Goal: Task Accomplishment & Management: Use online tool/utility

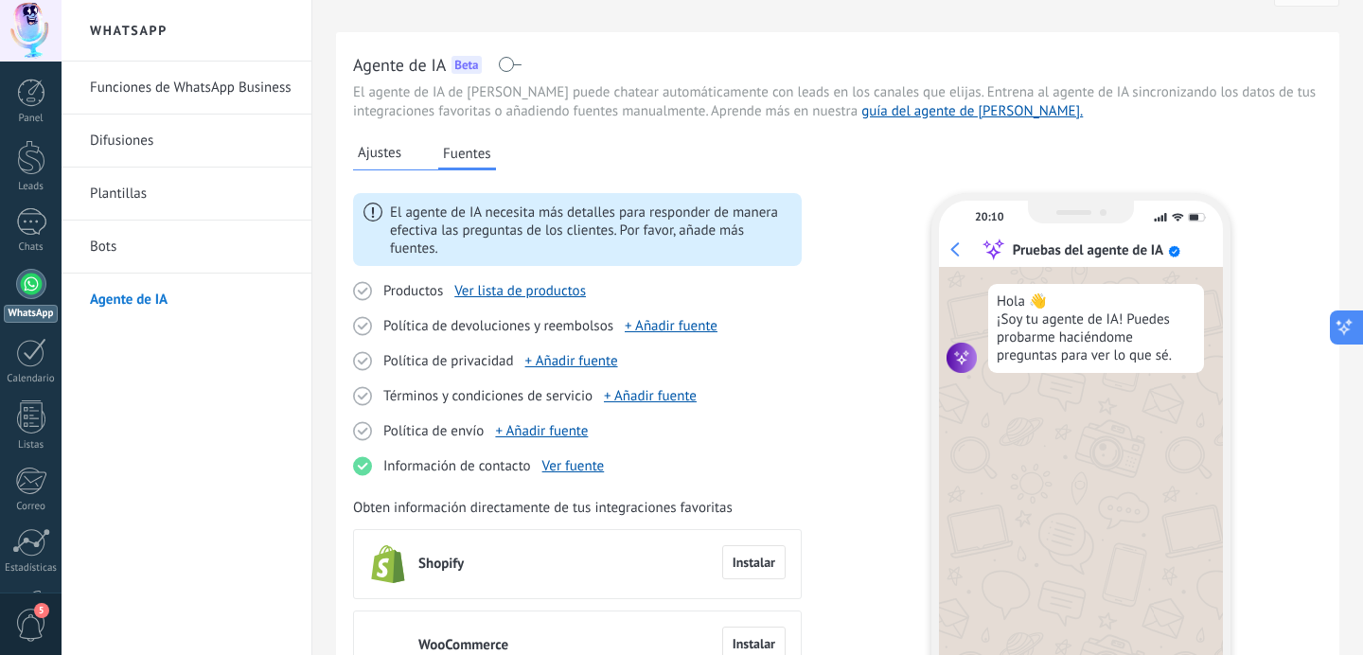
click at [1340, 329] on icon at bounding box center [1344, 330] width 9 height 9
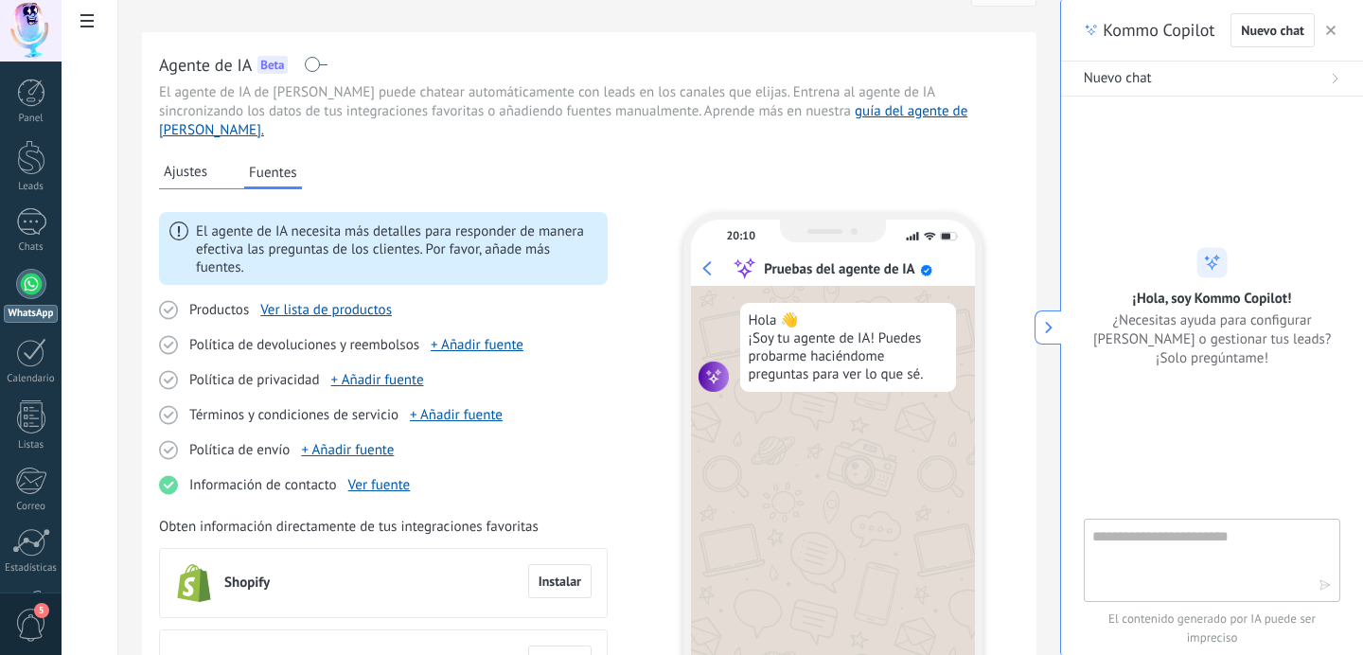
click at [1325, 33] on button "button" at bounding box center [1331, 30] width 19 height 23
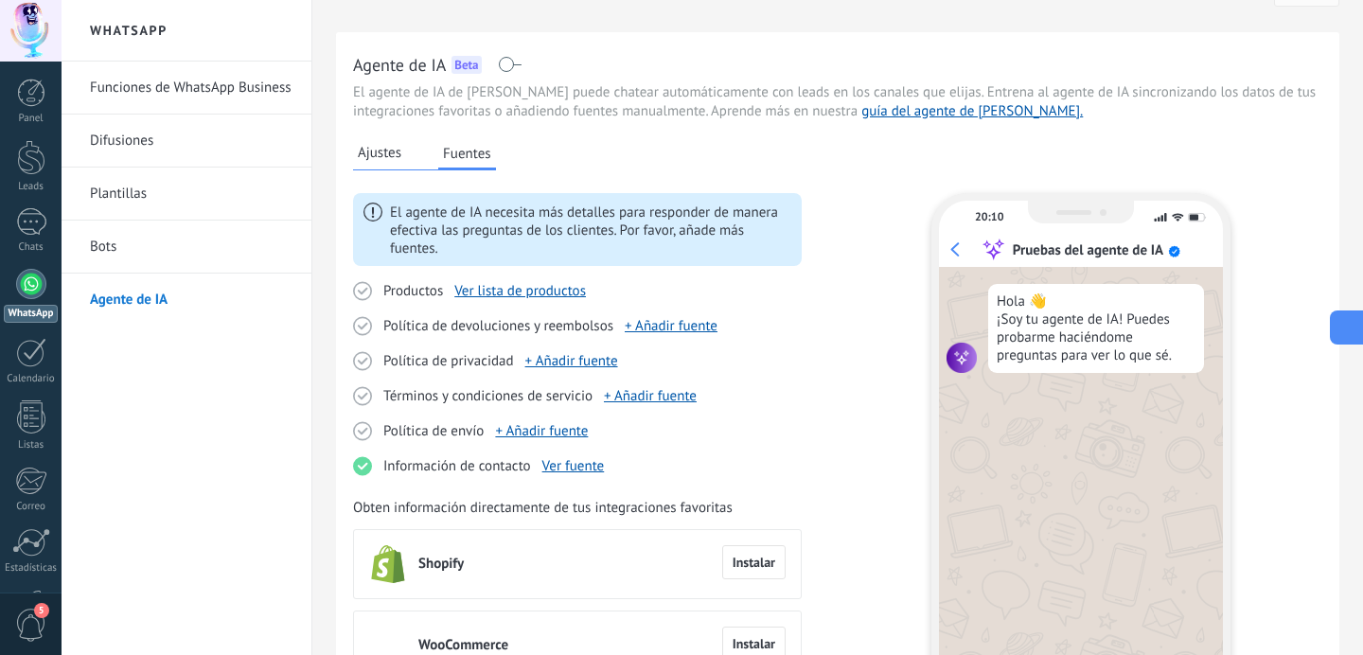
click at [1343, 330] on icon at bounding box center [1345, 328] width 20 height 20
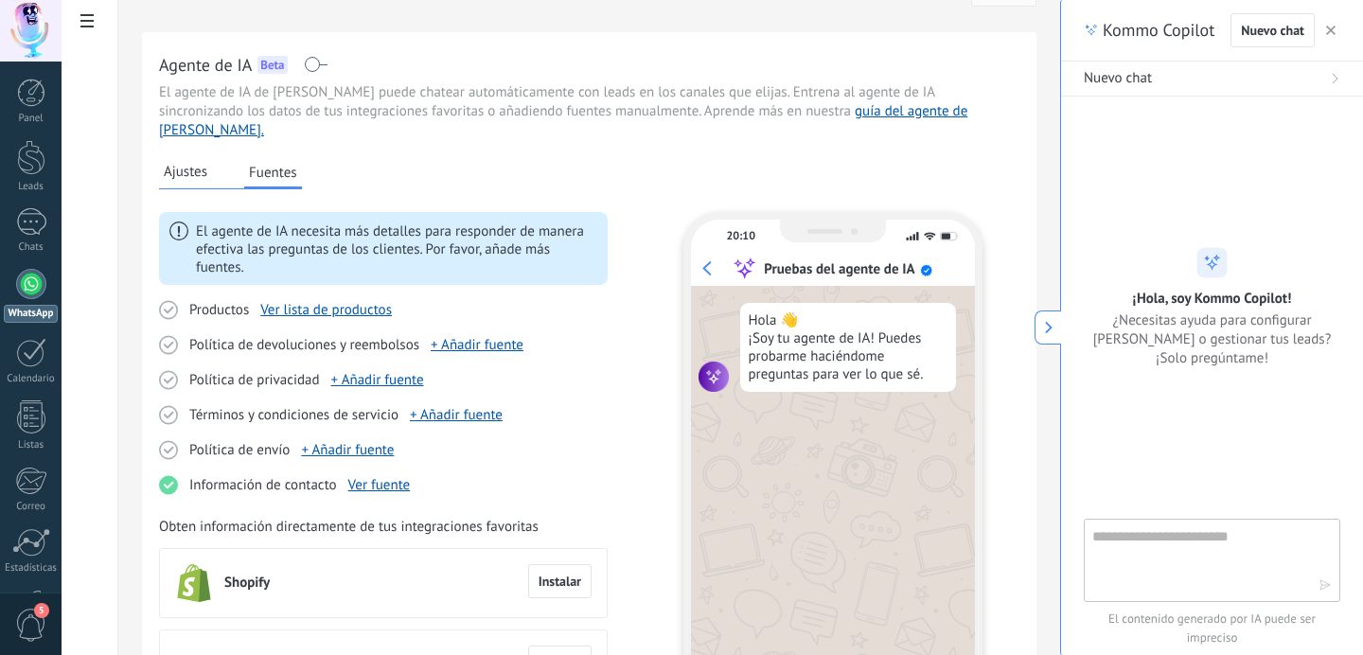
click at [1210, 547] on textarea at bounding box center [1198, 559] width 213 height 68
type textarea "*"
click at [1200, 545] on textarea "**********" at bounding box center [1198, 559] width 213 height 68
click at [1200, 534] on textarea "**********" at bounding box center [1198, 559] width 213 height 68
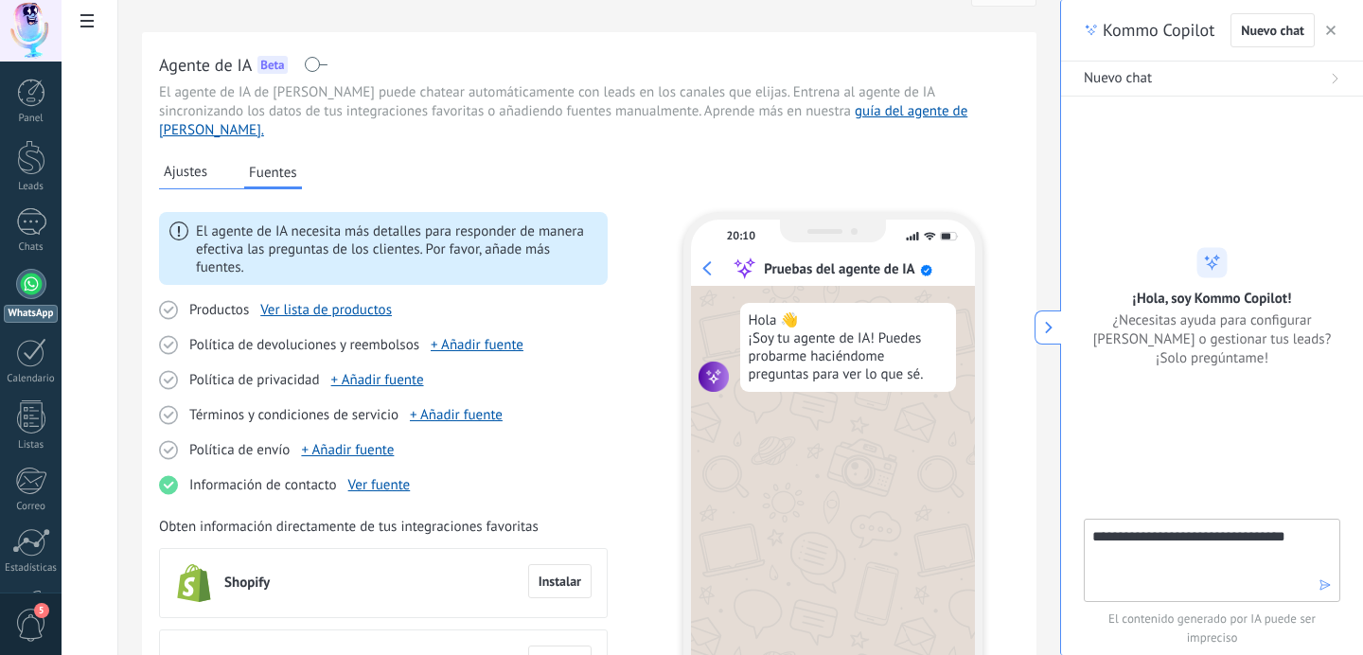
click at [1200, 534] on textarea "**********" at bounding box center [1198, 559] width 213 height 68
click at [1127, 548] on textarea "**********" at bounding box center [1198, 559] width 213 height 68
type textarea "**********"
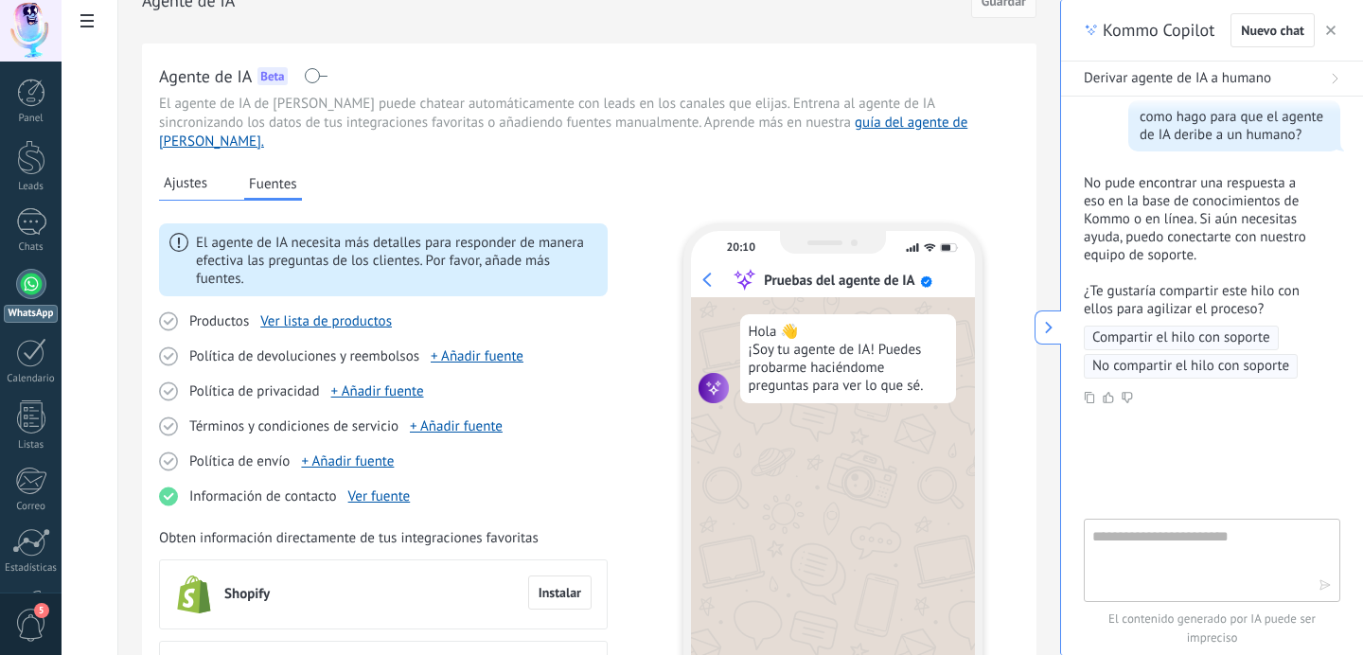
scroll to position [21, 0]
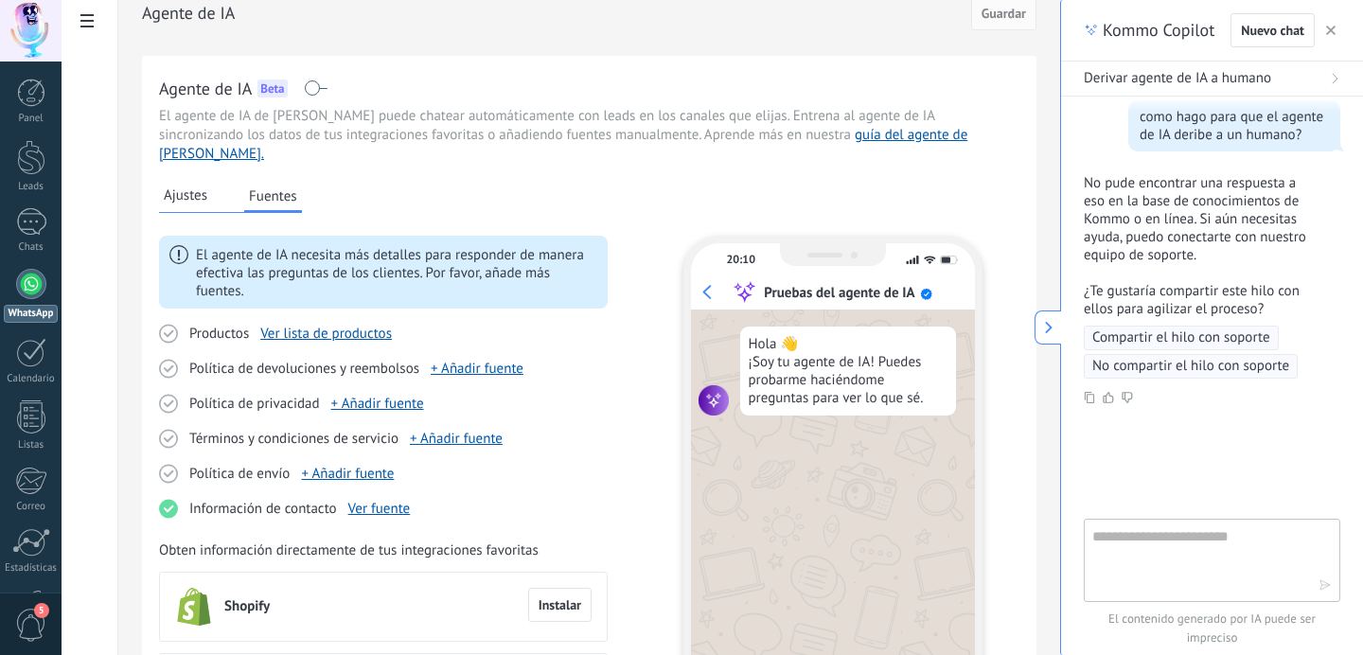
click at [173, 186] on span "Ajustes" at bounding box center [186, 195] width 44 height 19
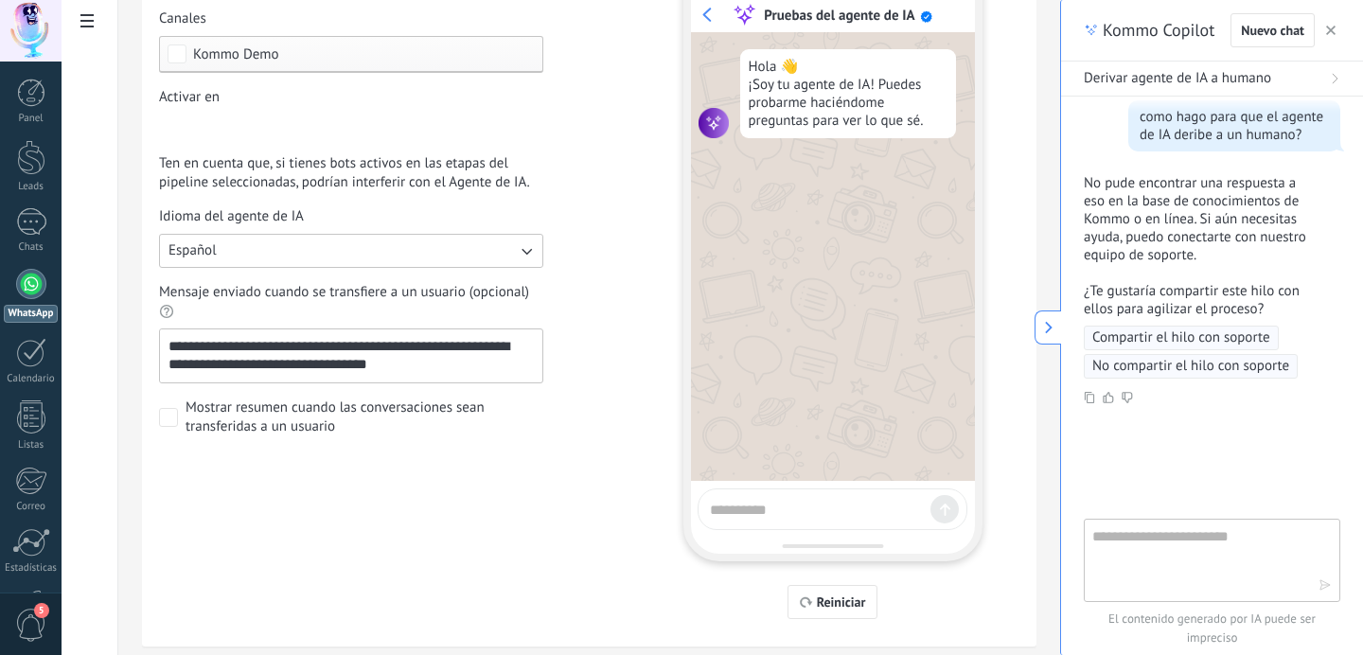
scroll to position [254, 0]
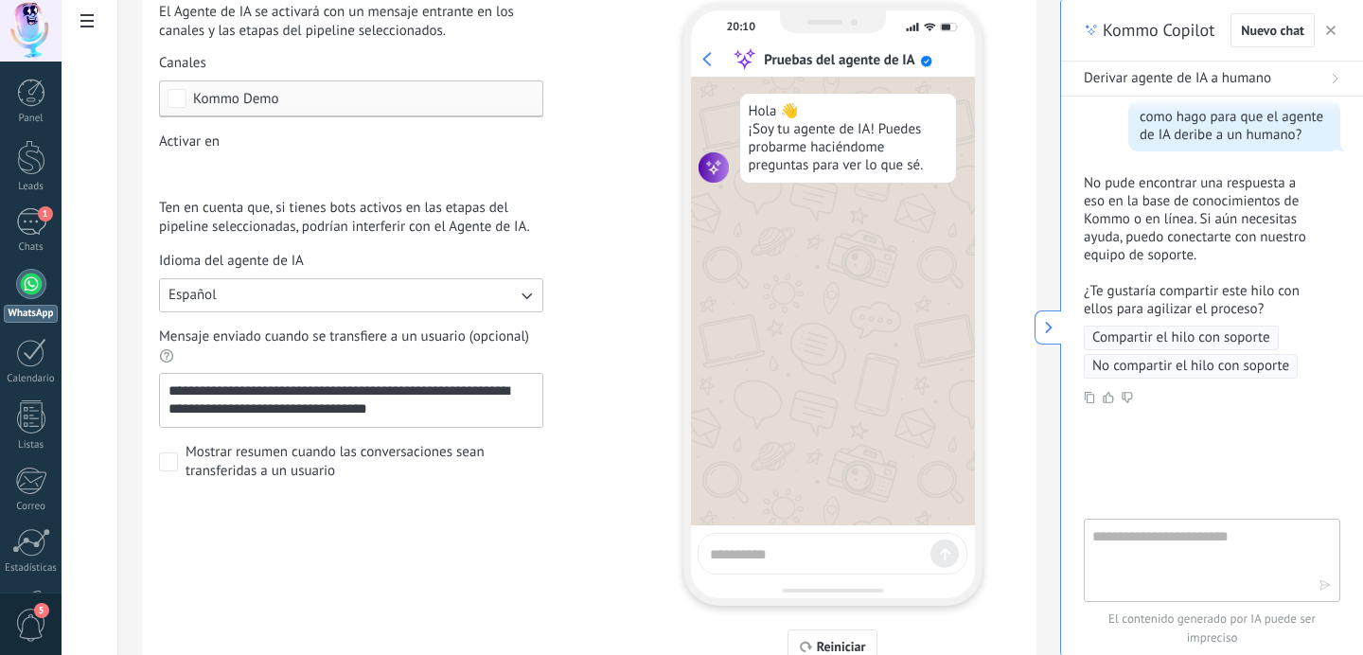
click at [1049, 333] on icon at bounding box center [1048, 327] width 13 height 13
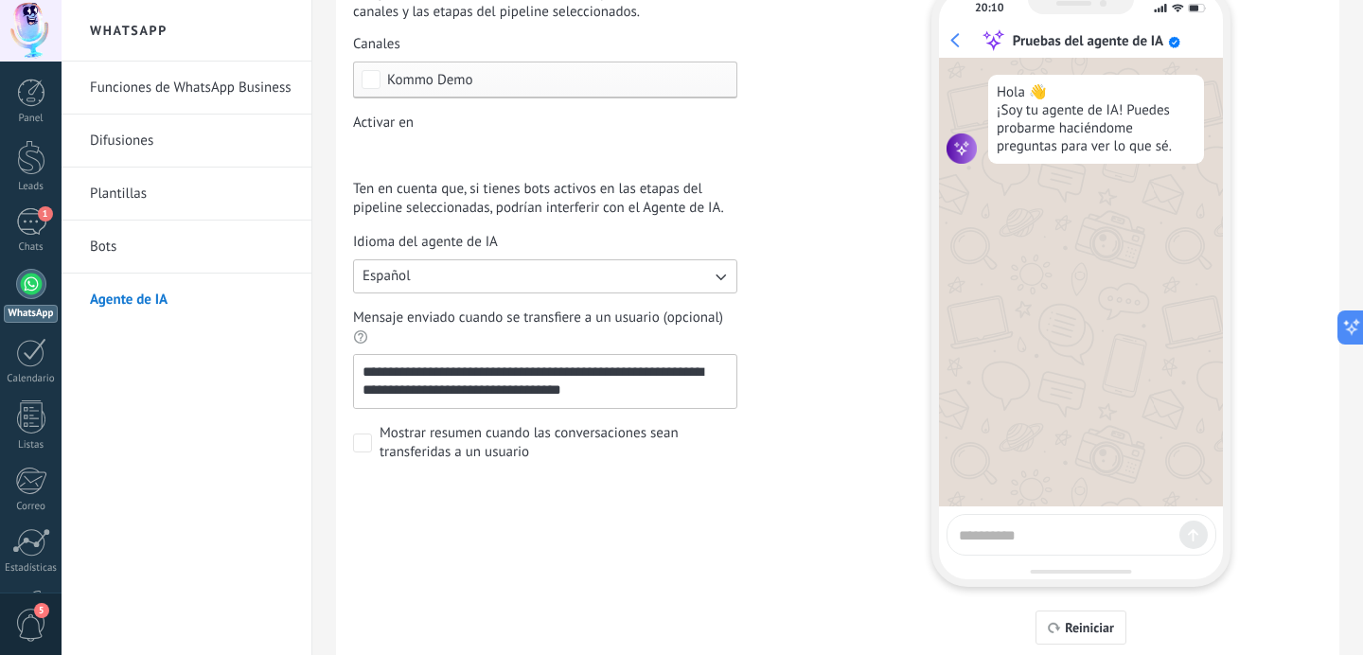
scroll to position [223, 0]
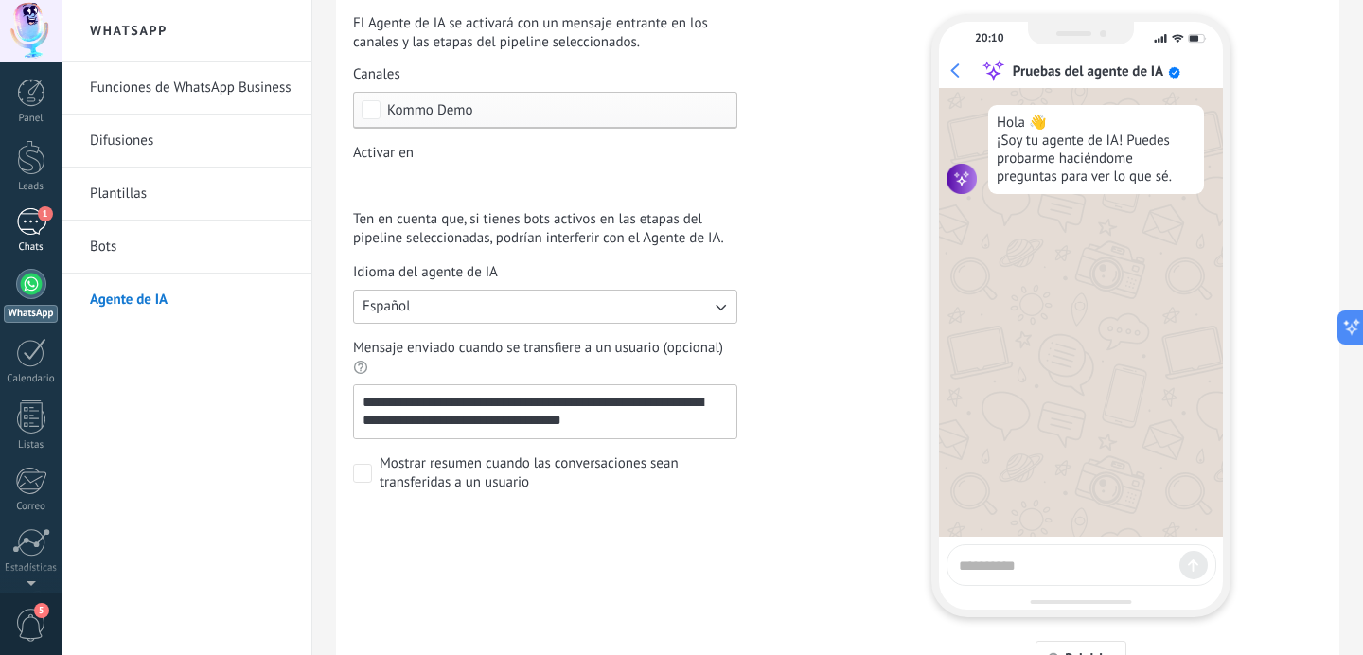
click at [27, 223] on div "1" at bounding box center [31, 221] width 30 height 27
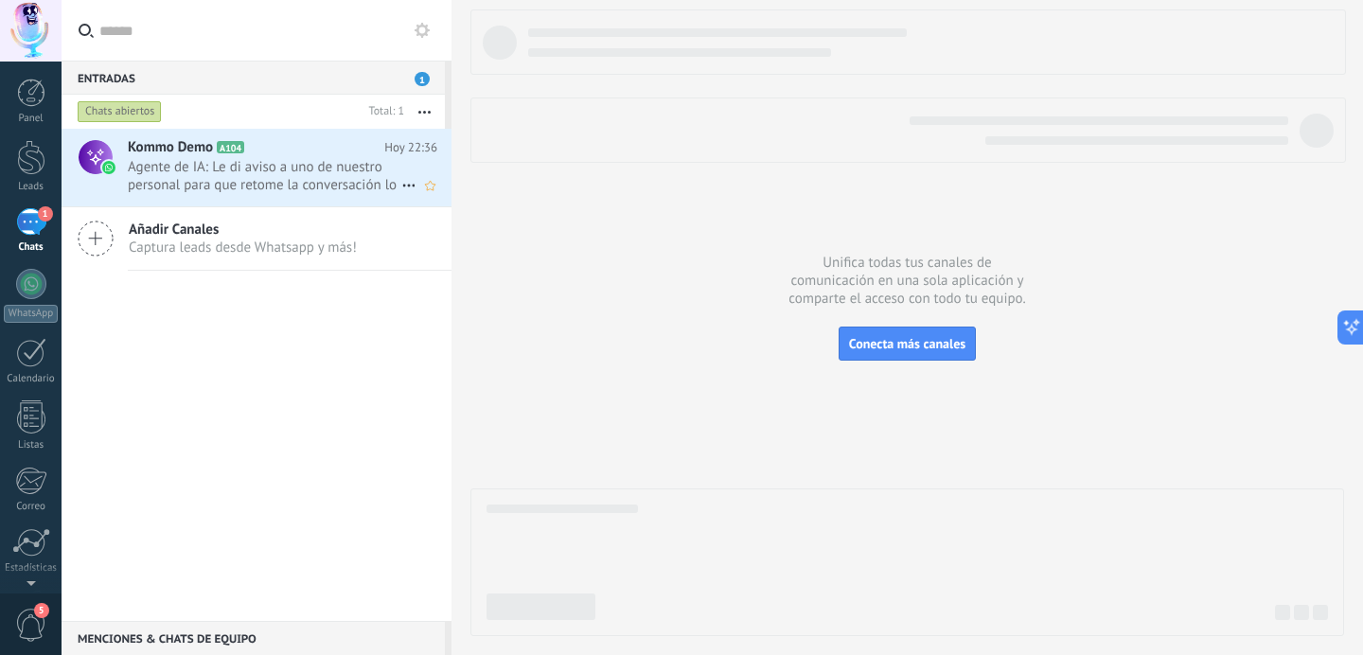
click at [279, 163] on span "Agente de IA: Le di aviso a uno de nuestro personal para que retome la conversa…" at bounding box center [265, 176] width 274 height 36
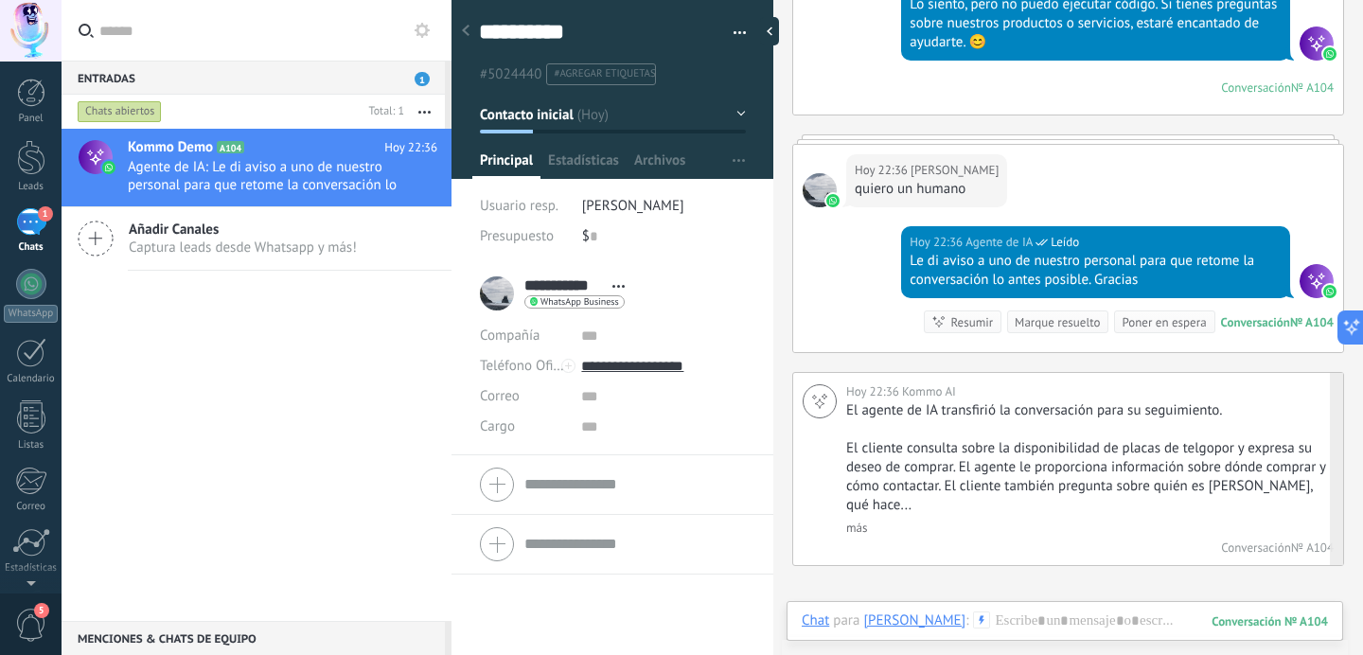
scroll to position [5196, 0]
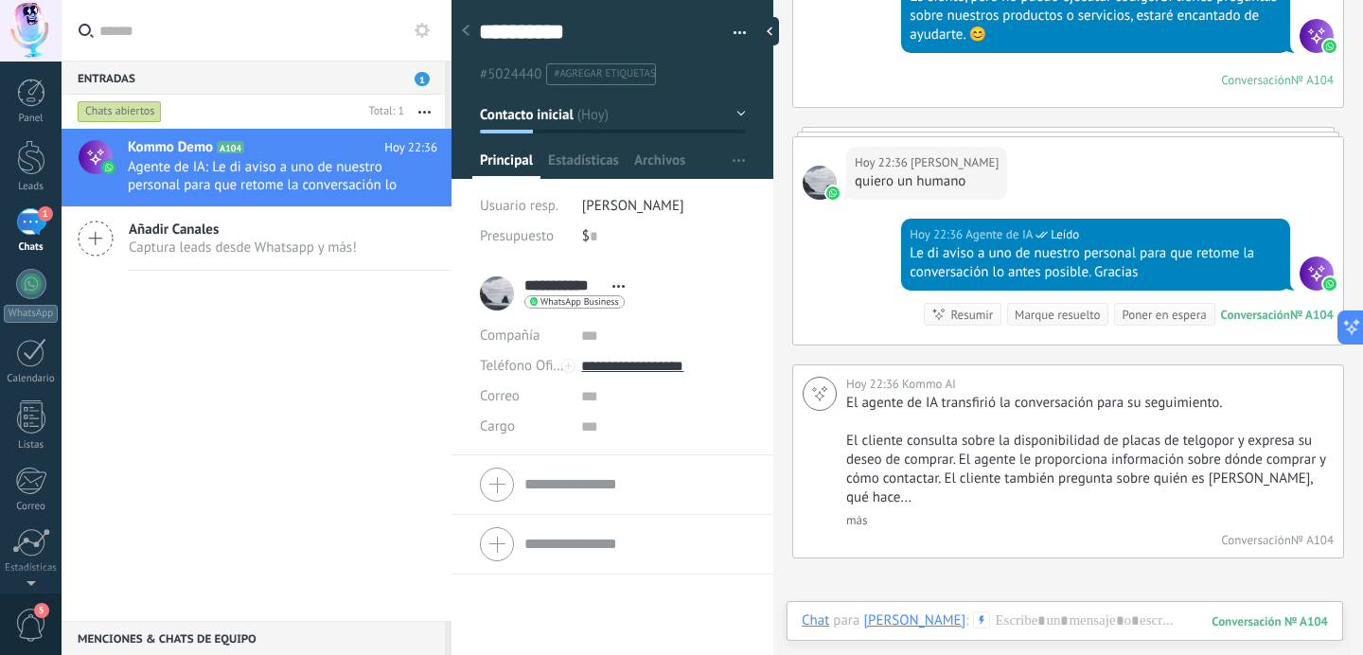
click at [732, 116] on button "Contacto inicial" at bounding box center [613, 115] width 266 height 34
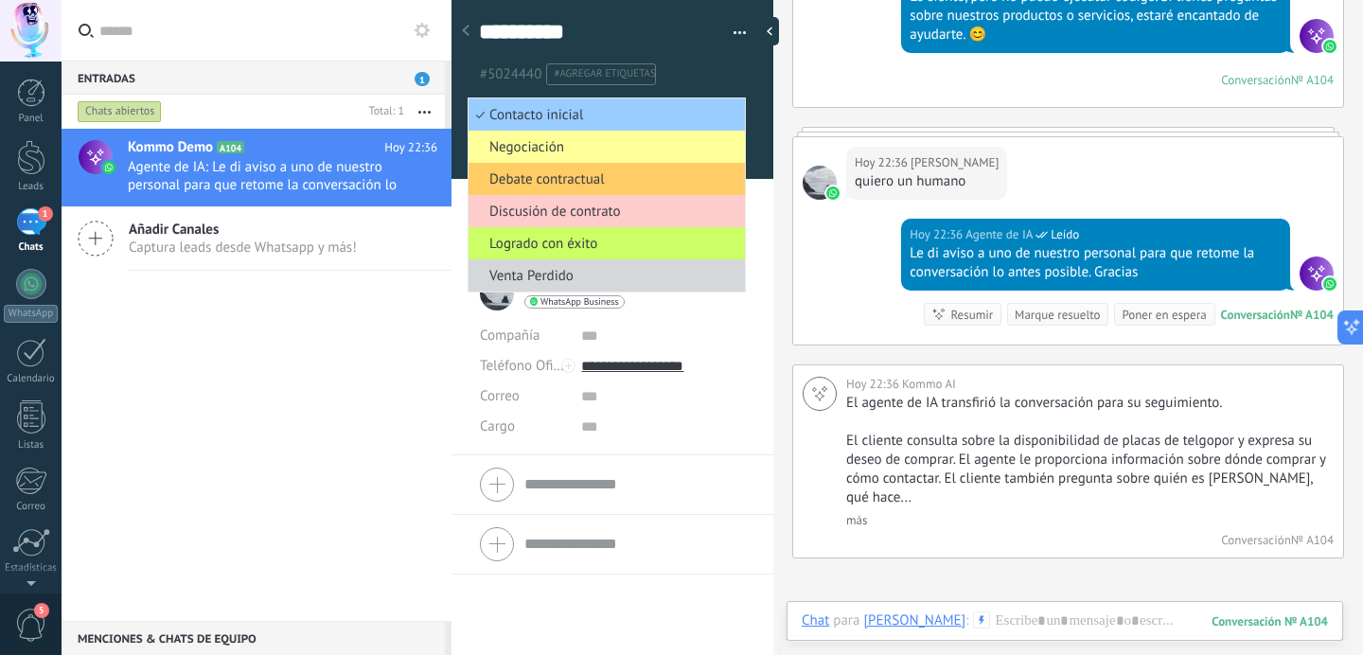
click at [749, 100] on div at bounding box center [613, 83] width 323 height 191
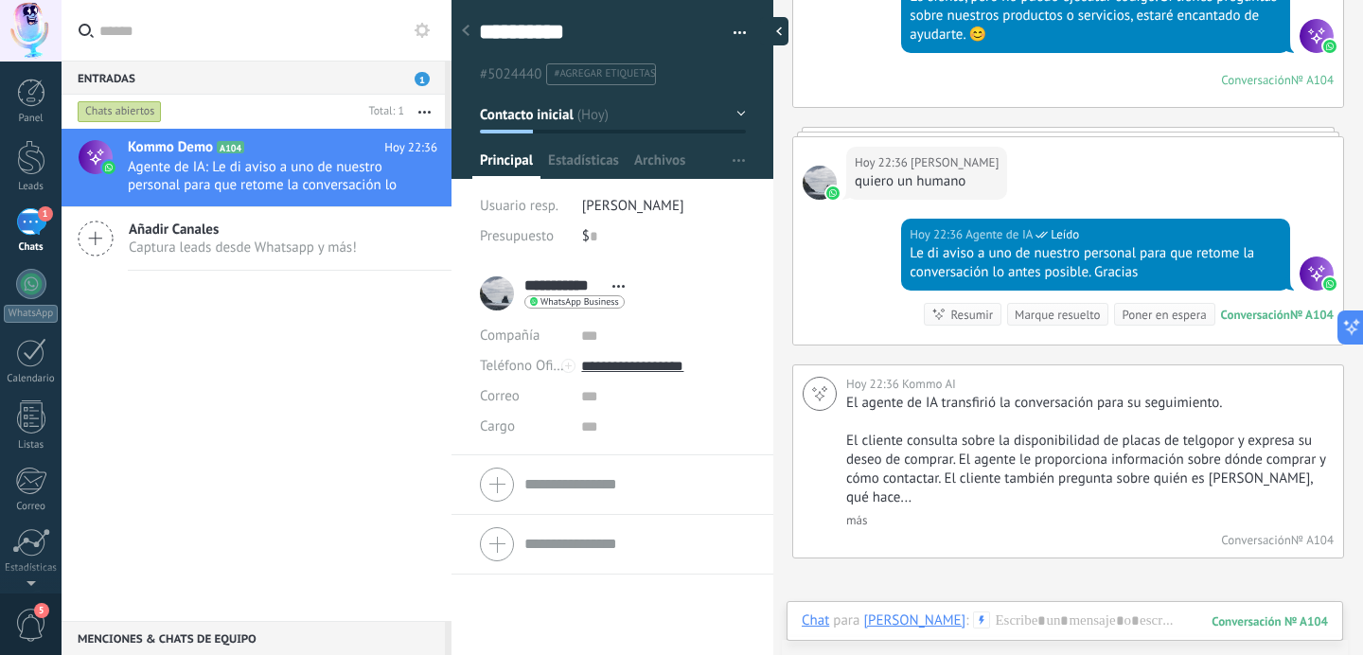
click at [769, 33] on div at bounding box center [774, 31] width 28 height 28
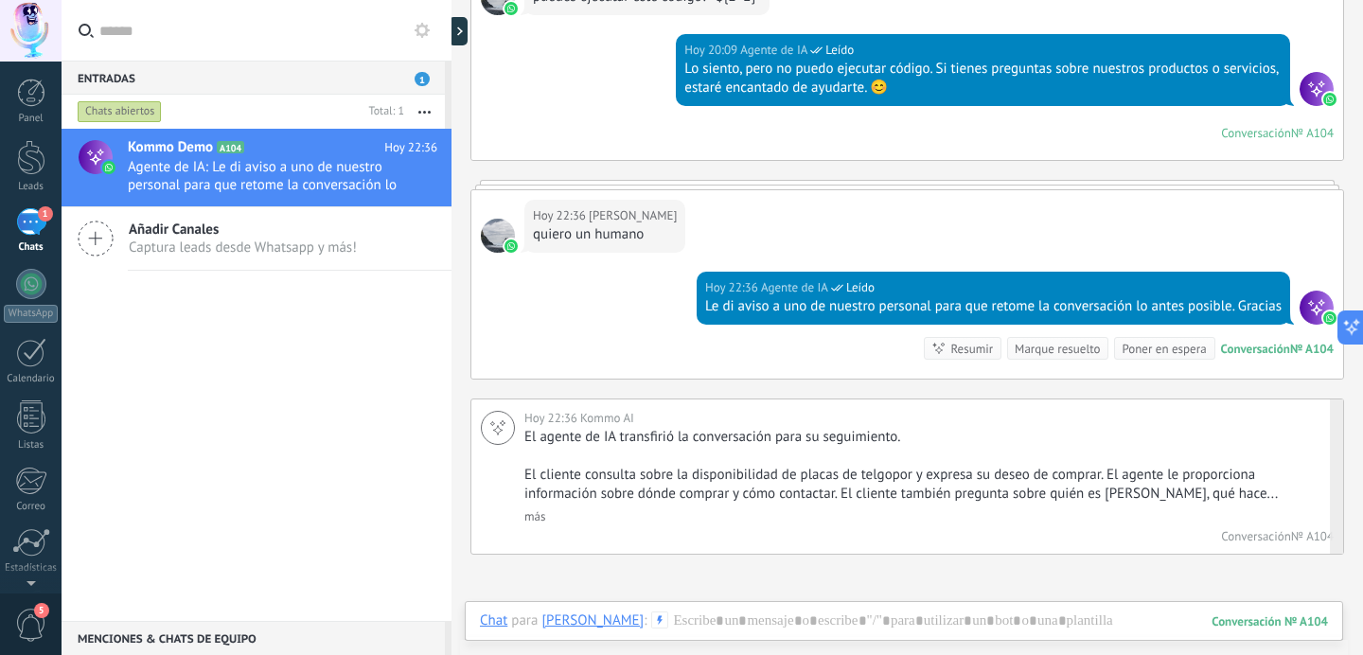
scroll to position [4882, 0]
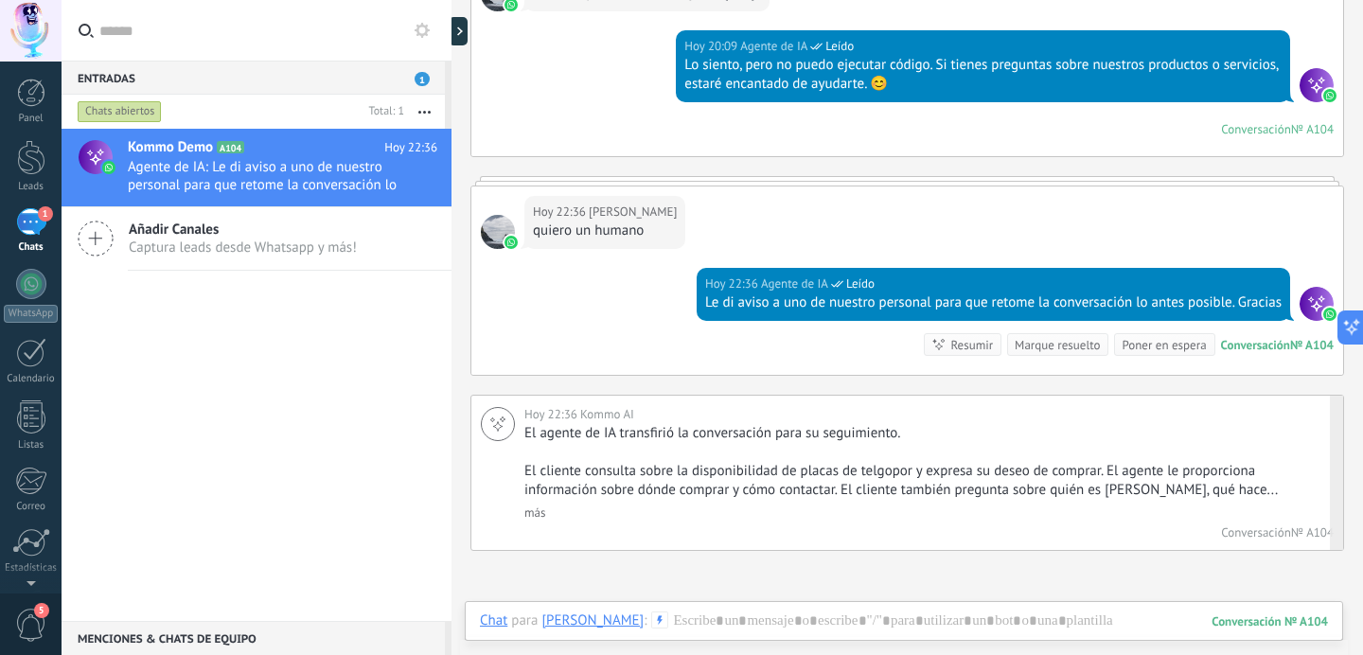
click at [539, 508] on link "más" at bounding box center [534, 513] width 21 height 16
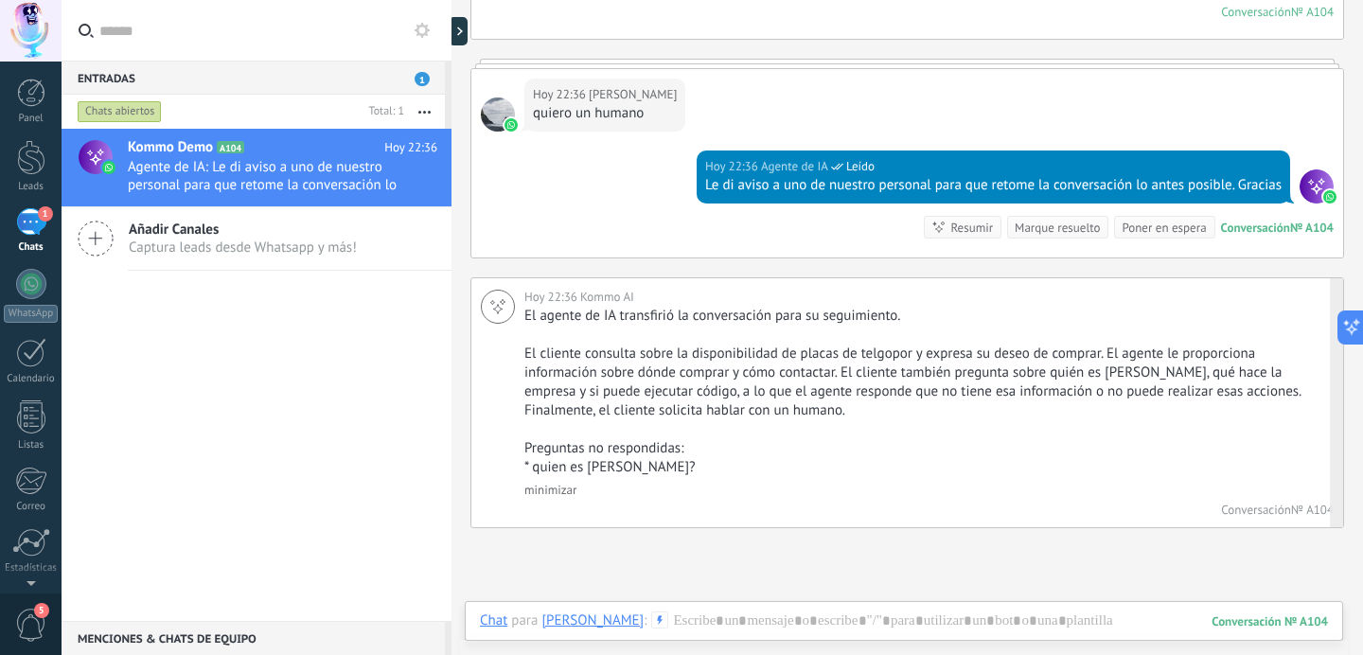
scroll to position [5032, 0]
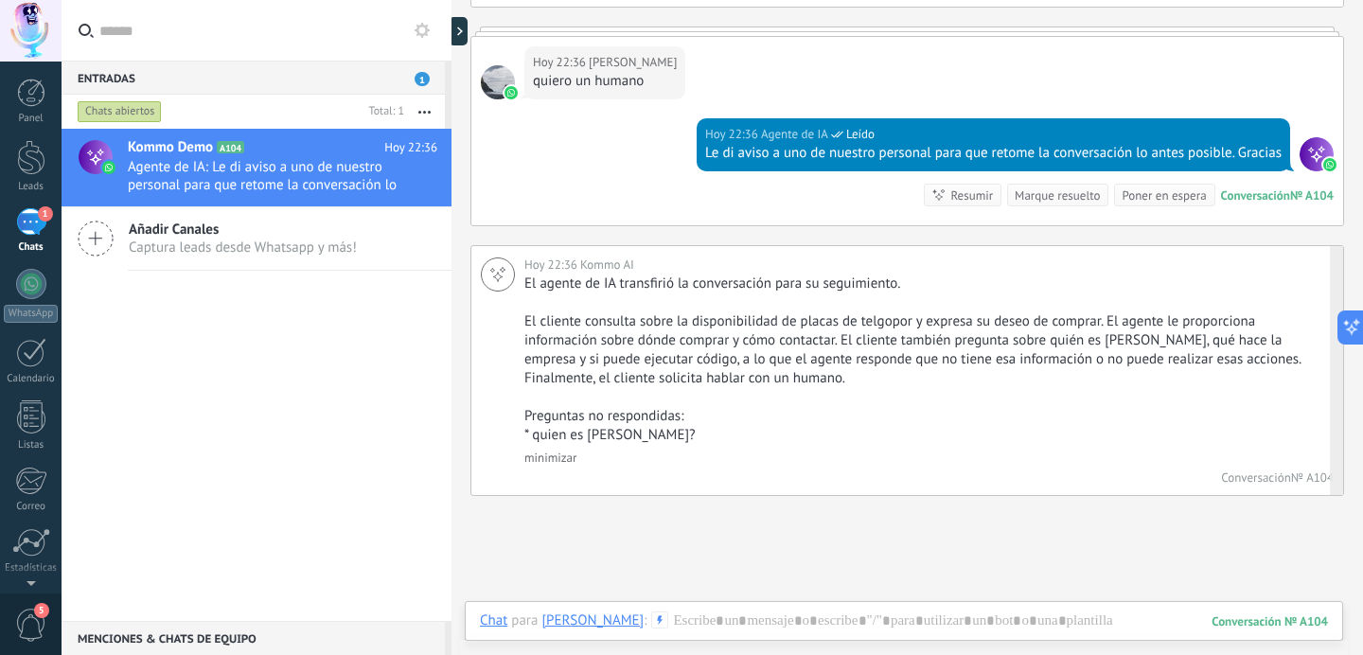
click at [558, 454] on link "minimizar" at bounding box center [550, 458] width 52 height 16
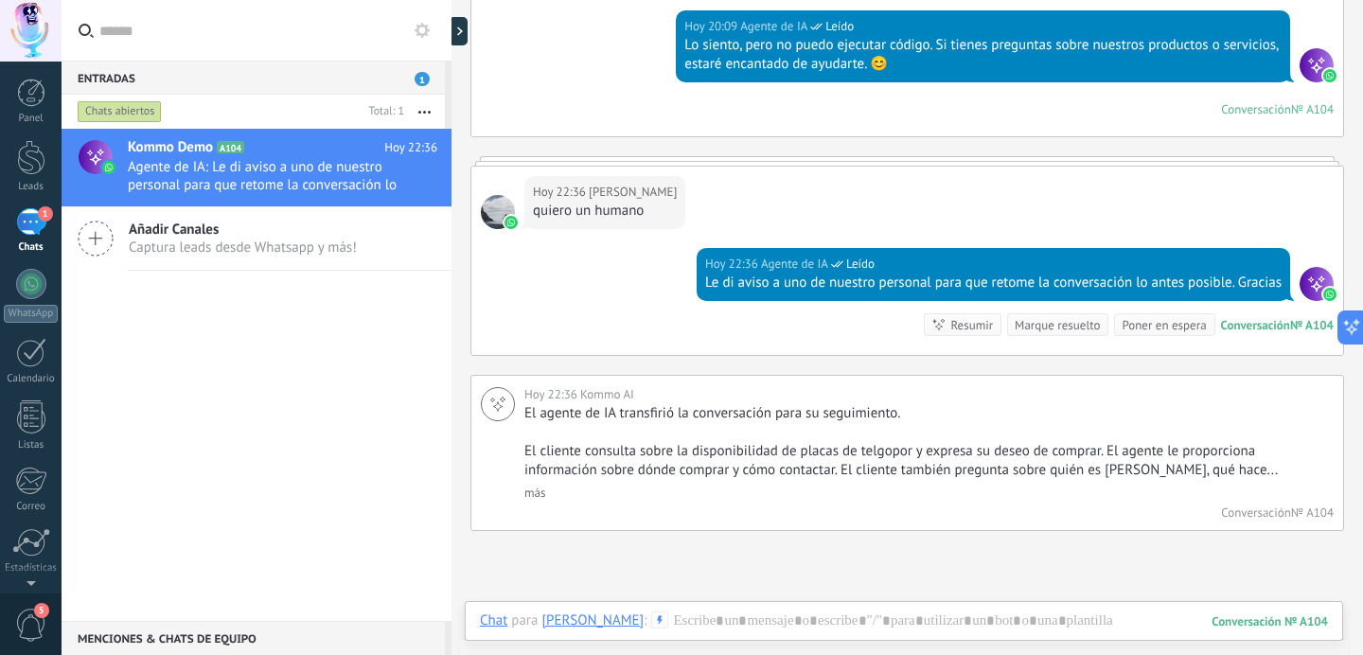
scroll to position [4883, 0]
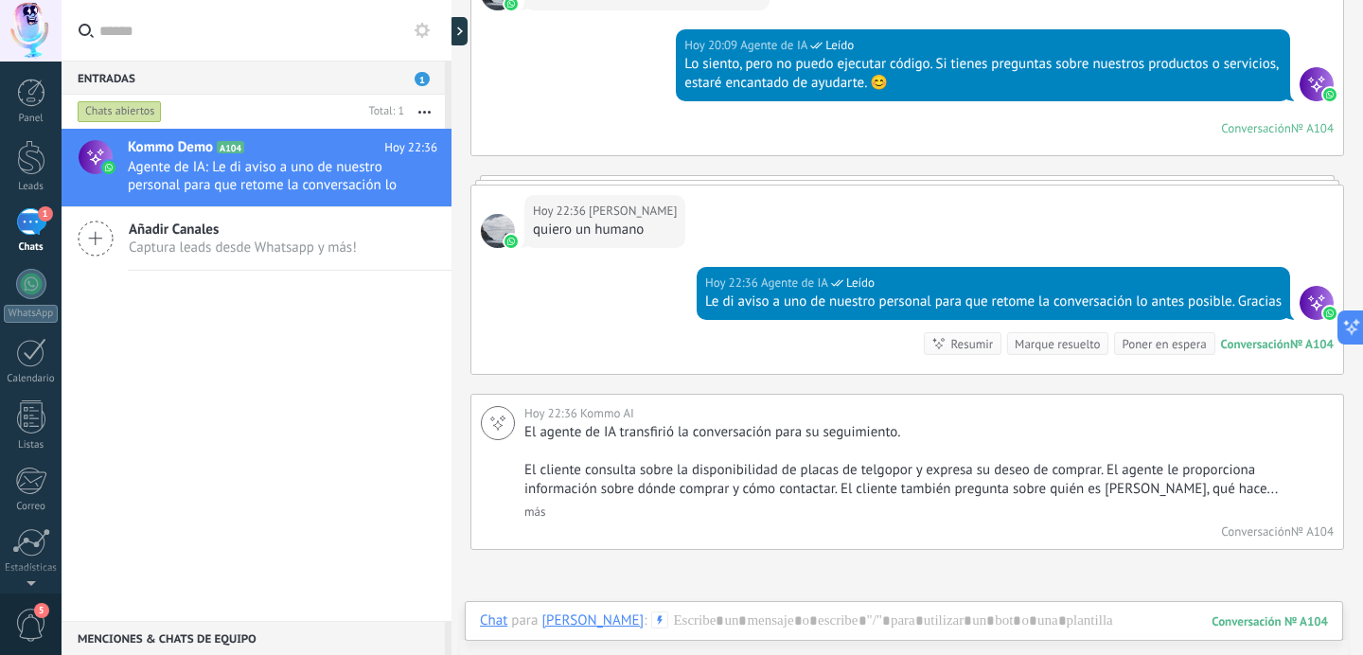
click at [740, 611] on div "Chat Correo Nota Tarea Chat para Agus Martin : 104 Enviar Cancelar Rastrear cli…" at bounding box center [904, 635] width 879 height 68
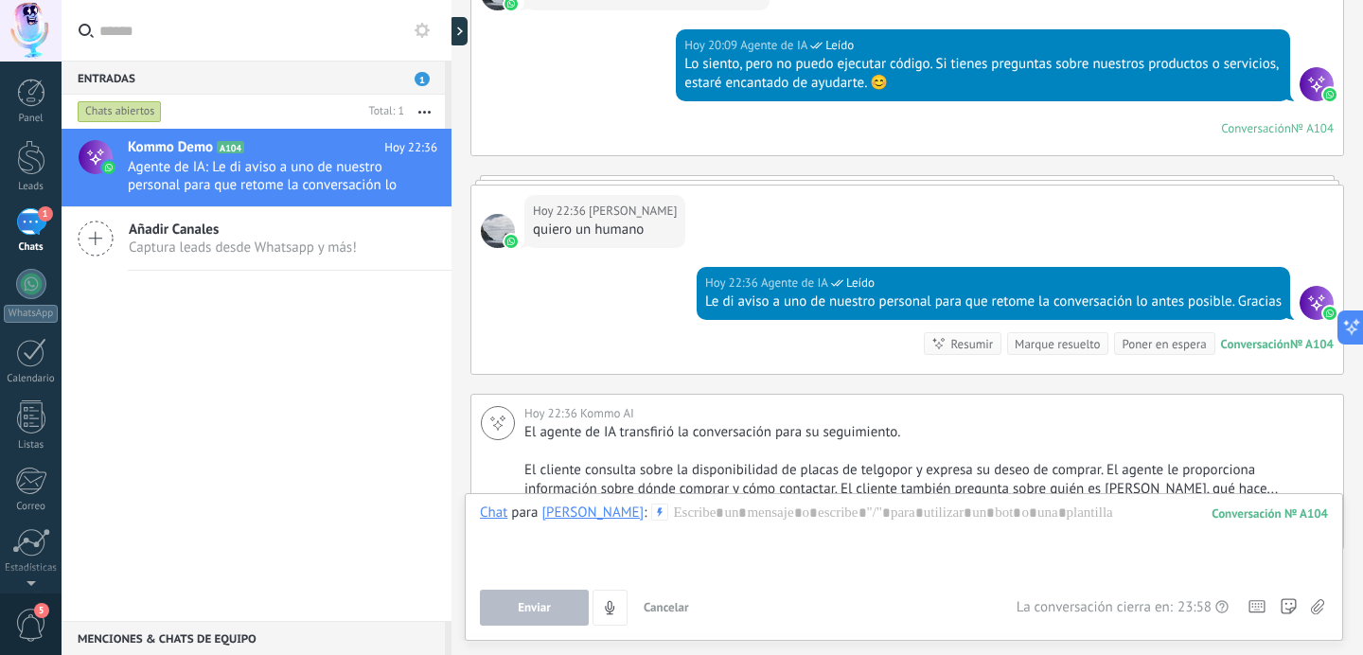
click at [721, 502] on div "Chat Correo Nota Tarea Chat para Agus Martin : 104 Enviar Cancelar Rastrear cli…" at bounding box center [904, 567] width 879 height 148
click at [701, 526] on div at bounding box center [904, 540] width 848 height 72
click at [524, 601] on span "Enviar" at bounding box center [534, 607] width 33 height 13
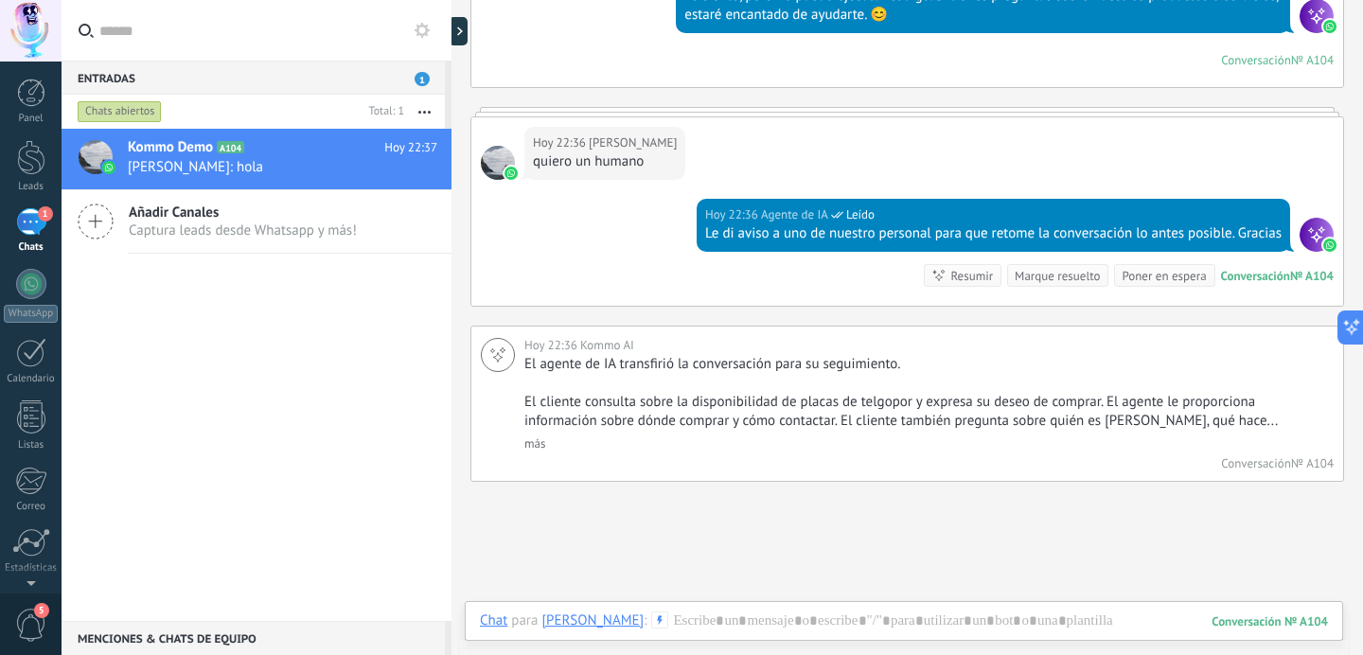
scroll to position [4948, 0]
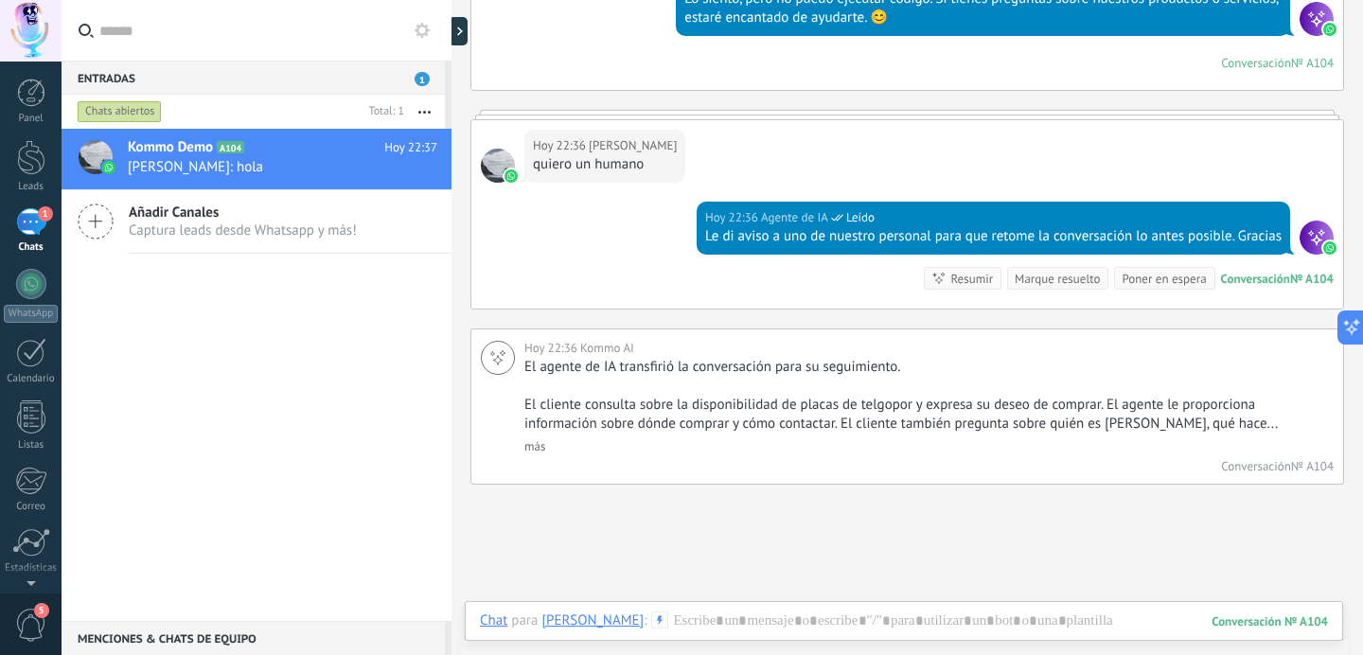
click at [251, 222] on span "Captura leads desde Whatsapp y más!" at bounding box center [243, 231] width 228 height 18
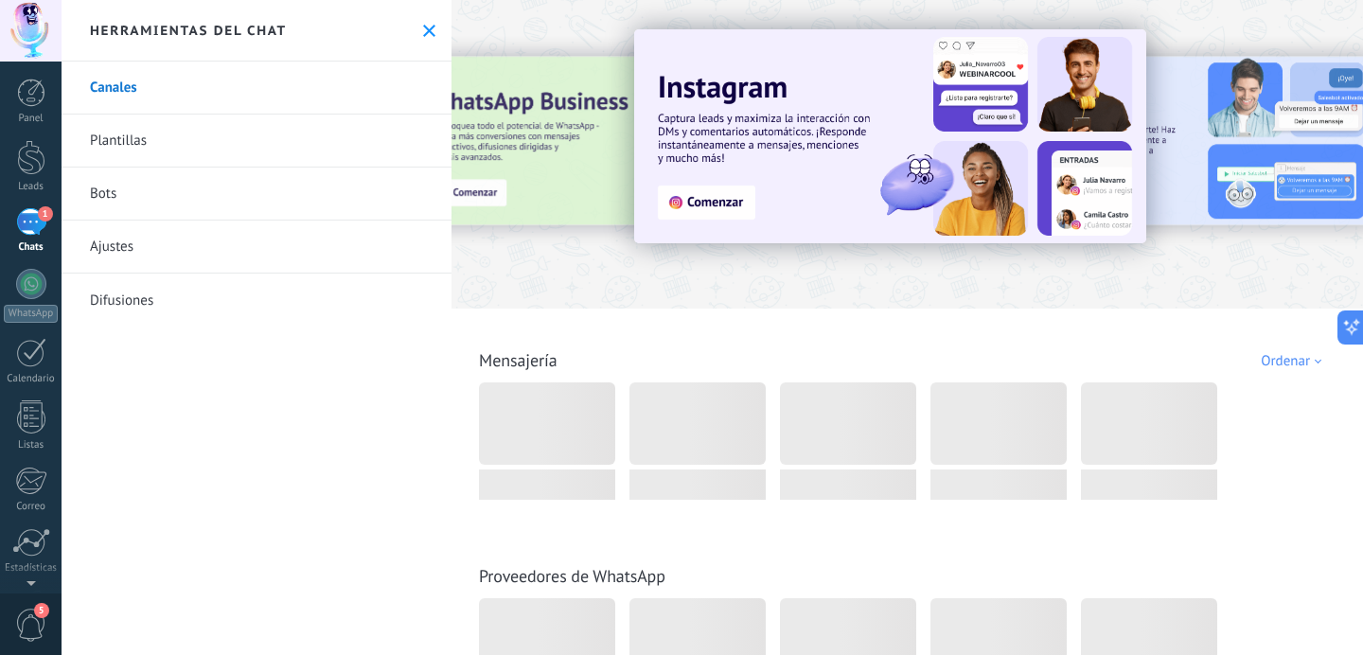
click at [423, 35] on icon at bounding box center [429, 31] width 12 height 12
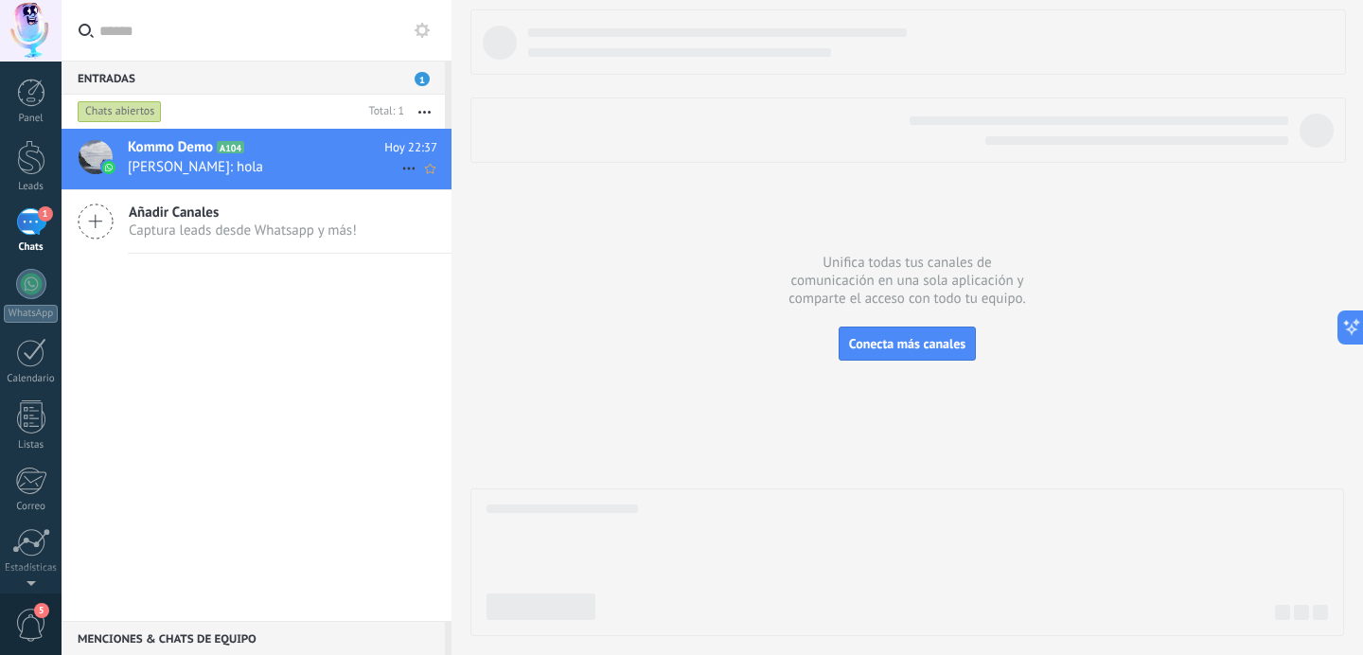
click at [217, 182] on div "Kommo Demo A104 Hoy 22:37 Agus Martin: hola" at bounding box center [290, 159] width 324 height 60
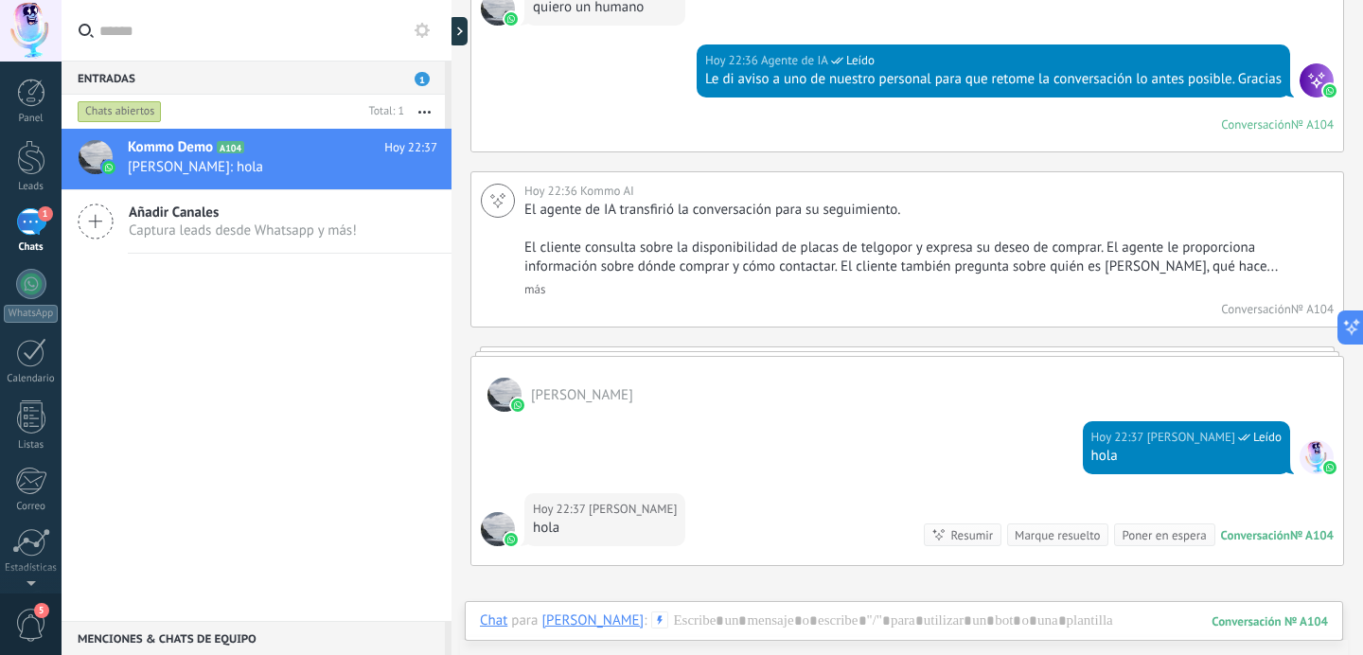
scroll to position [4839, 0]
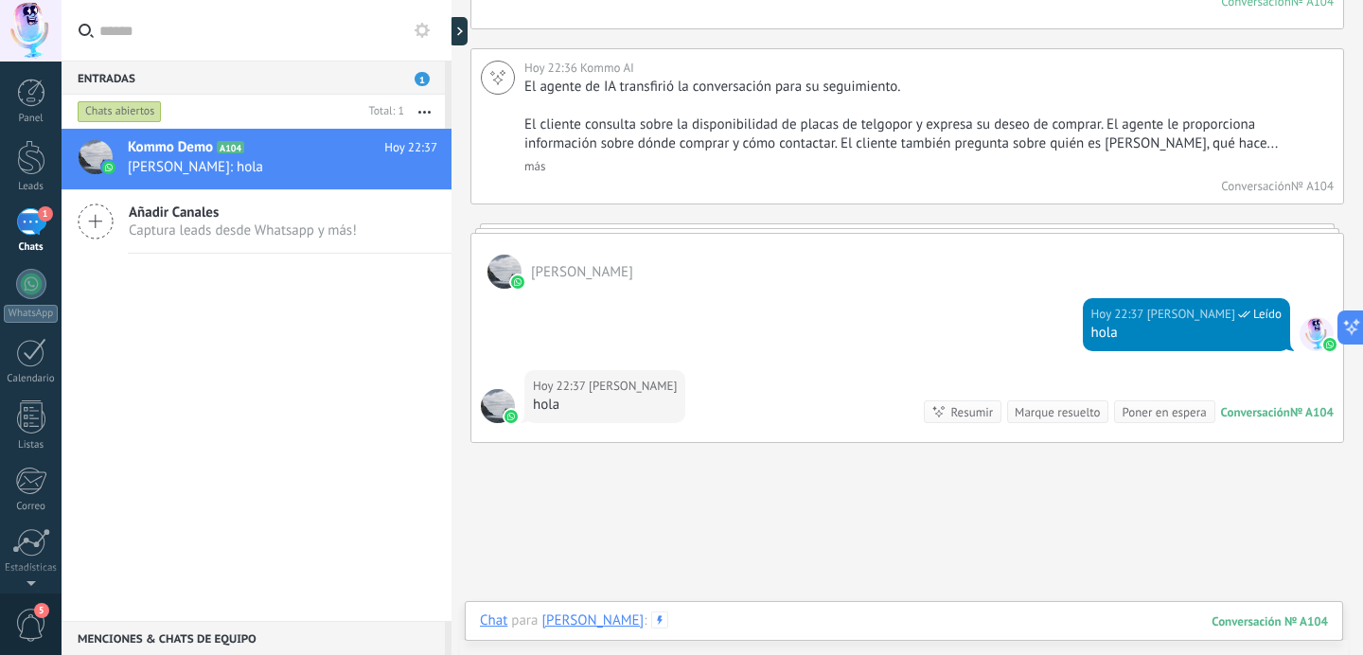
click at [719, 613] on div at bounding box center [904, 640] width 848 height 57
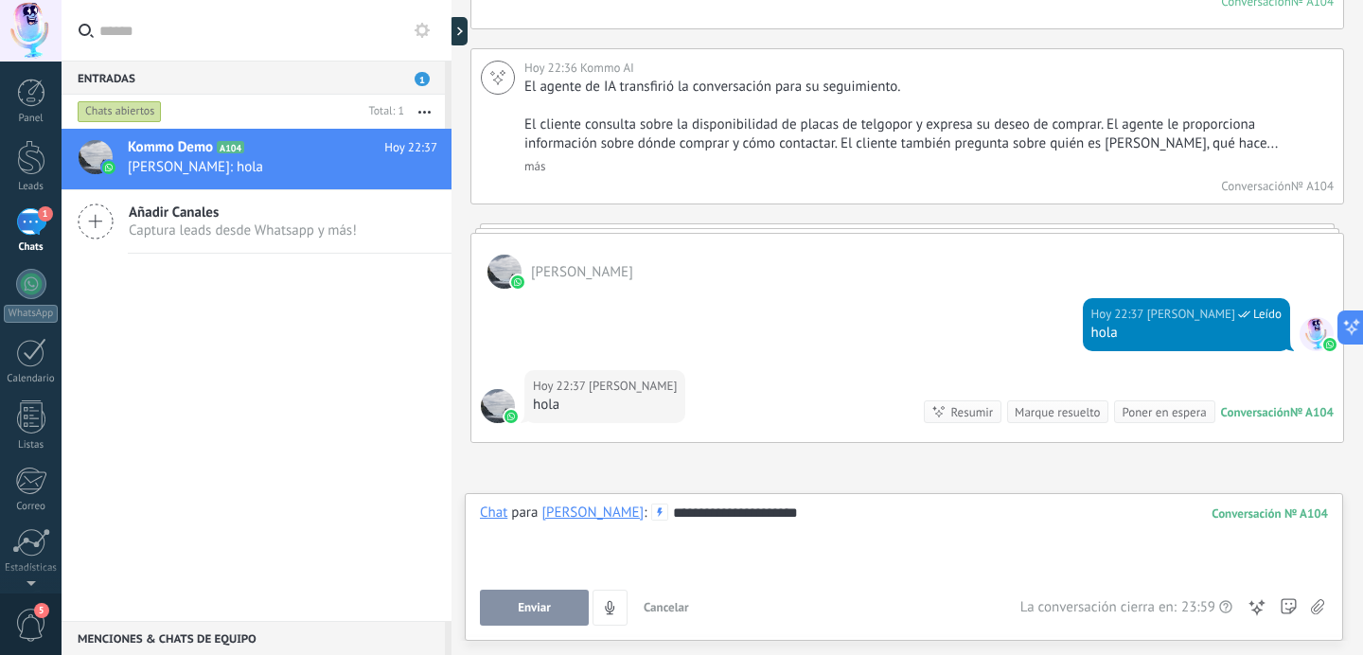
click at [521, 620] on button "Enviar" at bounding box center [534, 608] width 109 height 36
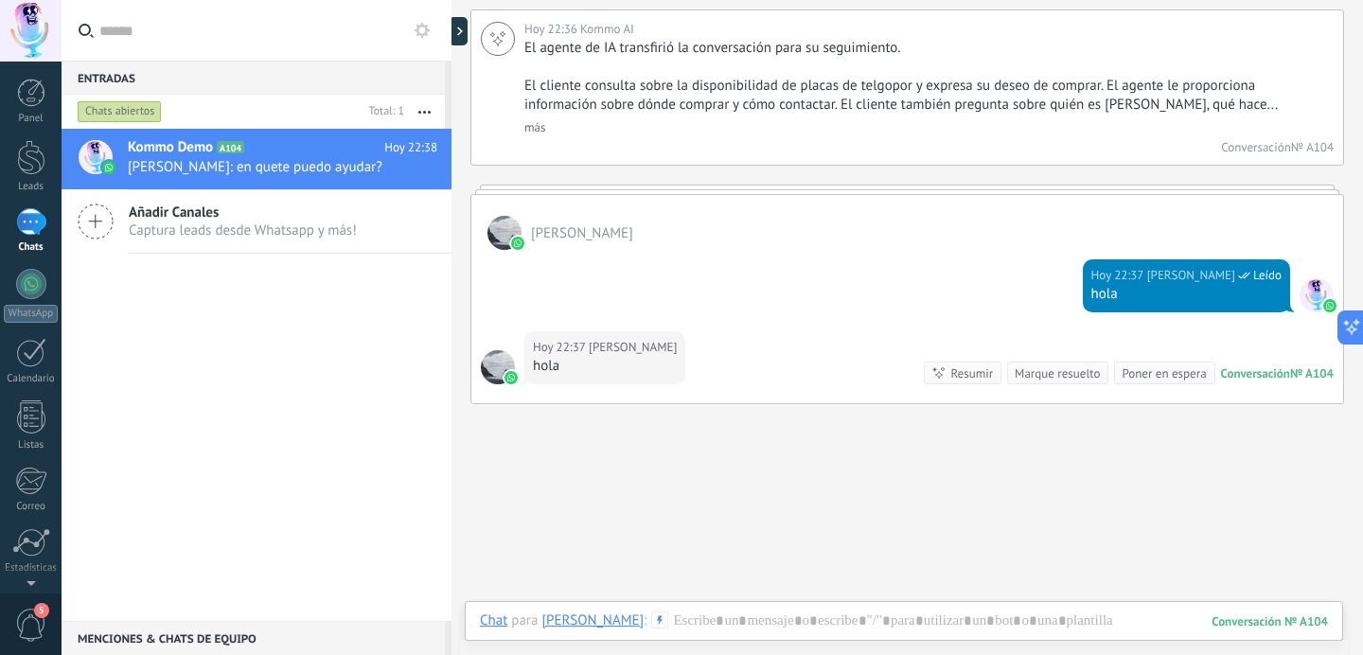
scroll to position [4956, 0]
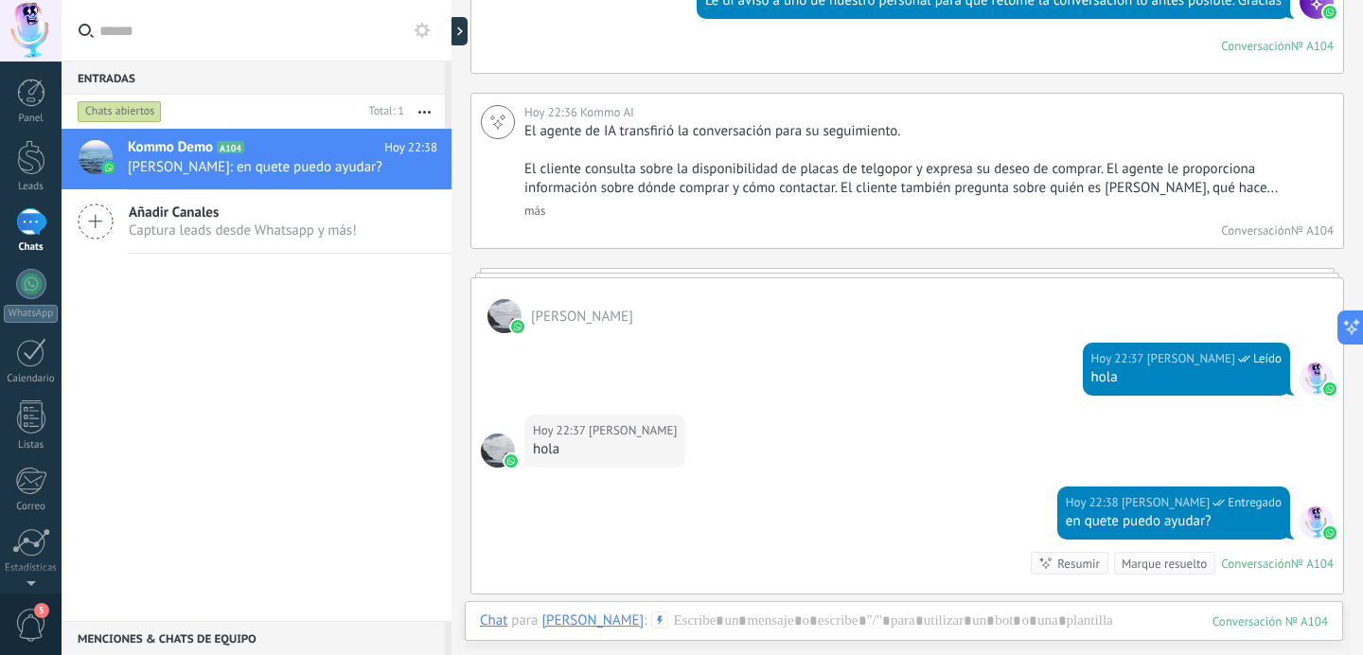
scroll to position [5063, 0]
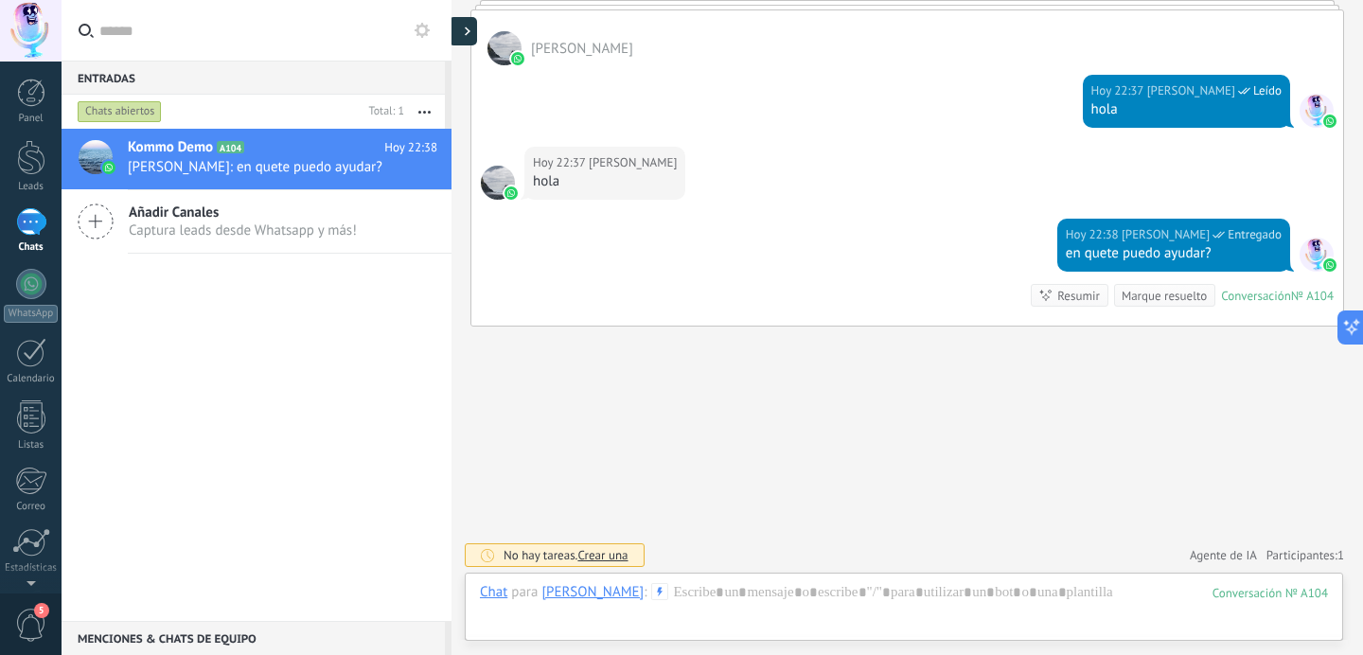
click at [468, 34] on icon at bounding box center [468, 31] width 6 height 9
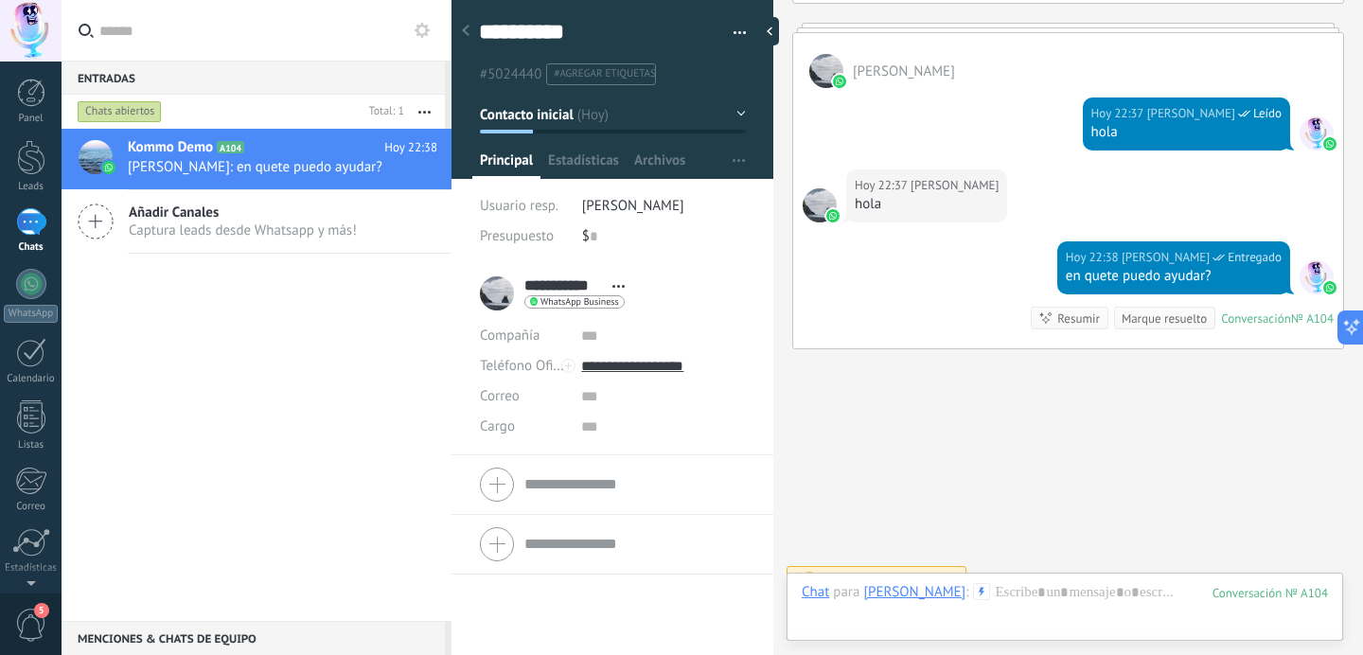
scroll to position [5385, 0]
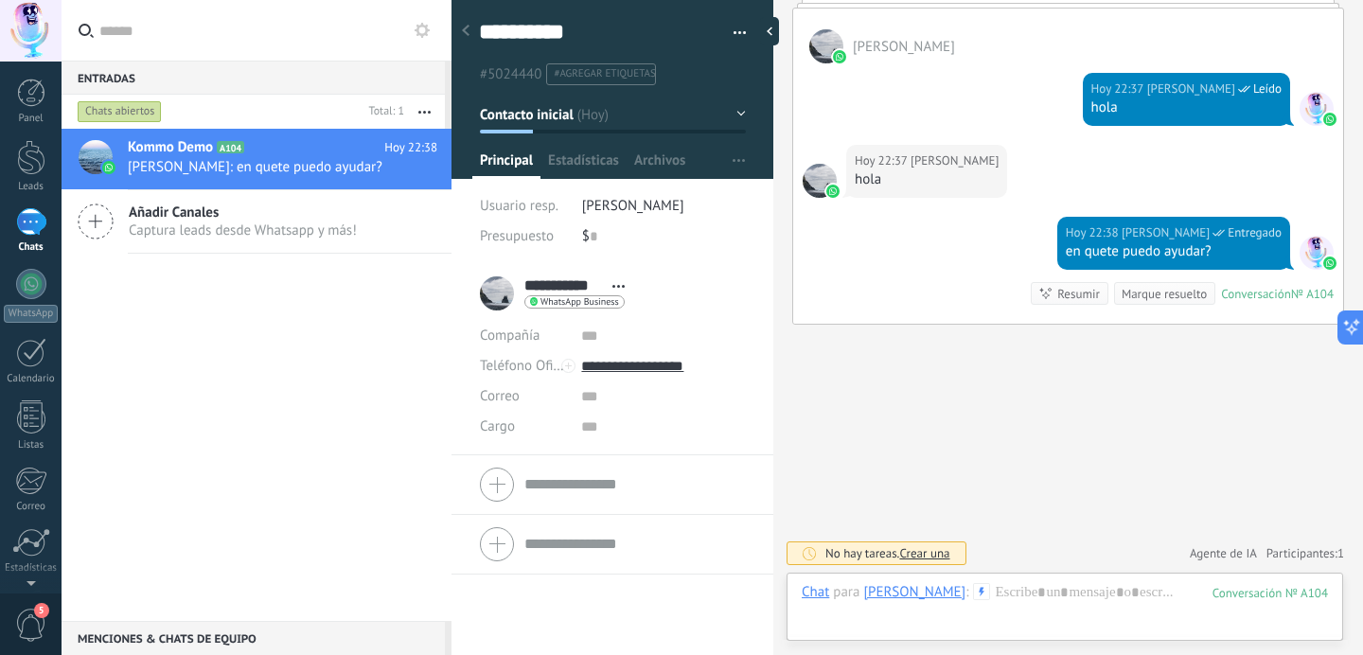
click at [737, 40] on button "button" at bounding box center [732, 33] width 27 height 28
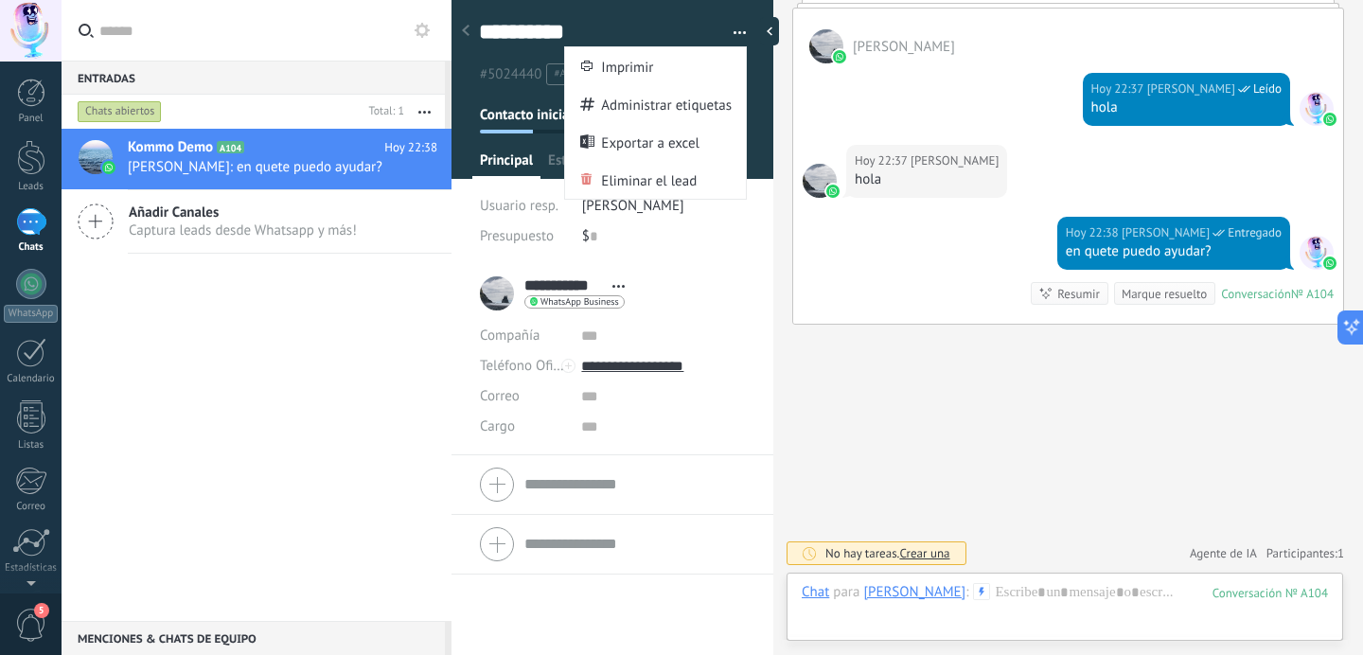
click at [730, 29] on button "button" at bounding box center [732, 33] width 27 height 28
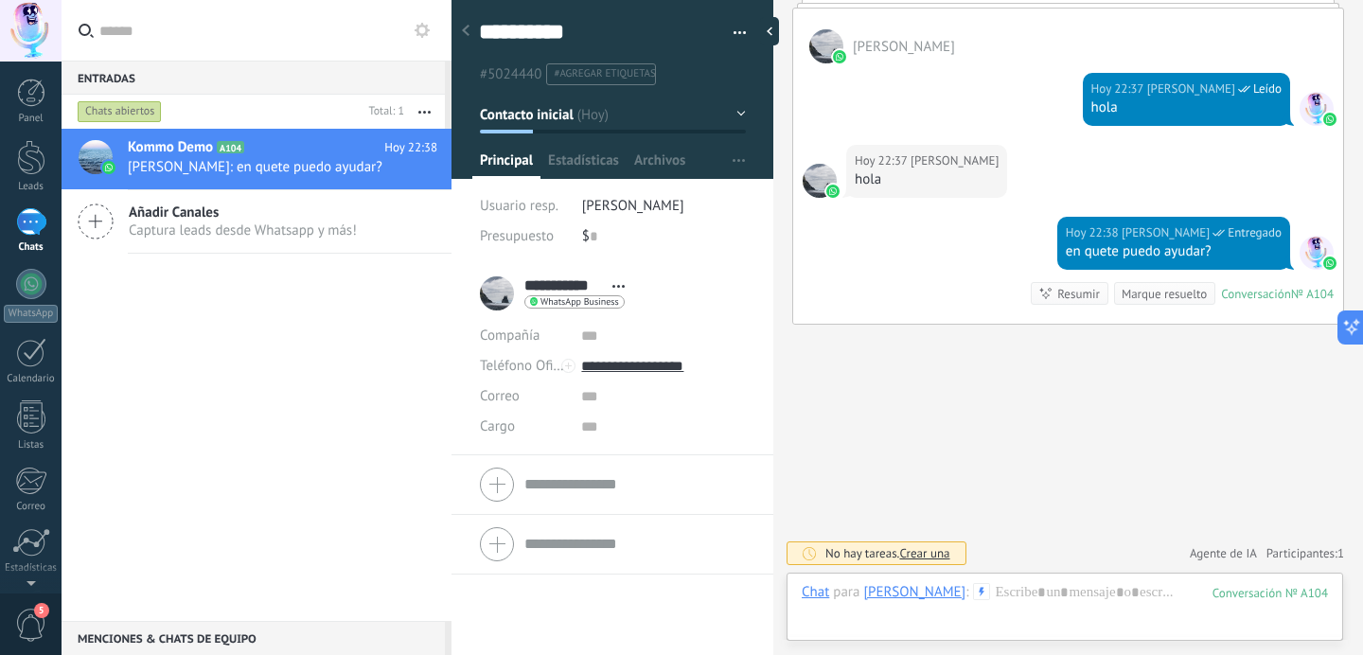
click at [584, 300] on span "WhatsApp Business" at bounding box center [580, 301] width 79 height 9
click at [613, 310] on div at bounding box center [681, 327] width 1363 height 655
click at [1017, 594] on div at bounding box center [1065, 611] width 526 height 57
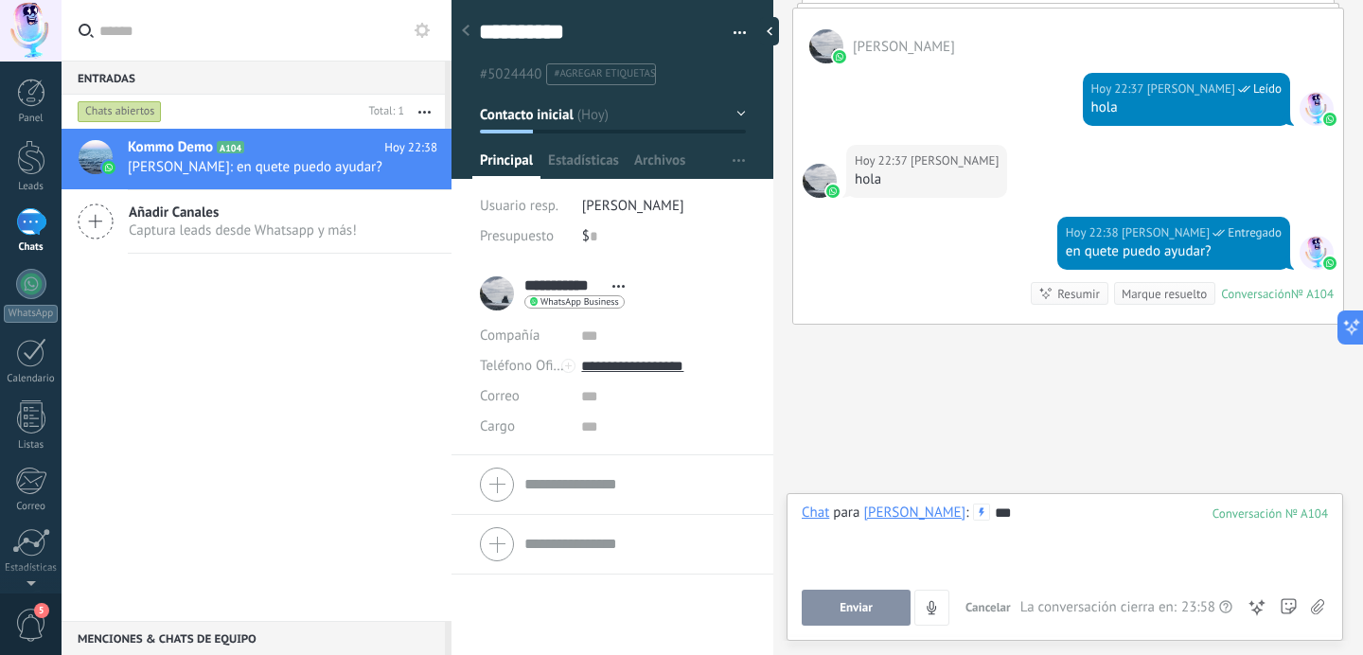
click at [877, 599] on button "Enviar" at bounding box center [856, 608] width 109 height 36
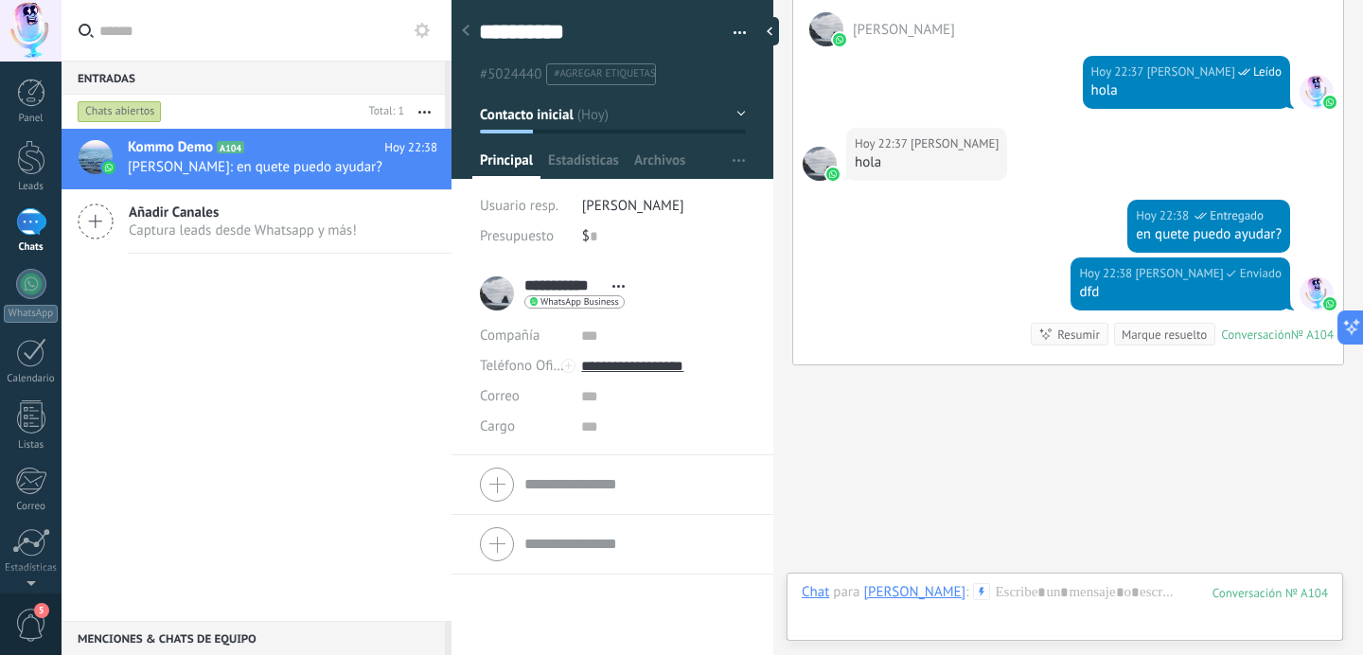
scroll to position [5442, 0]
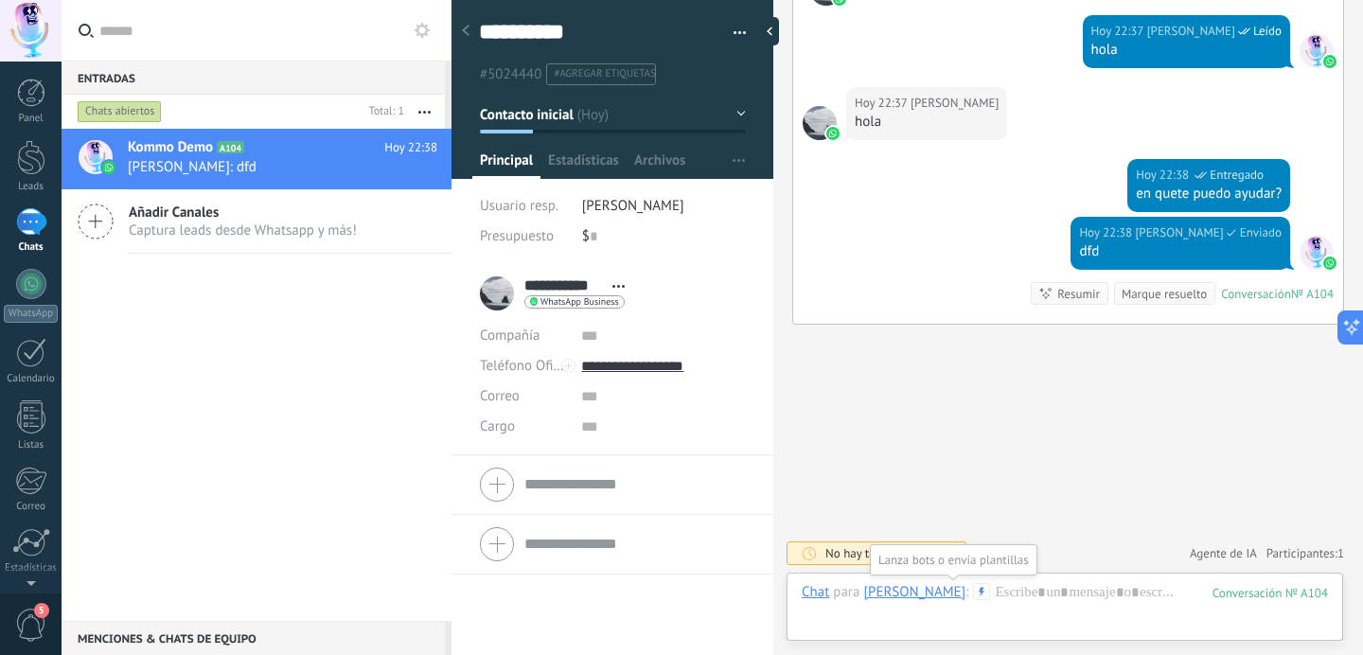
click at [974, 591] on use at bounding box center [982, 591] width 16 height 16
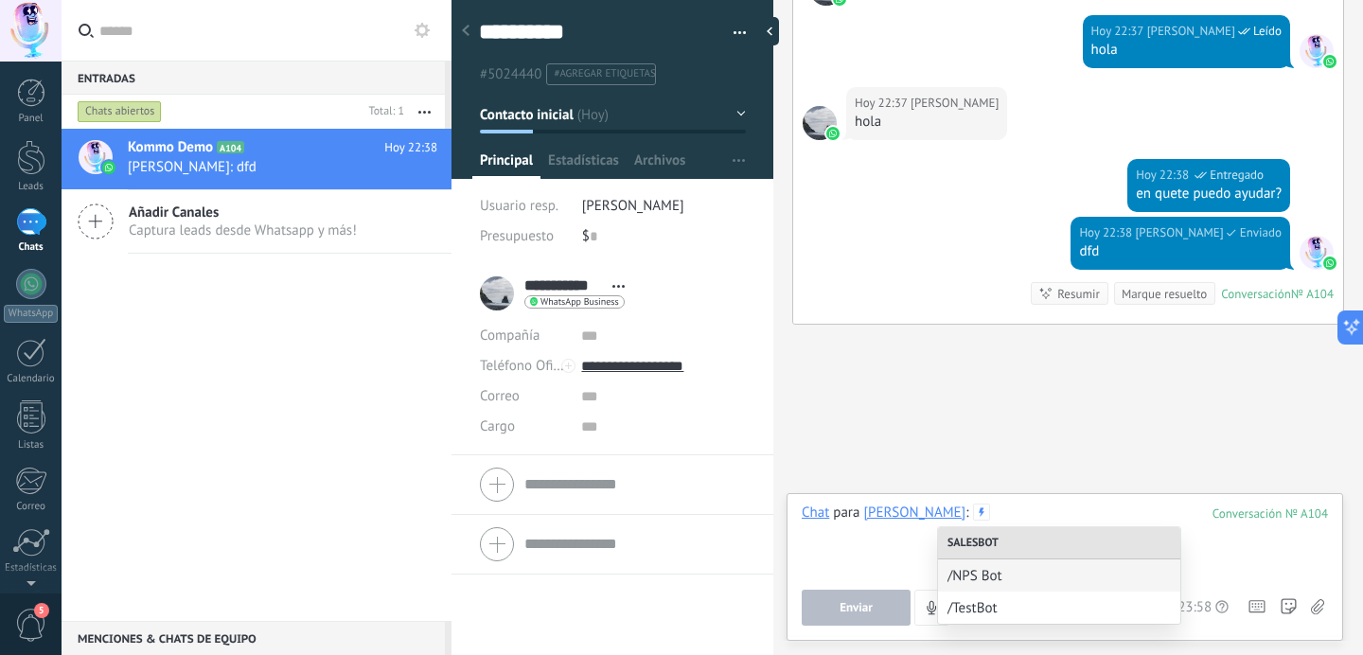
click at [887, 572] on div at bounding box center [1065, 540] width 526 height 72
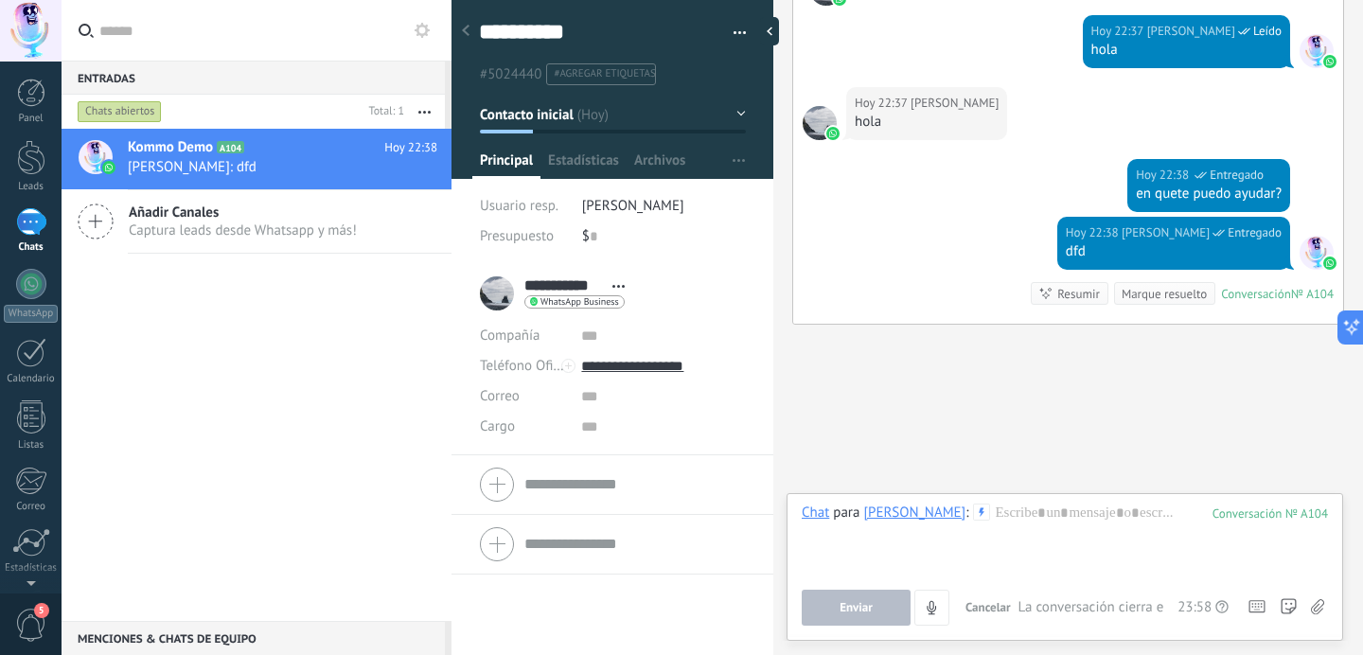
click at [9, 272] on link "WhatsApp" at bounding box center [31, 296] width 62 height 54
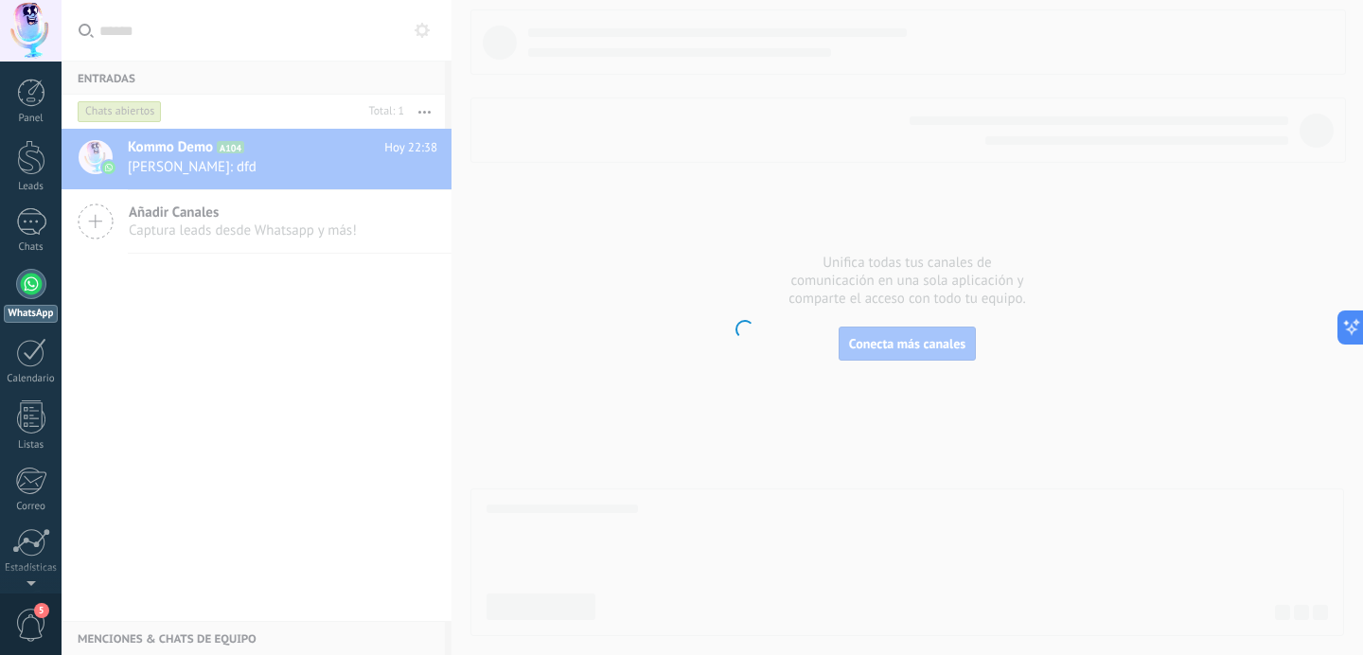
scroll to position [79, 0]
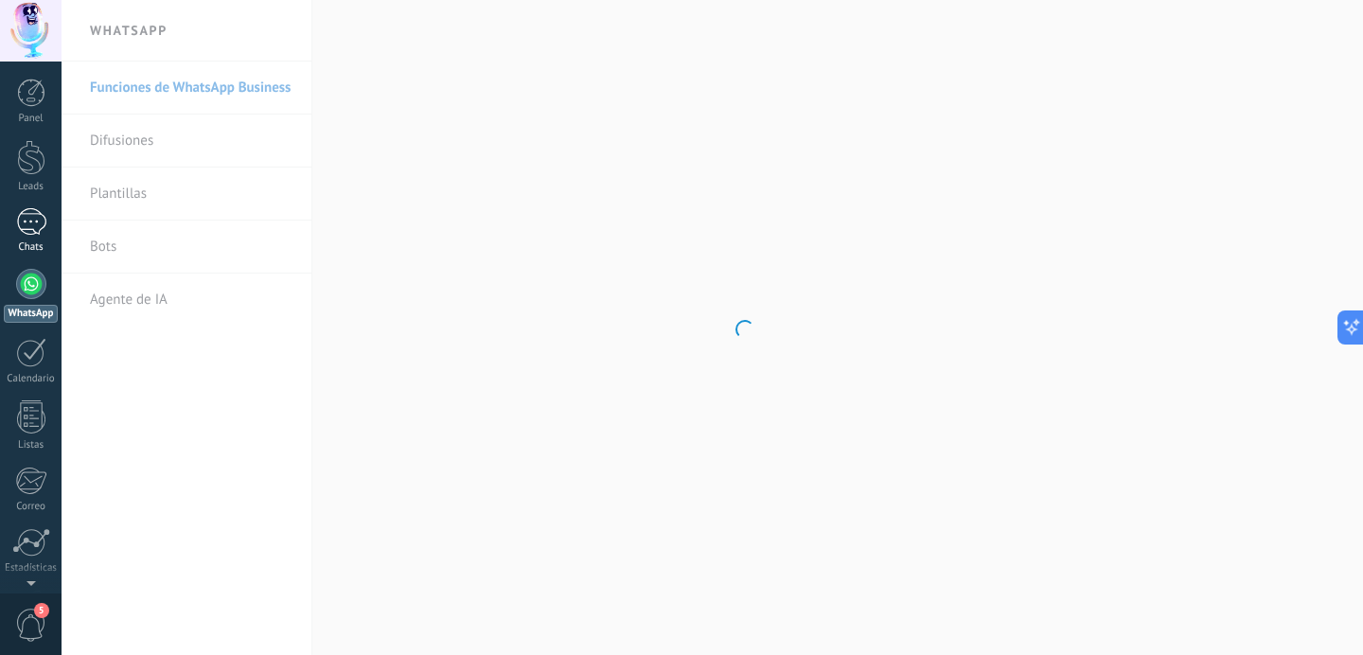
click at [34, 232] on div at bounding box center [31, 221] width 30 height 27
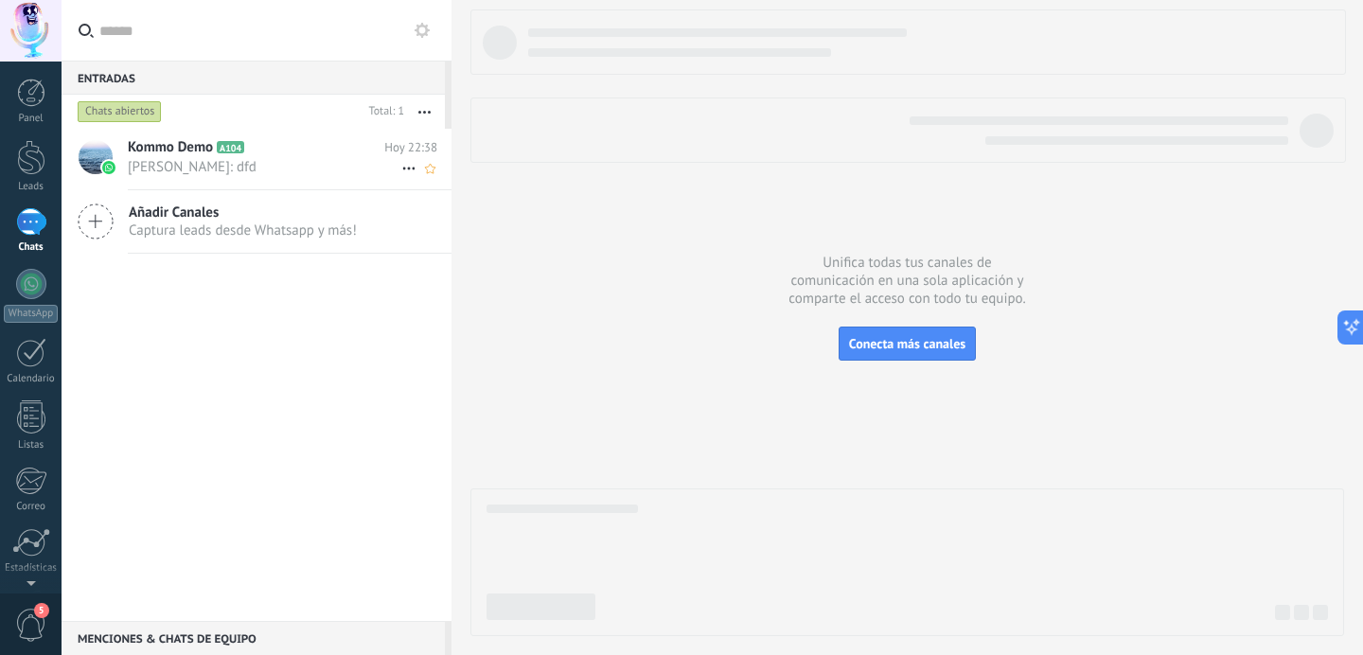
click at [311, 156] on h2 "Kommo Demo A104" at bounding box center [256, 147] width 257 height 19
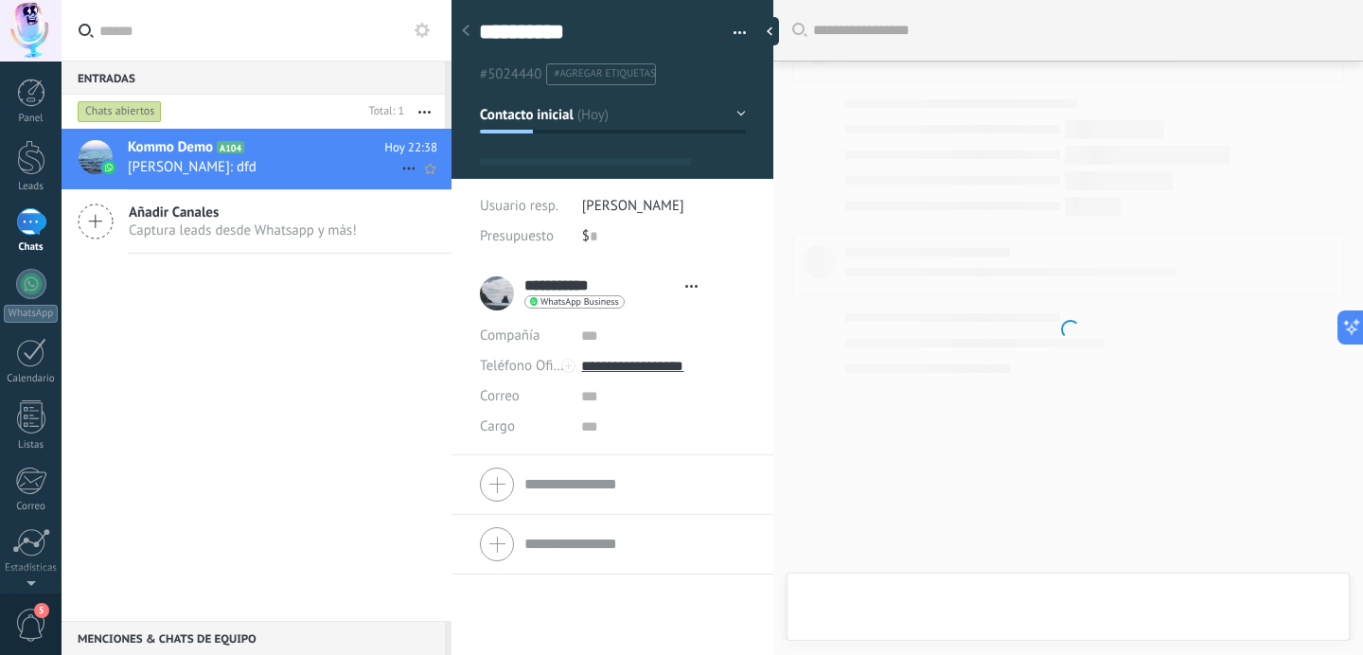
type textarea "**********"
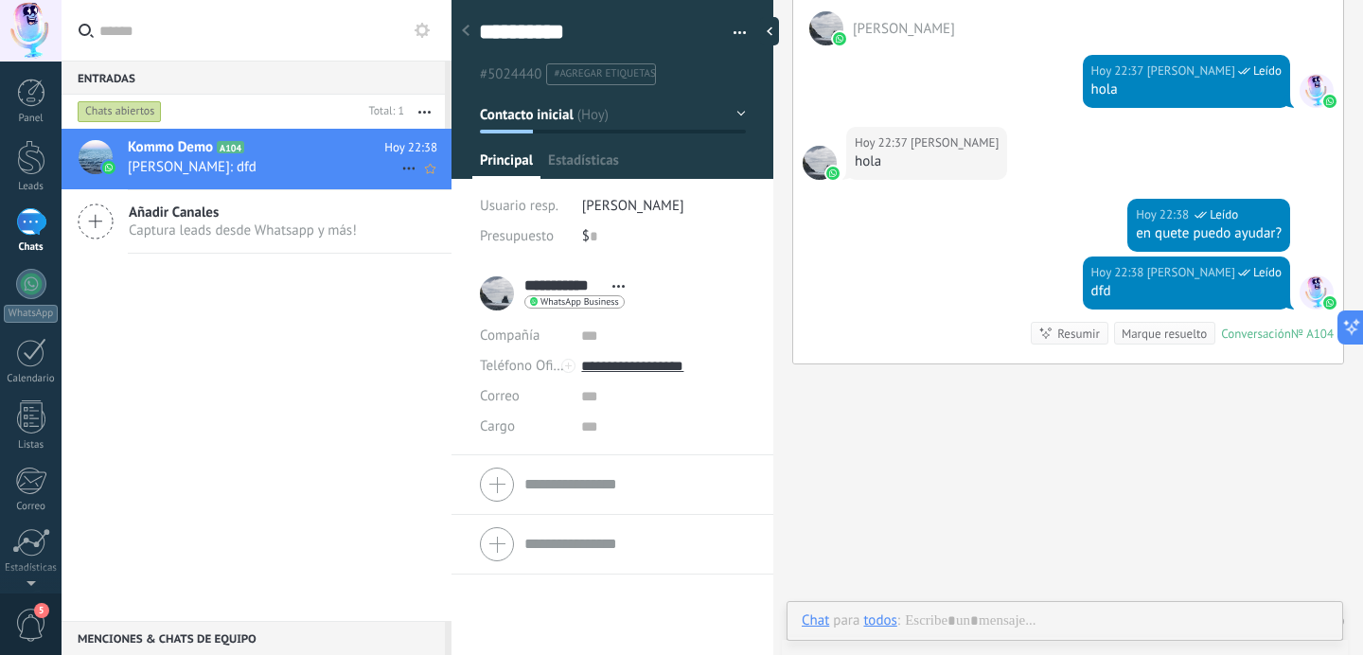
scroll to position [28, 0]
click at [985, 614] on div at bounding box center [1065, 640] width 526 height 57
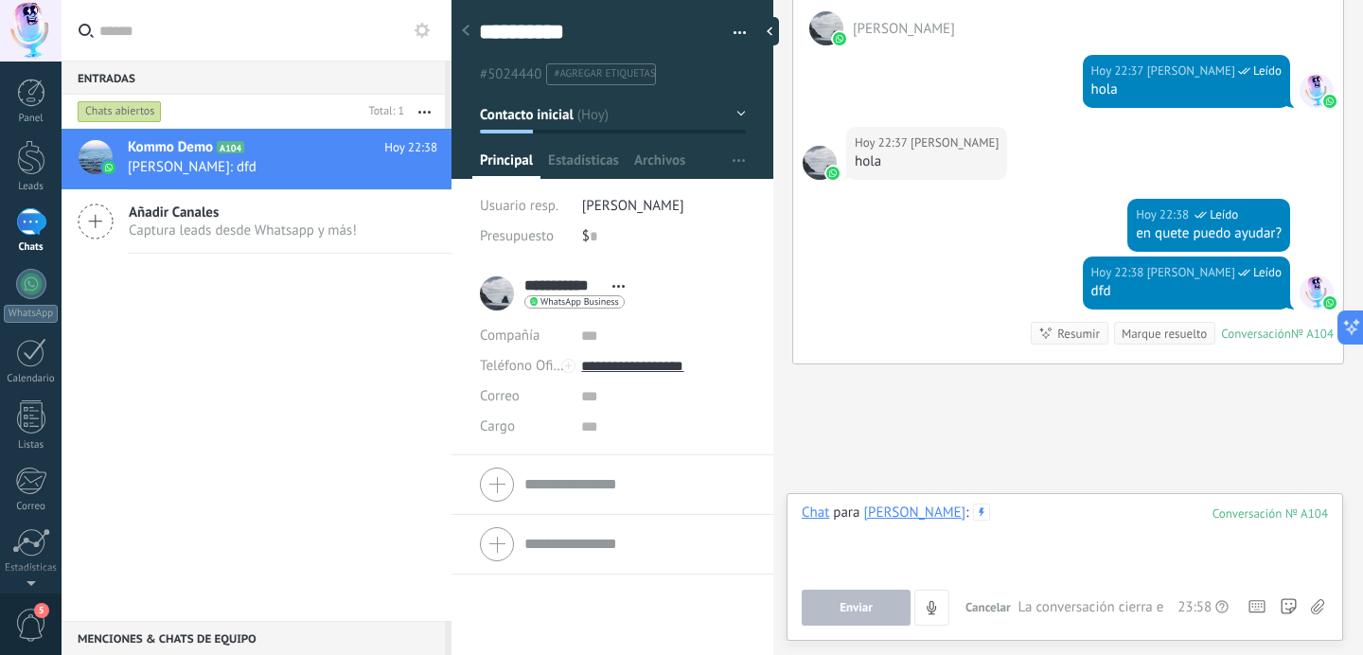
click at [985, 541] on div at bounding box center [1065, 540] width 526 height 72
click at [34, 495] on link "Ajustes" at bounding box center [31, 482] width 62 height 51
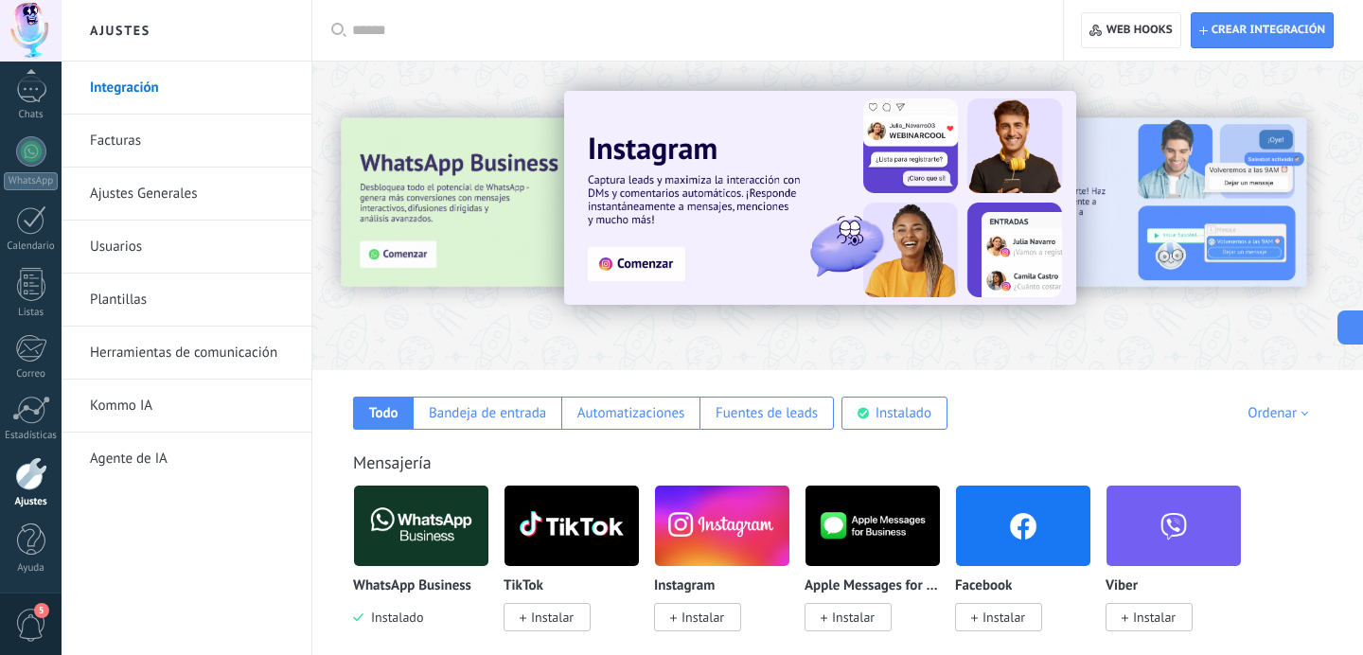
click at [152, 159] on link "Facturas" at bounding box center [191, 141] width 203 height 53
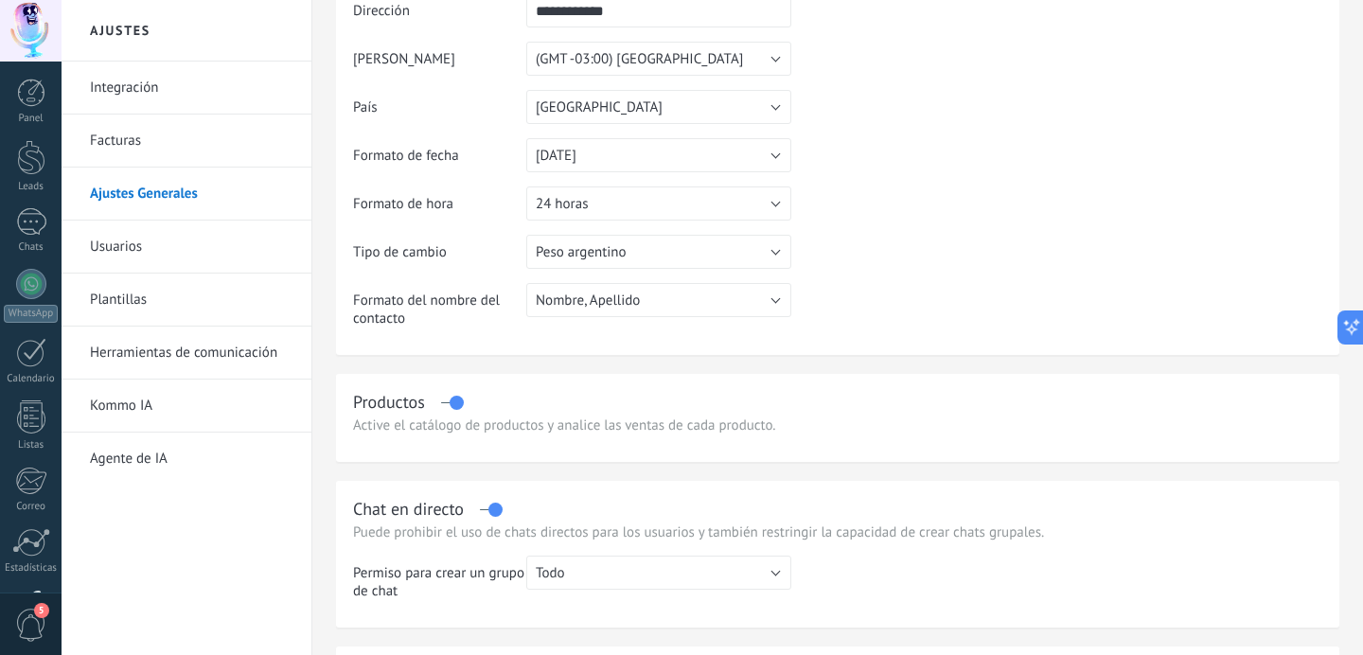
scroll to position [393, 0]
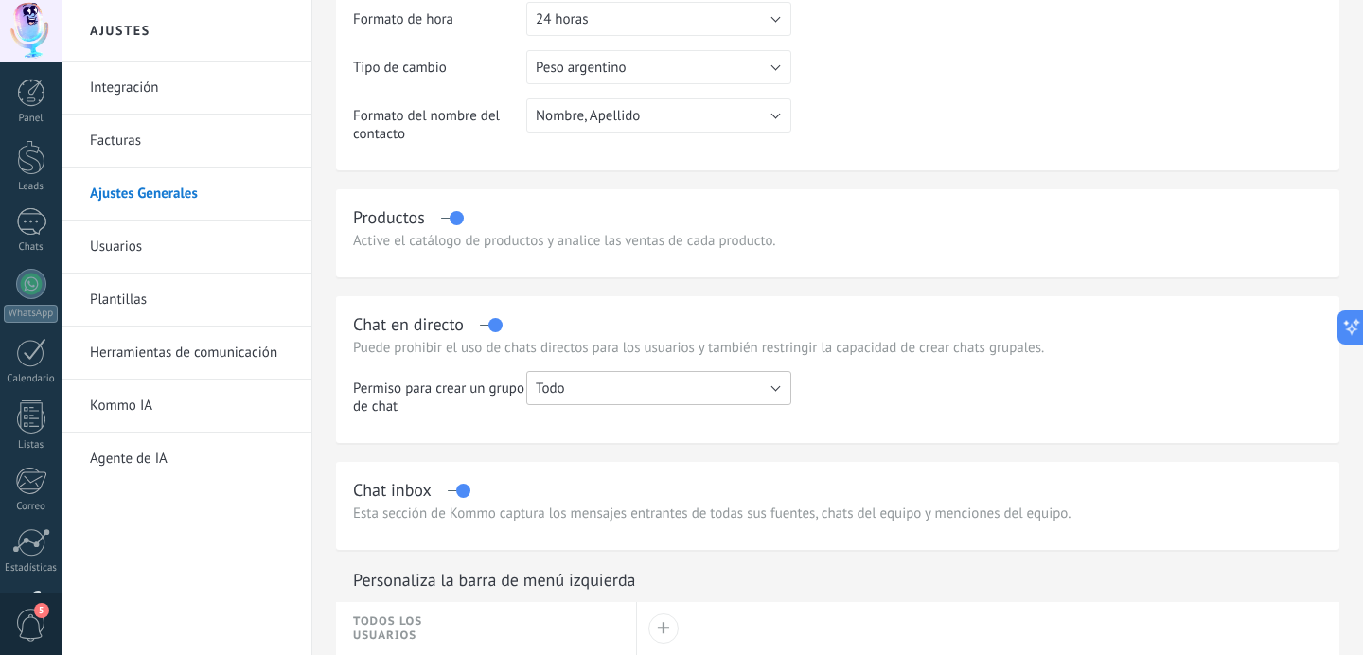
click at [675, 401] on button "Todo" at bounding box center [658, 388] width 265 height 34
click at [675, 398] on span "Todo" at bounding box center [650, 389] width 270 height 18
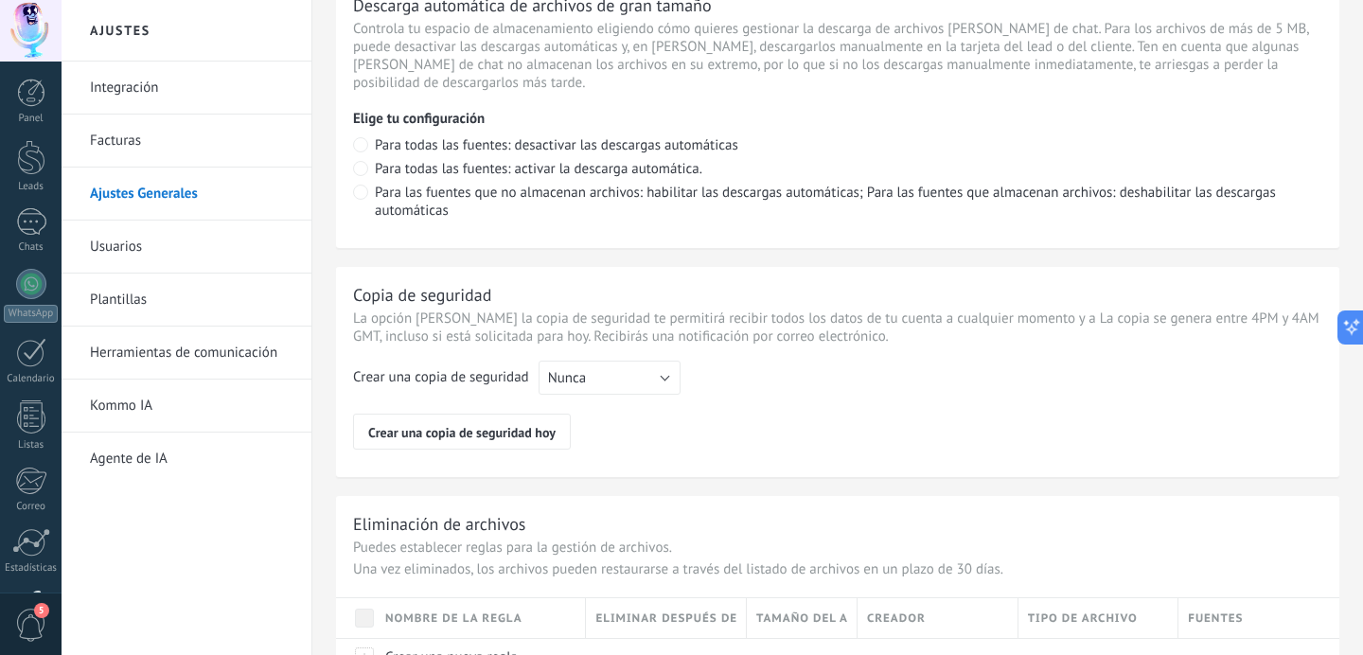
scroll to position [1480, 0]
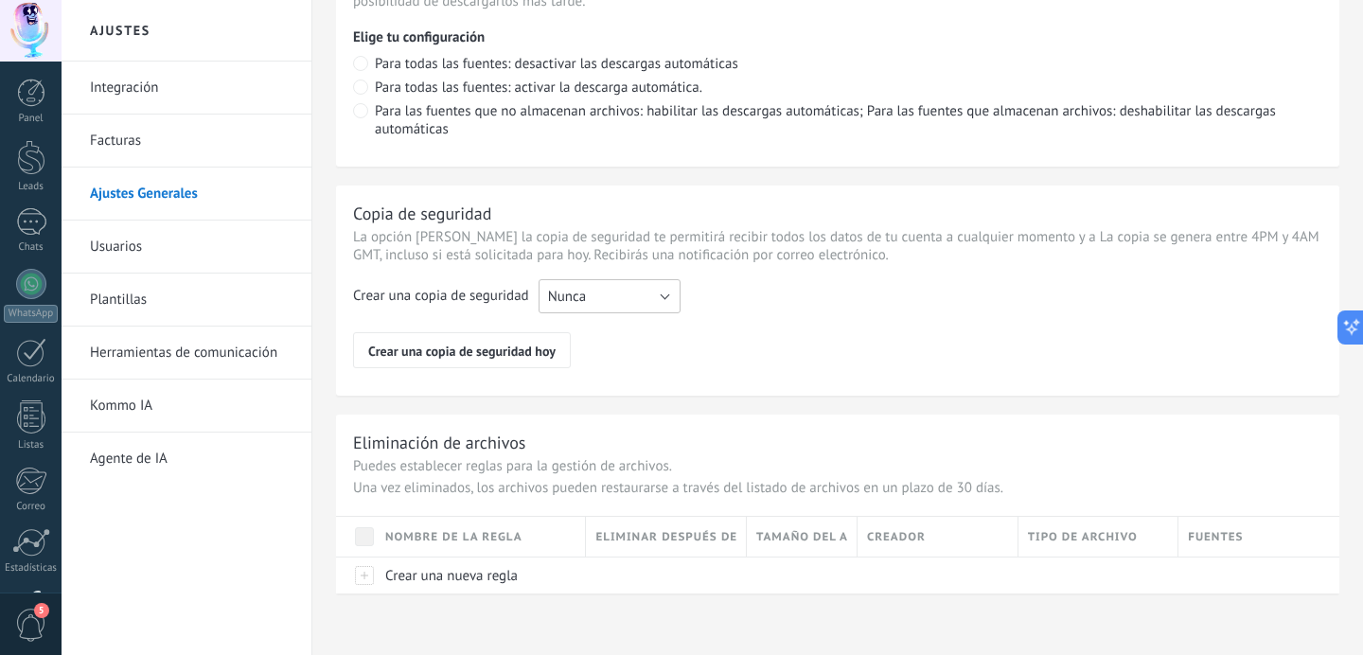
click at [592, 292] on button "Nunca" at bounding box center [610, 296] width 142 height 34
click at [580, 333] on span "Cada semana" at bounding box center [600, 329] width 147 height 18
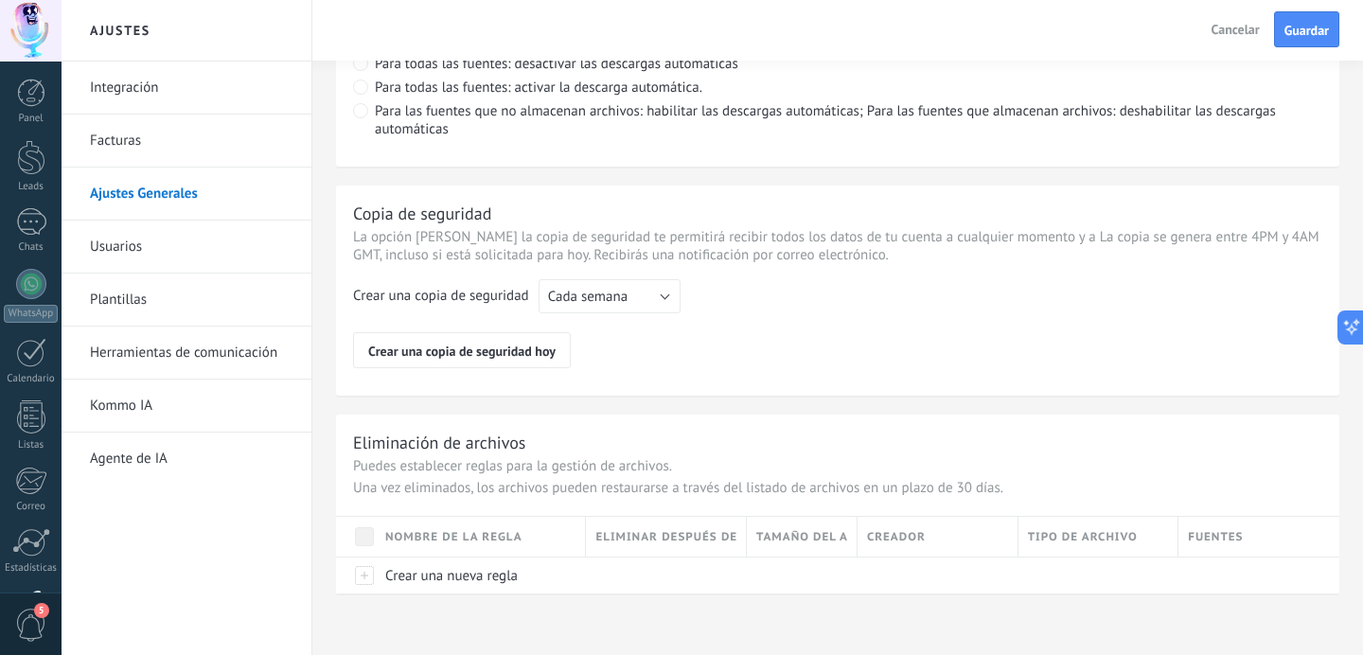
click at [125, 252] on link "Usuarios" at bounding box center [191, 247] width 203 height 53
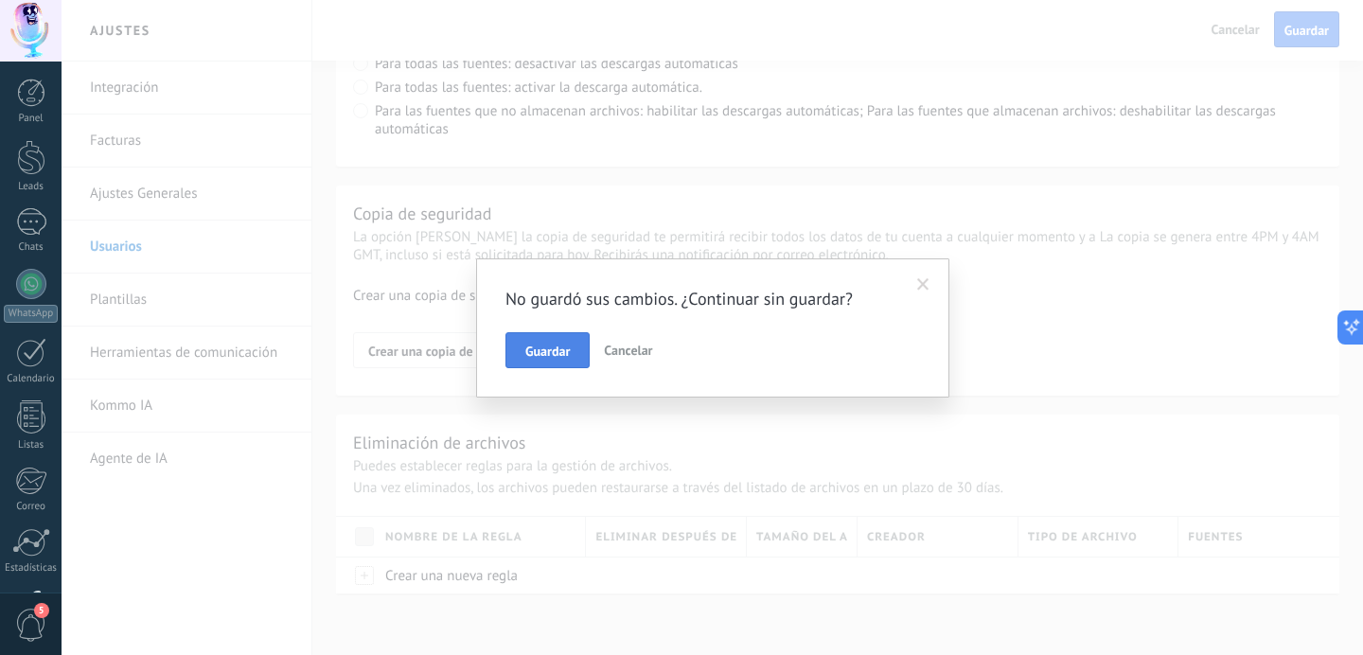
click at [553, 360] on button "Guardar" at bounding box center [548, 350] width 84 height 36
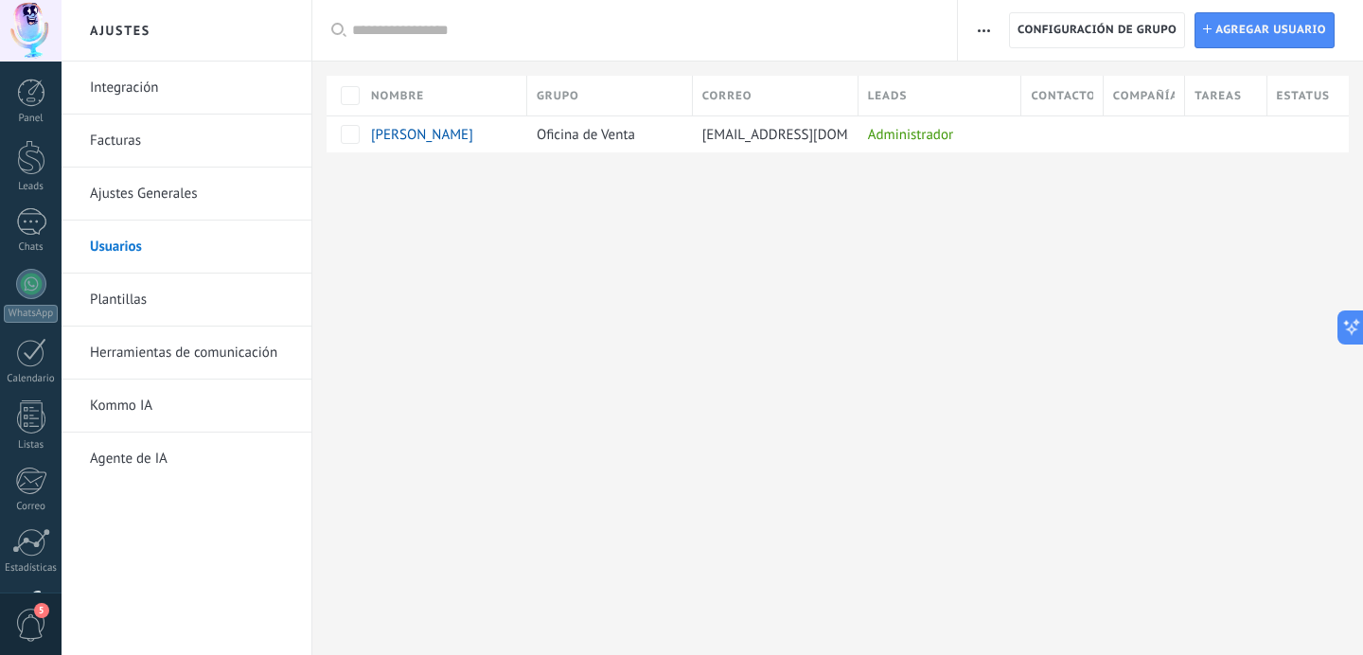
click at [197, 295] on link "Plantillas" at bounding box center [191, 300] width 203 height 53
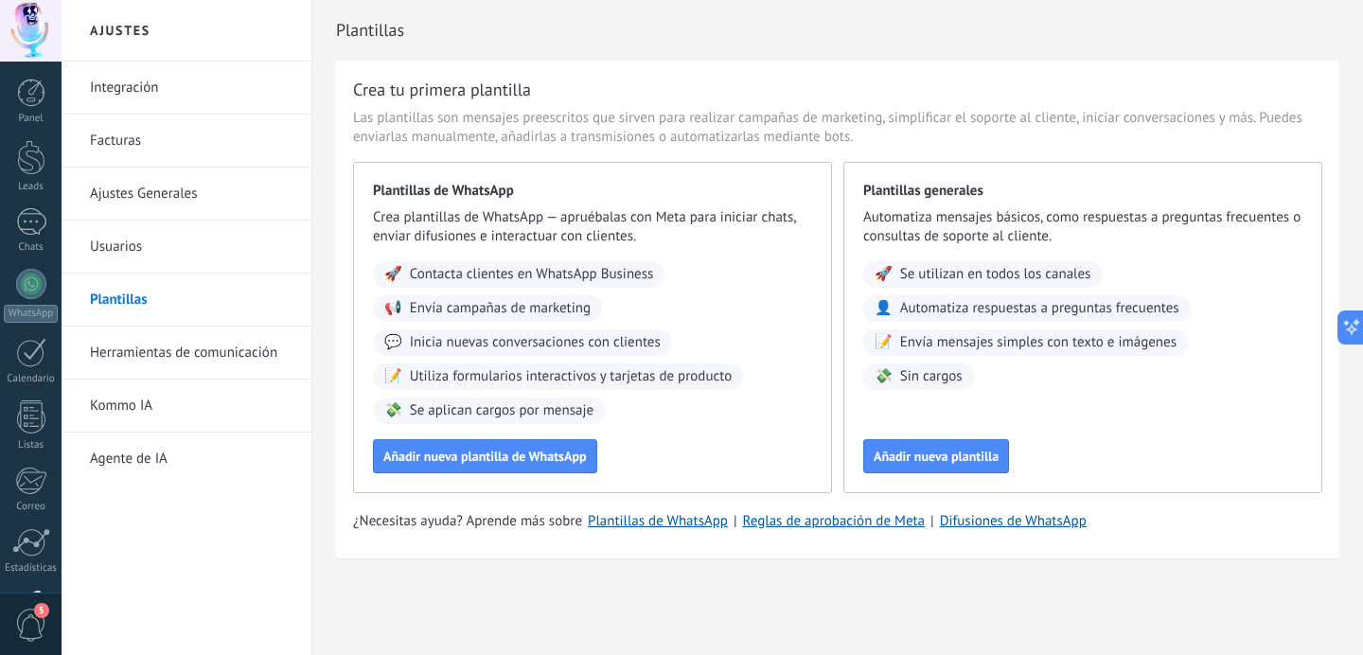
click at [247, 350] on link "Herramientas de comunicación" at bounding box center [191, 353] width 203 height 53
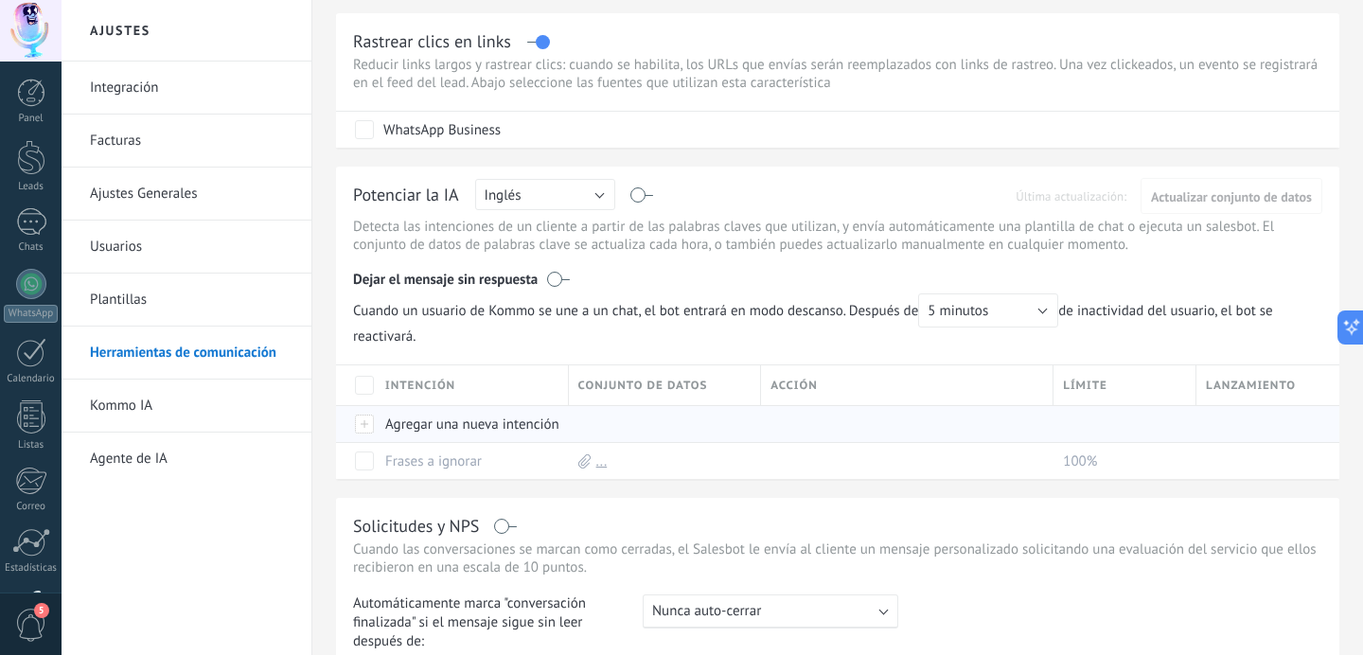
scroll to position [507, 0]
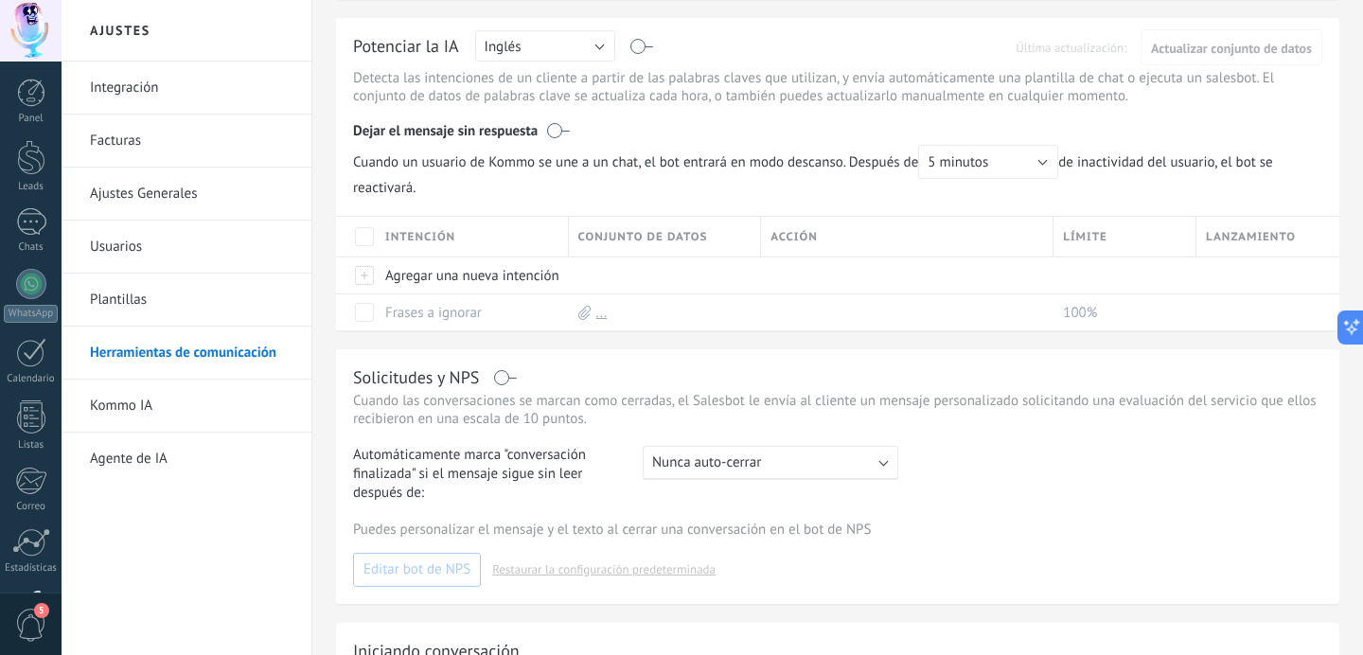
click at [670, 477] on div ": Nunca auto-cerrar" at bounding box center [771, 463] width 256 height 34
click at [602, 461] on span "Automáticamente marca "conversación finalizada" si el mensaje sigue sin leer de…" at bounding box center [489, 474] width 273 height 57
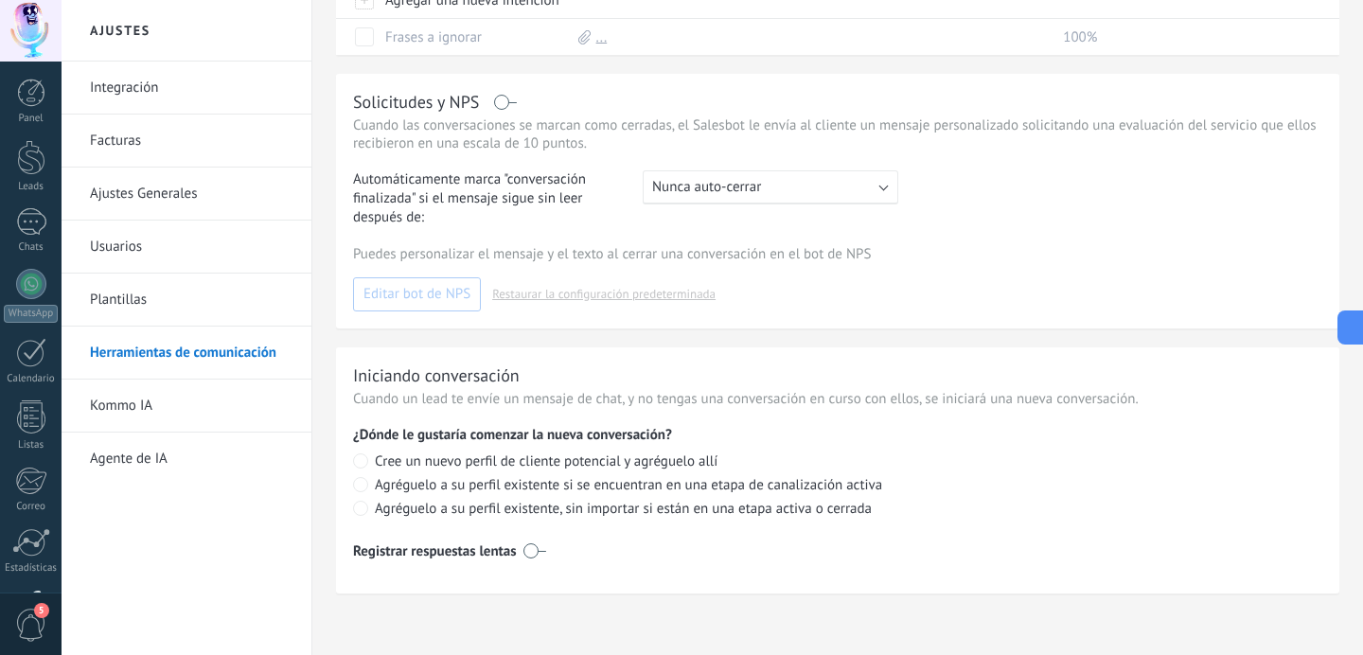
scroll to position [793, 0]
click at [132, 405] on link "Kommo IA" at bounding box center [191, 406] width 203 height 53
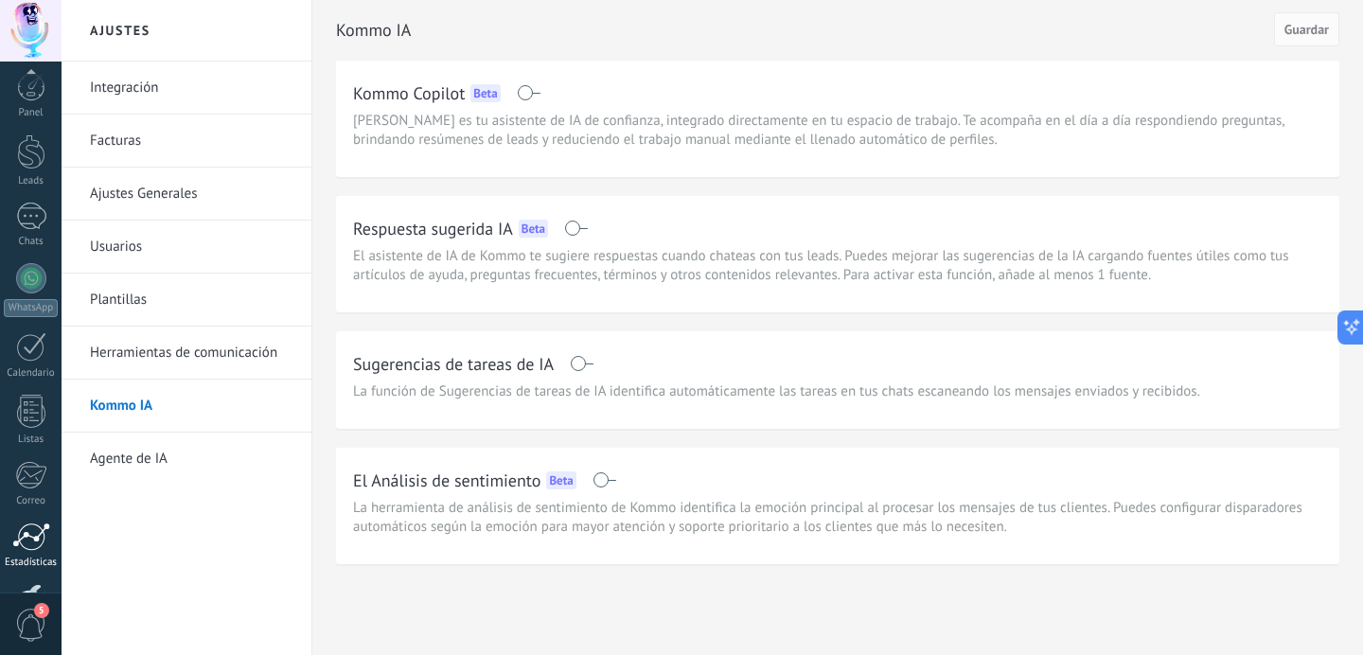
scroll to position [133, 0]
click at [158, 459] on link "Agente de IA" at bounding box center [191, 459] width 203 height 53
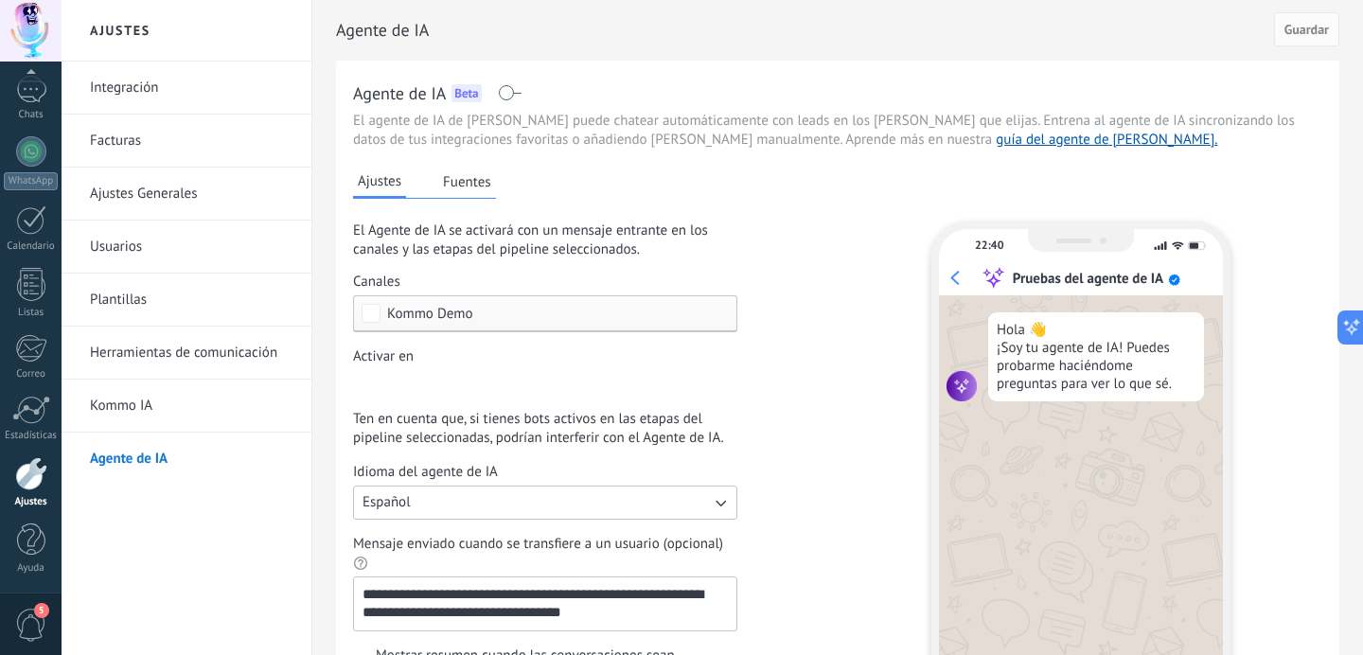
click at [133, 412] on link "Kommo IA" at bounding box center [191, 406] width 203 height 53
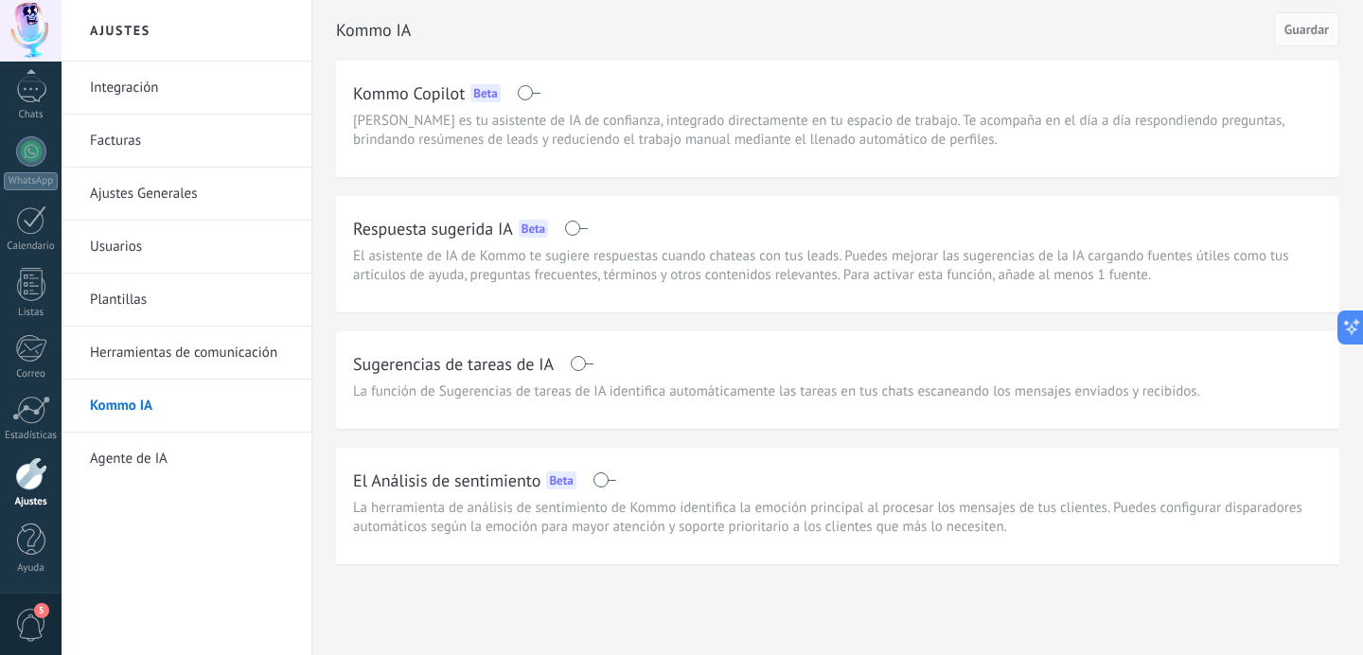
click at [123, 199] on link "Ajustes Generales" at bounding box center [191, 194] width 203 height 53
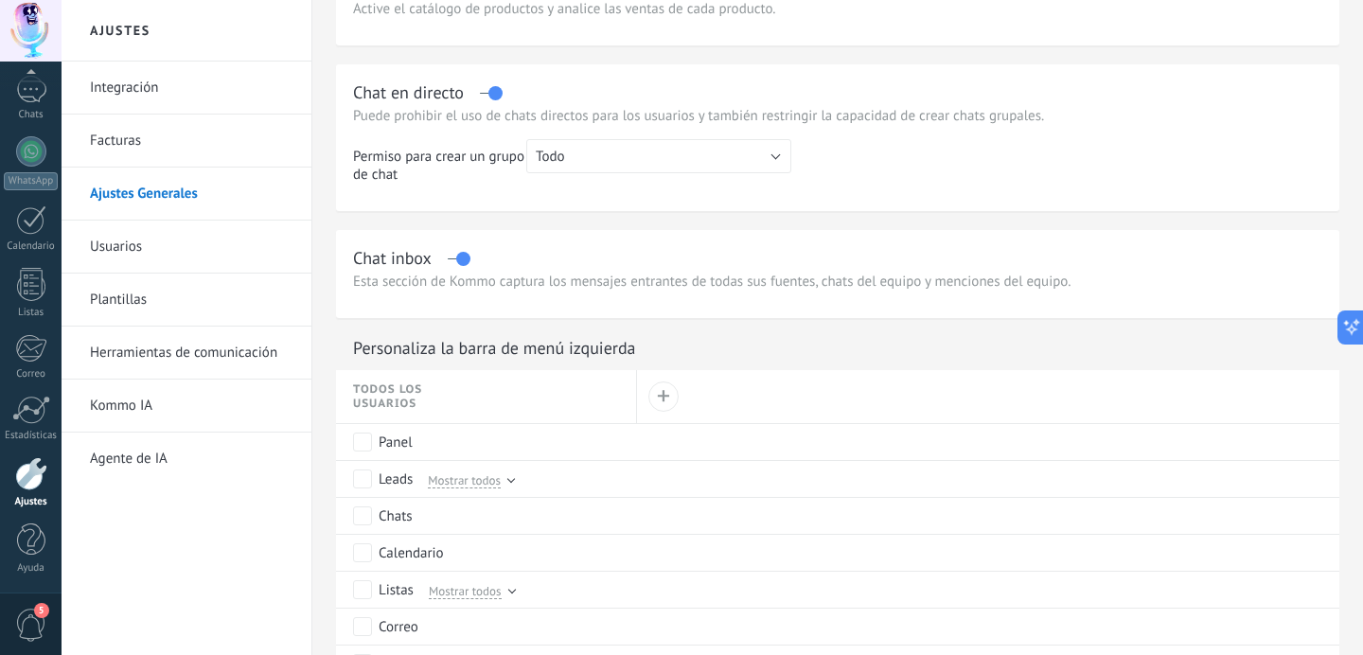
scroll to position [637, 0]
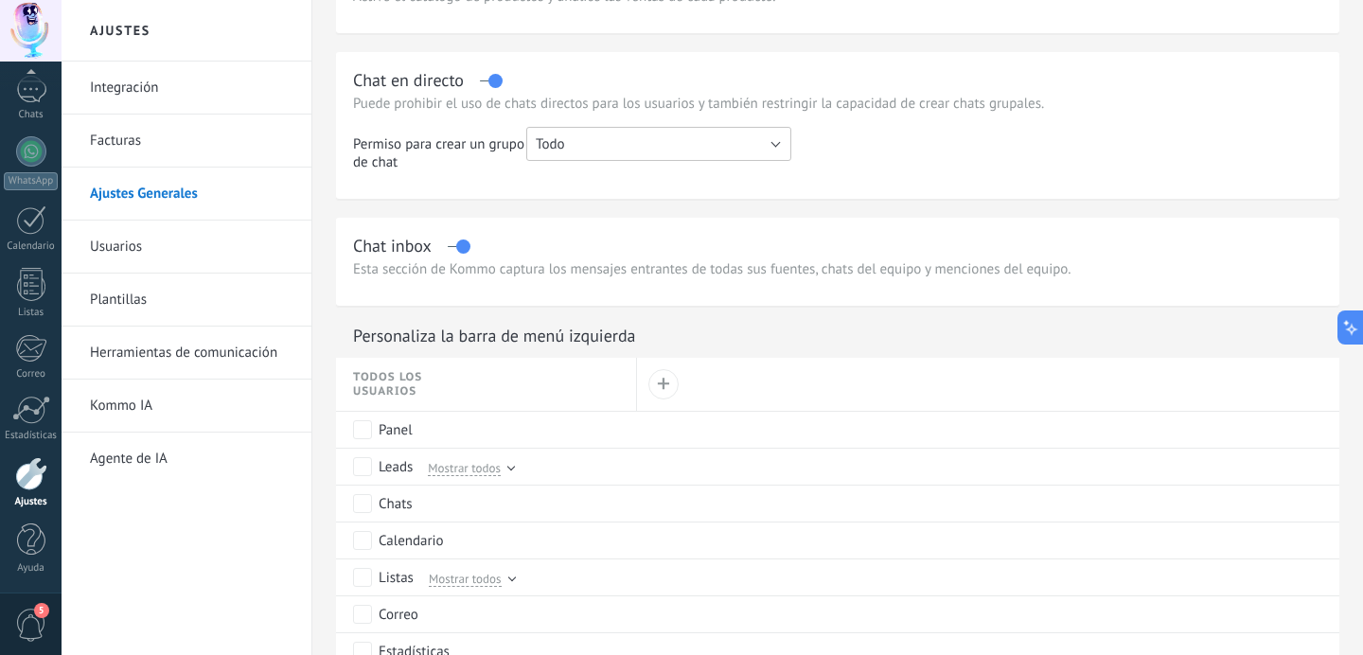
click at [575, 159] on button "Todo" at bounding box center [658, 144] width 265 height 34
click at [472, 186] on td "Permiso para crear un grupo de chat" at bounding box center [439, 156] width 173 height 59
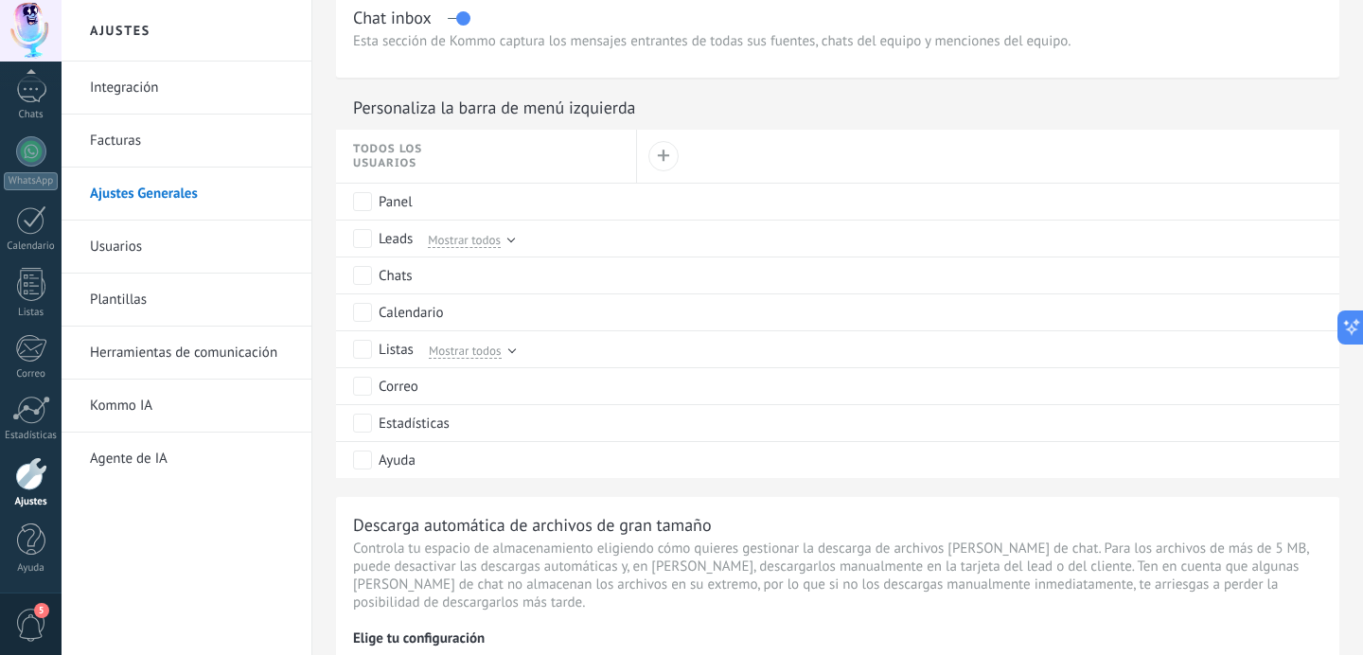
scroll to position [868, 0]
click at [504, 243] on div "Mostrar todos" at bounding box center [466, 235] width 95 height 17
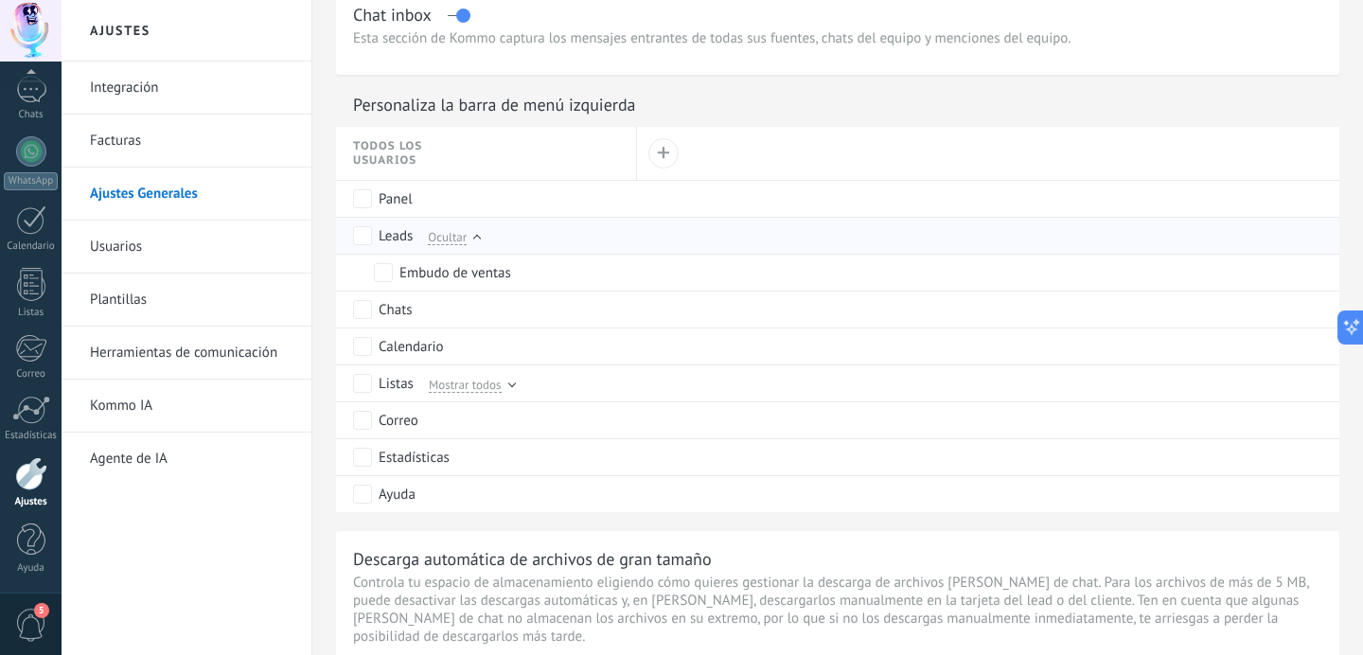
click at [471, 244] on div "Ocultar" at bounding box center [449, 235] width 61 height 17
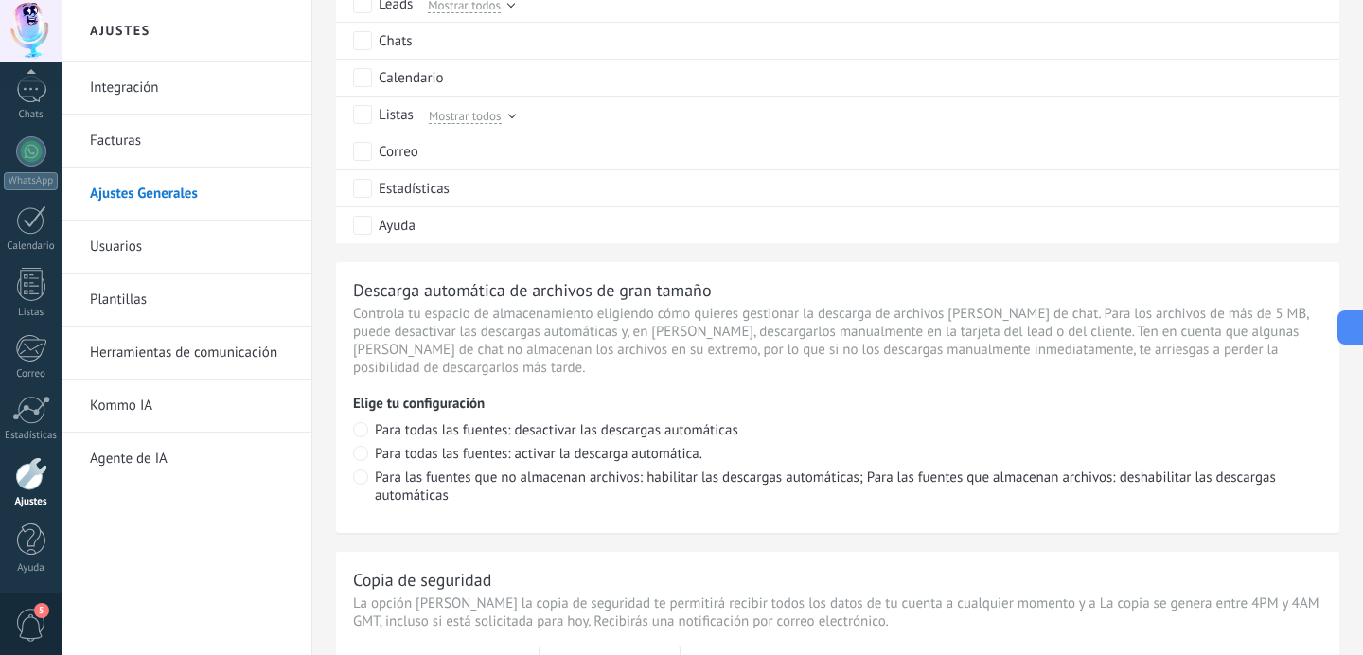
scroll to position [1035, 0]
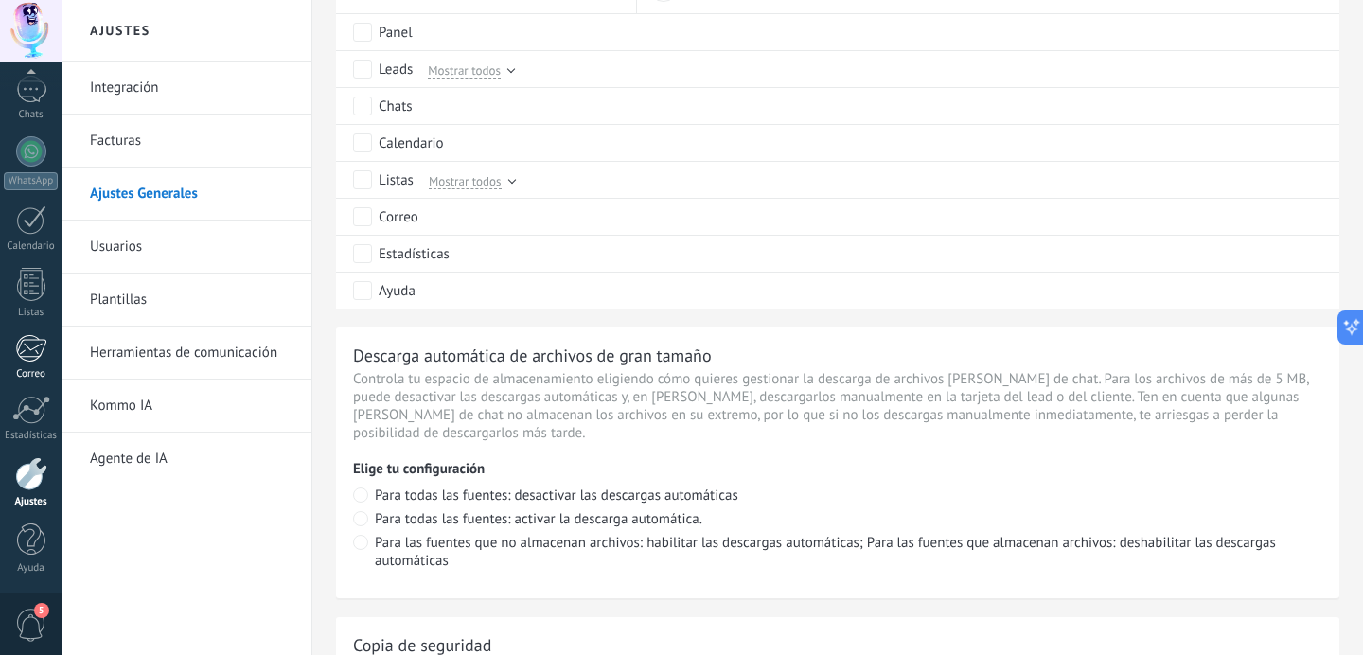
click at [33, 353] on div at bounding box center [30, 348] width 31 height 28
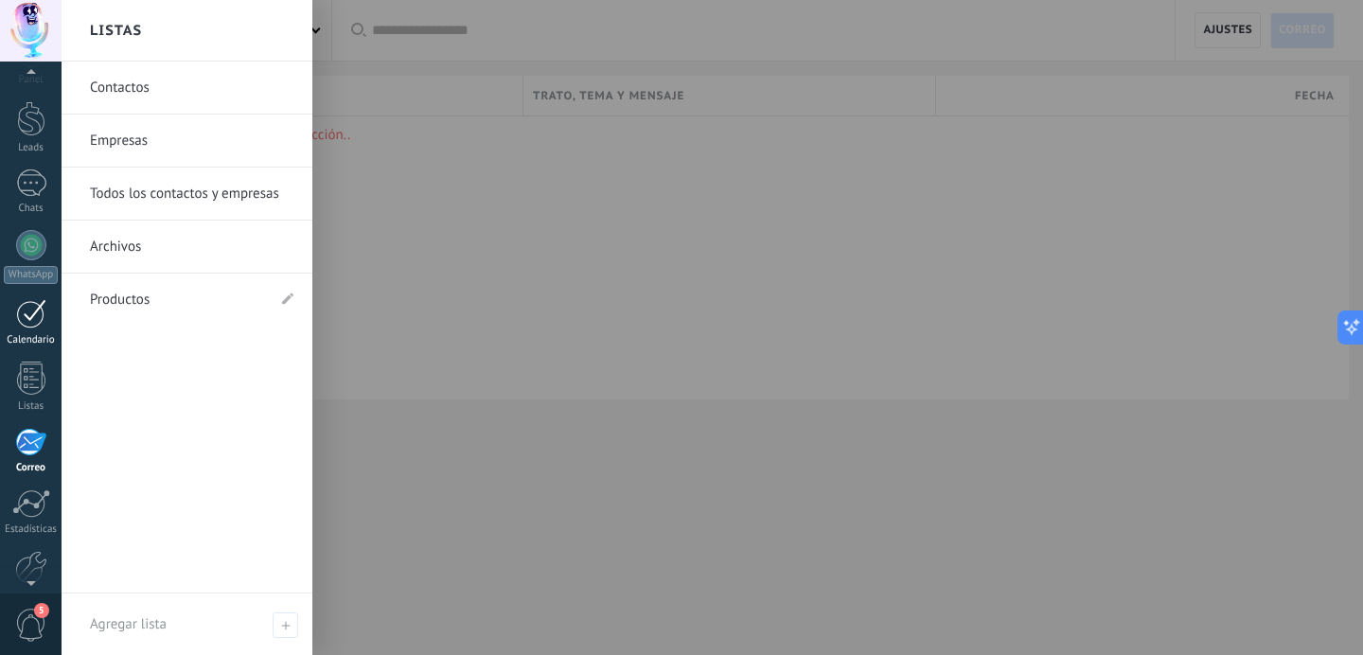
scroll to position [18, 0]
click at [37, 404] on div at bounding box center [31, 398] width 28 height 33
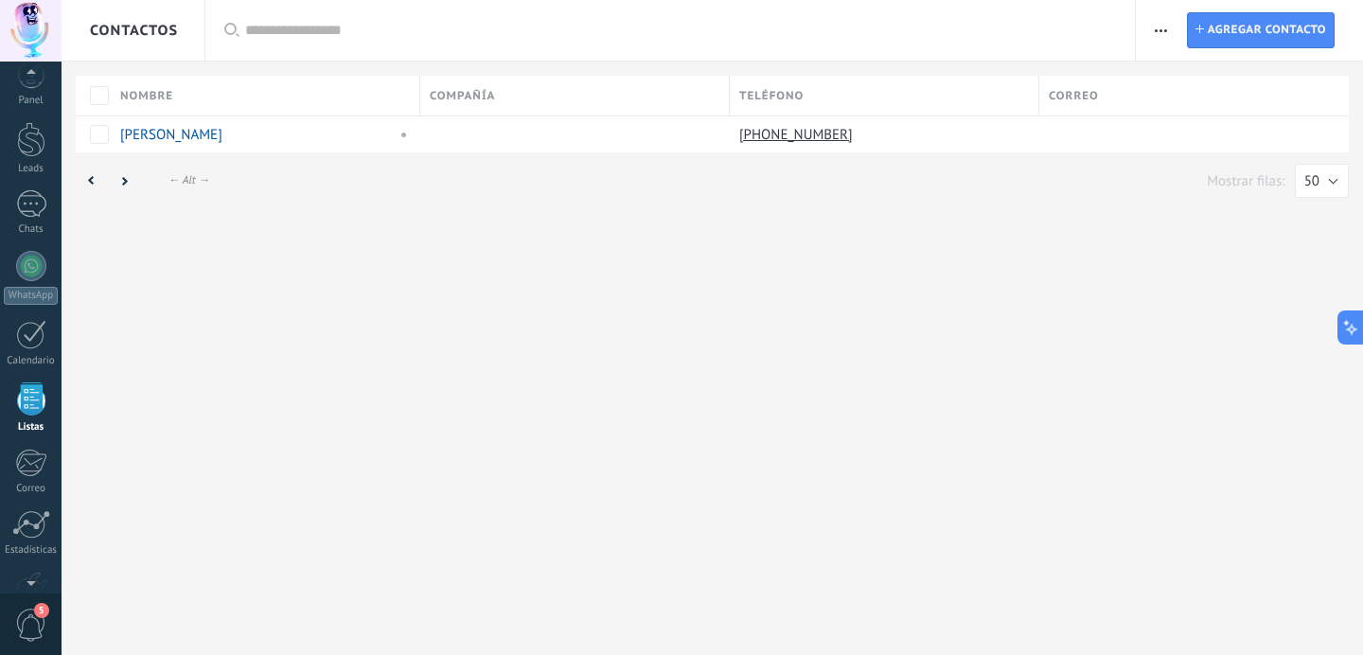
scroll to position [117, 0]
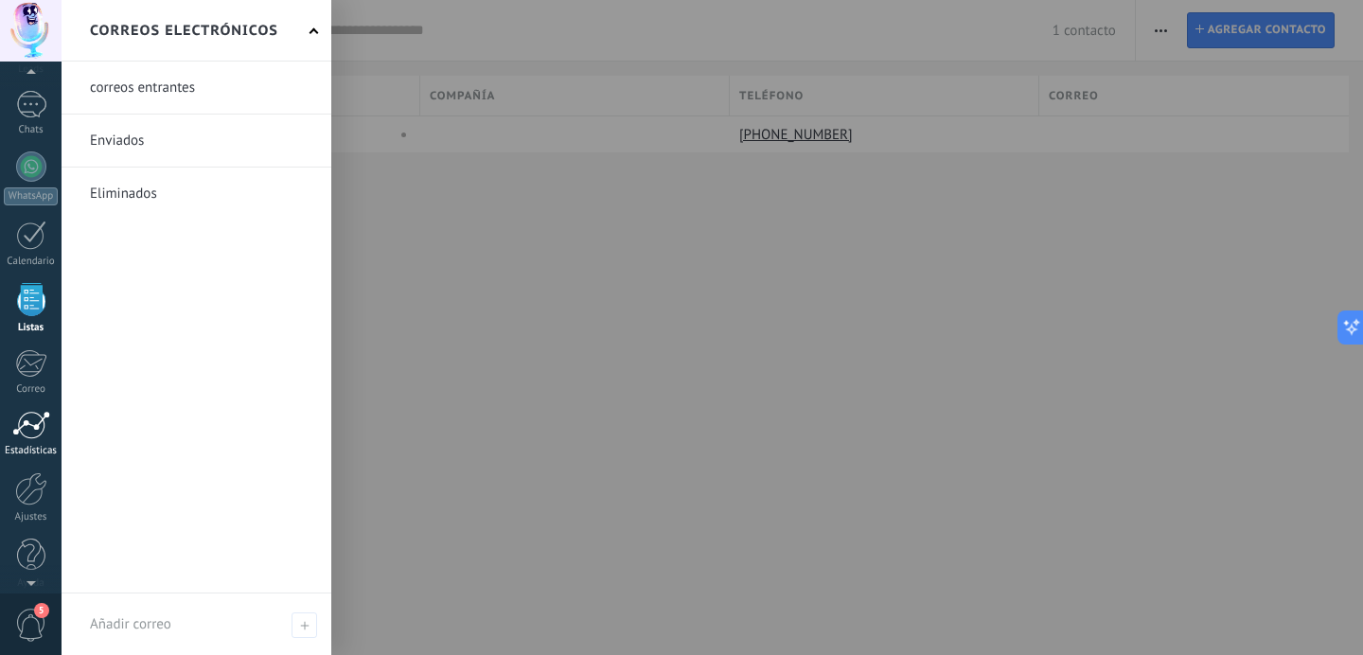
click at [32, 426] on div at bounding box center [31, 425] width 38 height 28
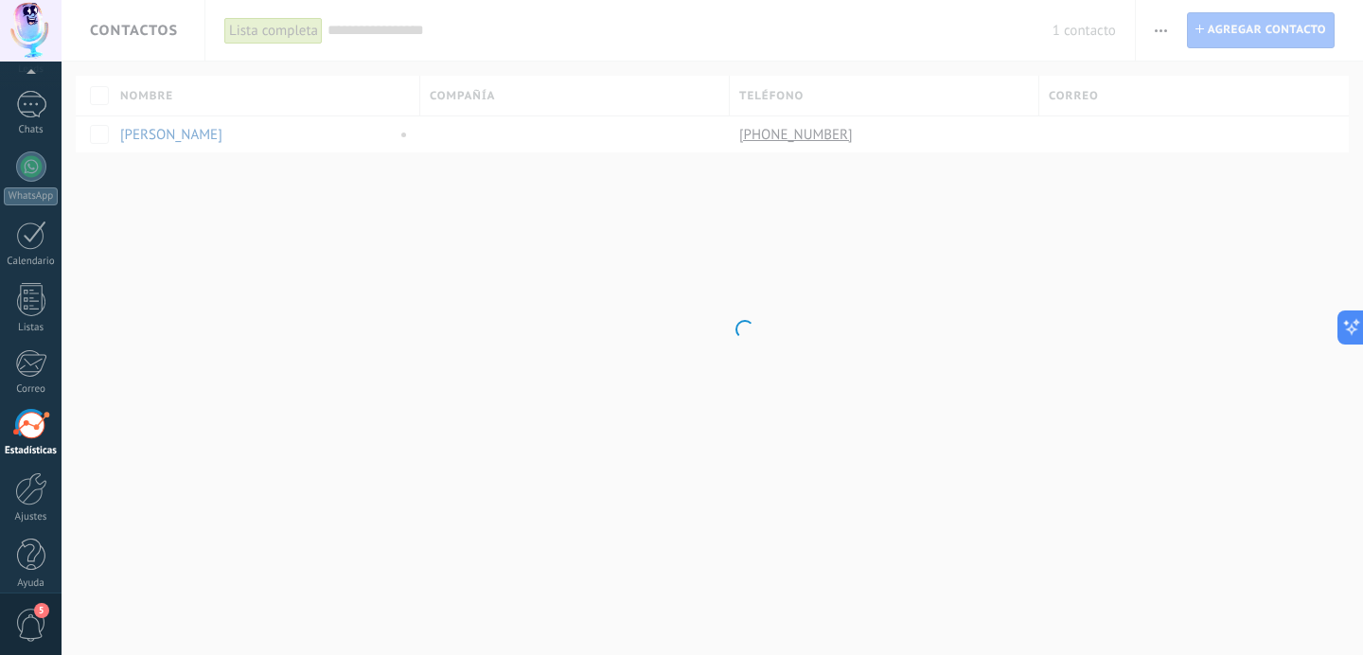
scroll to position [133, 0]
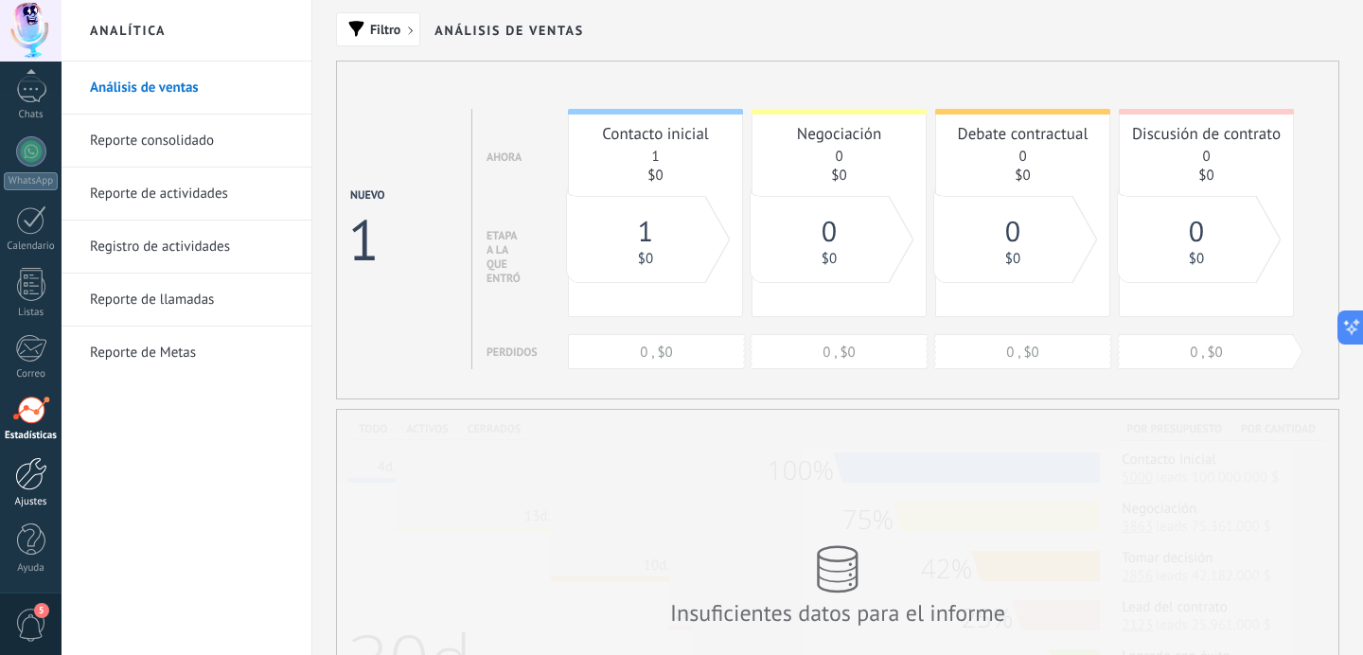
click at [27, 481] on div at bounding box center [31, 473] width 32 height 33
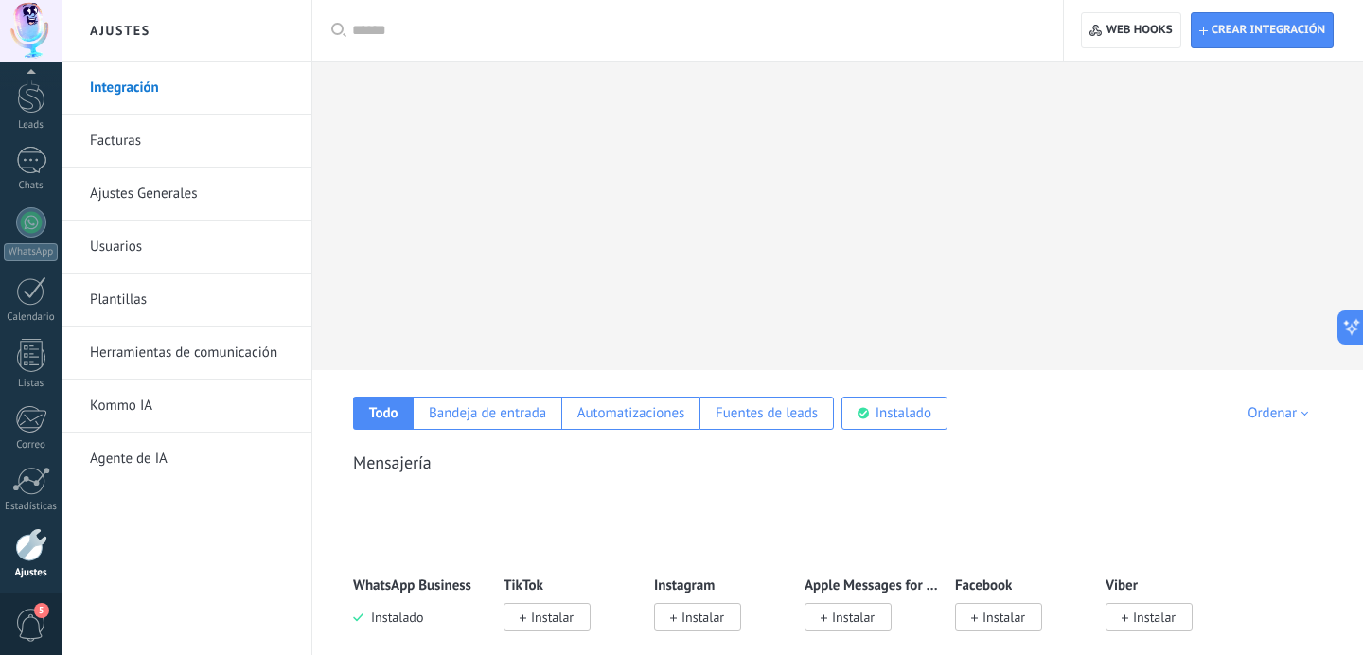
scroll to position [133, 0]
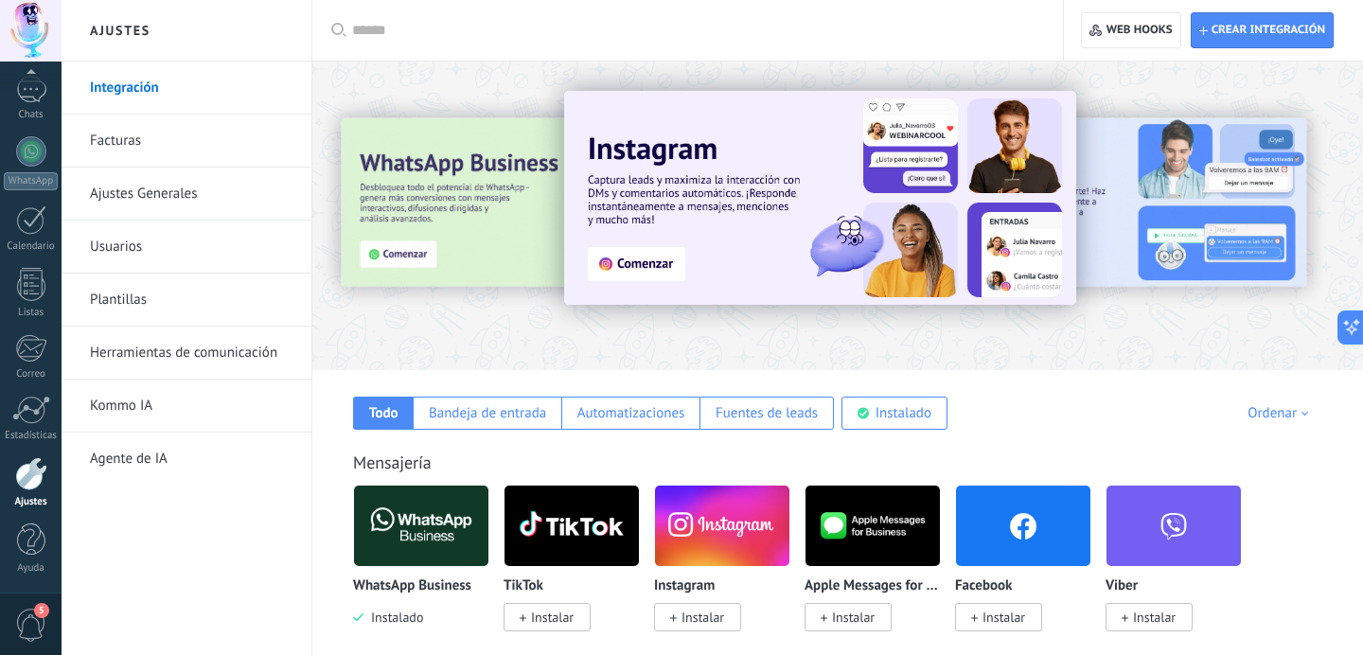
click at [133, 194] on link "Ajustes Generales" at bounding box center [191, 194] width 203 height 53
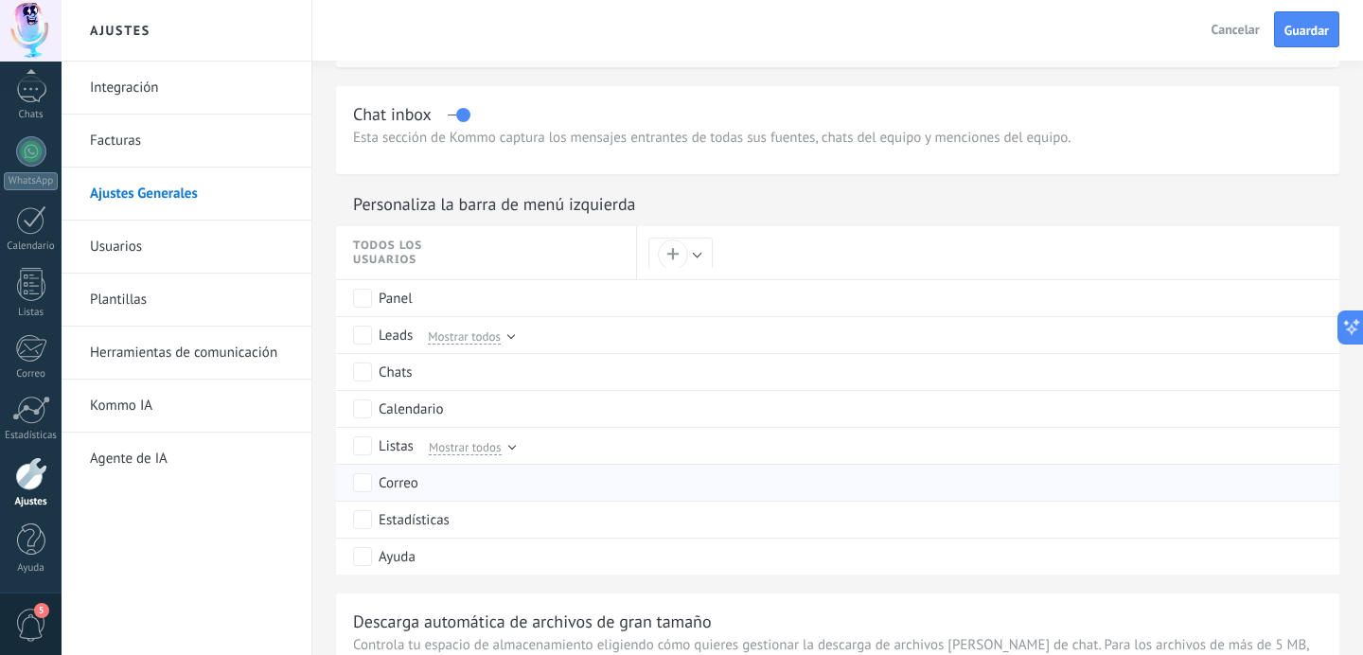
scroll to position [767, 0]
click at [1299, 32] on span "Guardar" at bounding box center [1307, 30] width 44 height 13
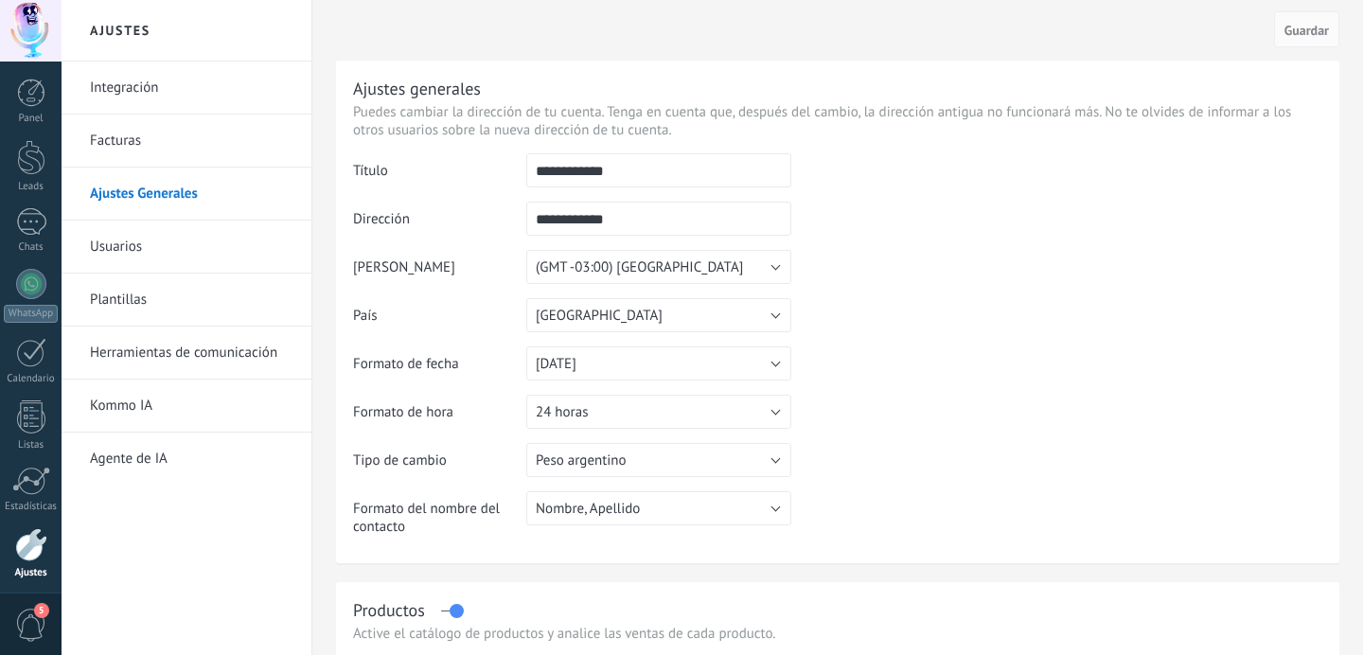
click at [974, 394] on table "**********" at bounding box center [837, 351] width 969 height 397
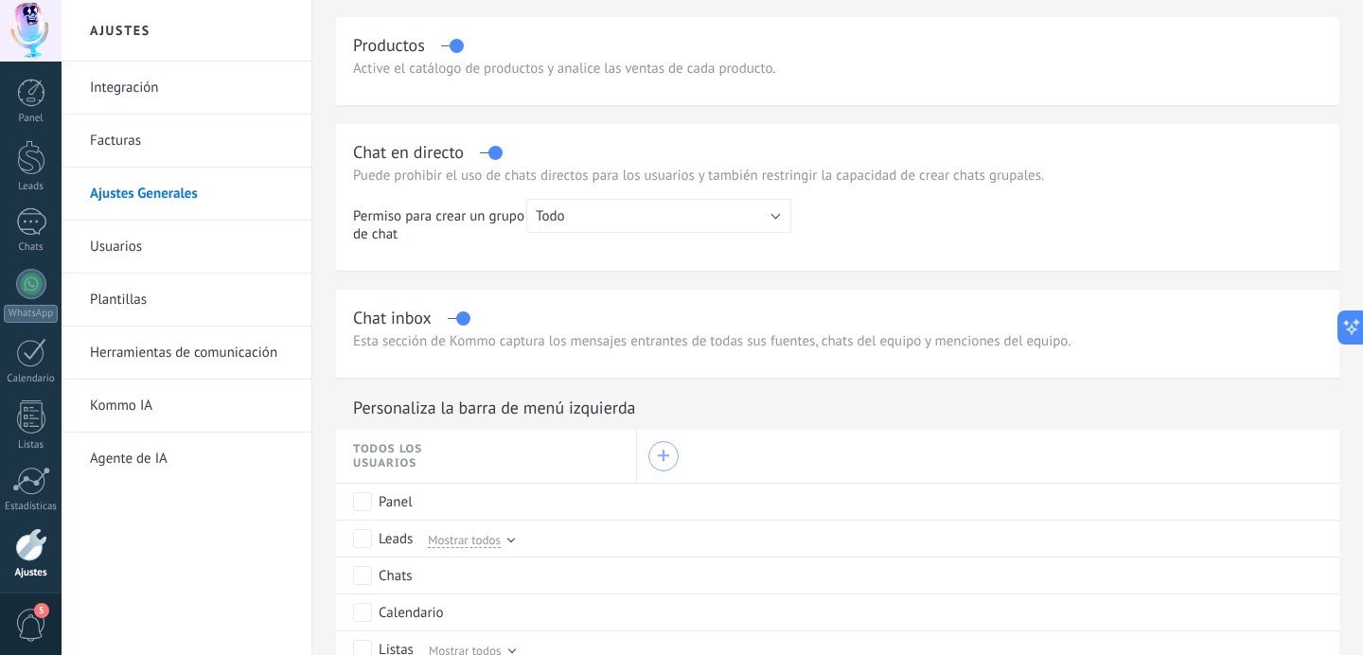
click at [666, 463] on div "+" at bounding box center [663, 456] width 13 height 13
click at [801, 373] on div at bounding box center [681, 327] width 1363 height 655
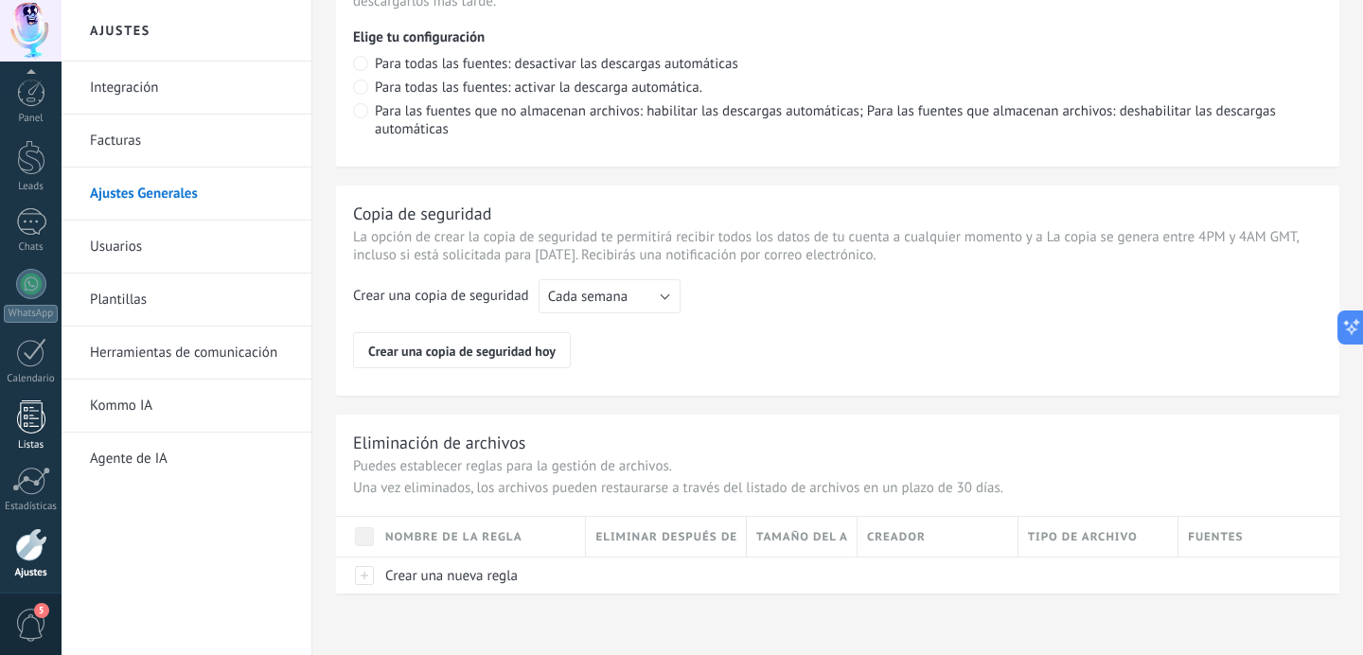
scroll to position [71, 0]
click at [27, 354] on div at bounding box center [31, 345] width 28 height 33
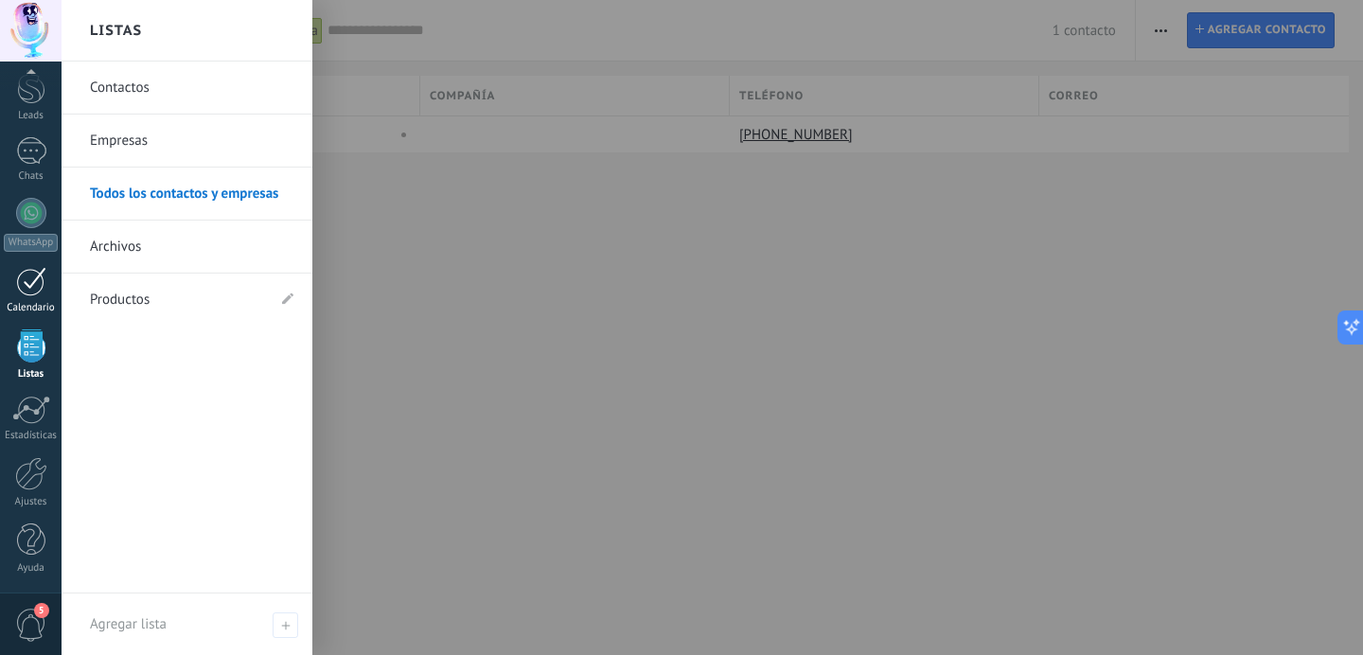
click at [30, 307] on div "Calendario" at bounding box center [31, 308] width 55 height 12
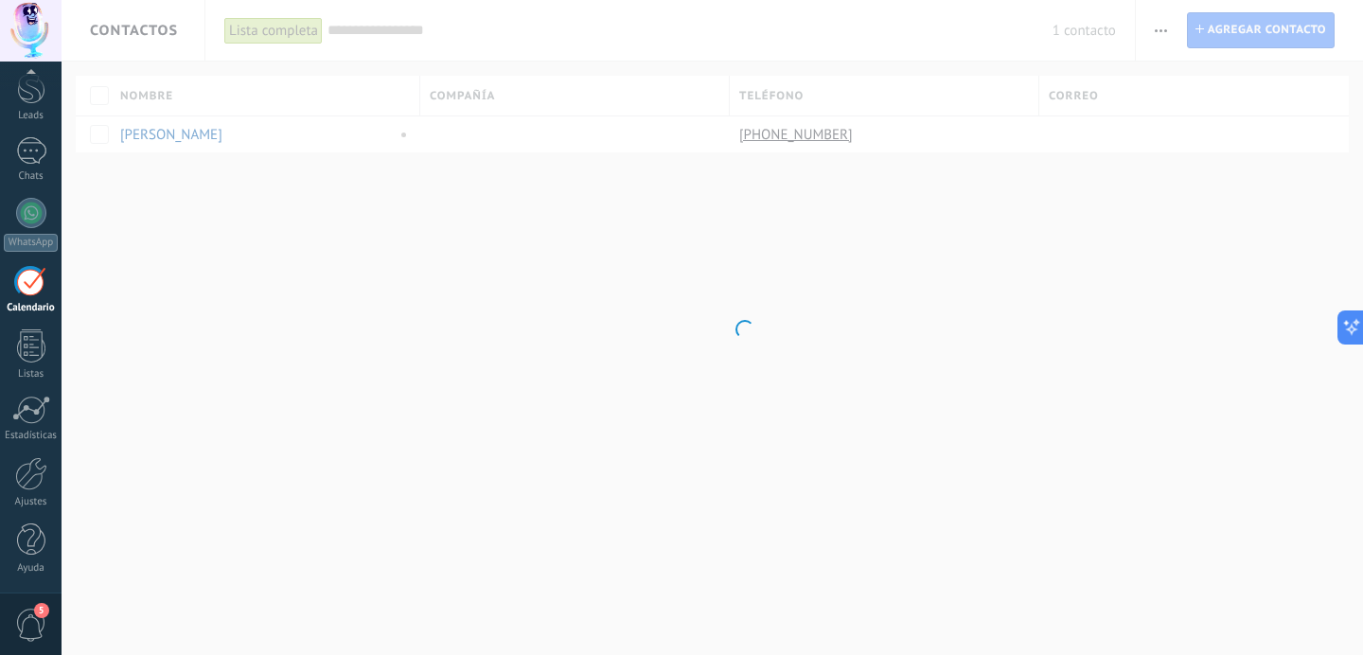
scroll to position [55, 0]
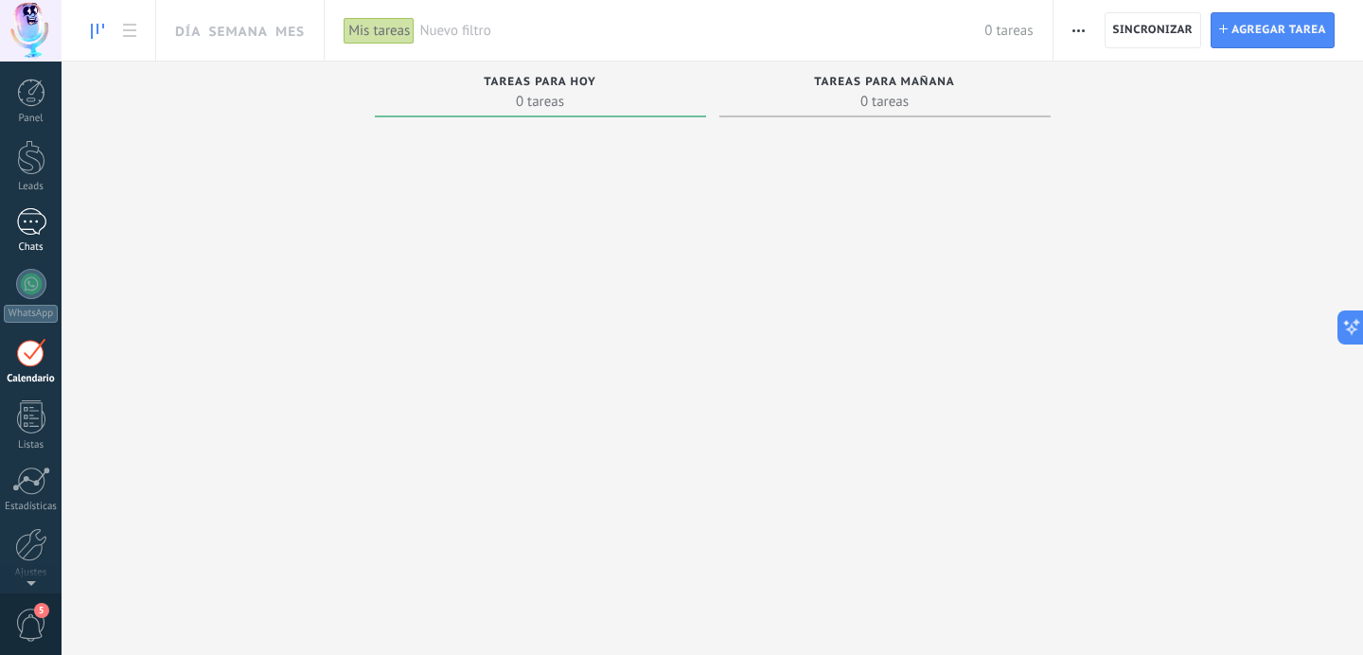
click at [25, 224] on div at bounding box center [31, 221] width 30 height 27
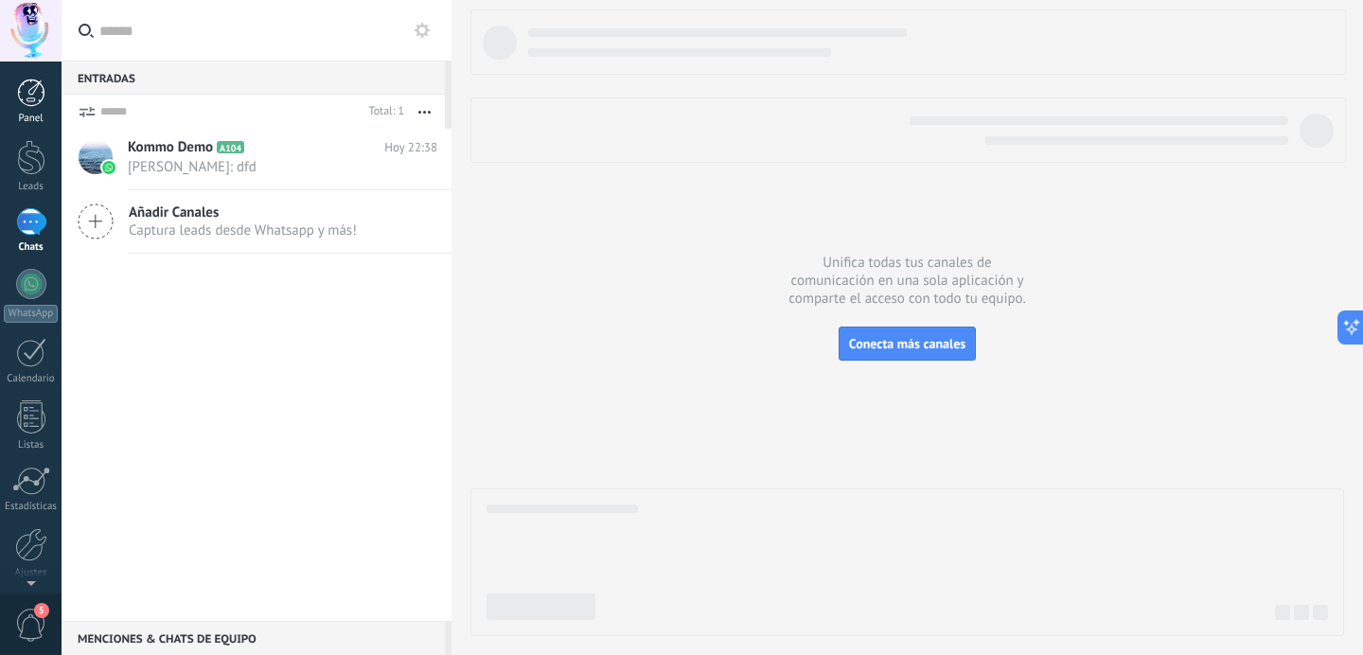
click at [25, 109] on link "Panel" at bounding box center [31, 102] width 62 height 46
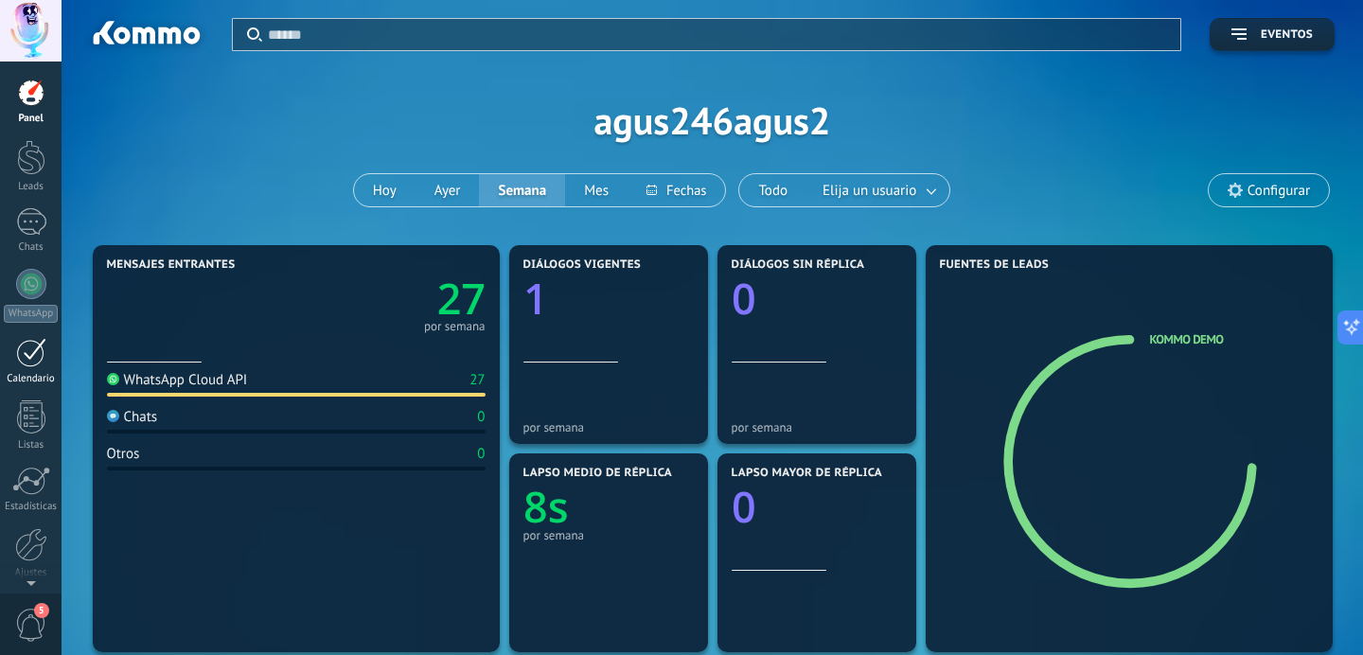
click at [33, 351] on div at bounding box center [31, 352] width 30 height 29
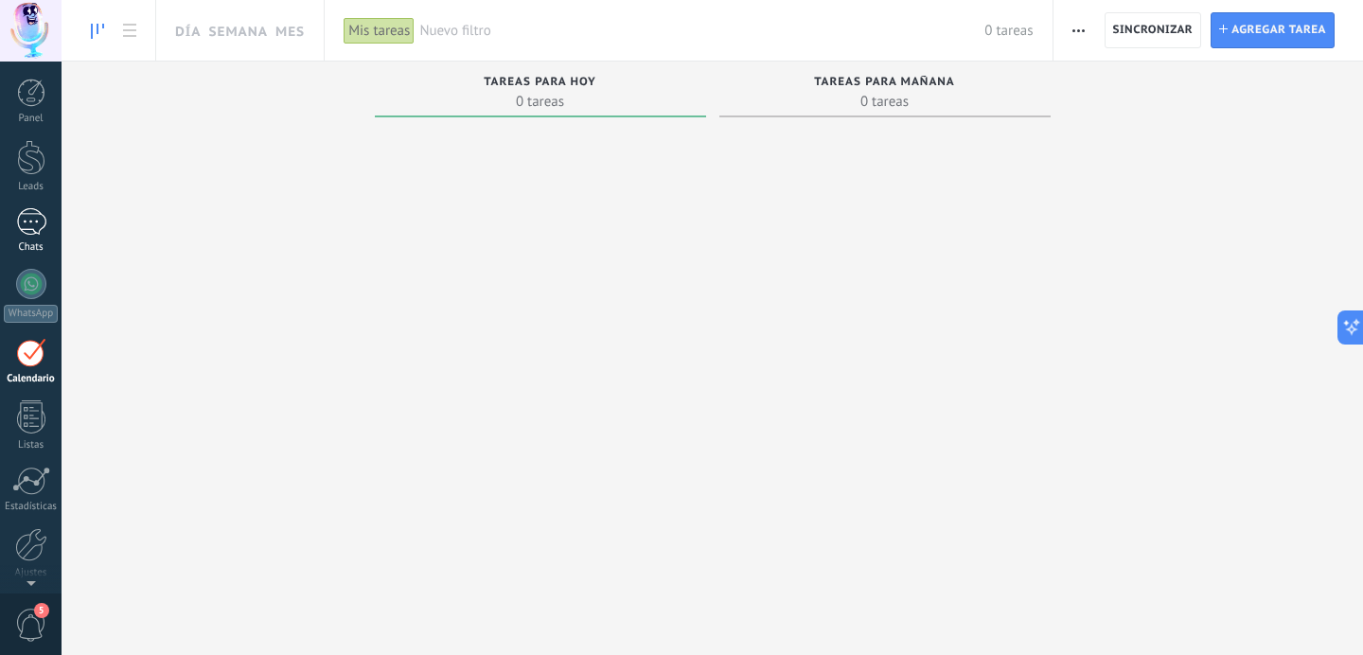
click at [24, 237] on link "Chats" at bounding box center [31, 230] width 62 height 45
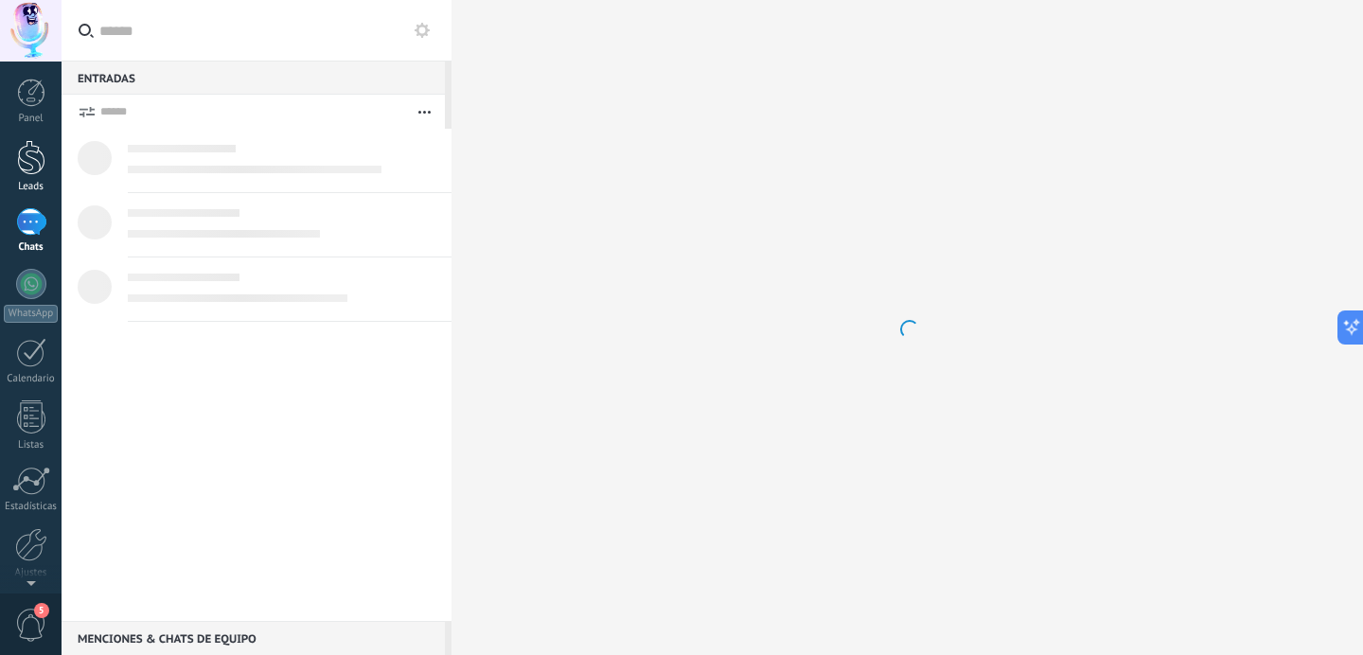
click at [24, 171] on div at bounding box center [31, 157] width 28 height 35
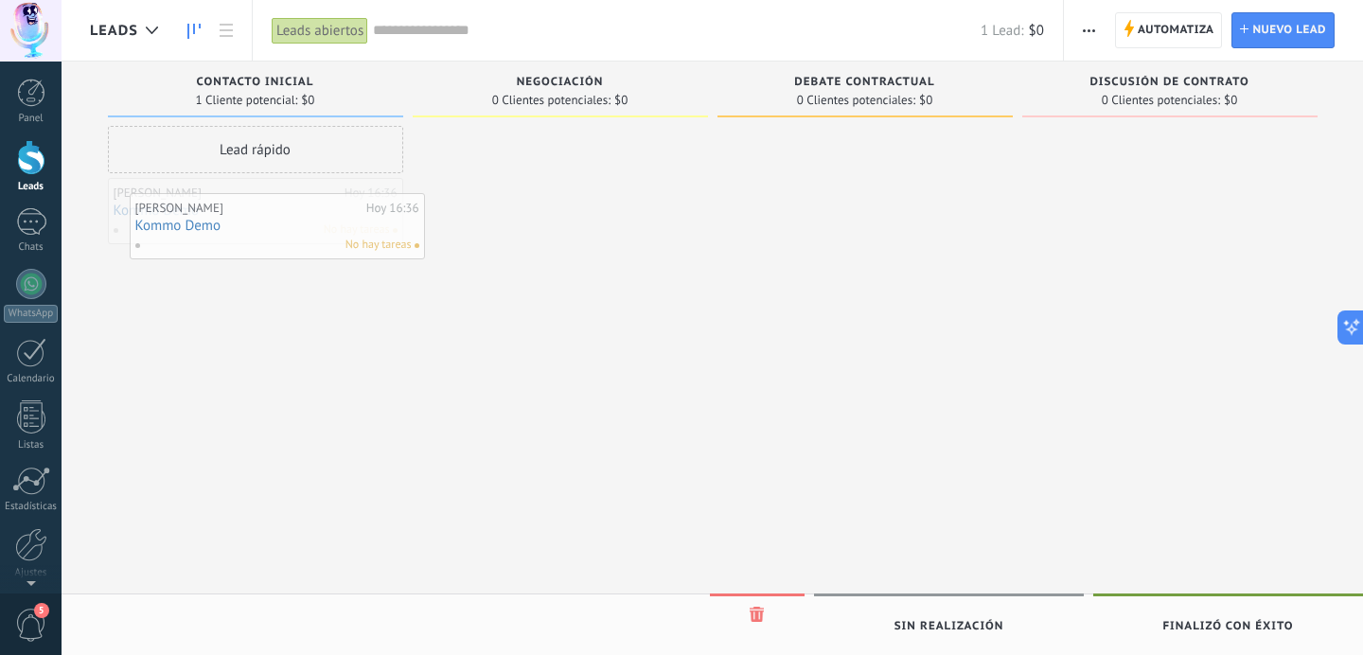
drag, startPoint x: 288, startPoint y: 207, endPoint x: 310, endPoint y: 222, distance: 26.5
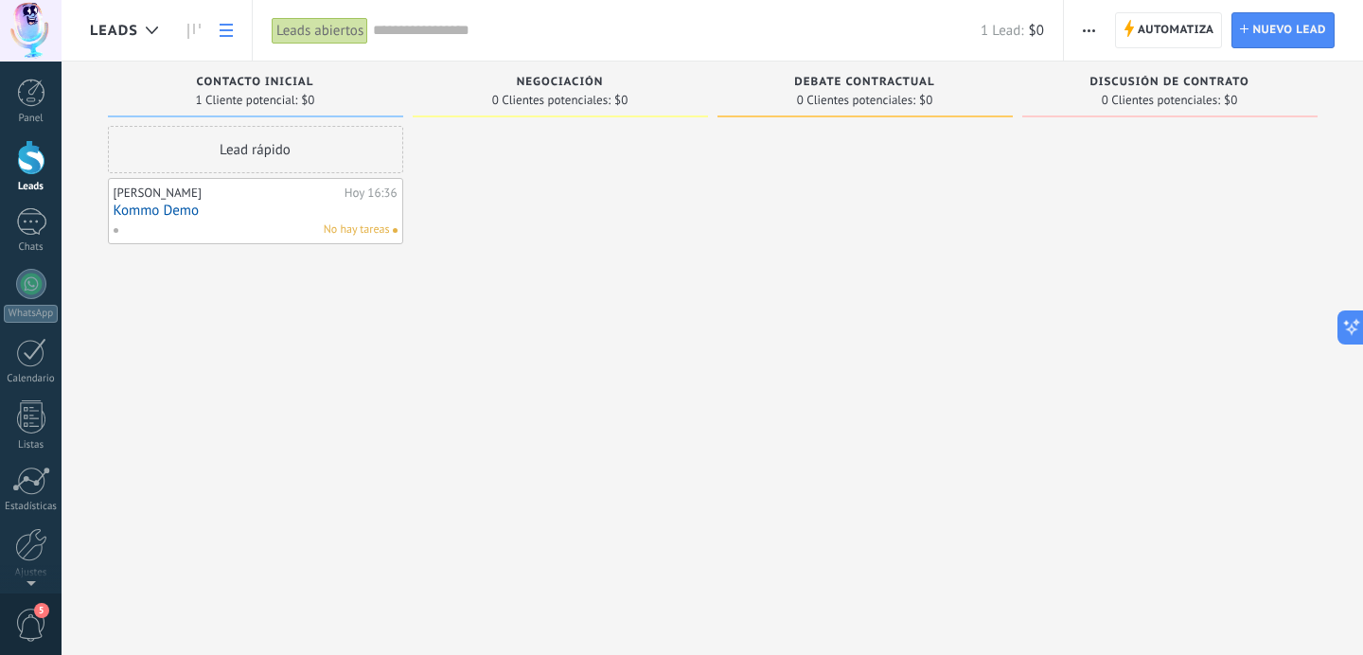
click at [225, 41] on link at bounding box center [226, 30] width 32 height 37
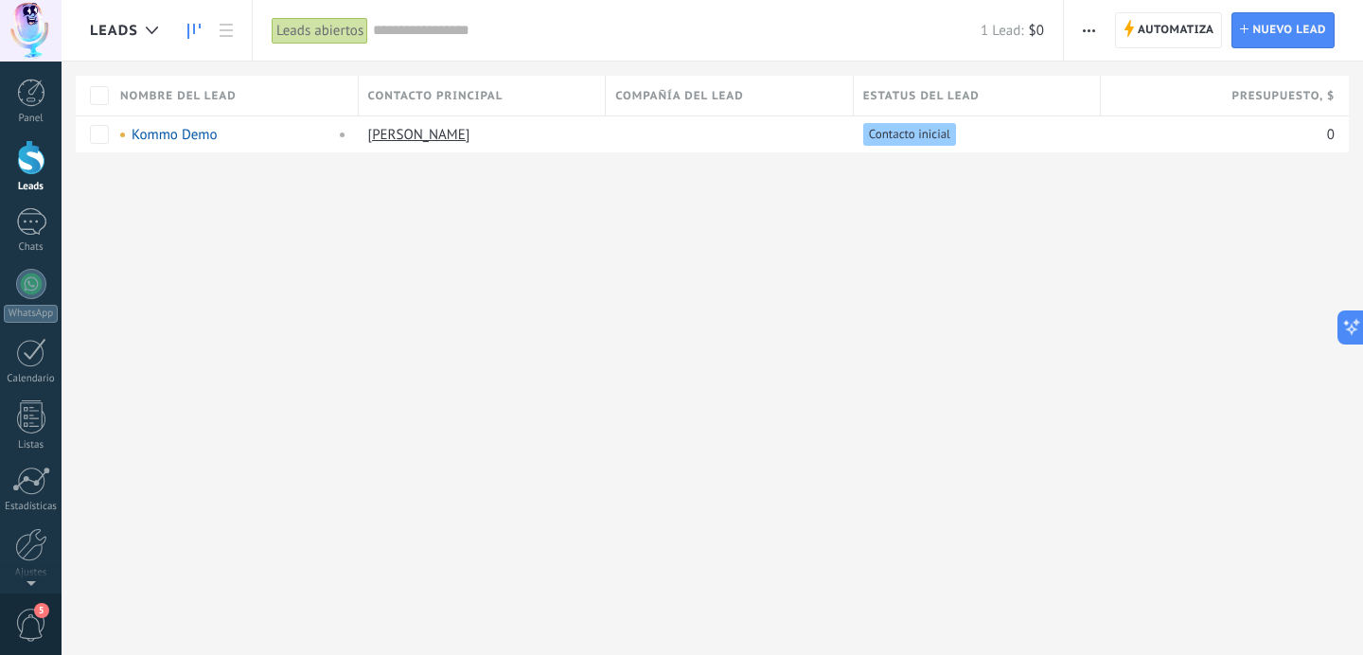
click at [190, 30] on icon at bounding box center [193, 31] width 13 height 15
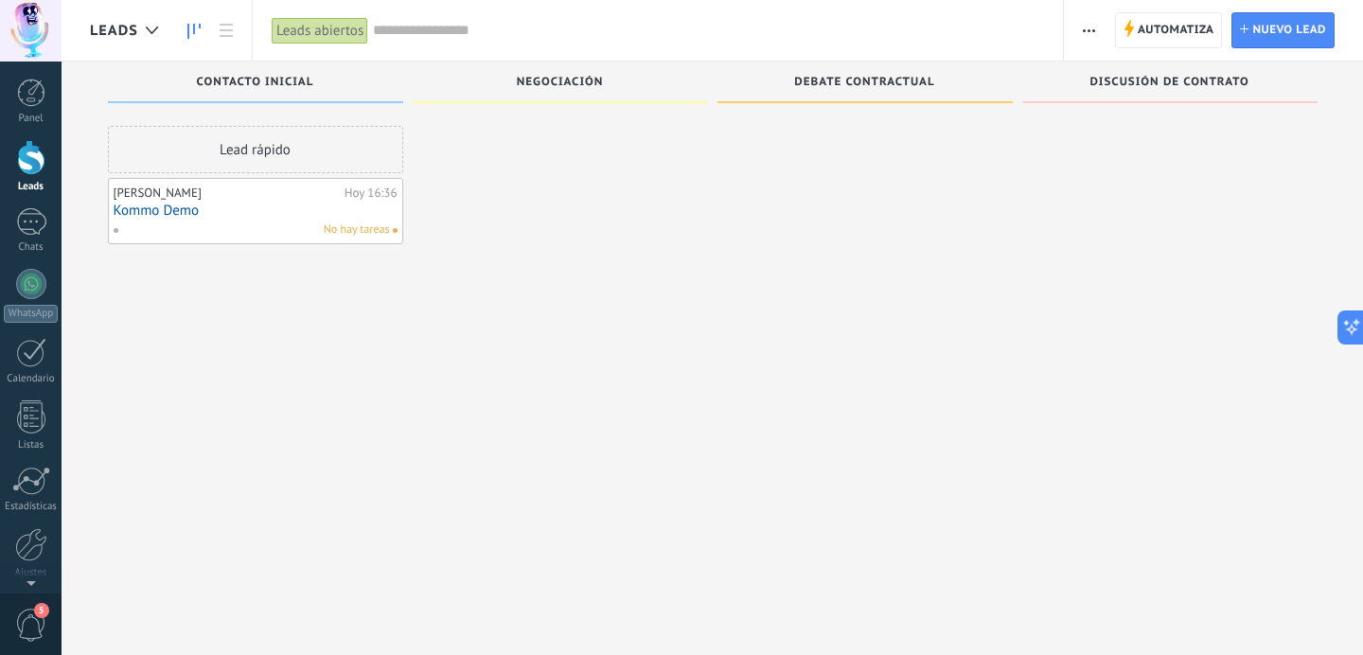
click at [1094, 29] on use "button" at bounding box center [1089, 30] width 12 height 3
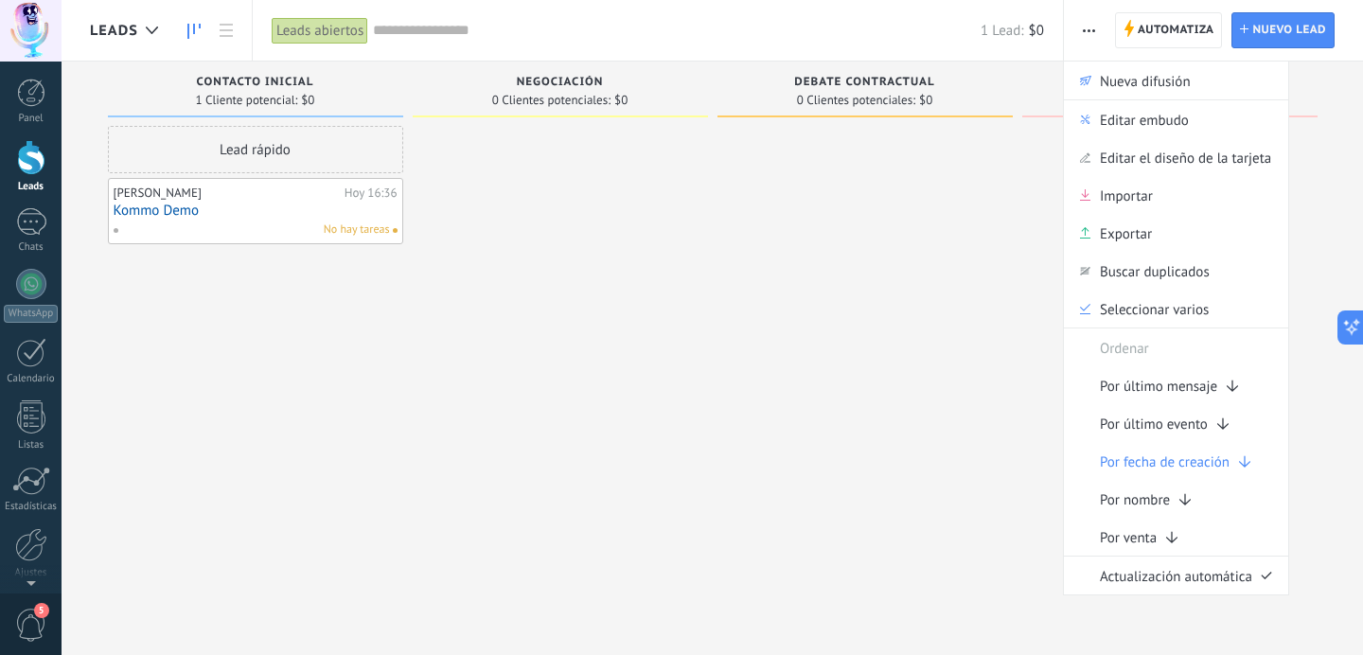
click at [339, 222] on span "No hay tareas" at bounding box center [357, 230] width 66 height 17
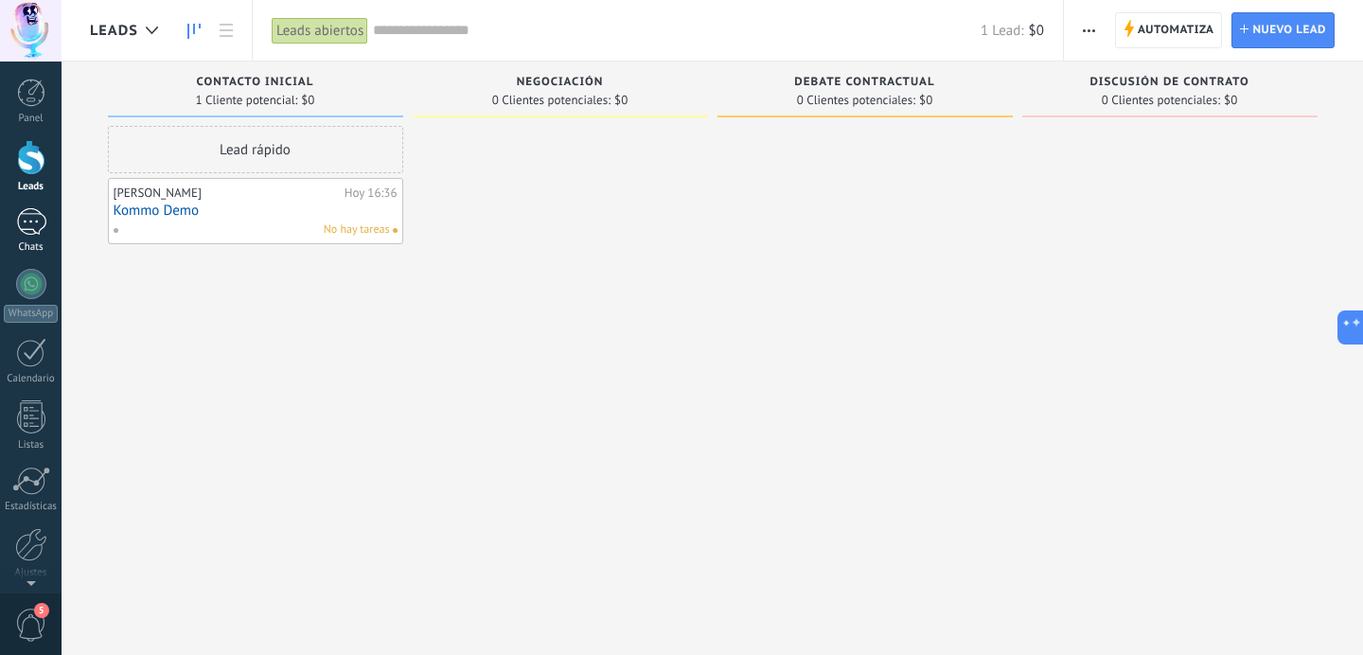
click at [10, 222] on link "Chats" at bounding box center [31, 230] width 62 height 45
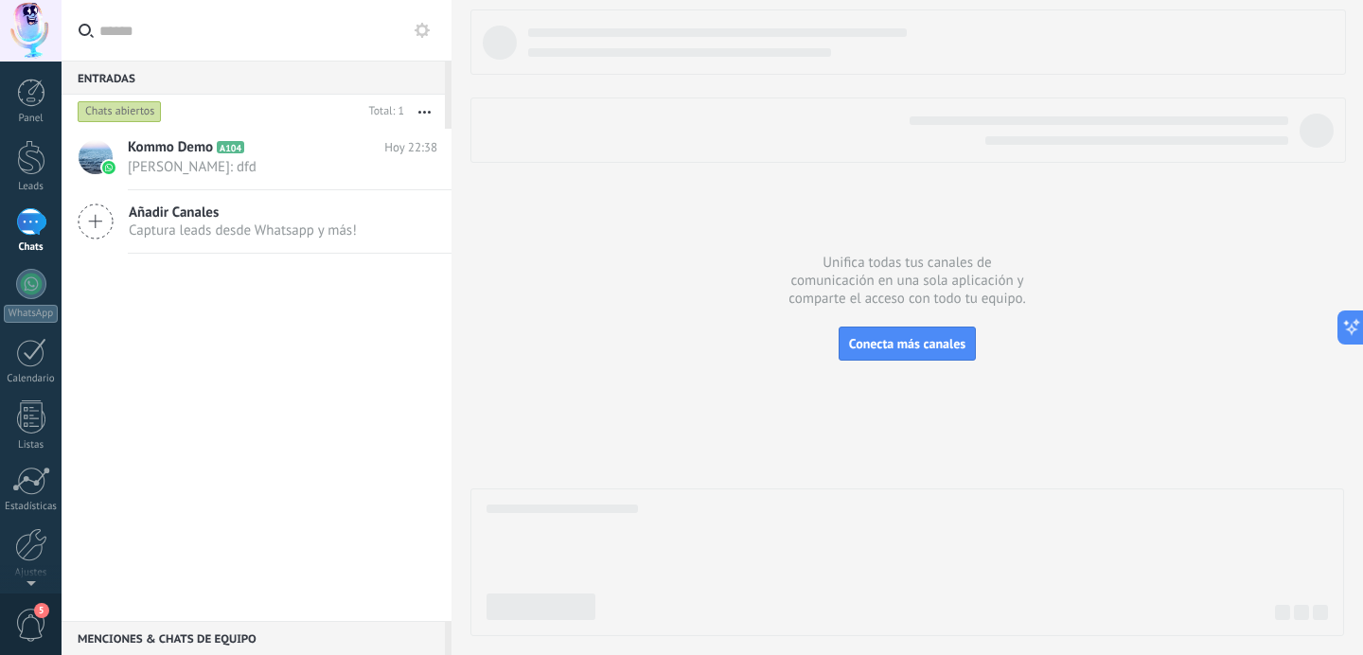
click at [718, 250] on div at bounding box center [907, 322] width 874 height 627
click at [422, 108] on button "button" at bounding box center [424, 112] width 41 height 34
click at [162, 315] on div "Kommo Demo A104 Hoy 22:38 agustin martin: dfd Añadir Canales Captura leads desd…" at bounding box center [257, 375] width 390 height 492
click at [231, 151] on span "A104" at bounding box center [230, 147] width 27 height 12
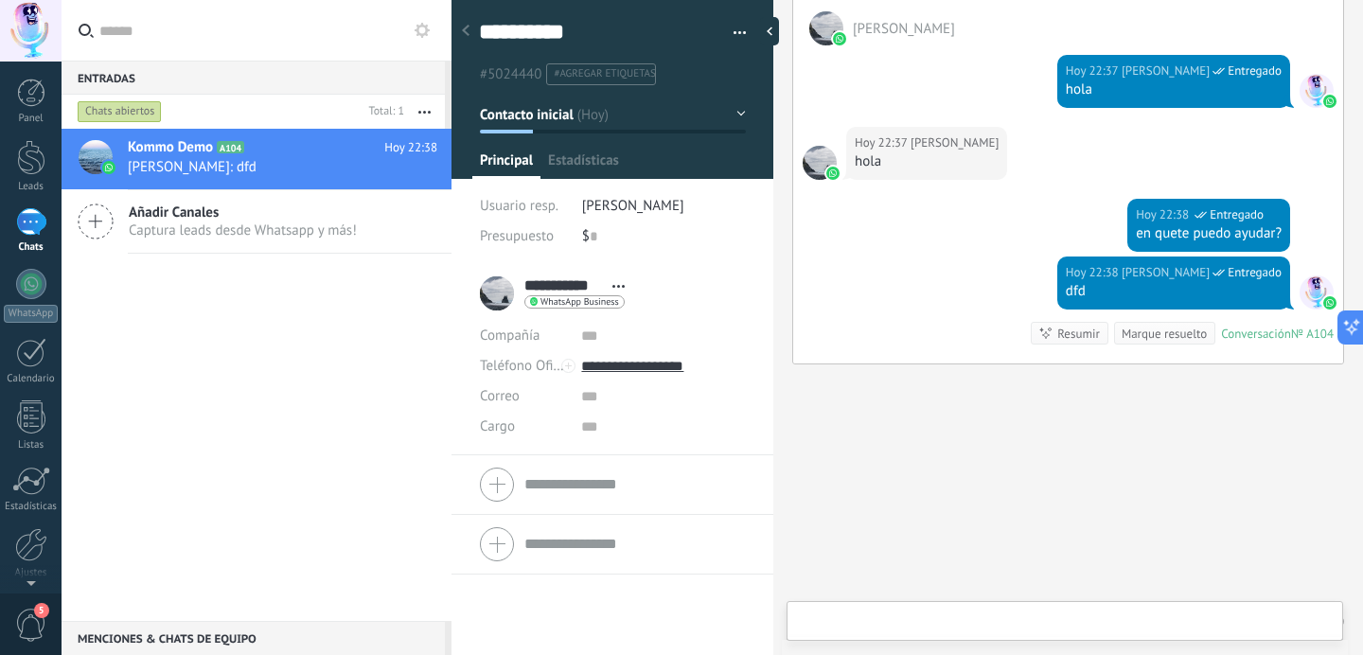
scroll to position [28, 0]
click at [594, 161] on span "Estadísticas" at bounding box center [583, 164] width 71 height 27
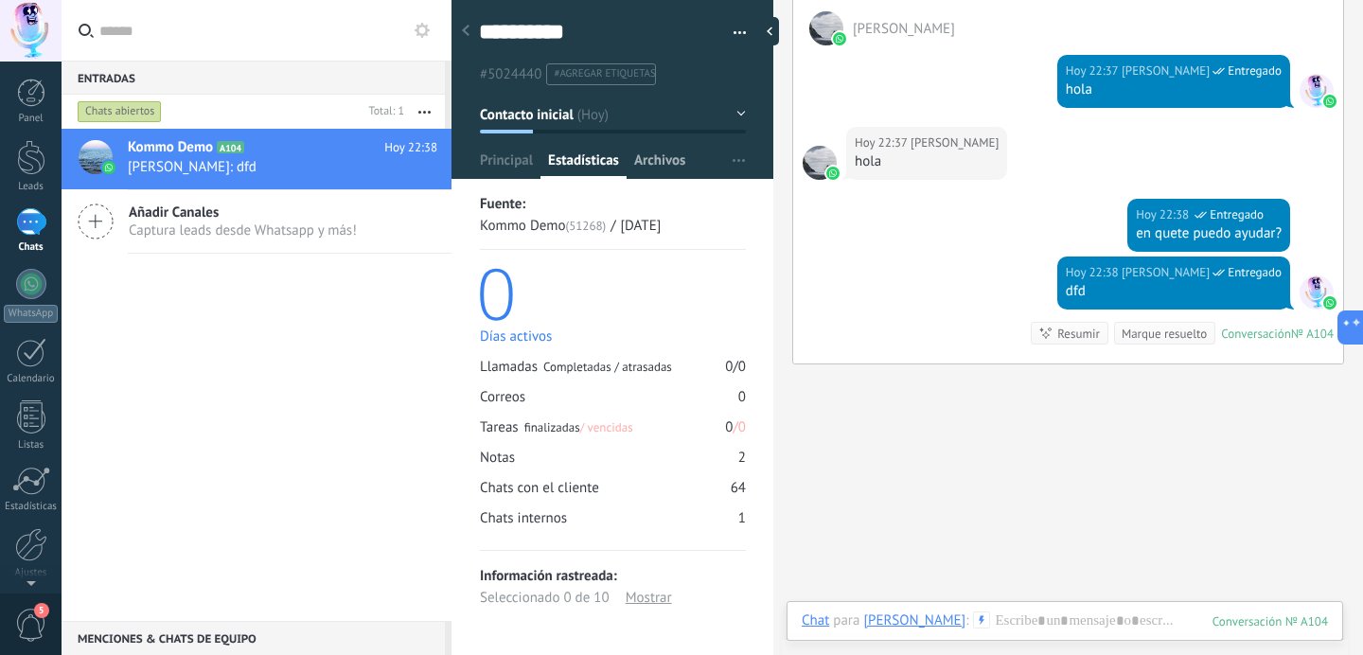
click at [662, 161] on span "Archivos" at bounding box center [659, 164] width 51 height 27
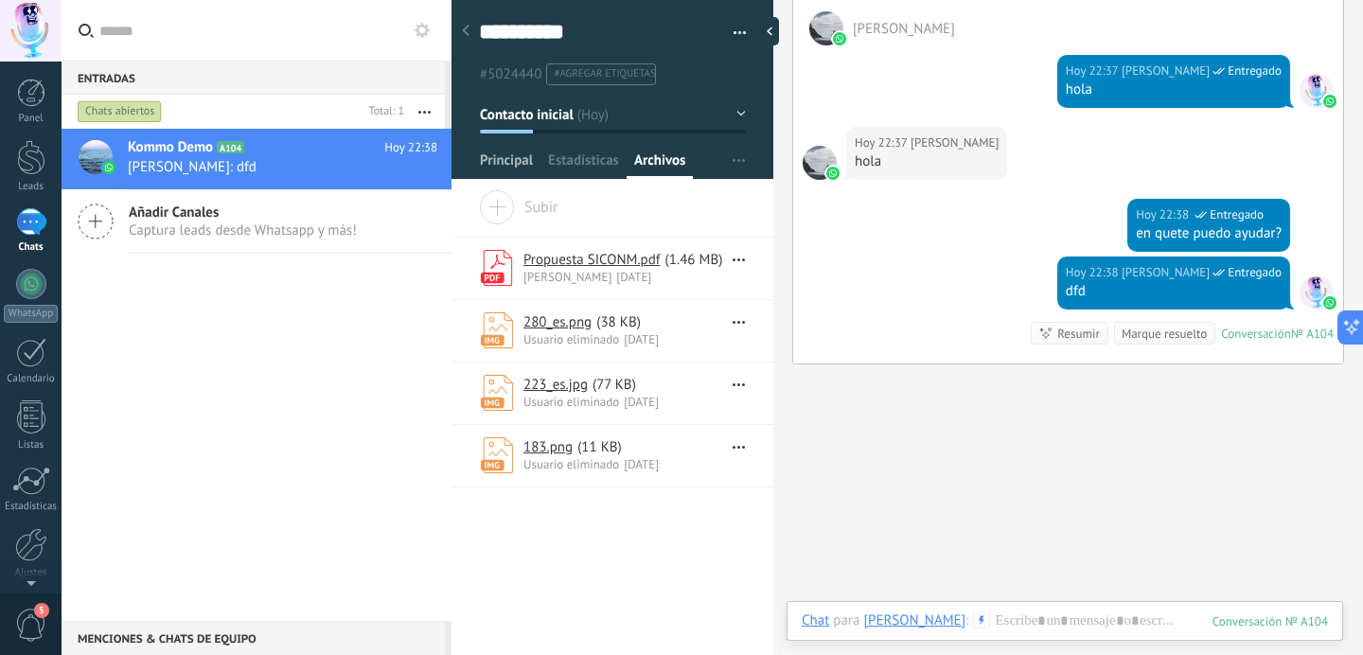
click at [516, 164] on span "Principal" at bounding box center [506, 164] width 53 height 27
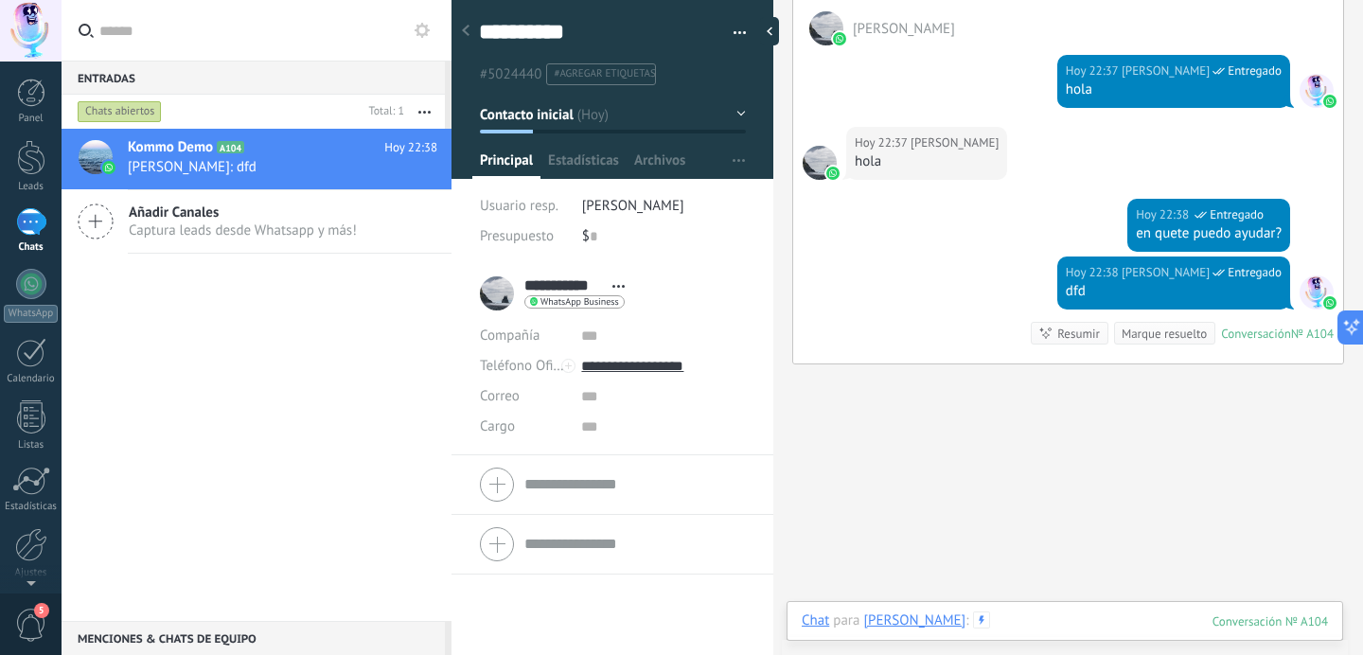
click at [985, 618] on div at bounding box center [1065, 640] width 526 height 57
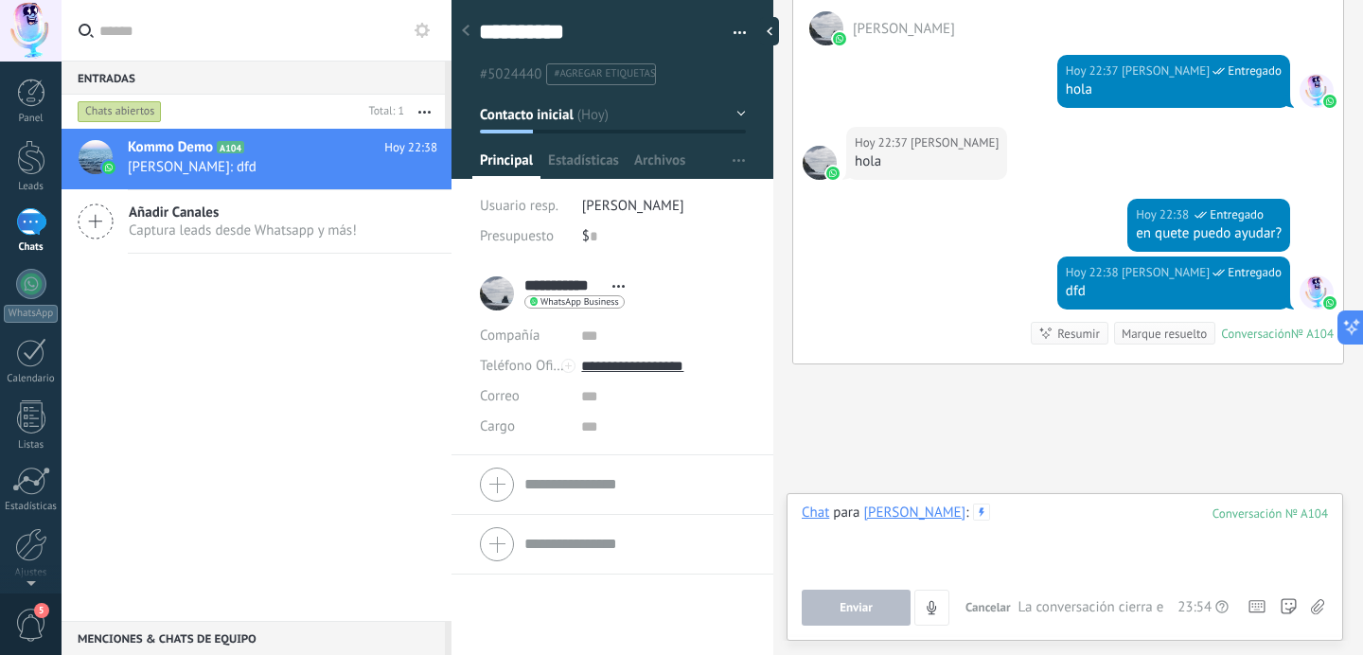
click at [990, 535] on div at bounding box center [1065, 540] width 526 height 72
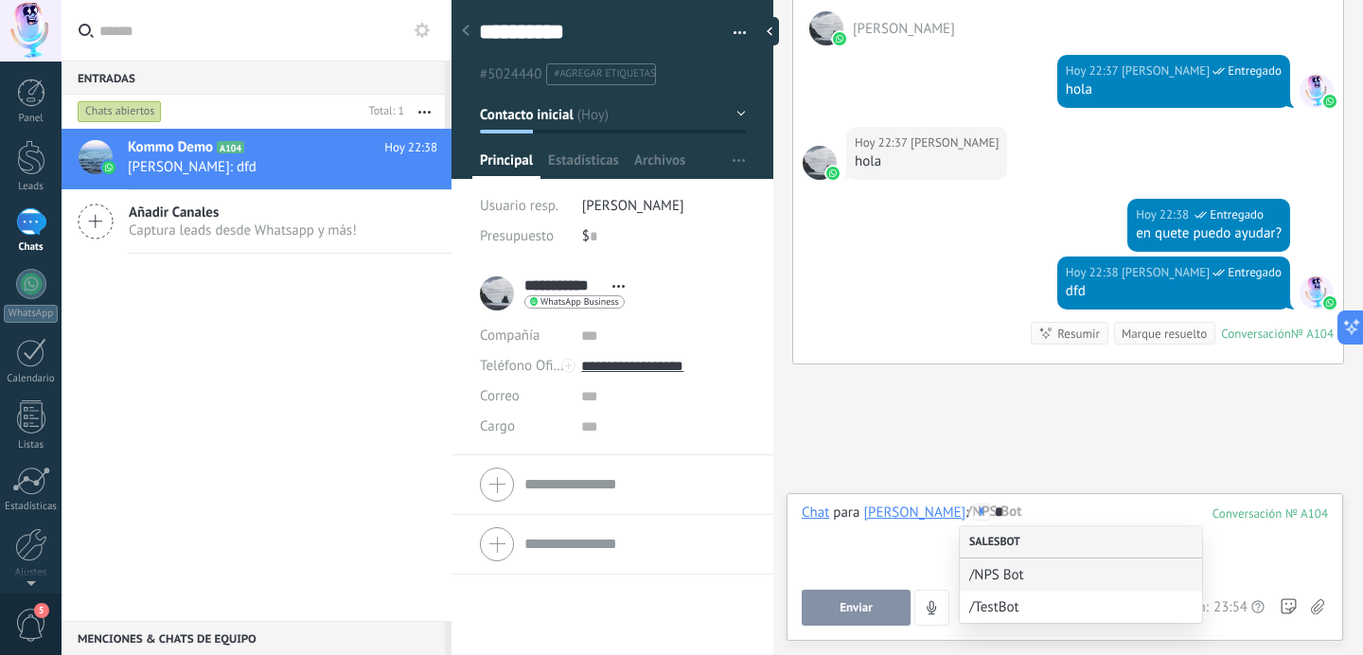
click at [1035, 533] on div "Salesbot" at bounding box center [1081, 542] width 242 height 32
click at [1003, 541] on div "Salesbot" at bounding box center [1081, 542] width 242 height 32
click at [1018, 542] on div "Salesbot" at bounding box center [1081, 542] width 242 height 32
click at [1104, 508] on div "*" at bounding box center [1065, 540] width 526 height 72
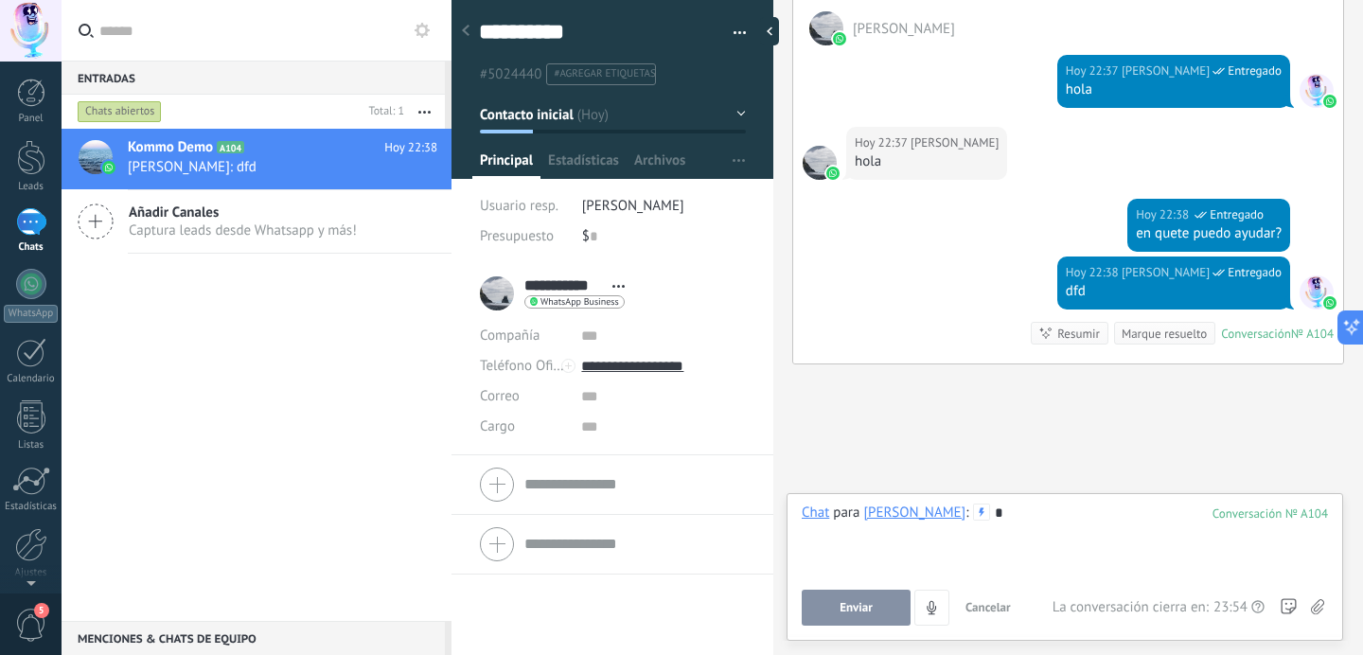
click at [1150, 532] on div "*" at bounding box center [1065, 540] width 526 height 72
click at [1045, 518] on div at bounding box center [1065, 540] width 526 height 72
click at [973, 510] on icon at bounding box center [981, 512] width 17 height 17
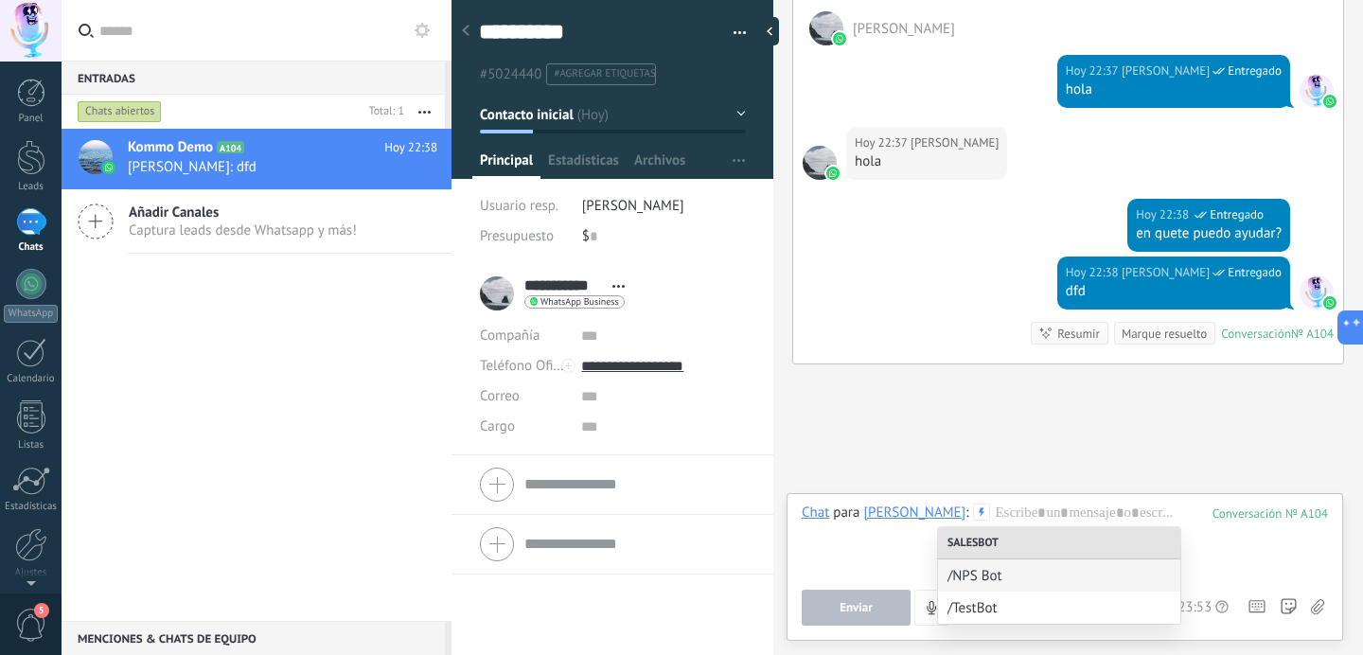
click at [1018, 502] on div "Chat Correo Nota Tarea Chat para Agus Martin : 104 Enviar Cancelar Rastrear cli…" at bounding box center [1065, 567] width 557 height 148
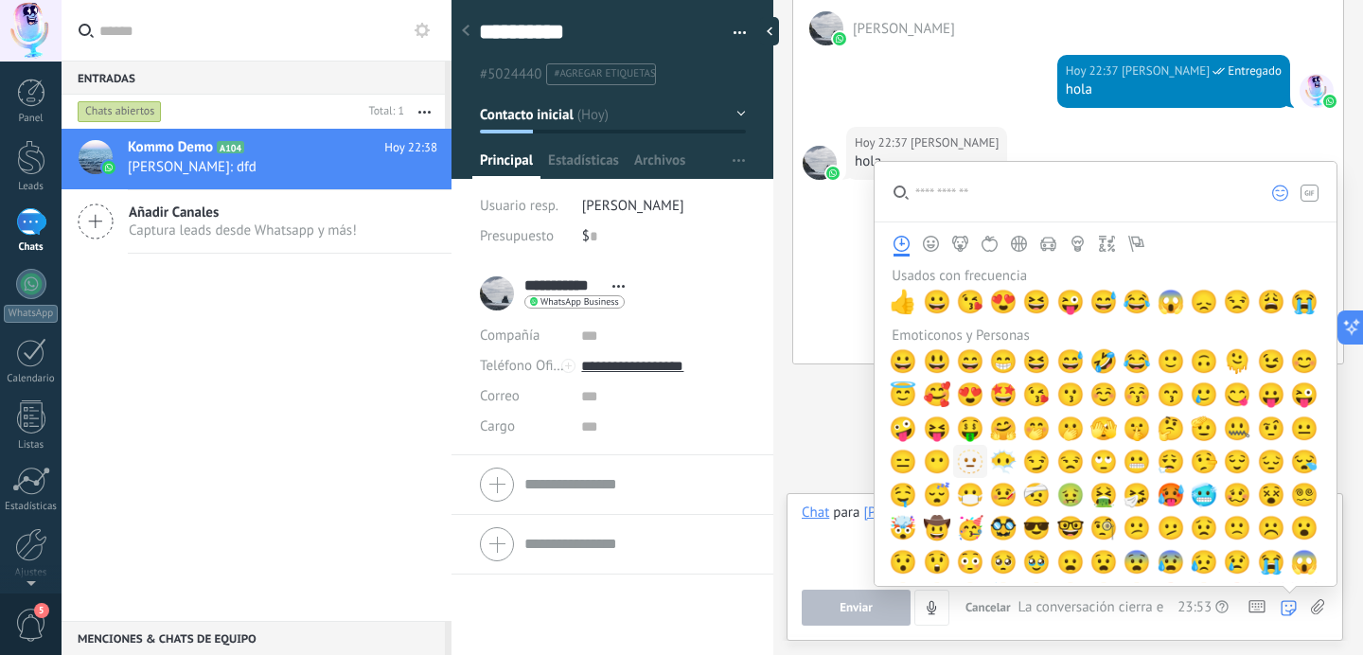
click at [967, 460] on span "🫥" at bounding box center [970, 462] width 28 height 27
click at [845, 541] on div "**" at bounding box center [1065, 540] width 526 height 72
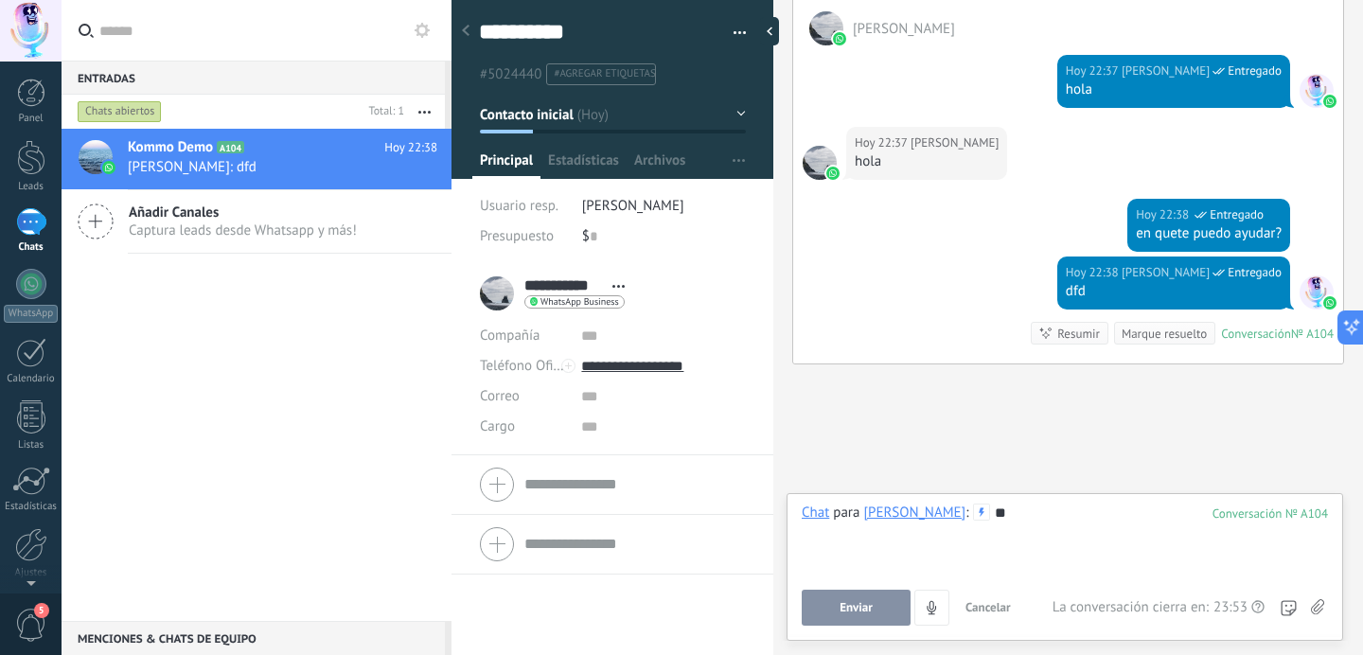
click at [879, 601] on button "Enviar" at bounding box center [856, 608] width 109 height 36
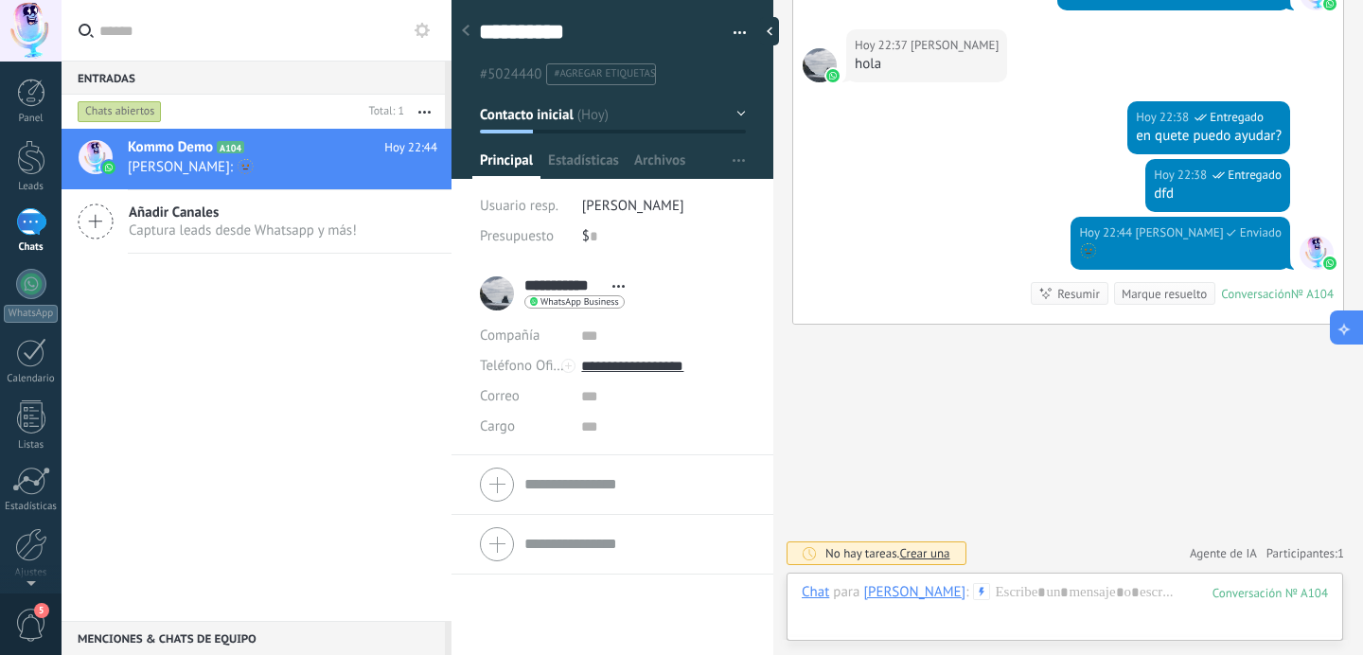
click at [1355, 335] on button at bounding box center [1347, 328] width 34 height 34
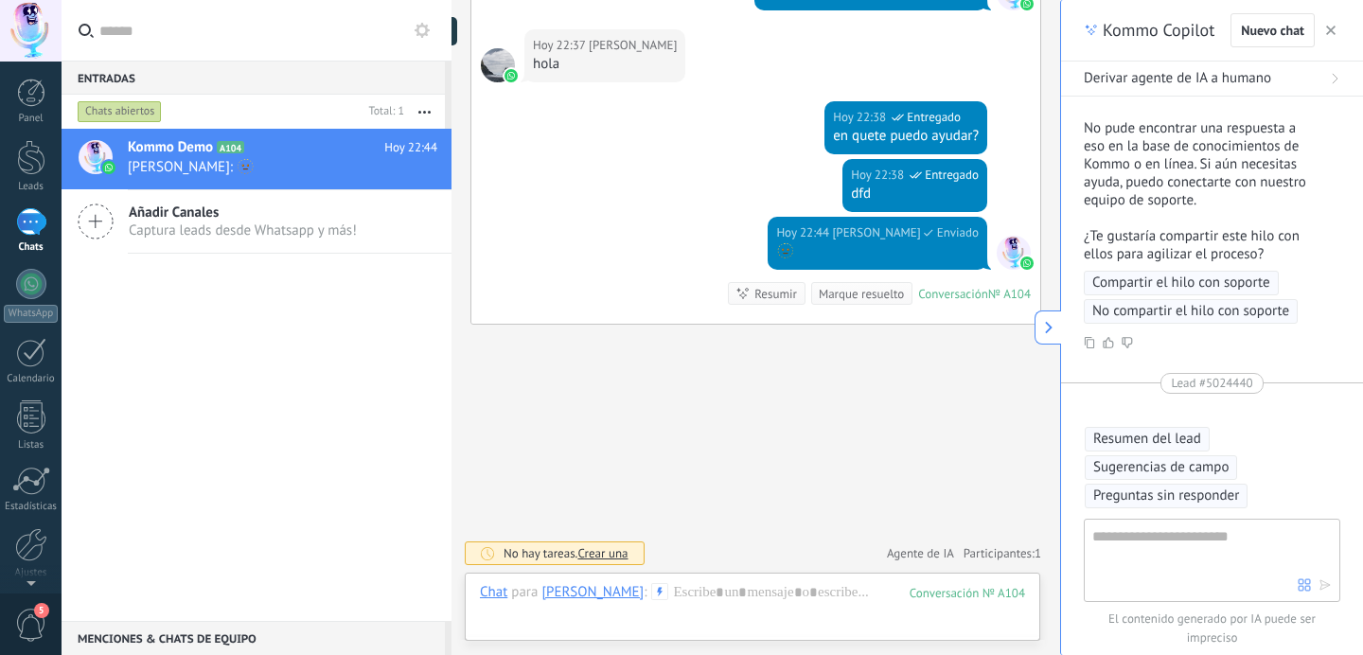
scroll to position [5000, 0]
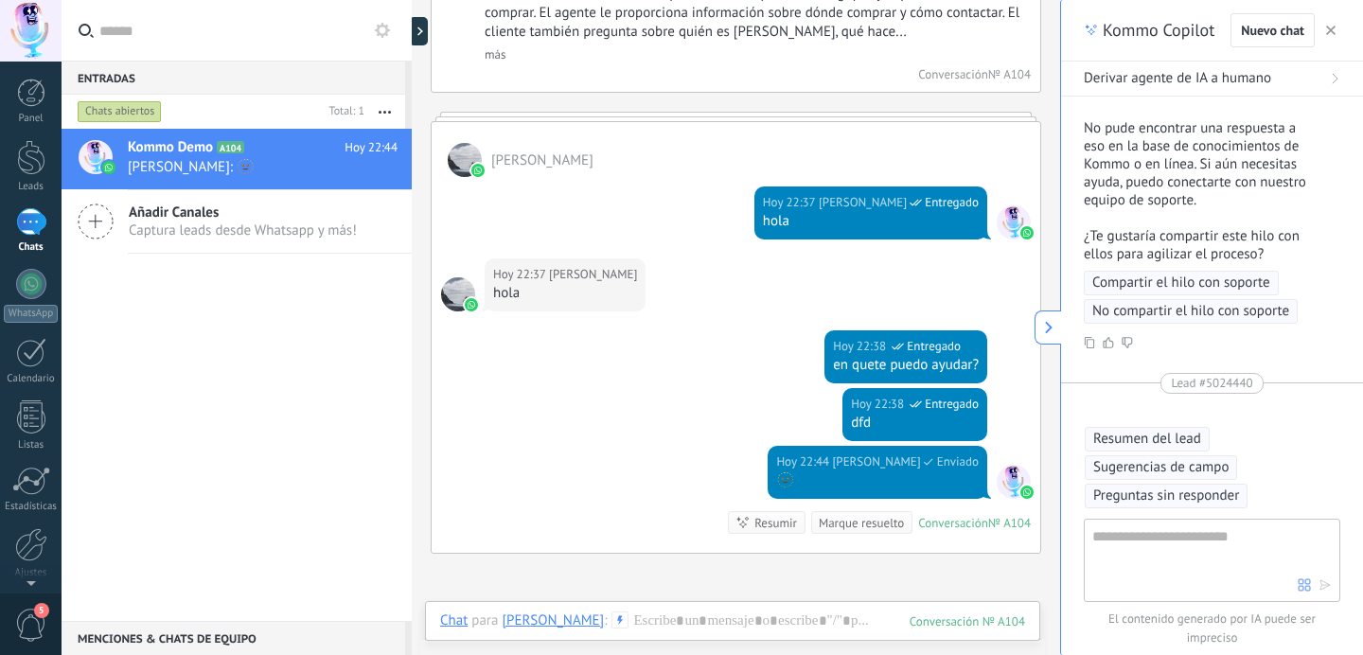
type textarea "**********"
click at [1163, 569] on textarea at bounding box center [1194, 559] width 205 height 68
type textarea "**********"
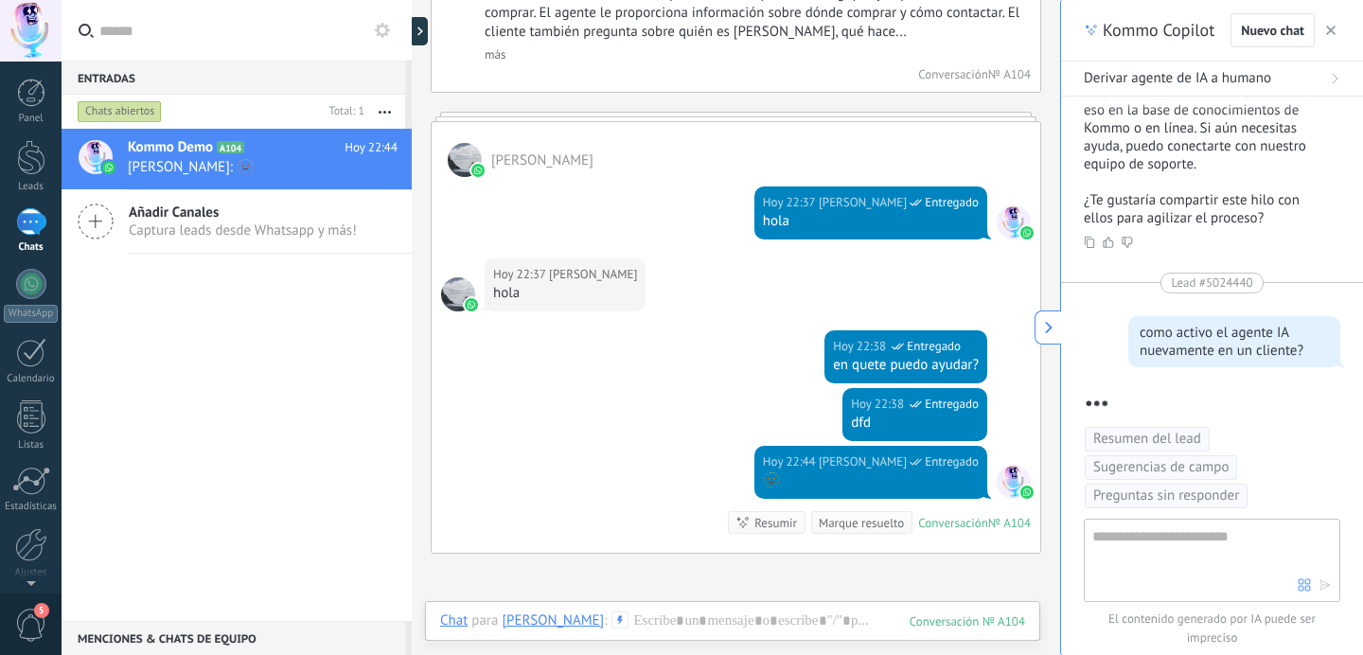
scroll to position [390, 0]
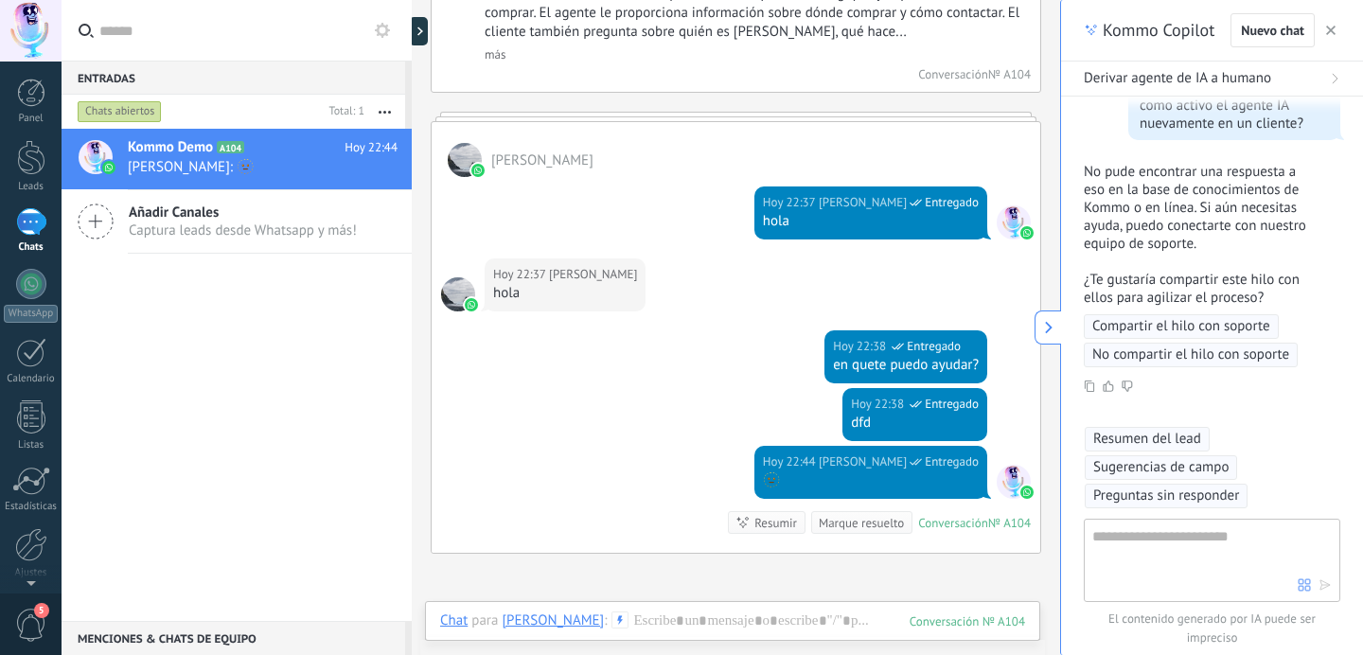
click at [1326, 22] on button "button" at bounding box center [1331, 30] width 19 height 23
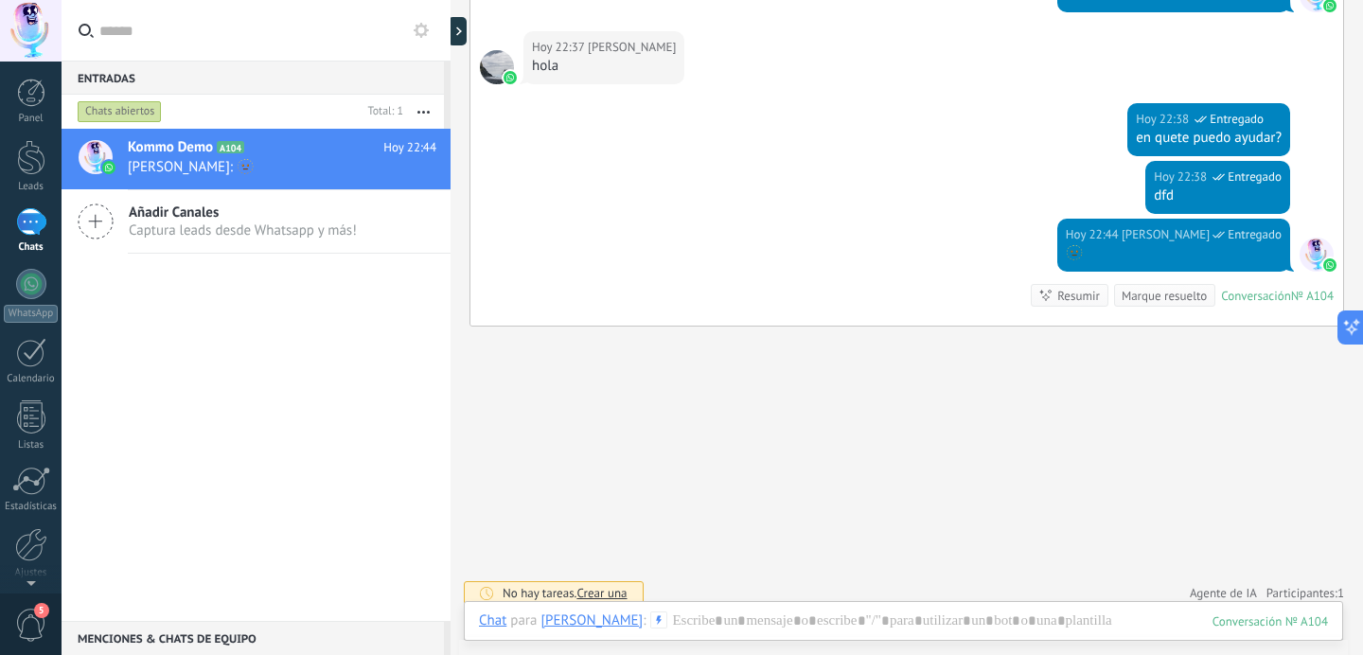
scroll to position [71, 0]
click at [32, 492] on link "Ajustes" at bounding box center [31, 482] width 62 height 51
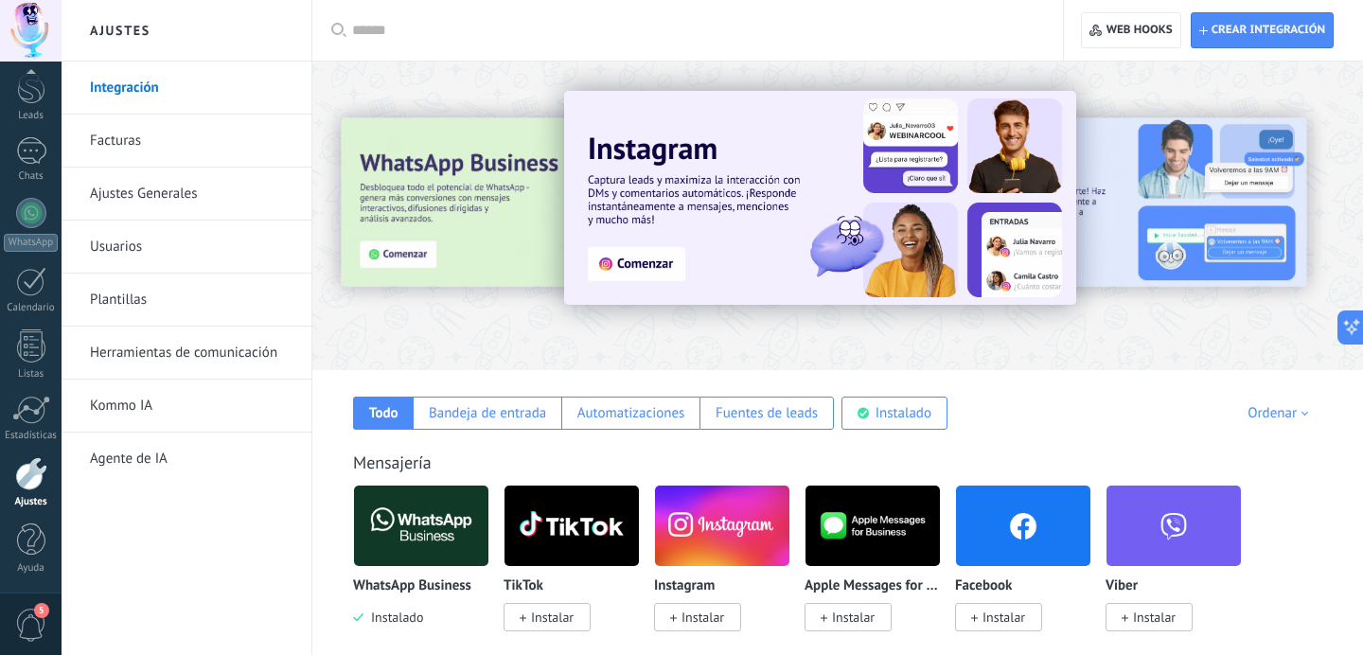
click at [131, 461] on link "Agente de IA" at bounding box center [191, 459] width 203 height 53
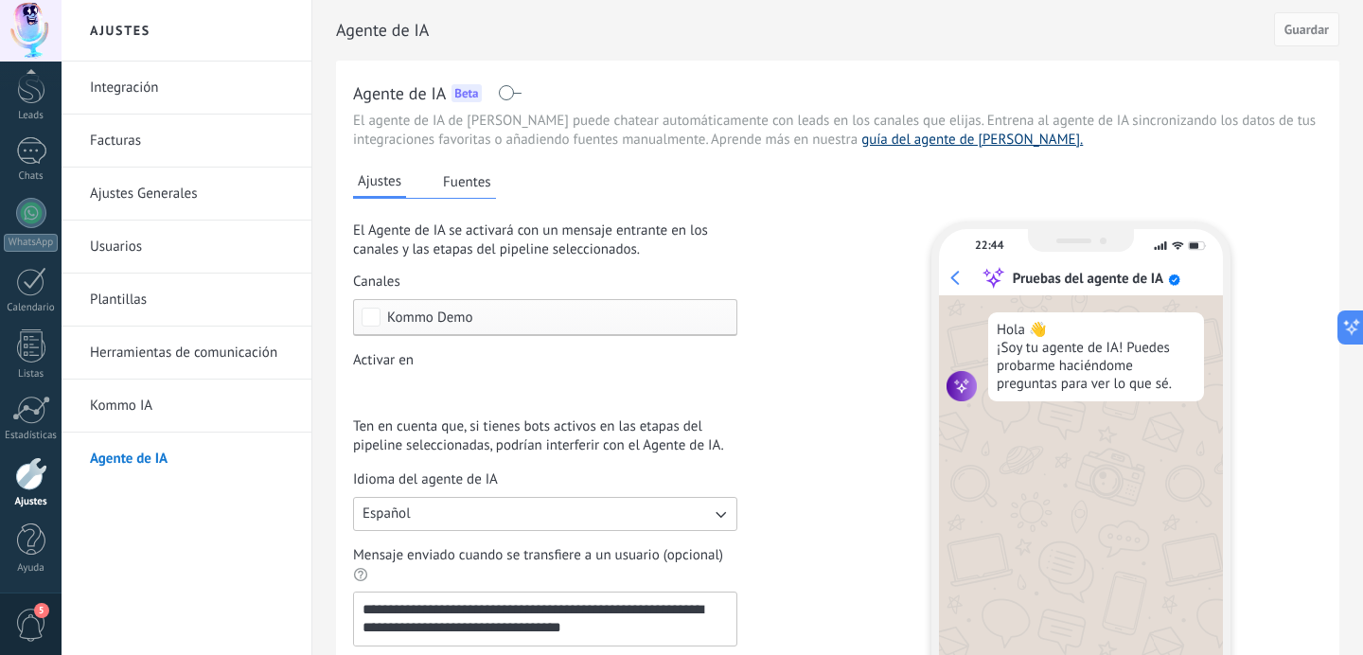
click at [898, 140] on link "guía del agente de [PERSON_NAME]." at bounding box center [972, 140] width 222 height 18
click at [34, 169] on link "Chats" at bounding box center [31, 159] width 62 height 45
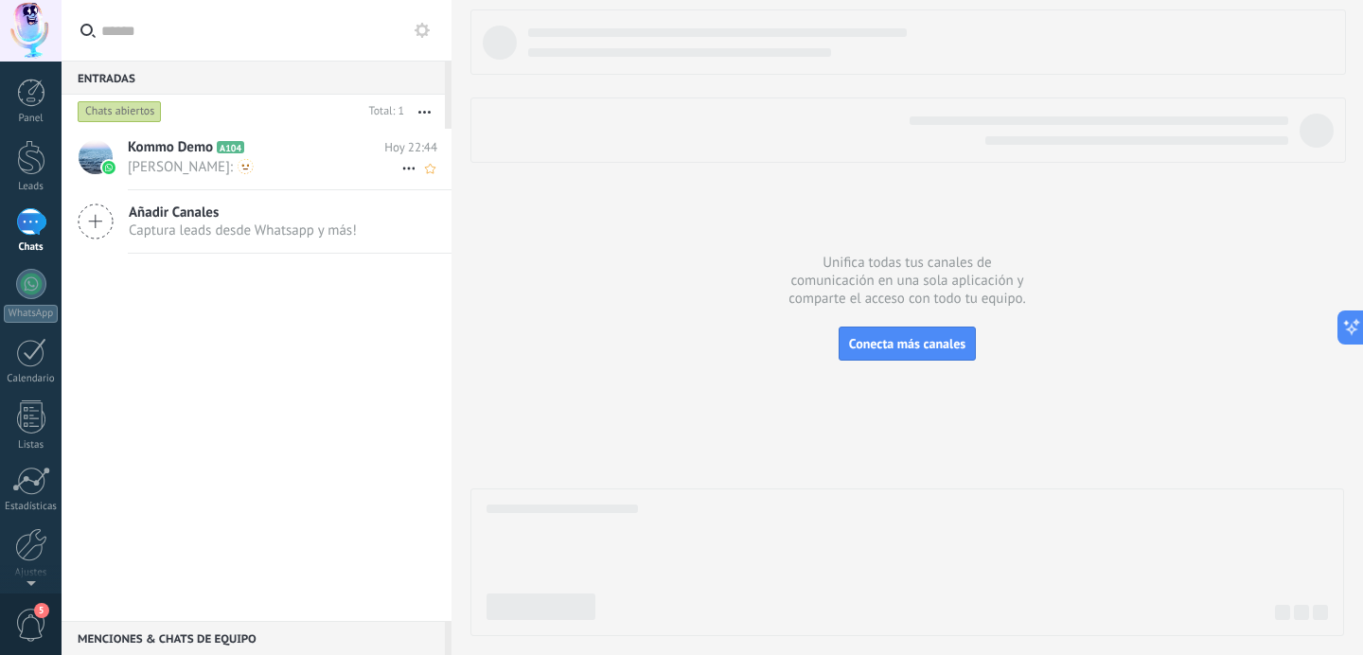
click at [196, 154] on span "Kommo Demo" at bounding box center [170, 147] width 85 height 19
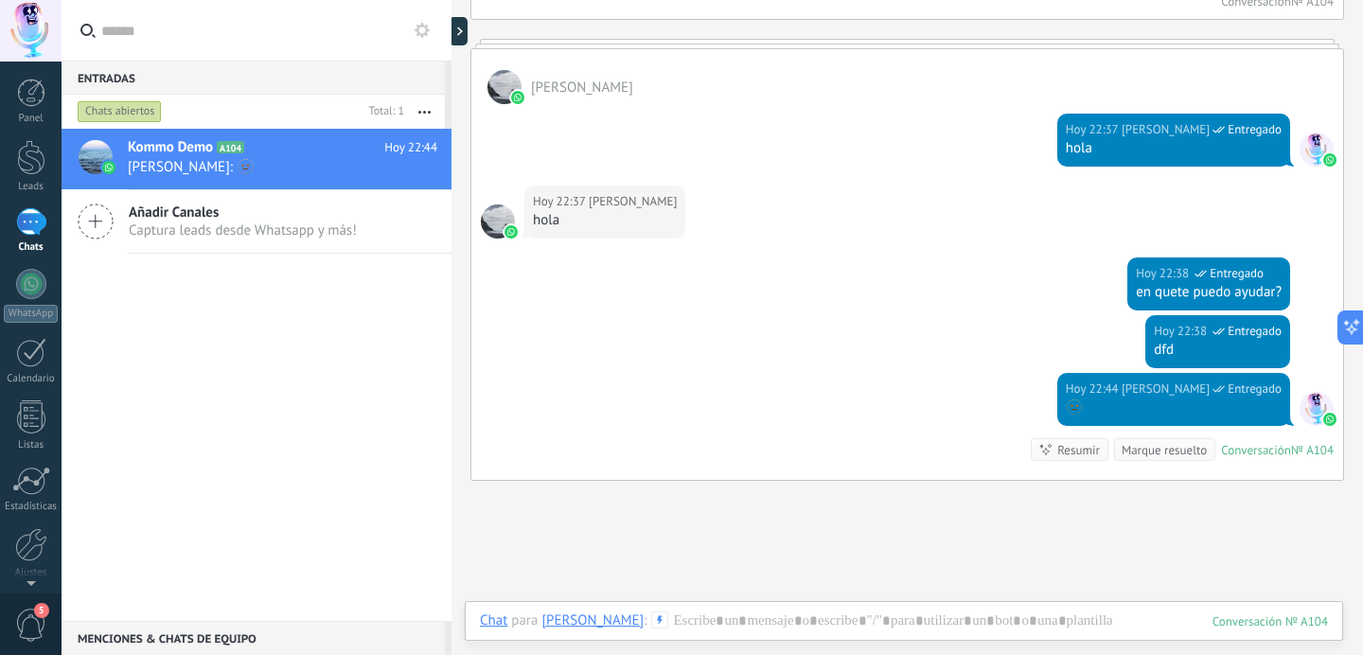
scroll to position [4479, 0]
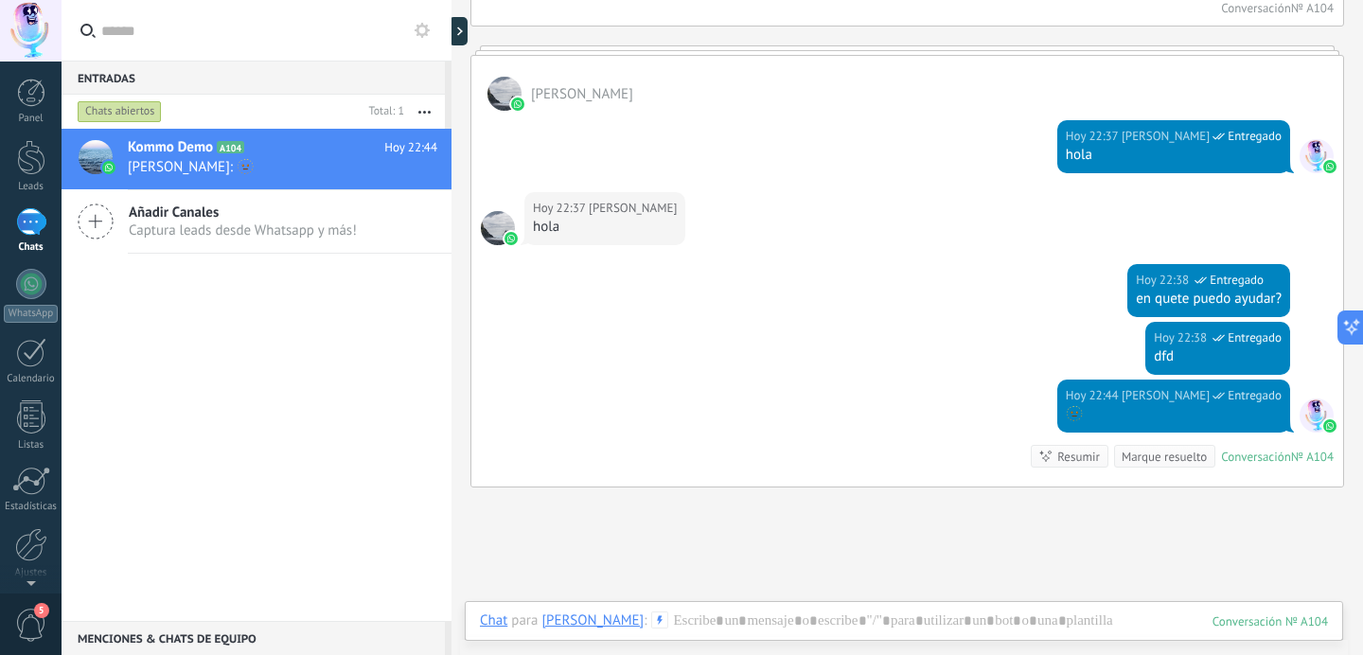
click at [1238, 455] on div "Conversación" at bounding box center [1256, 457] width 70 height 16
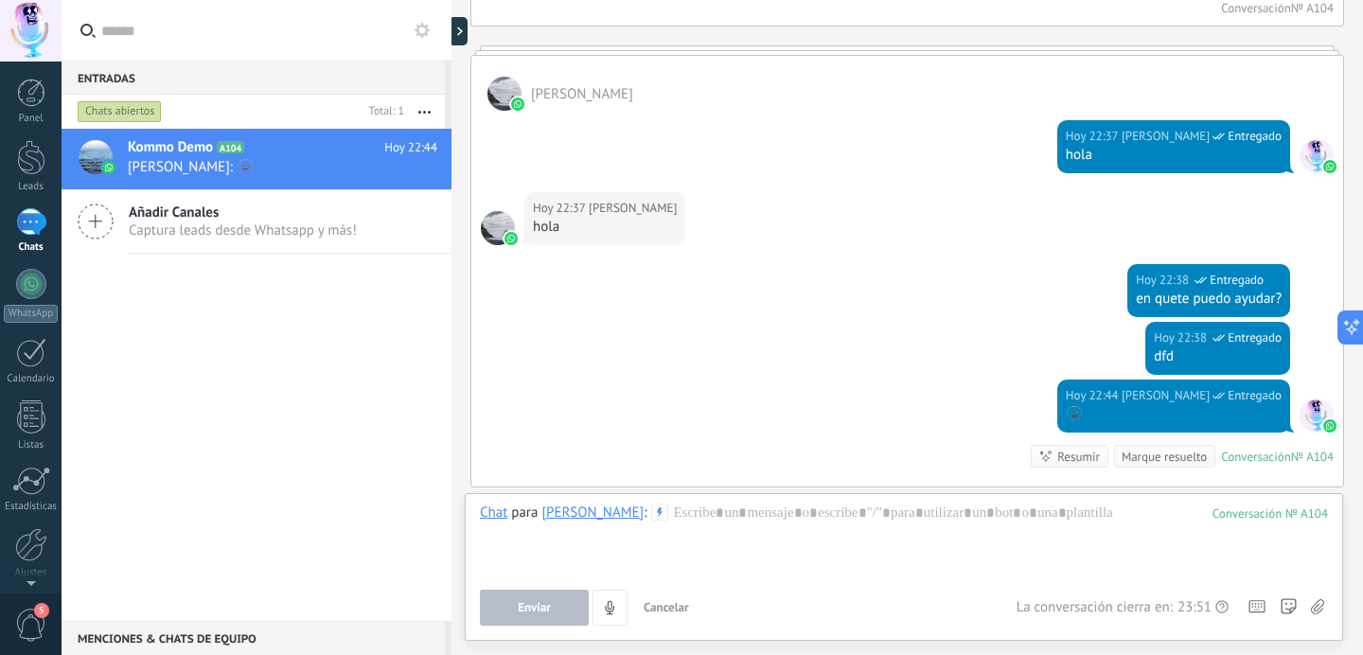
click at [1238, 455] on div "Conversación" at bounding box center [1256, 457] width 70 height 16
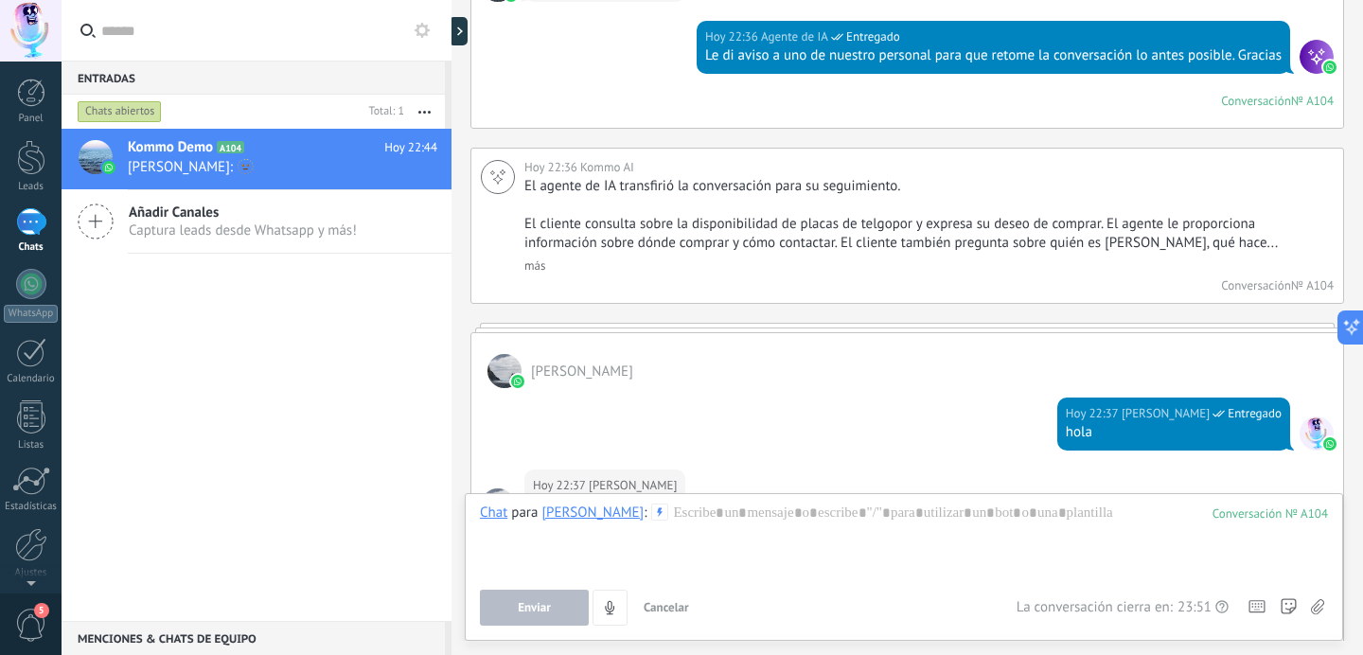
click at [1257, 105] on div "Conversación" at bounding box center [1256, 101] width 70 height 16
click at [1306, 59] on div at bounding box center [1317, 57] width 34 height 34
click at [1314, 59] on div at bounding box center [1317, 57] width 34 height 34
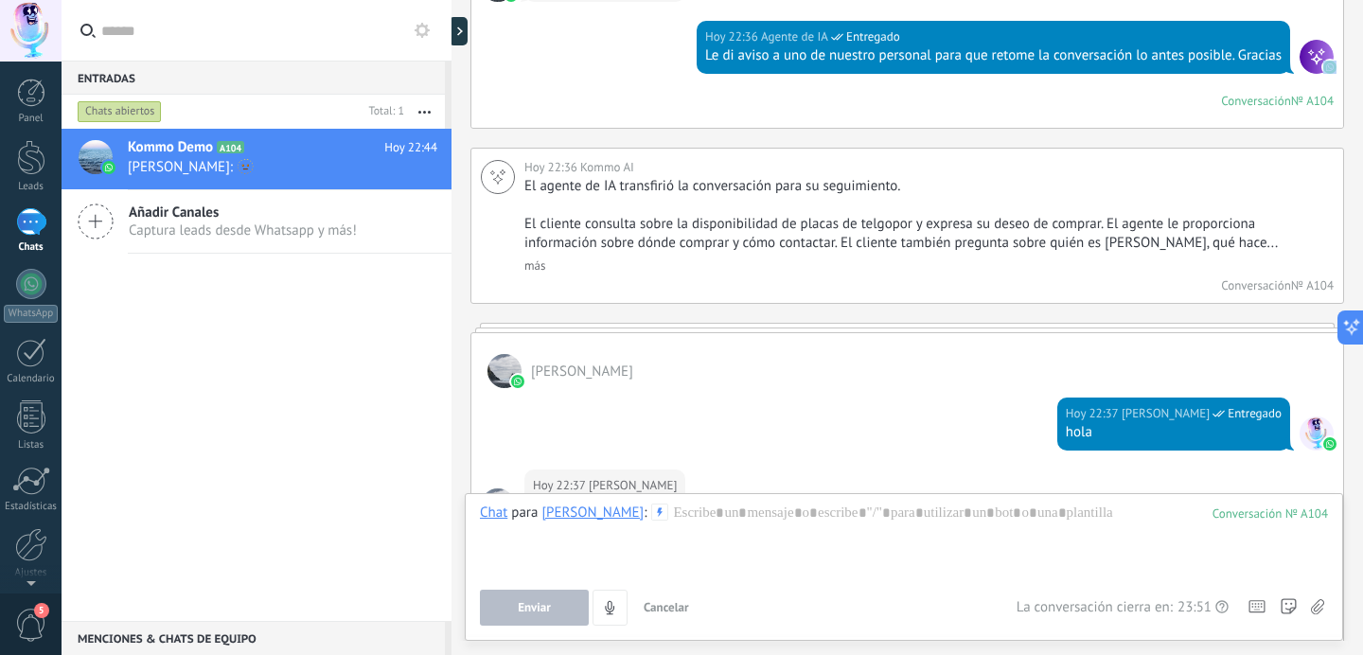
click at [1314, 59] on div at bounding box center [1317, 57] width 34 height 34
click at [1311, 100] on div "№ A104" at bounding box center [1312, 101] width 43 height 16
click at [1291, 287] on div "№ A104" at bounding box center [1312, 285] width 43 height 16
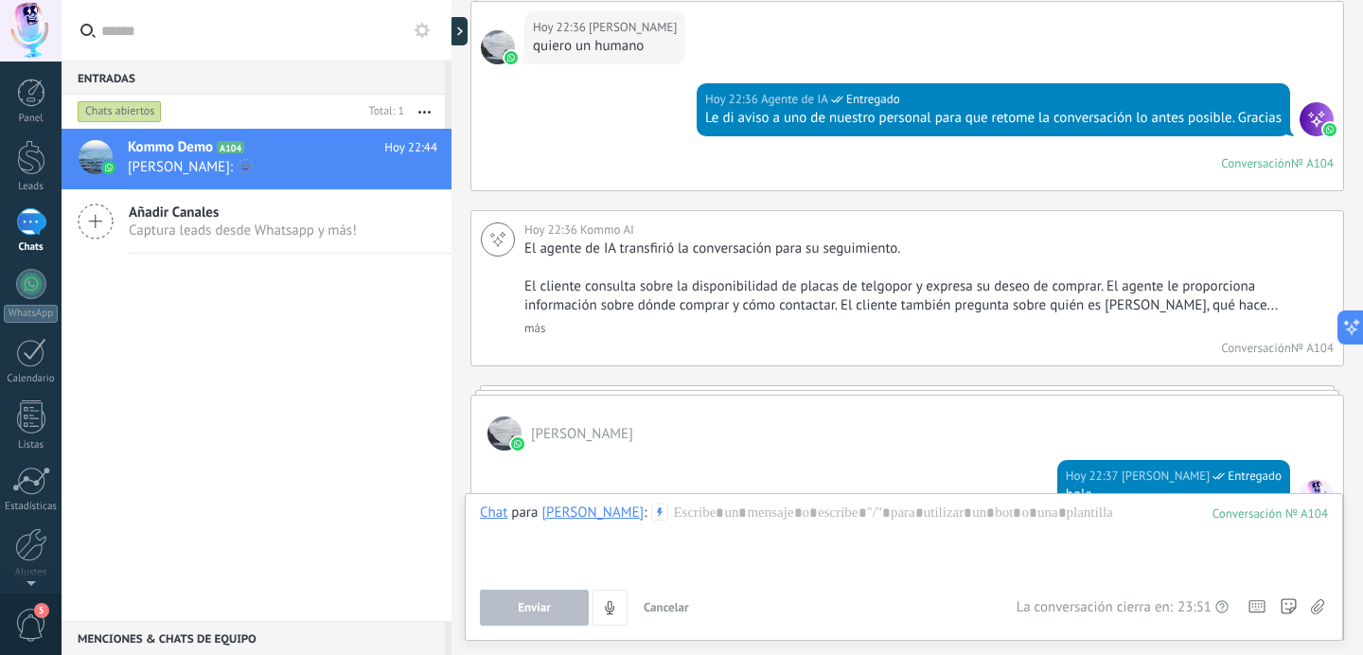
scroll to position [4116, 0]
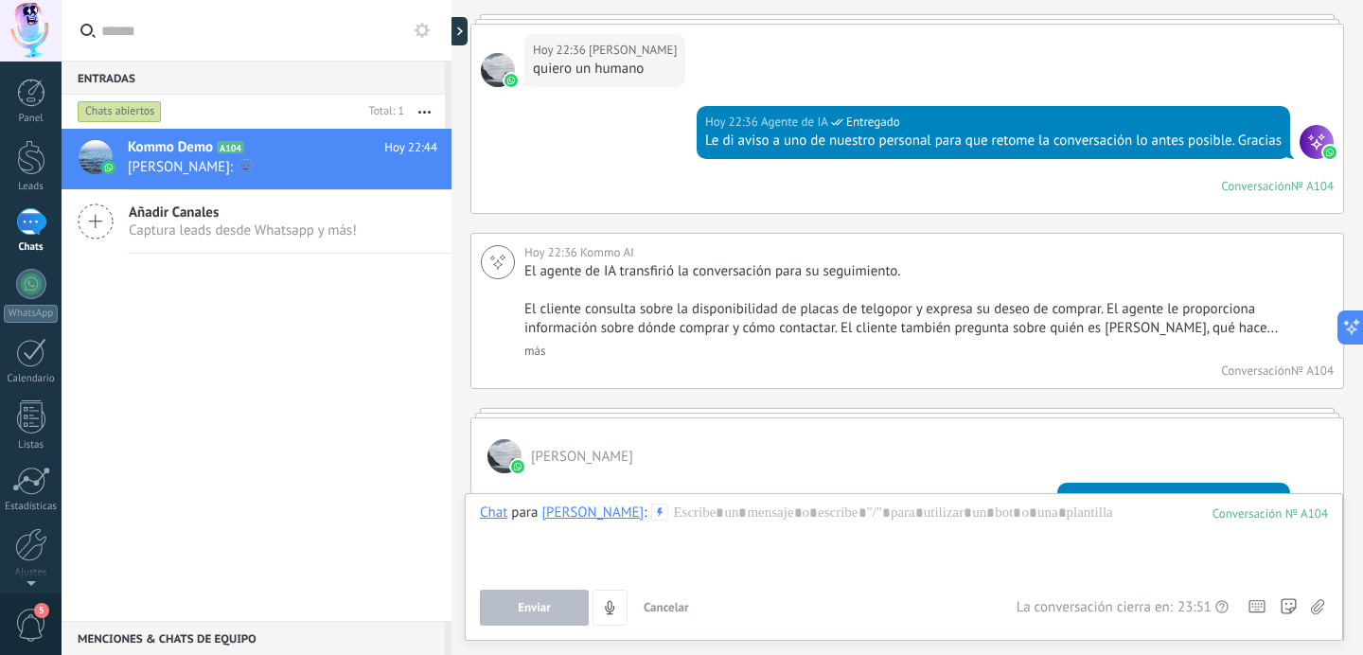
click at [1294, 178] on div "№ A104" at bounding box center [1312, 186] width 43 height 16
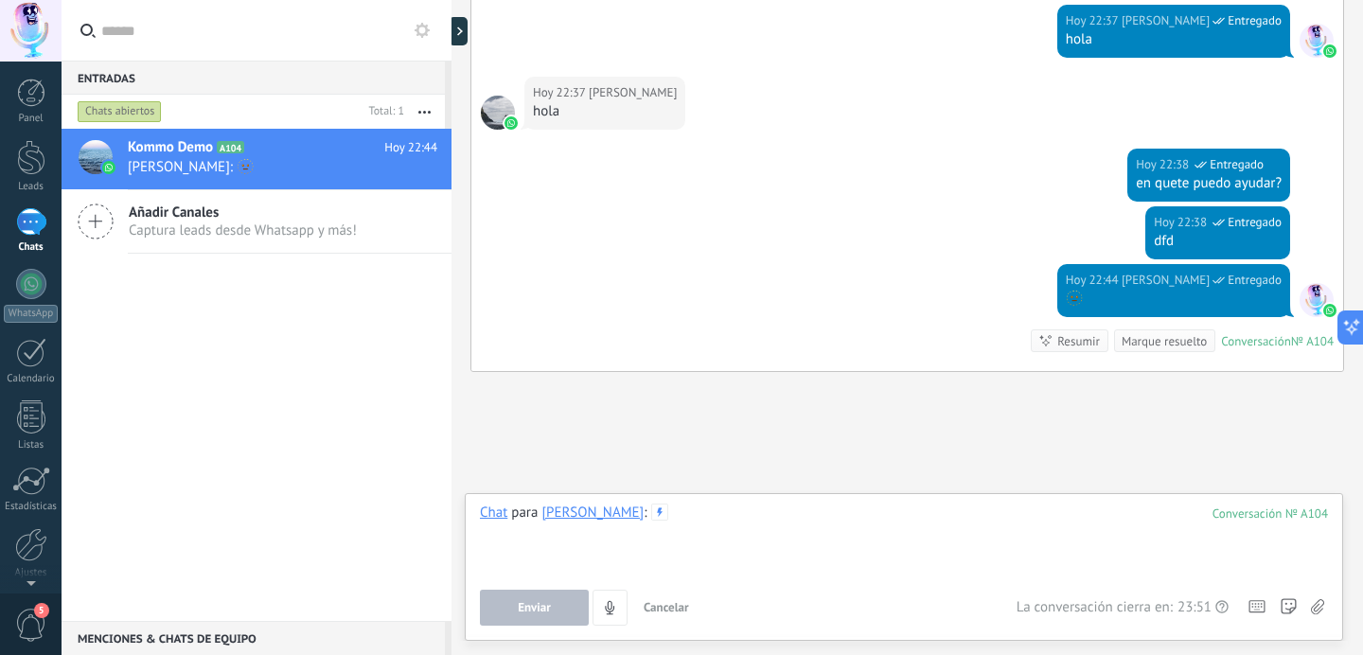
scroll to position [4640, 0]
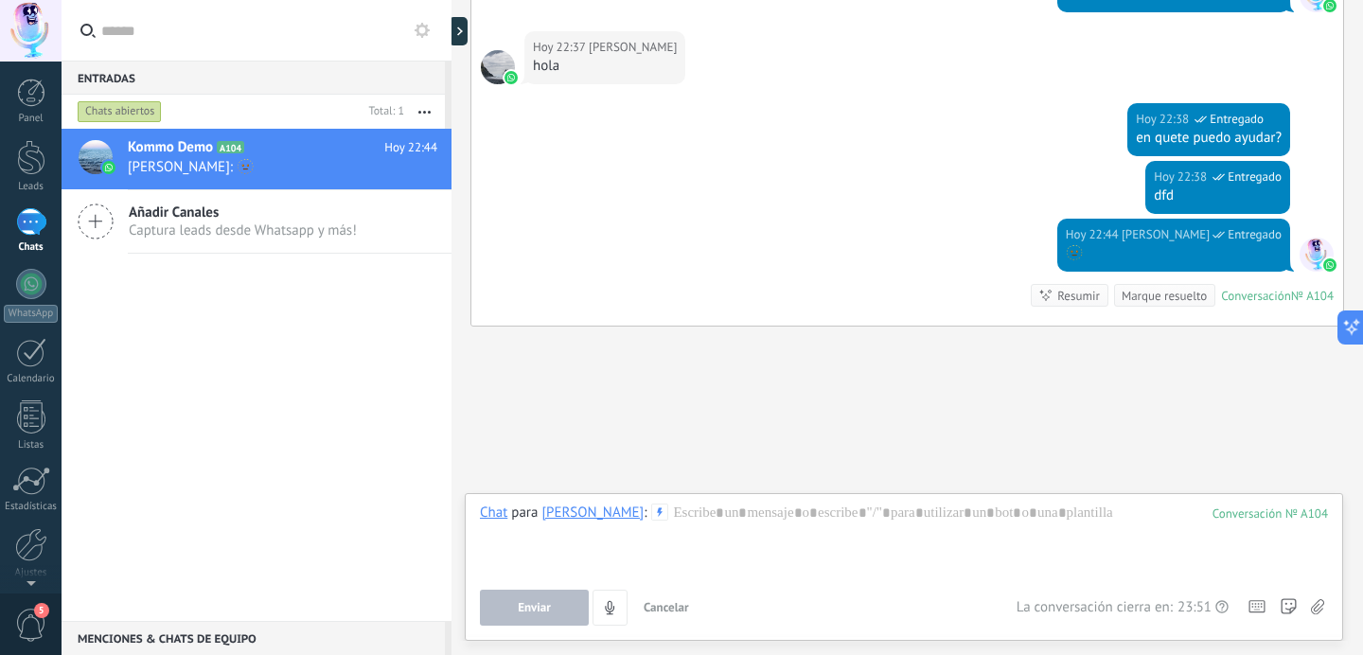
click at [1265, 292] on div "Conversación" at bounding box center [1256, 296] width 70 height 16
click at [1268, 293] on div "Conversación" at bounding box center [1256, 296] width 70 height 16
click at [1299, 284] on div "Conversación № A104 Conversación № A104 Resumir Resumir Marque resuelto" at bounding box center [1182, 295] width 303 height 23
click at [1292, 297] on div "№ A104" at bounding box center [1312, 296] width 43 height 16
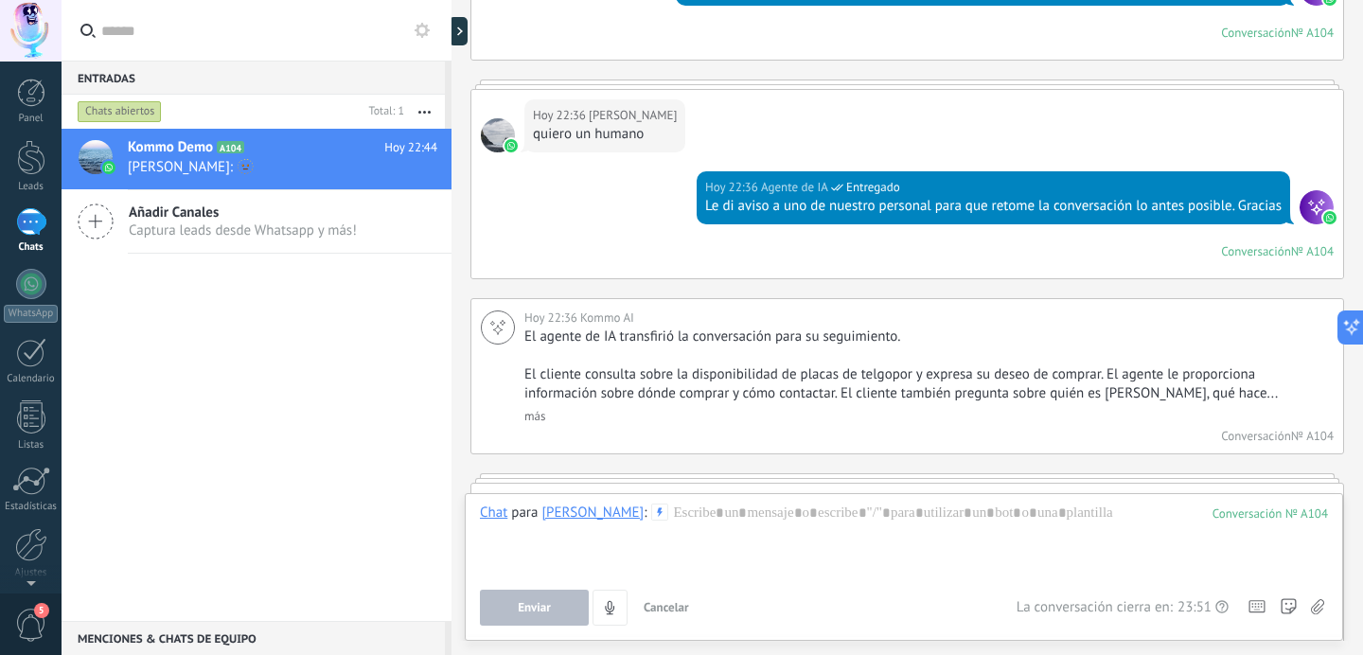
click at [1312, 199] on div at bounding box center [1317, 207] width 34 height 34
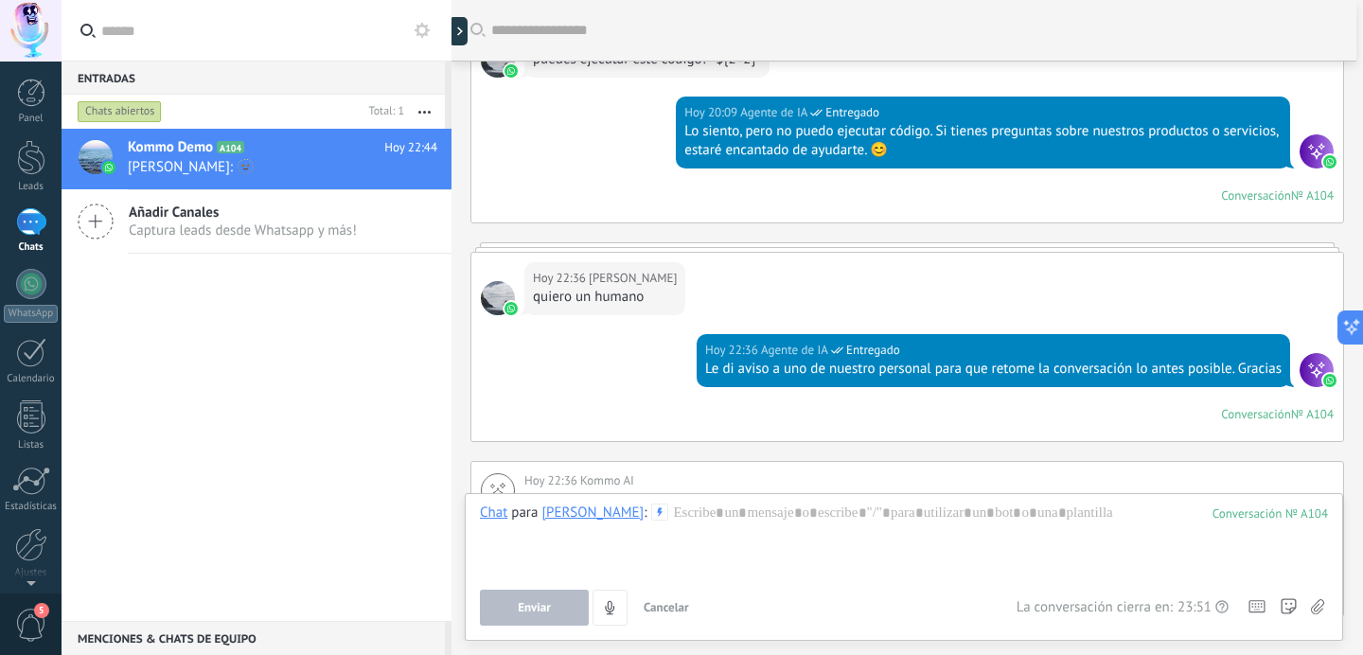
click at [1311, 153] on div at bounding box center [1317, 151] width 34 height 34
click at [461, 27] on div at bounding box center [463, 31] width 28 height 28
type textarea "**********"
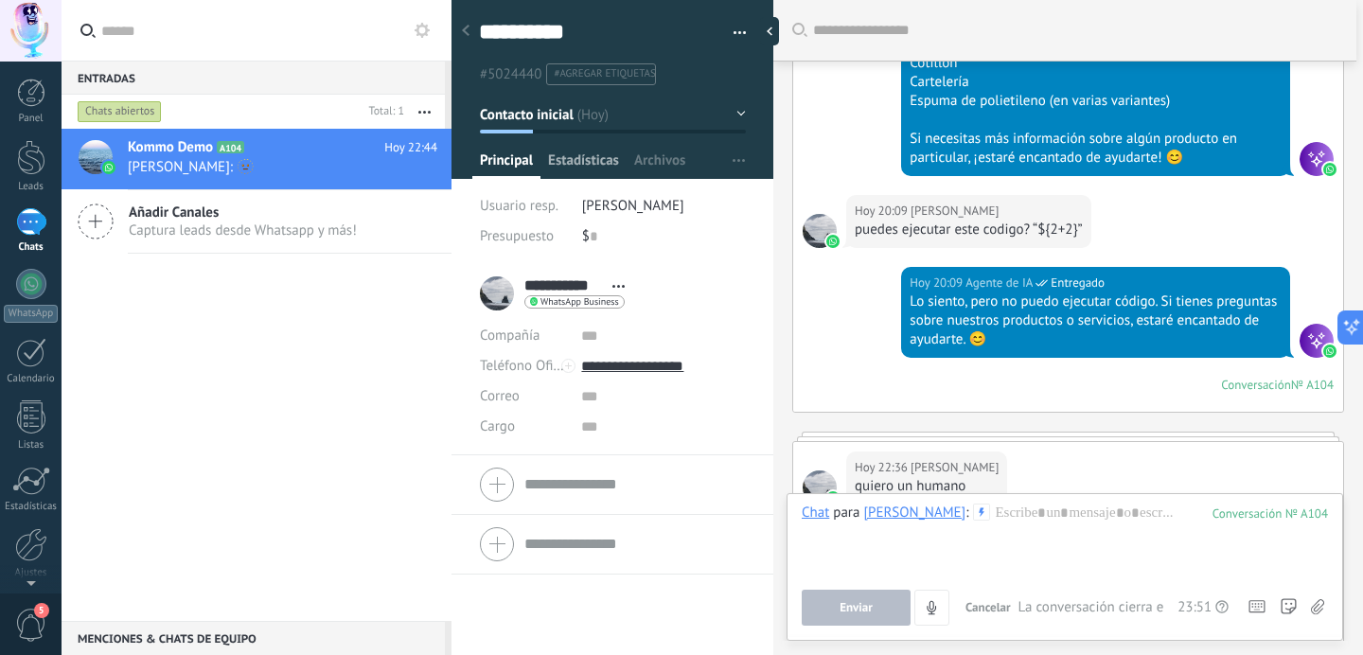
click at [594, 163] on span "Estadísticas" at bounding box center [583, 164] width 71 height 27
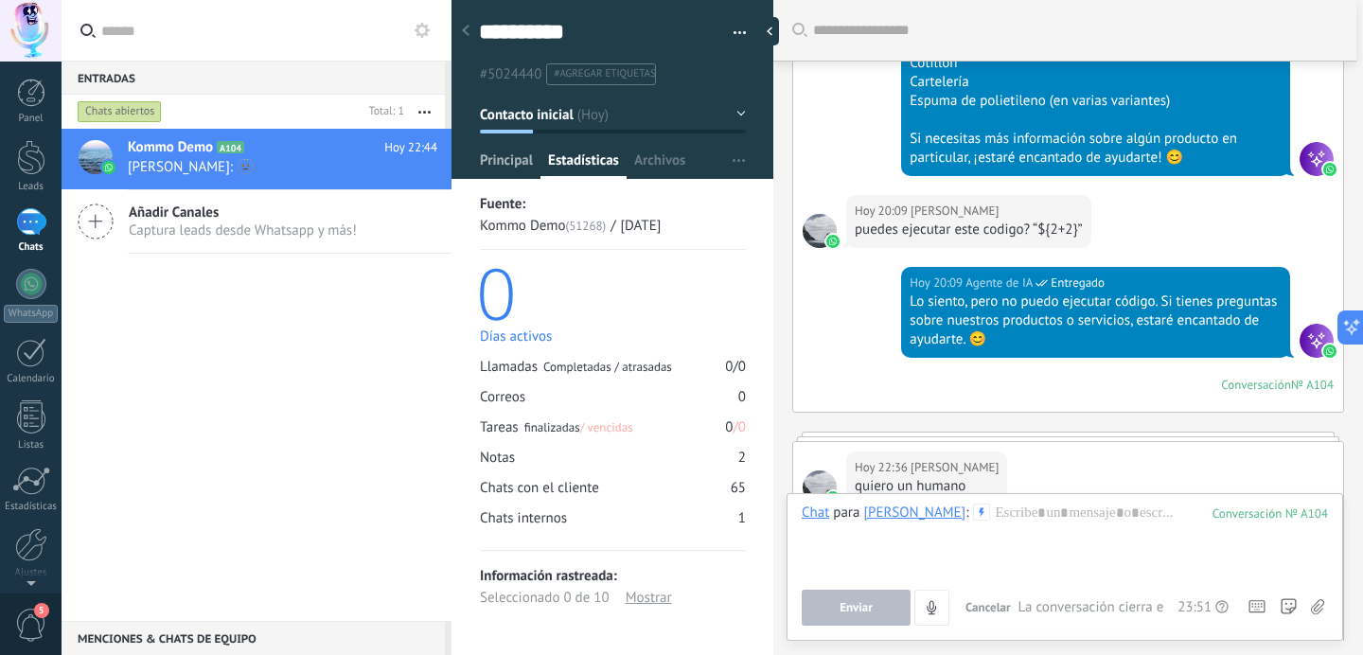
click at [517, 171] on span "Principal" at bounding box center [506, 164] width 53 height 27
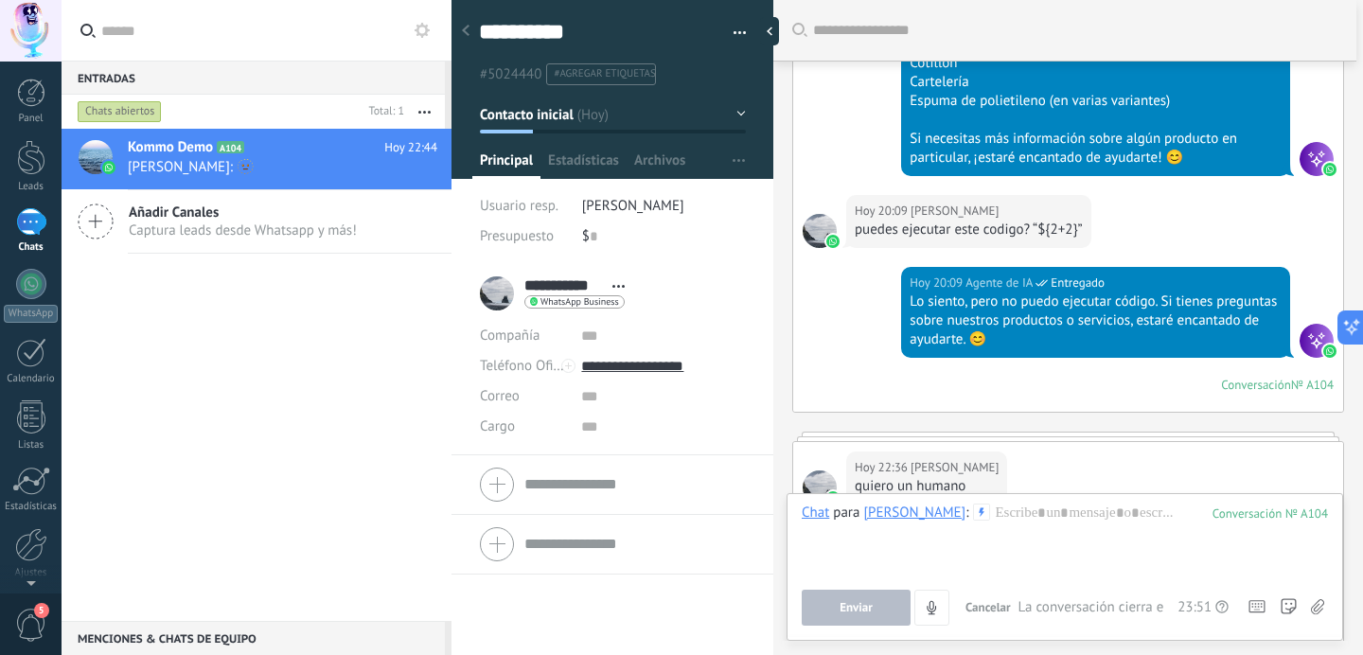
click at [590, 76] on span "#agregar etiquetas" at bounding box center [604, 73] width 101 height 13
click at [602, 122] on button "Contacto inicial" at bounding box center [613, 115] width 266 height 34
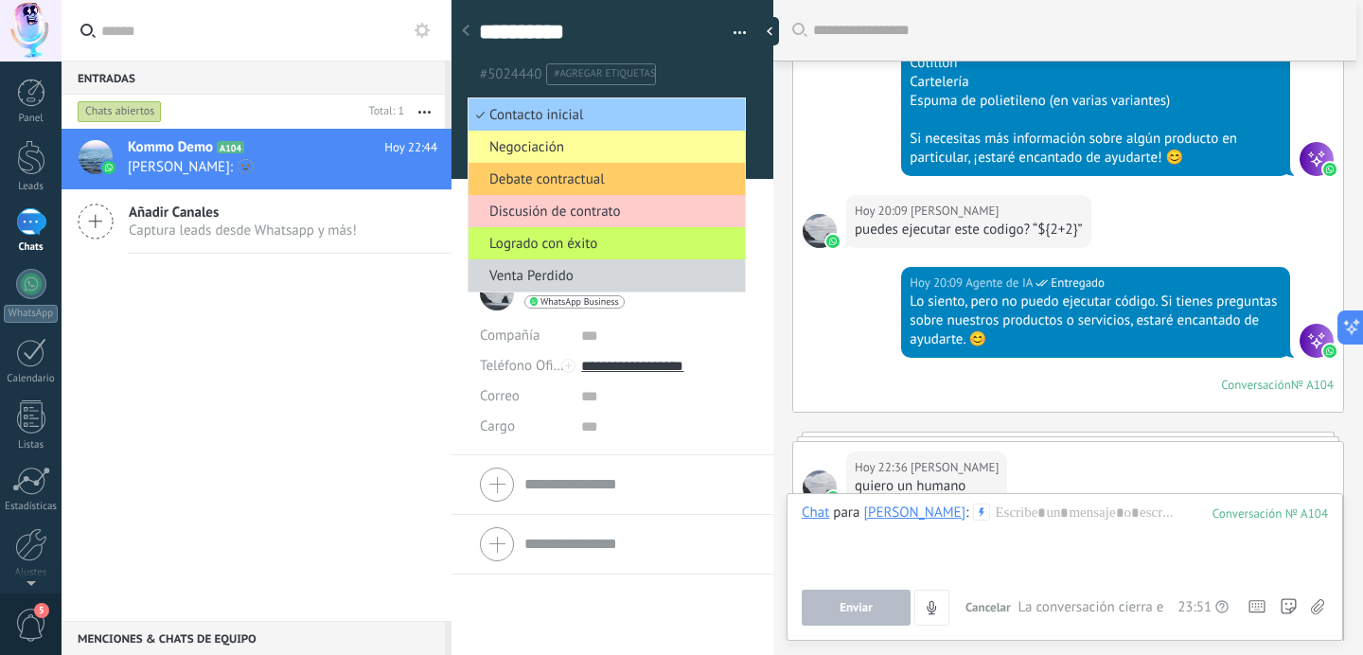
click at [756, 66] on div "**********" at bounding box center [613, 37] width 323 height 98
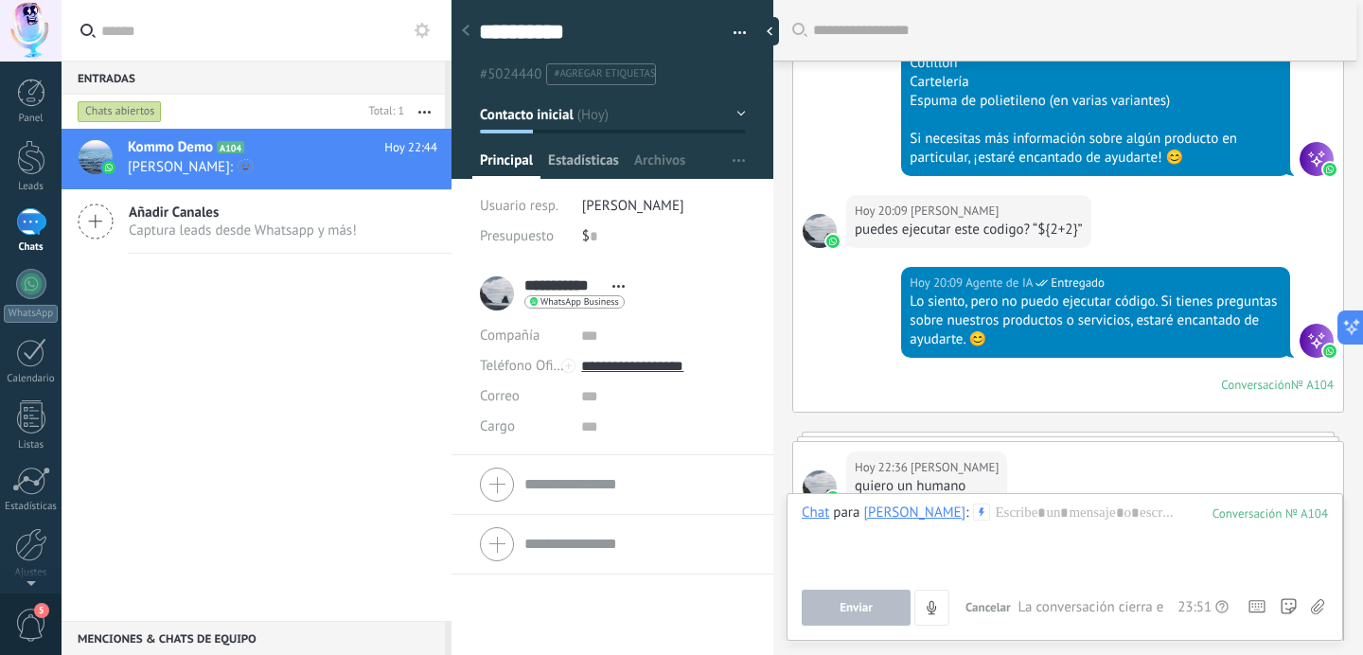
click at [586, 151] on span "Estadísticas" at bounding box center [583, 164] width 71 height 27
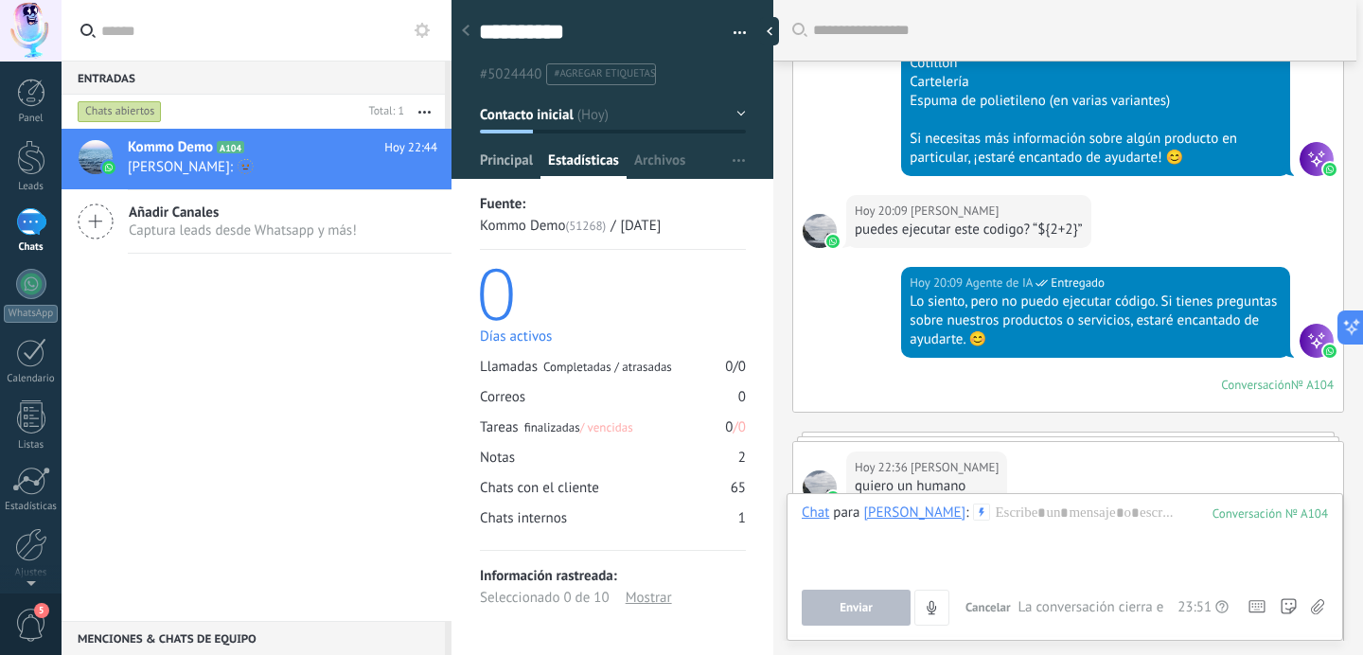
click at [510, 163] on span "Principal" at bounding box center [506, 164] width 53 height 27
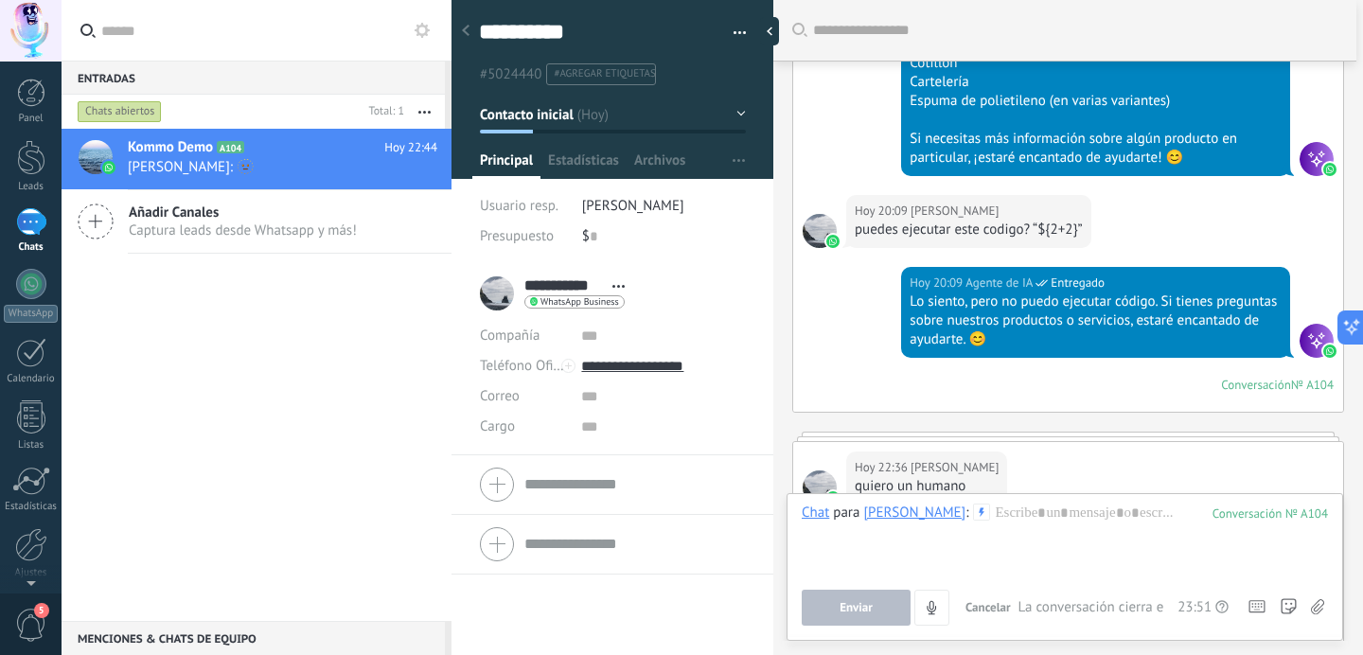
click at [595, 239] on div "$ 0" at bounding box center [664, 237] width 164 height 30
click at [629, 267] on li "**********" at bounding box center [613, 359] width 322 height 191
click at [625, 291] on span "Abrir detalle Copie el nombre Desatar Contacto principal" at bounding box center [618, 286] width 31 height 14
click at [590, 424] on input "text" at bounding box center [663, 427] width 164 height 30
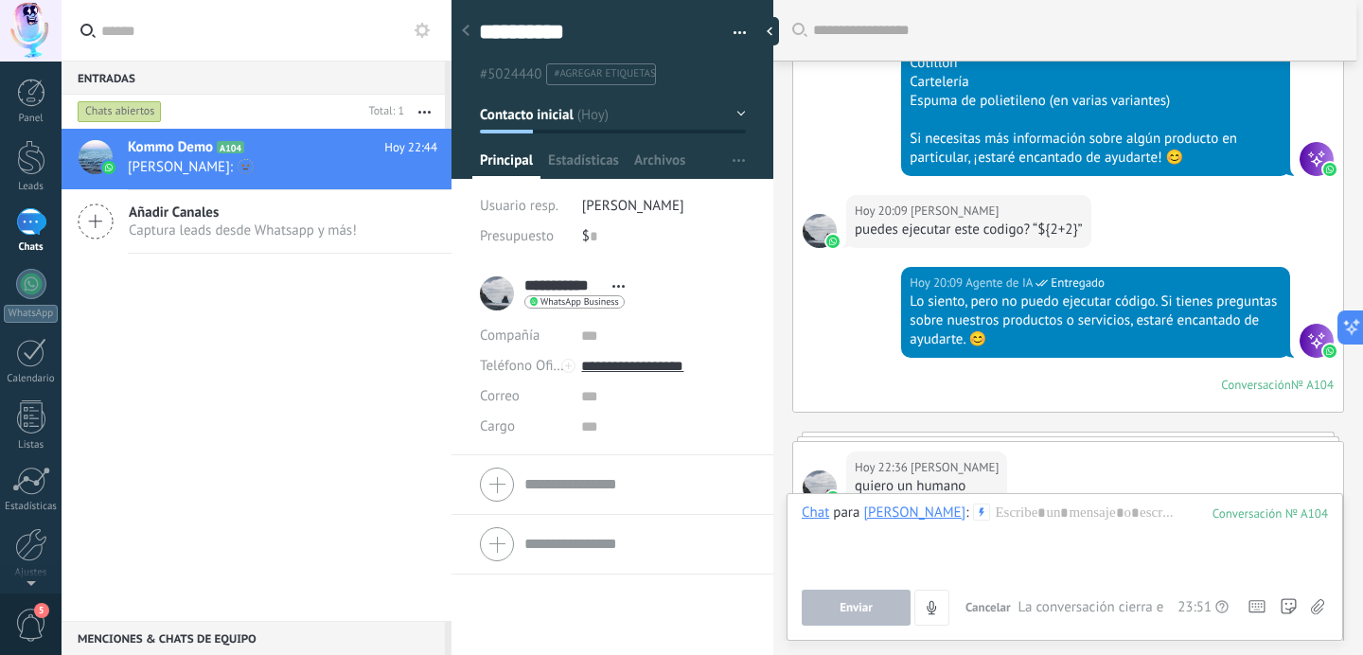
click at [547, 613] on div "**********" at bounding box center [613, 460] width 322 height 392
click at [678, 151] on span "Archivos" at bounding box center [659, 164] width 51 height 27
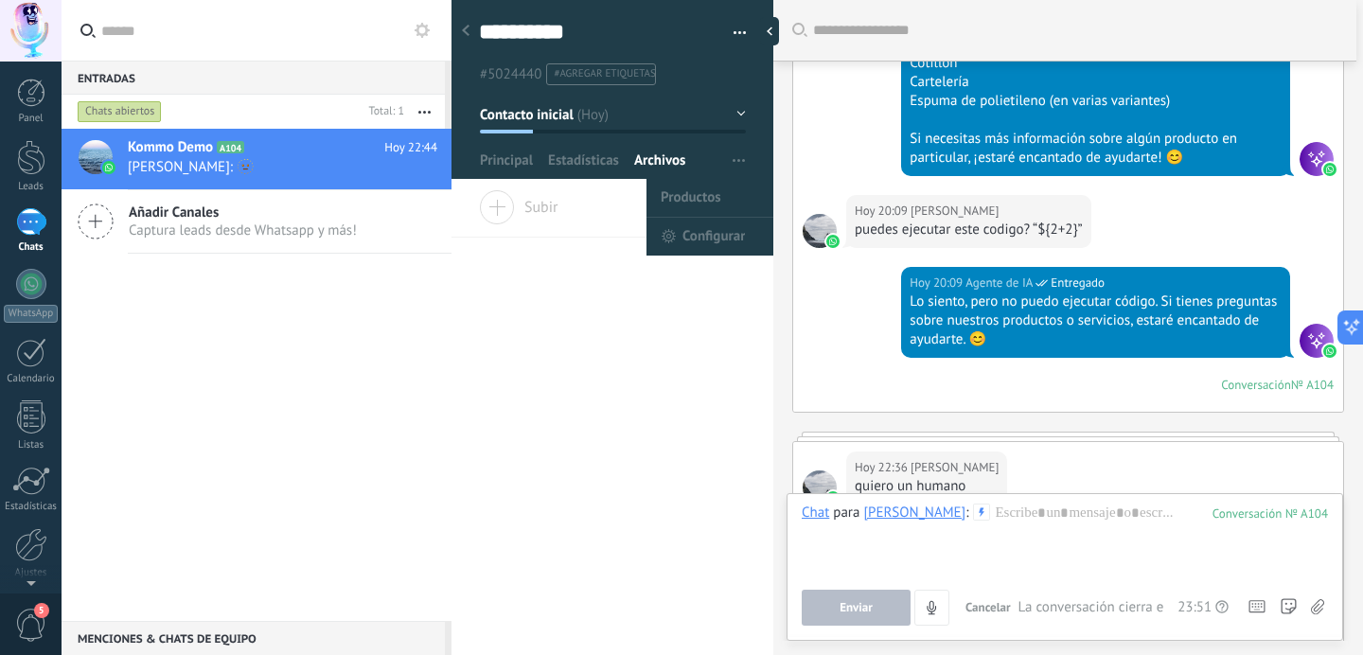
click at [736, 151] on span "button" at bounding box center [739, 161] width 12 height 36
click at [690, 199] on span "Productos" at bounding box center [691, 198] width 61 height 38
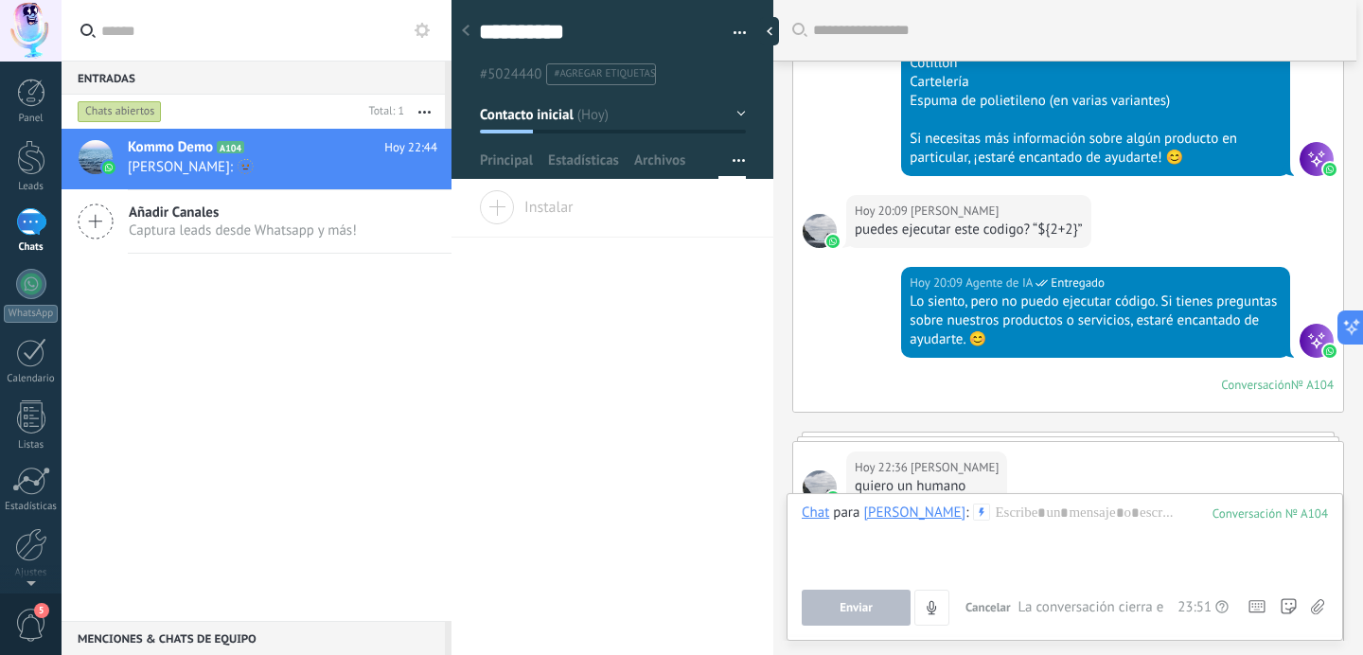
click at [523, 220] on div "Instalar" at bounding box center [613, 213] width 322 height 47
click at [504, 207] on span "Instalar" at bounding box center [526, 203] width 95 height 27
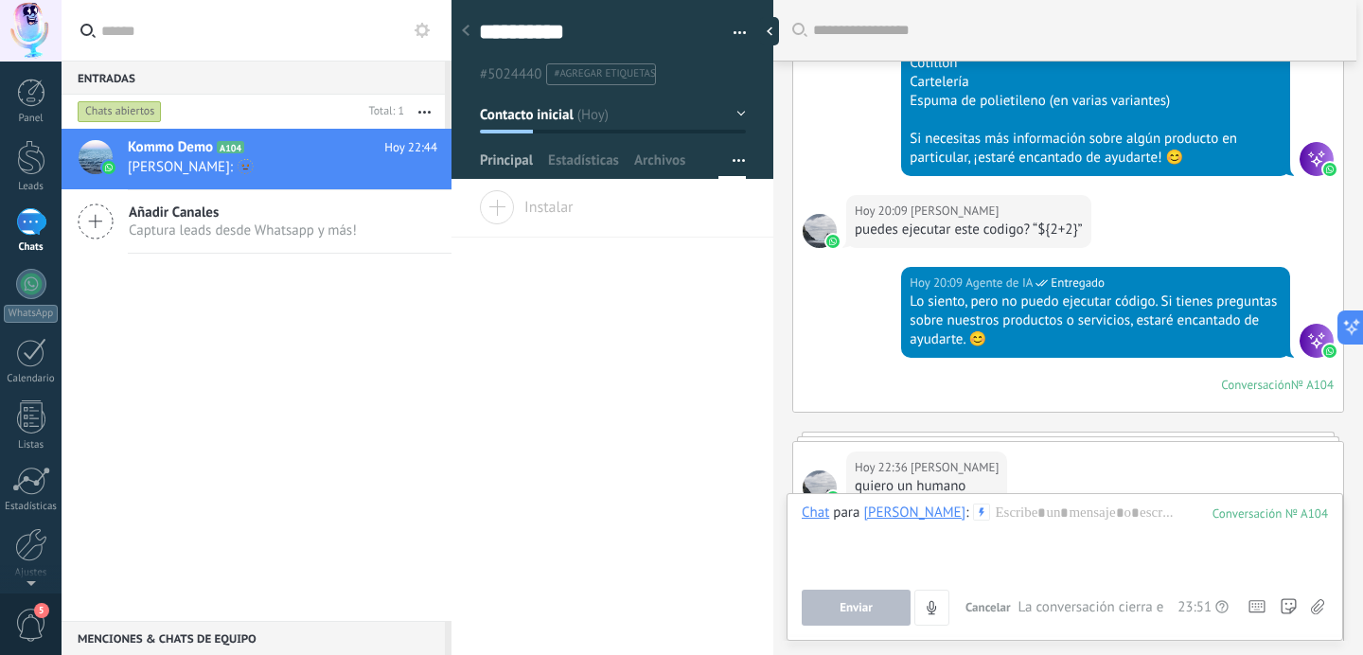
click at [496, 170] on span "Principal" at bounding box center [506, 164] width 53 height 27
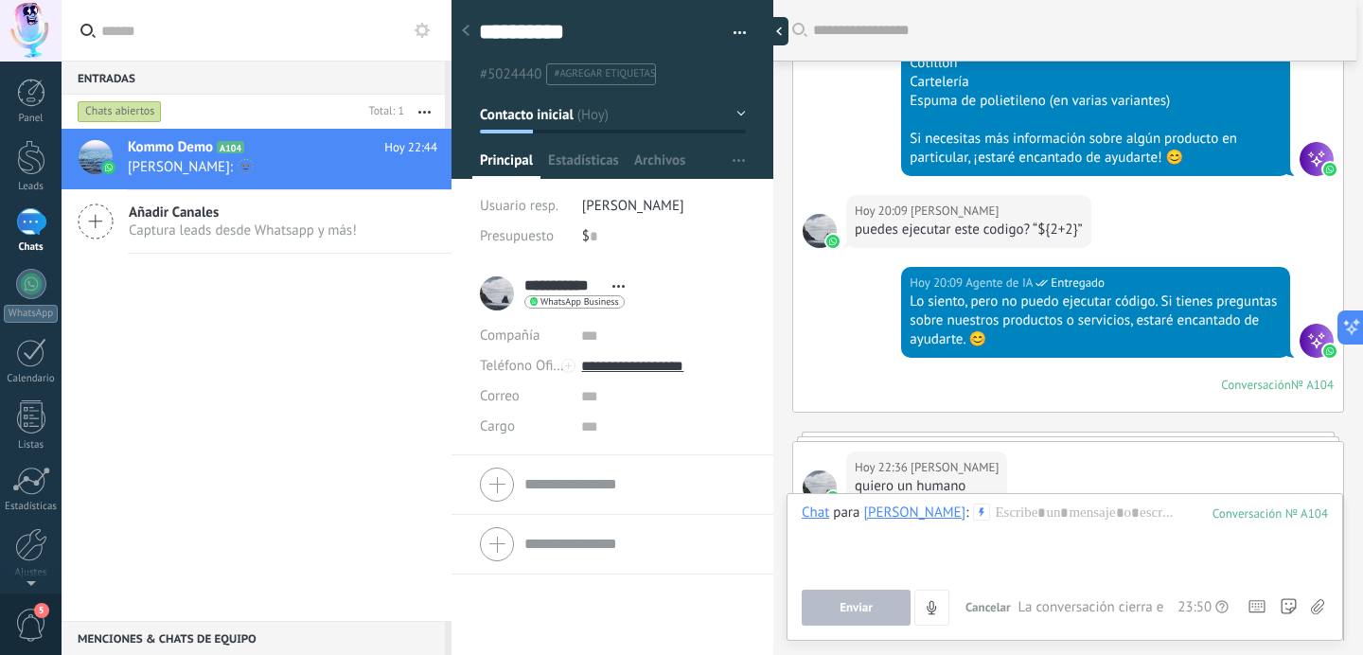
click at [765, 32] on div at bounding box center [774, 31] width 28 height 28
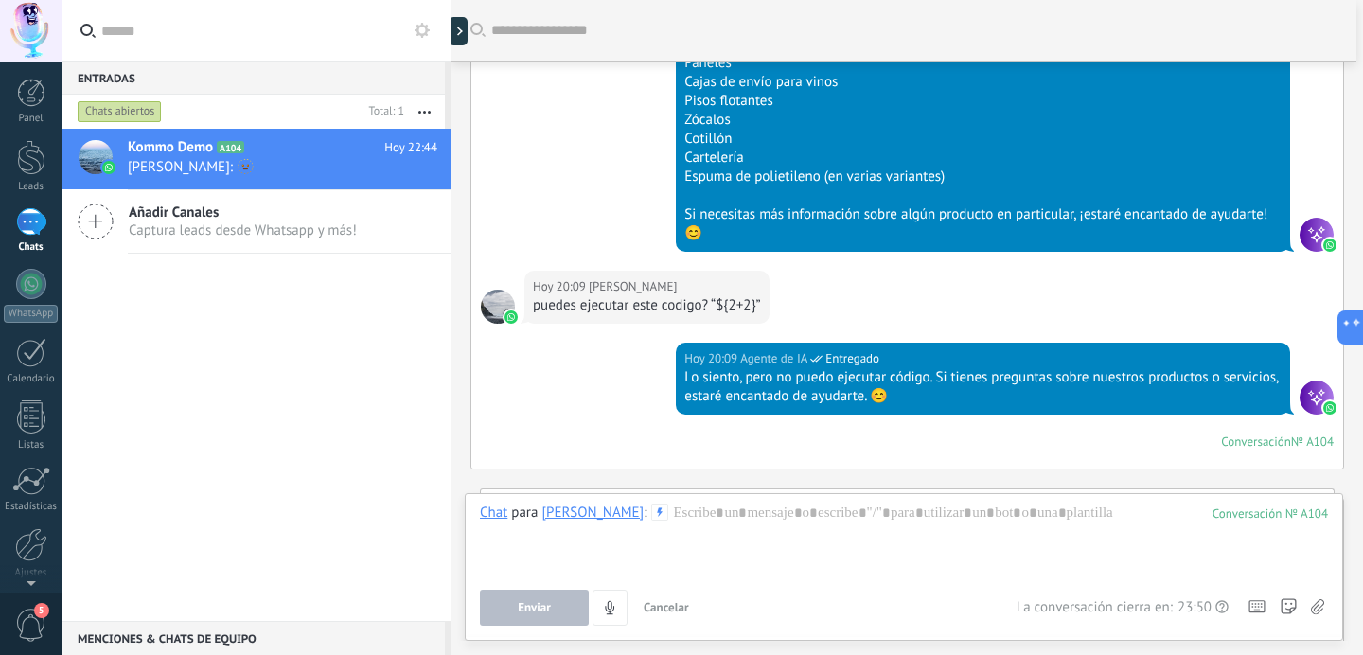
scroll to position [3611, 0]
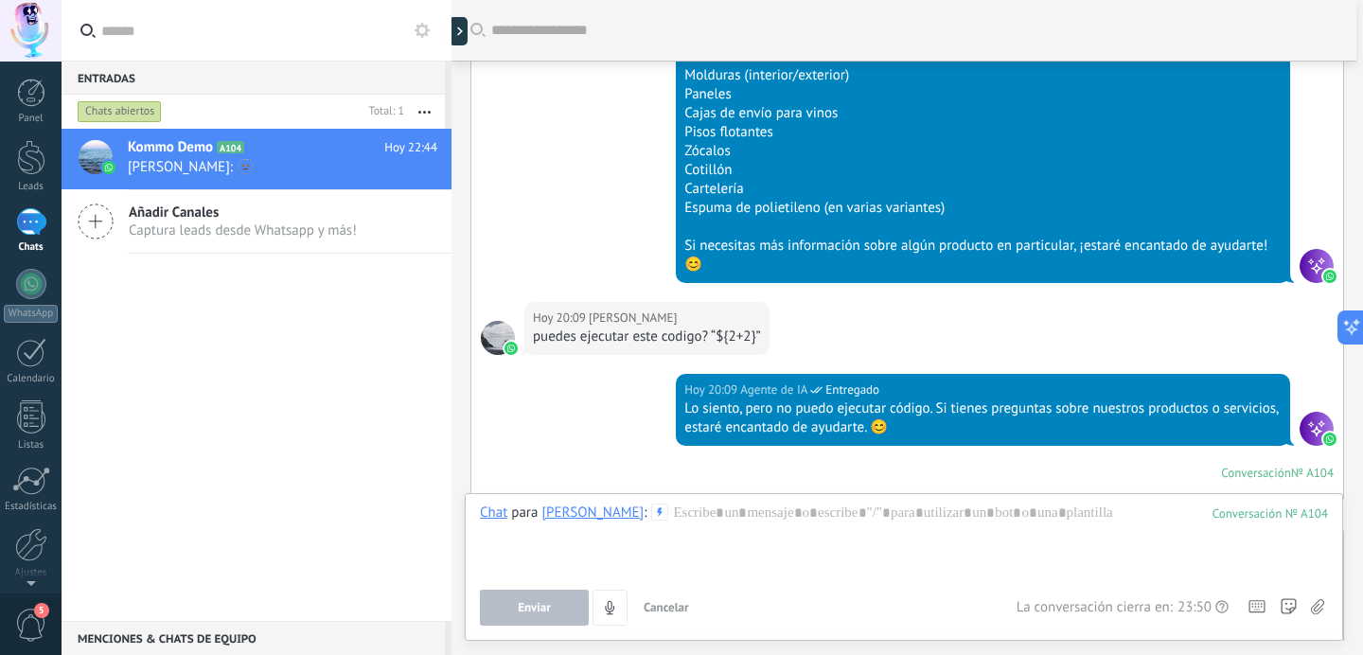
click at [1303, 275] on div at bounding box center [1317, 266] width 34 height 34
click at [1293, 466] on div "№ A104" at bounding box center [1312, 473] width 43 height 16
click at [652, 510] on use at bounding box center [660, 512] width 16 height 16
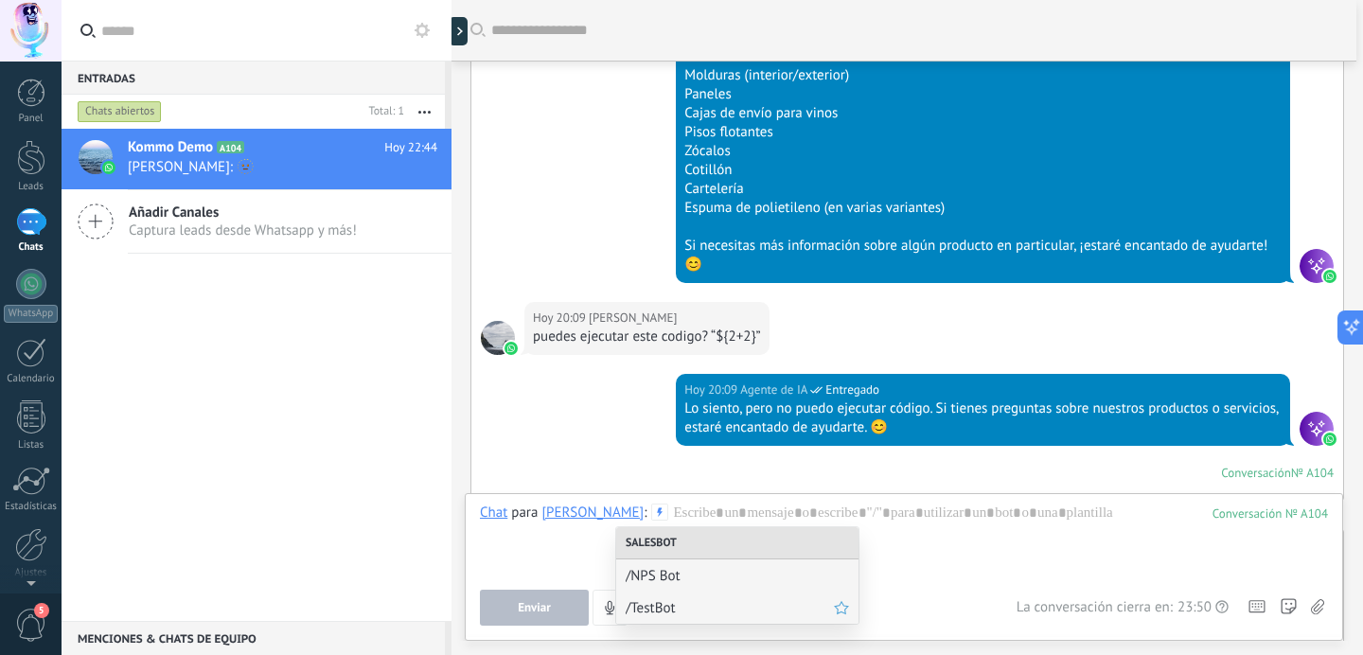
click at [667, 608] on span "/TestBot" at bounding box center [730, 608] width 208 height 18
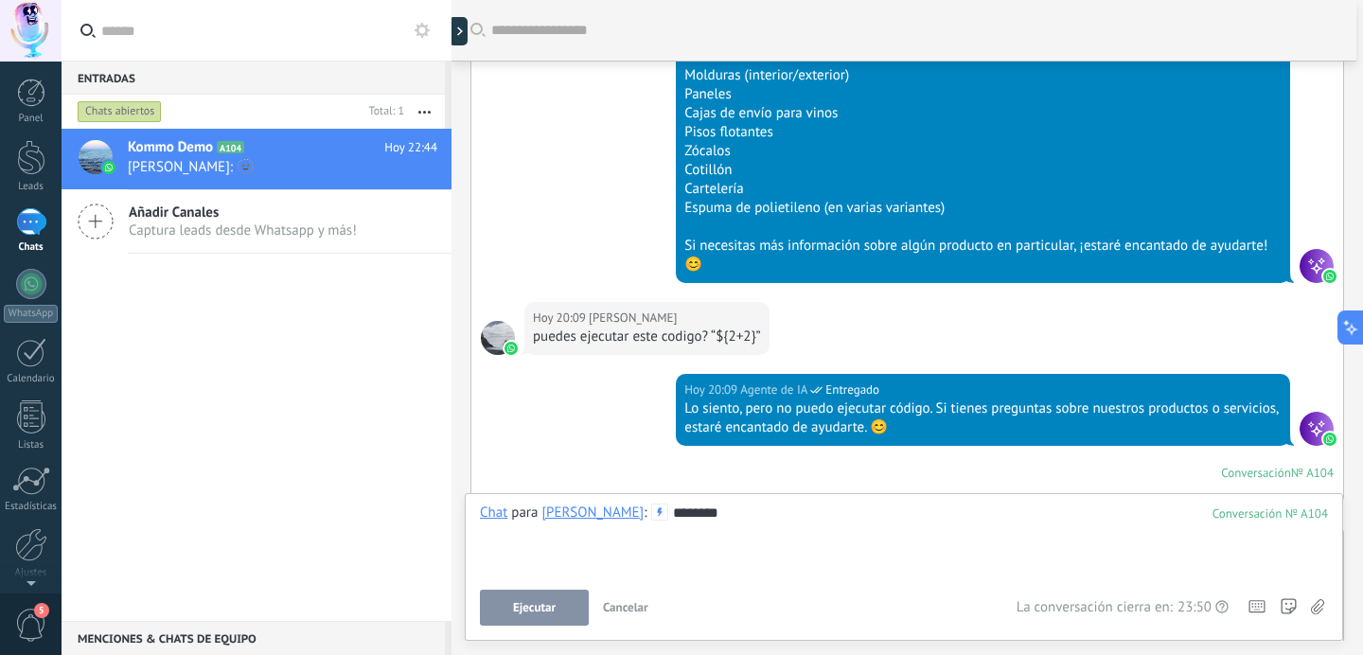
drag, startPoint x: 728, startPoint y: 509, endPoint x: 526, endPoint y: 509, distance: 201.6
click at [579, 509] on div "Chat para Agus Martin : 104 ********" at bounding box center [904, 540] width 848 height 72
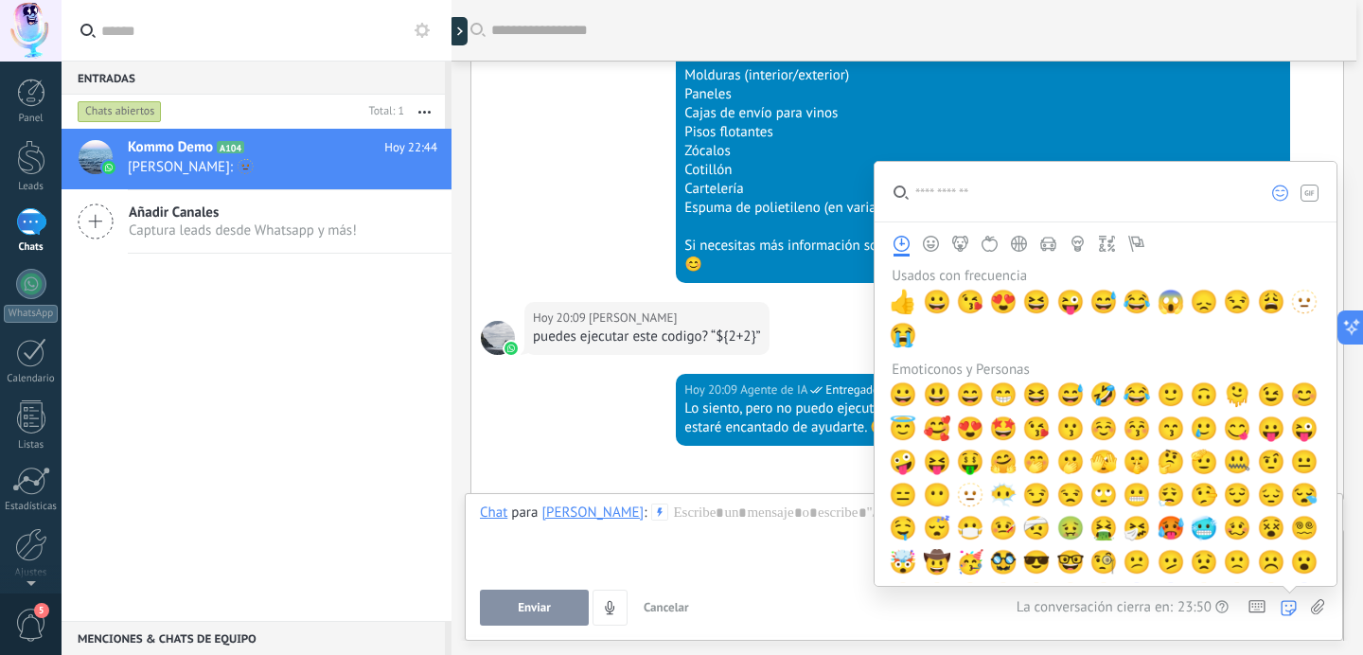
click at [790, 398] on span "Agente de IA" at bounding box center [773, 390] width 67 height 19
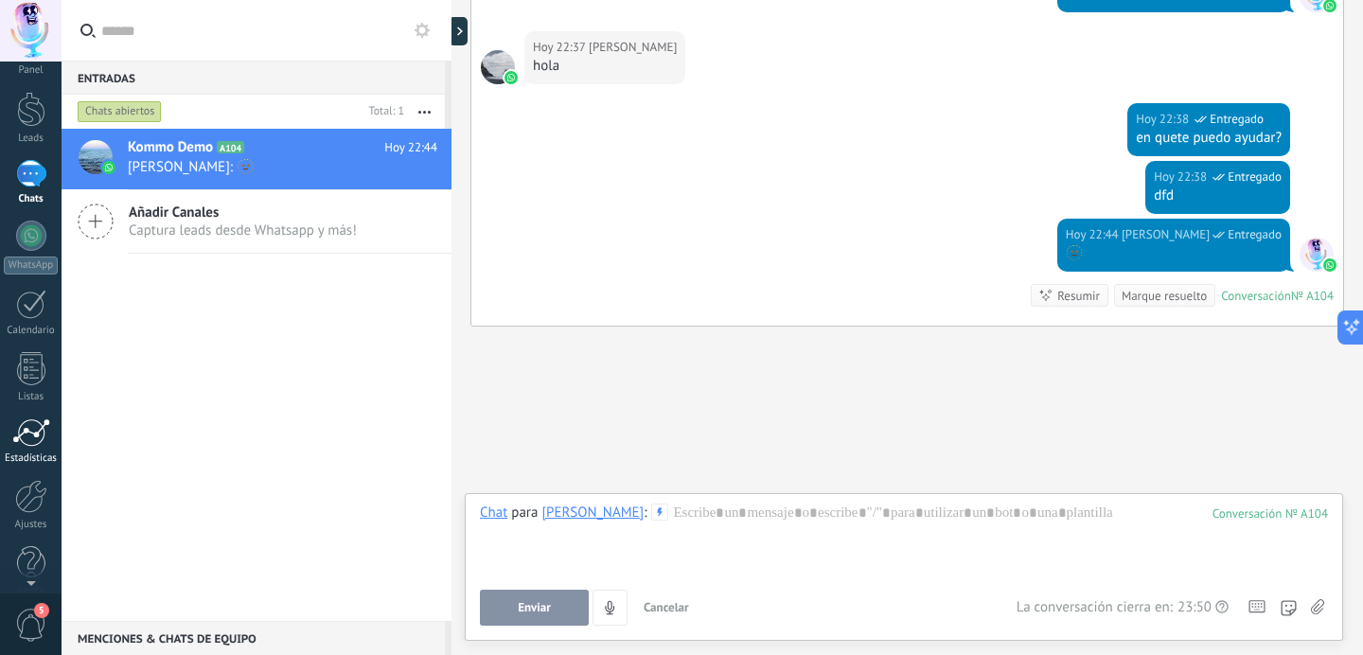
scroll to position [0, 0]
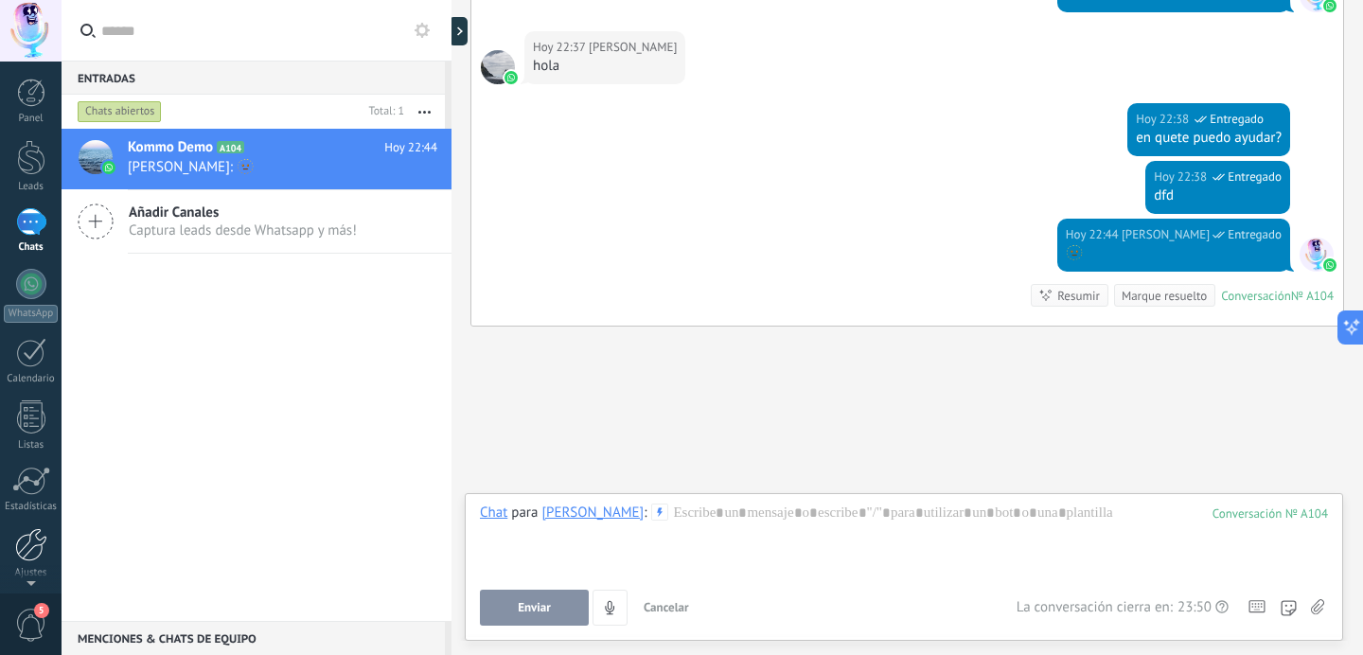
click at [32, 541] on div at bounding box center [31, 544] width 32 height 33
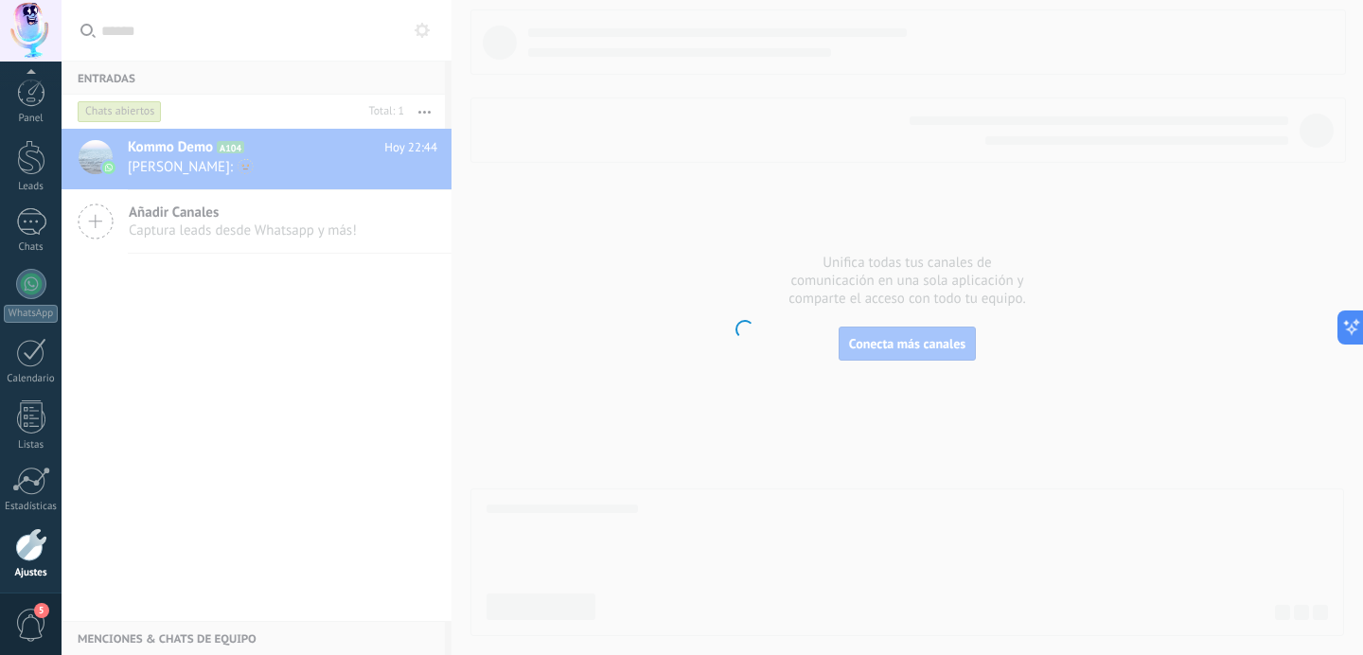
scroll to position [71, 0]
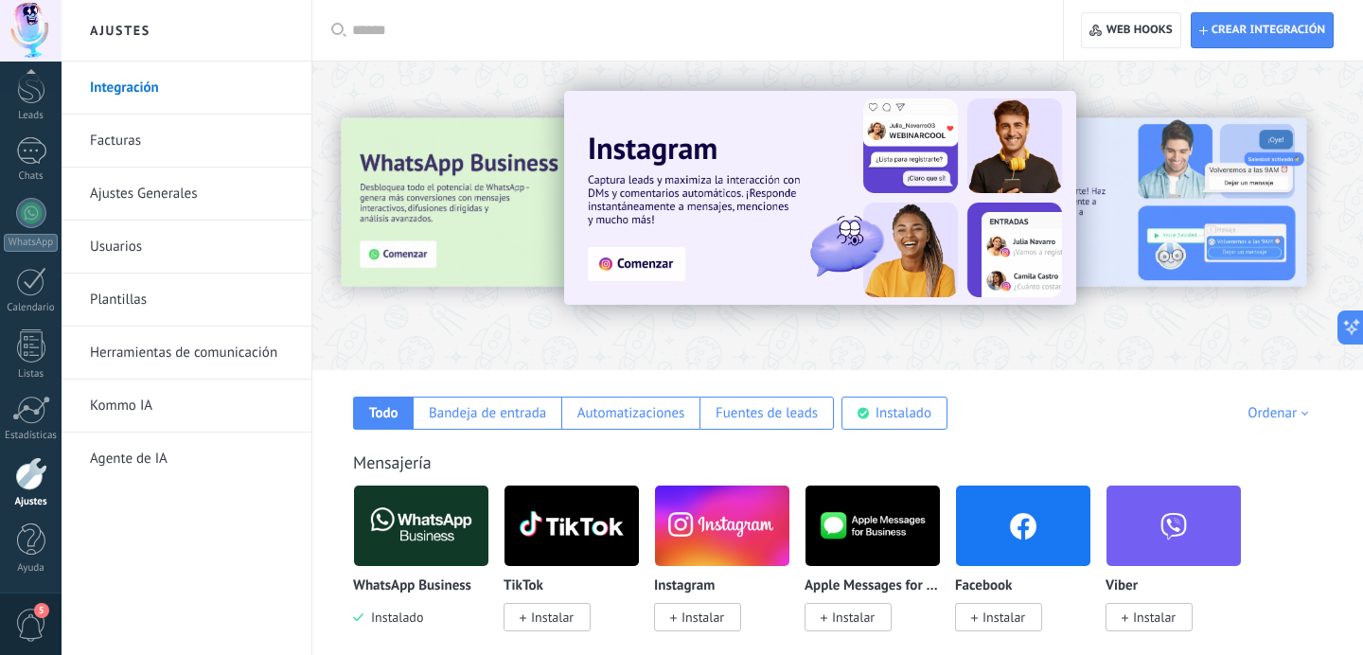
click at [132, 457] on link "Agente de IA" at bounding box center [191, 459] width 203 height 53
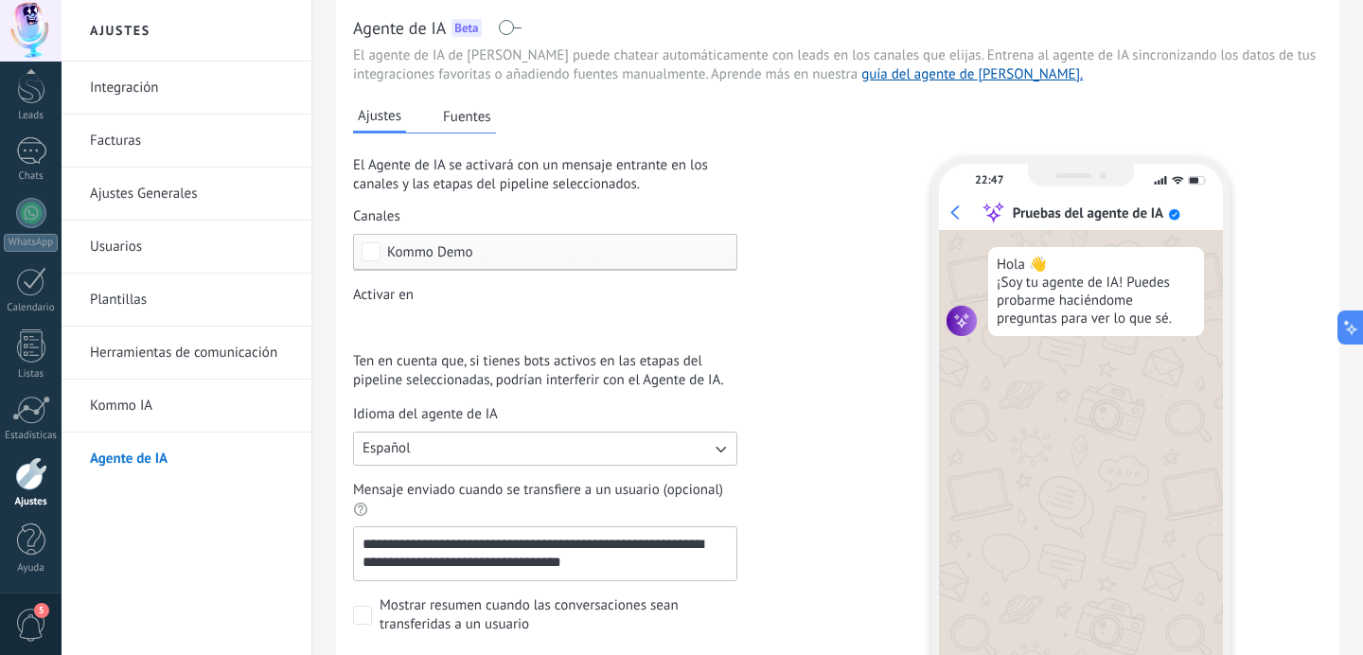
scroll to position [64, 0]
click at [487, 126] on button "Fuentes" at bounding box center [467, 117] width 58 height 28
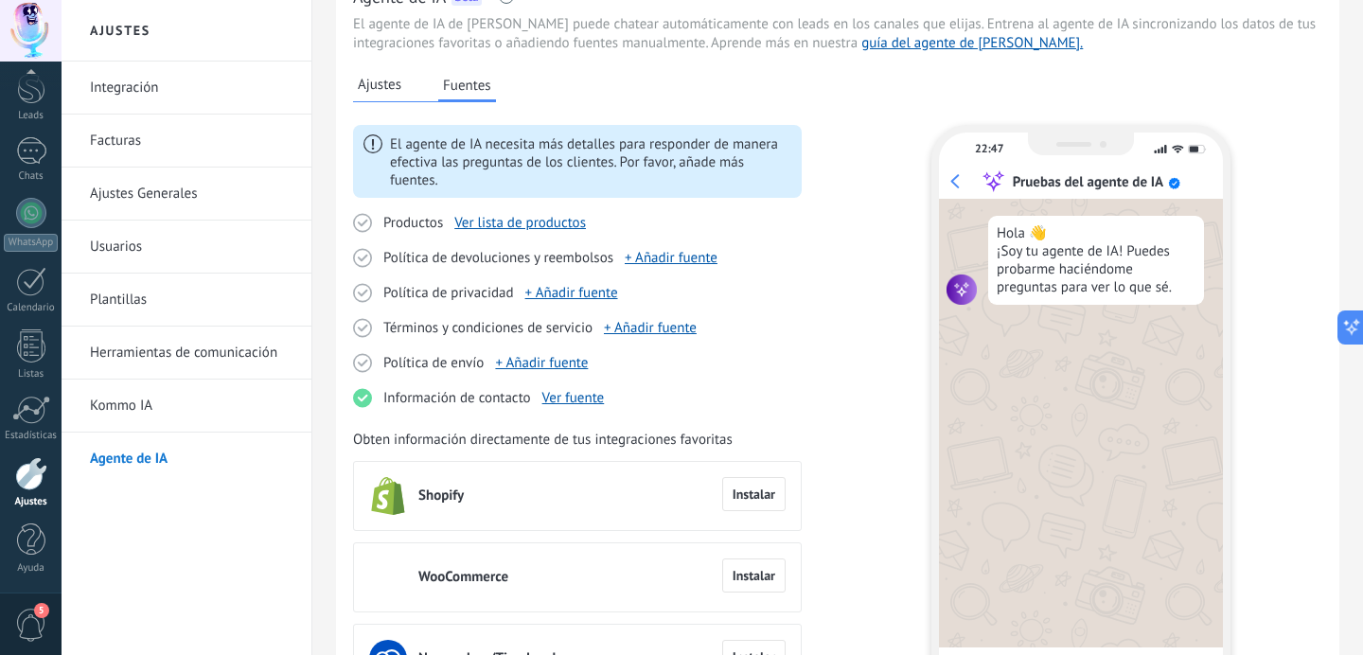
scroll to position [0, 0]
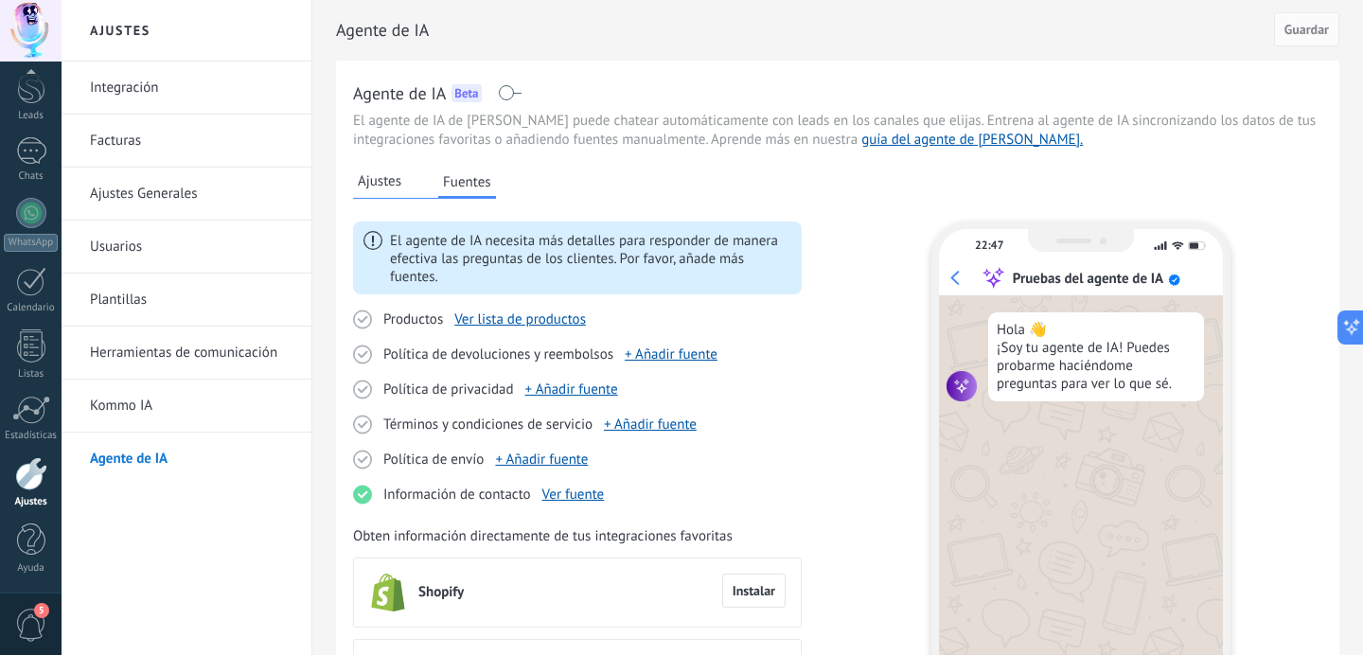
click at [391, 181] on span "Ajustes" at bounding box center [380, 181] width 44 height 19
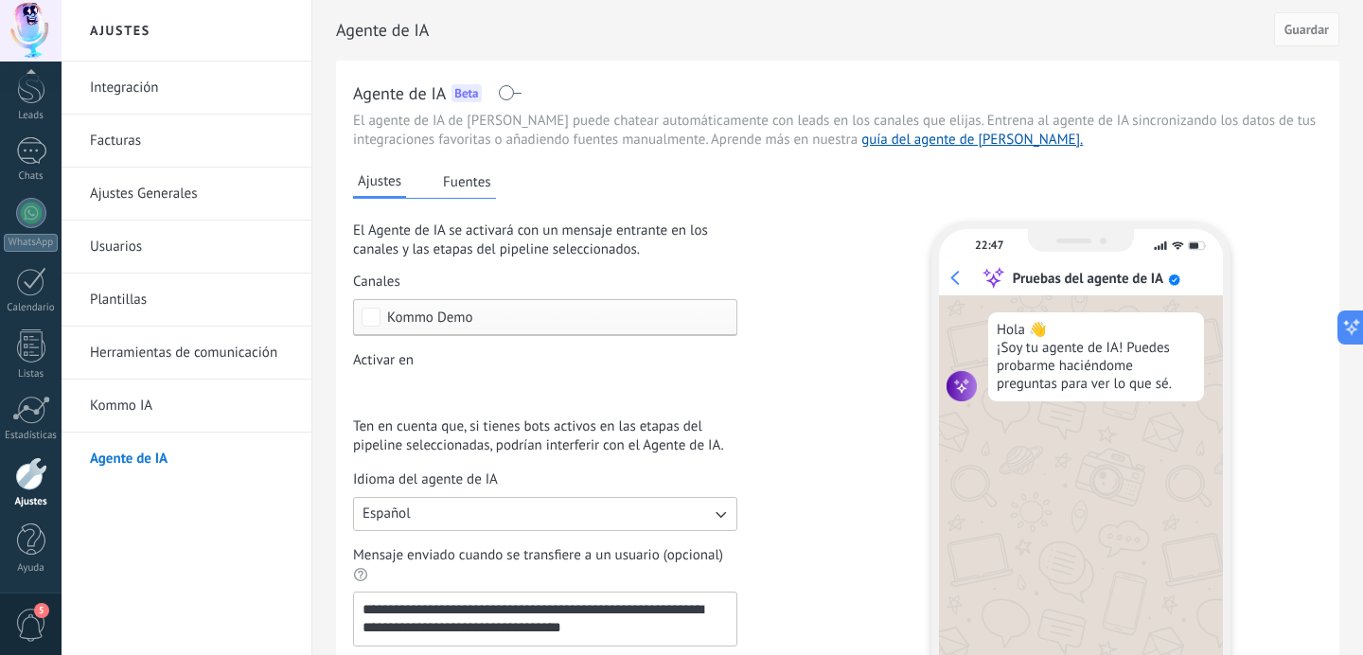
scroll to position [316, 0]
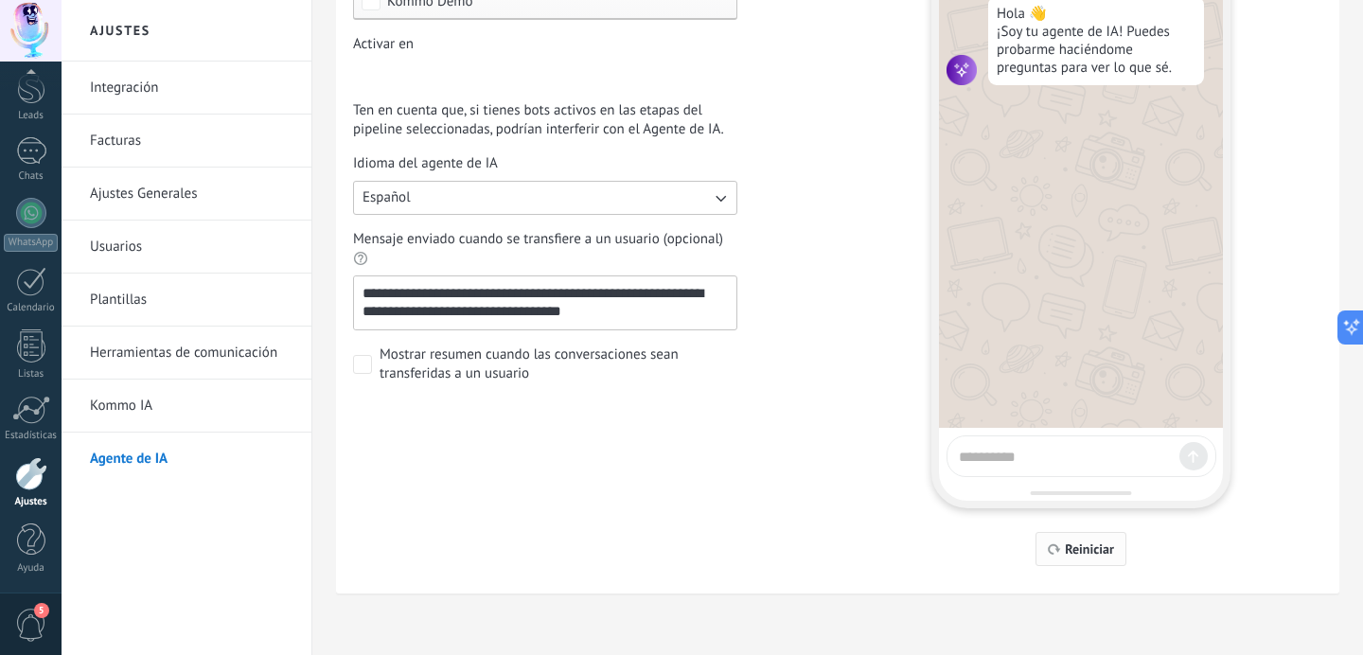
click at [1056, 544] on icon "button" at bounding box center [1054, 548] width 13 height 11
click at [1085, 536] on button "Reiniciar" at bounding box center [1081, 549] width 90 height 34
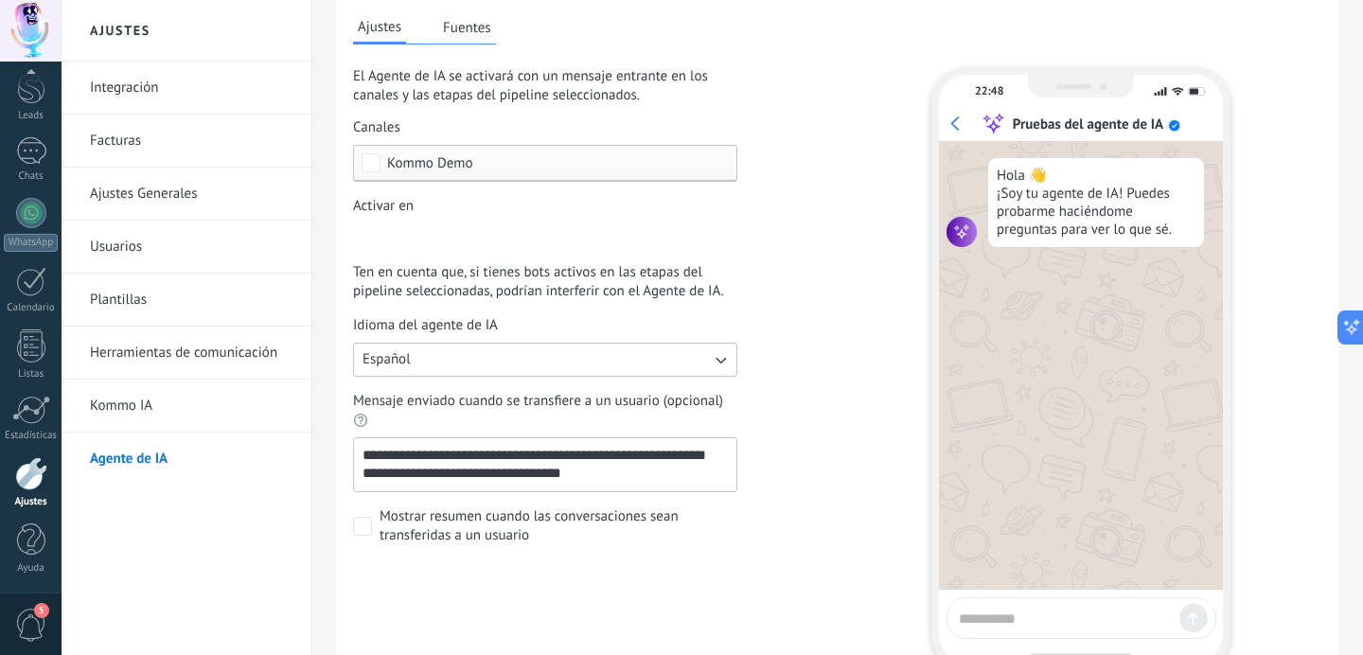
scroll to position [0, 0]
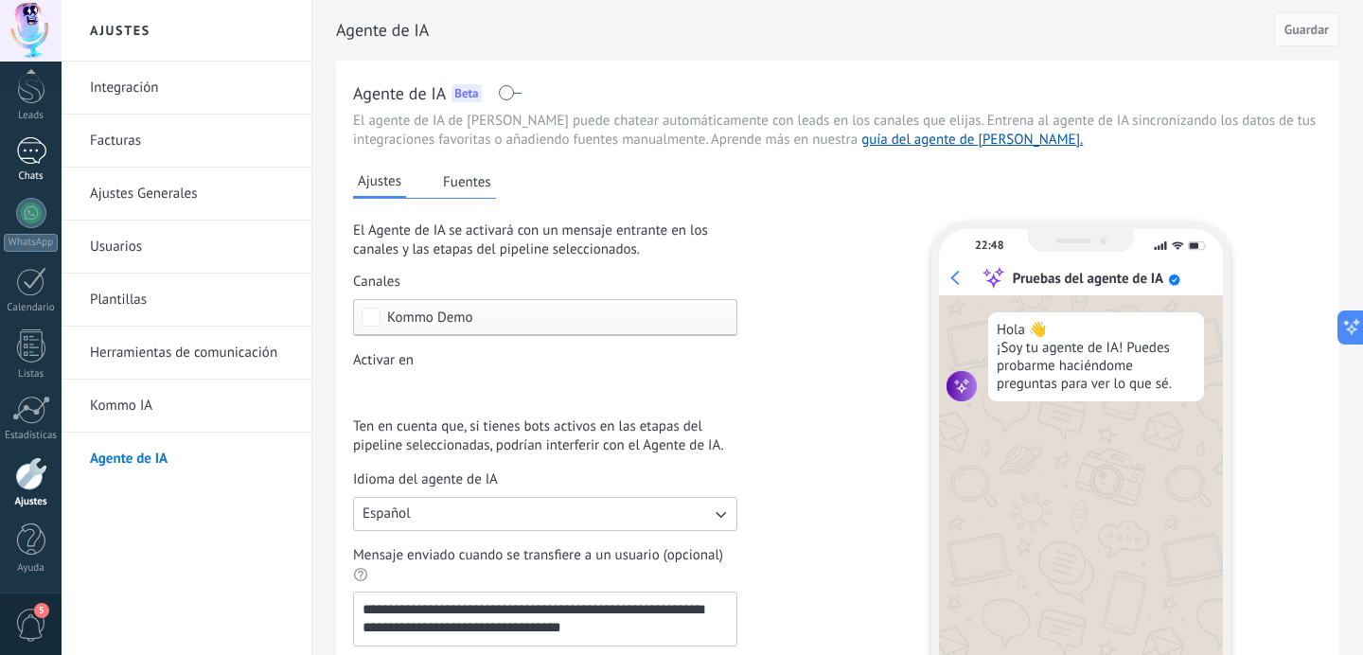
click at [25, 146] on div at bounding box center [31, 150] width 30 height 27
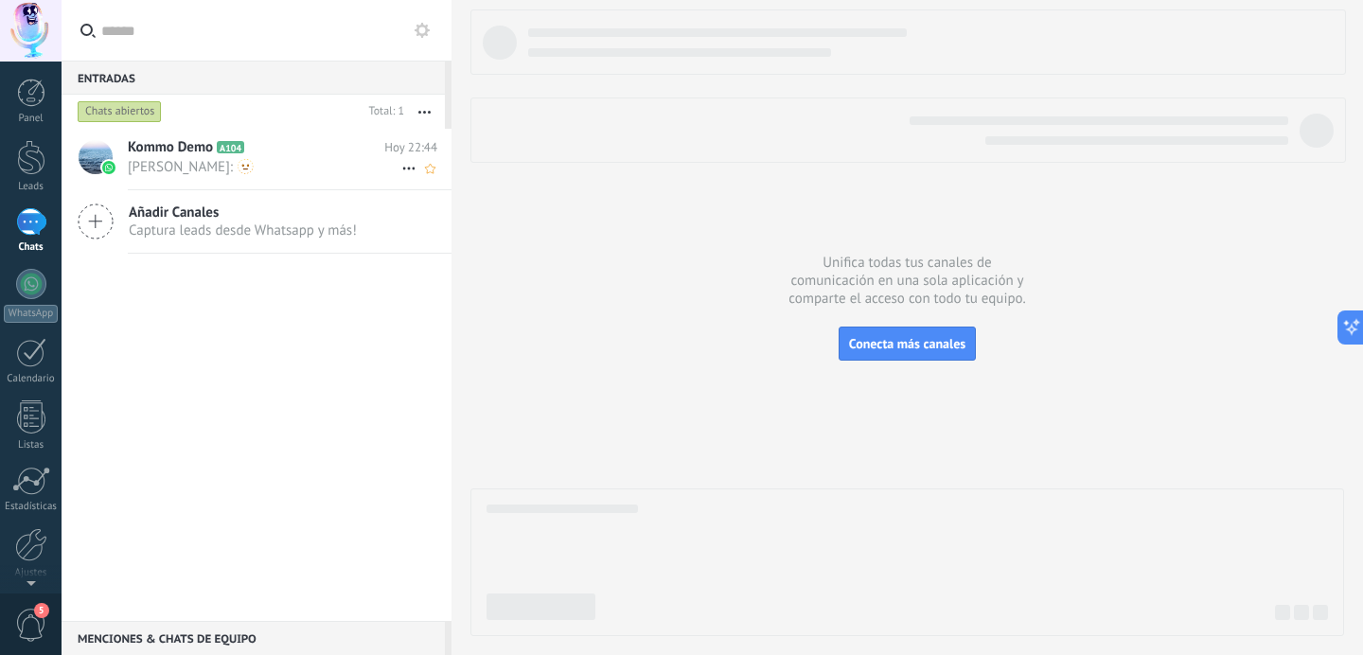
click at [301, 153] on h2 "Kommo Demo A104" at bounding box center [256, 147] width 257 height 19
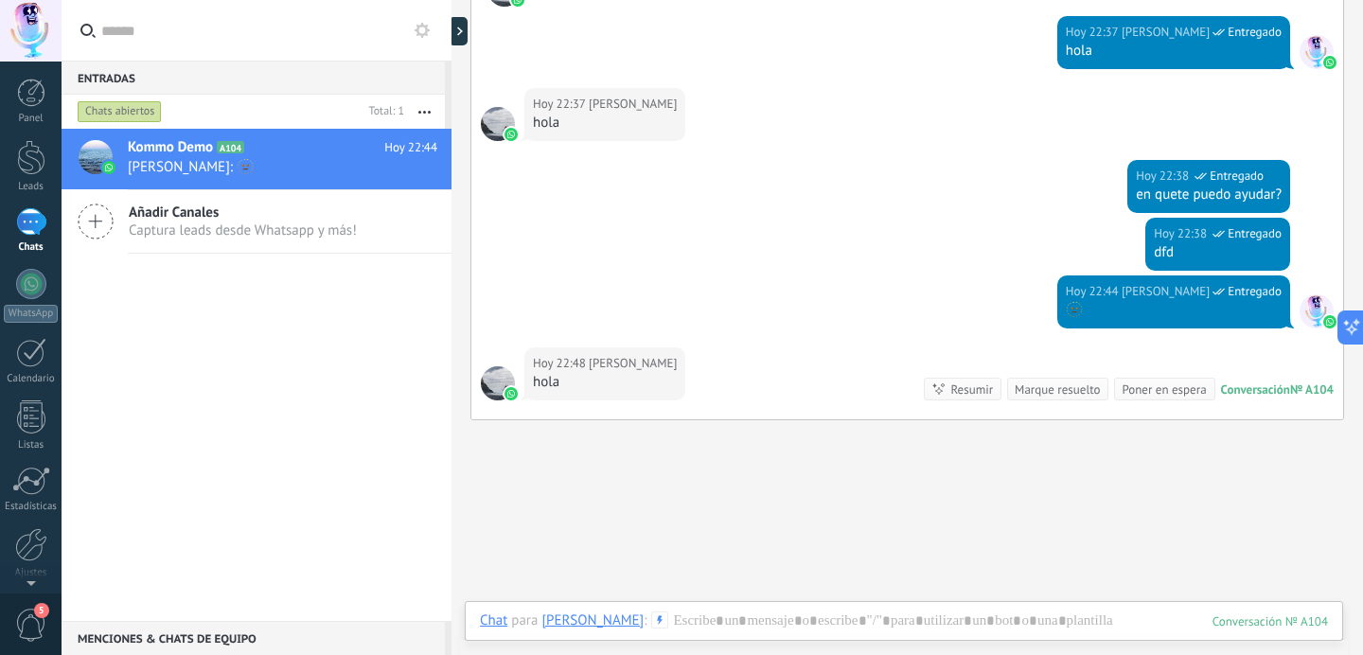
scroll to position [4624, 0]
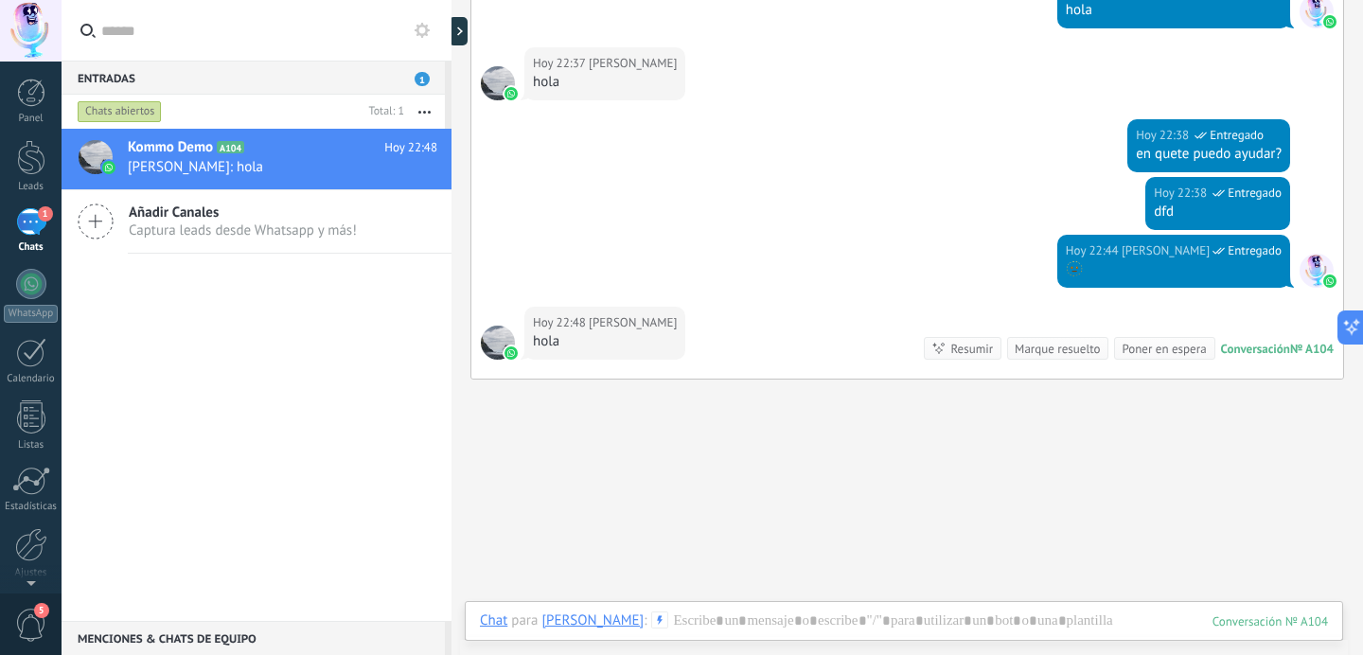
click at [1269, 346] on div "Conversación" at bounding box center [1255, 349] width 69 height 16
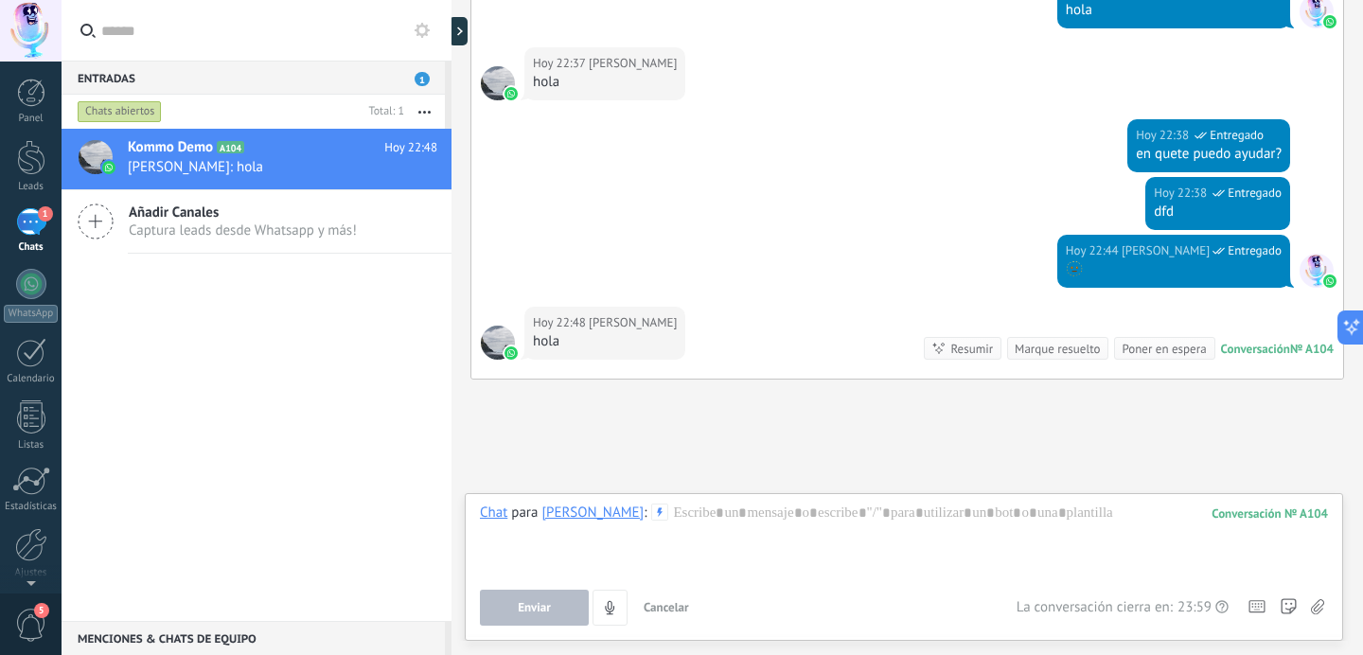
click at [429, 113] on use "button" at bounding box center [424, 112] width 12 height 3
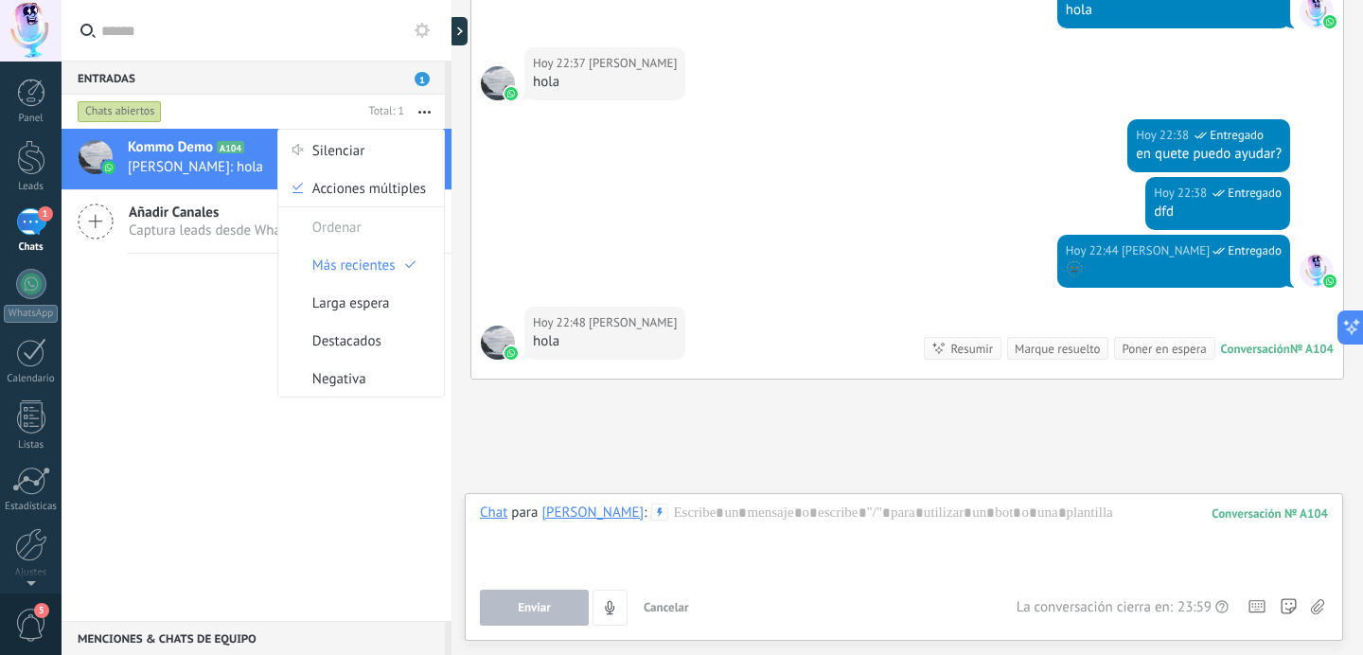
click at [423, 25] on icon at bounding box center [422, 30] width 15 height 15
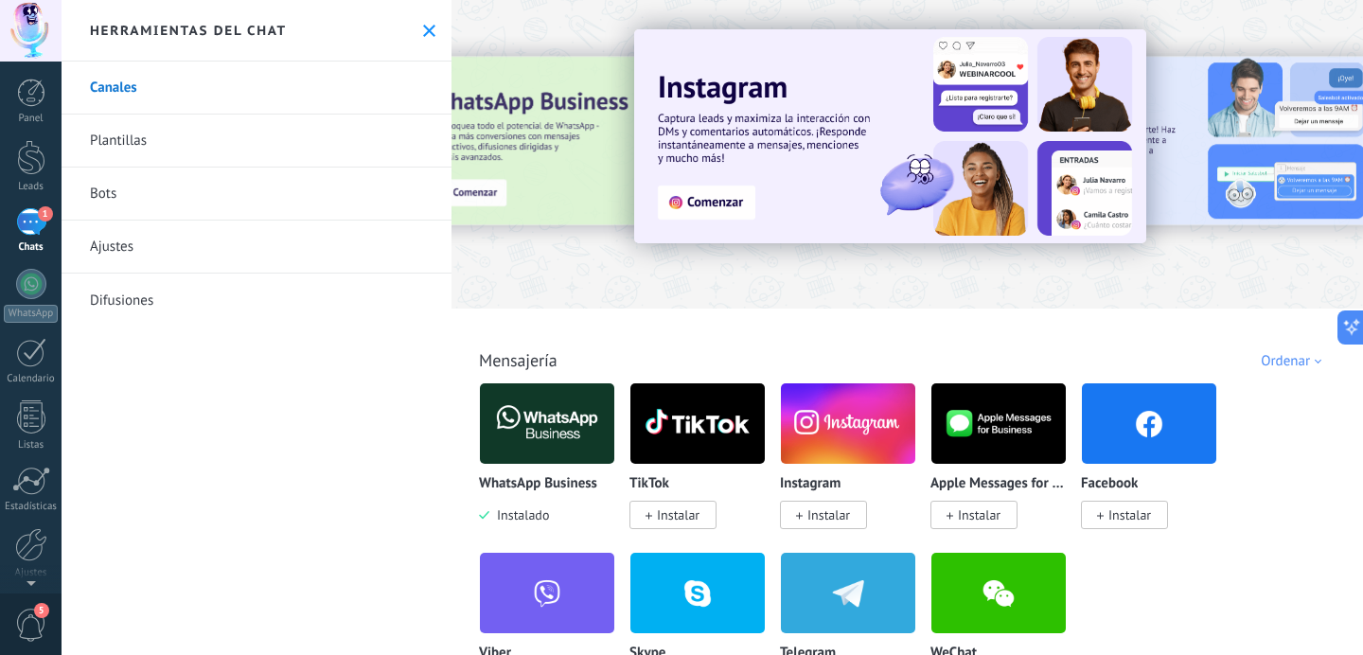
click at [131, 254] on link "Ajustes" at bounding box center [257, 247] width 390 height 53
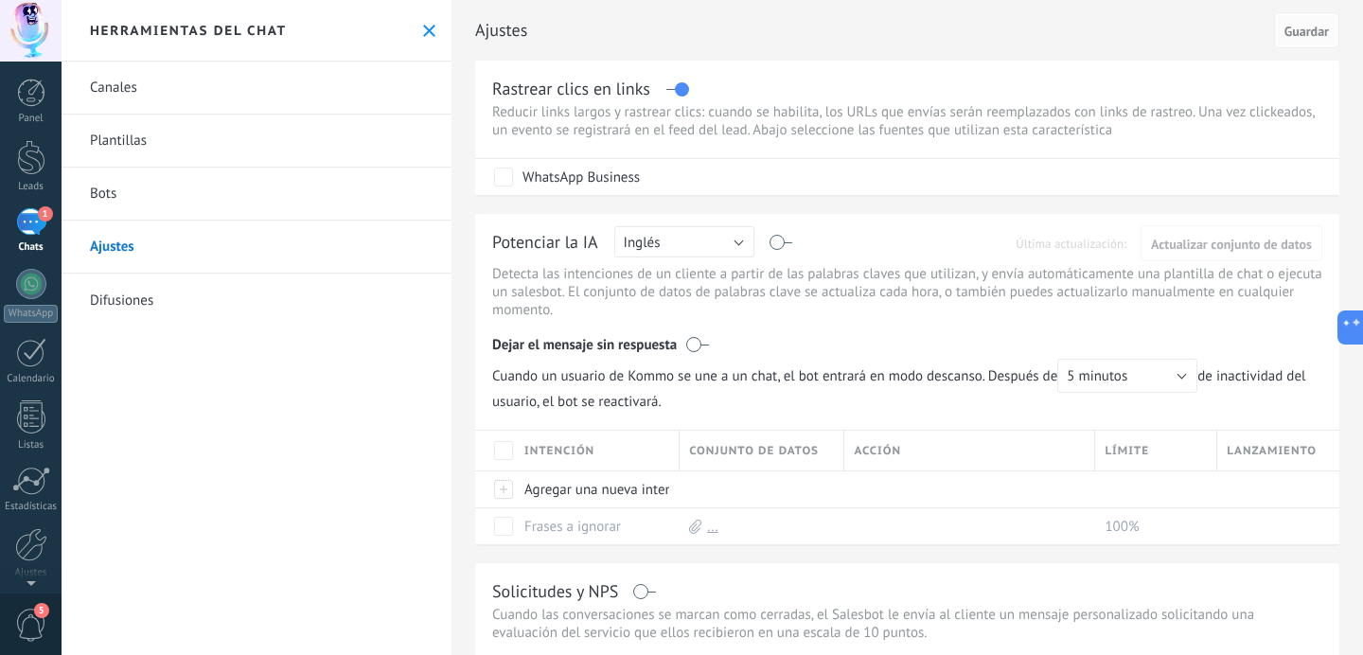
click at [112, 191] on link "Bots" at bounding box center [257, 194] width 390 height 53
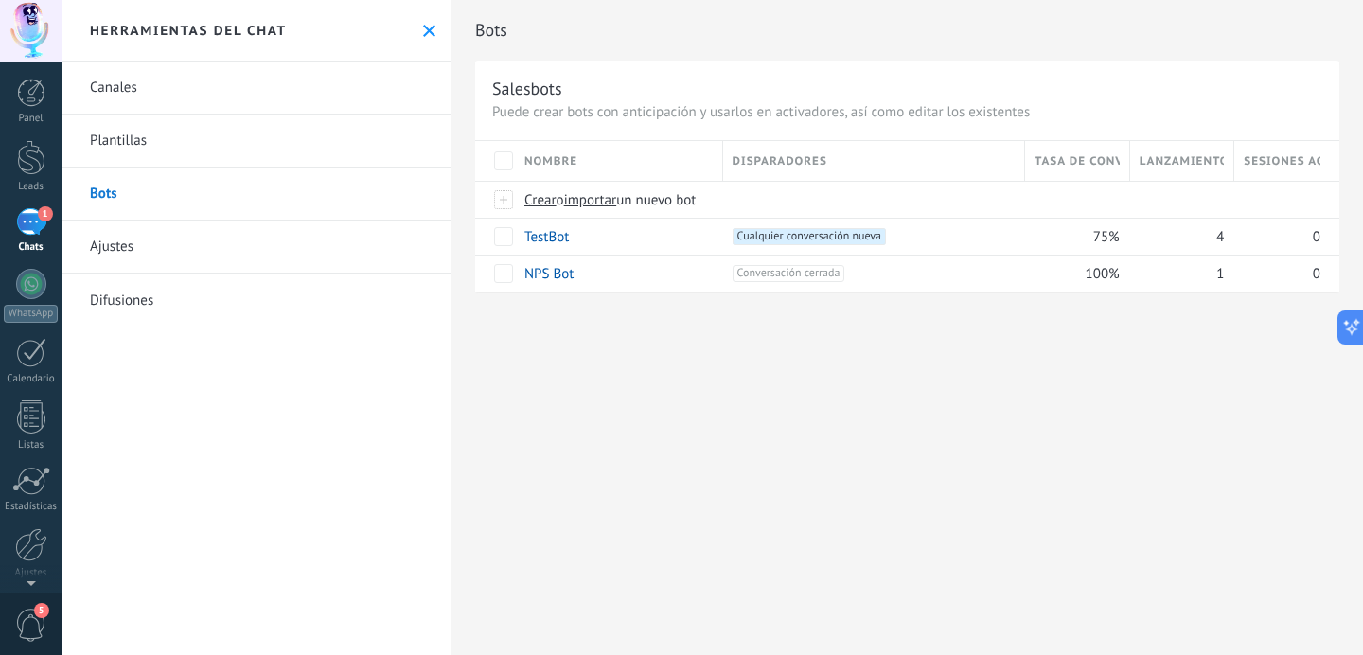
click at [129, 143] on link "Plantillas" at bounding box center [257, 141] width 390 height 53
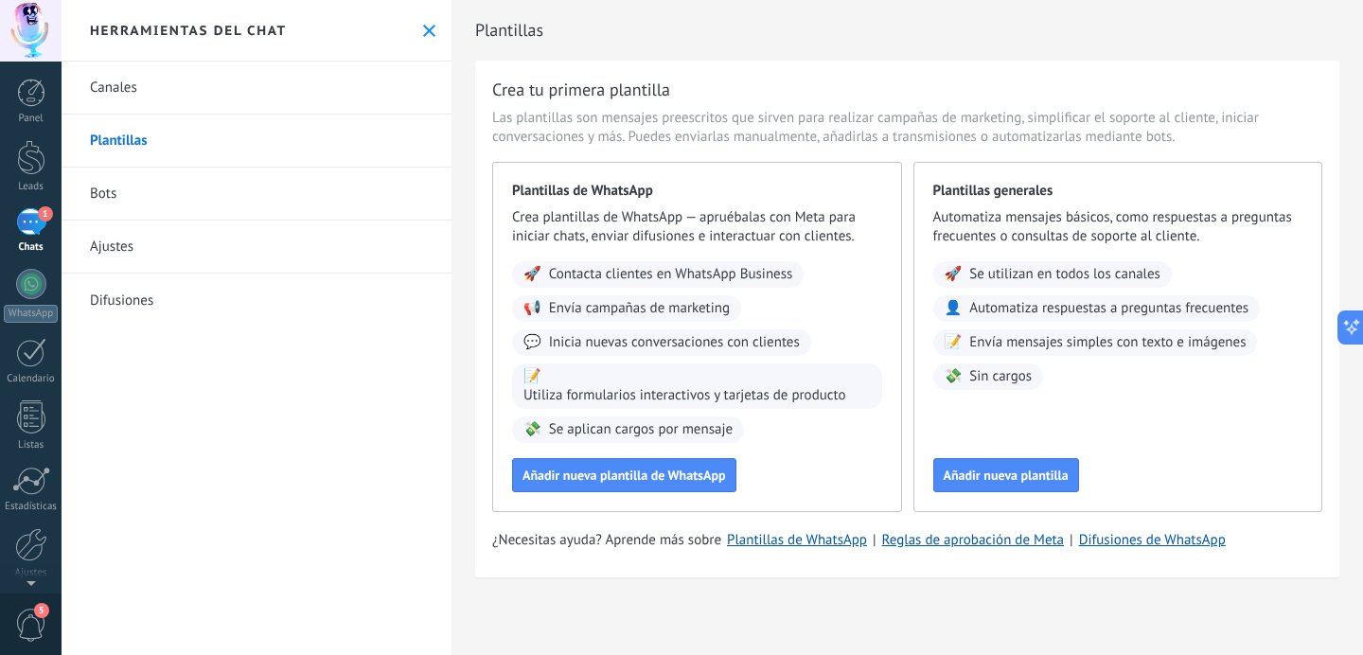
click at [114, 194] on link "Bots" at bounding box center [257, 194] width 390 height 53
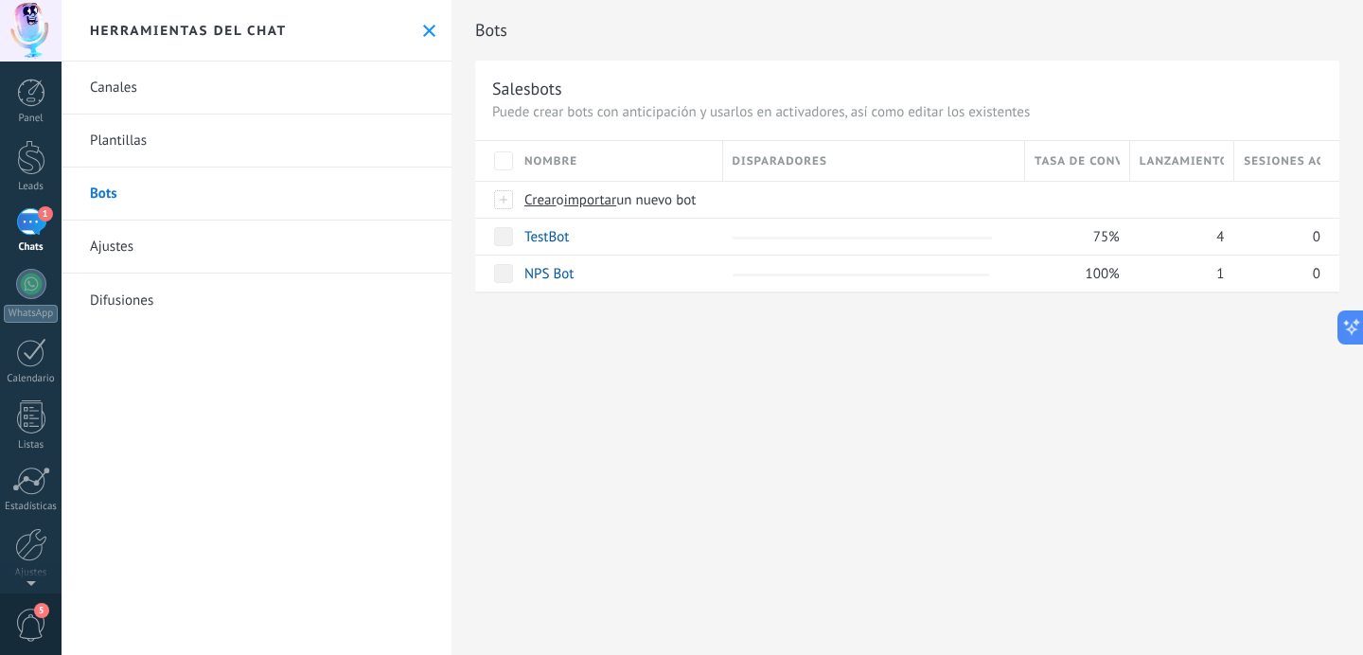
click at [125, 297] on link "Difusiones" at bounding box center [257, 300] width 390 height 53
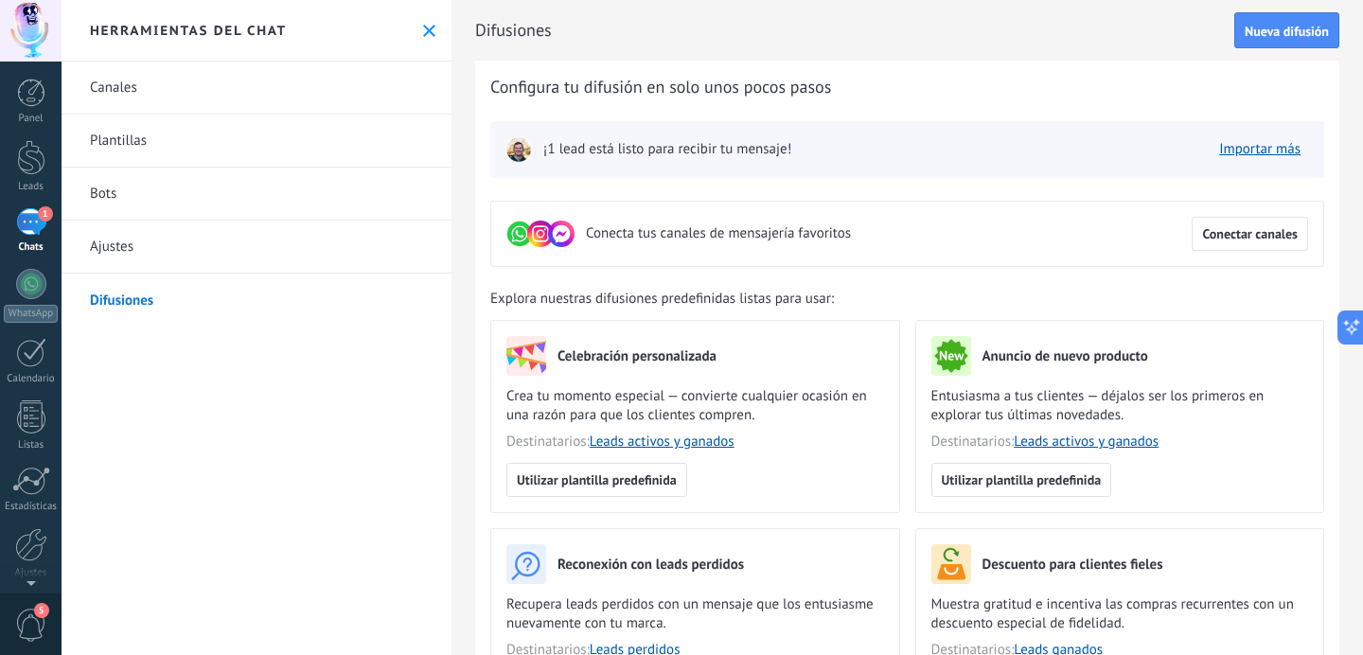
click at [108, 247] on link "Ajustes" at bounding box center [257, 247] width 390 height 53
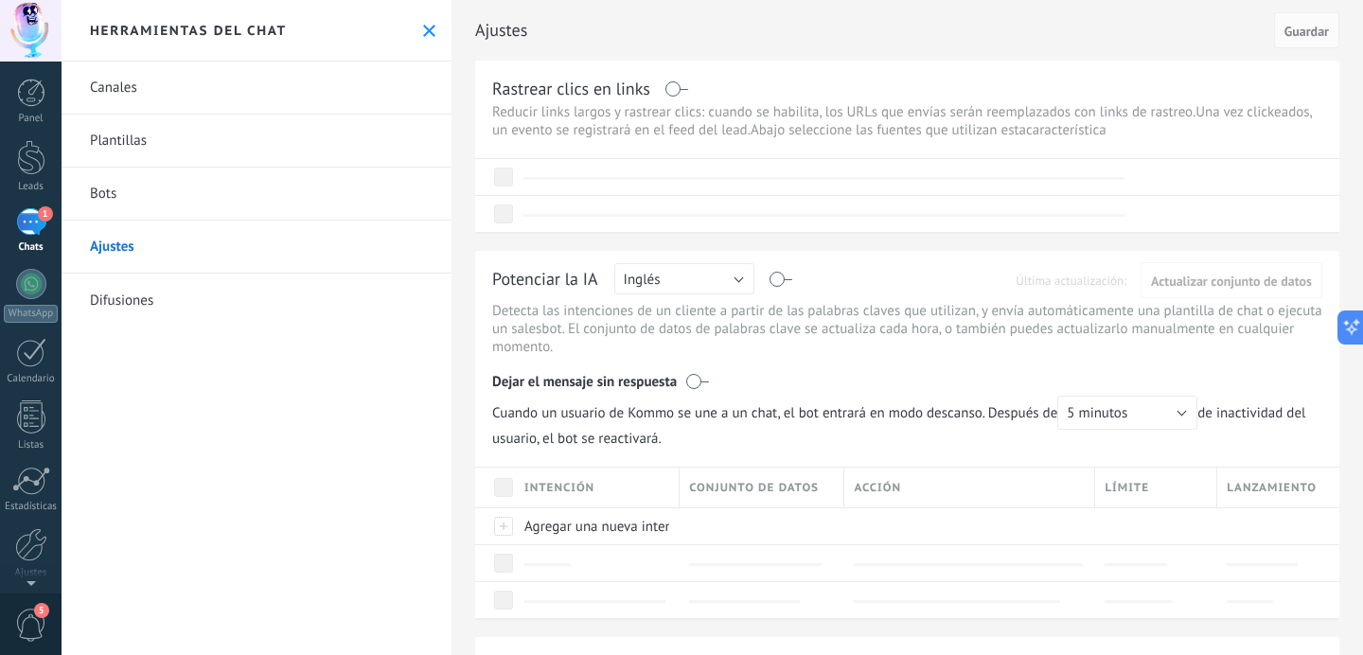
click at [116, 287] on link "Difusiones" at bounding box center [257, 300] width 390 height 53
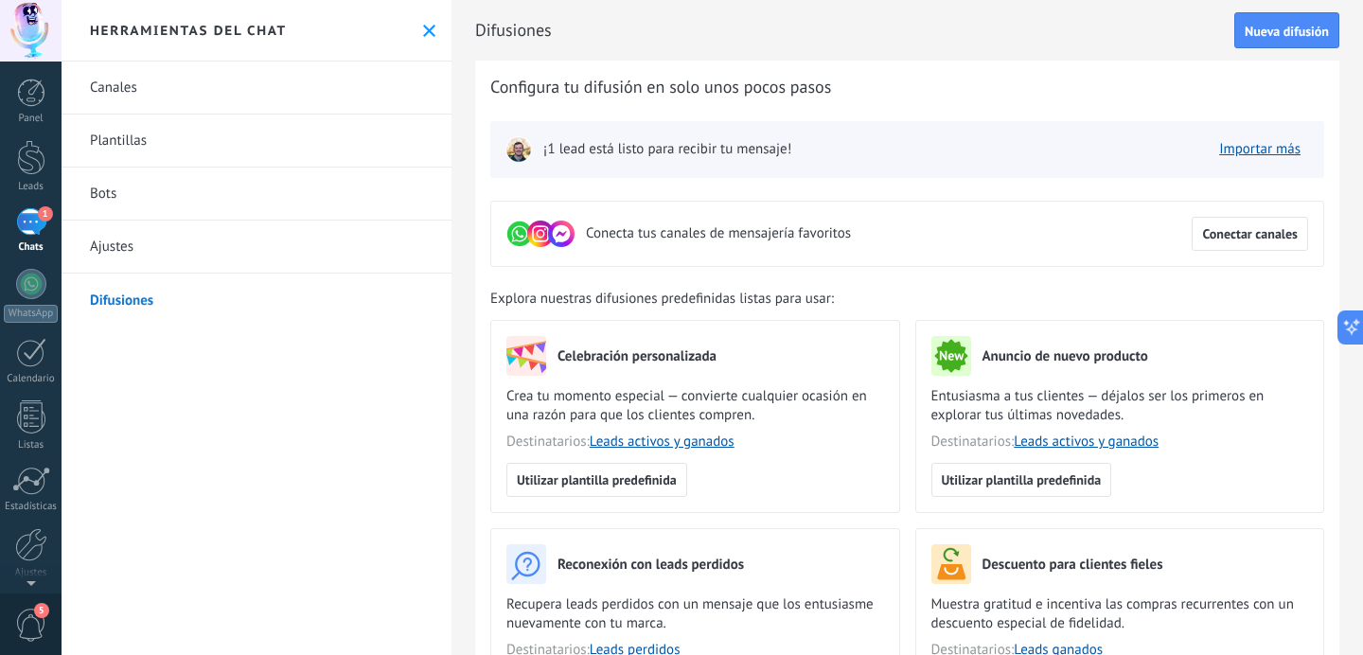
click at [148, 234] on link "Ajustes" at bounding box center [257, 247] width 390 height 53
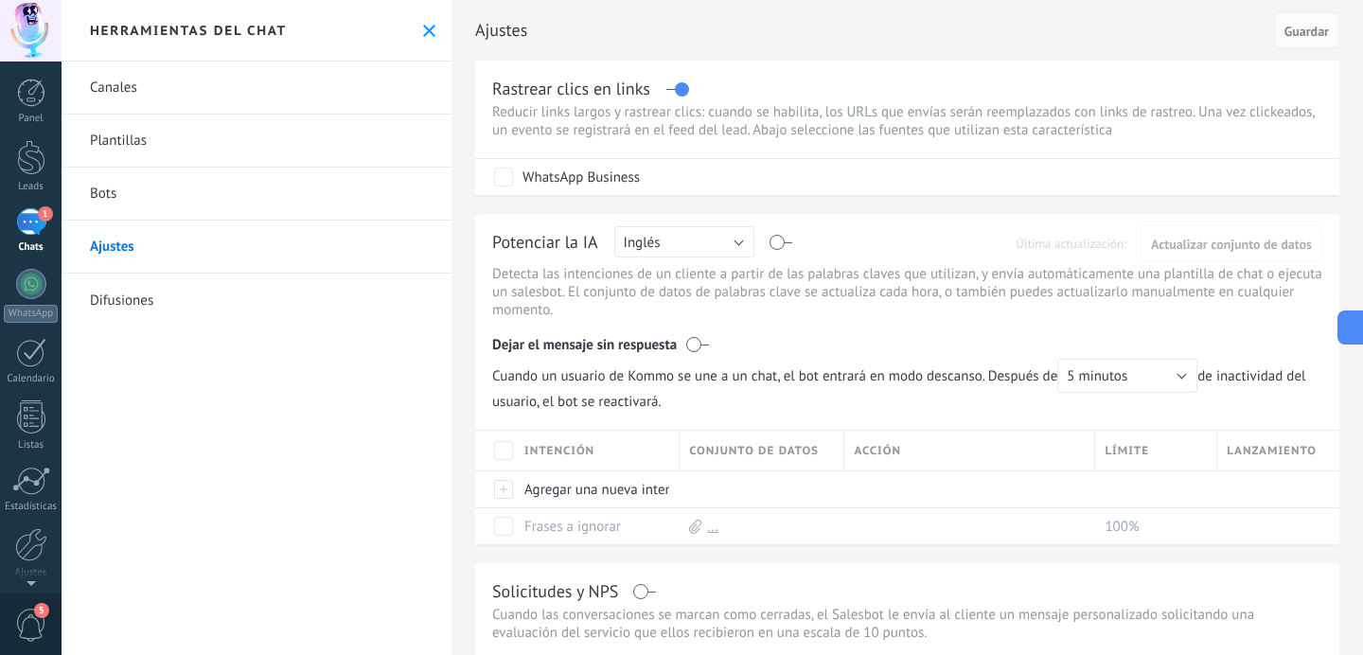
click at [98, 196] on link "Bots" at bounding box center [257, 194] width 390 height 53
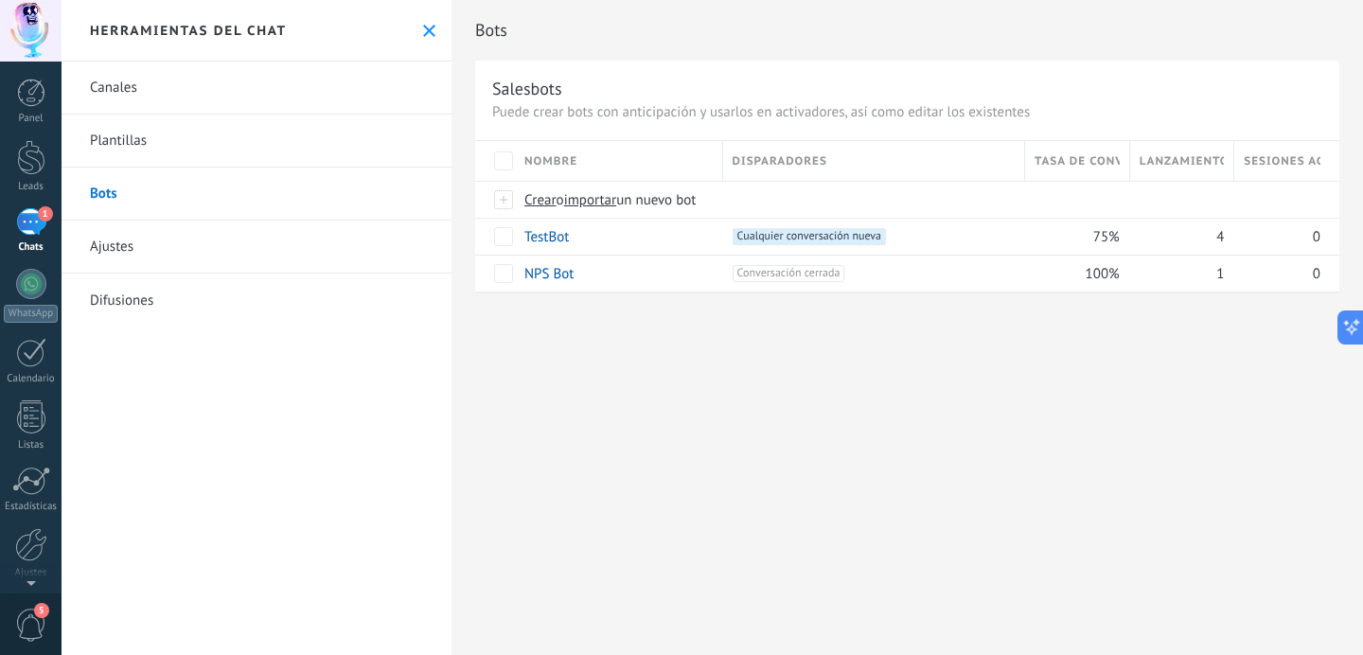
click at [115, 144] on link "Plantillas" at bounding box center [257, 141] width 390 height 53
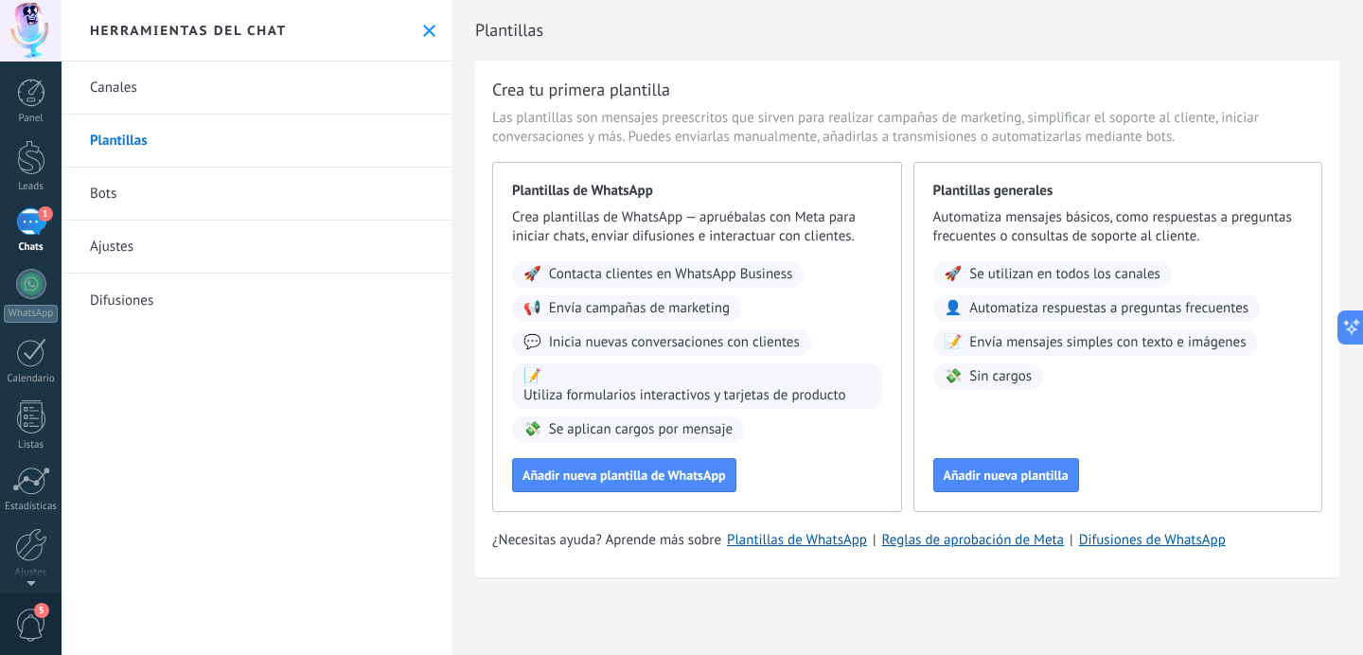
click at [120, 92] on link "Canales" at bounding box center [257, 88] width 390 height 53
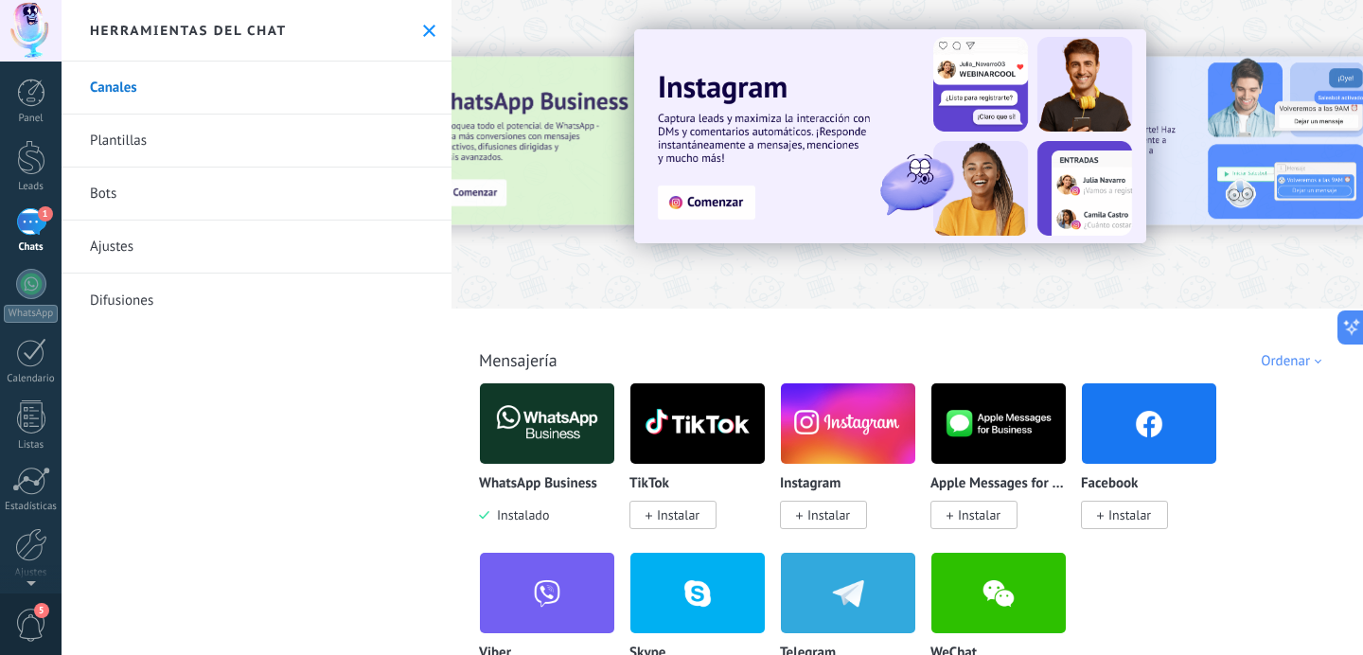
click at [25, 215] on div "1" at bounding box center [31, 221] width 30 height 27
click at [421, 23] on button at bounding box center [429, 31] width 16 height 16
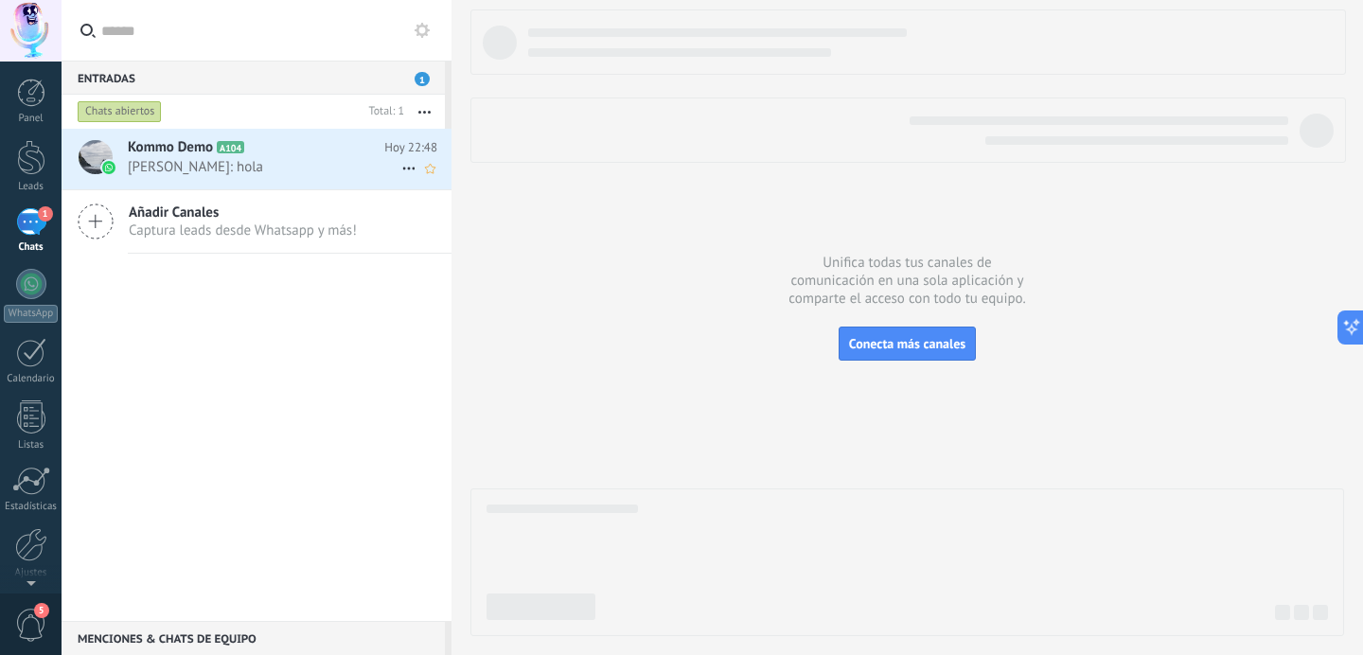
click at [304, 151] on h2 "Kommo Demo A104" at bounding box center [256, 147] width 257 height 19
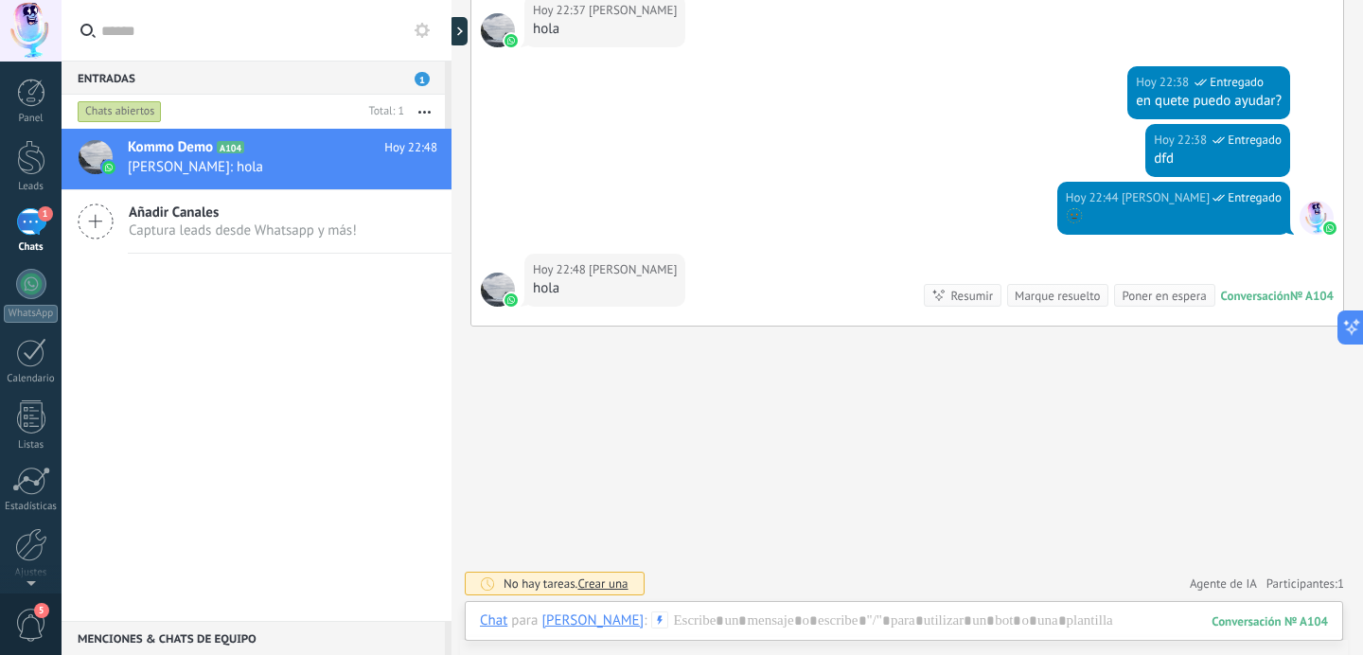
scroll to position [4639, 0]
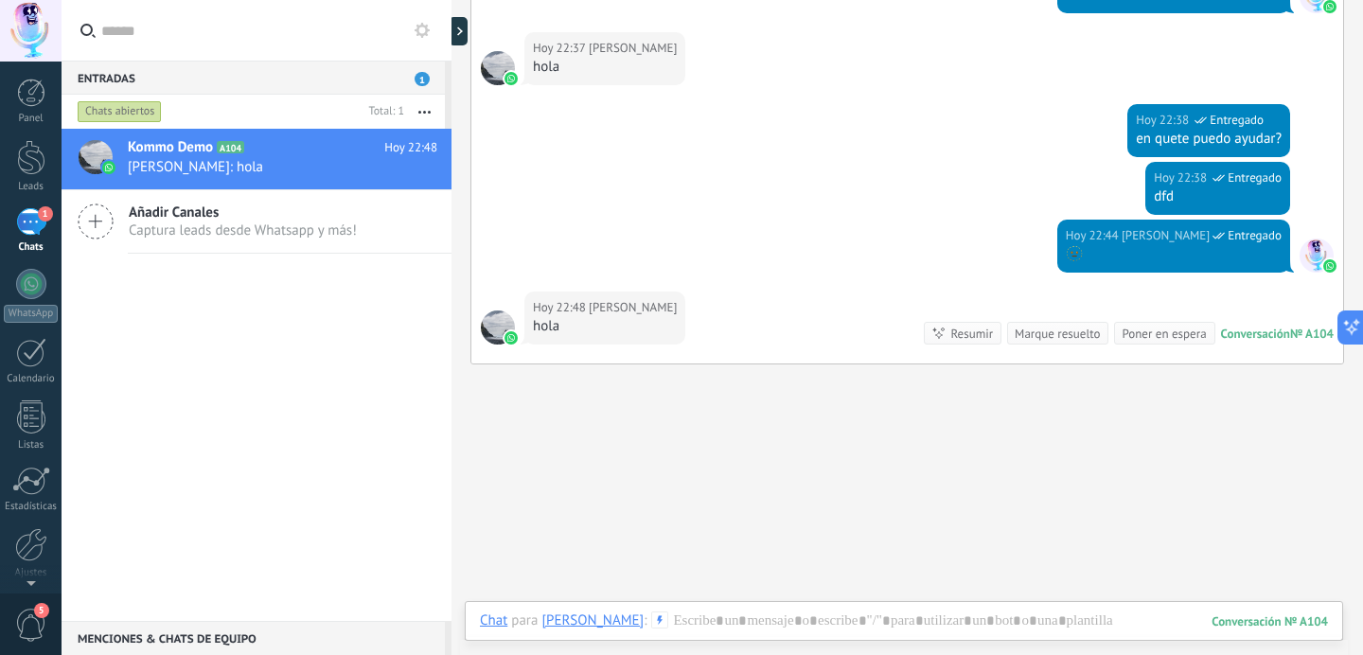
click at [1255, 331] on div "Conversación" at bounding box center [1255, 334] width 69 height 16
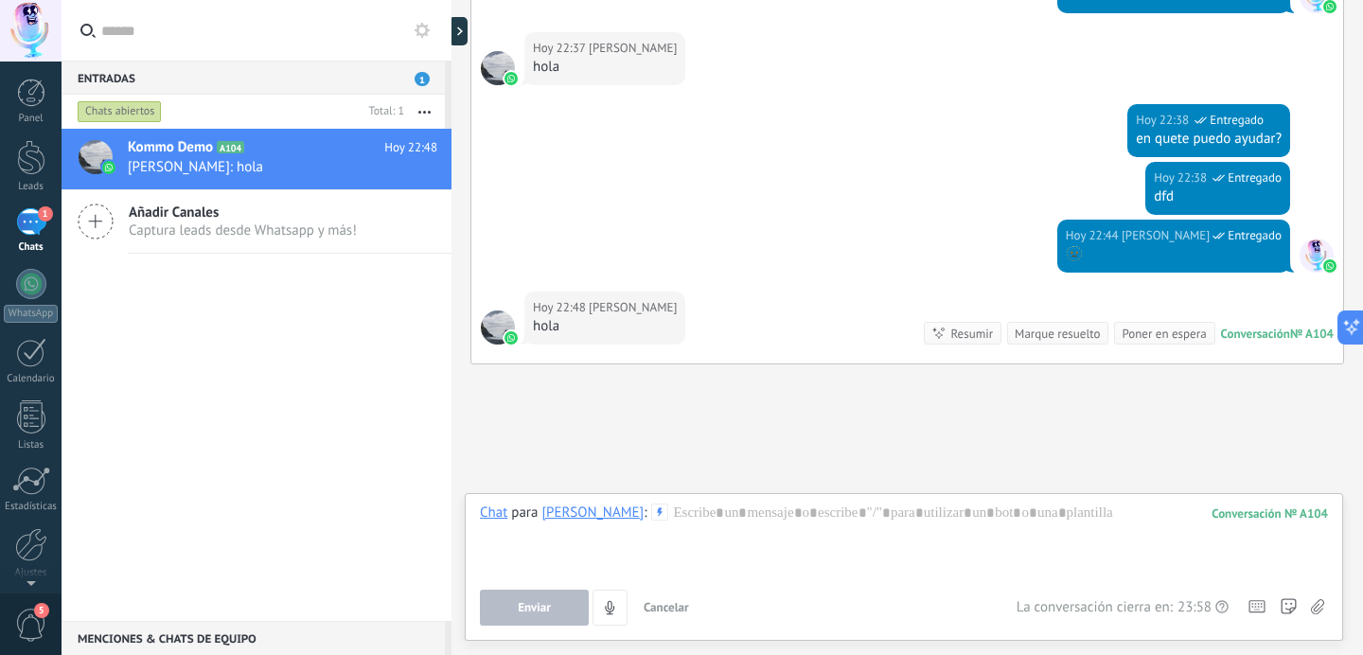
click at [1255, 331] on div "Conversación" at bounding box center [1255, 334] width 69 height 16
click at [872, 566] on div "*" at bounding box center [904, 540] width 848 height 72
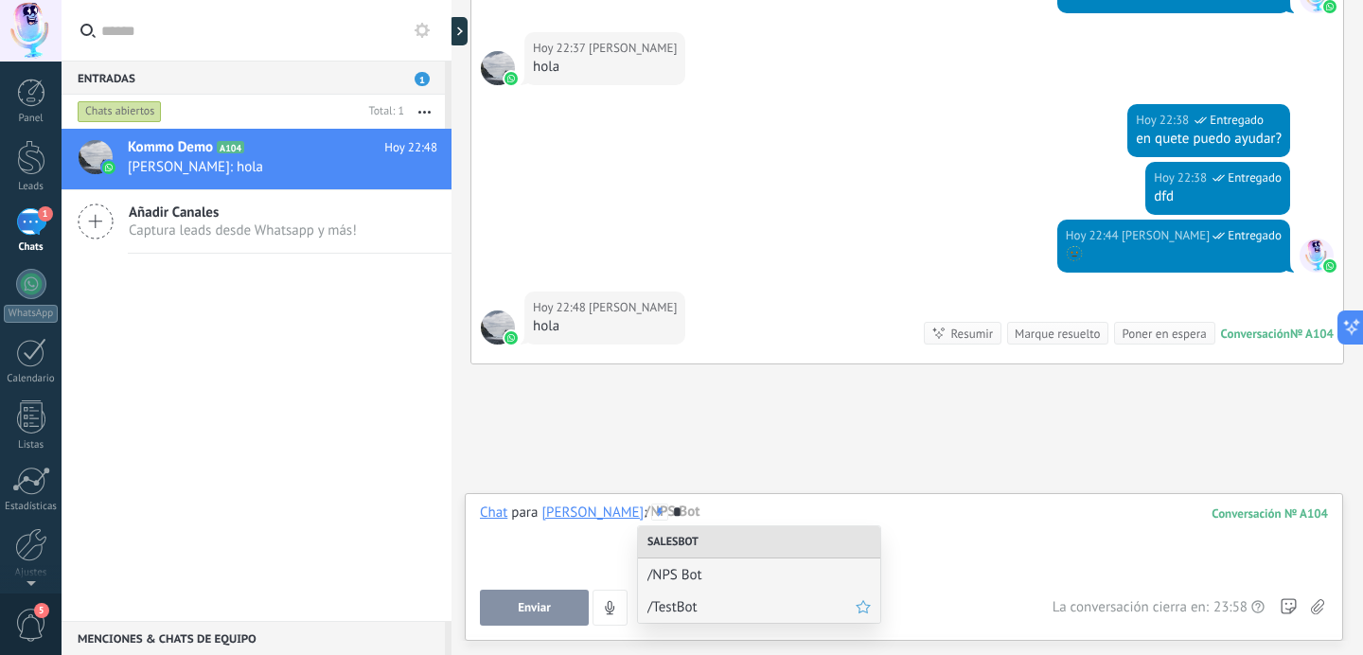
click at [749, 598] on span "/TestBot" at bounding box center [752, 607] width 208 height 18
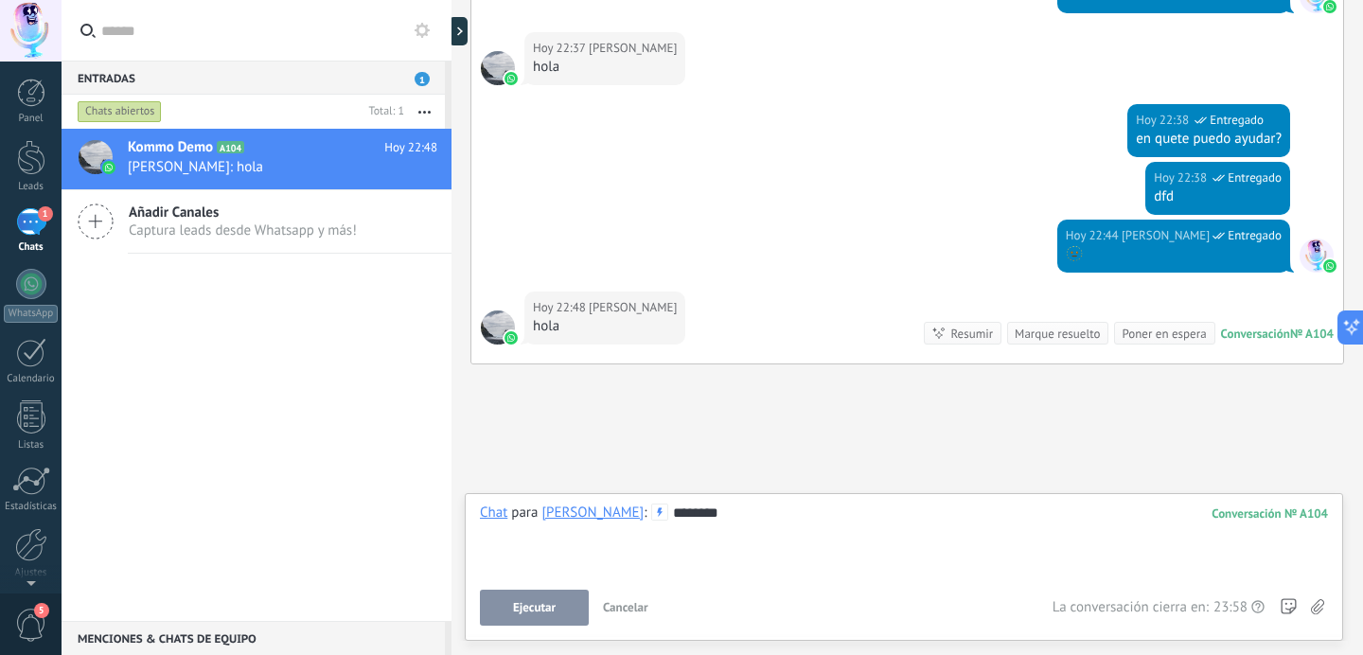
click at [539, 596] on button "Ejecutar" at bounding box center [534, 608] width 109 height 36
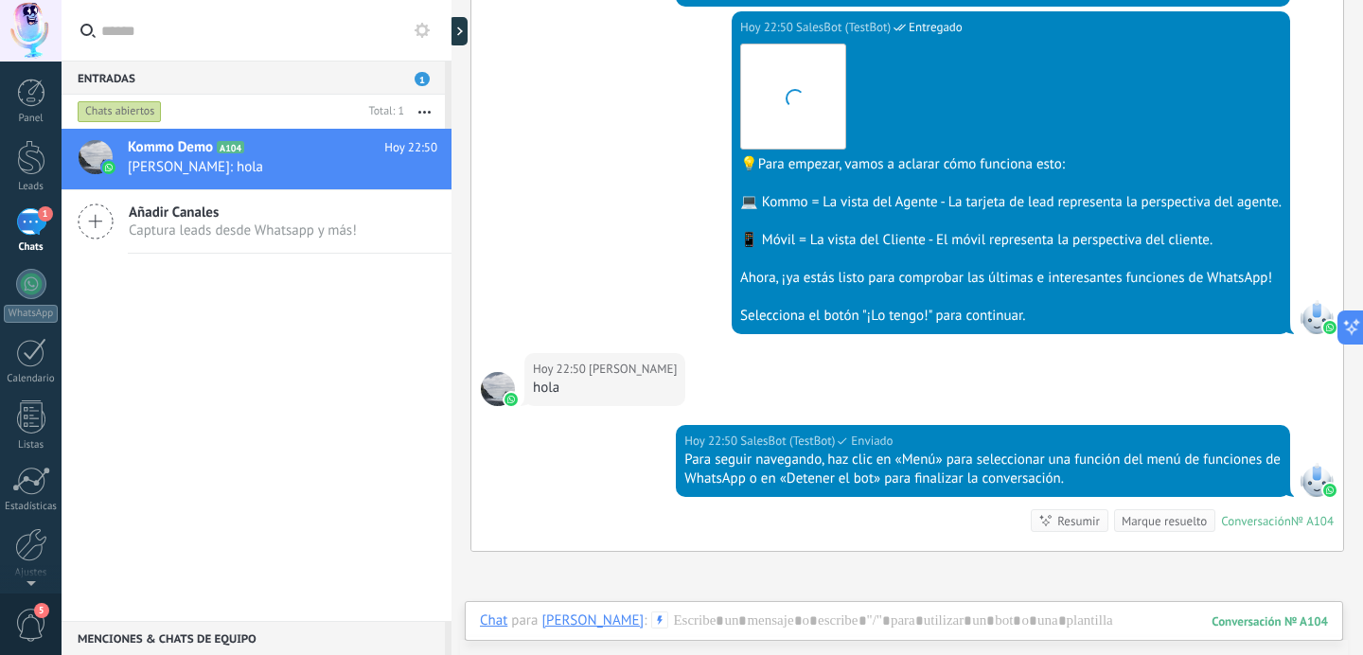
scroll to position [5357, 0]
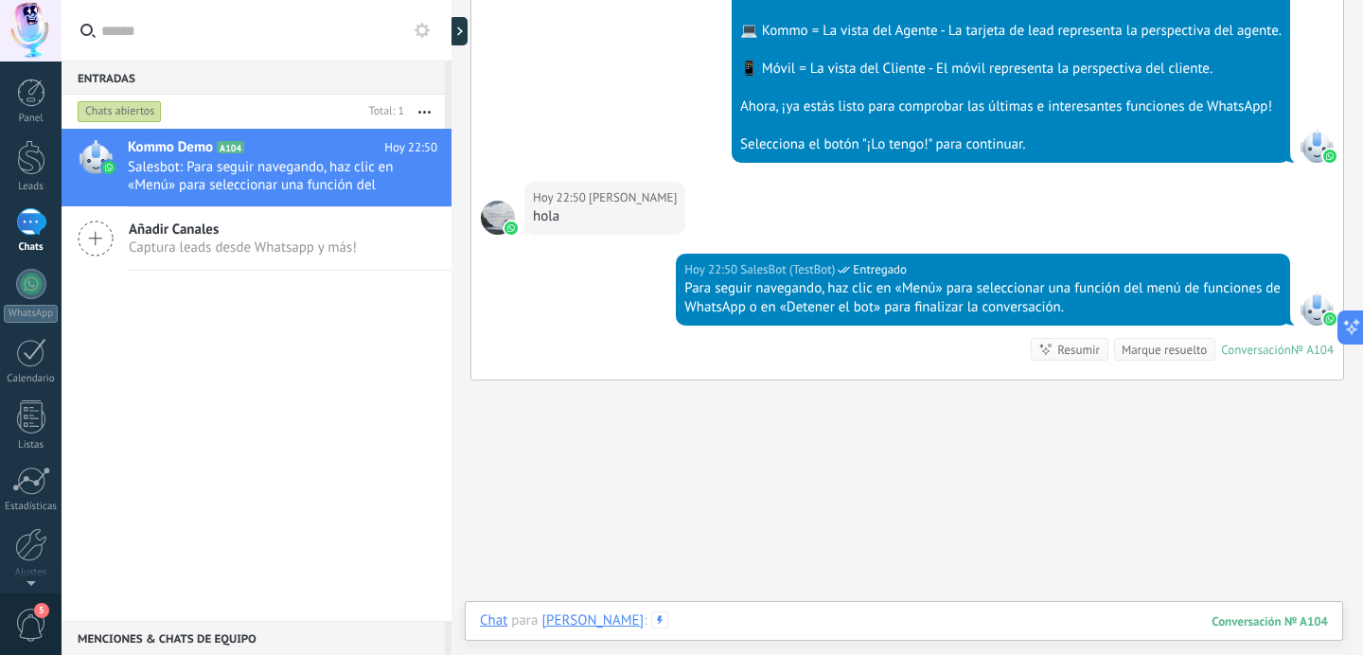
click at [661, 616] on div at bounding box center [904, 640] width 848 height 57
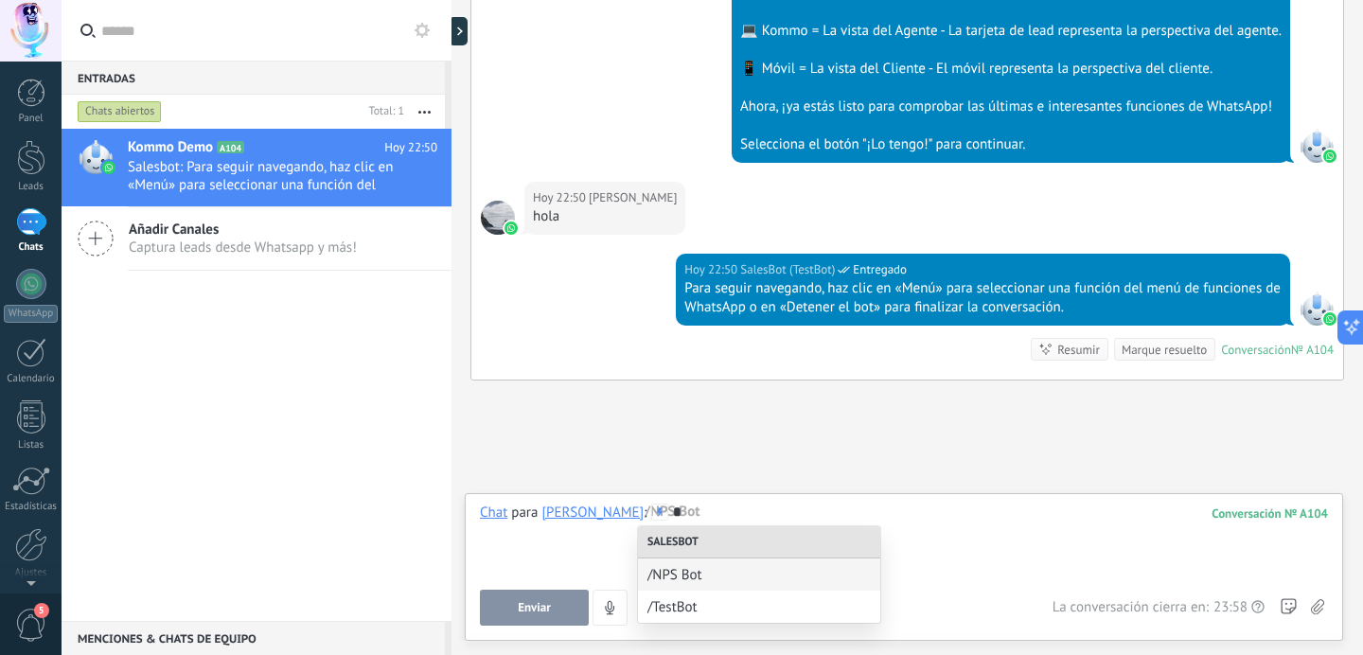
click at [1003, 572] on div "*" at bounding box center [904, 540] width 848 height 72
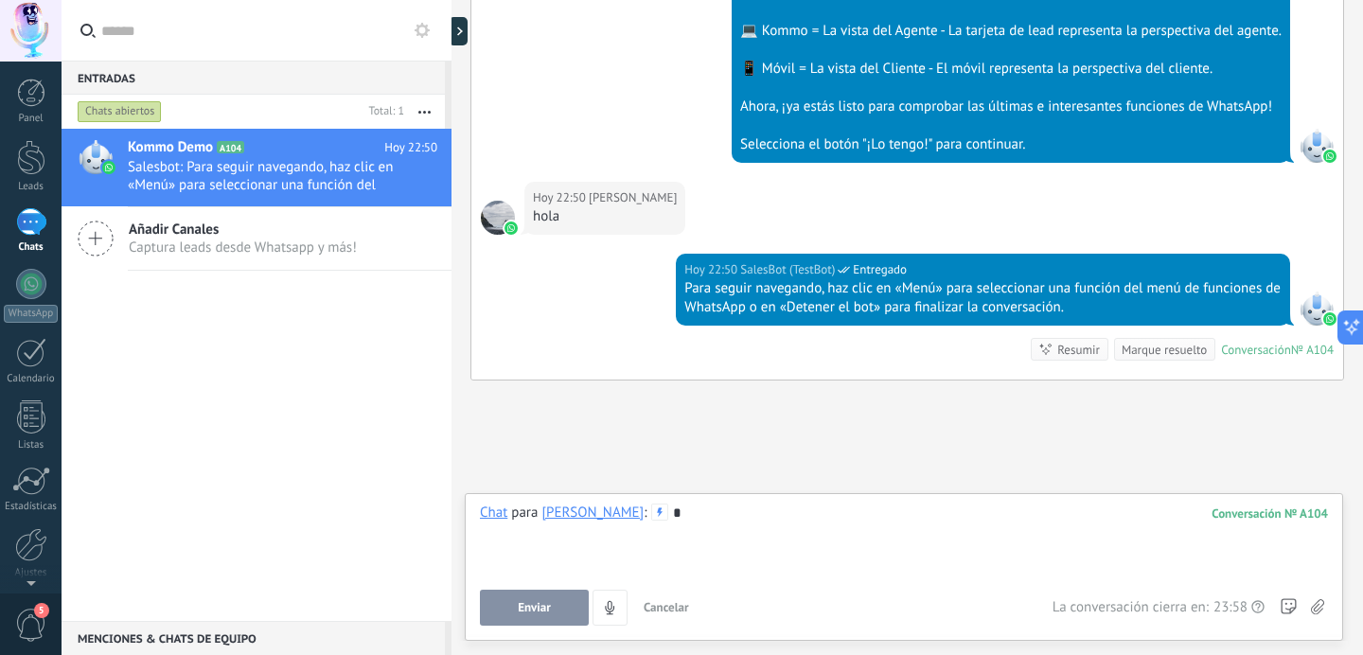
click at [1313, 301] on div at bounding box center [1317, 309] width 34 height 34
click at [1258, 357] on div "Conversación № A104 Conversación № A104 Resumir Resumir Marque resuelto" at bounding box center [1182, 349] width 303 height 23
click at [1314, 308] on div at bounding box center [1317, 309] width 34 height 34
click at [1269, 328] on div "Hoy 22:50 SalesBot (TestBot) Entregado Para seguir navegando, haz clic en «Menú…" at bounding box center [907, 317] width 872 height 126
click at [1239, 351] on div "Conversación" at bounding box center [1256, 350] width 70 height 16
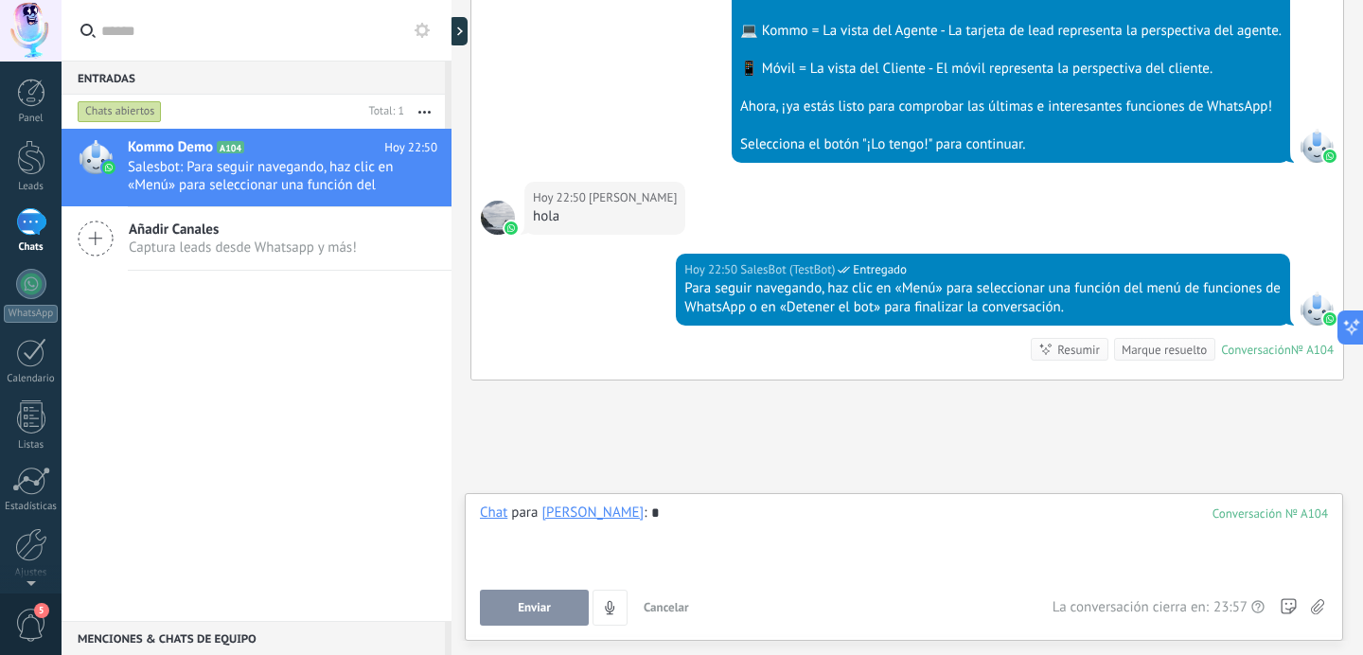
click at [1239, 351] on div "Conversación" at bounding box center [1256, 350] width 70 height 16
click at [539, 595] on button "Enviar" at bounding box center [534, 608] width 109 height 36
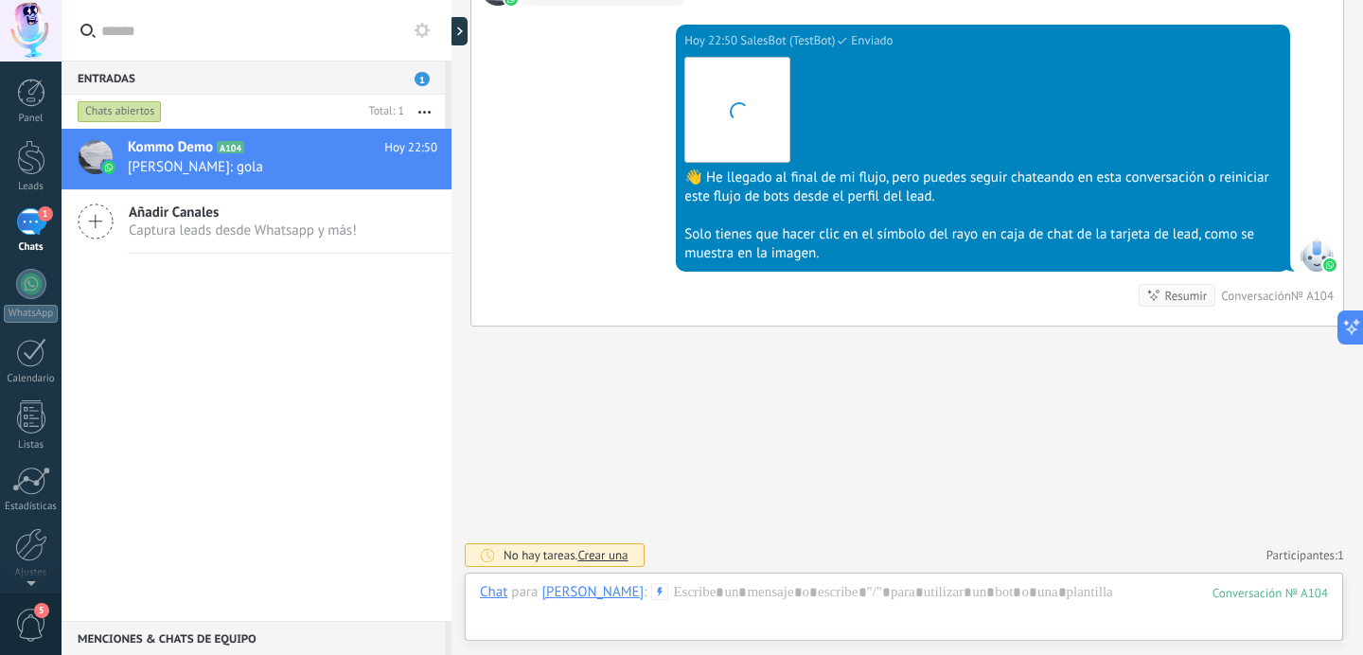
scroll to position [5852, 0]
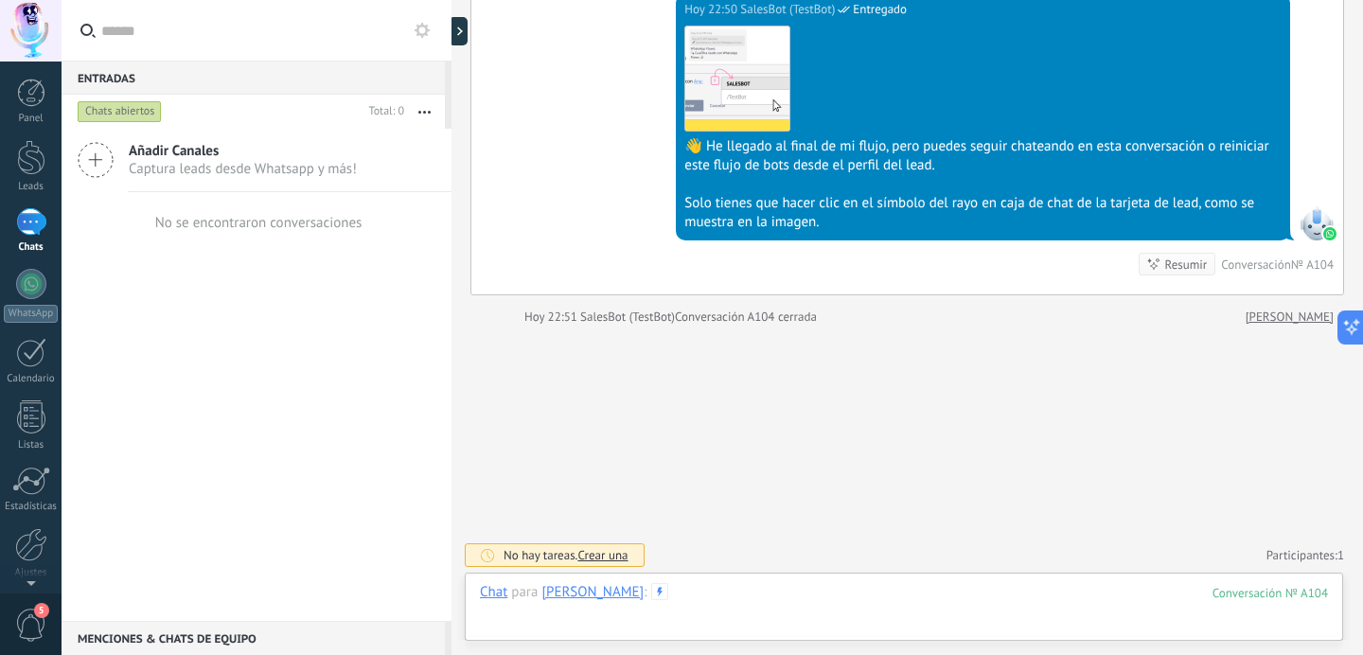
click at [721, 591] on div at bounding box center [904, 611] width 848 height 57
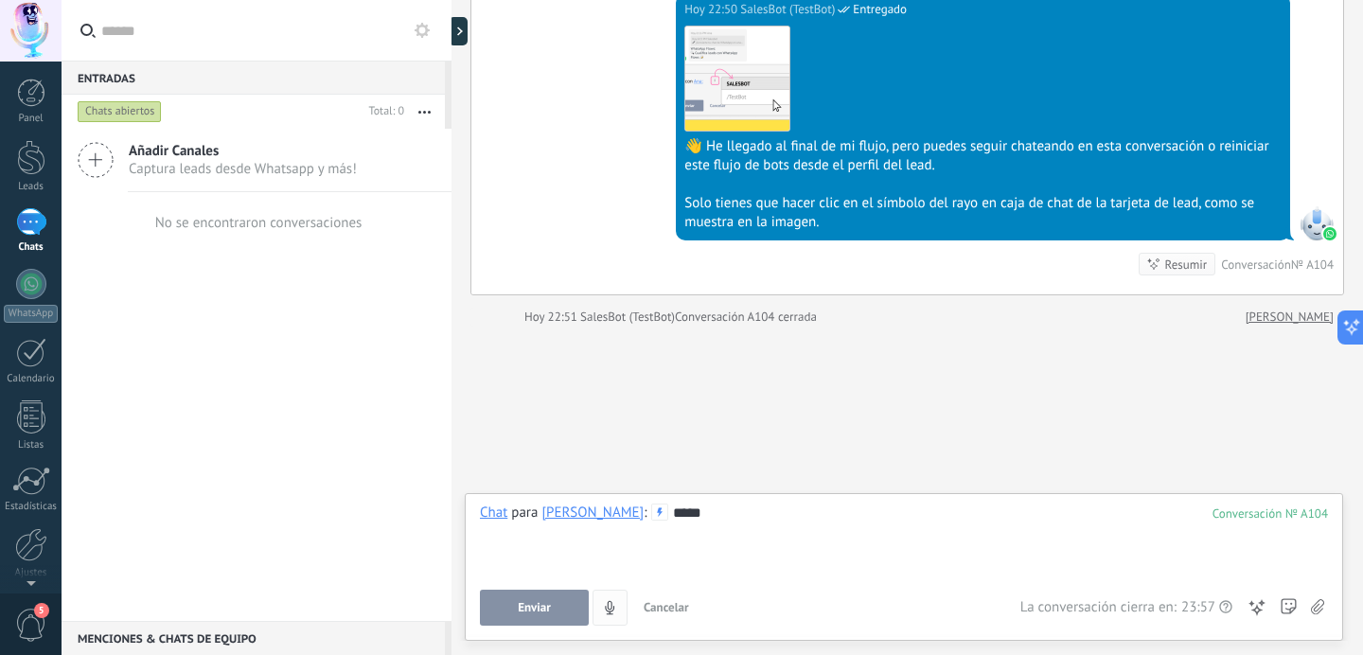
click at [541, 601] on span "Enviar" at bounding box center [534, 607] width 33 height 13
click at [651, 511] on icon at bounding box center [659, 512] width 17 height 17
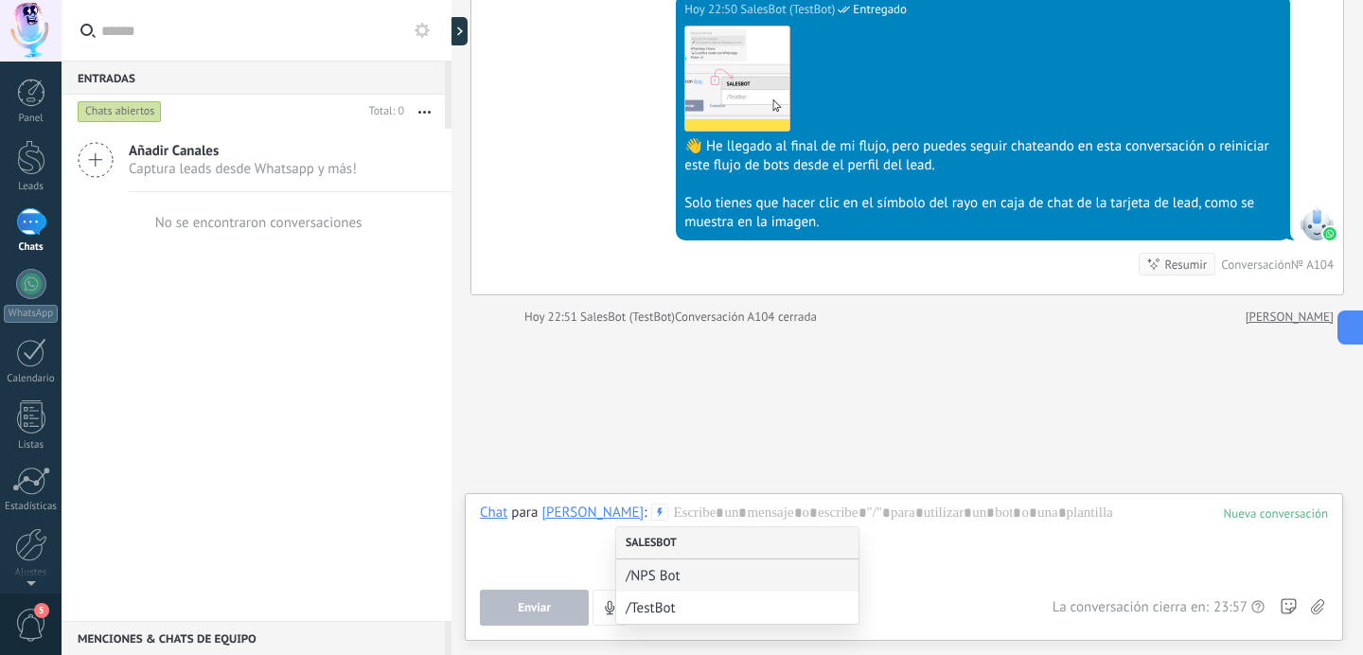
click at [741, 544] on div "Salesbot" at bounding box center [737, 543] width 242 height 32
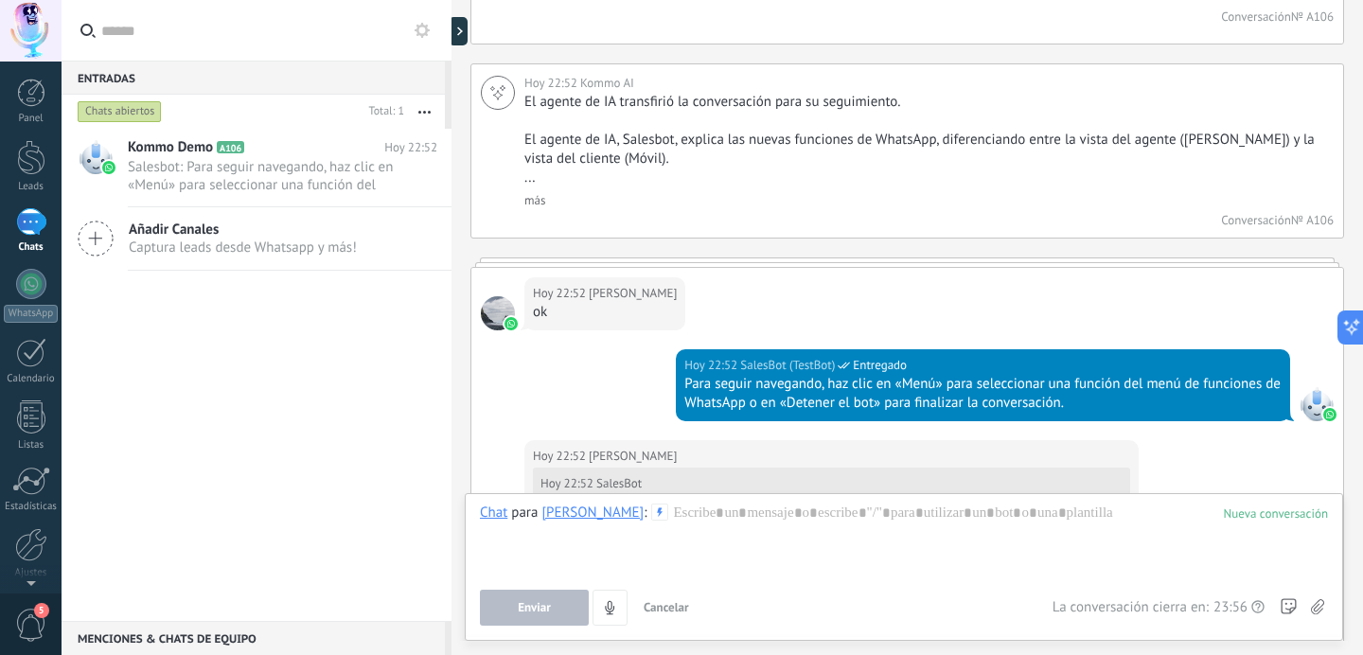
scroll to position [9576, 0]
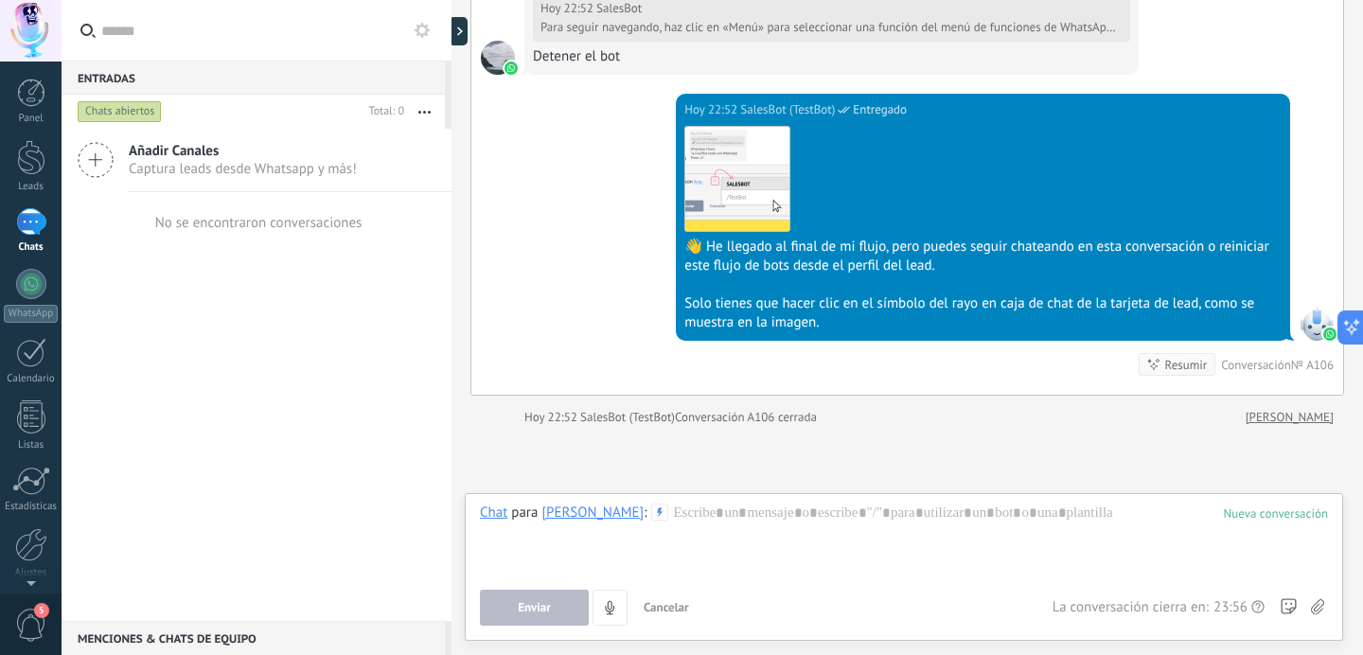
click at [1323, 332] on img at bounding box center [1329, 334] width 13 height 13
click at [1282, 408] on link "[PERSON_NAME]" at bounding box center [1290, 417] width 88 height 19
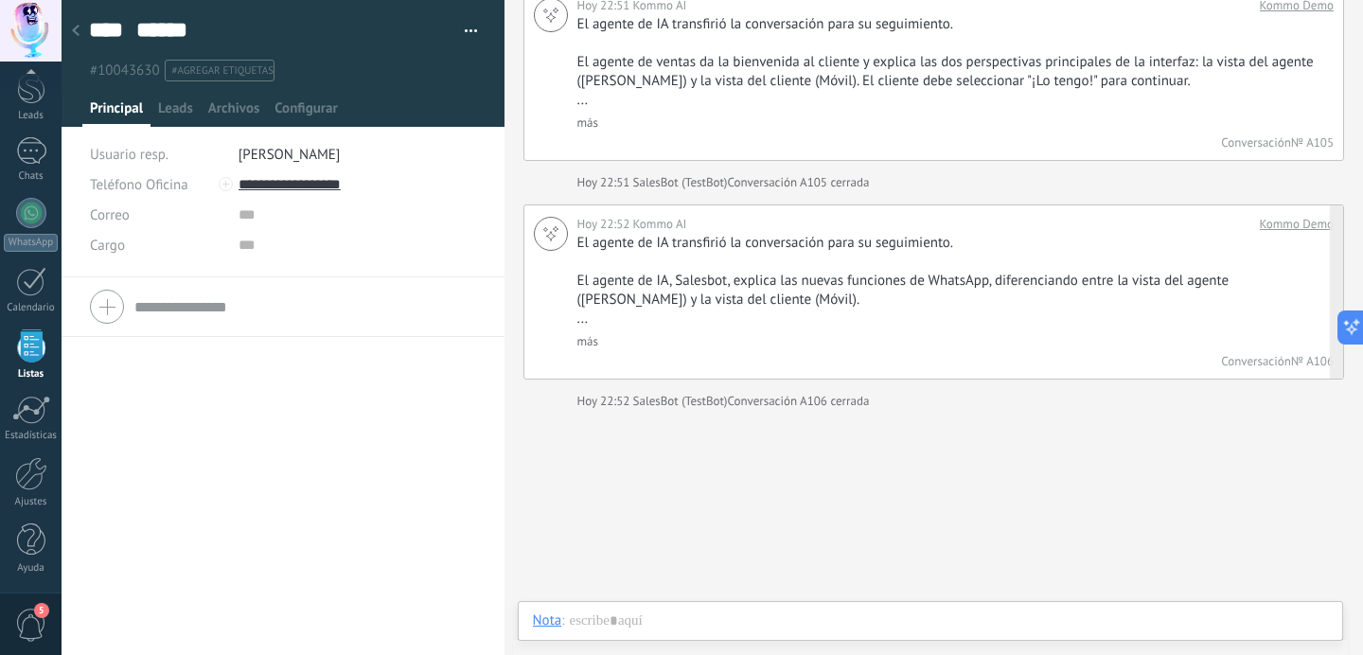
scroll to position [694, 0]
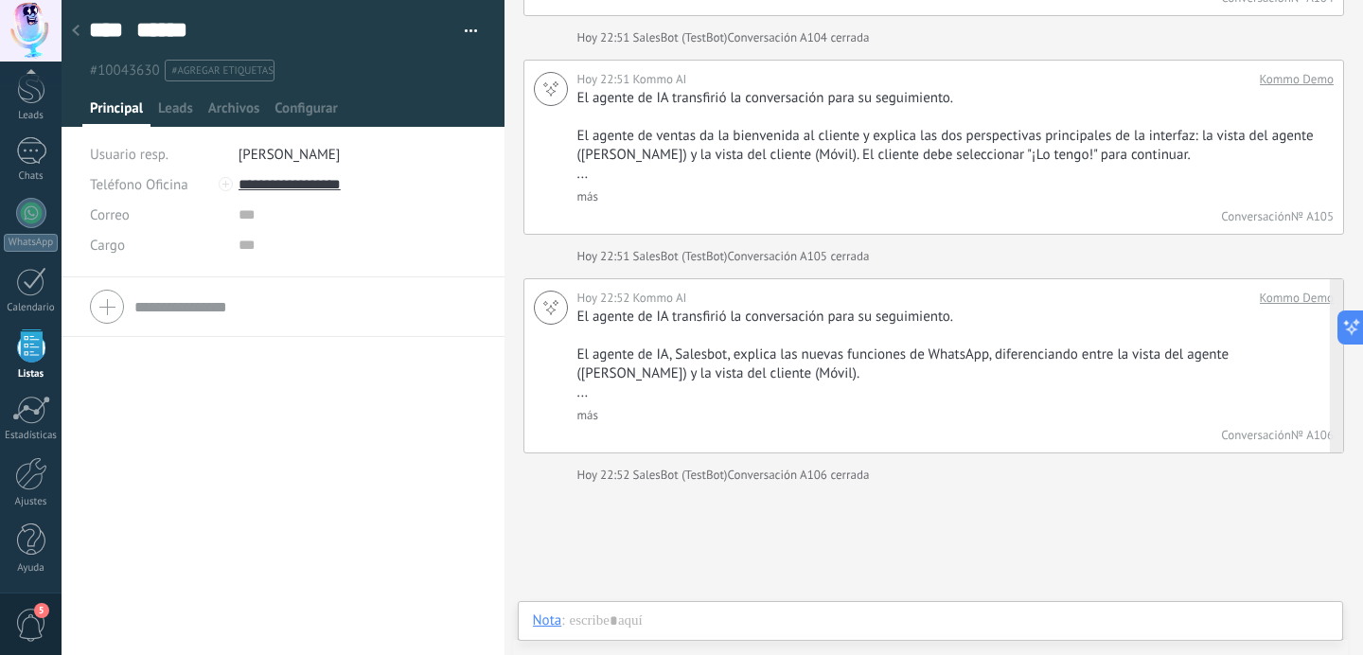
click at [1269, 289] on link "Kommo Demo" at bounding box center [1297, 298] width 74 height 19
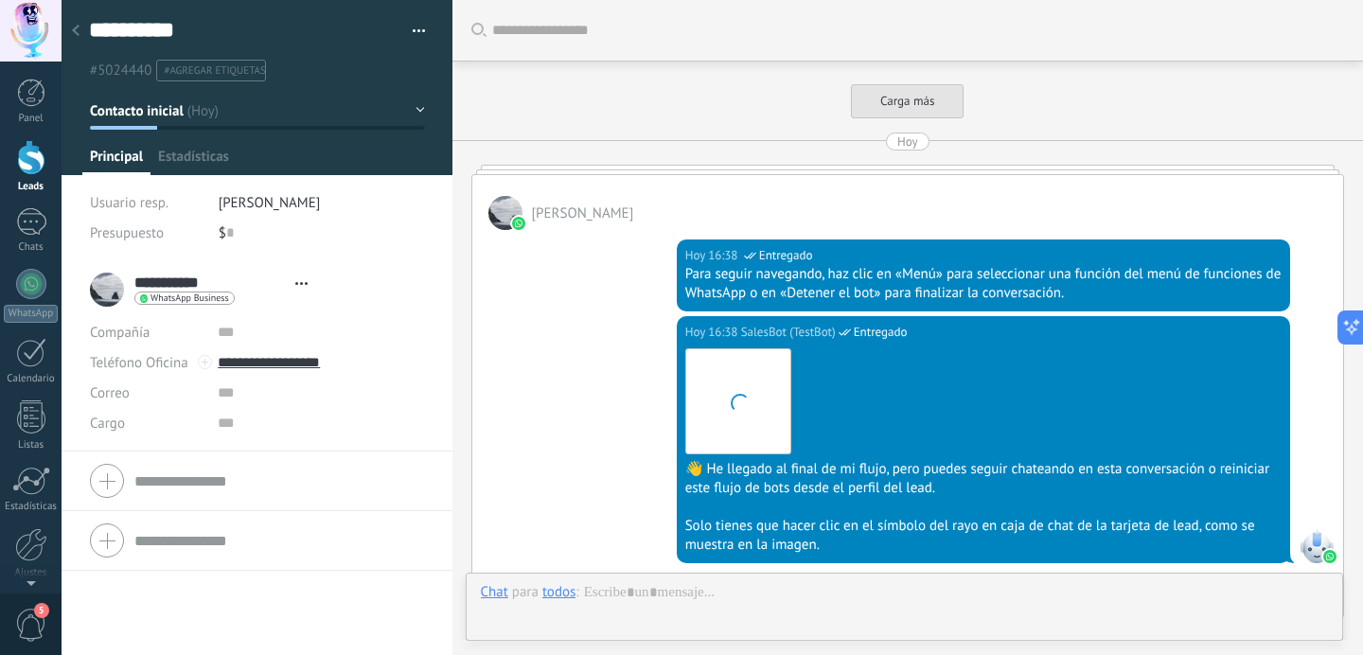
type textarea "**********"
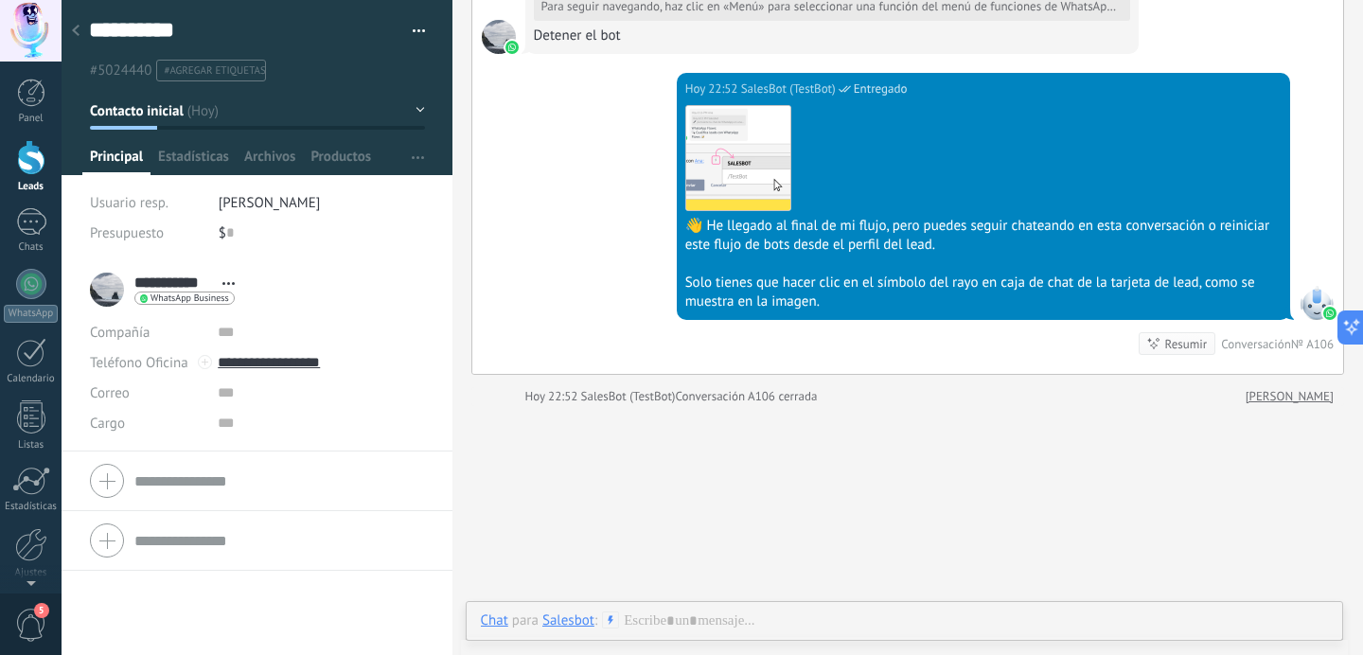
scroll to position [12082, 0]
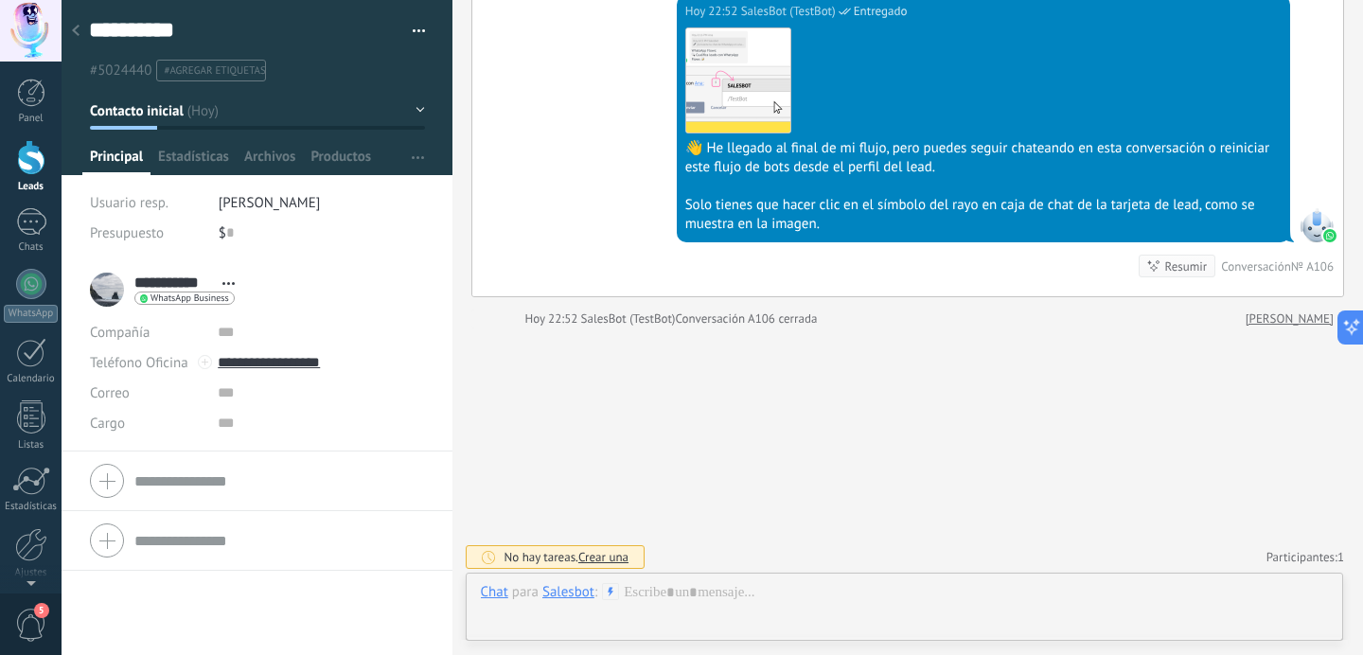
click at [584, 591] on div "Salesbot" at bounding box center [568, 591] width 52 height 17
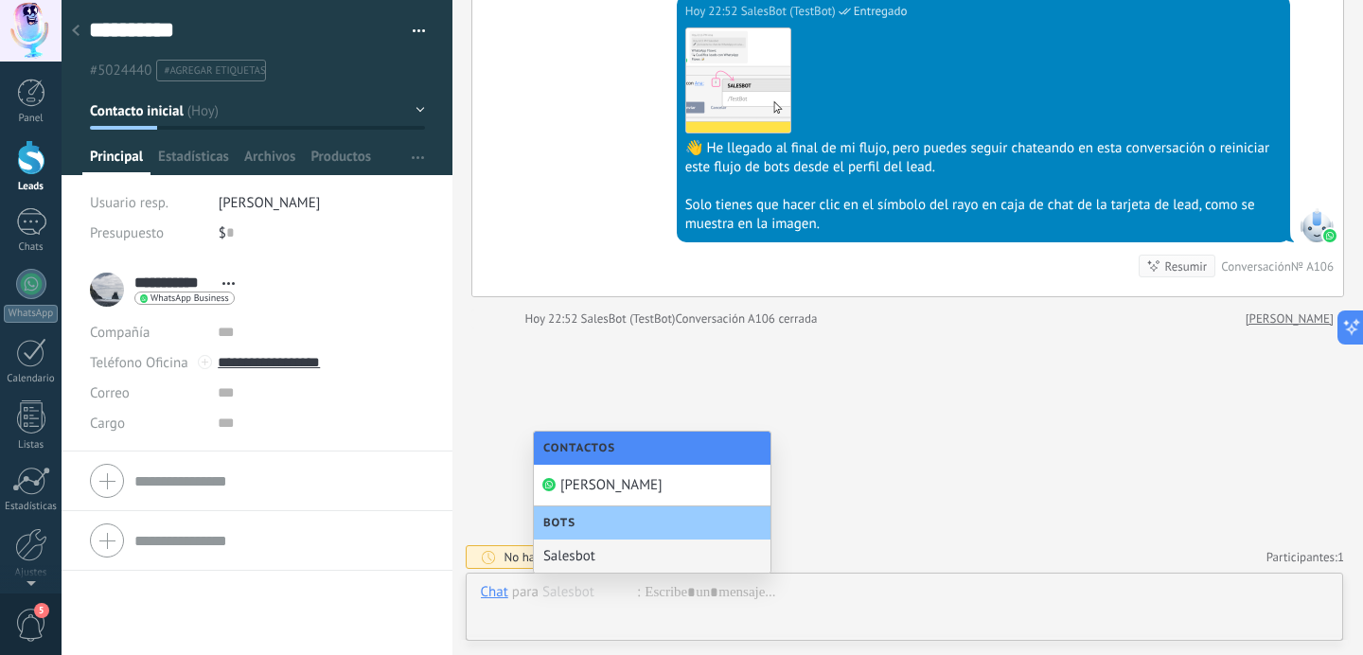
click at [592, 554] on div "Salesbot" at bounding box center [652, 556] width 237 height 33
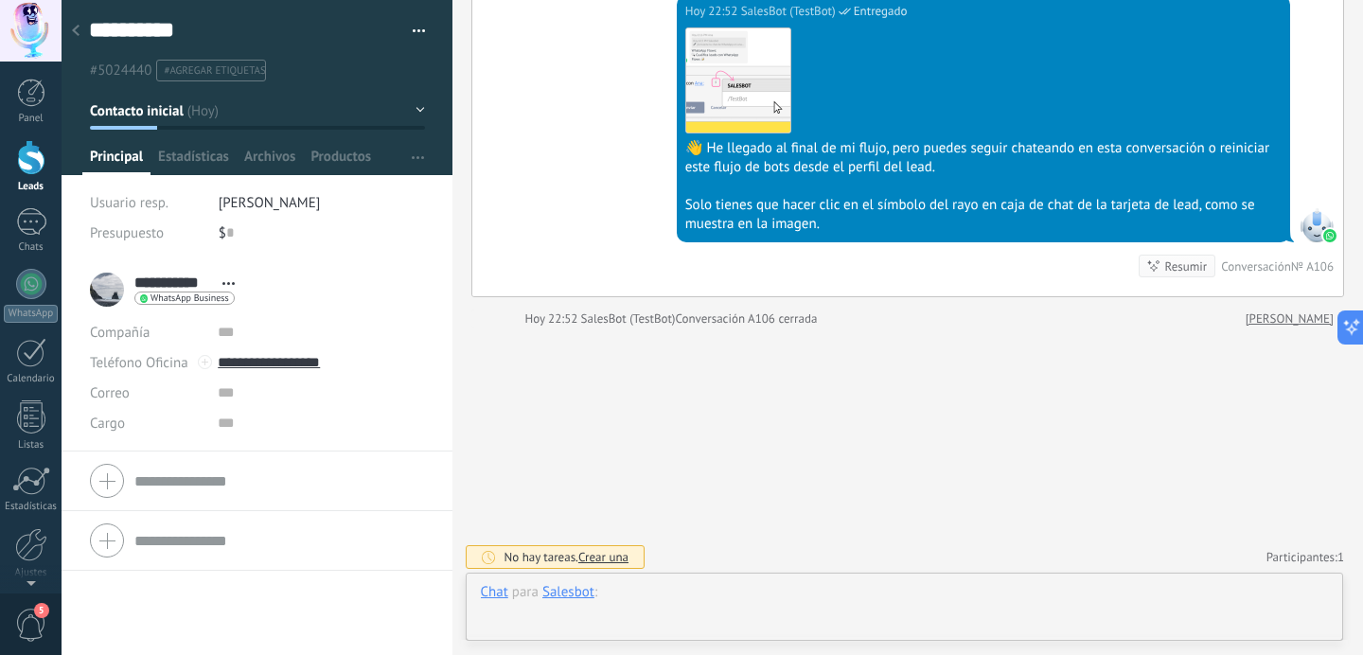
click at [646, 588] on div at bounding box center [905, 611] width 848 height 57
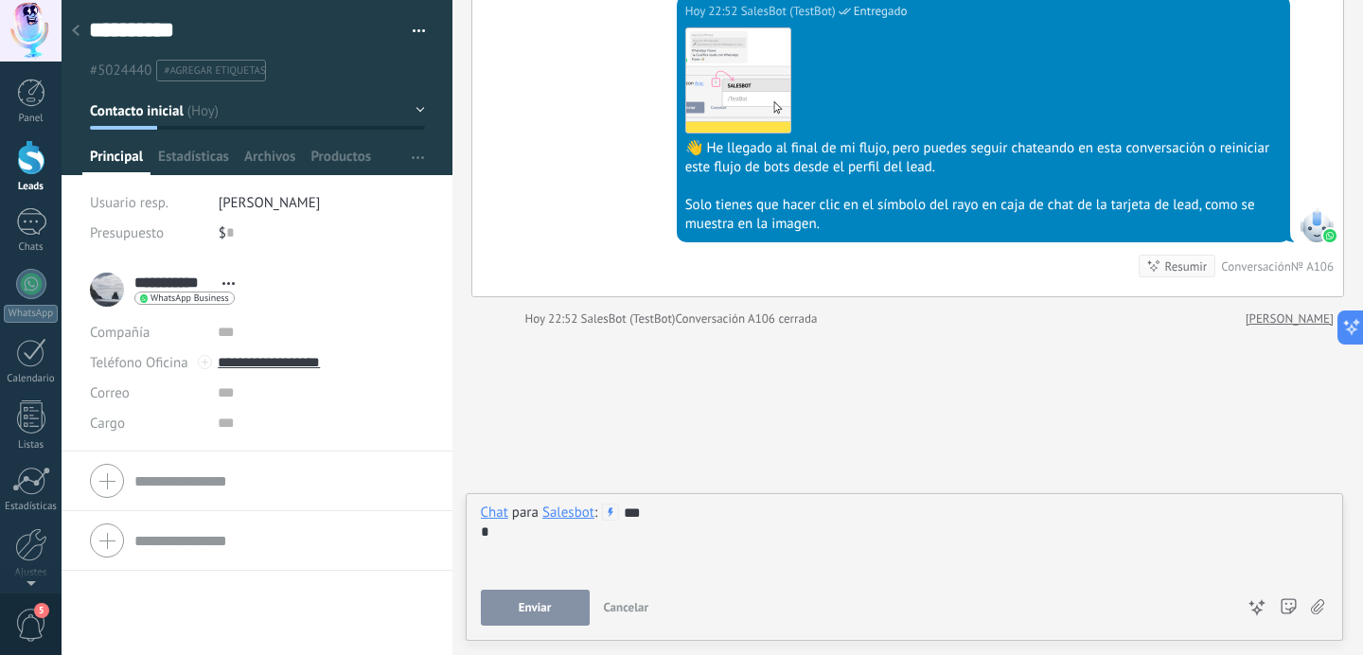
click at [493, 600] on button "Enviar" at bounding box center [535, 608] width 109 height 36
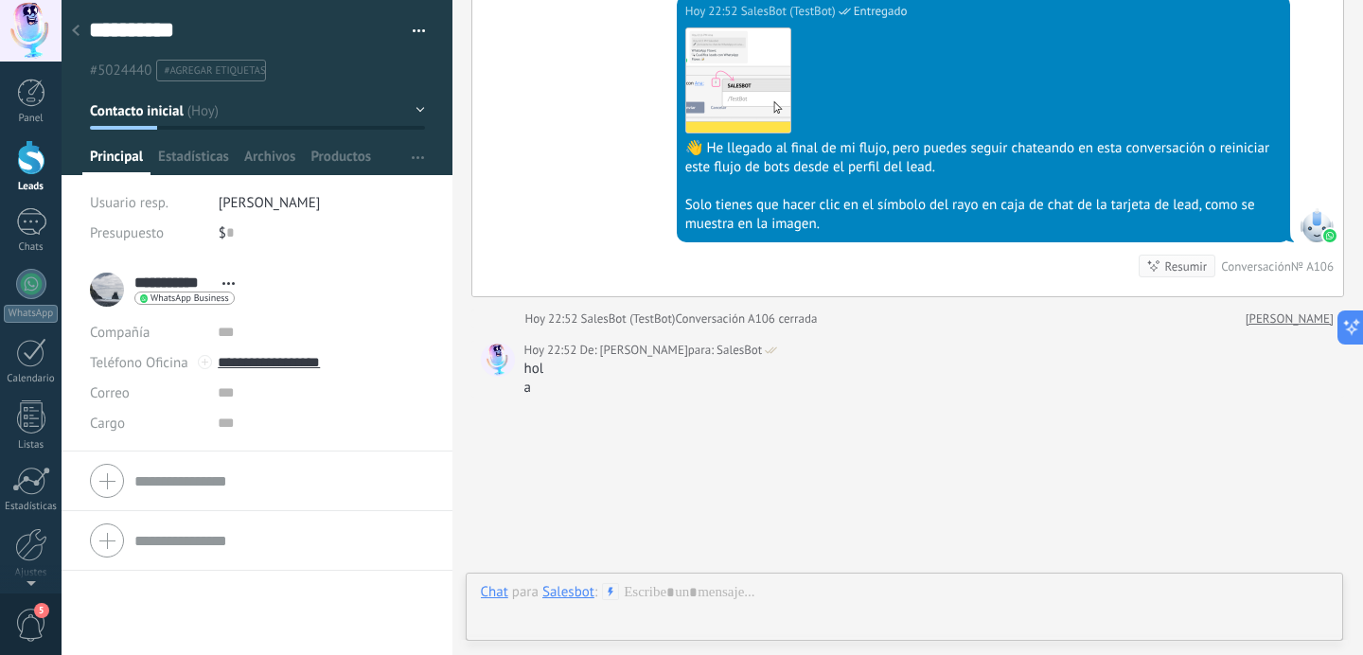
click at [590, 597] on div "Salesbot" at bounding box center [568, 591] width 52 height 17
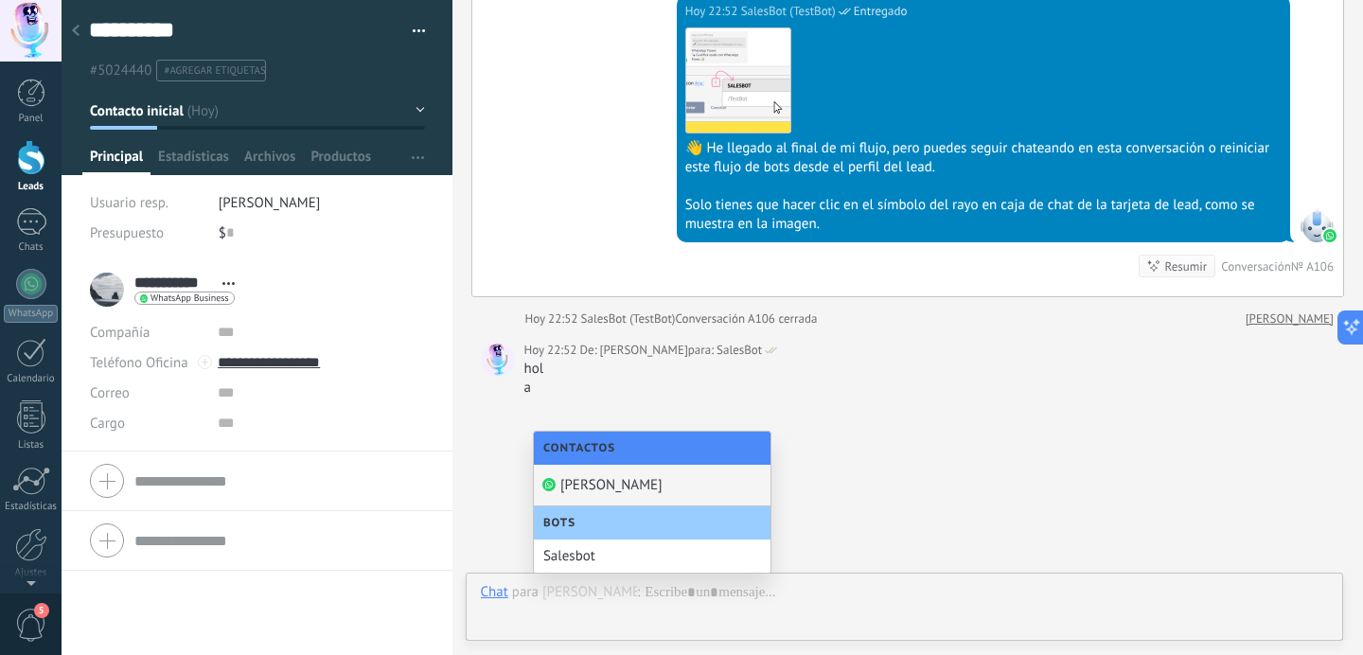
click at [578, 486] on div "[PERSON_NAME]" at bounding box center [652, 486] width 237 height 42
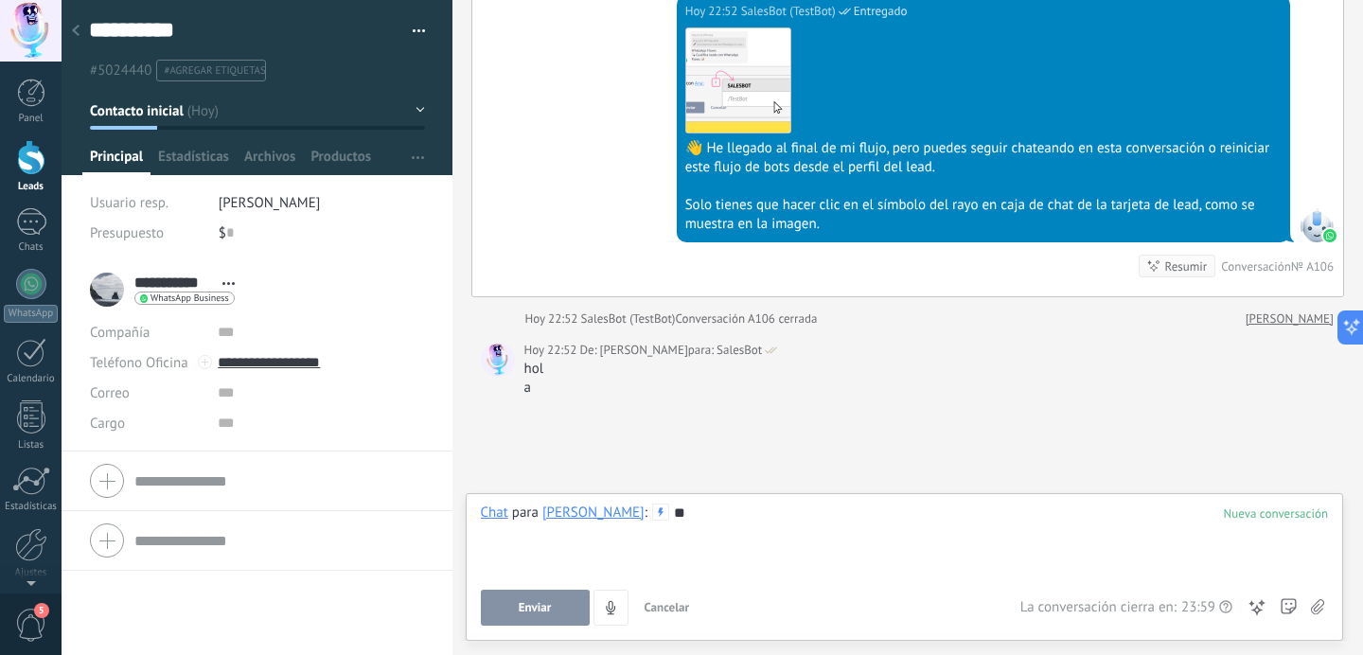
click at [514, 606] on button "Enviar" at bounding box center [535, 608] width 109 height 36
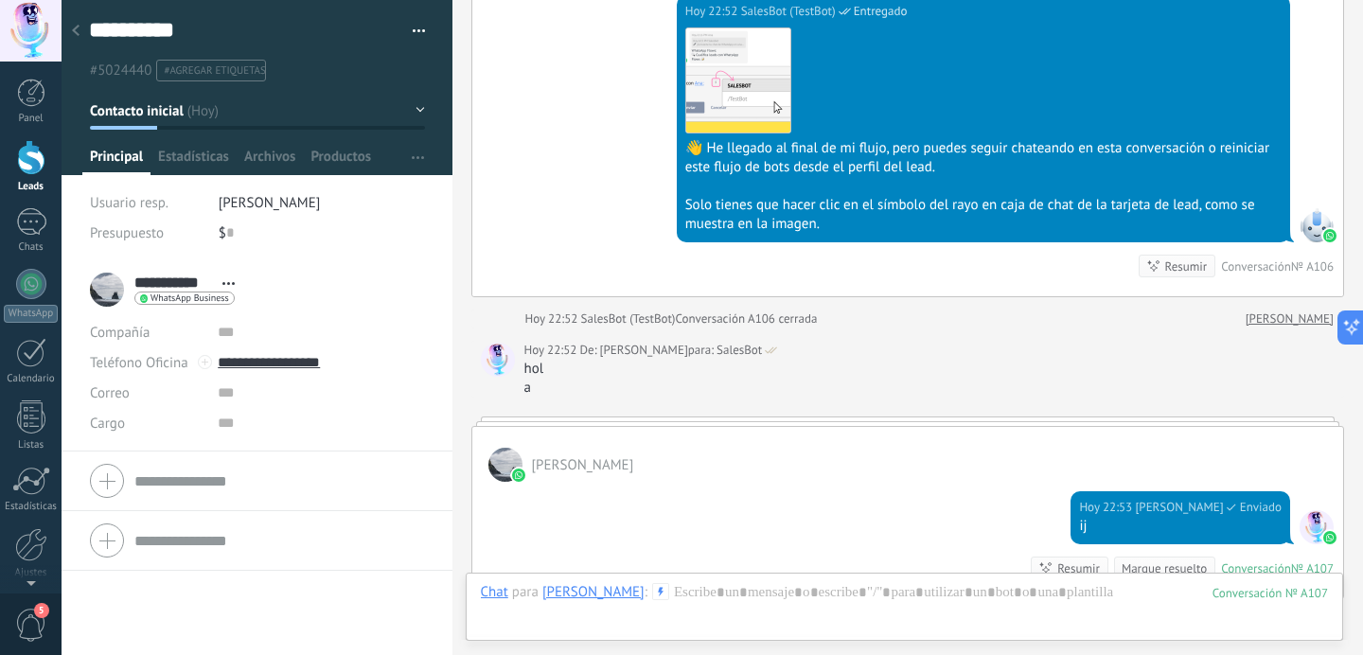
scroll to position [12151, 0]
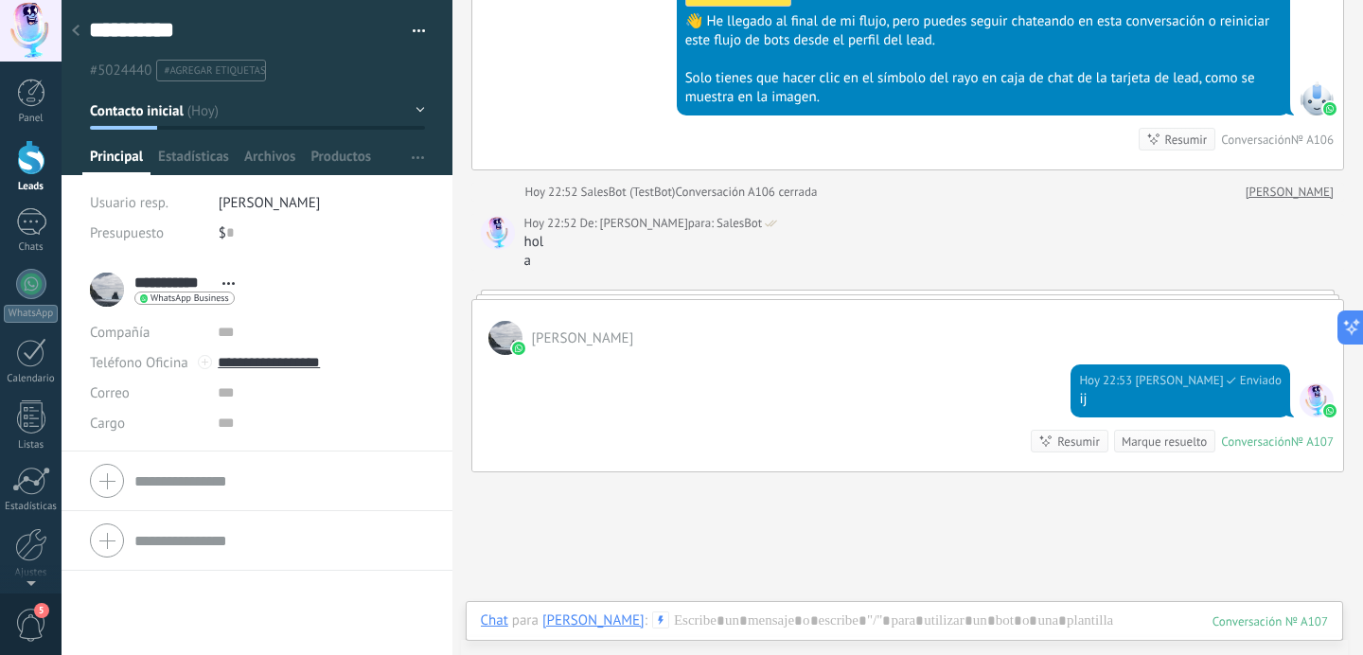
scroll to position [28, 0]
click at [80, 35] on div at bounding box center [75, 31] width 27 height 37
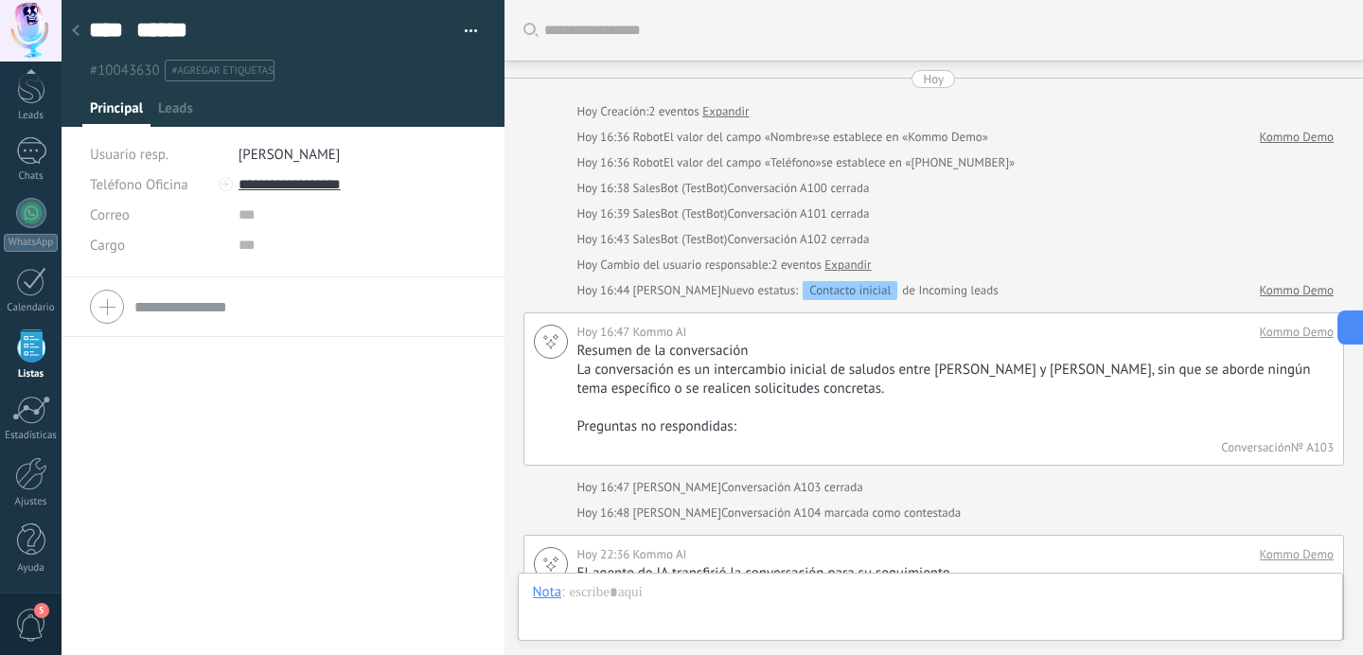
scroll to position [831, 0]
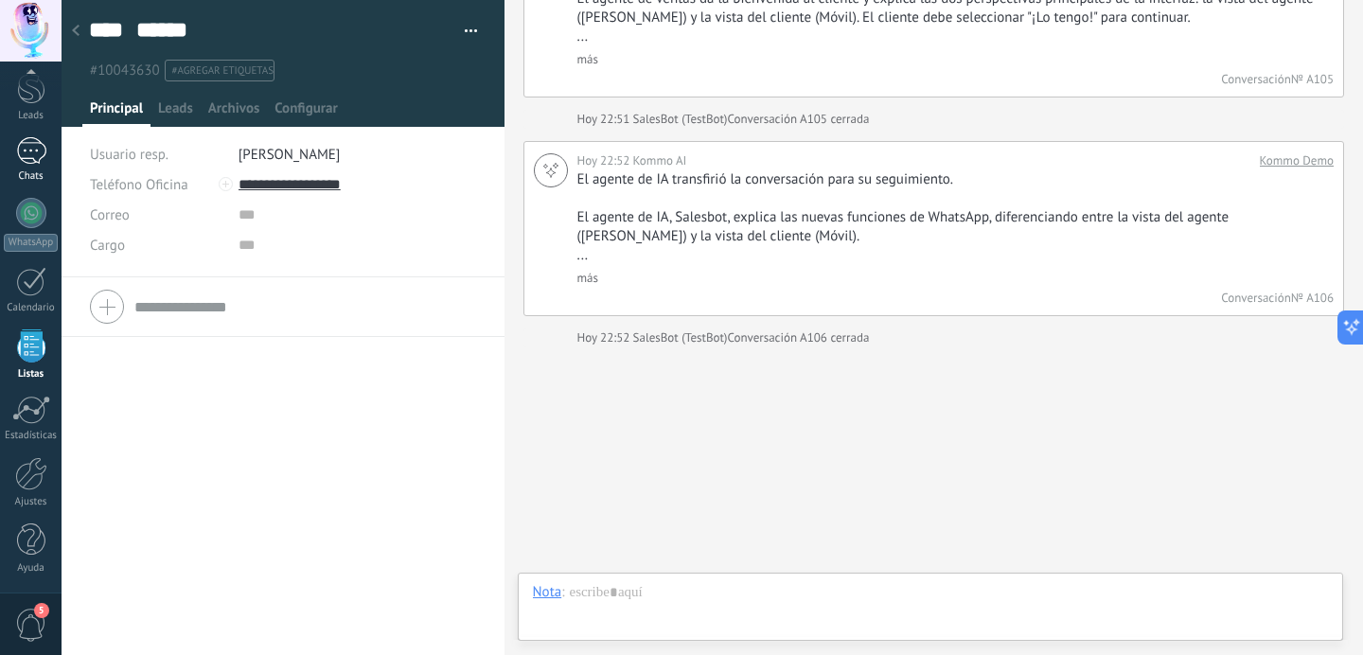
click at [39, 153] on div "1" at bounding box center [31, 150] width 30 height 27
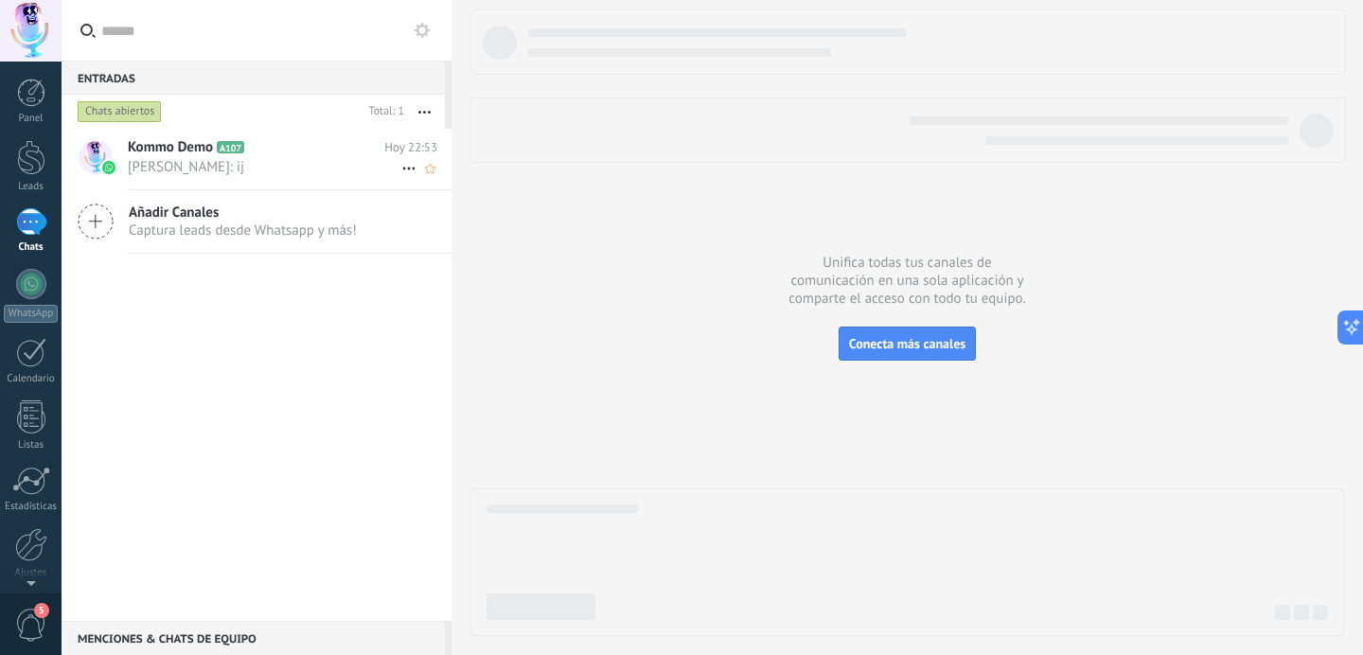
click at [240, 162] on span "[PERSON_NAME]: ij" at bounding box center [265, 167] width 274 height 18
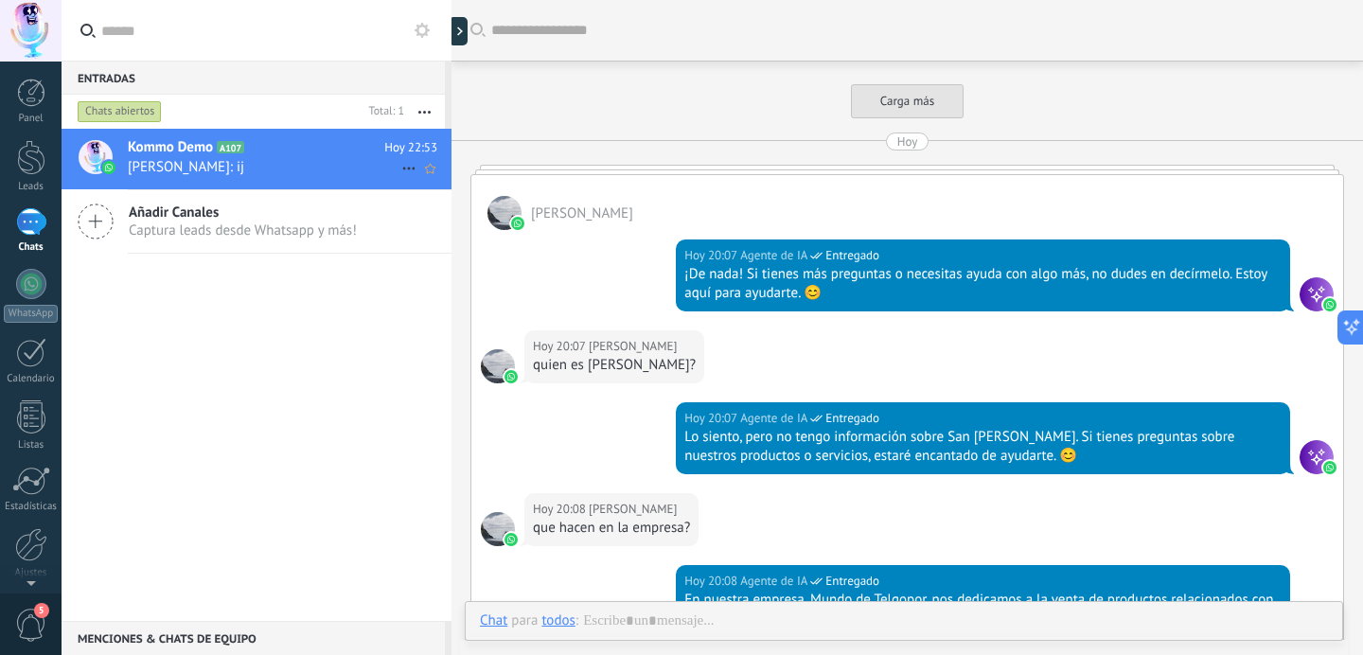
scroll to position [6638, 0]
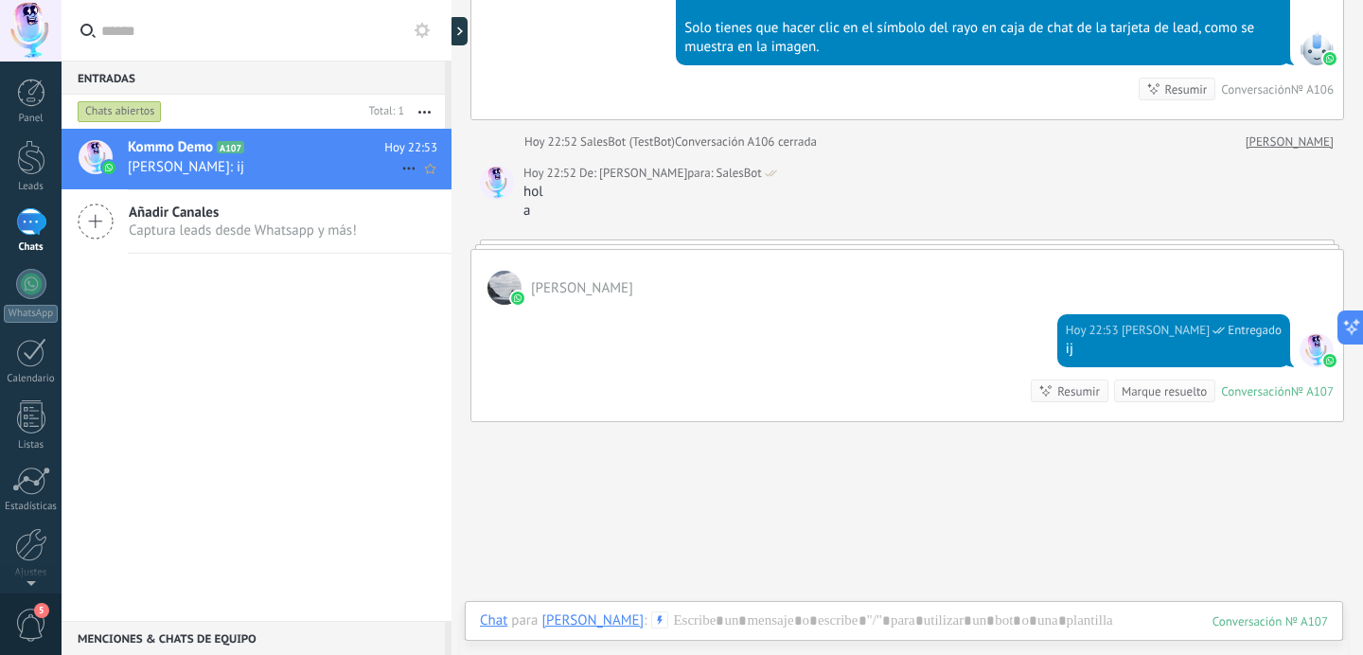
click at [402, 169] on use at bounding box center [408, 169] width 12 height 3
click at [364, 172] on div at bounding box center [681, 327] width 1363 height 655
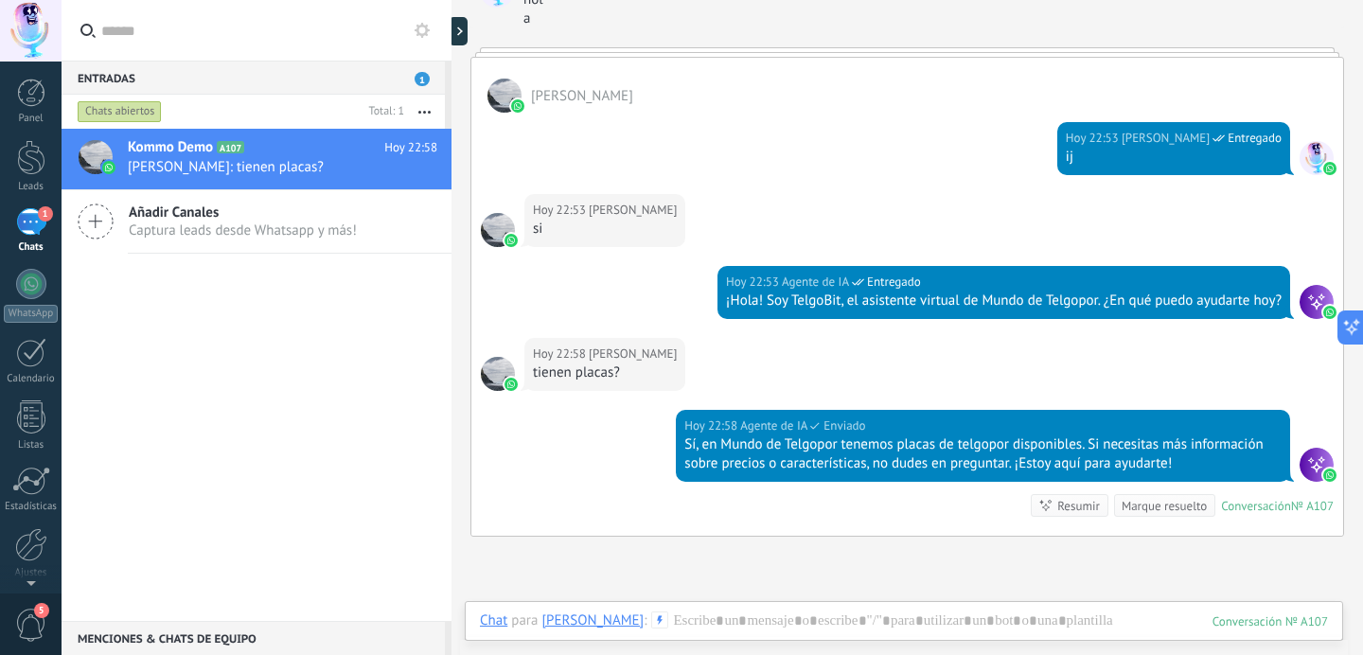
scroll to position [6960, 0]
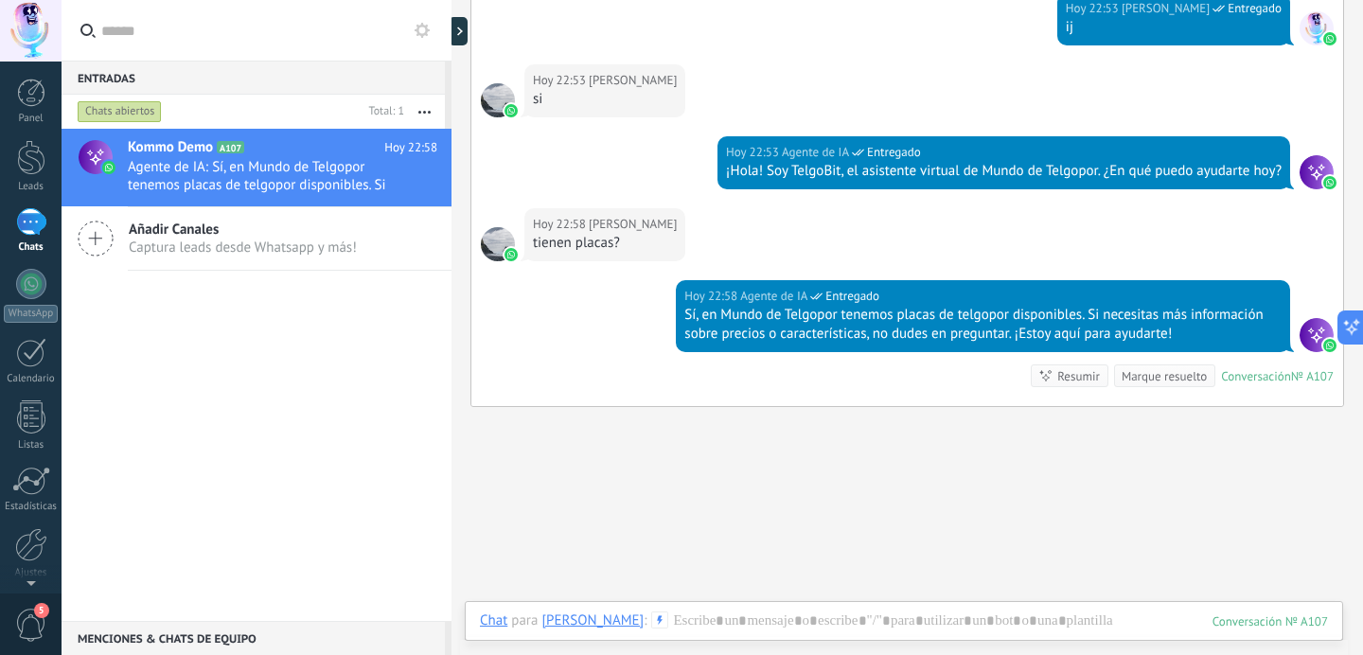
click at [1306, 328] on div at bounding box center [1317, 335] width 34 height 34
click at [1305, 336] on div at bounding box center [1317, 335] width 34 height 34
click at [1325, 339] on img at bounding box center [1329, 345] width 13 height 13
click at [1323, 341] on img at bounding box center [1329, 345] width 13 height 13
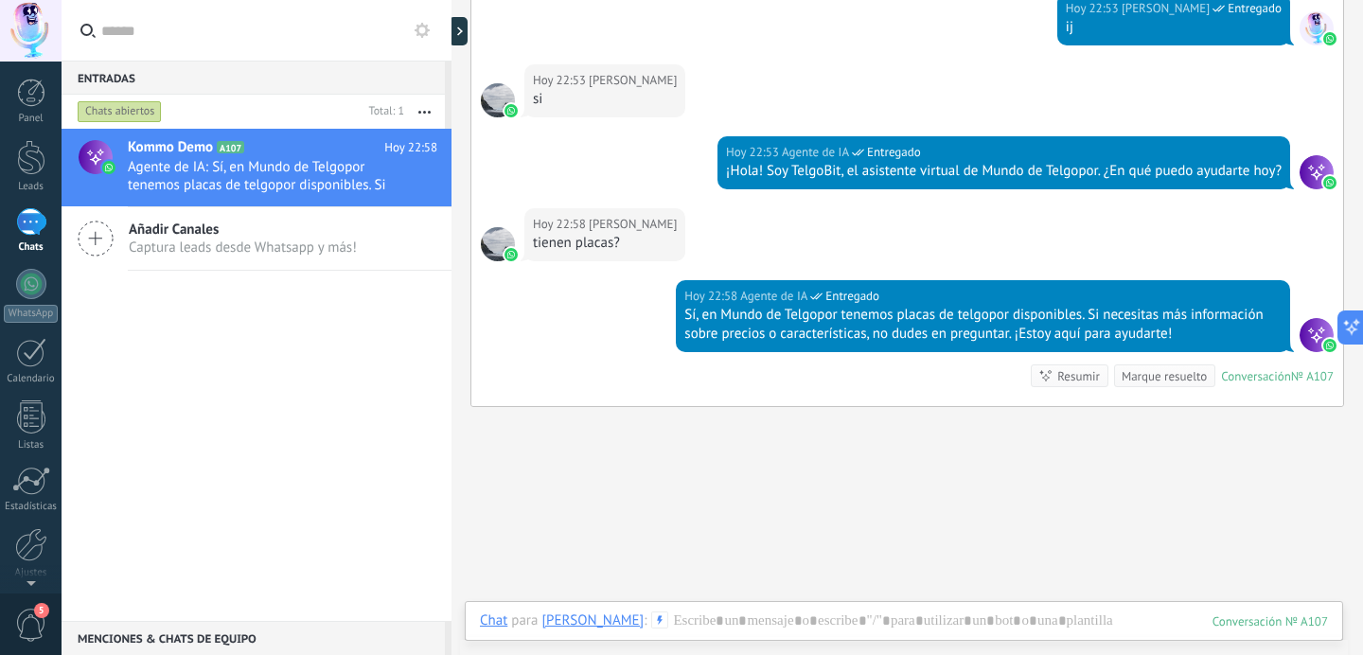
click at [1253, 364] on div "Conversación № A107 Conversación № A107 Resumir Resumir Marque resuelto" at bounding box center [1182, 375] width 303 height 23
click at [1249, 369] on div "Conversación" at bounding box center [1256, 376] width 70 height 16
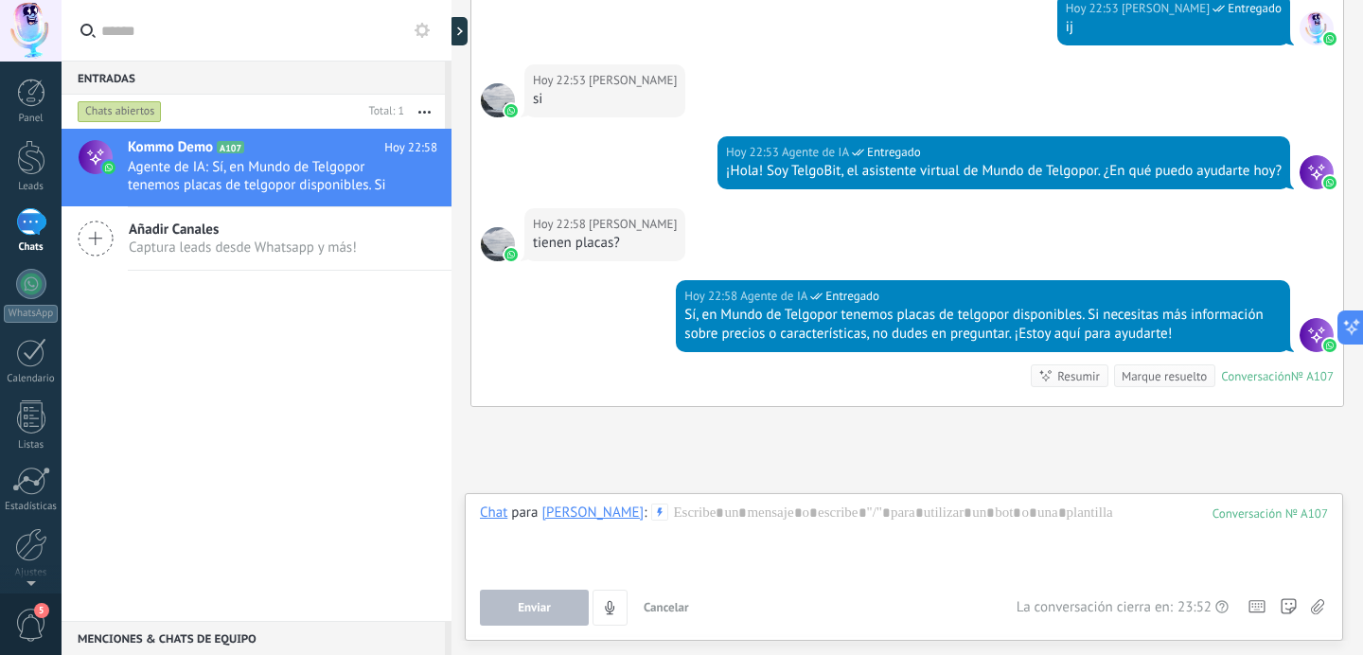
click at [1249, 369] on div "Conversación" at bounding box center [1256, 376] width 70 height 16
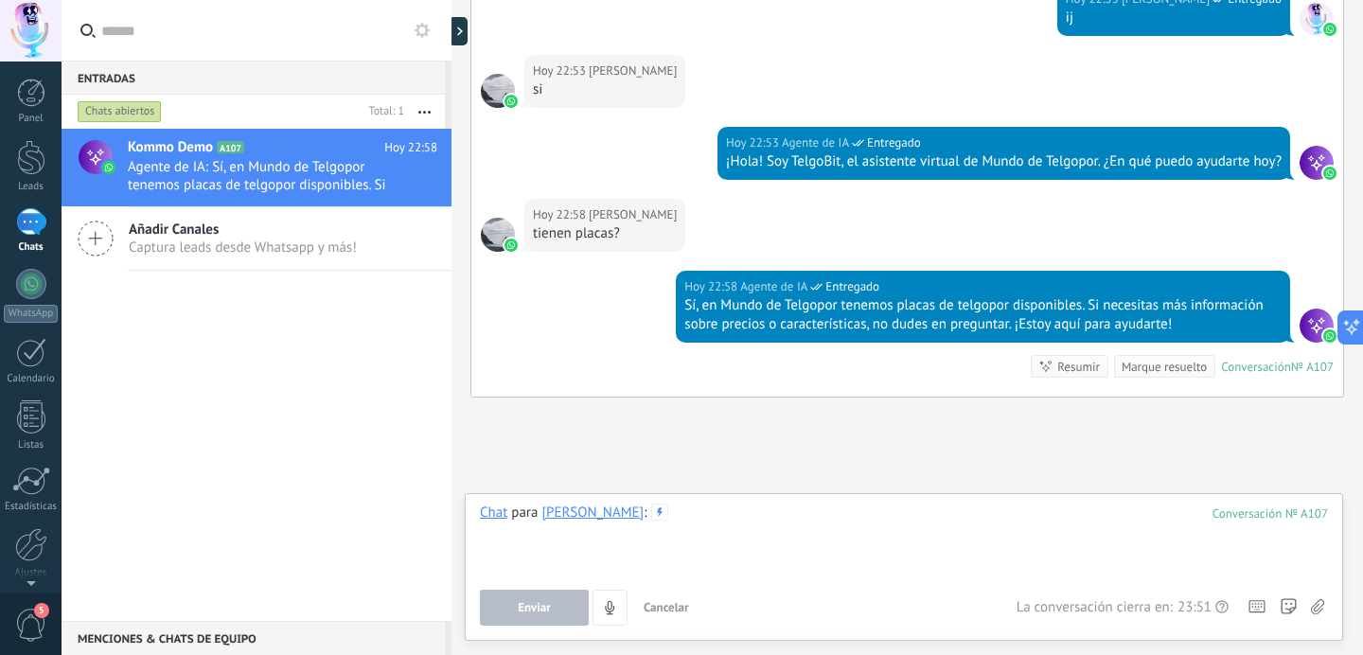
scroll to position [6967, 0]
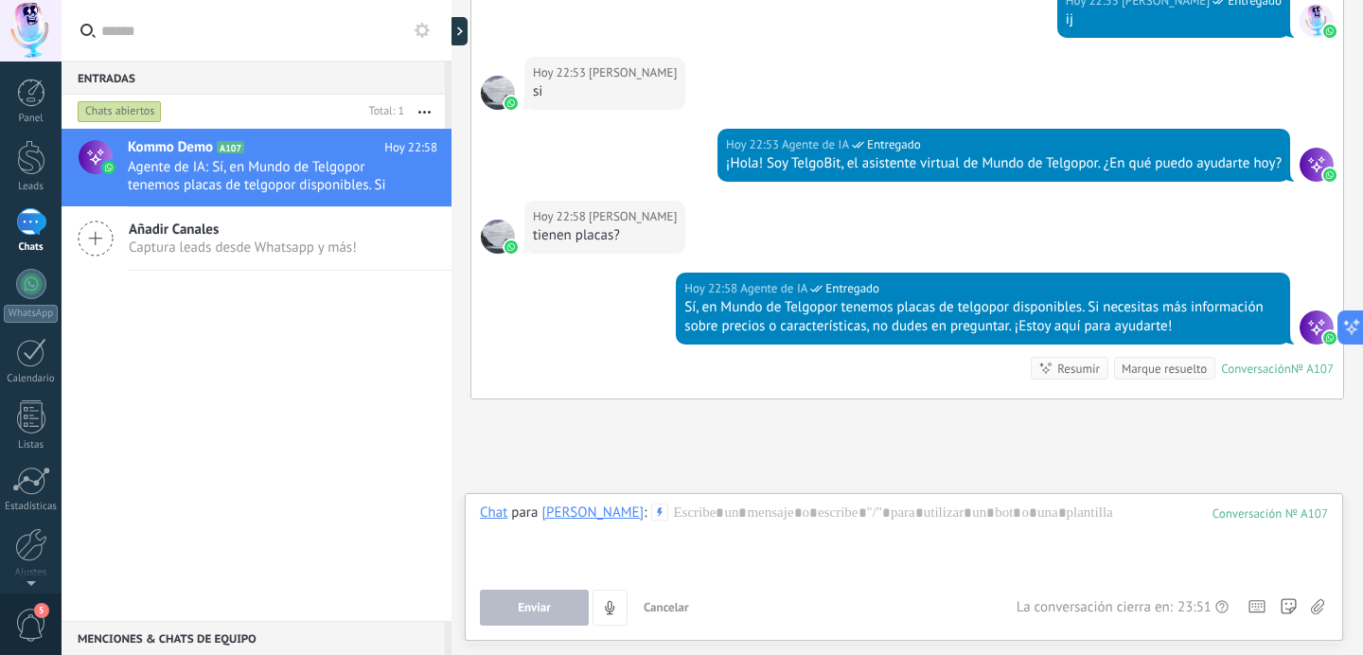
click at [1265, 364] on div "Conversación" at bounding box center [1256, 369] width 70 height 16
click at [36, 167] on div at bounding box center [31, 157] width 28 height 35
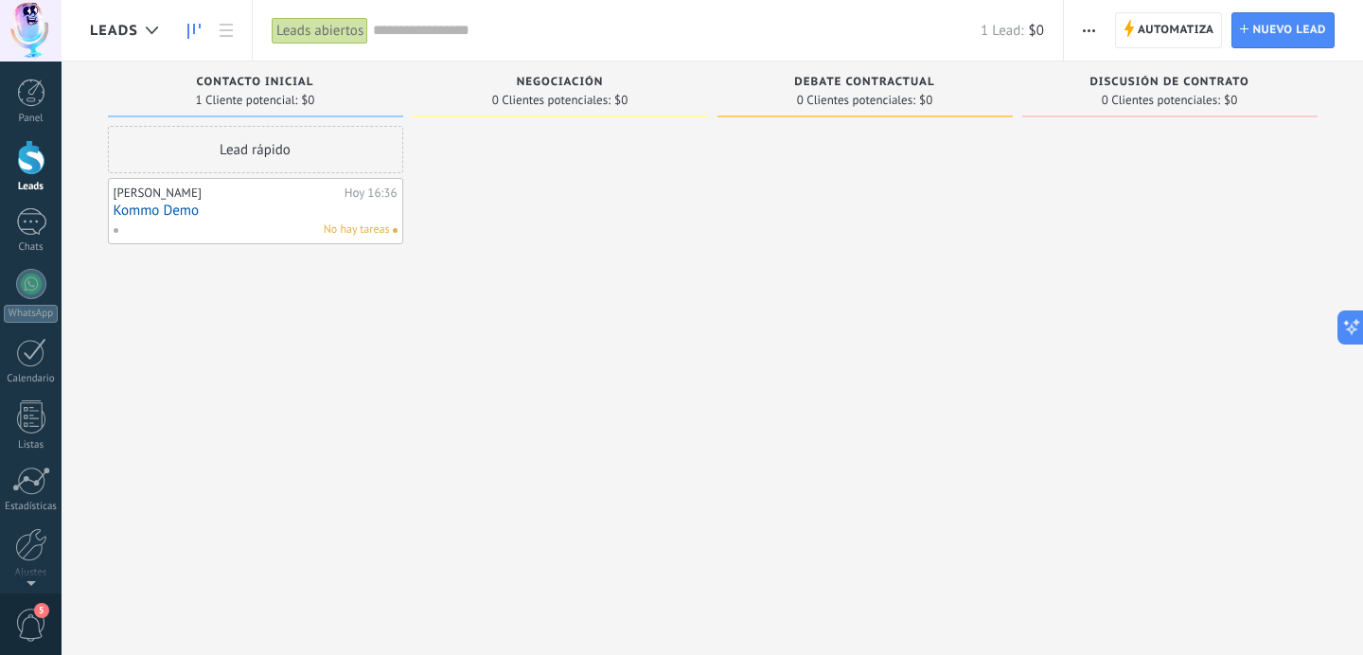
click at [284, 213] on link "Kommo Demo" at bounding box center [256, 211] width 284 height 16
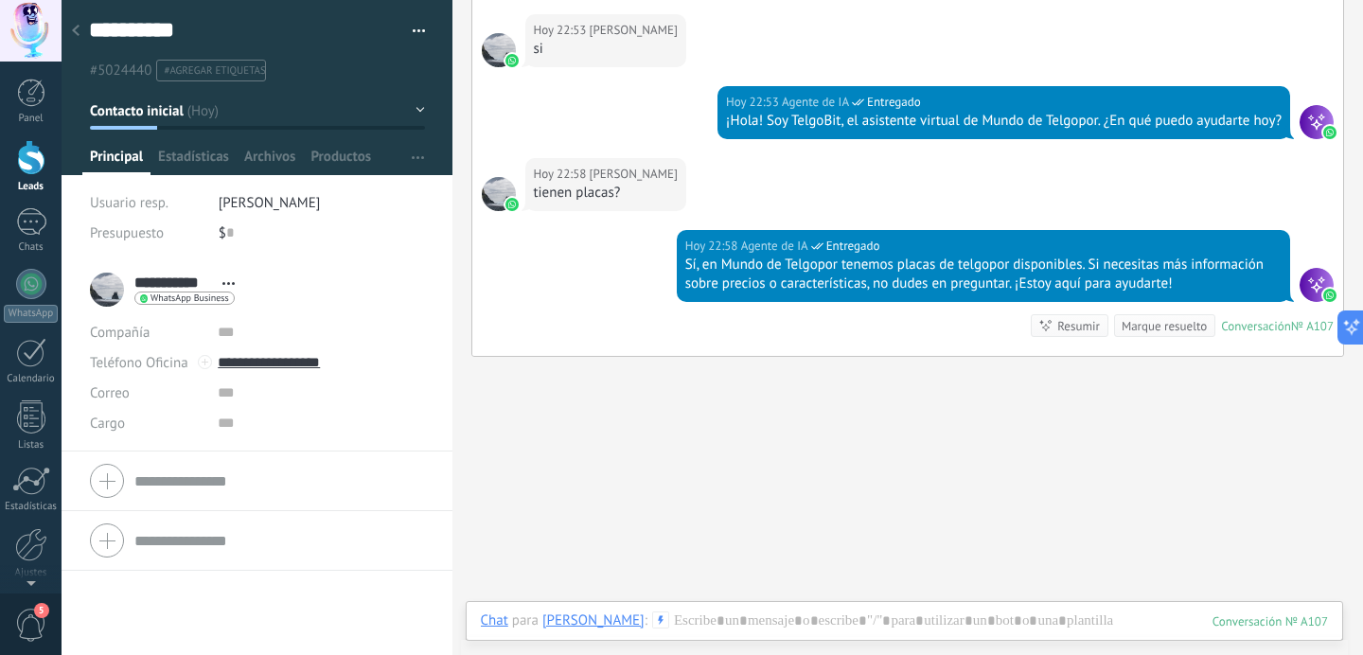
scroll to position [11893, 0]
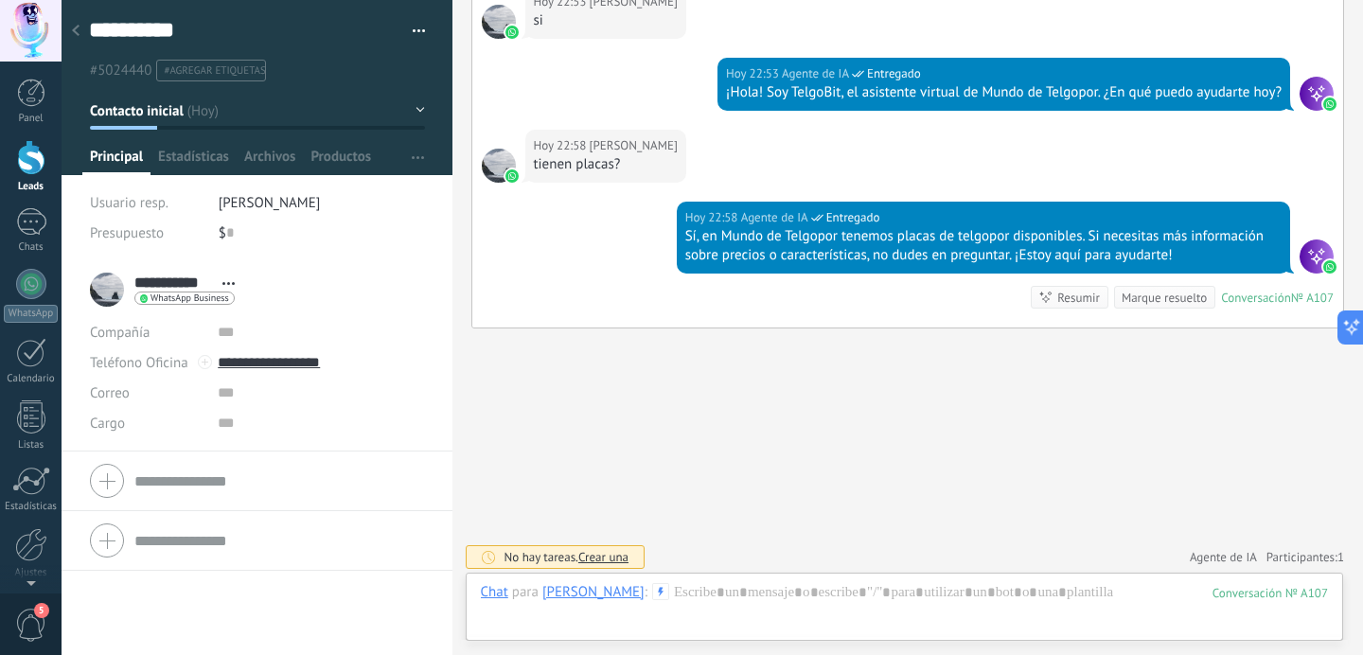
click at [1316, 255] on div at bounding box center [1317, 257] width 34 height 34
click at [18, 171] on div at bounding box center [31, 157] width 28 height 35
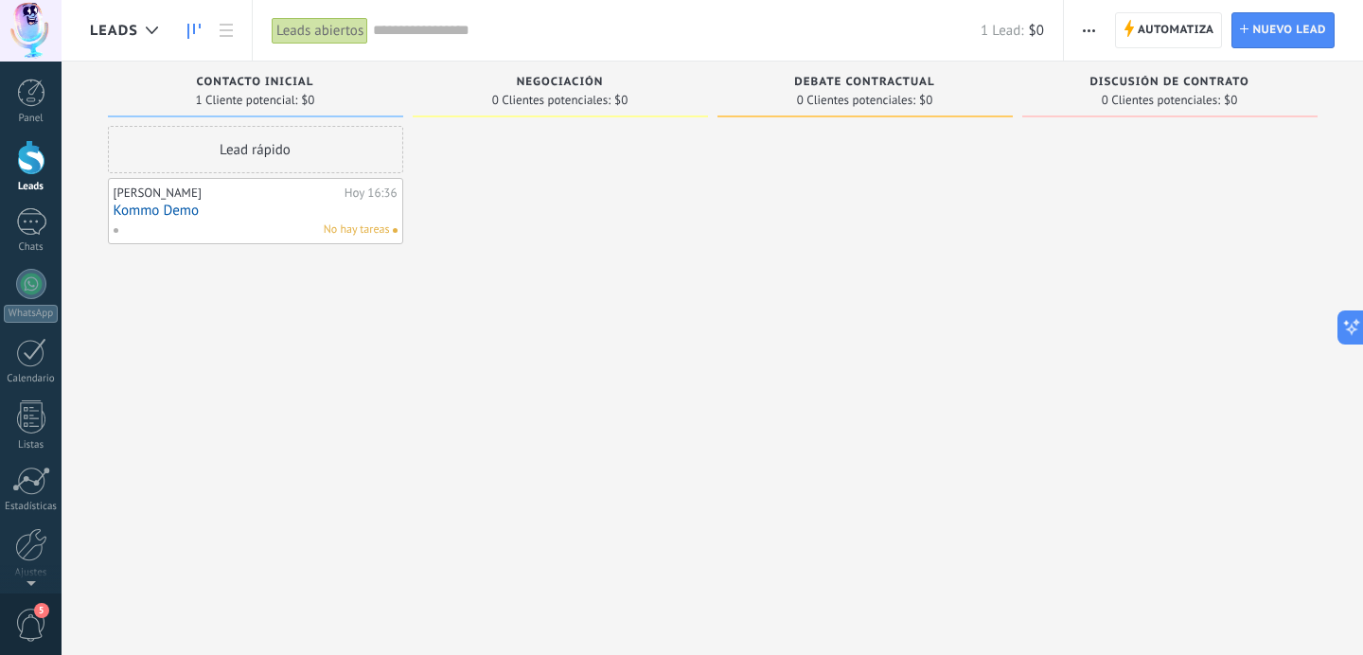
click at [212, 206] on link "Kommo Demo" at bounding box center [256, 211] width 284 height 16
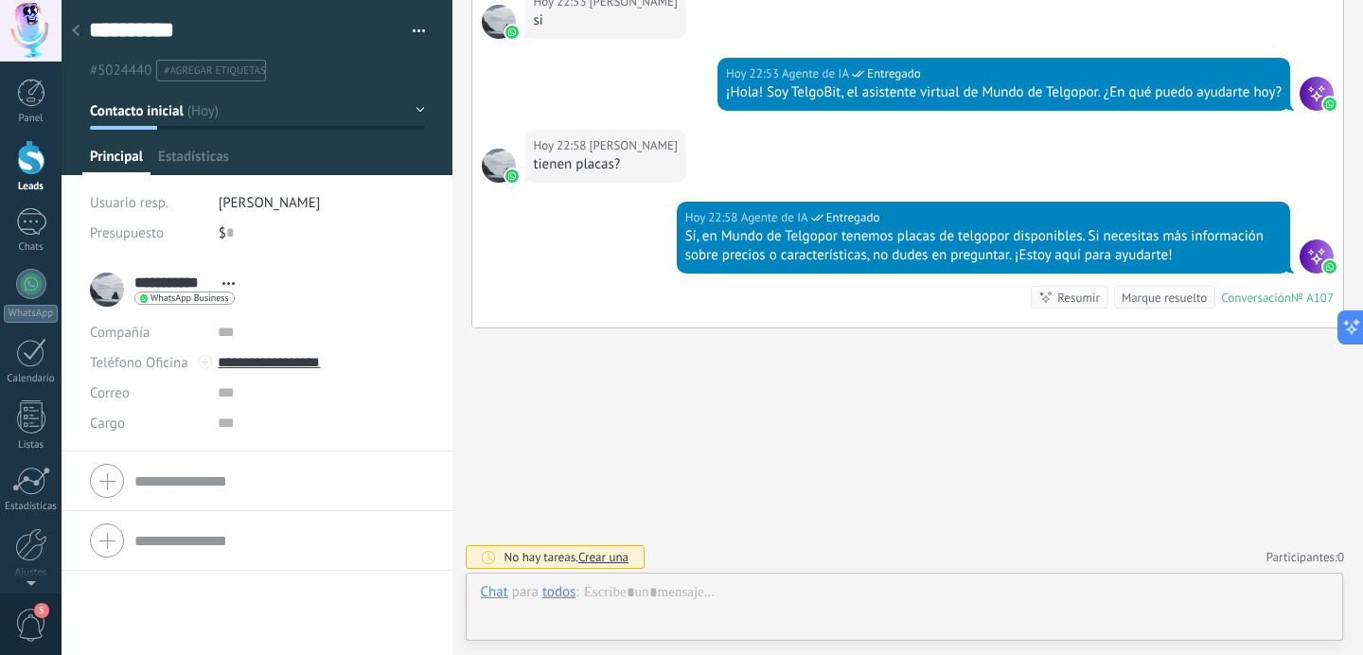
scroll to position [28, 0]
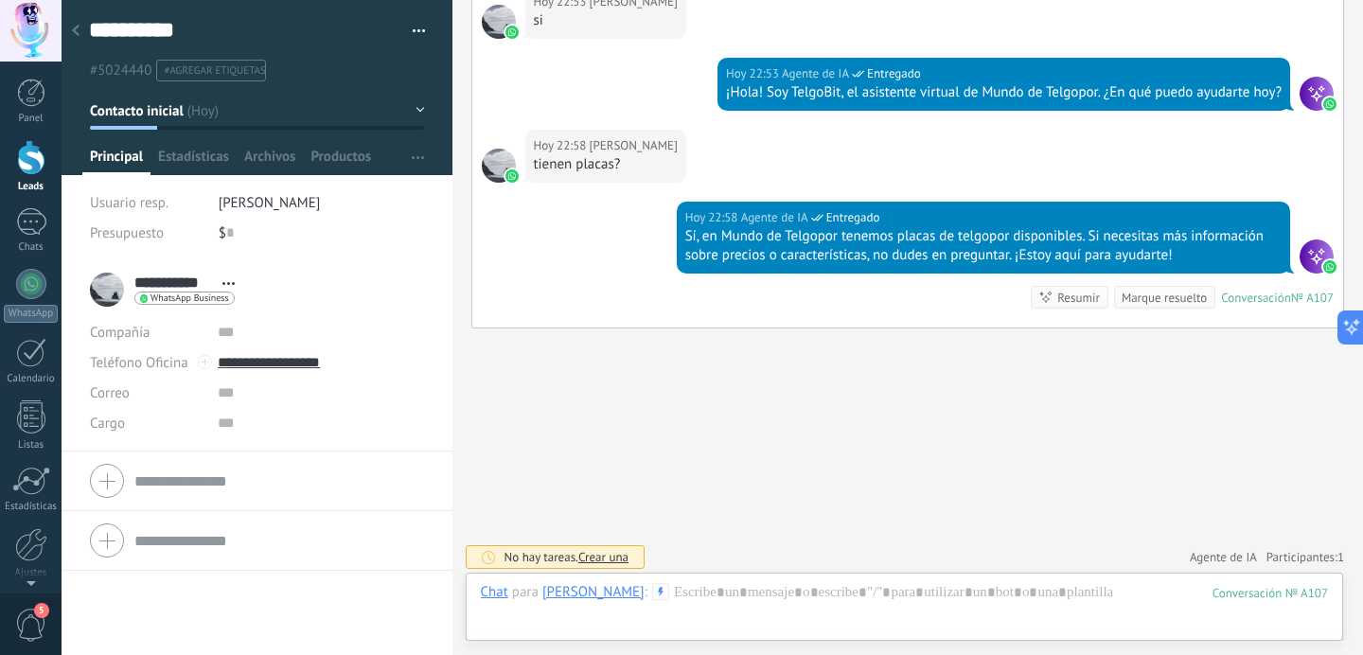
click at [235, 279] on span "Abrir detalle Copie el nombre Desatar Contacto principal" at bounding box center [228, 283] width 31 height 14
click at [206, 165] on span "Estadísticas" at bounding box center [193, 161] width 71 height 27
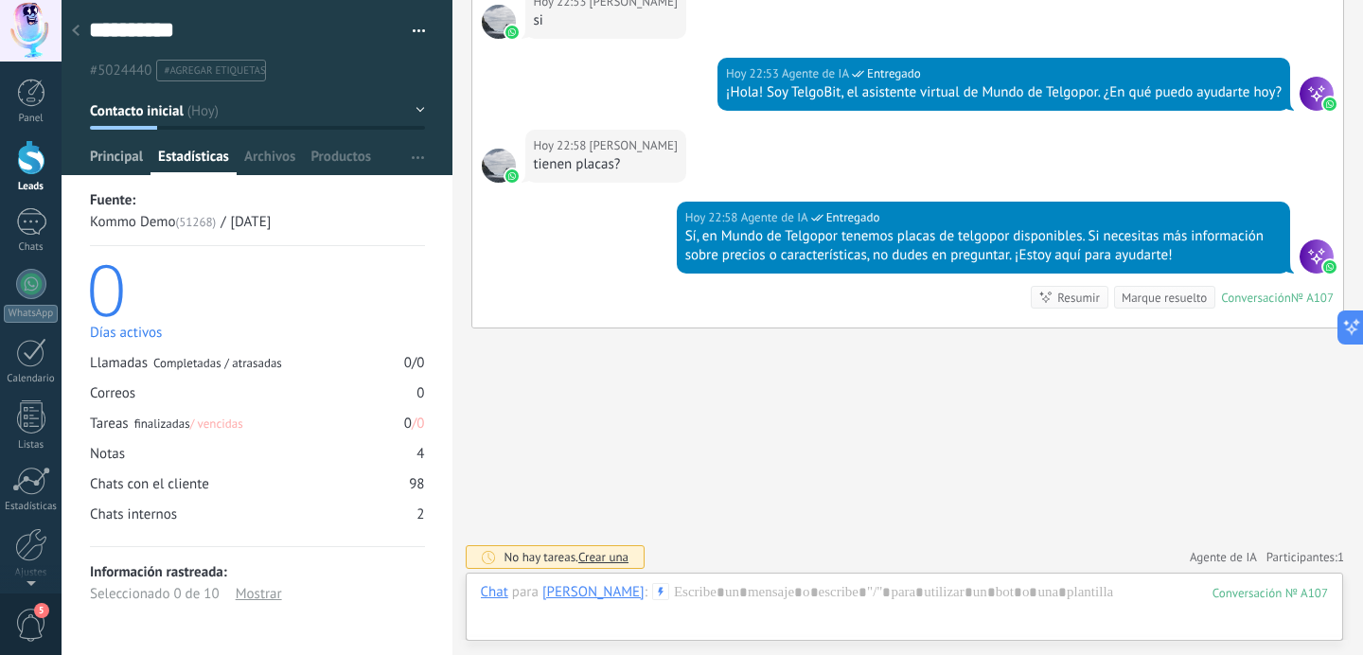
click at [100, 155] on span "Principal" at bounding box center [116, 161] width 53 height 27
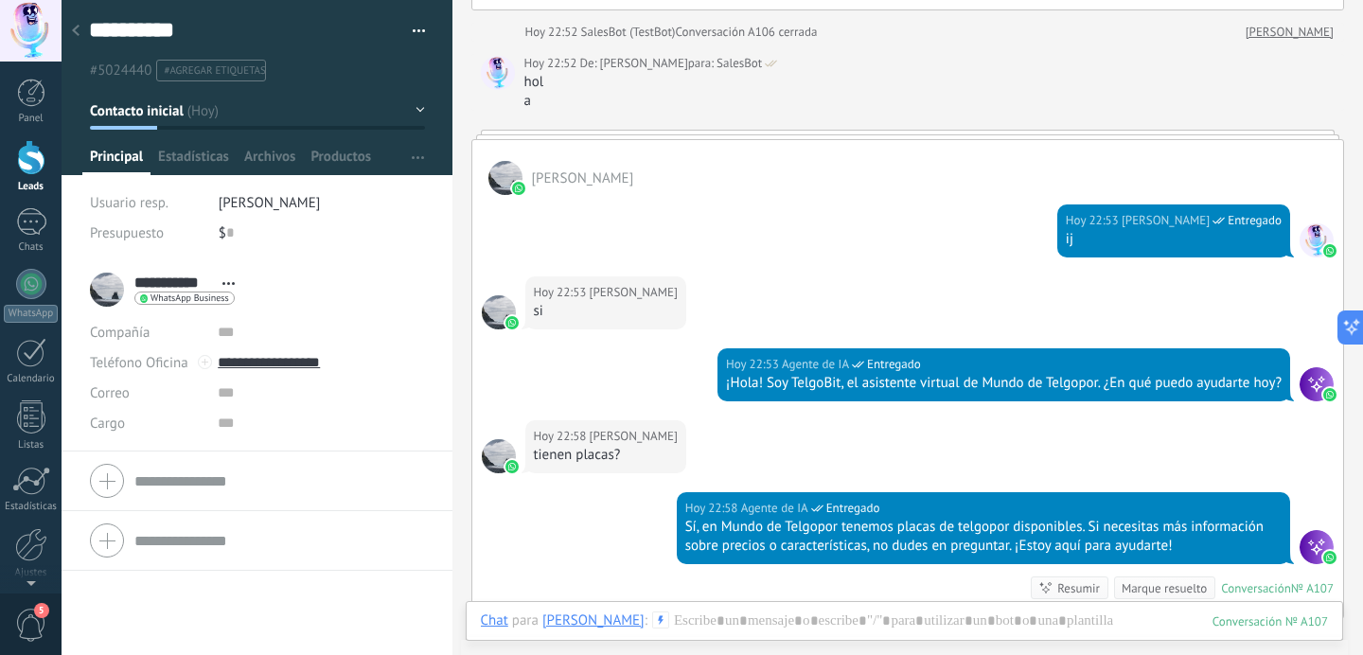
scroll to position [11600, 0]
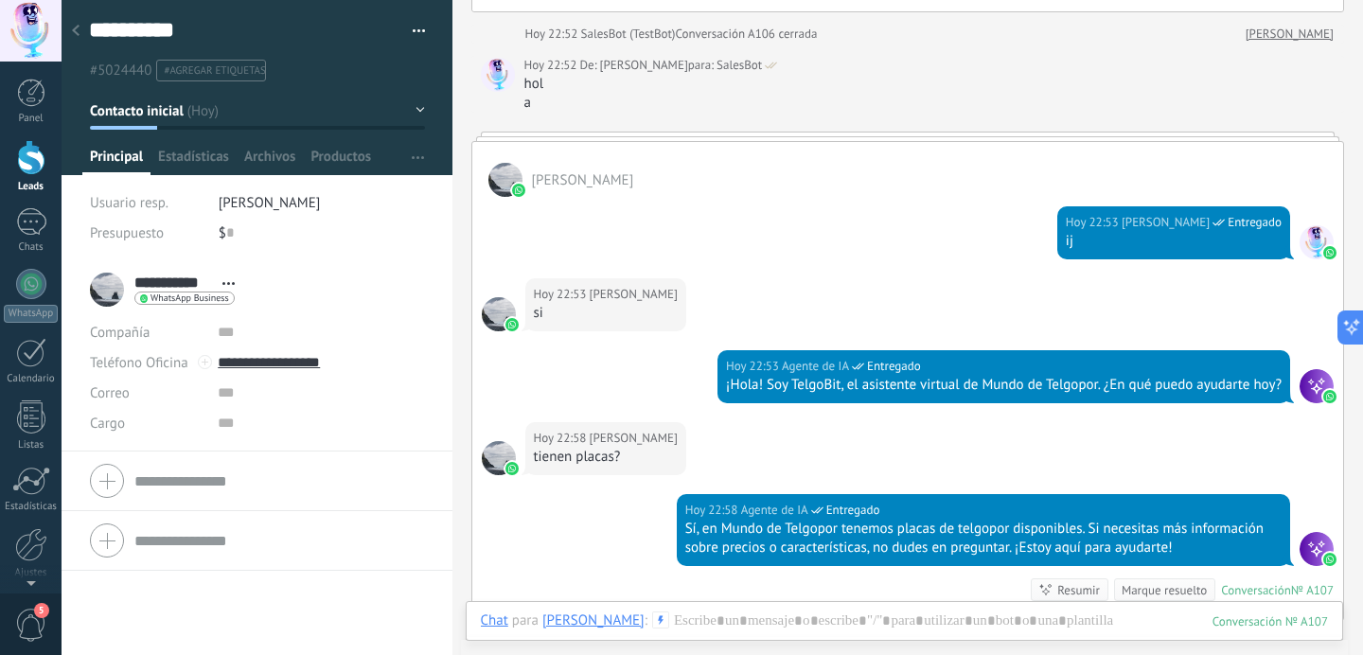
click at [1309, 217] on div "[DATE] 22:53 [PERSON_NAME] Entregado ij" at bounding box center [908, 237] width 872 height 81
click at [1222, 157] on div "[PERSON_NAME]" at bounding box center [908, 169] width 872 height 55
click at [1292, 33] on link "[PERSON_NAME]" at bounding box center [1290, 34] width 88 height 19
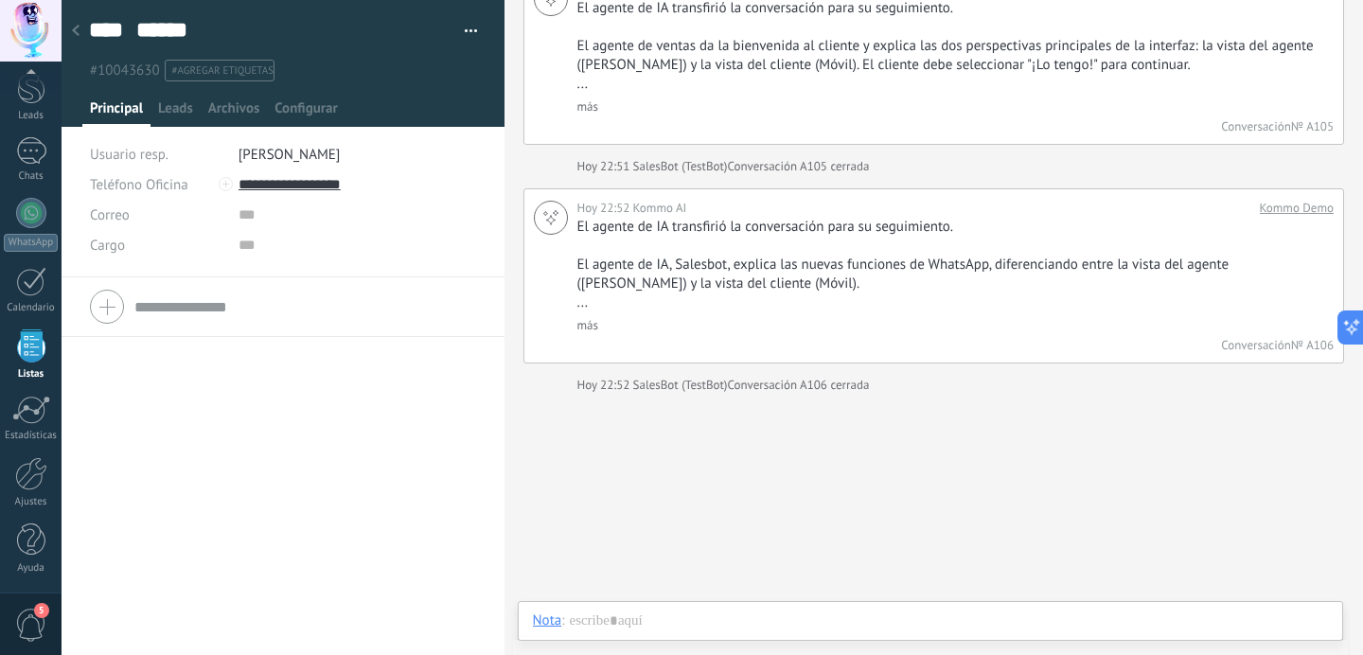
scroll to position [790, 0]
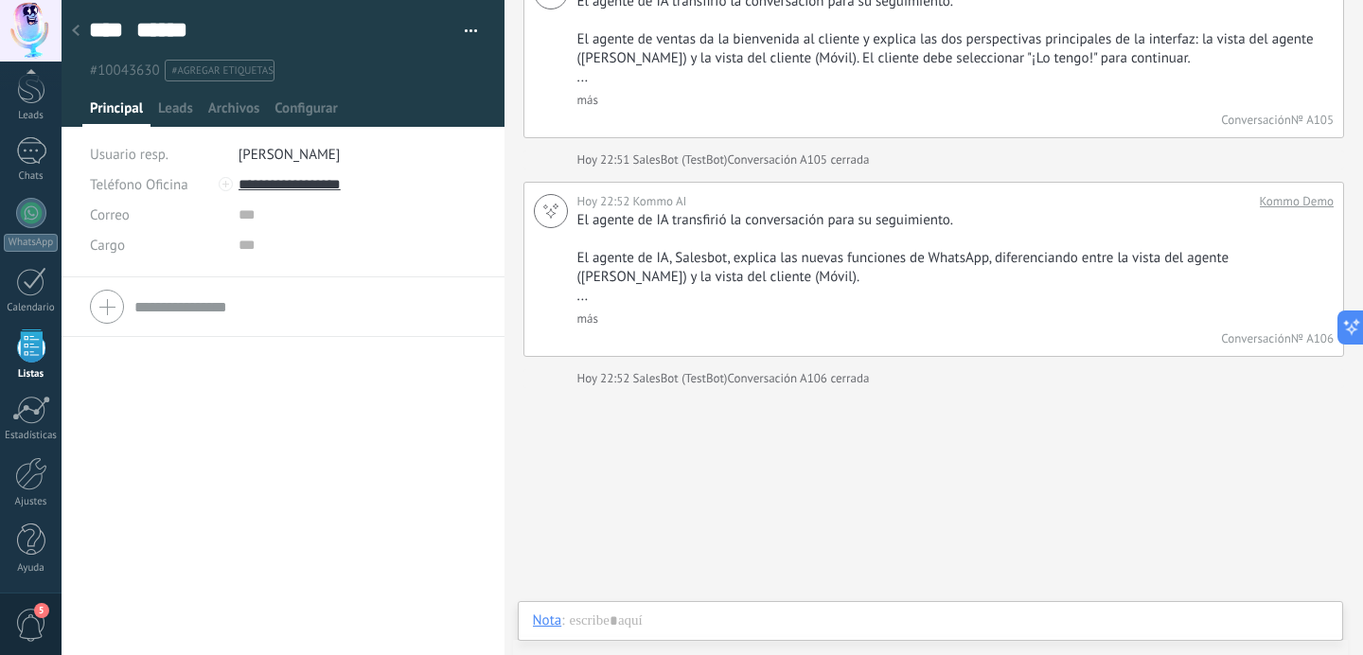
click at [81, 23] on div at bounding box center [75, 31] width 27 height 37
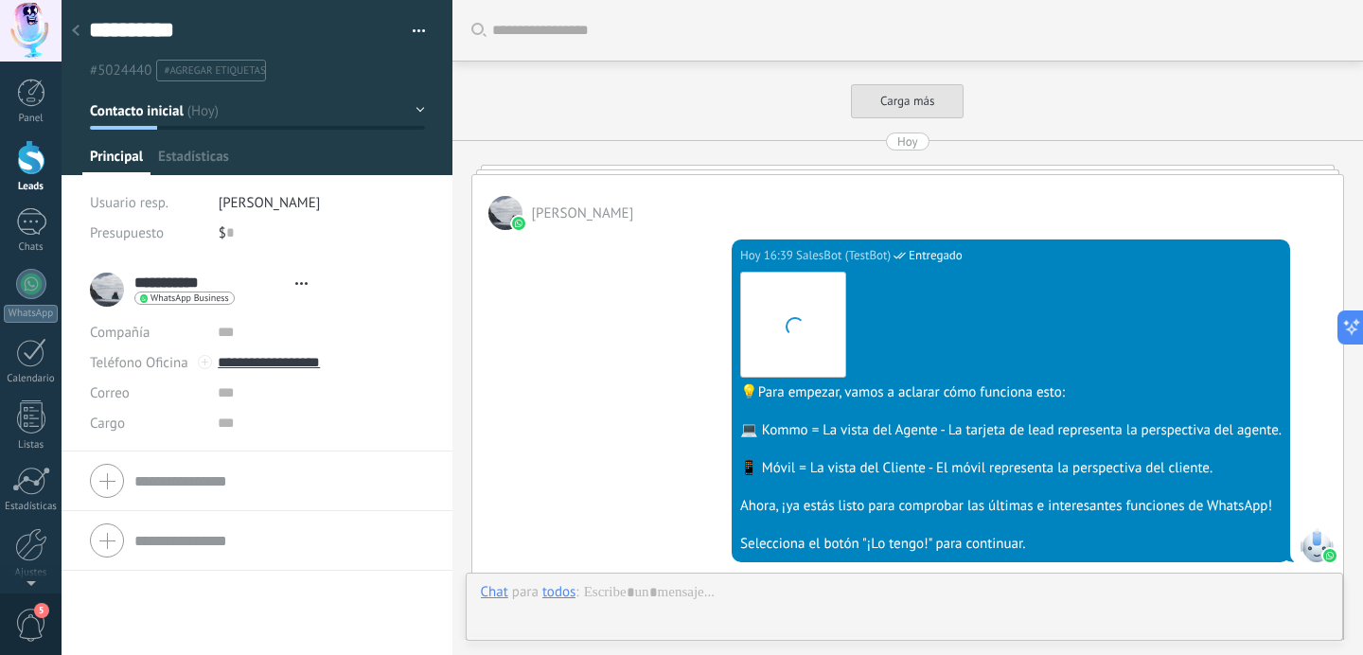
type textarea "**********"
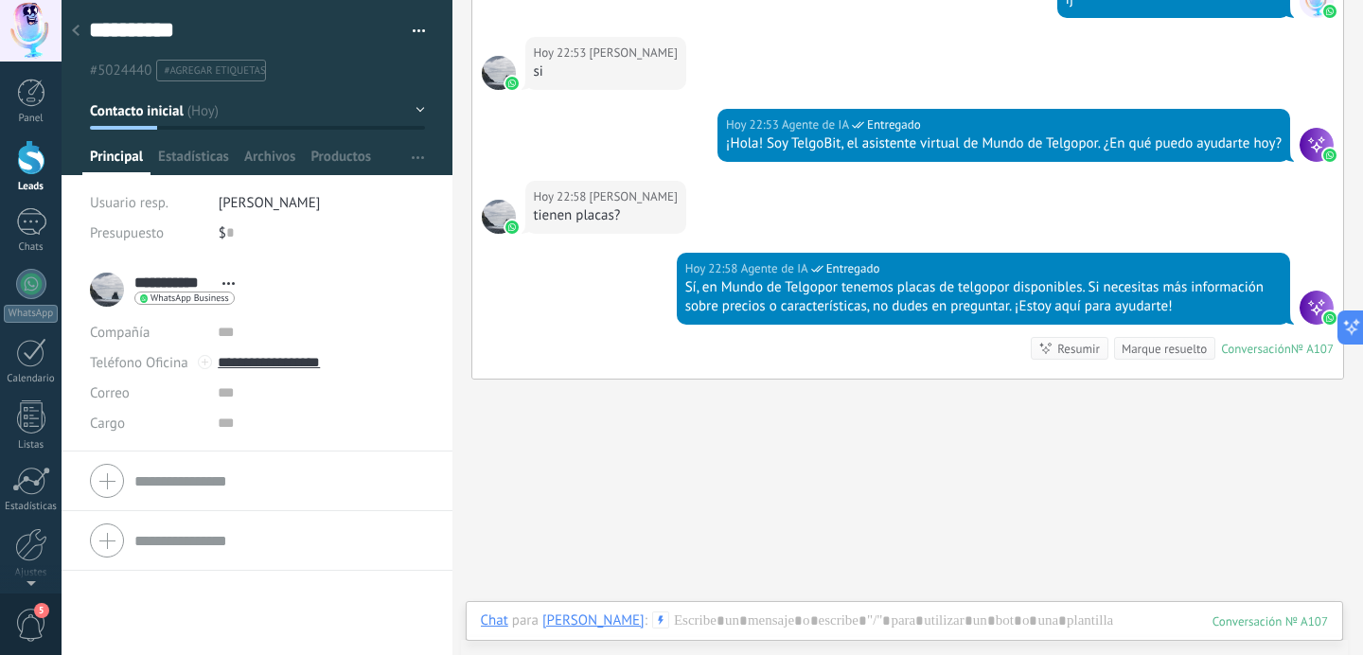
scroll to position [11723, 0]
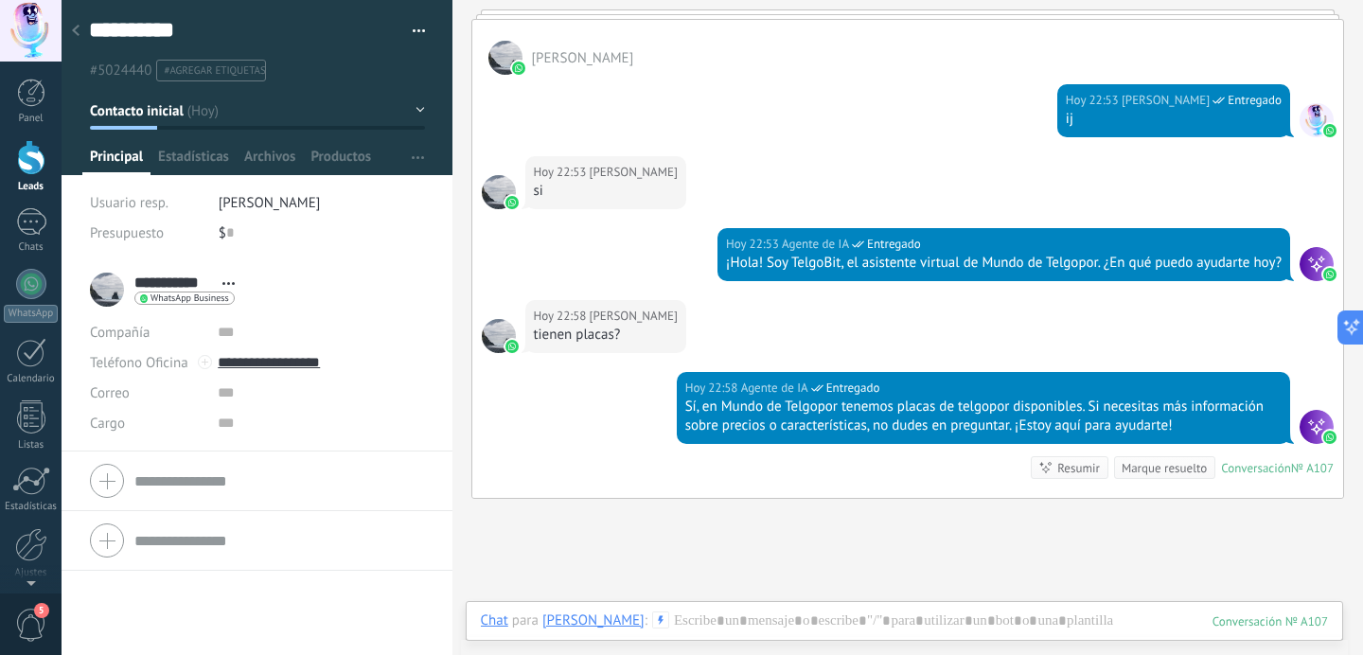
click at [1234, 462] on div "Conversación" at bounding box center [1256, 468] width 70 height 16
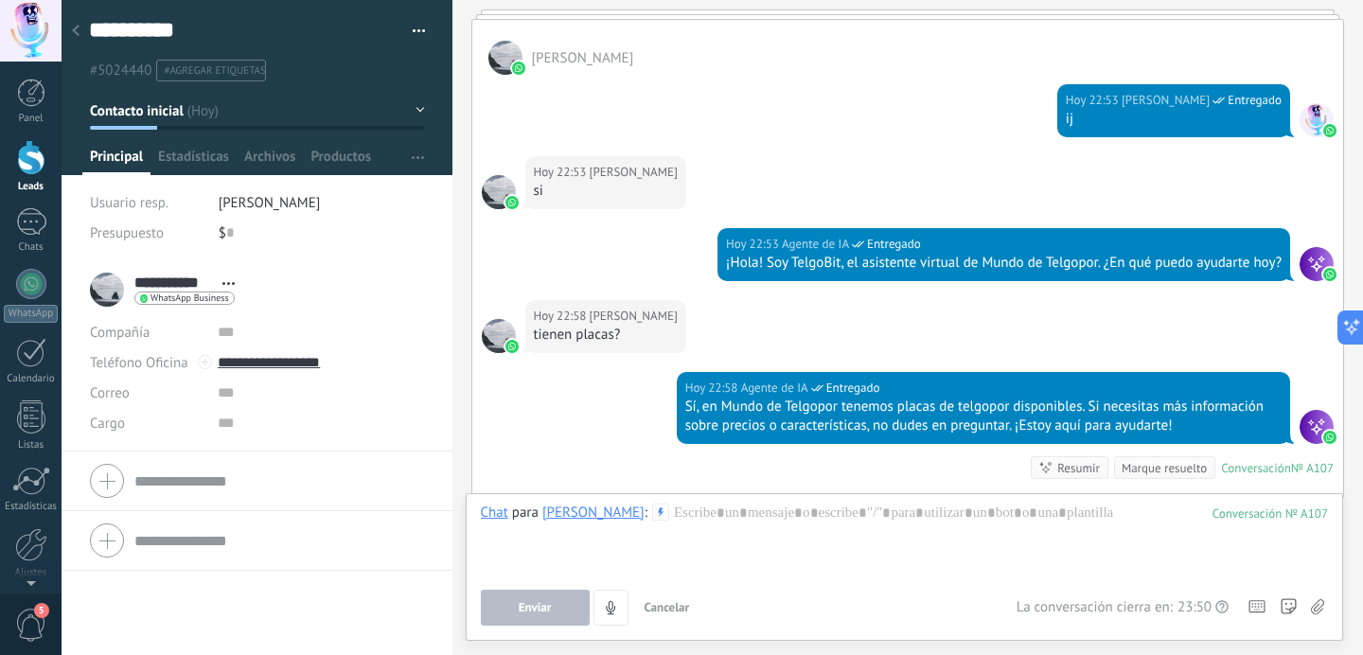
click at [1234, 462] on div "Conversación" at bounding box center [1256, 468] width 70 height 16
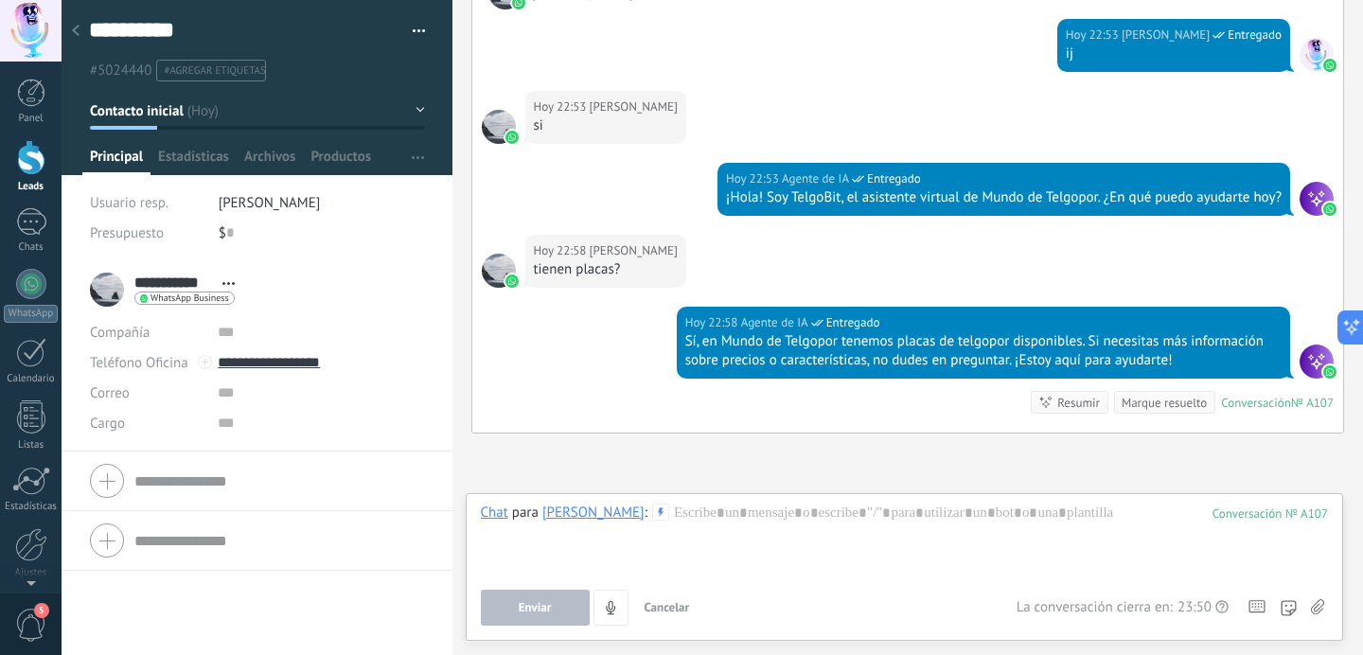
scroll to position [11789, 0]
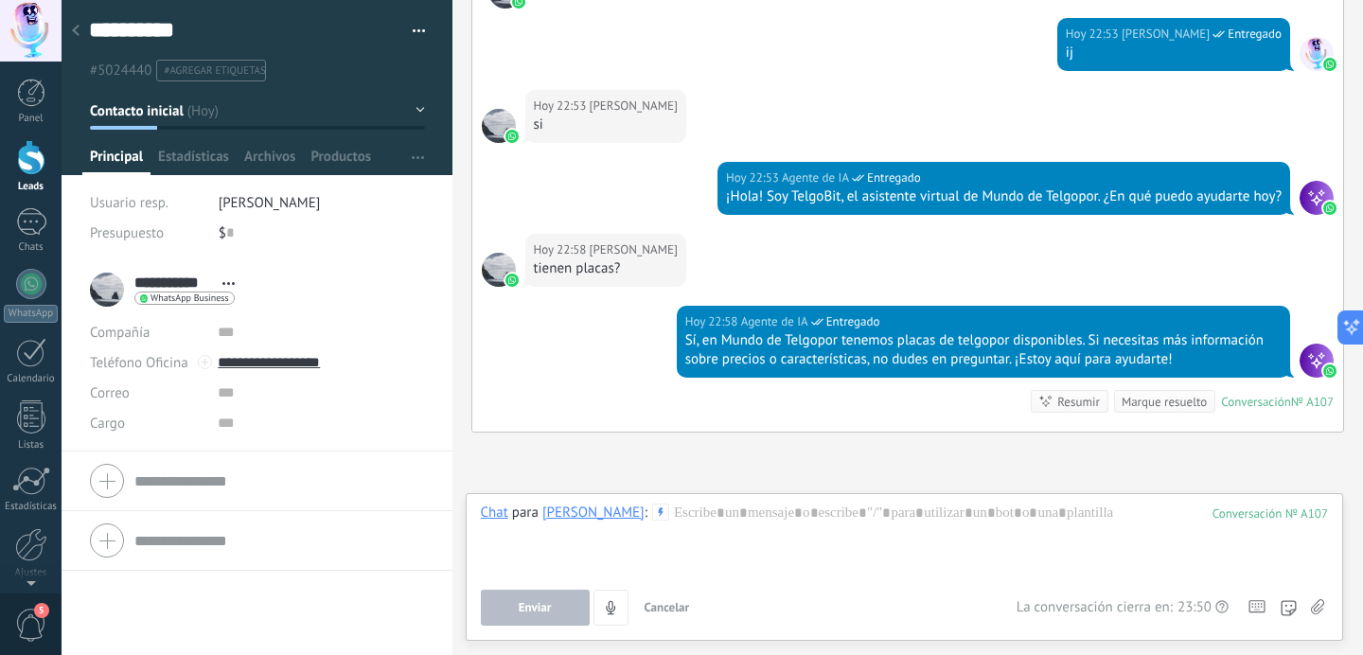
click at [840, 425] on div "[DATE] 22:58 Agente de IA Entregado Sí, en Mundo de Telgopor tenemos placas de …" at bounding box center [908, 369] width 872 height 126
click at [787, 515] on div at bounding box center [905, 540] width 848 height 72
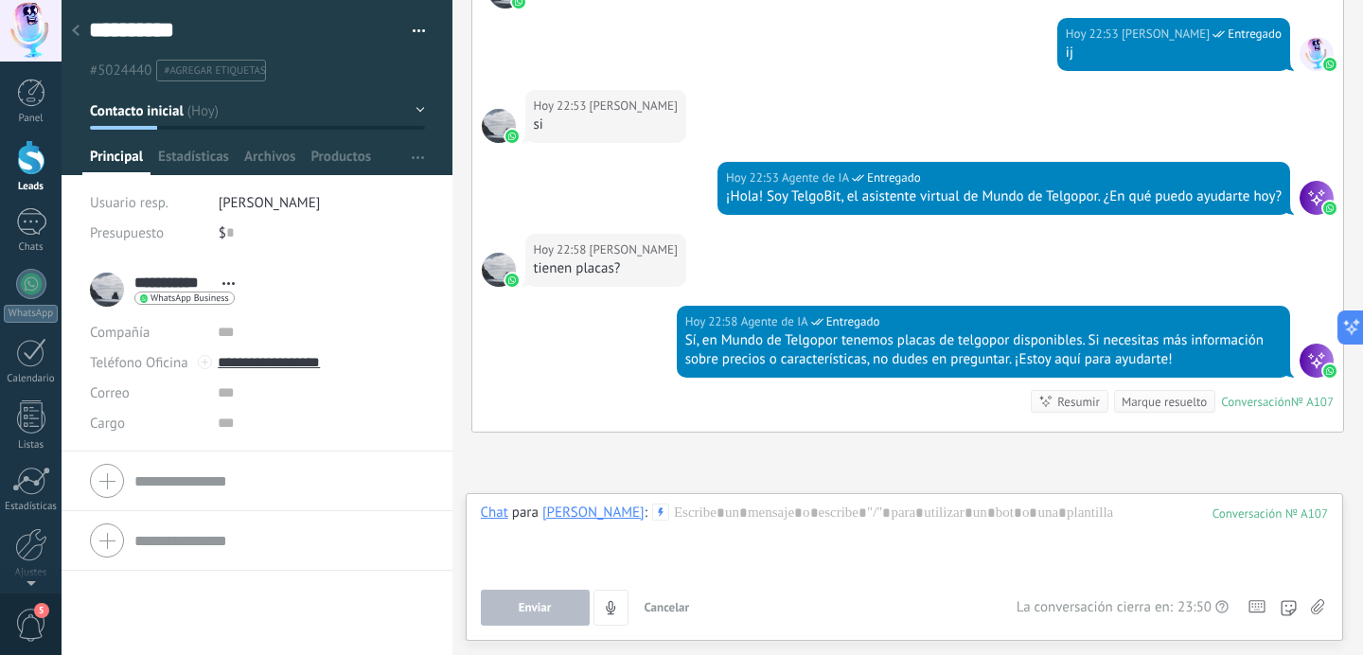
click at [1288, 407] on div "Conversación № A107 Conversación № A107 Resumir Resumir Marque resuelto" at bounding box center [1182, 401] width 303 height 23
click at [1270, 398] on div "Conversación" at bounding box center [1256, 402] width 70 height 16
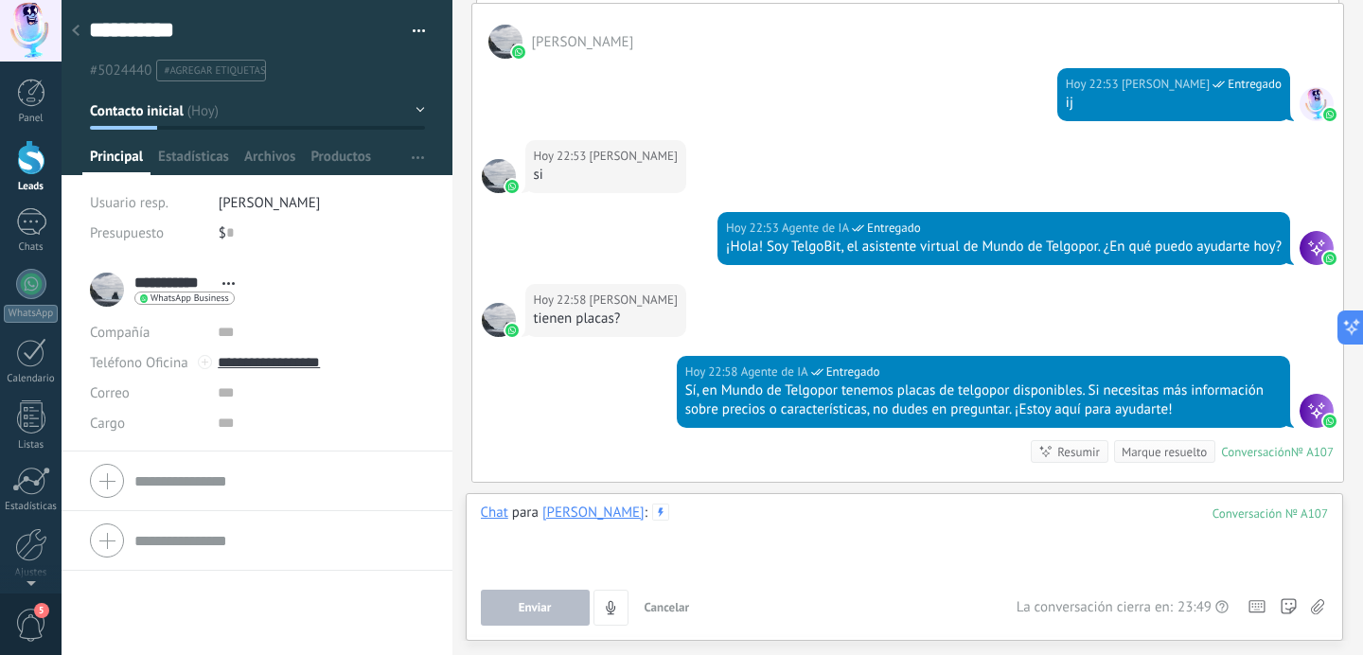
scroll to position [11893, 0]
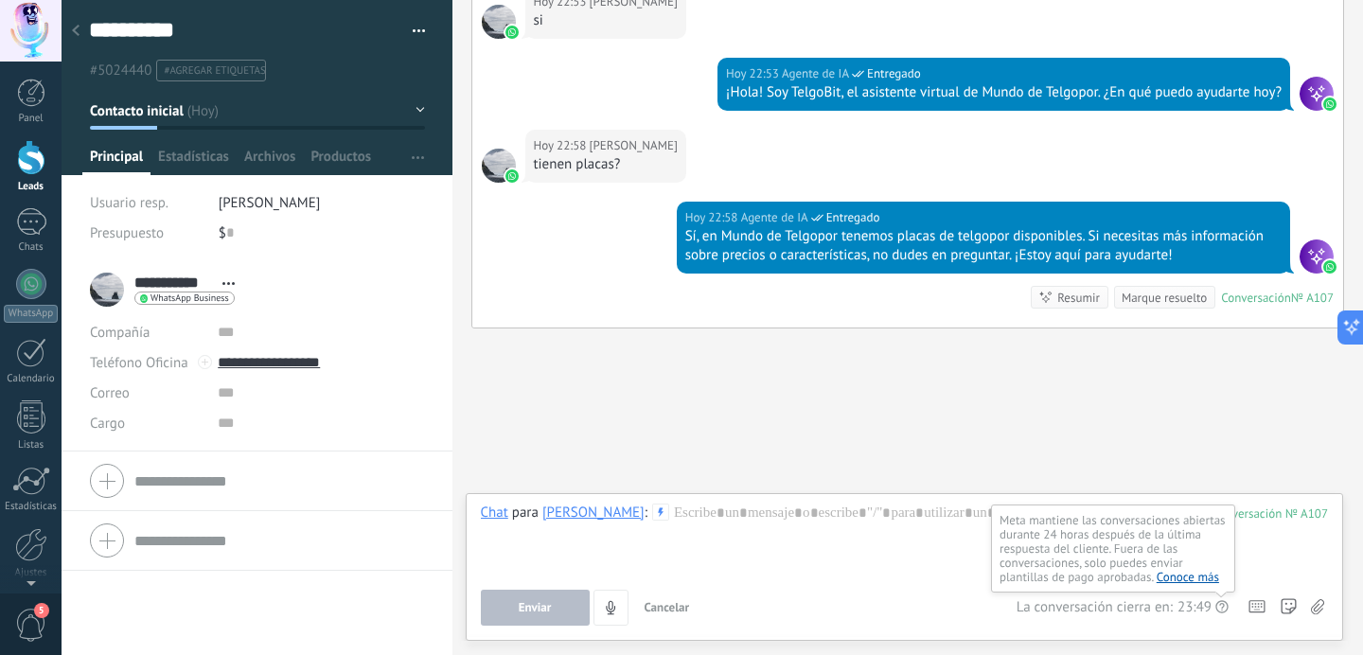
click at [1222, 611] on use at bounding box center [1222, 606] width 12 height 12
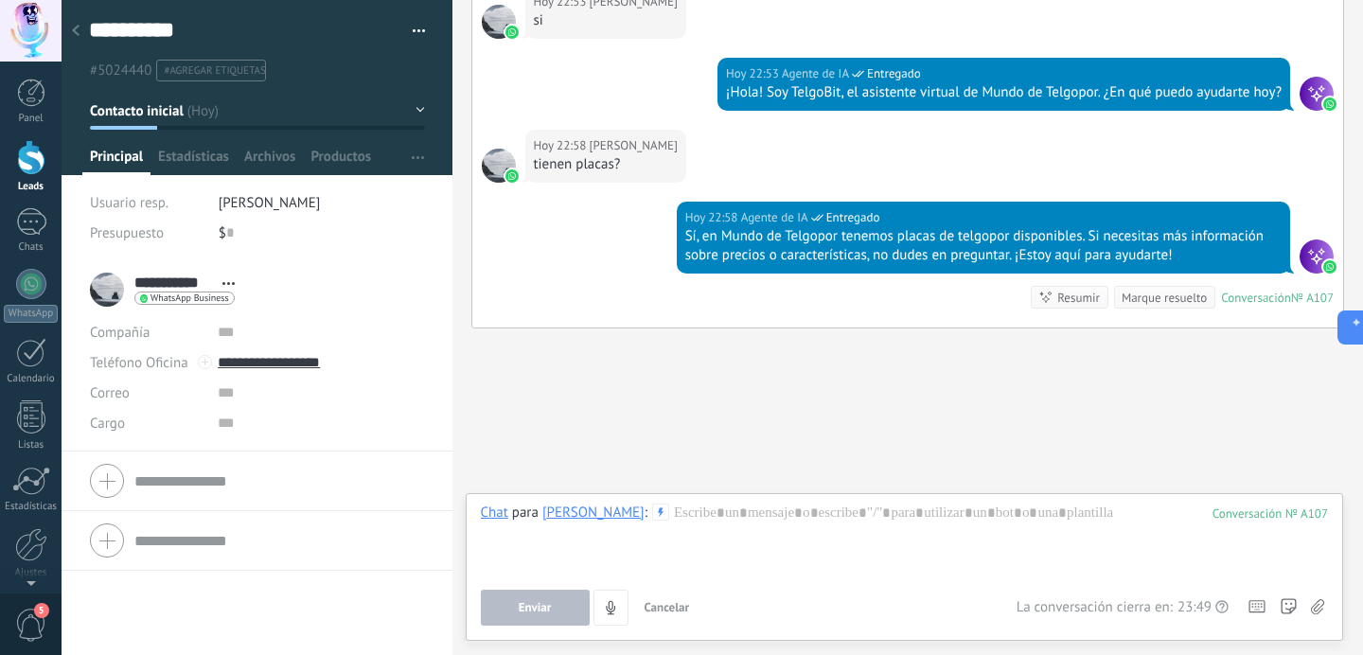
click at [295, 204] on span "[PERSON_NAME]" at bounding box center [270, 203] width 102 height 18
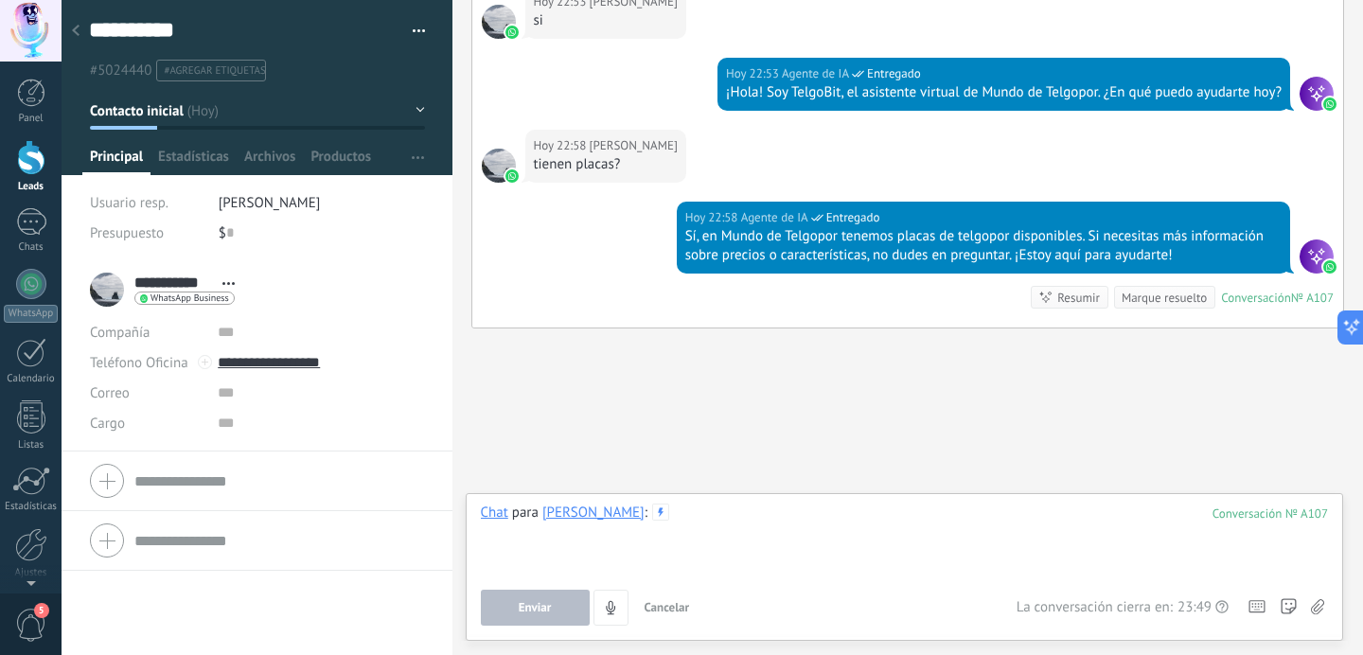
click at [664, 524] on div at bounding box center [905, 540] width 848 height 72
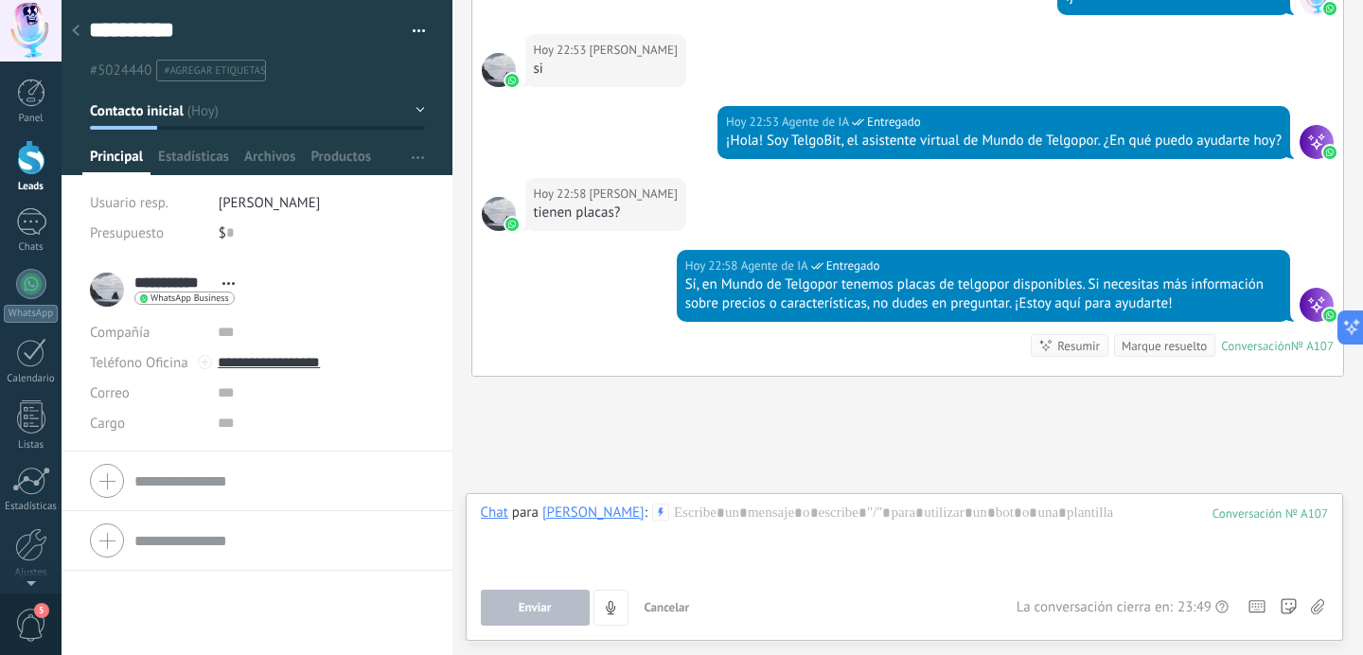
scroll to position [11833, 0]
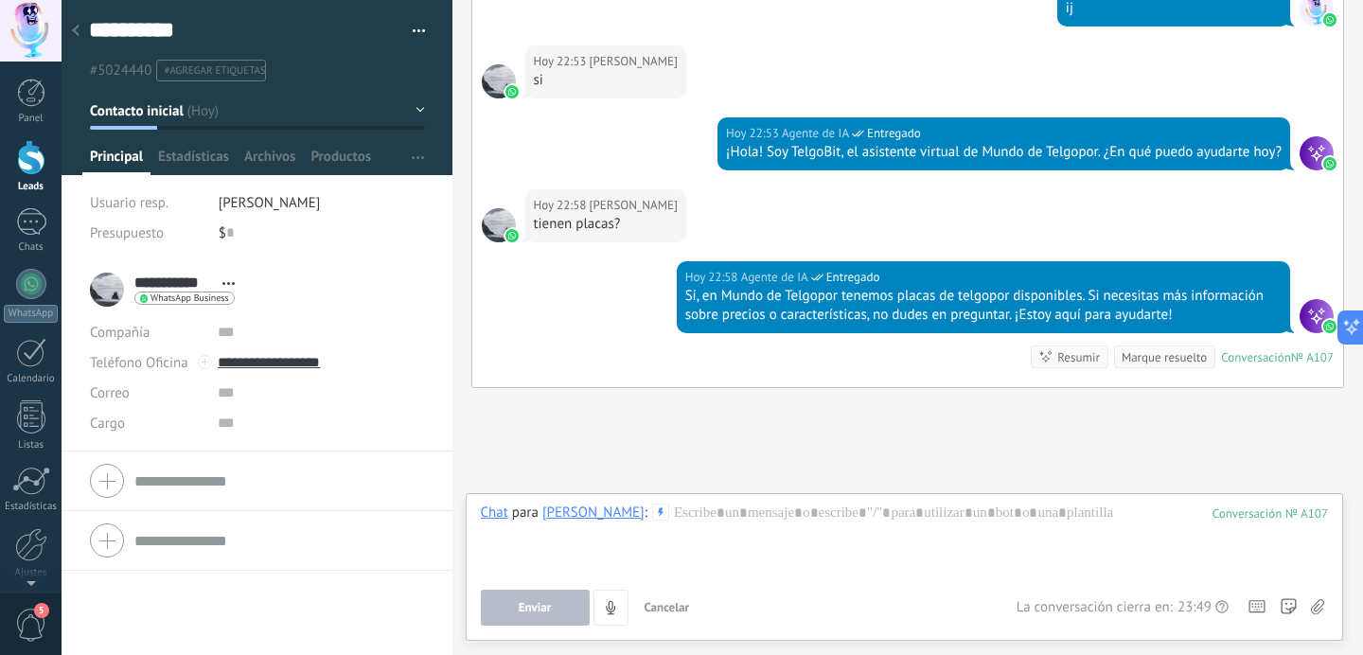
click at [1236, 354] on div "Conversación" at bounding box center [1256, 357] width 70 height 16
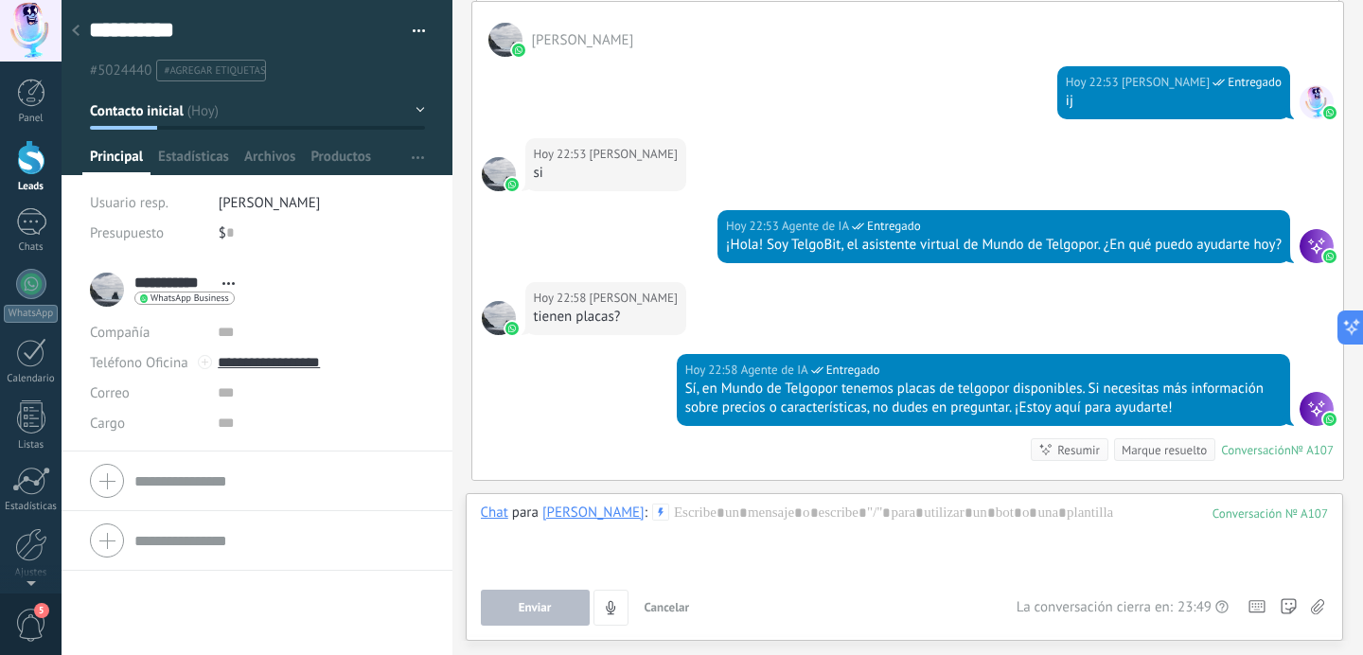
scroll to position [11762, 0]
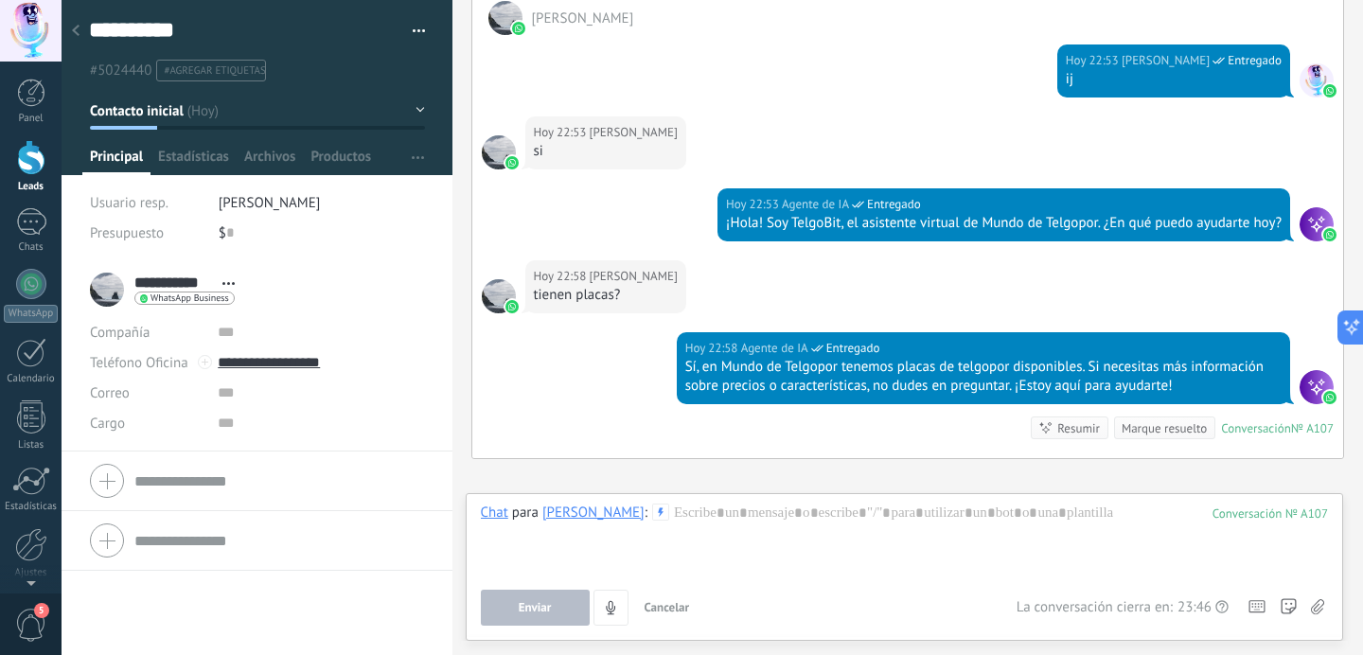
click at [1294, 417] on div "Conversación № A107 Conversación № A107 Resumir Resumir Marque resuelto" at bounding box center [1182, 428] width 303 height 23
click at [1291, 420] on div "№ A107" at bounding box center [1312, 428] width 43 height 16
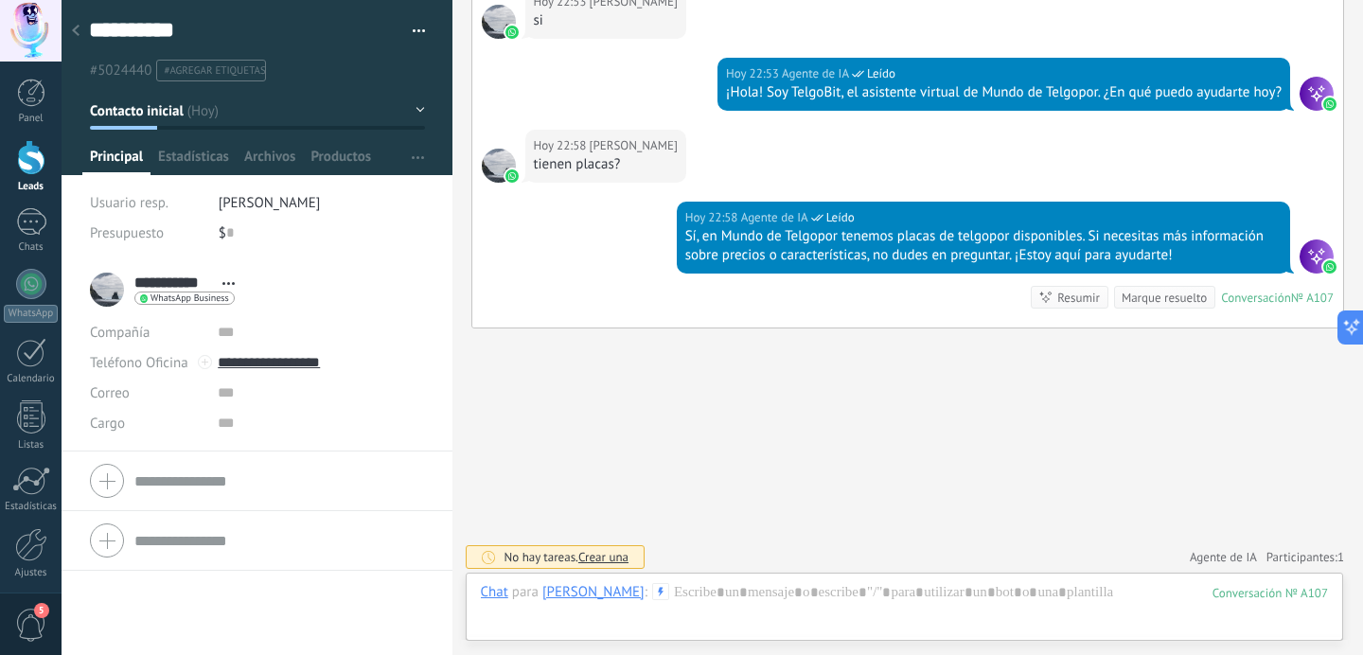
click at [1287, 564] on div "No hay tareas. Crear una Agente de IA Participantes: 1 Agregar usuario Bots: 0" at bounding box center [908, 556] width 874 height 31
click at [1231, 552] on span "Agente de IA" at bounding box center [1223, 557] width 67 height 19
click at [1285, 552] on link "Participantes: 1" at bounding box center [1306, 557] width 78 height 16
click at [1212, 556] on span "Agente de IA" at bounding box center [1223, 557] width 67 height 19
click at [1227, 517] on icon at bounding box center [1234, 519] width 15 height 15
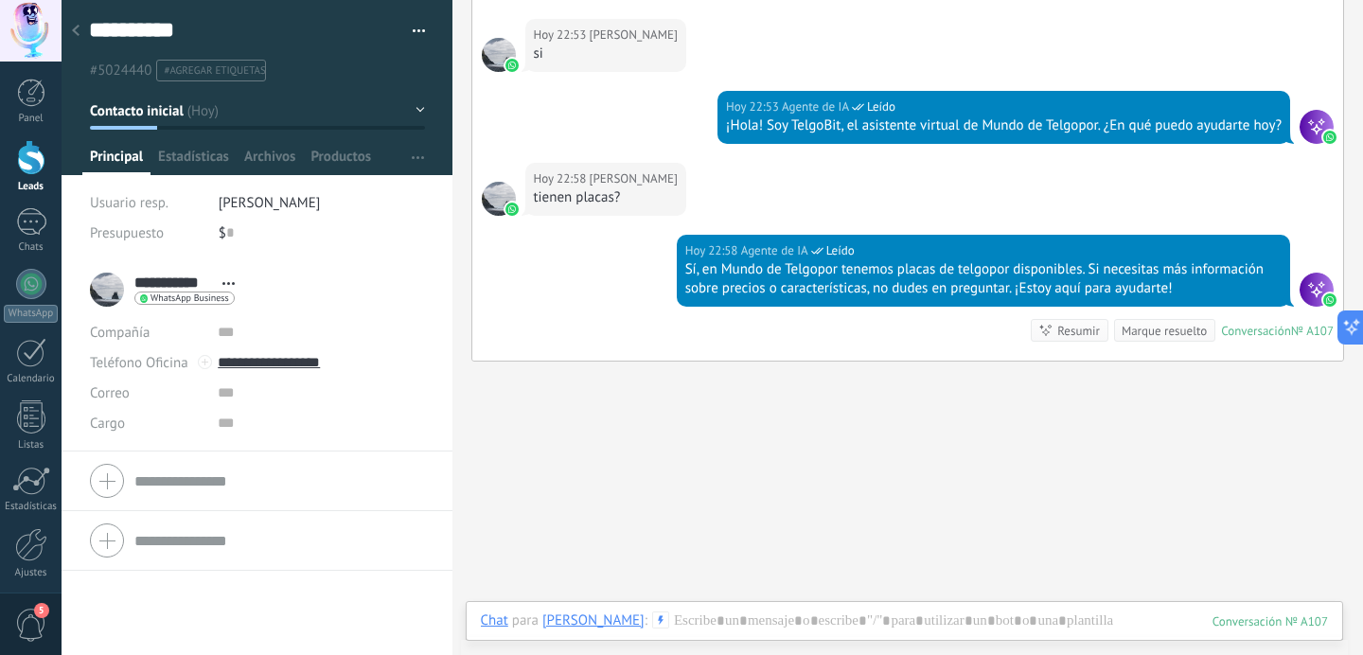
scroll to position [11889, 0]
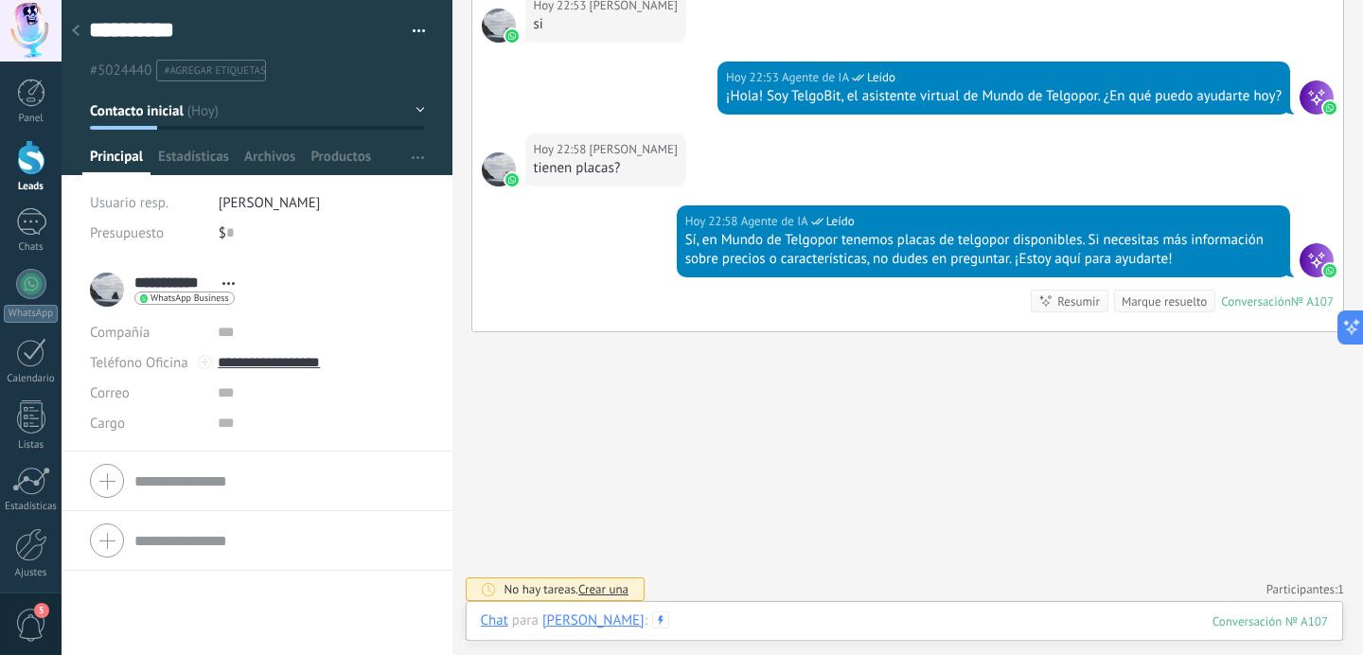
click at [926, 614] on div at bounding box center [905, 640] width 848 height 57
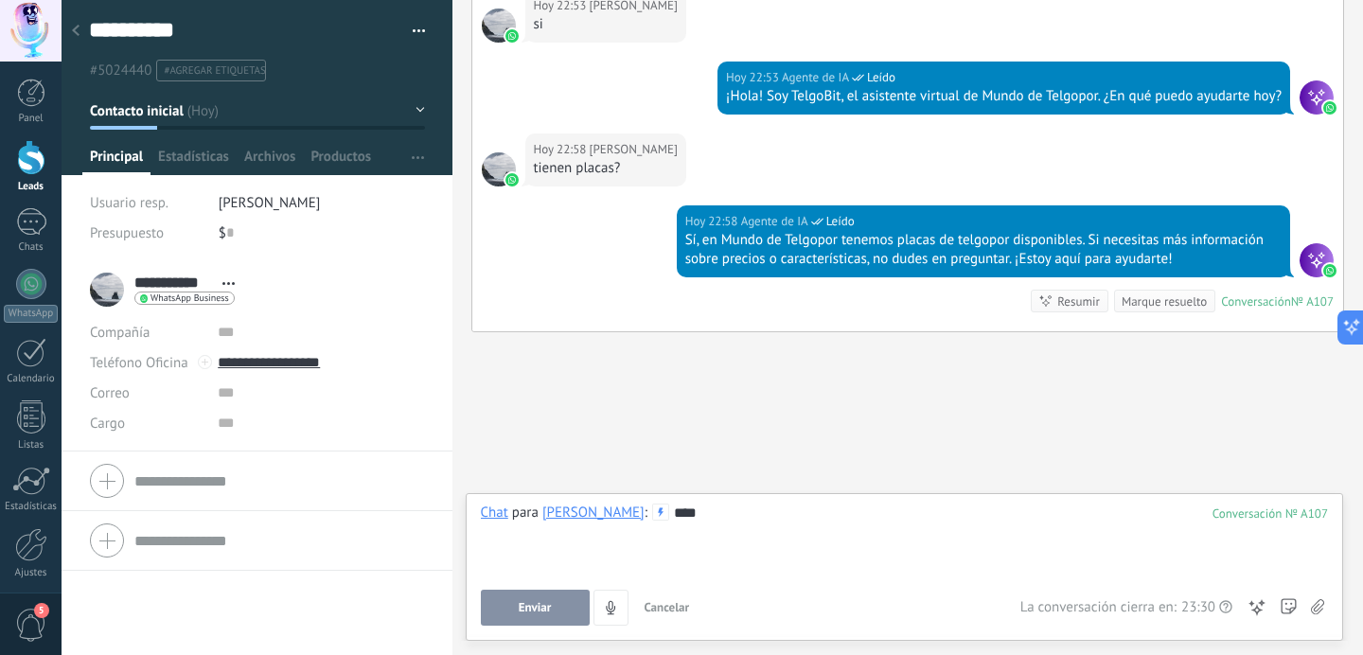
click at [532, 596] on button "Enviar" at bounding box center [535, 608] width 109 height 36
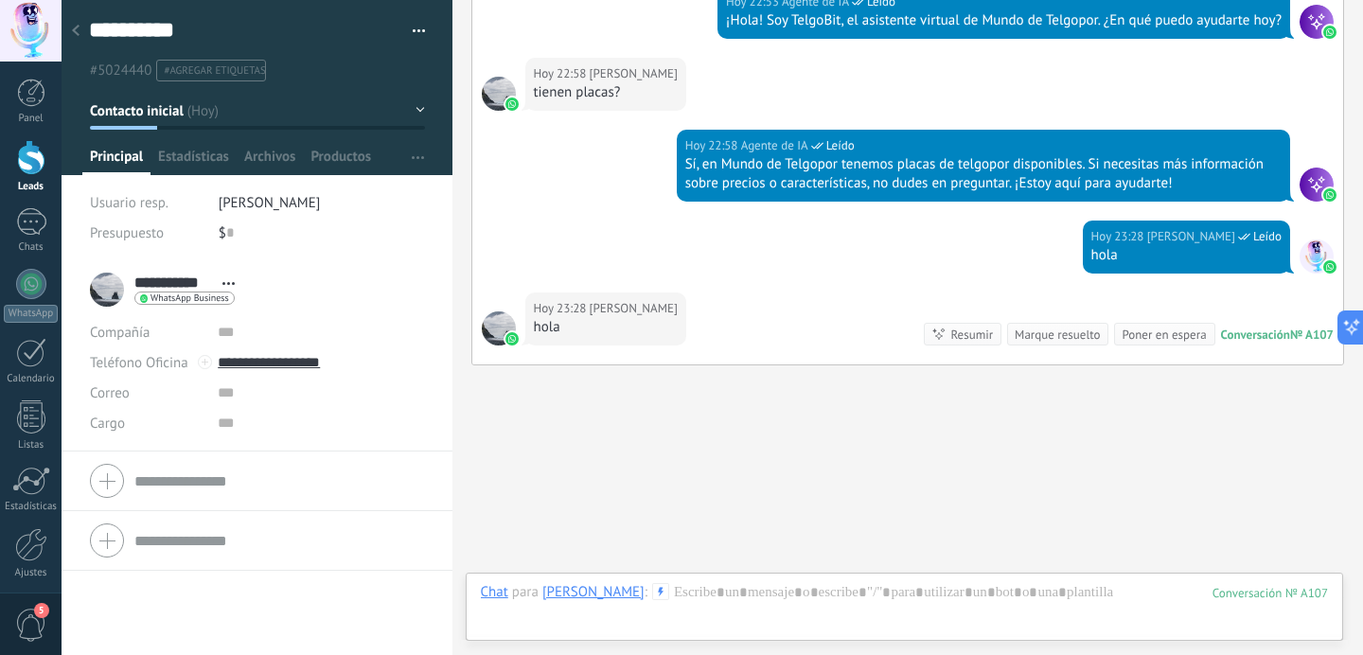
scroll to position [12002, 0]
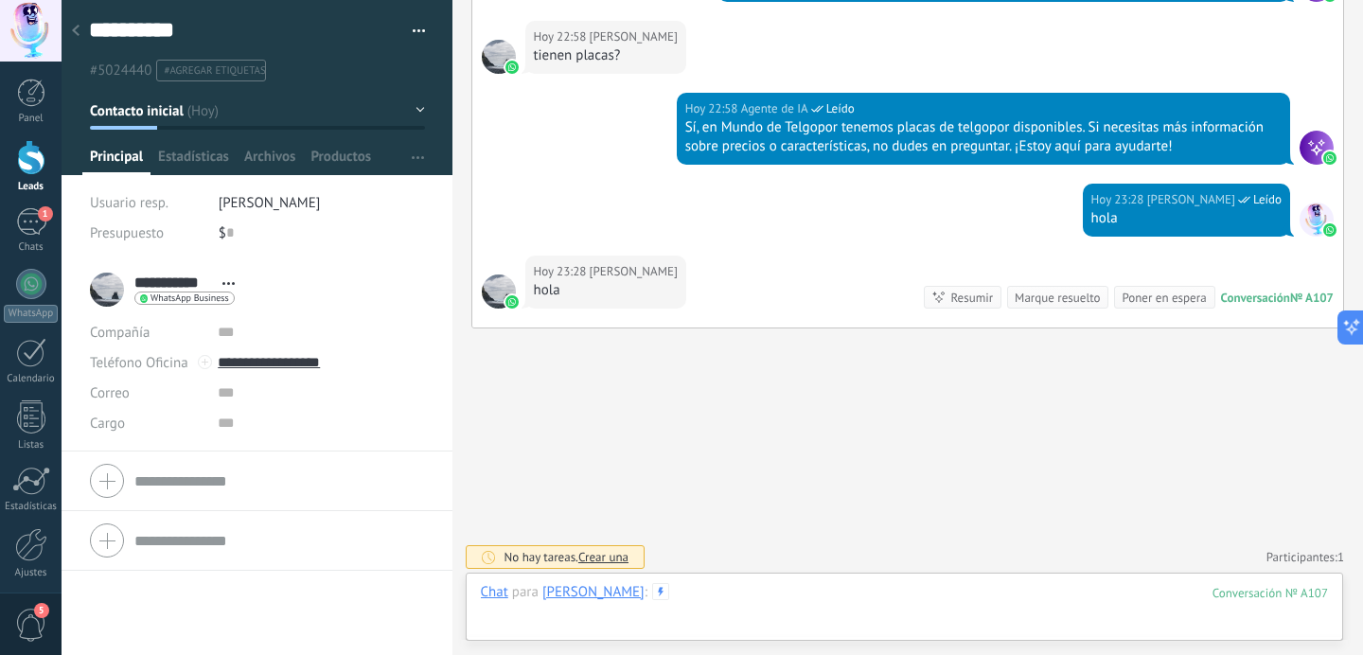
click at [947, 595] on div at bounding box center [905, 611] width 848 height 57
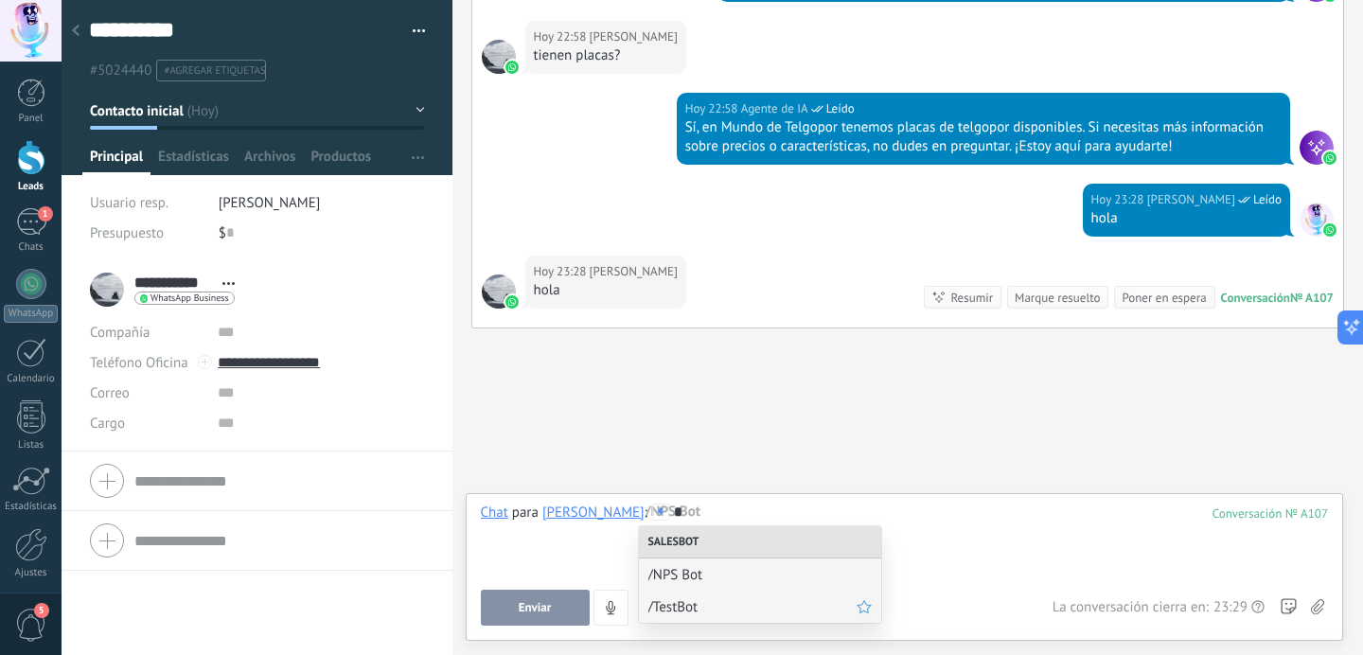
click at [730, 609] on span "/TestBot" at bounding box center [752, 607] width 208 height 18
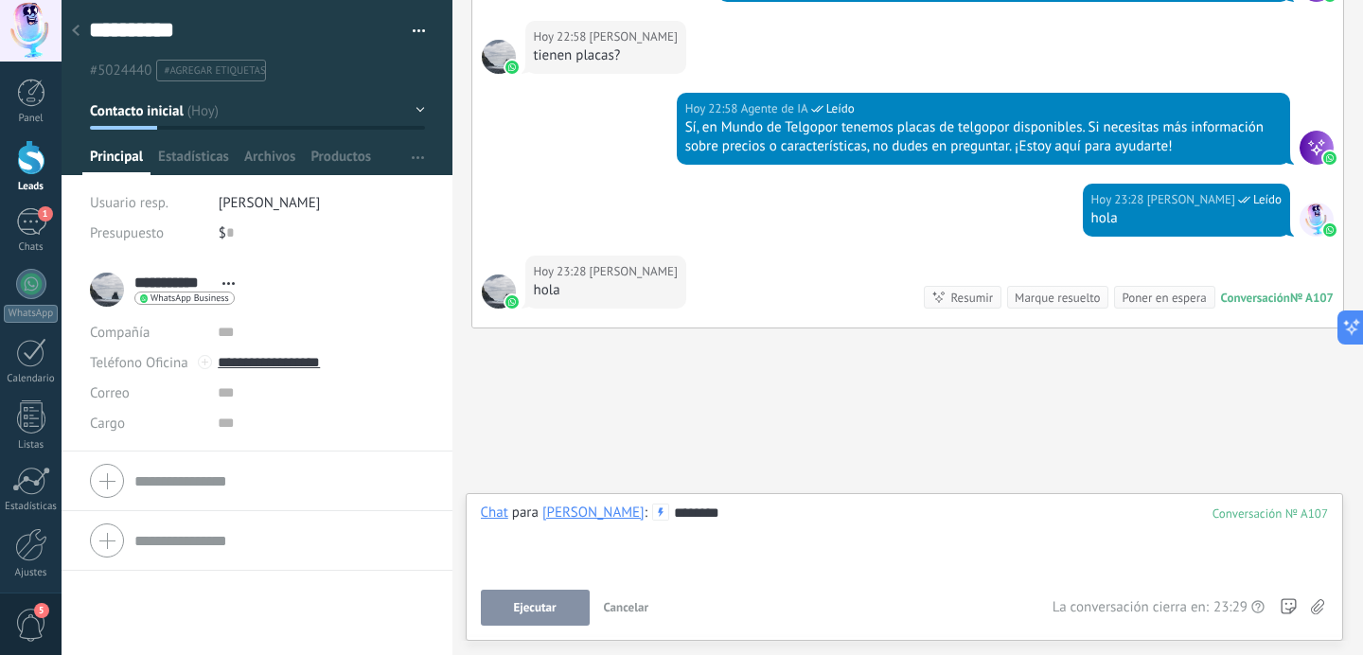
click at [544, 608] on span "Ejecutar" at bounding box center [535, 607] width 43 height 13
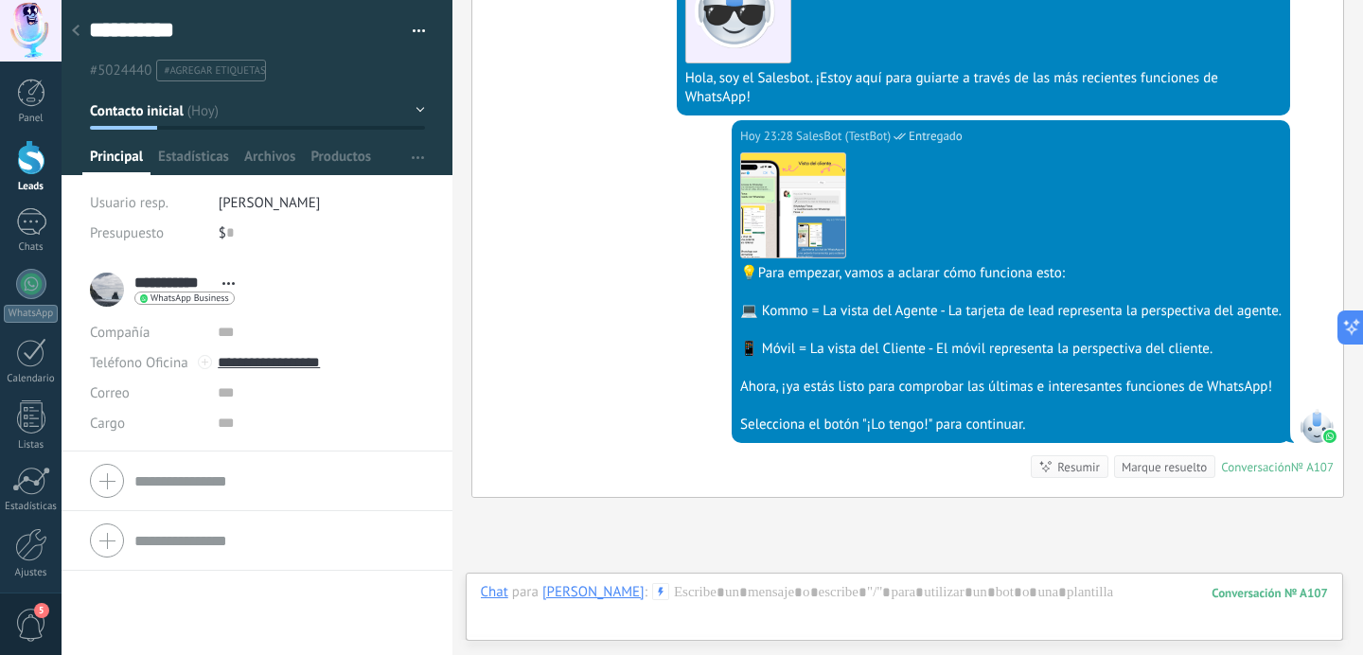
scroll to position [12574, 0]
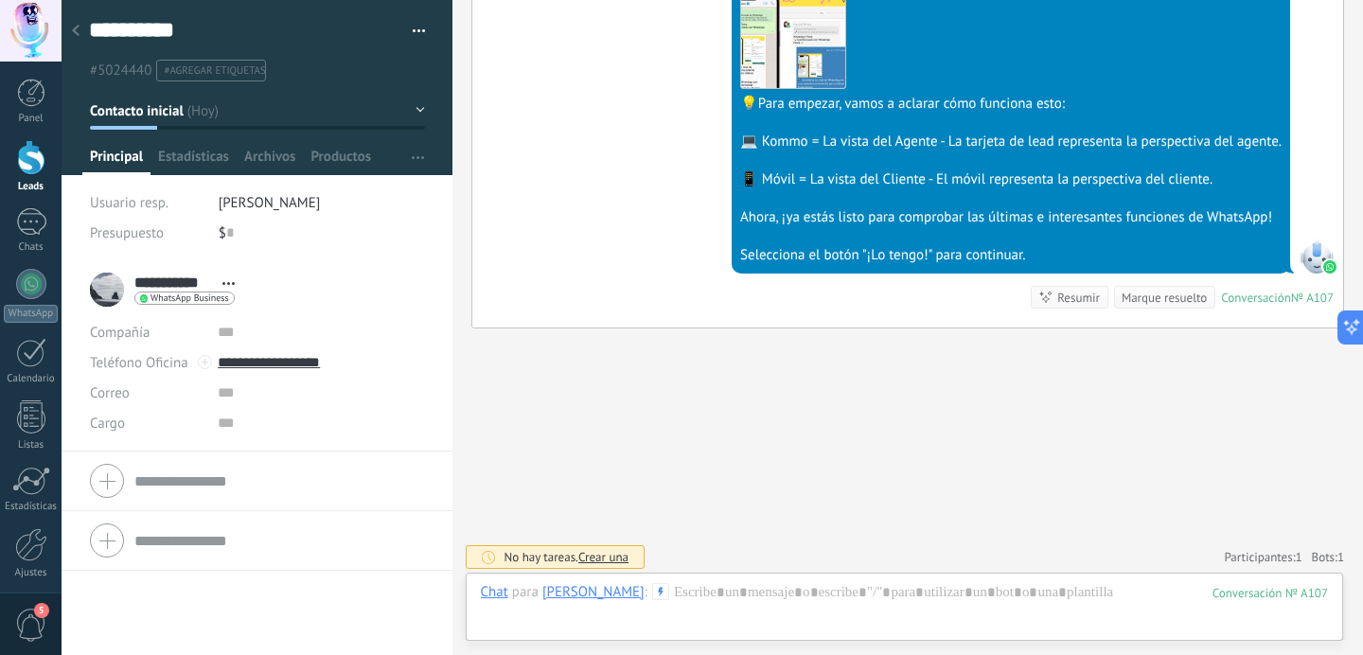
click at [1319, 559] on span "Bots: 1" at bounding box center [1328, 557] width 32 height 16
click at [1315, 516] on icon at bounding box center [1322, 519] width 15 height 15
click at [1270, 558] on link "Participantes: 1" at bounding box center [1306, 557] width 78 height 16
click at [940, 580] on div "Chat Correo Nota Tarea Chat para Agus Martin : 107 Enviar Cancelar Rastrear cli…" at bounding box center [905, 607] width 879 height 68
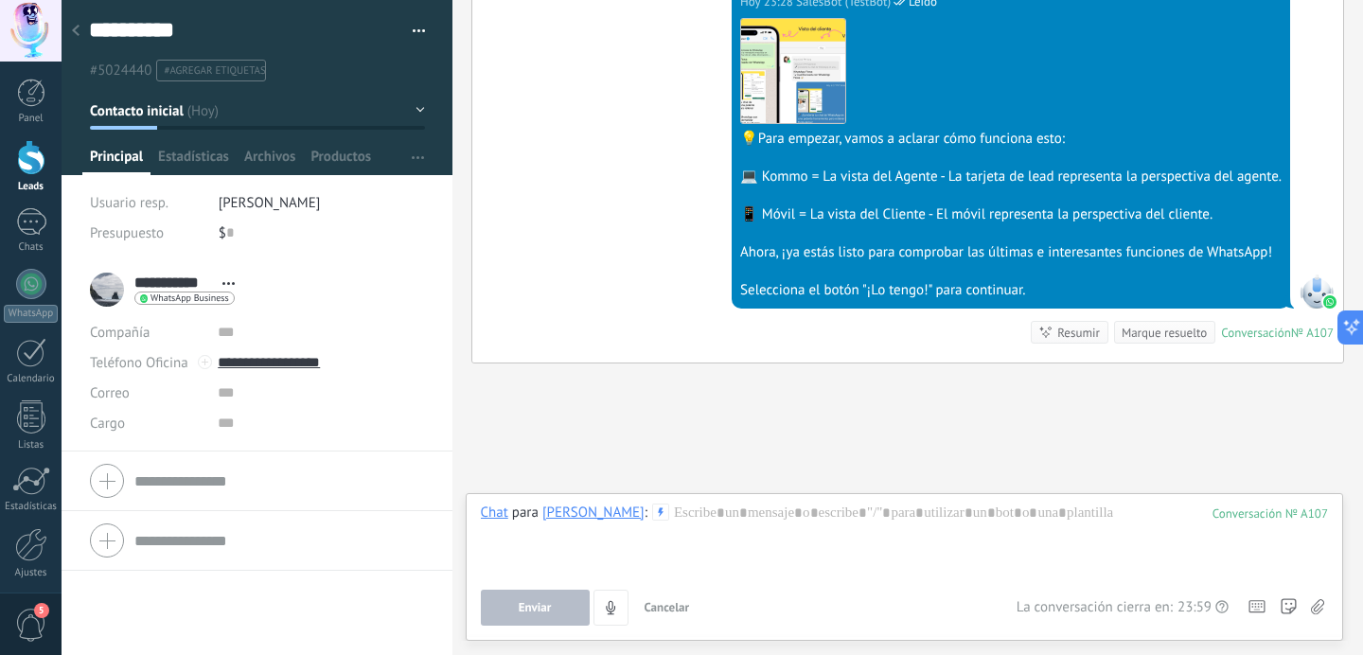
scroll to position [11901, 0]
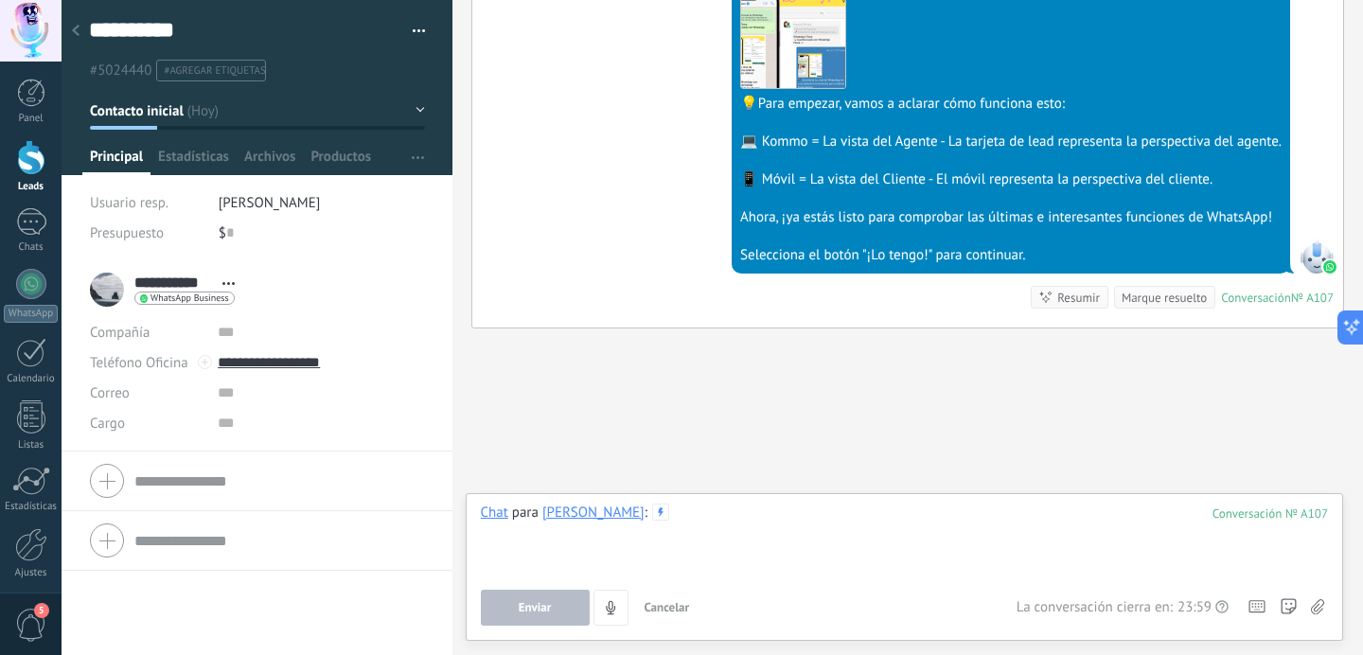
click at [841, 522] on div at bounding box center [905, 540] width 848 height 72
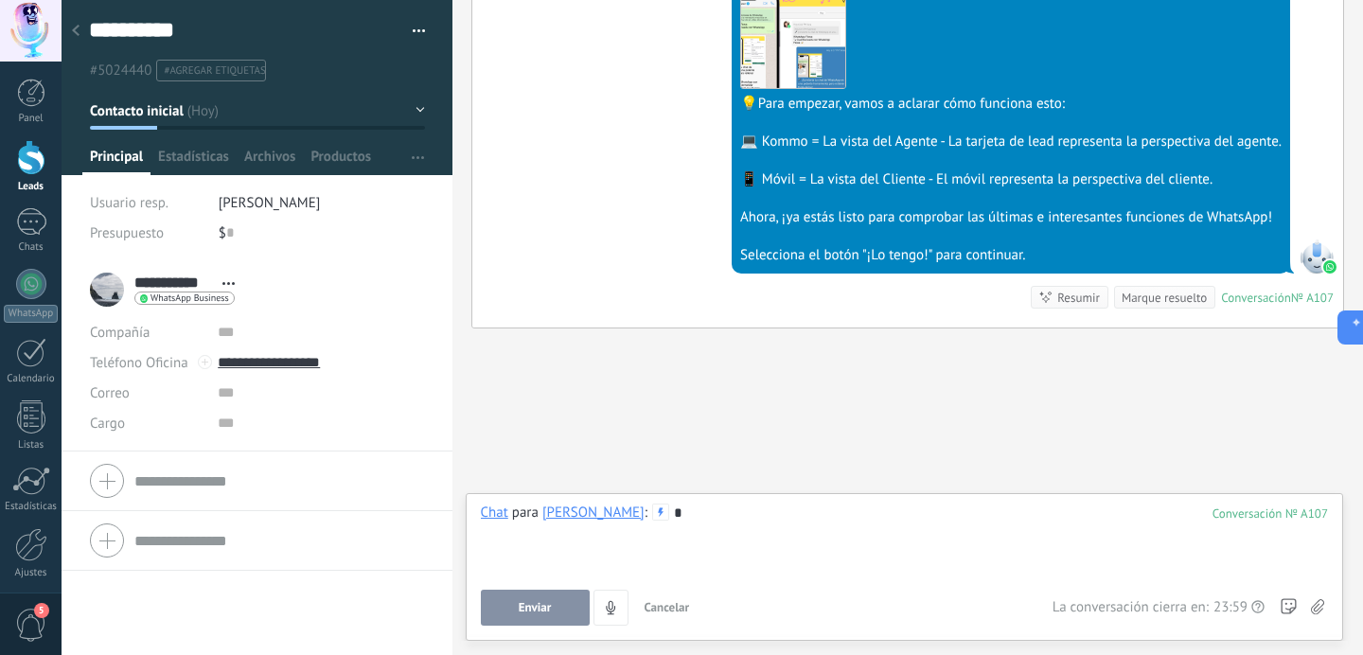
drag, startPoint x: 862, startPoint y: 525, endPoint x: 890, endPoint y: 477, distance: 55.5
click at [862, 524] on div "*" at bounding box center [905, 540] width 848 height 72
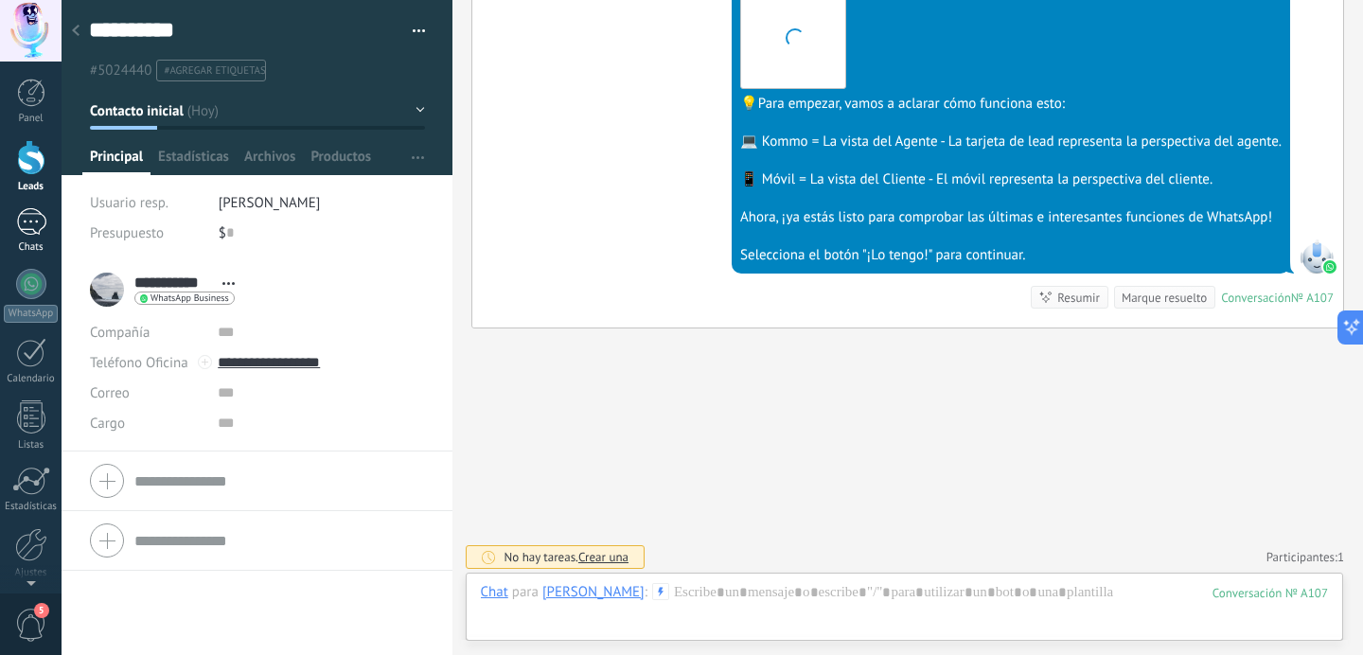
click at [39, 224] on div at bounding box center [31, 221] width 30 height 27
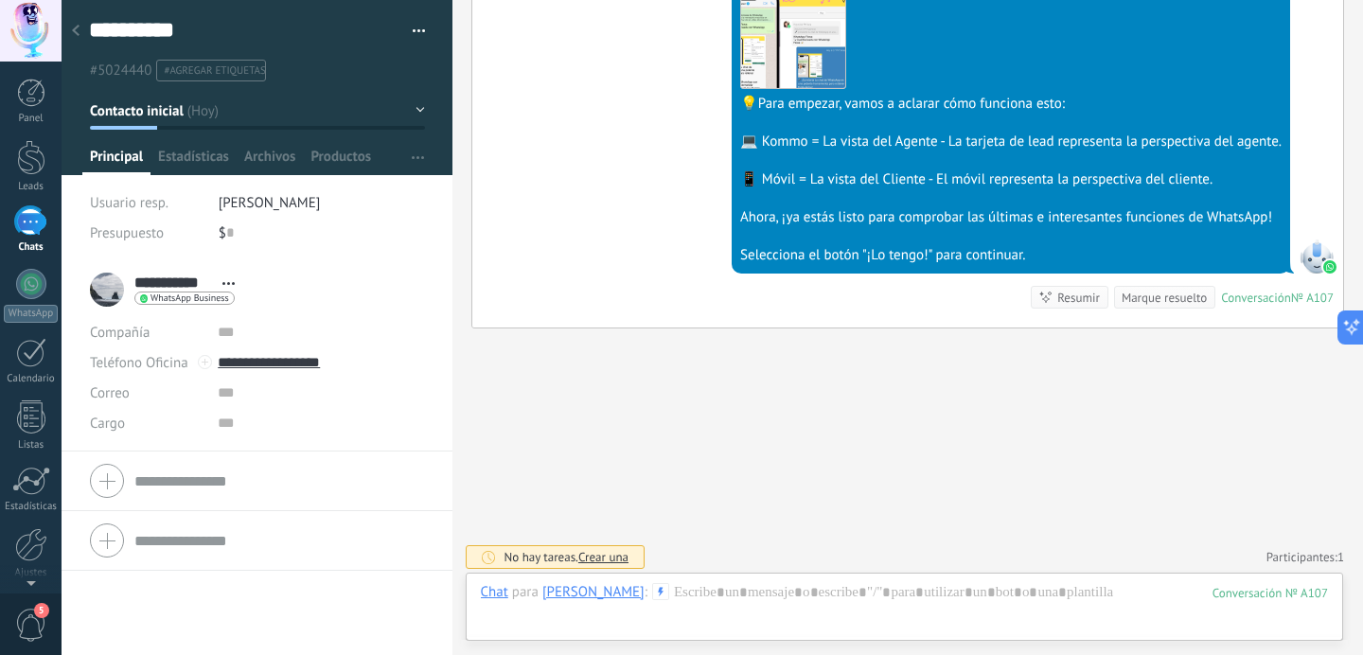
scroll to position [434, 0]
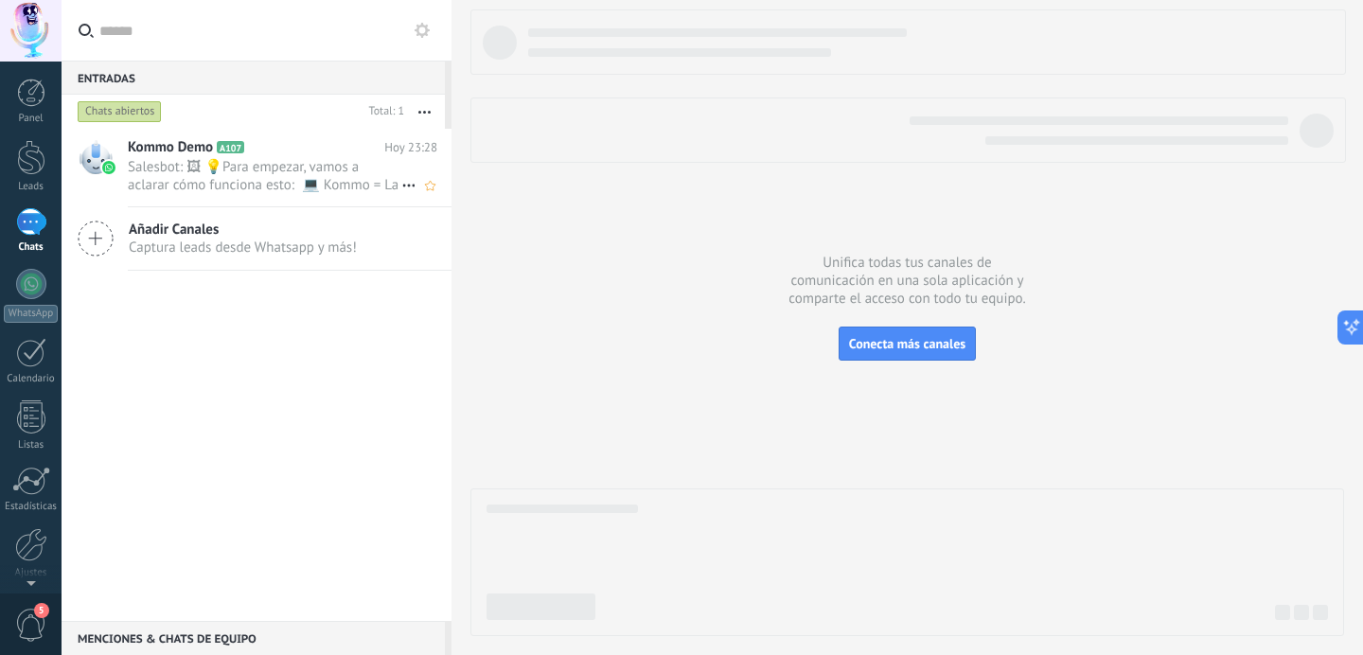
click at [342, 158] on span "Salesbot: 🖼 💡Para empezar, vamos a aclarar cómo funciona esto: 💻 Kommo = La vis…" at bounding box center [265, 176] width 274 height 36
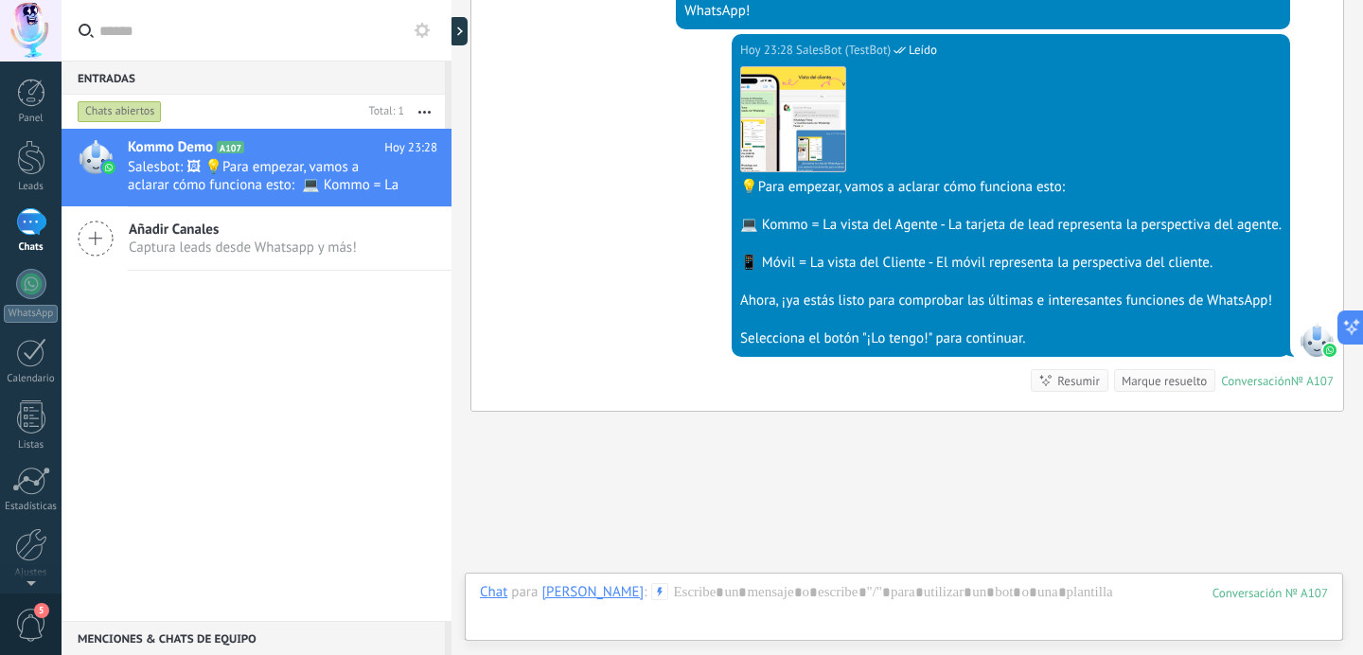
scroll to position [6709, 0]
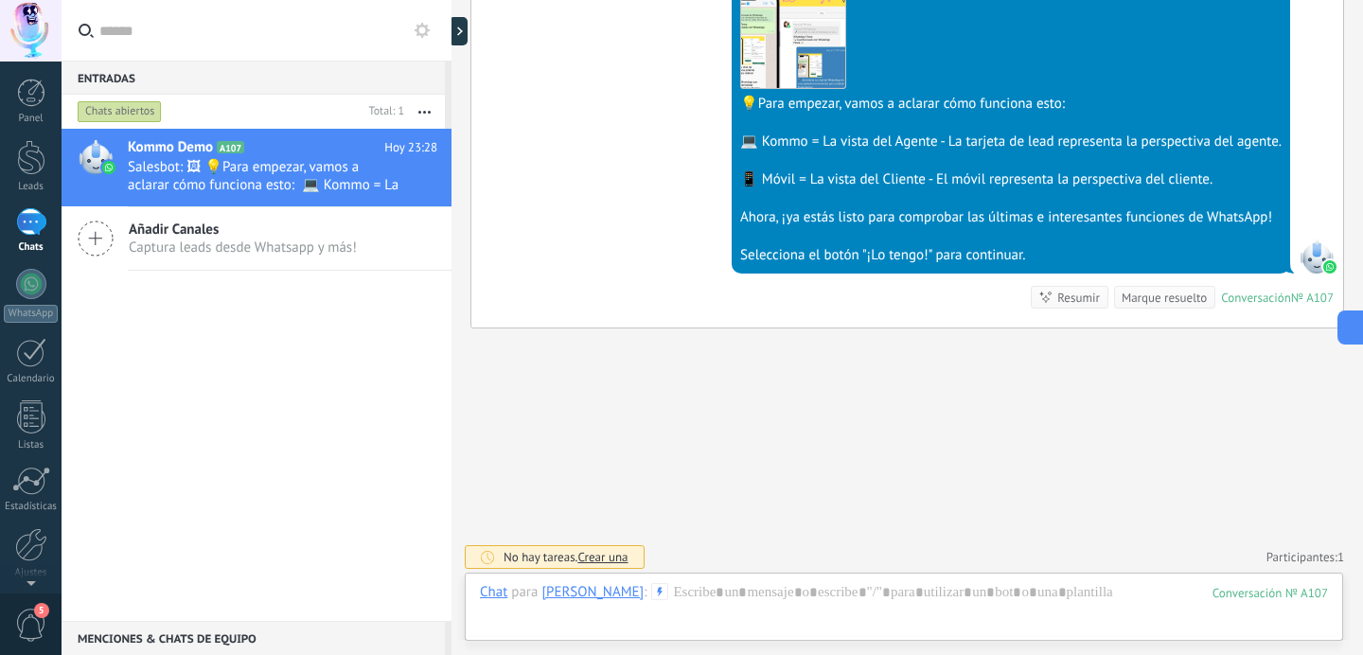
click at [1284, 551] on link "Participantes: 1" at bounding box center [1306, 557] width 78 height 16
click at [1194, 515] on link "Agregar usuario" at bounding box center [1184, 514] width 89 height 17
type input "******"
click at [1248, 475] on button "Guardar" at bounding box center [1277, 482] width 76 height 25
click at [1225, 517] on input "******" at bounding box center [1265, 522] width 155 height 34
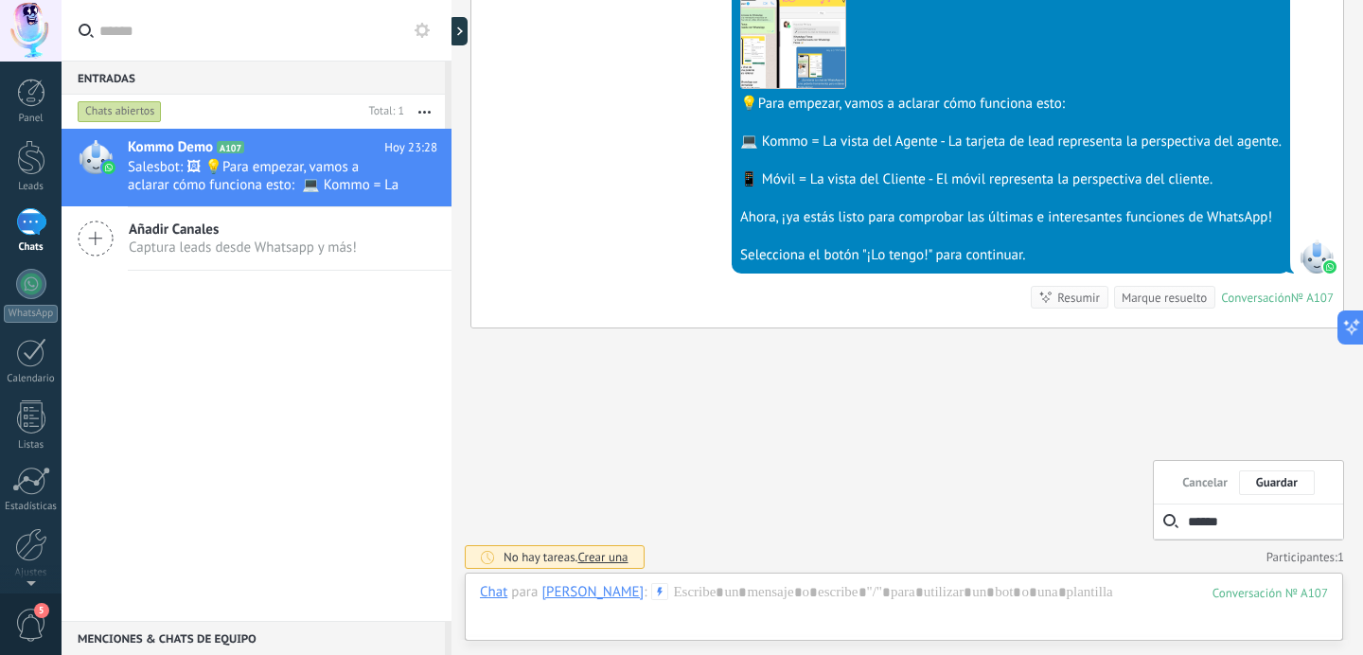
drag, startPoint x: 1225, startPoint y: 517, endPoint x: 1110, endPoint y: 517, distance: 114.5
click at [934, 592] on div at bounding box center [904, 611] width 848 height 57
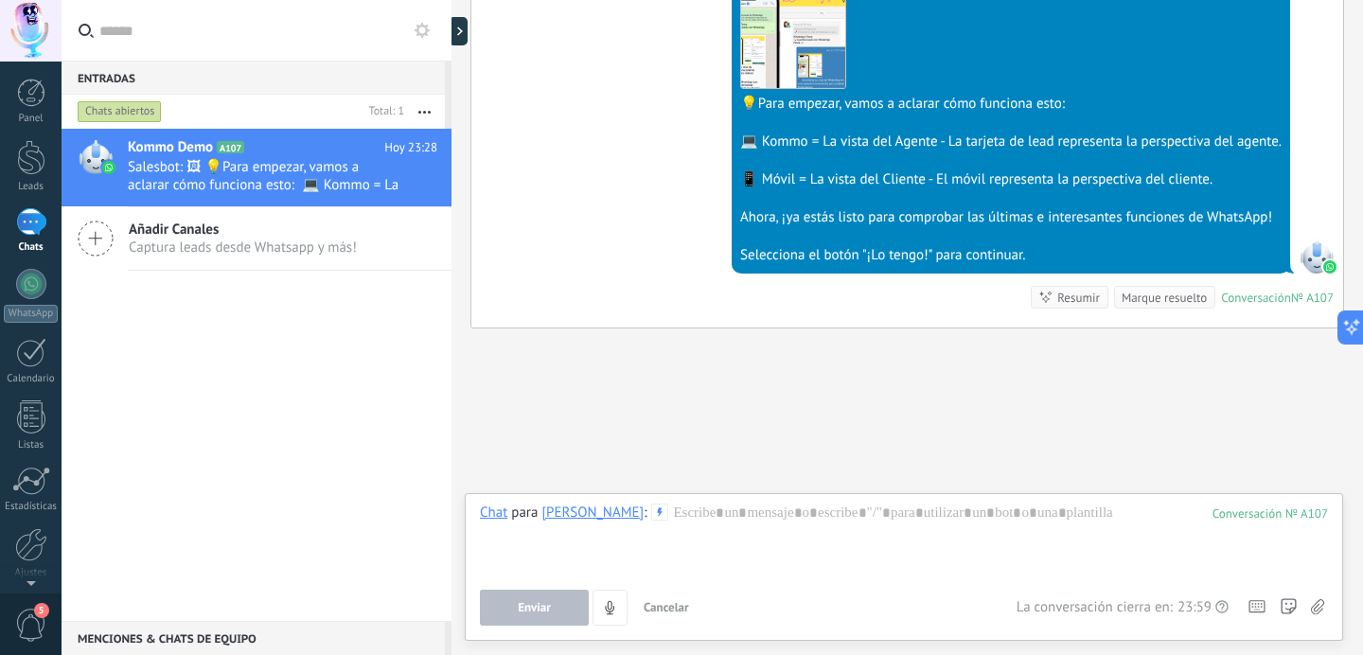
click at [665, 618] on button "Cancelar" at bounding box center [666, 608] width 61 height 36
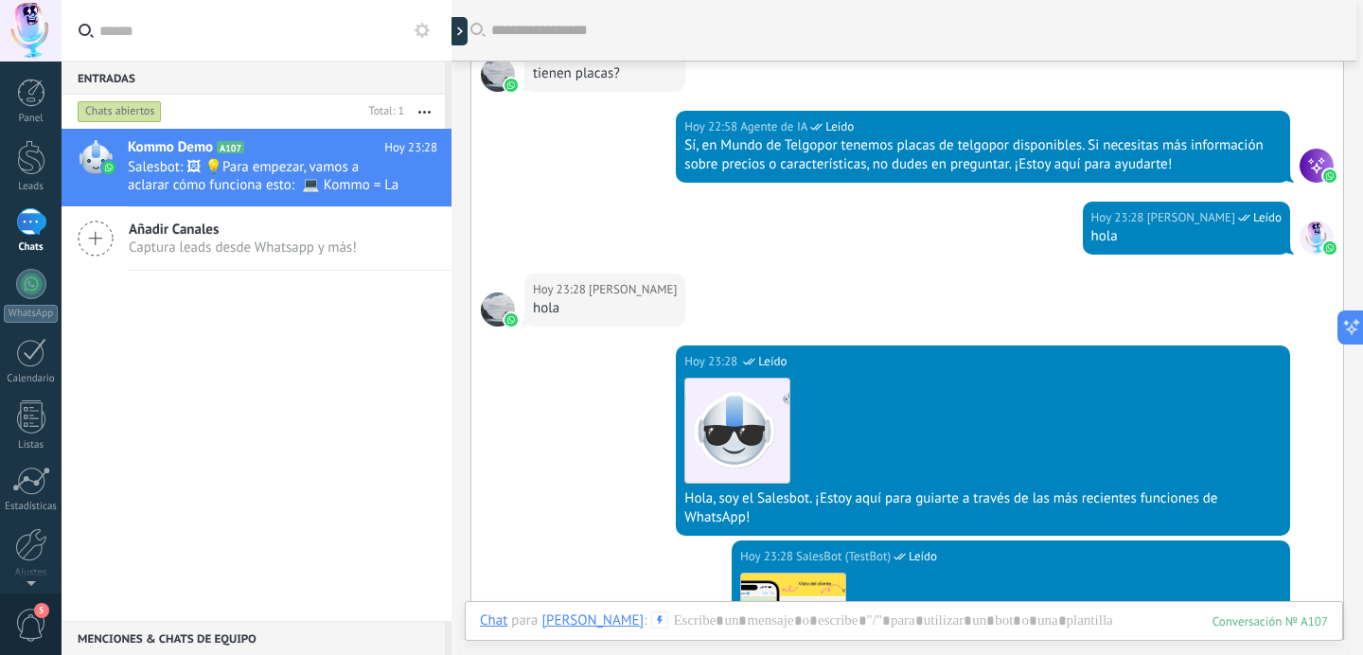
scroll to position [5995, 0]
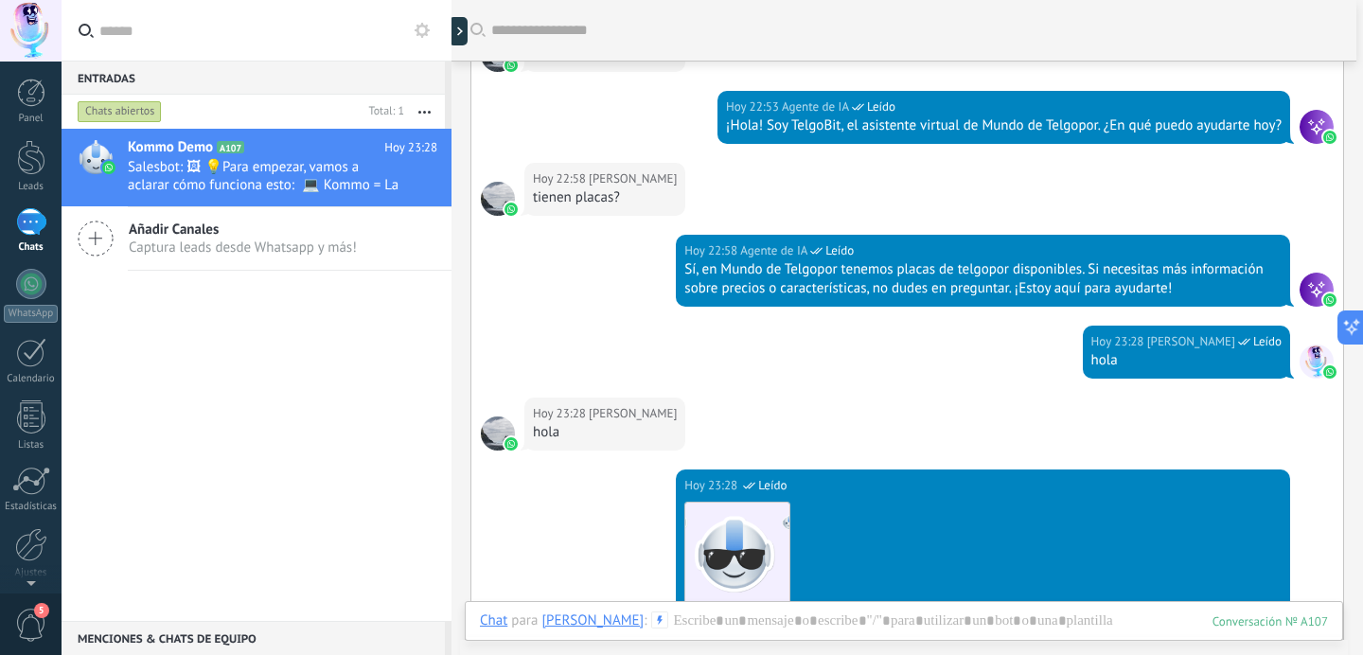
click at [1311, 297] on div at bounding box center [1317, 290] width 34 height 34
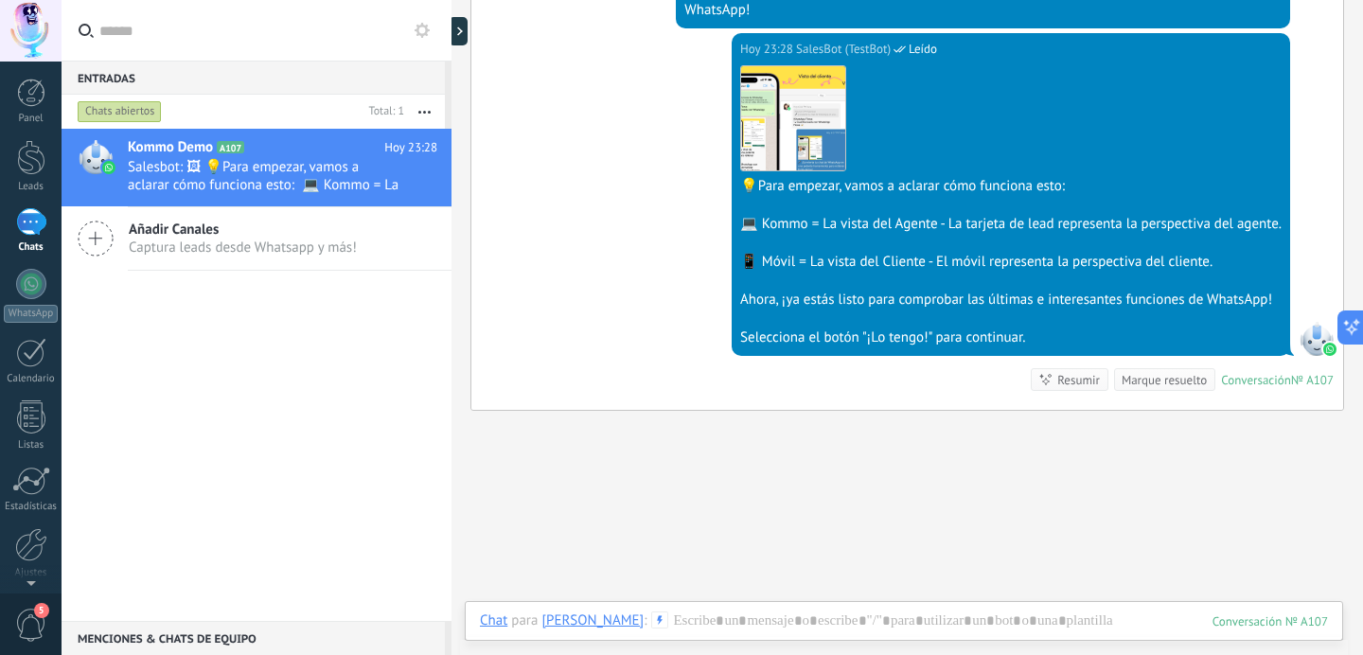
scroll to position [6709, 0]
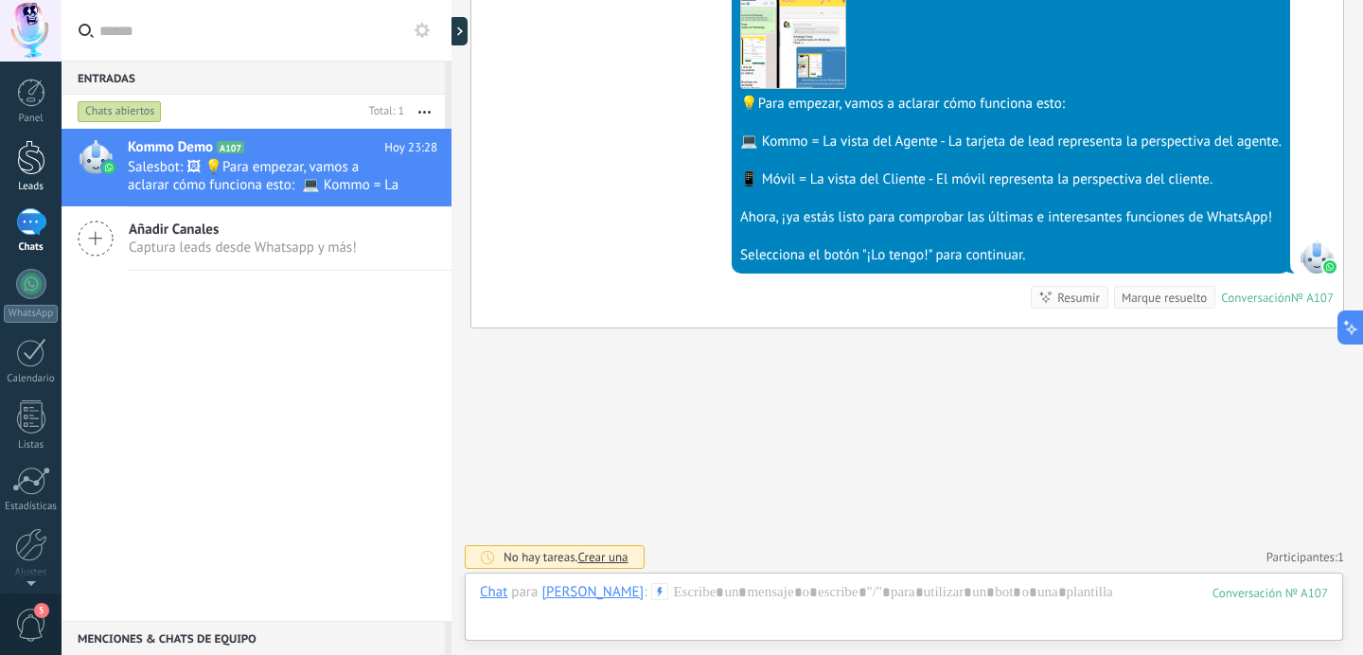
click at [32, 171] on div at bounding box center [31, 157] width 28 height 35
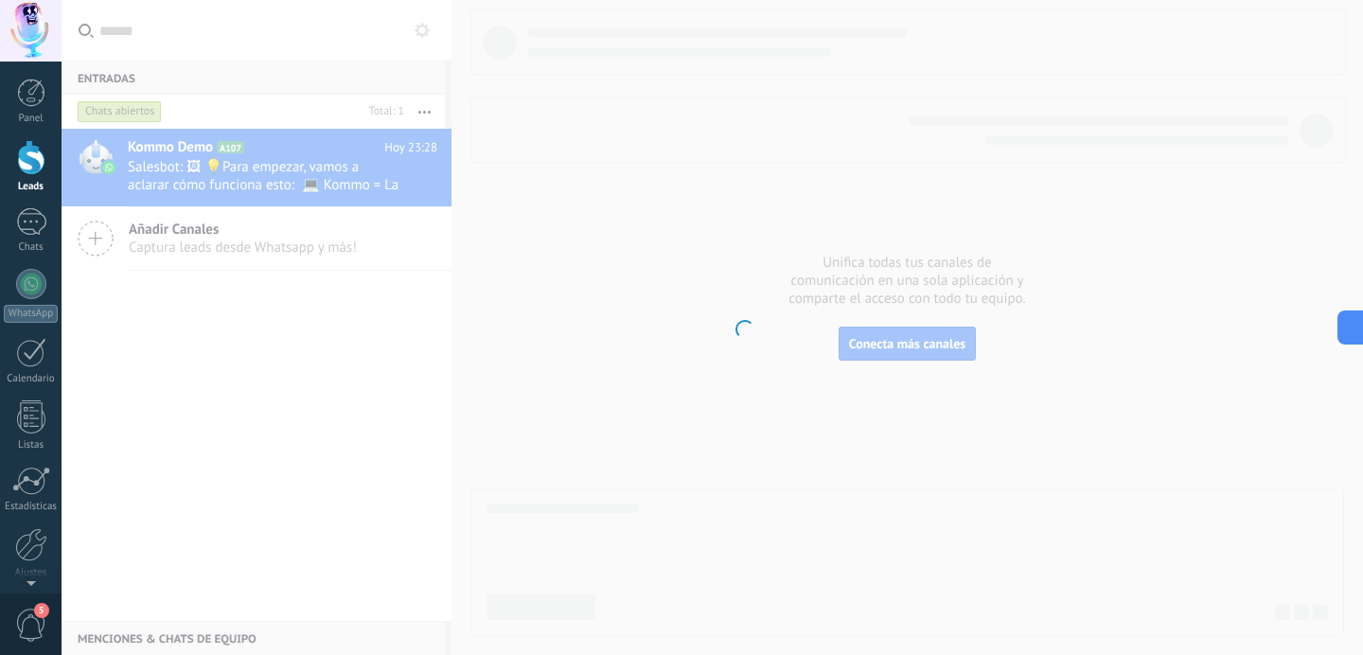
scroll to position [434, 0]
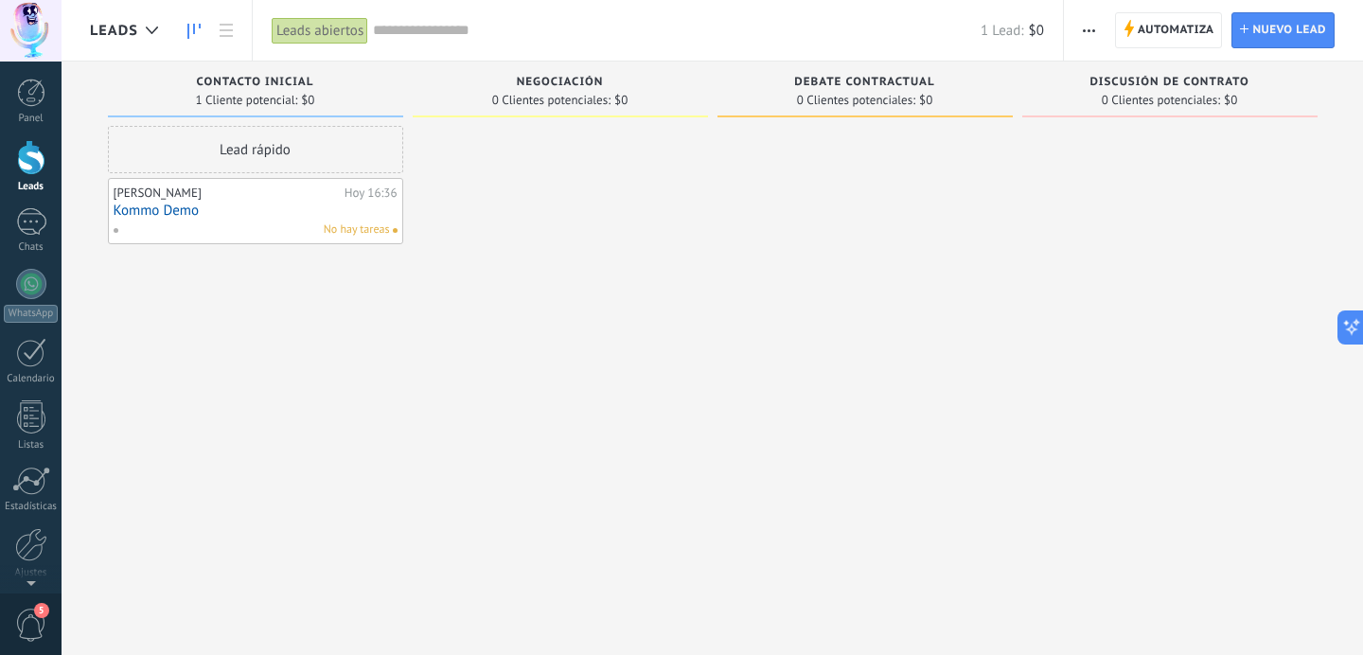
click at [117, 230] on span at bounding box center [123, 230] width 21 height 17
click at [175, 307] on div "Lead rápido Agus Martin Hoy 16:36 Kommo Demo No hay tareas" at bounding box center [255, 330] width 295 height 408
click at [180, 204] on link "Kommo Demo" at bounding box center [256, 211] width 284 height 16
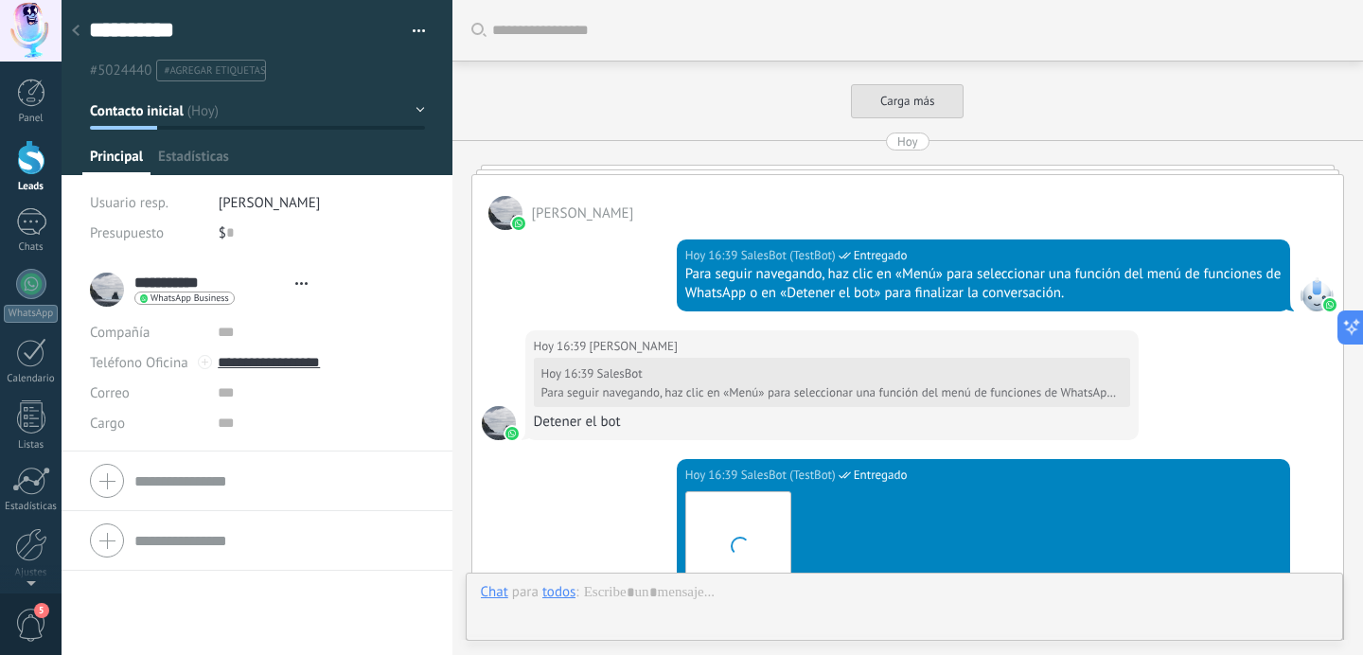
type textarea "**********"
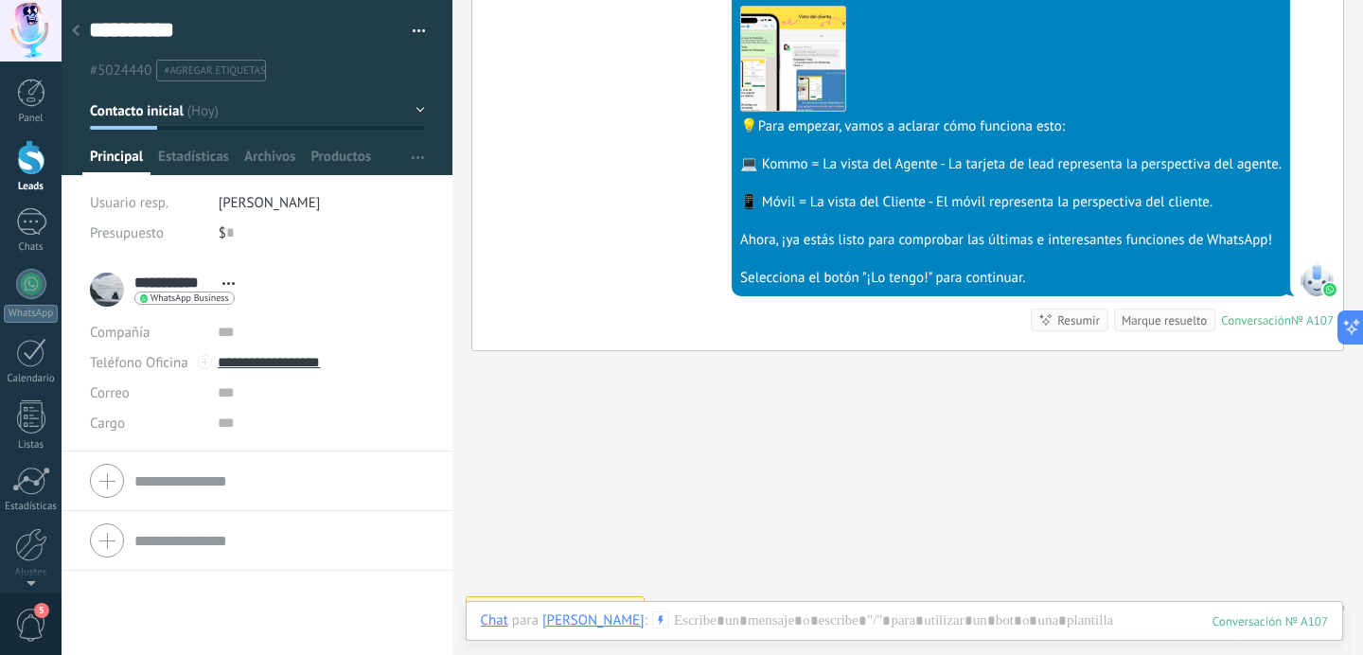
scroll to position [11901, 0]
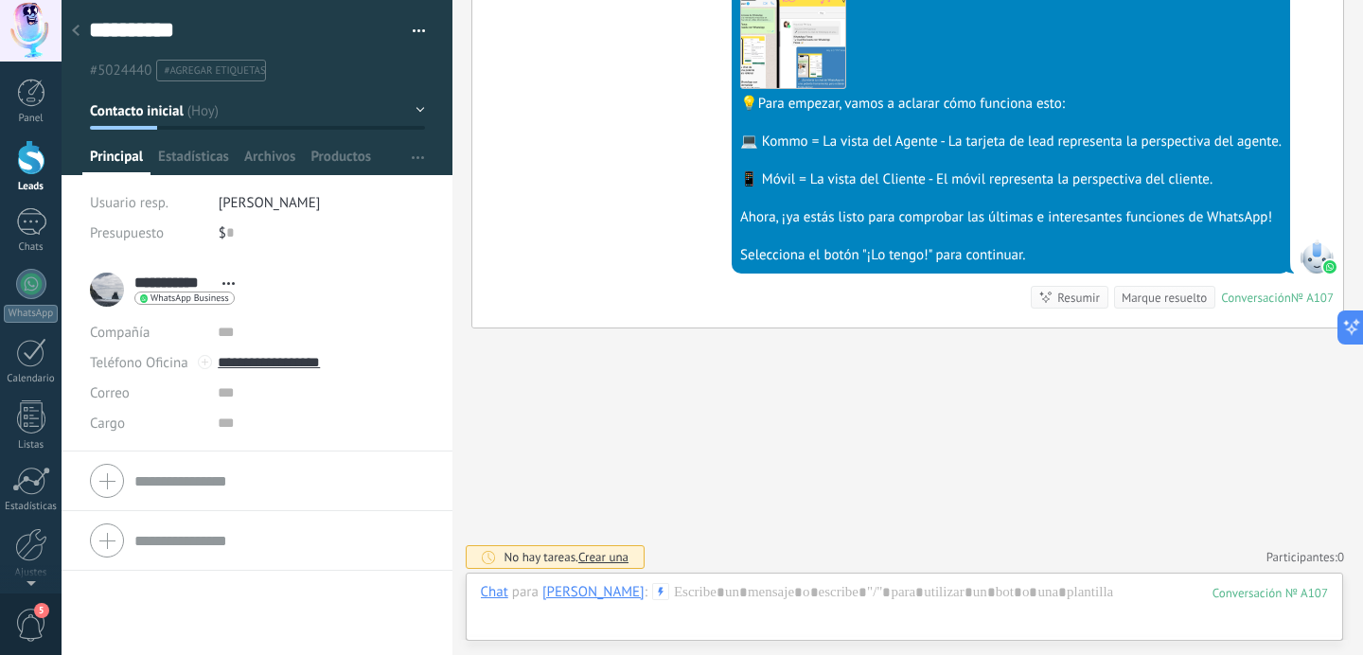
click at [1003, 583] on div at bounding box center [905, 611] width 848 height 57
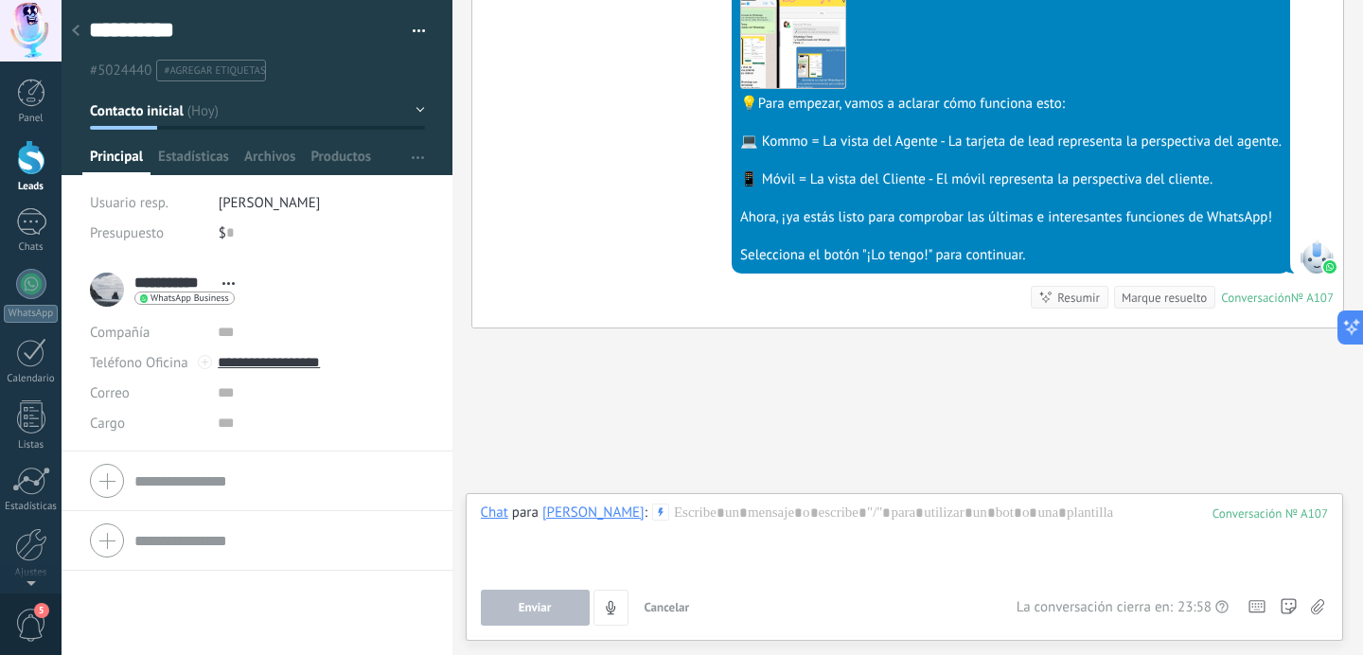
click at [682, 616] on button "Cancelar" at bounding box center [667, 608] width 61 height 36
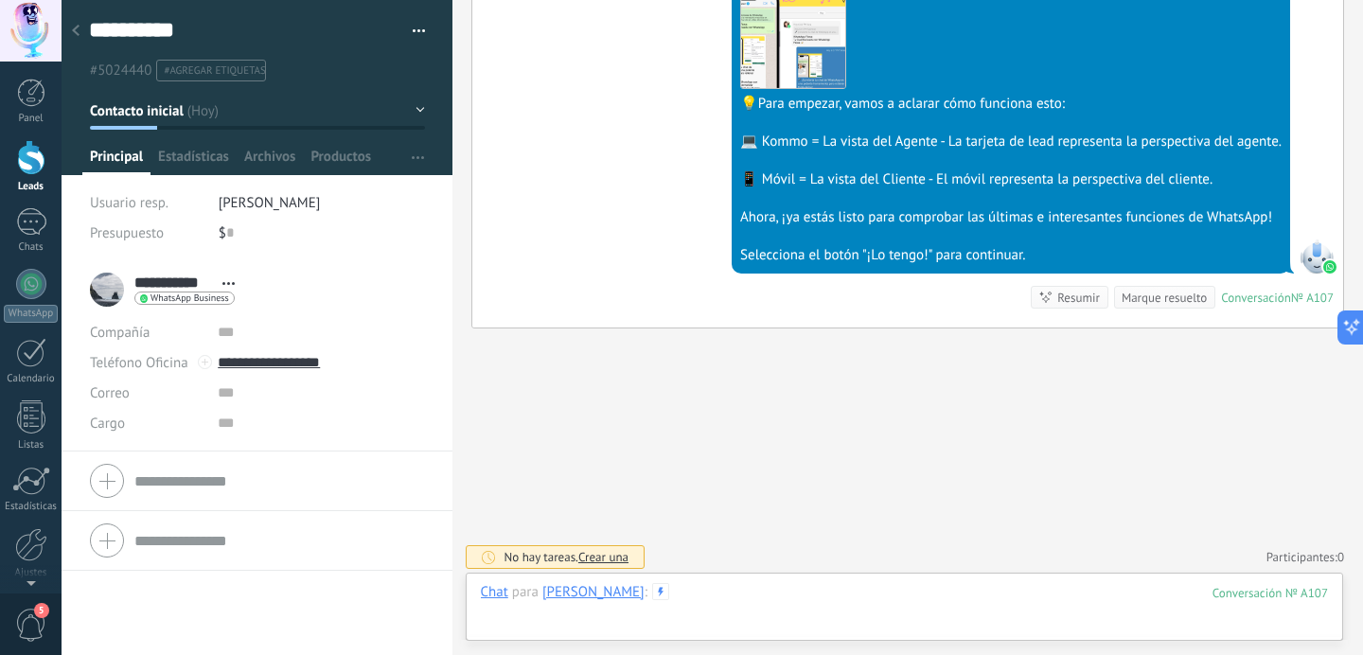
click at [866, 585] on div at bounding box center [905, 611] width 848 height 57
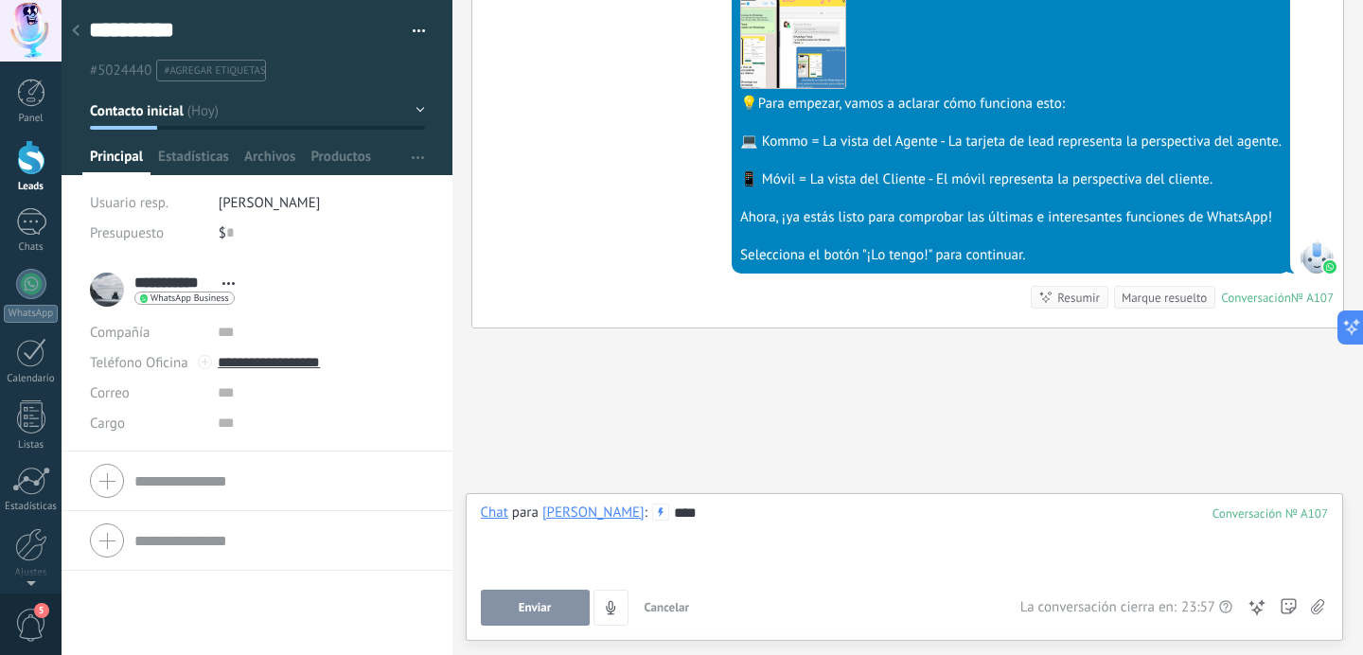
click at [566, 577] on div "Chat para Agus Martin : 107 **** Enviar Cancelar Rastrear clics en links ? Redu…" at bounding box center [905, 565] width 848 height 122
click at [548, 593] on button "Enviar" at bounding box center [535, 608] width 109 height 36
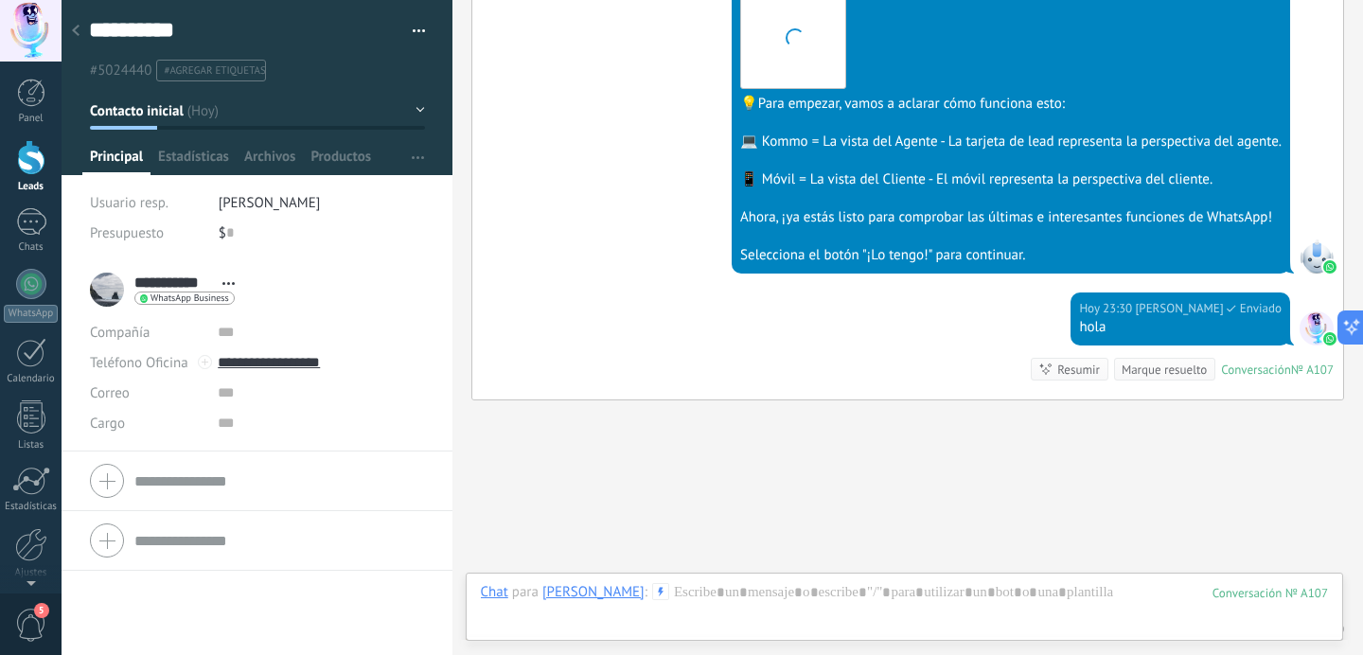
scroll to position [11973, 0]
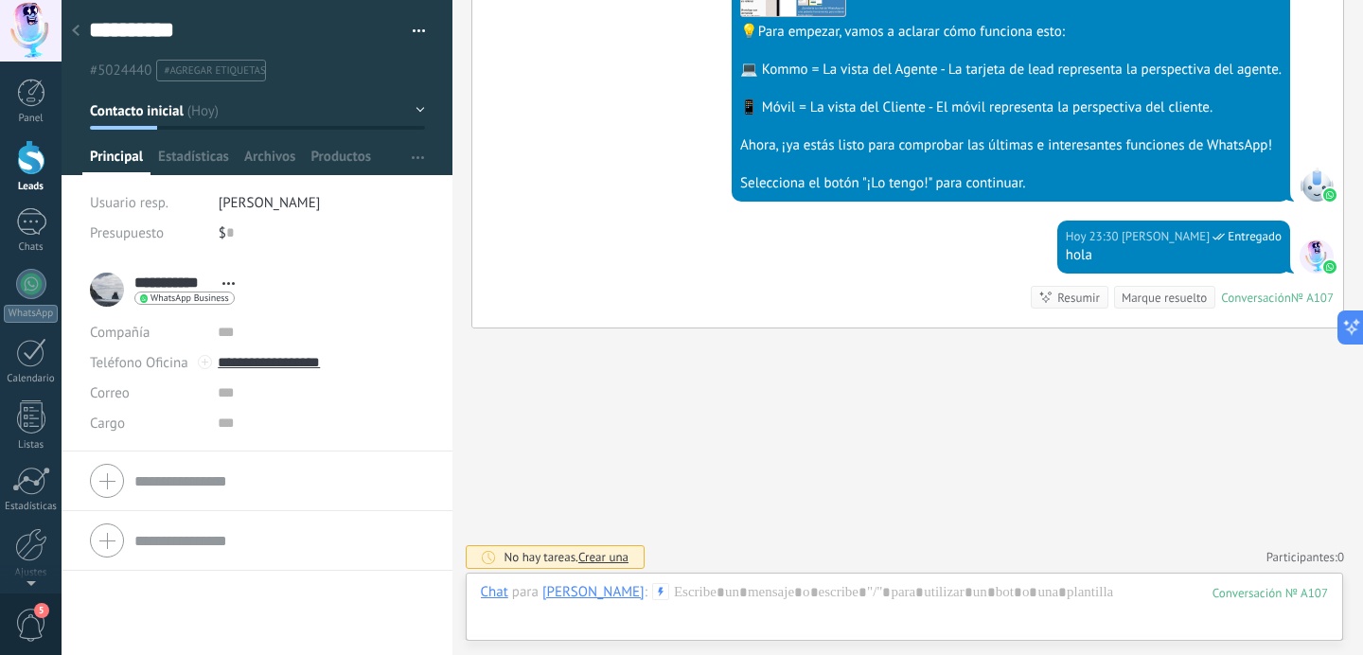
click at [1325, 552] on link "Participantes: 0" at bounding box center [1306, 557] width 78 height 16
click at [1318, 552] on link "Participantes: 0" at bounding box center [1306, 557] width 78 height 16
click at [1156, 478] on link "Suscríbete" at bounding box center [1169, 482] width 59 height 17
click at [1277, 475] on link "Darse de baja" at bounding box center [1291, 476] width 49 height 29
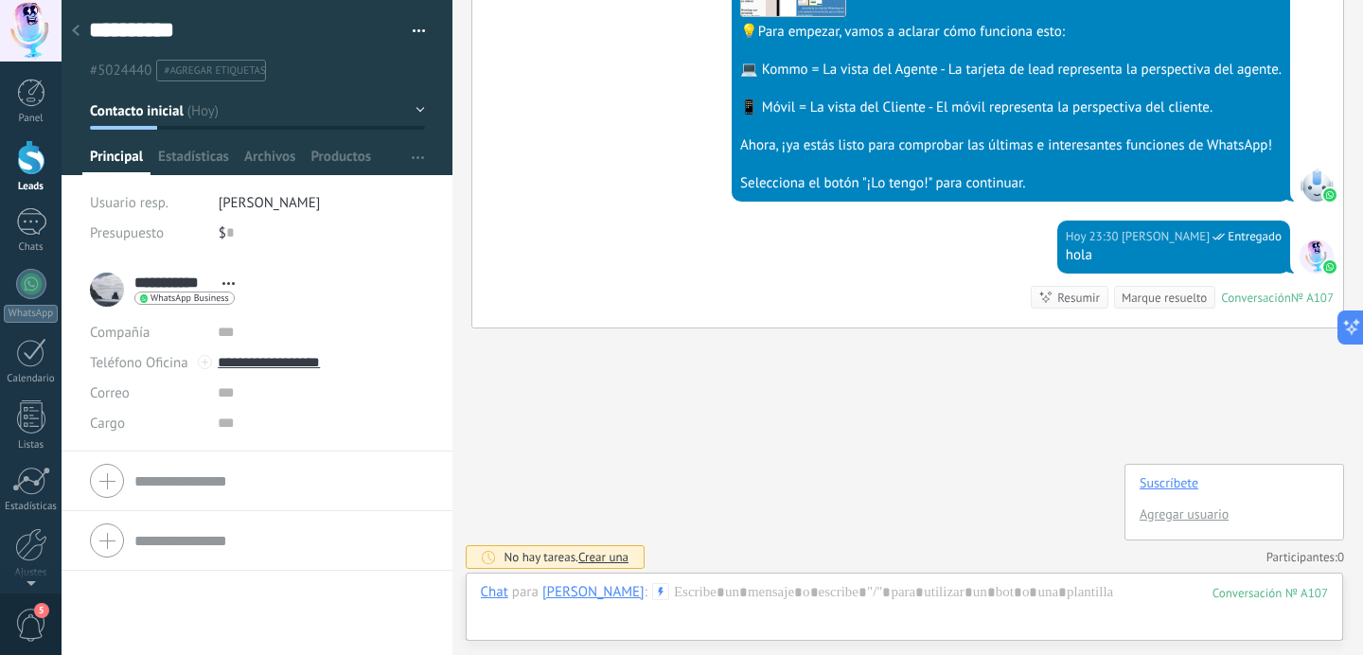
click at [1176, 484] on link "Suscríbete" at bounding box center [1169, 482] width 59 height 17
click at [922, 587] on div at bounding box center [905, 611] width 848 height 57
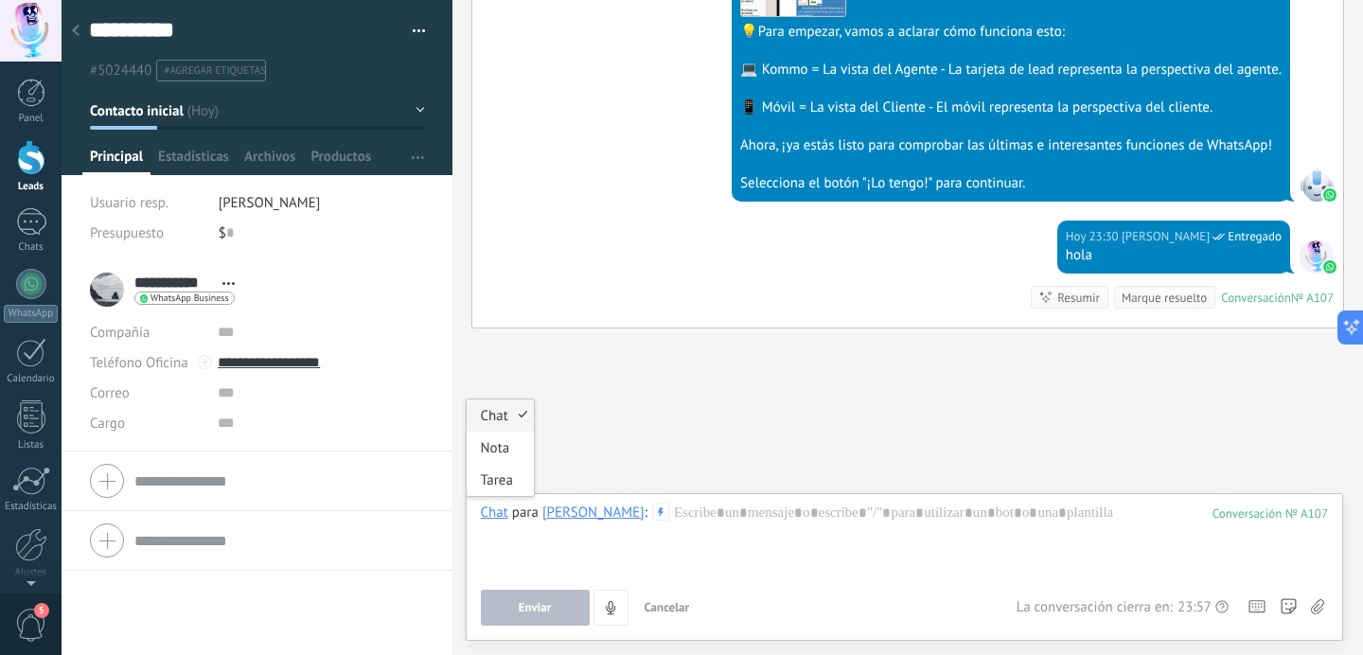
click at [500, 518] on div "Chat" at bounding box center [494, 512] width 27 height 17
click at [569, 516] on div "[PERSON_NAME]" at bounding box center [593, 512] width 102 height 17
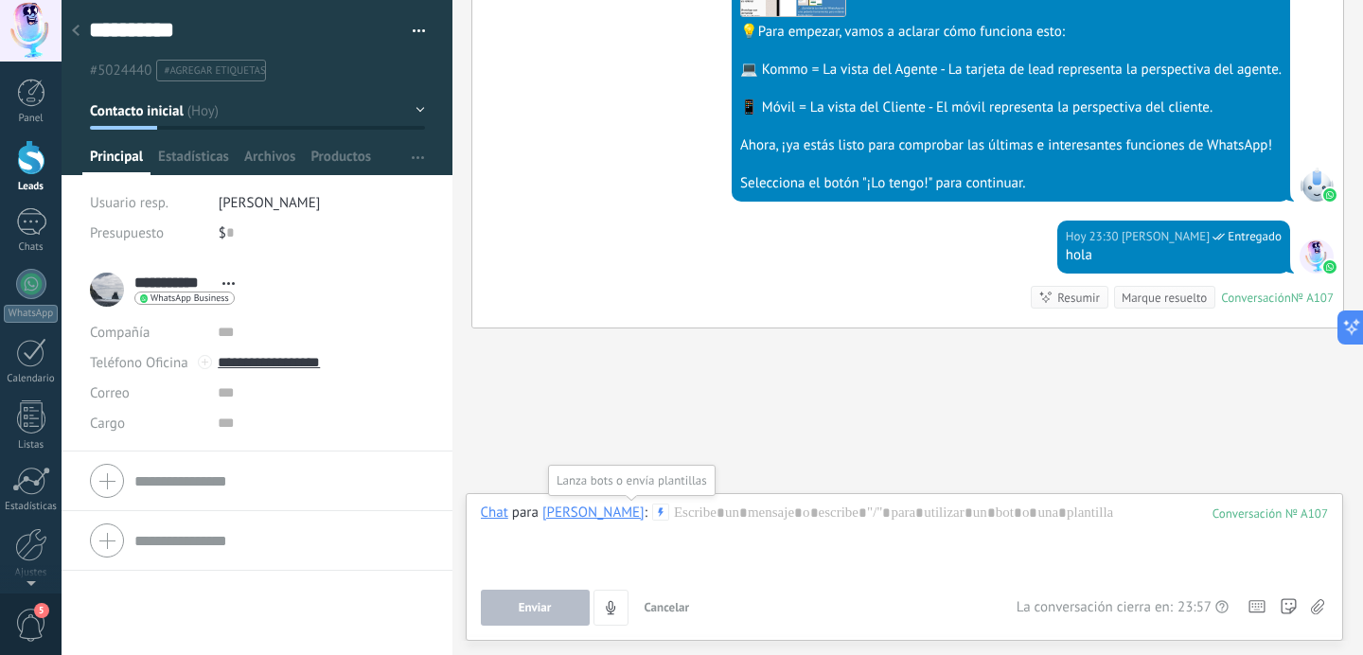
click at [652, 511] on icon at bounding box center [660, 512] width 17 height 17
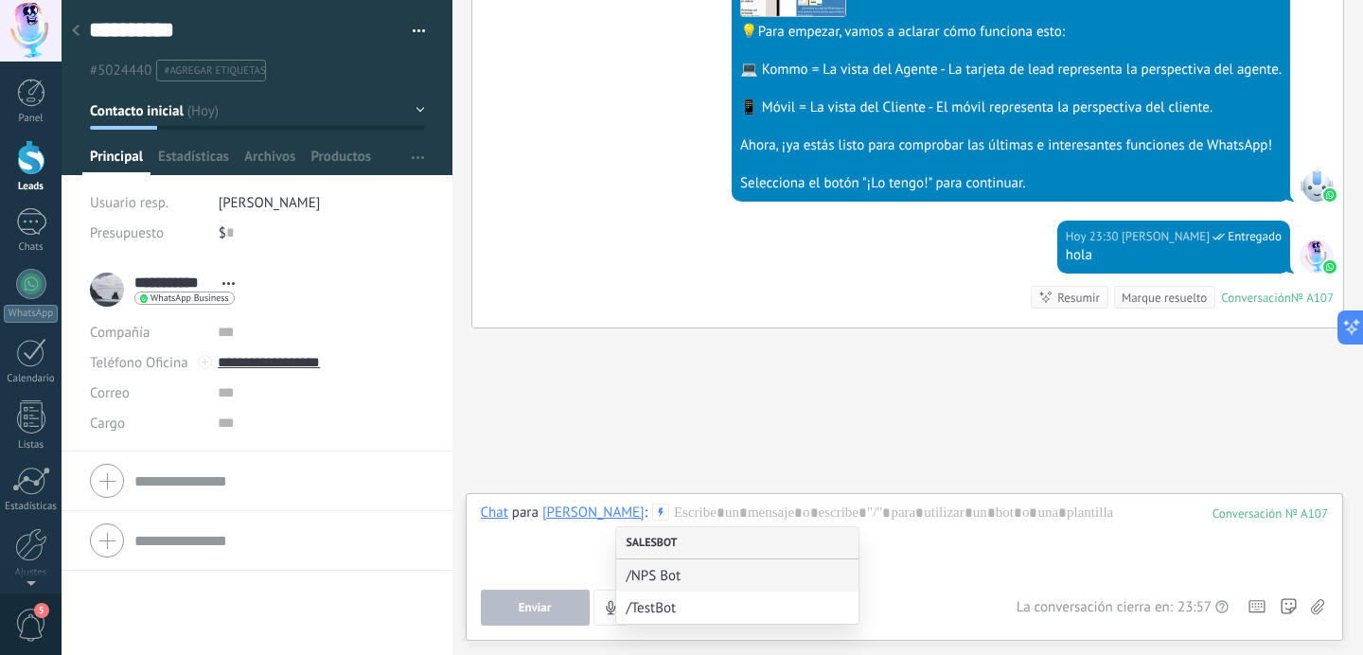
click at [672, 546] on div "Salesbot" at bounding box center [737, 543] width 242 height 32
click at [708, 542] on div "Salesbot" at bounding box center [737, 543] width 242 height 32
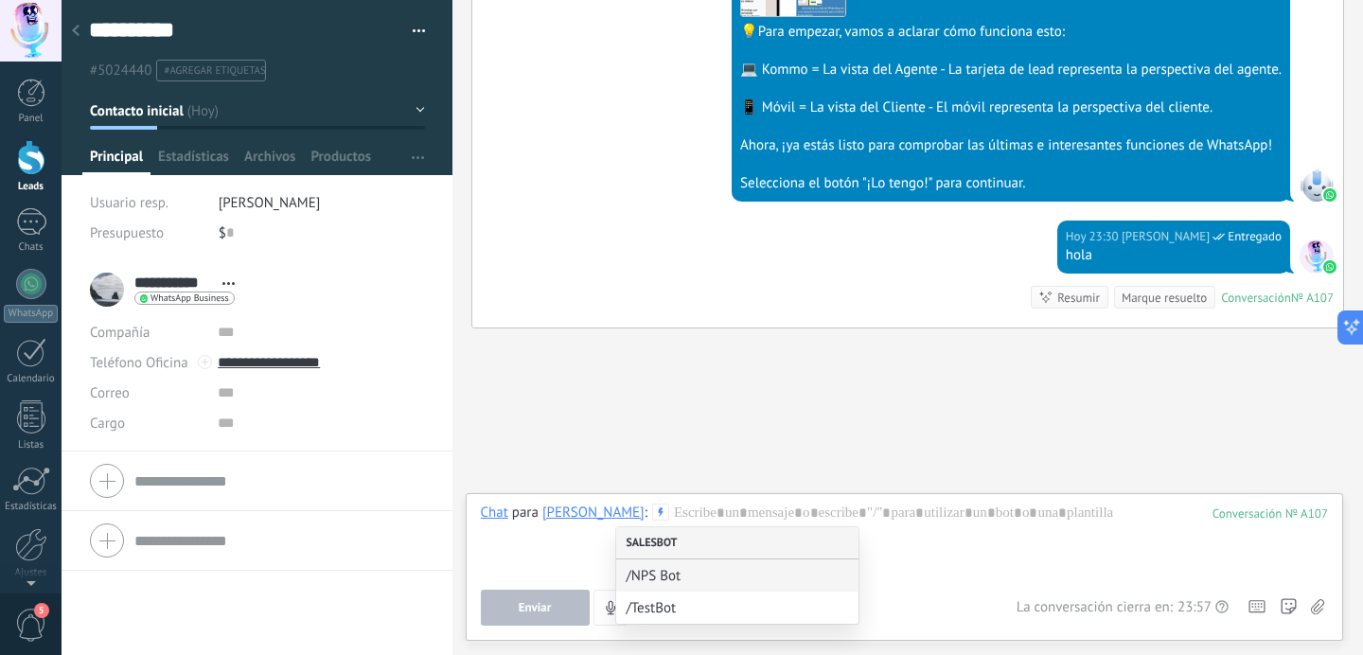
click at [708, 542] on div "Salesbot" at bounding box center [737, 543] width 242 height 32
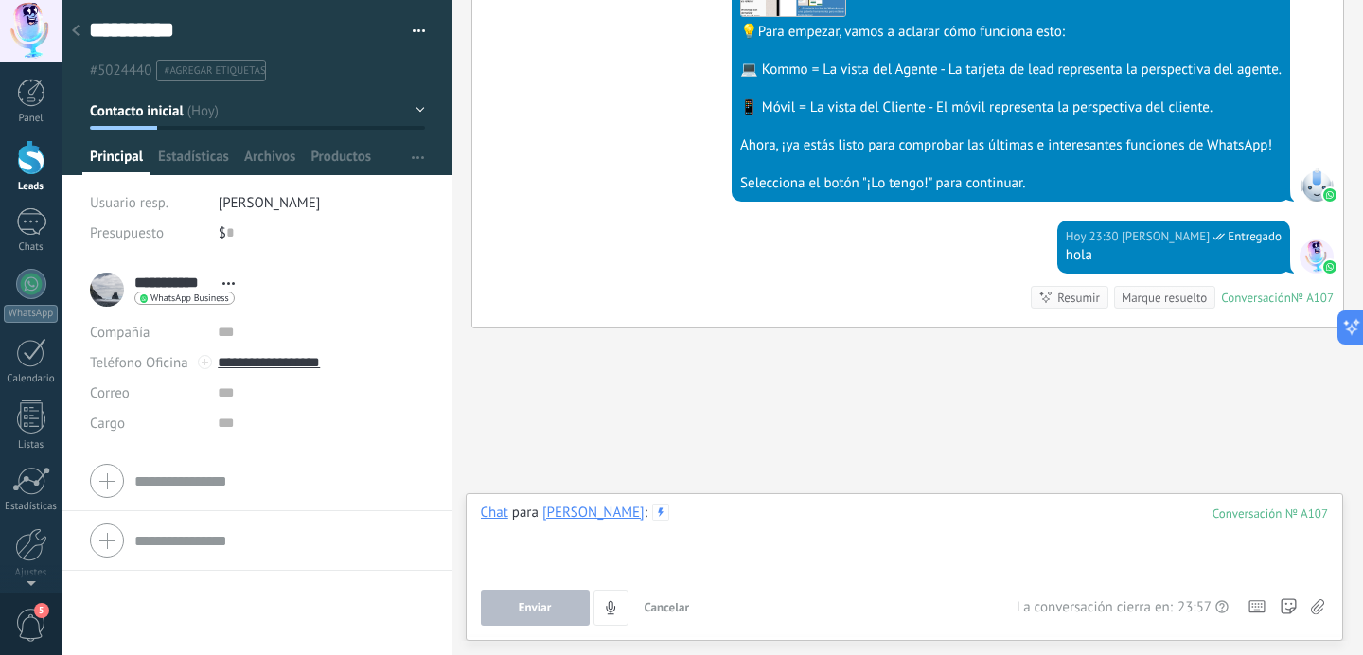
click at [897, 519] on div at bounding box center [905, 540] width 848 height 72
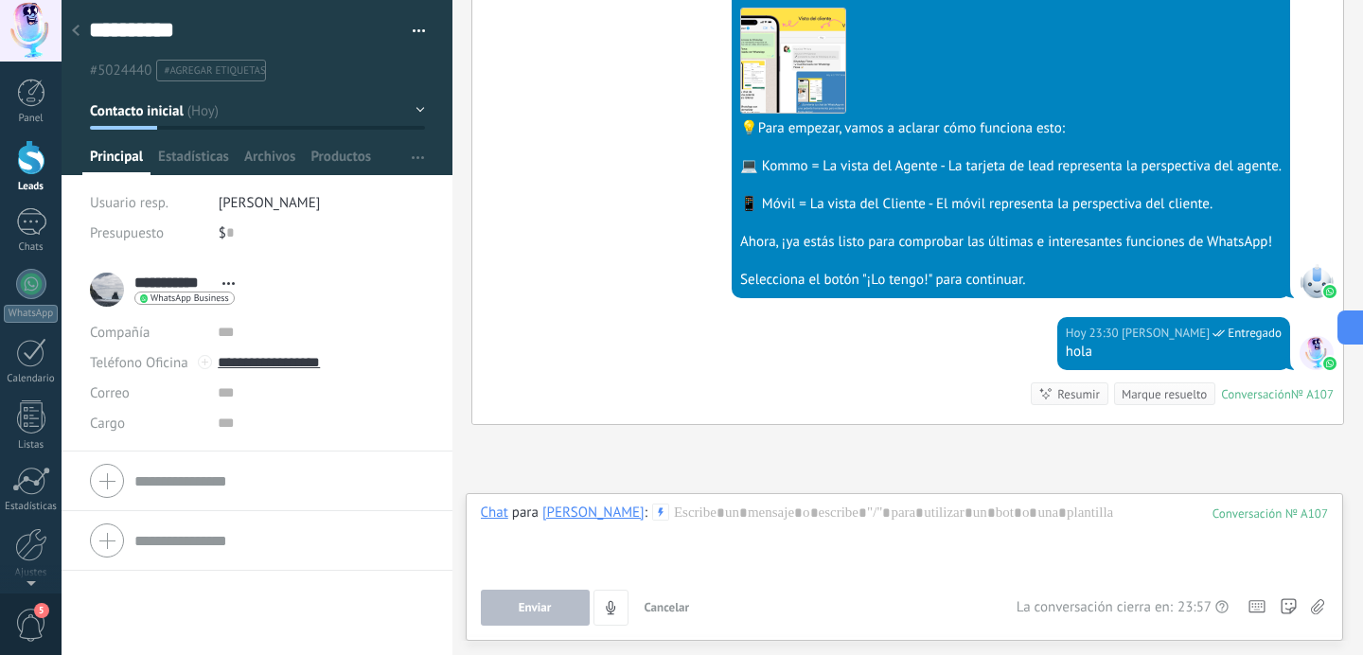
scroll to position [11973, 0]
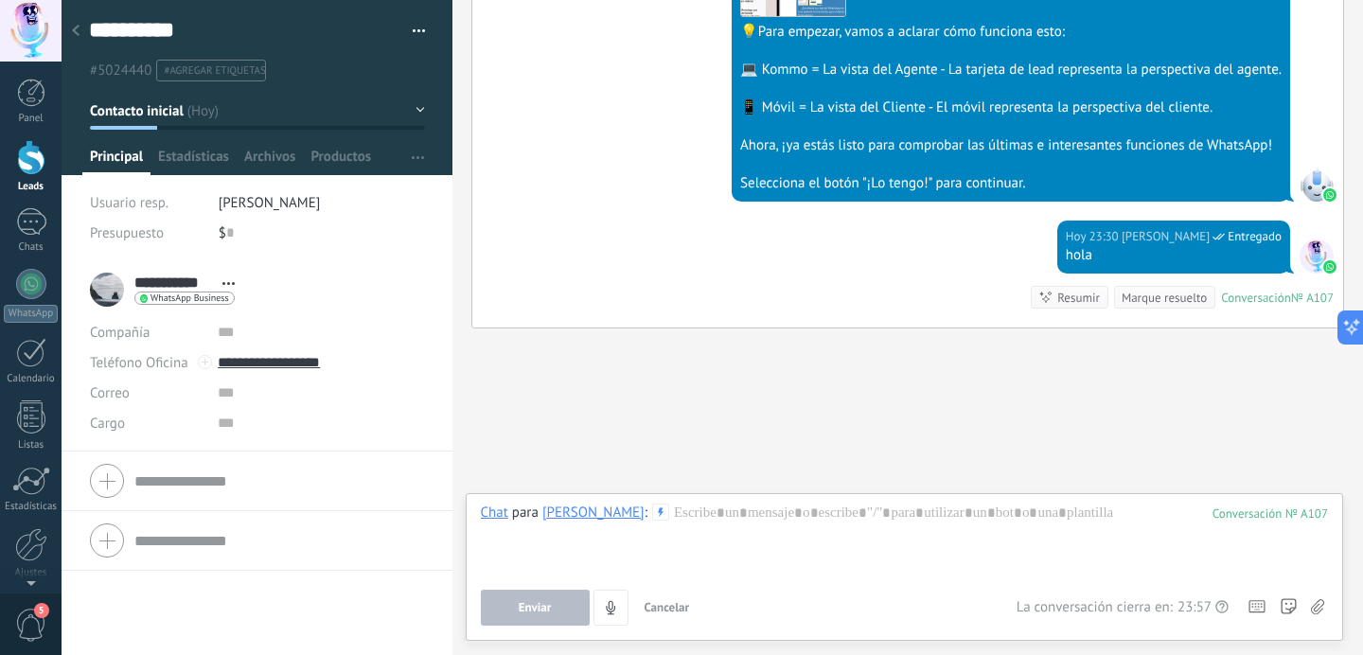
click at [660, 597] on button "Cancelar" at bounding box center [667, 608] width 61 height 36
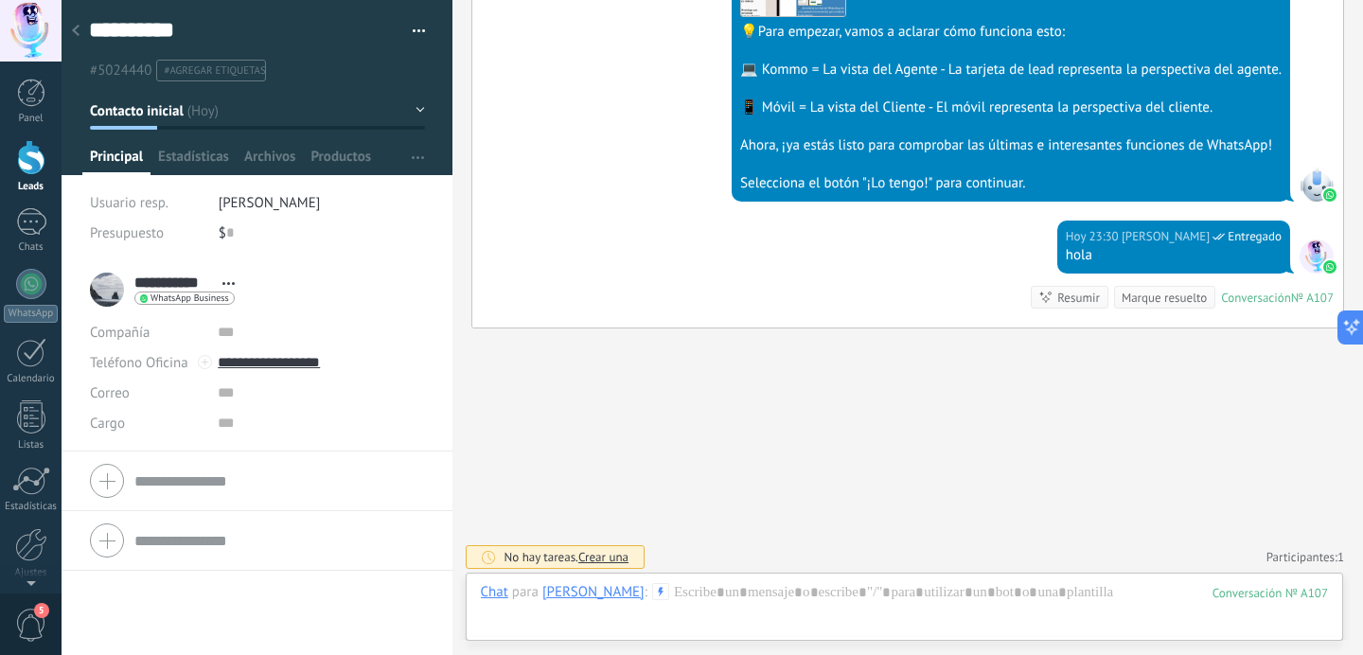
click at [1267, 549] on link "Participantes: 1" at bounding box center [1306, 557] width 78 height 16
click at [417, 156] on icon "button" at bounding box center [418, 157] width 12 height 3
click at [363, 191] on span "Configurar" at bounding box center [393, 194] width 62 height 38
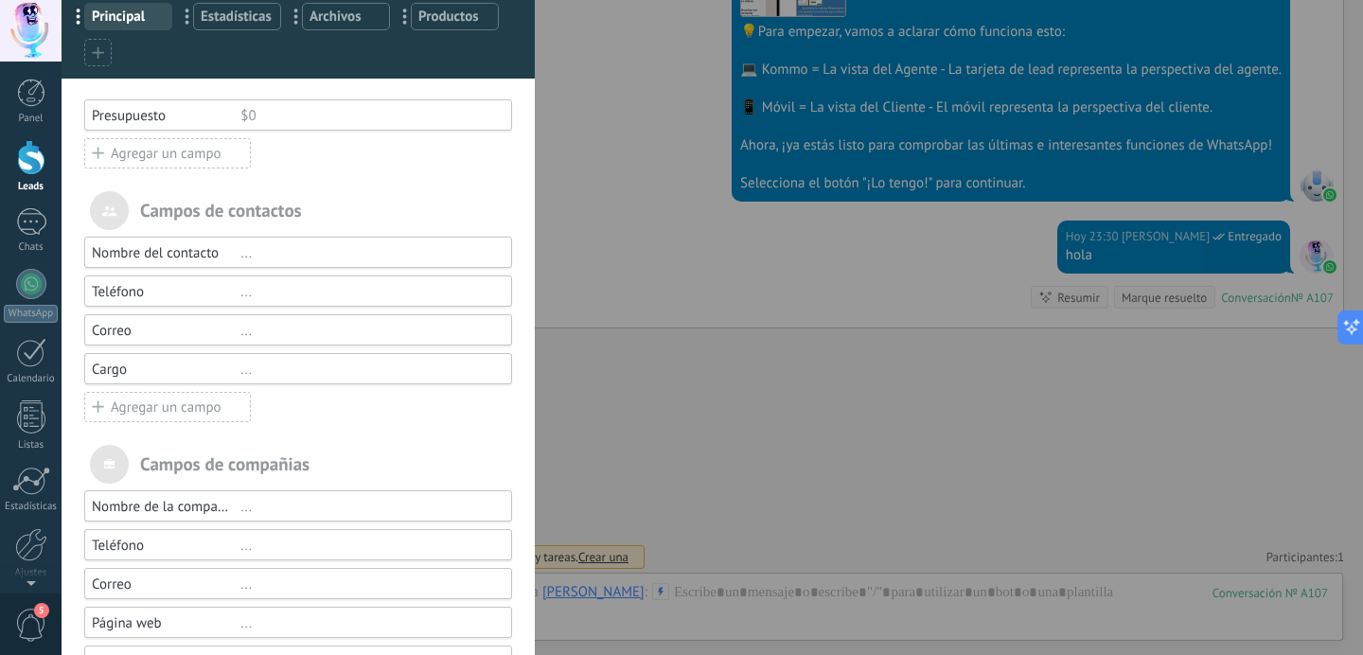
scroll to position [0, 0]
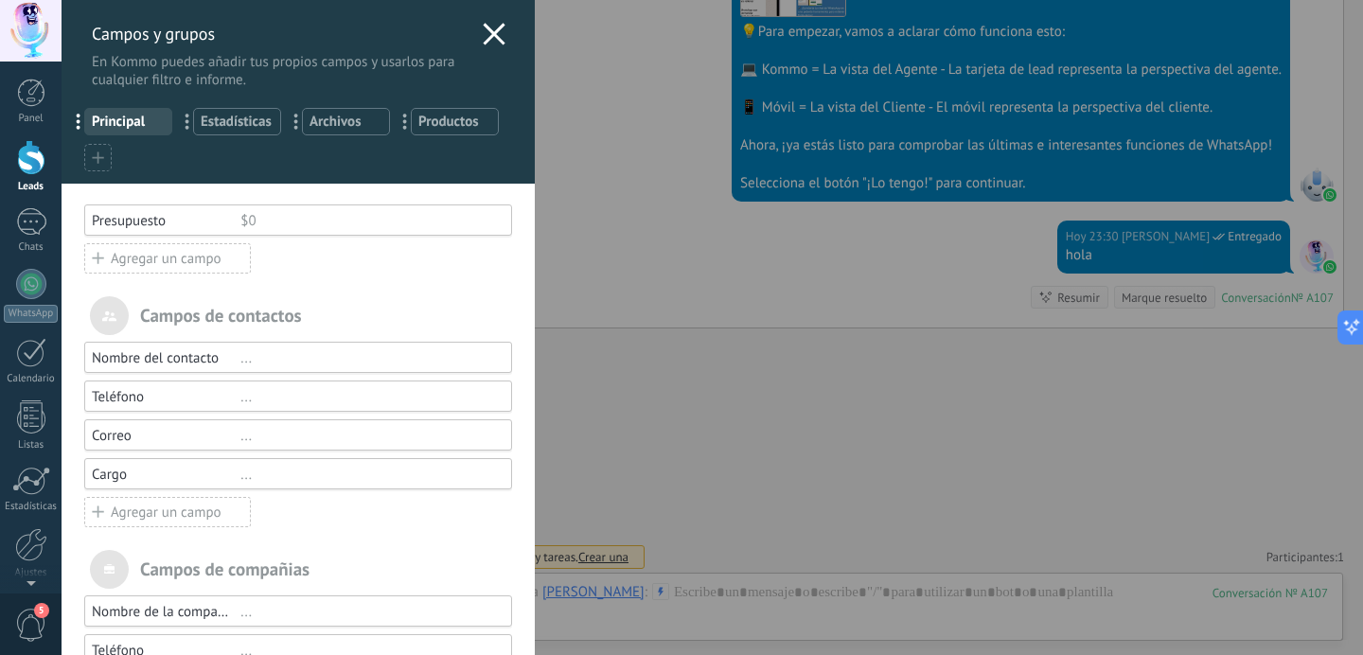
click at [500, 37] on div "Campos y grupos En Kommo puedes añadir tus propios campos y usarlos para cualqu…" at bounding box center [298, 44] width 473 height 89
click at [483, 34] on icon at bounding box center [494, 34] width 23 height 23
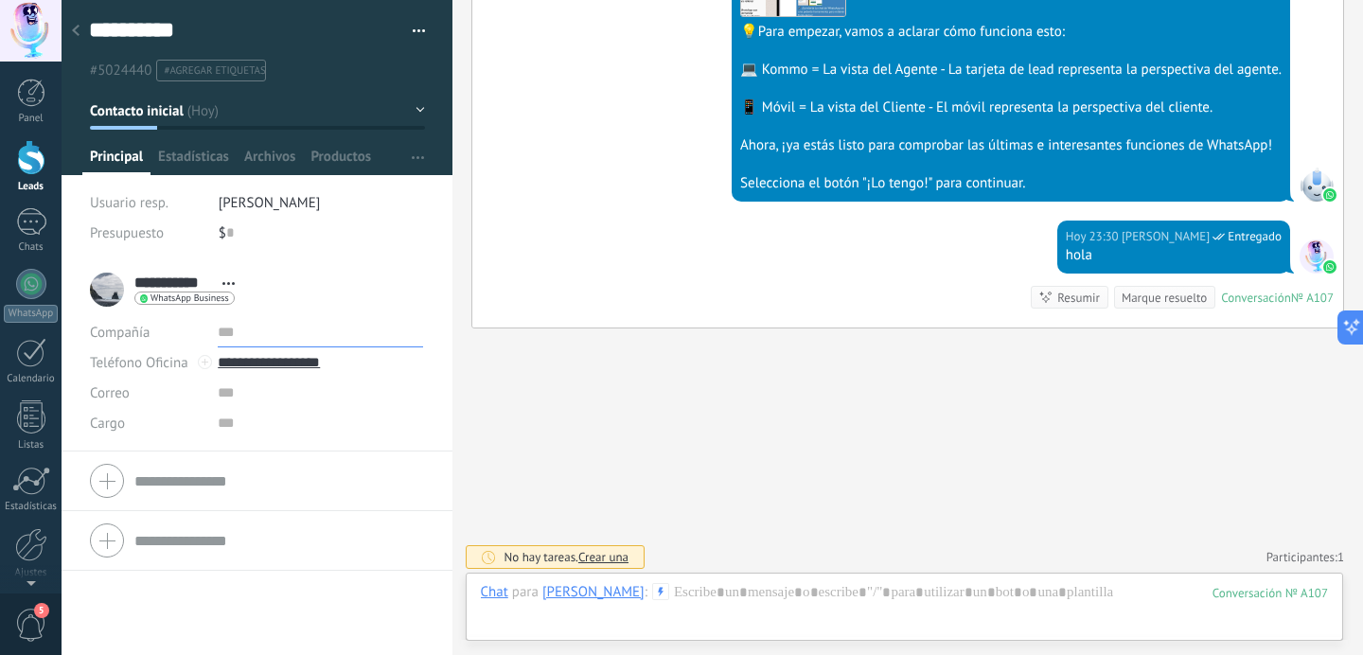
click at [239, 335] on input "text" at bounding box center [320, 332] width 205 height 30
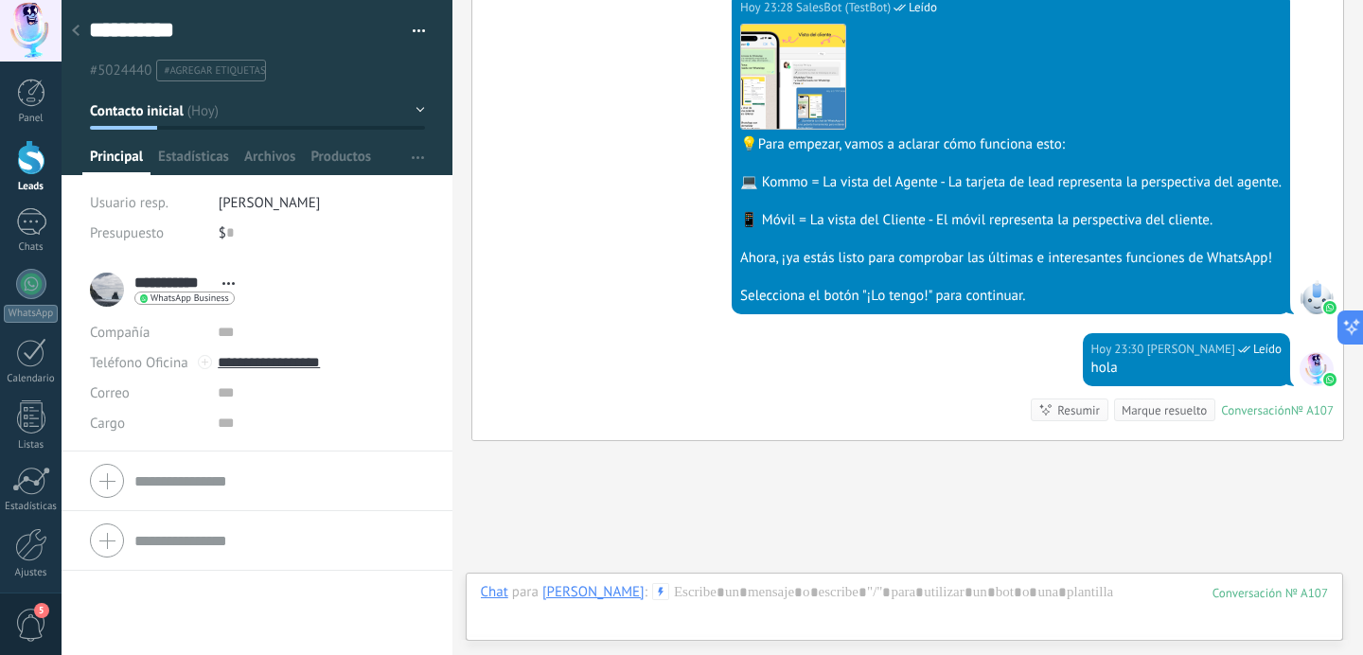
scroll to position [11828, 0]
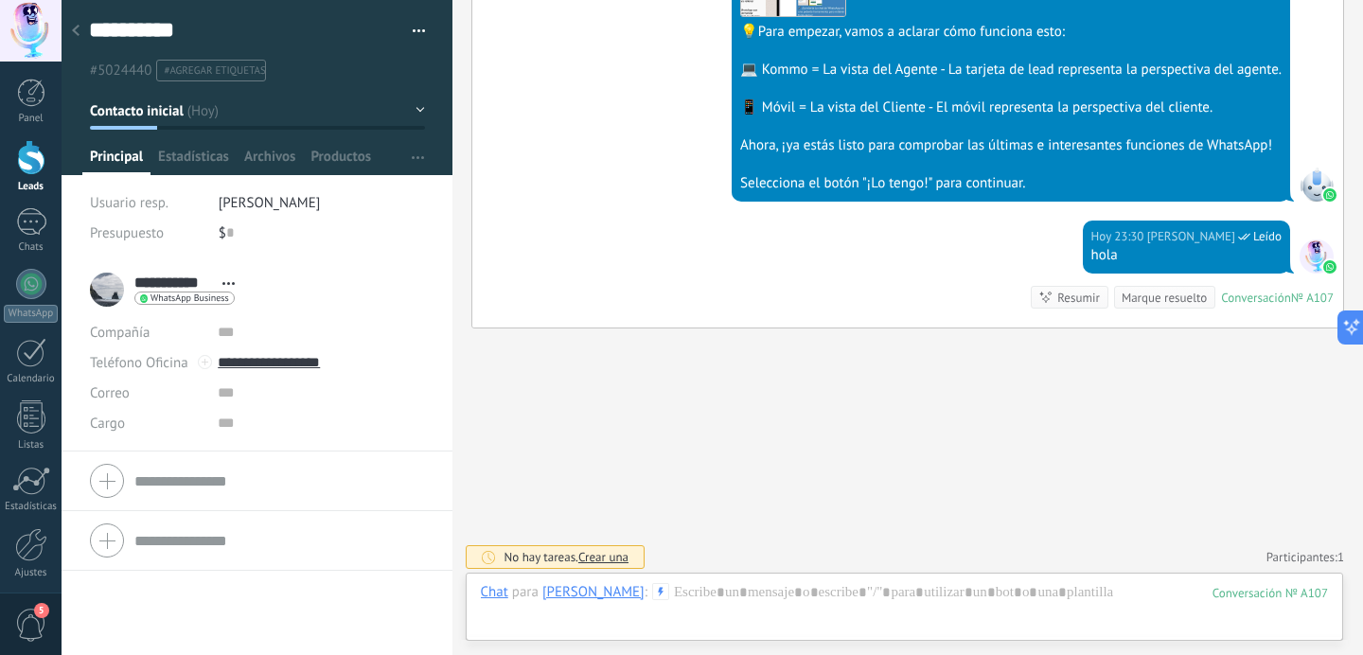
click at [1277, 550] on link "Participantes: 1" at bounding box center [1306, 557] width 78 height 16
click at [33, 551] on div at bounding box center [31, 544] width 32 height 33
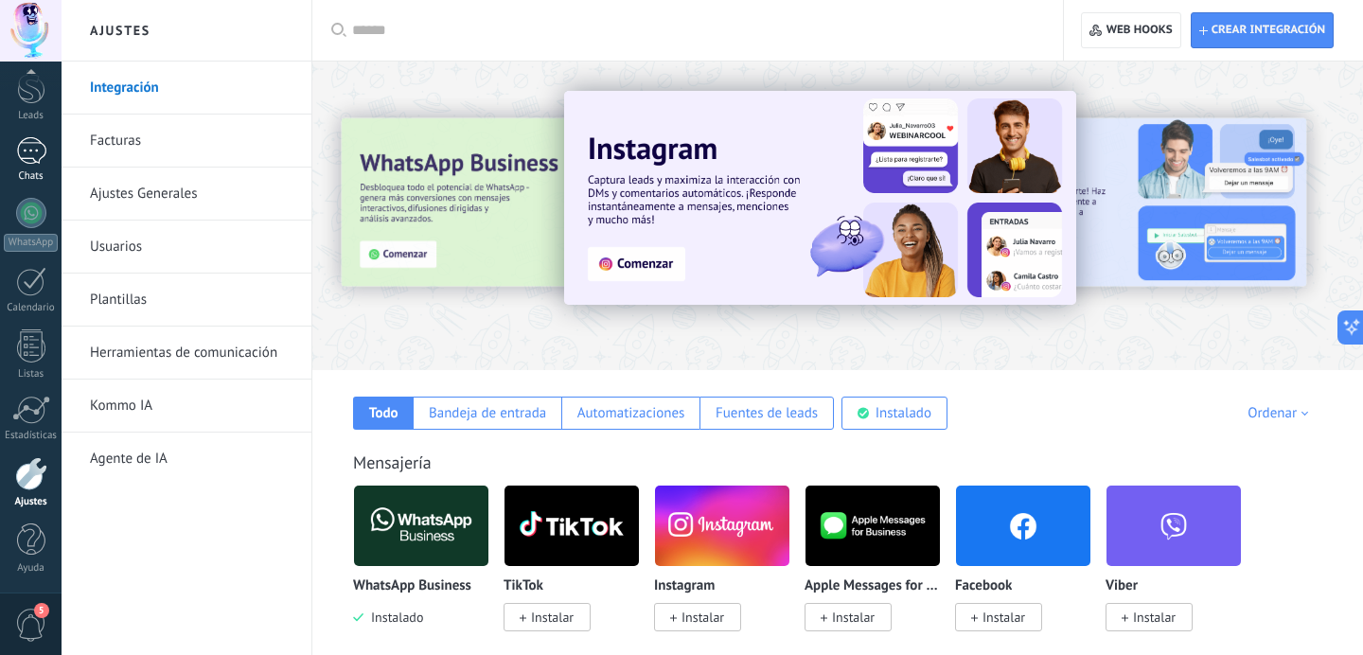
click at [34, 156] on div at bounding box center [31, 150] width 30 height 27
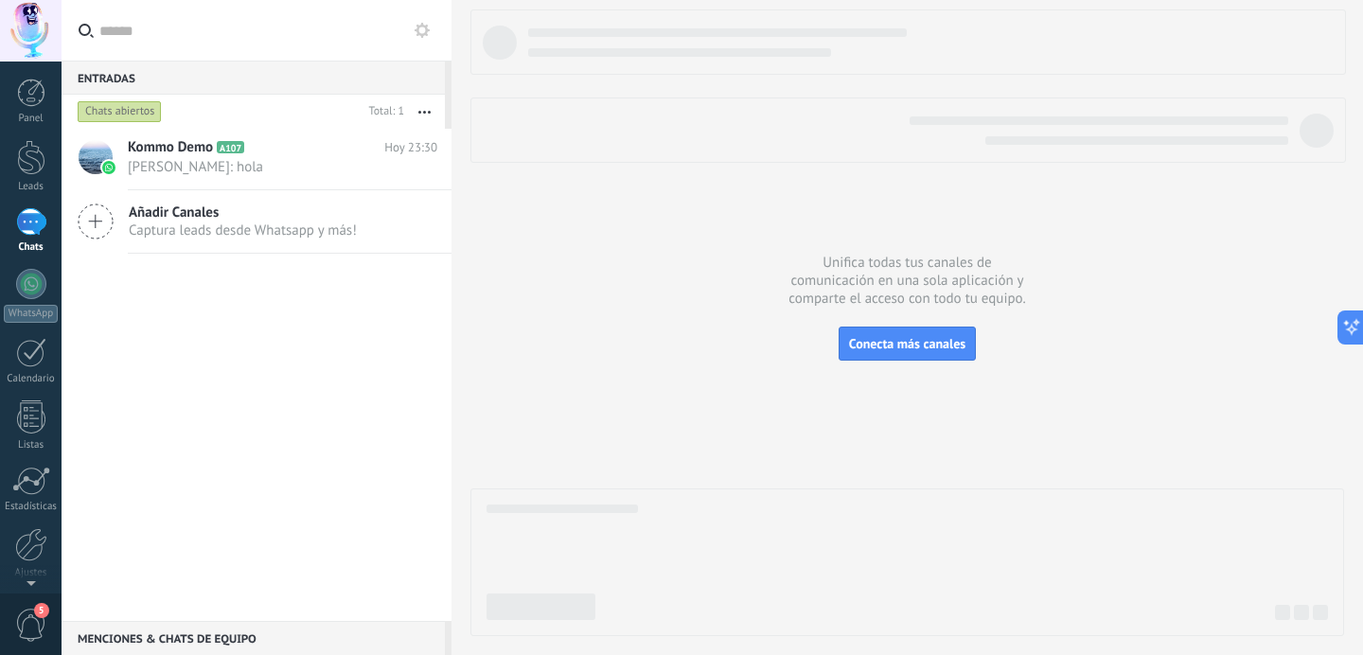
click at [424, 110] on button "button" at bounding box center [424, 112] width 41 height 34
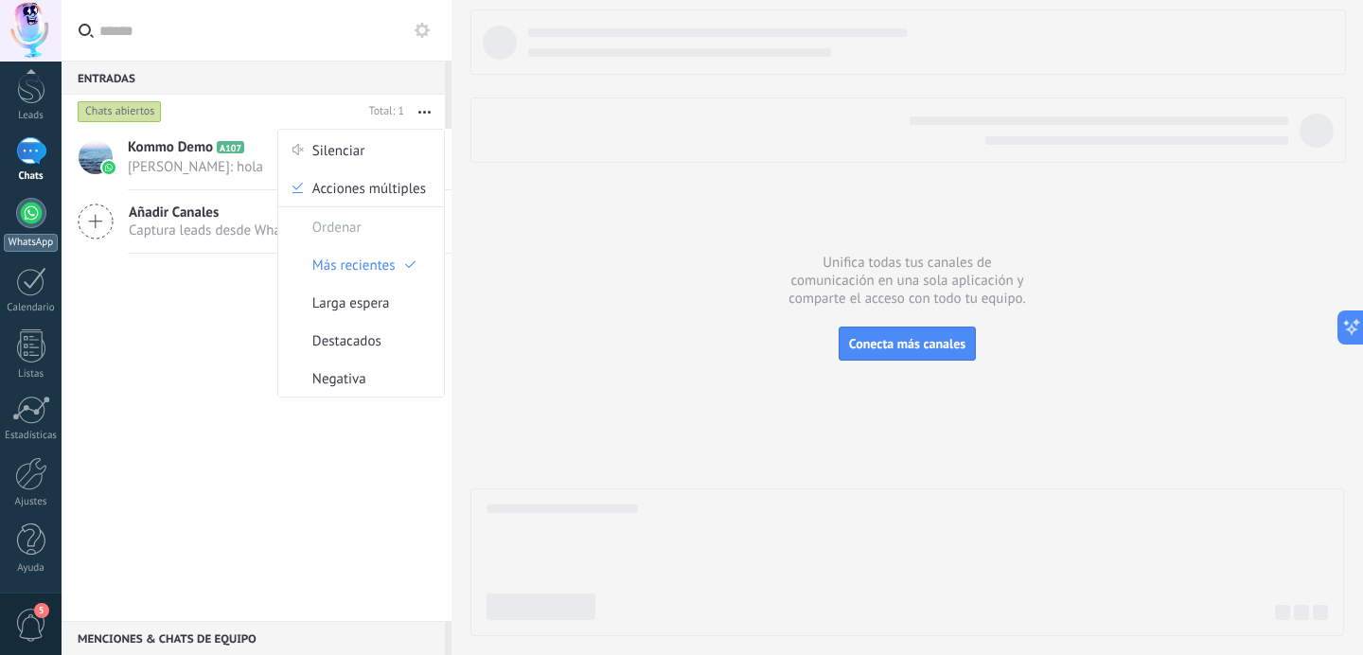
click at [30, 211] on div at bounding box center [31, 213] width 30 height 30
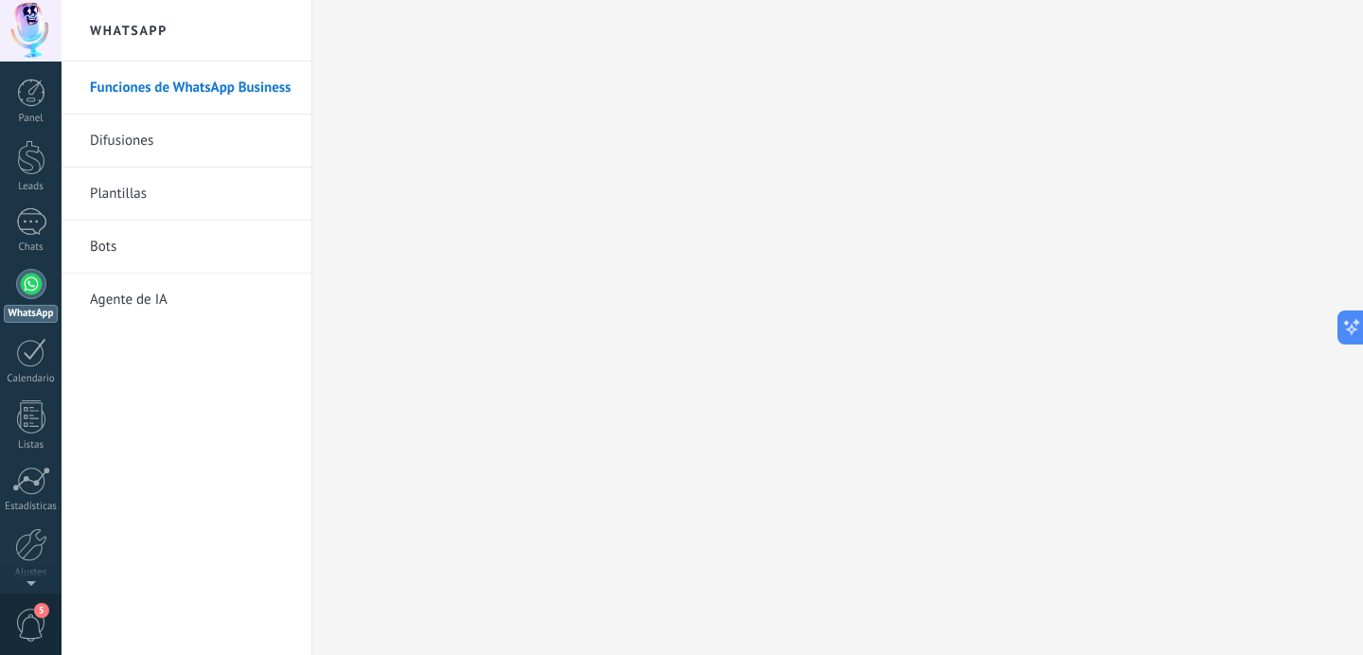
click at [110, 243] on link "Bots" at bounding box center [191, 247] width 203 height 53
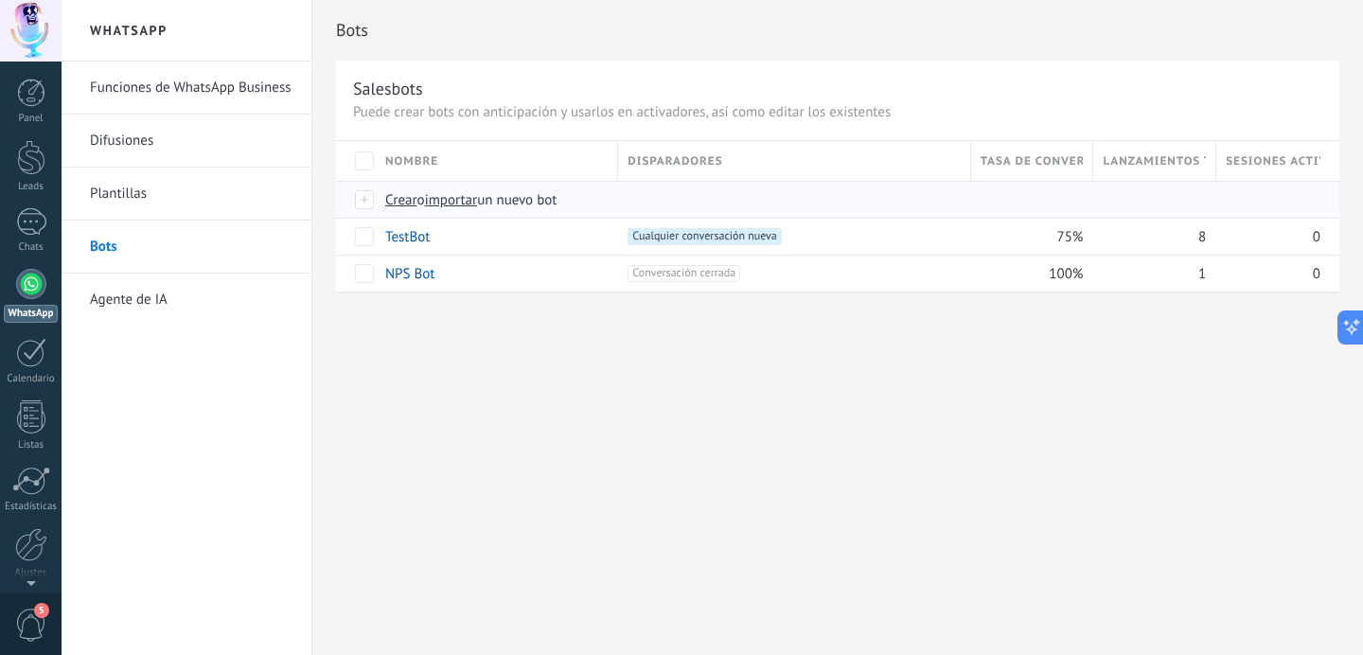
click at [405, 203] on span "Crear" at bounding box center [401, 200] width 32 height 18
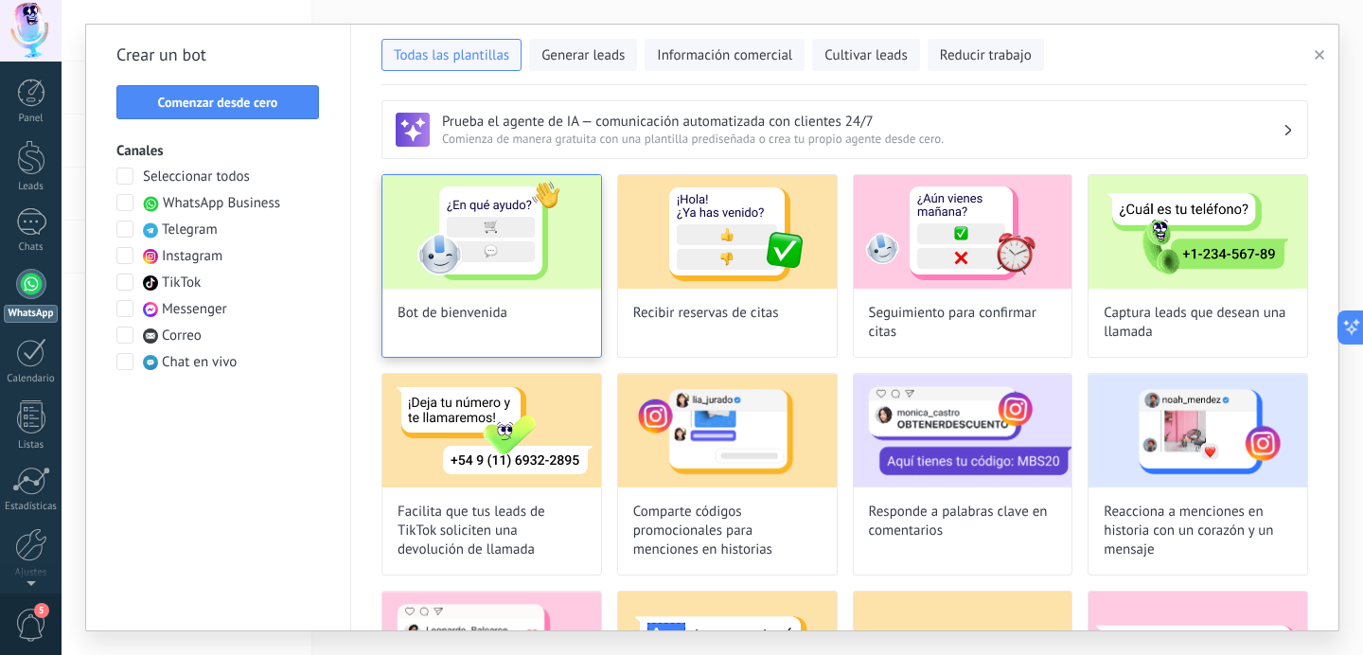
click at [464, 279] on img at bounding box center [491, 232] width 219 height 114
type input "**********"
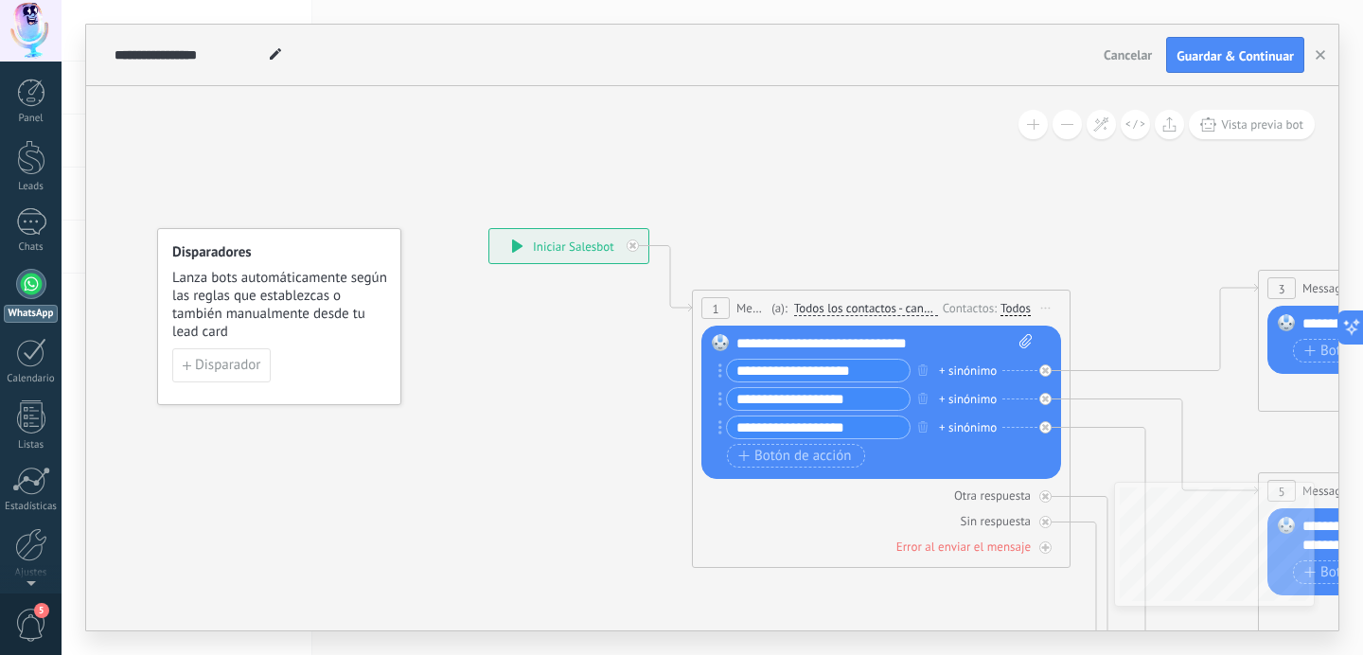
click at [535, 255] on div "**********" at bounding box center [568, 246] width 159 height 34
click at [207, 367] on span "Disparador" at bounding box center [227, 365] width 65 height 13
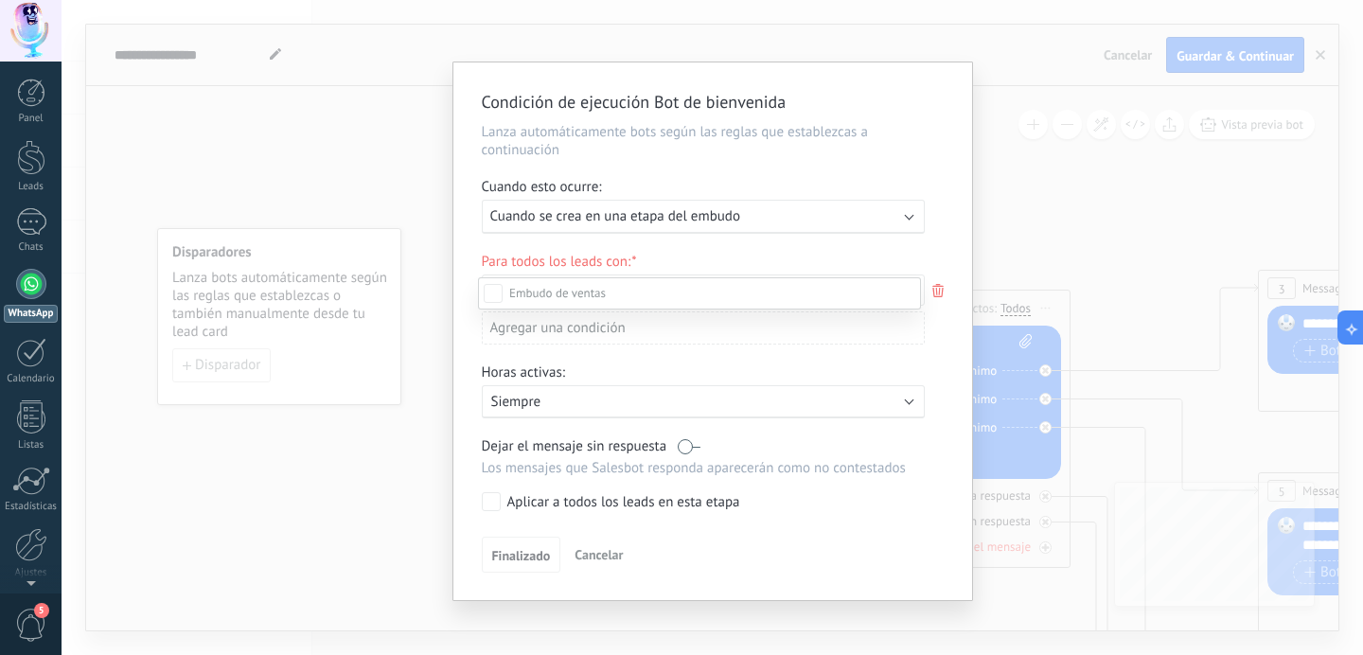
scroll to position [198, 0]
click at [502, 346] on div "Incoming leads Contacto inicial Negociación Debate contractual Discusión de con…" at bounding box center [699, 464] width 443 height 375
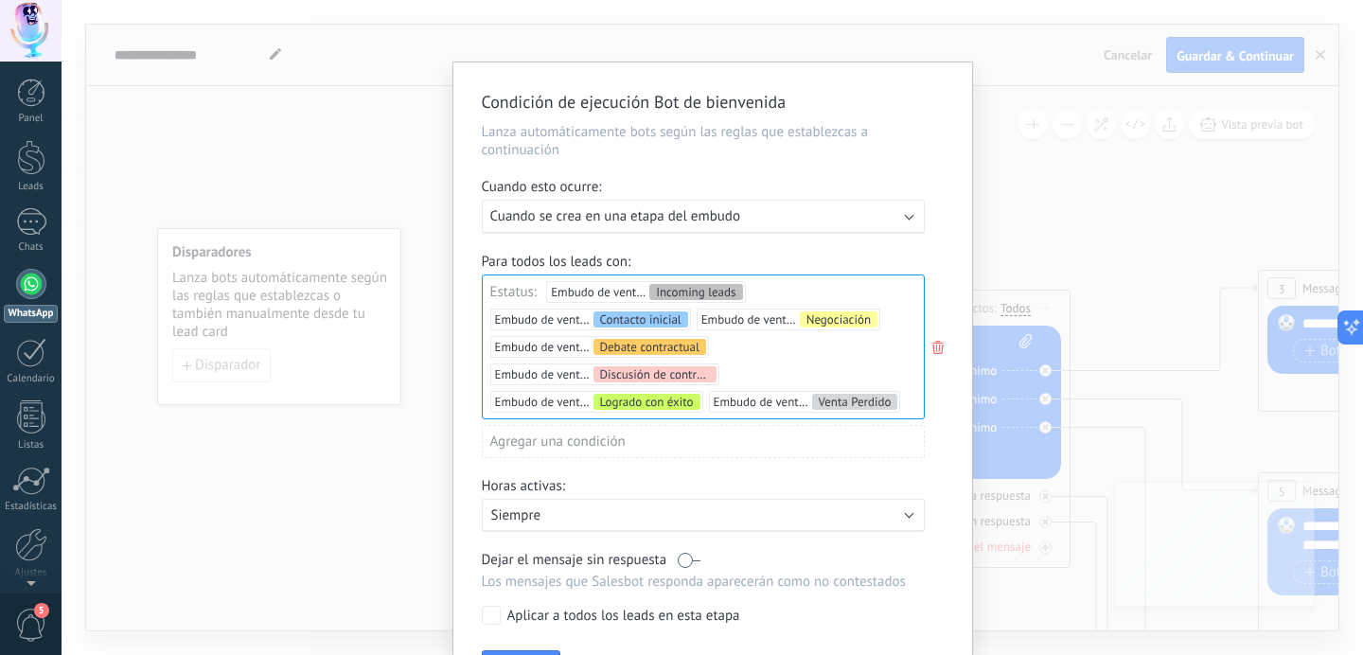
click at [928, 341] on icon at bounding box center [938, 347] width 21 height 23
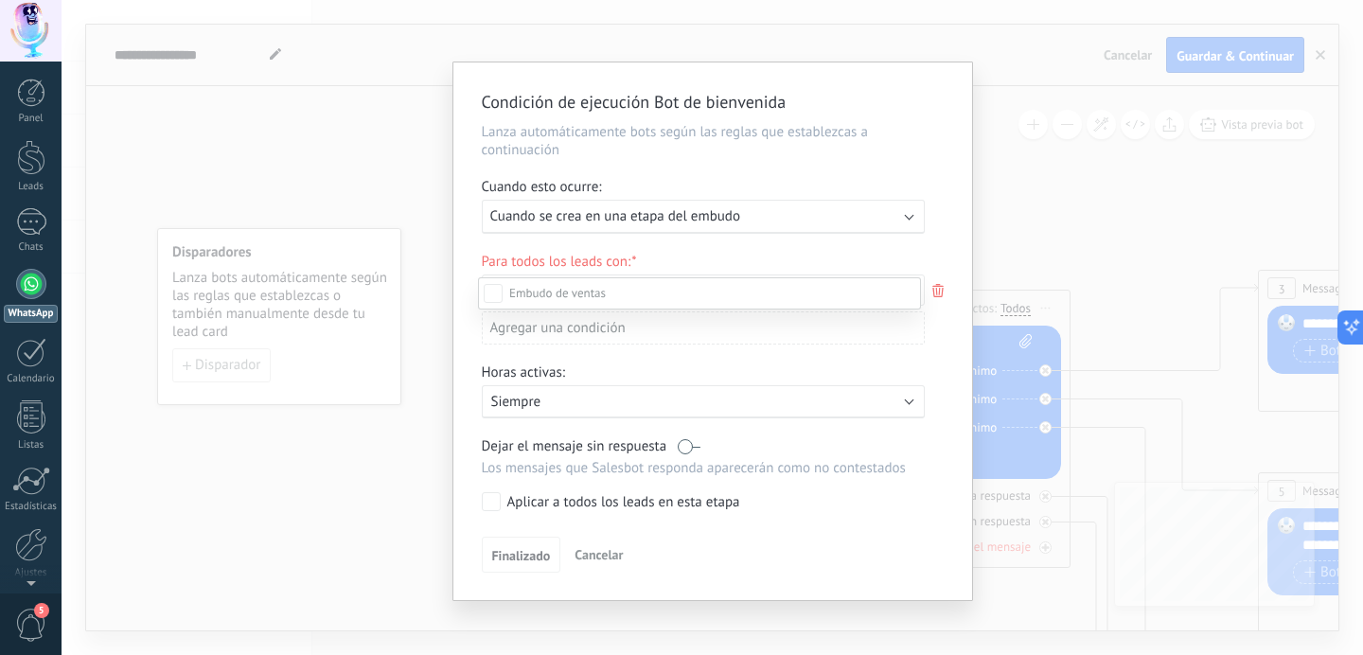
click at [622, 262] on div at bounding box center [713, 327] width 1302 height 655
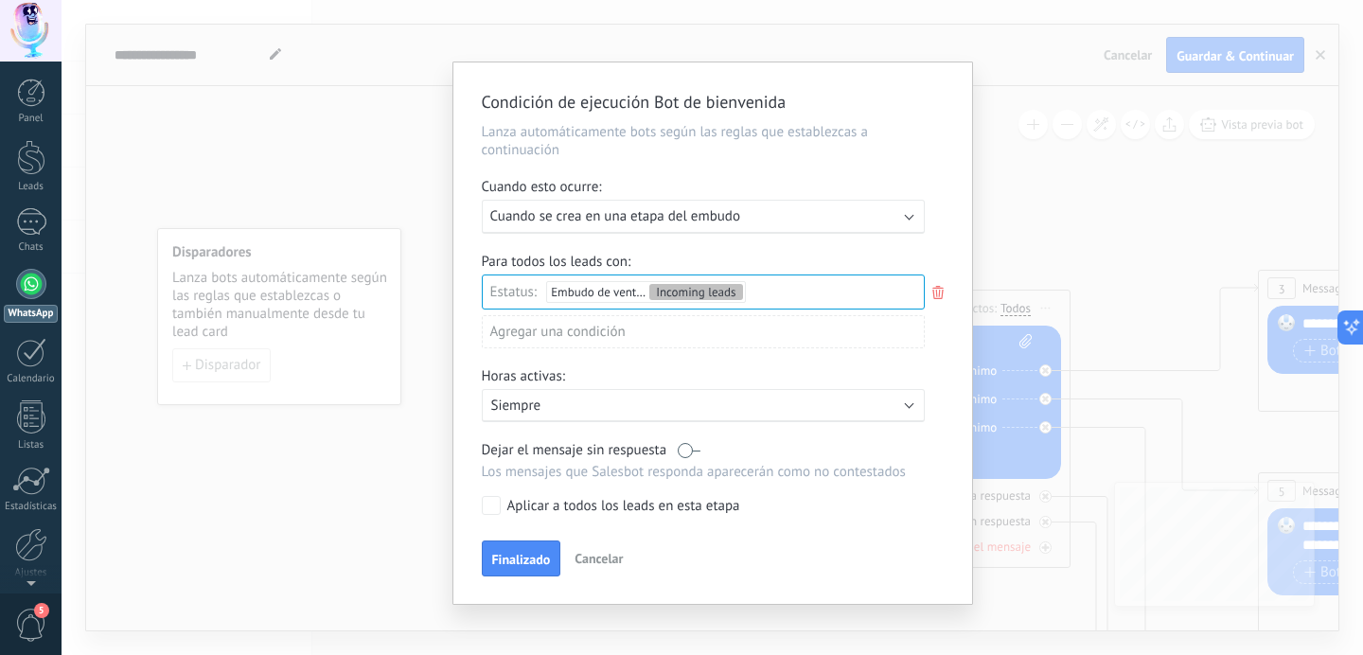
click at [541, 415] on p "Siempre" at bounding box center [656, 406] width 331 height 18
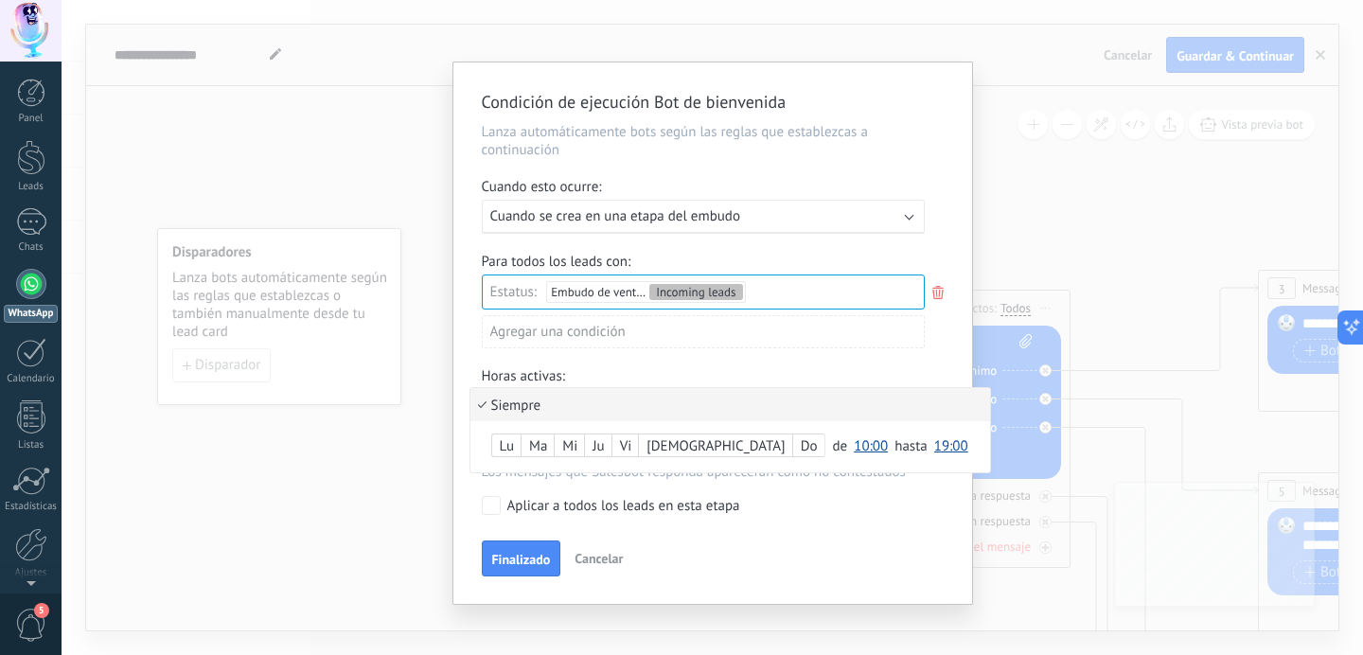
click at [541, 417] on li "Siempre" at bounding box center [730, 404] width 520 height 33
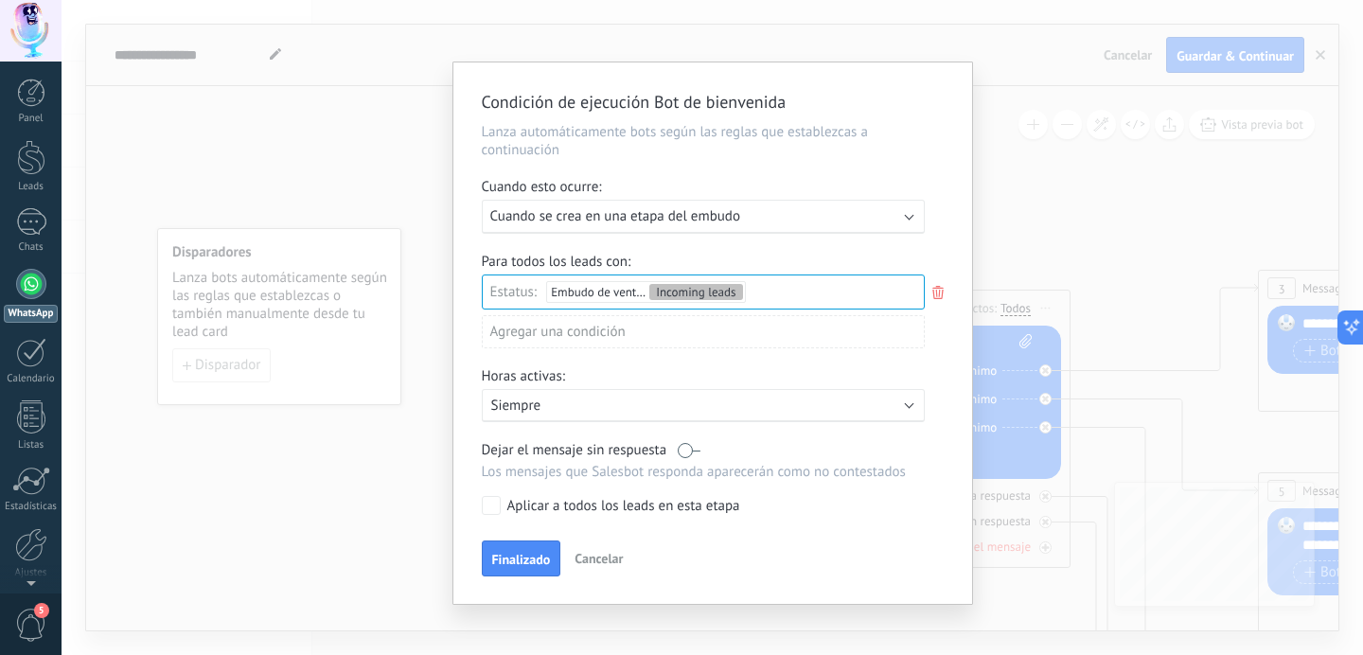
scroll to position [16, 0]
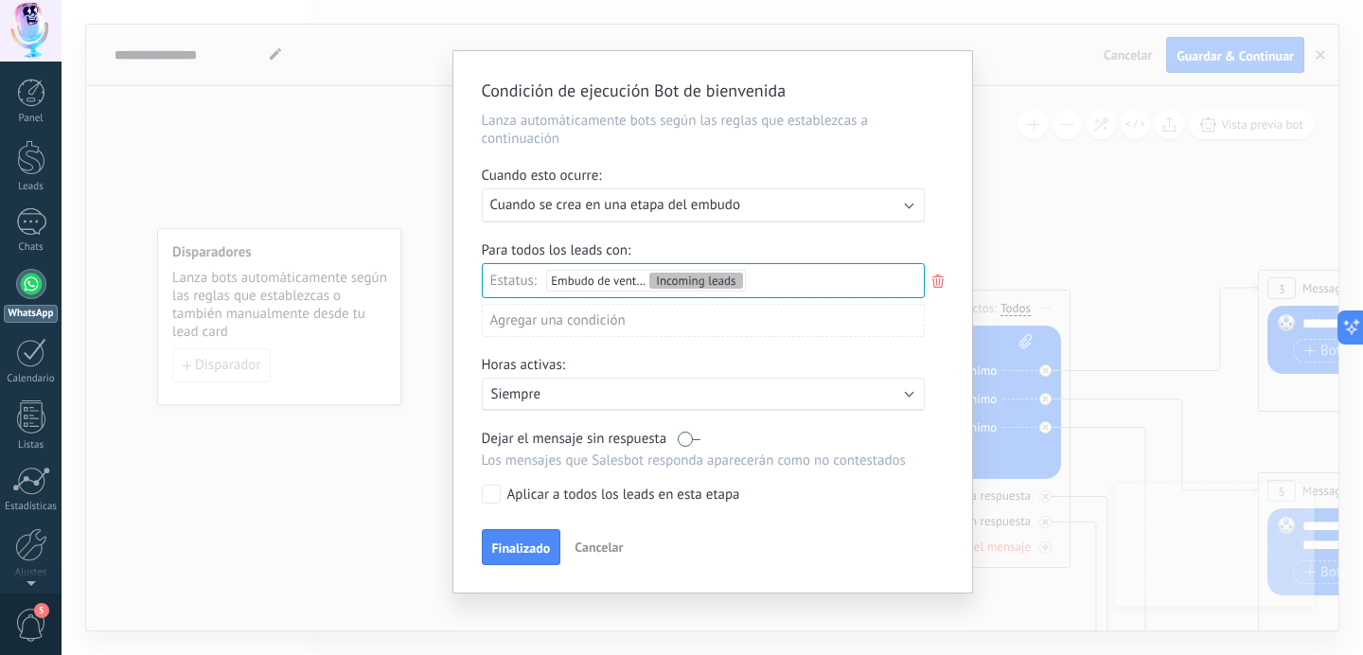
click at [507, 496] on div "Aplicar a todos los leads en esta etapa" at bounding box center [623, 495] width 233 height 19
click at [626, 205] on span "Cuando se crea en una etapa del embudo" at bounding box center [615, 205] width 250 height 18
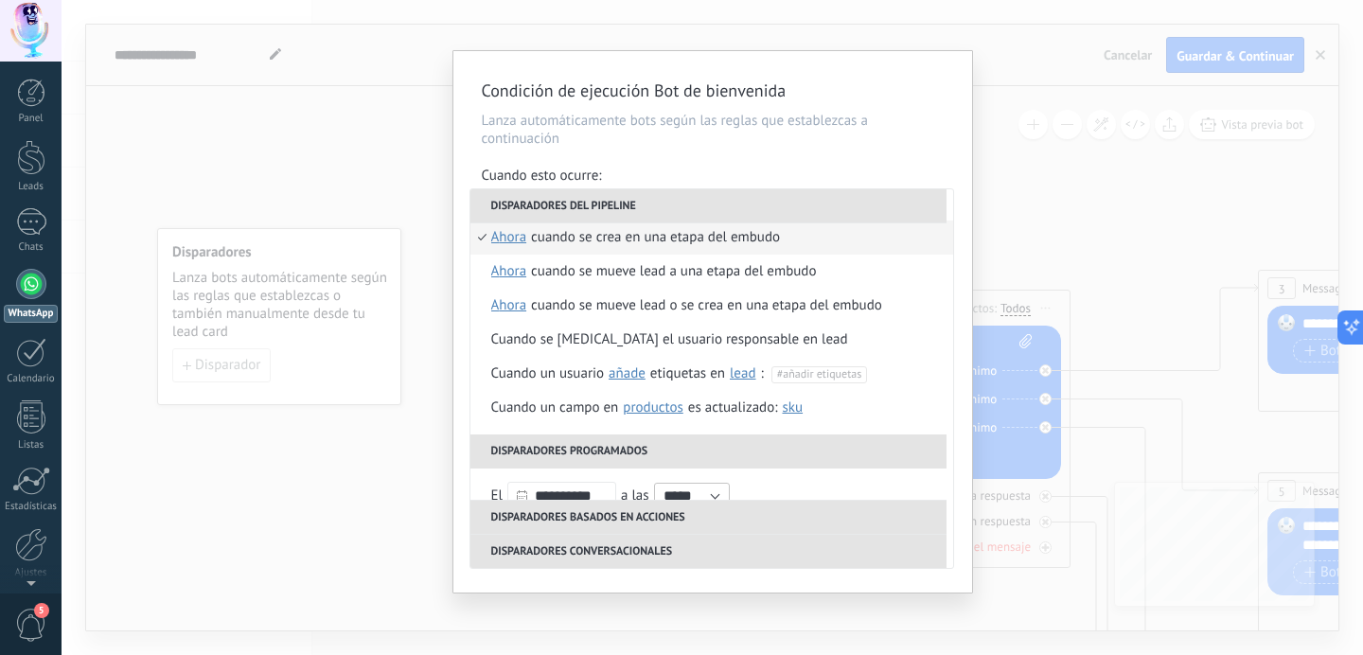
scroll to position [1, 0]
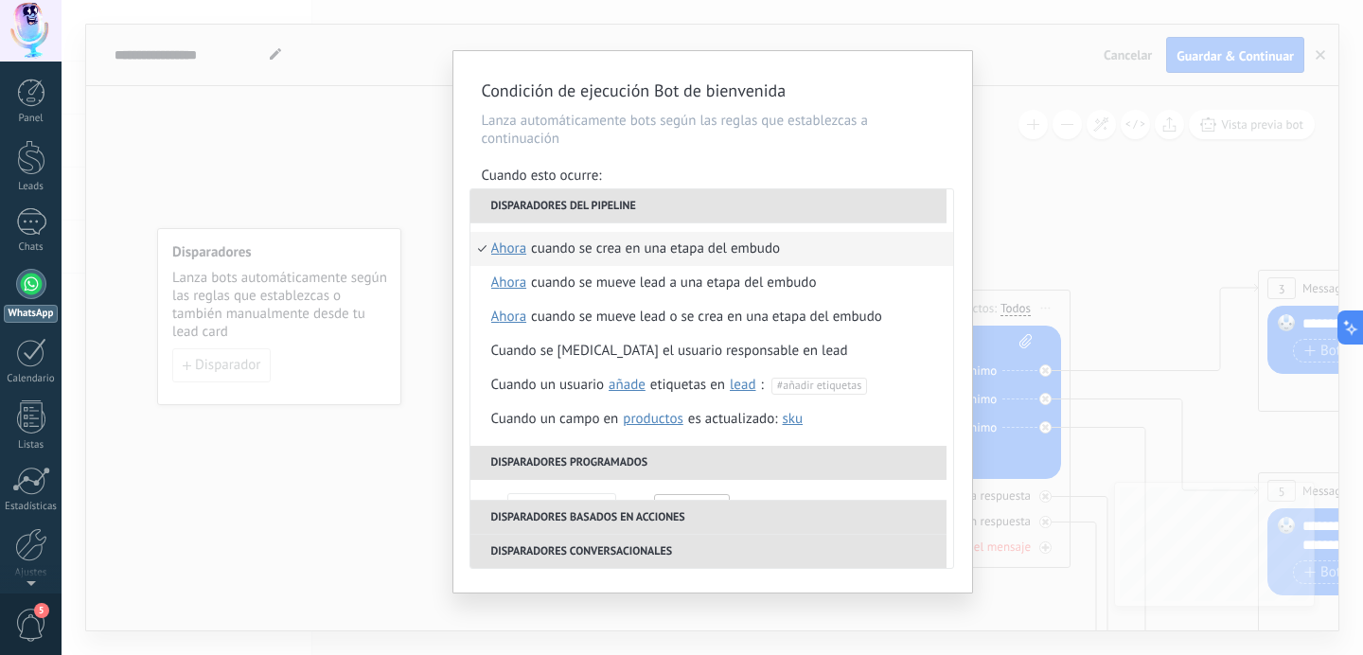
click at [417, 146] on div "Condición de ejecución Bot de bienvenida Lanza automáticamente bots según las r…" at bounding box center [713, 327] width 1302 height 655
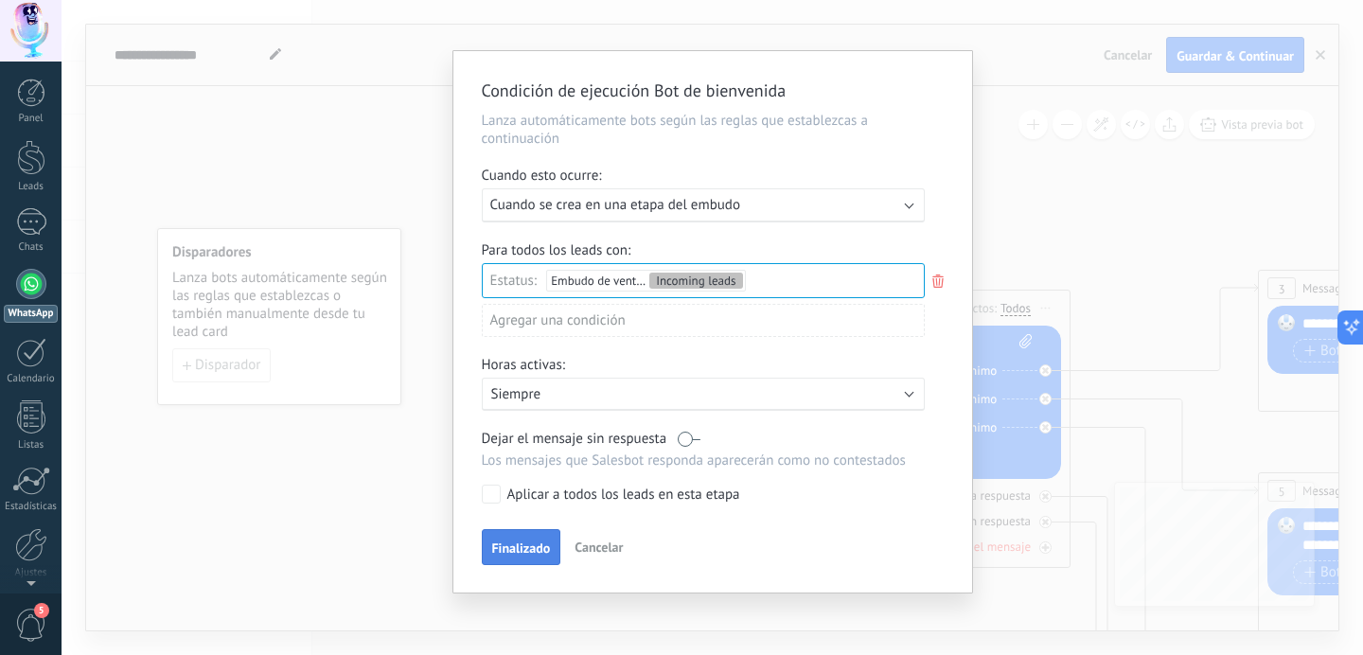
click at [510, 551] on span "Finalizado" at bounding box center [521, 547] width 59 height 13
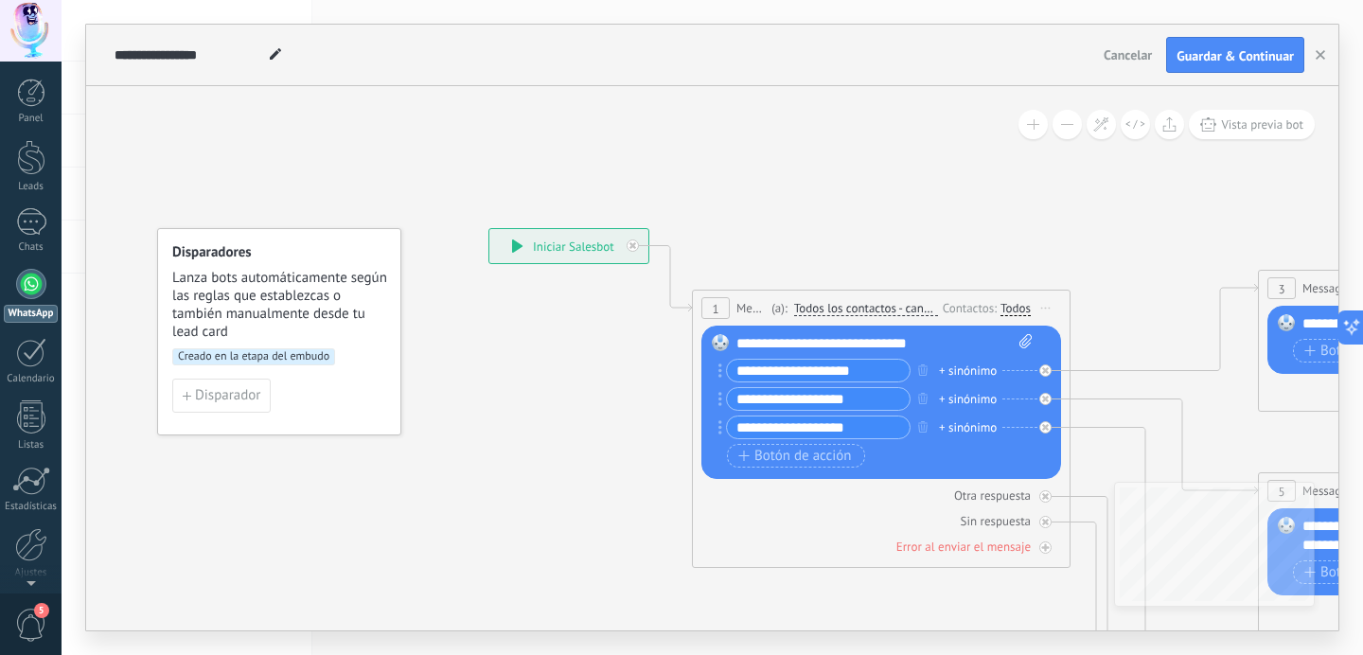
click at [567, 249] on div "**********" at bounding box center [568, 246] width 159 height 34
click at [515, 250] on icon at bounding box center [517, 246] width 10 height 13
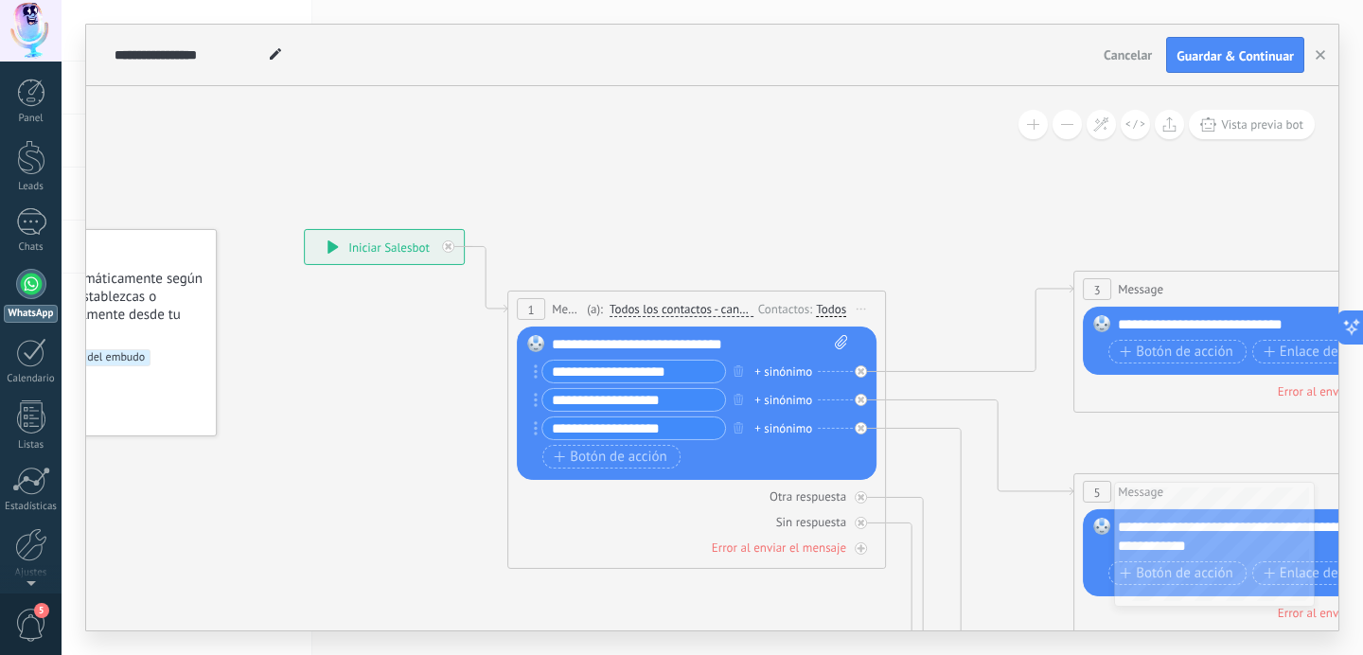
drag, startPoint x: 553, startPoint y: 372, endPoint x: 368, endPoint y: 373, distance: 184.6
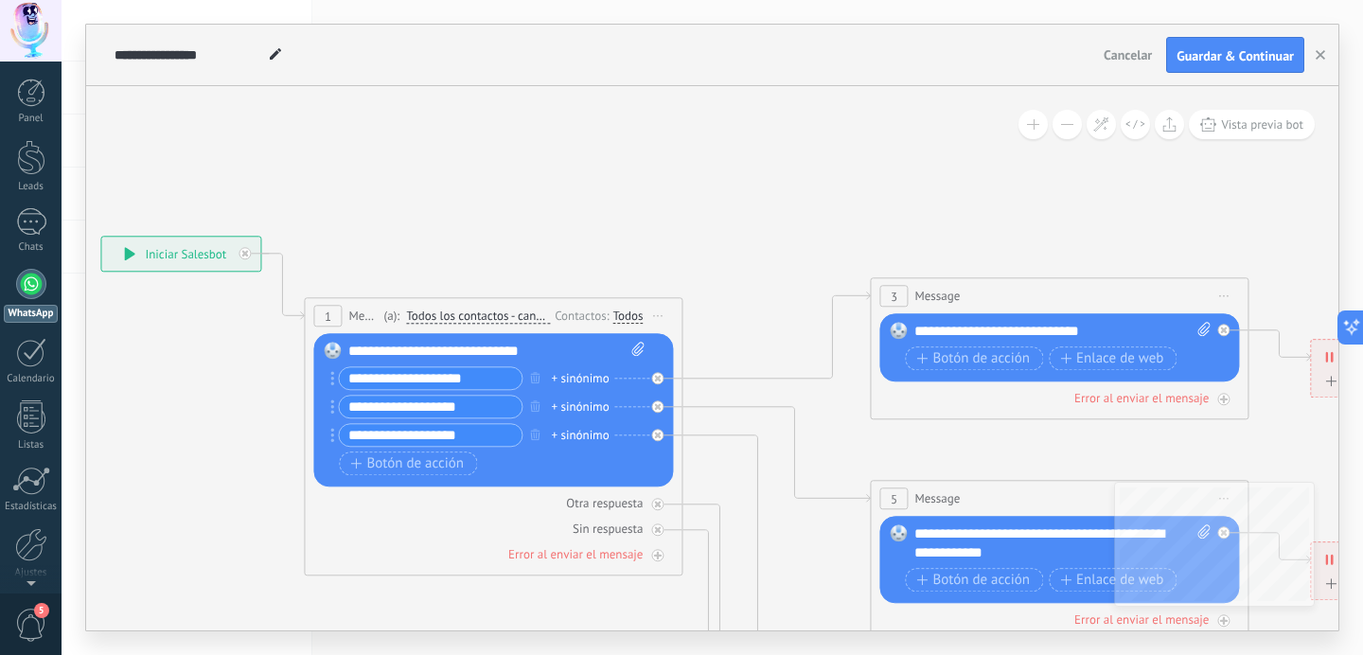
drag, startPoint x: 368, startPoint y: 373, endPoint x: 125, endPoint y: 373, distance: 243.3
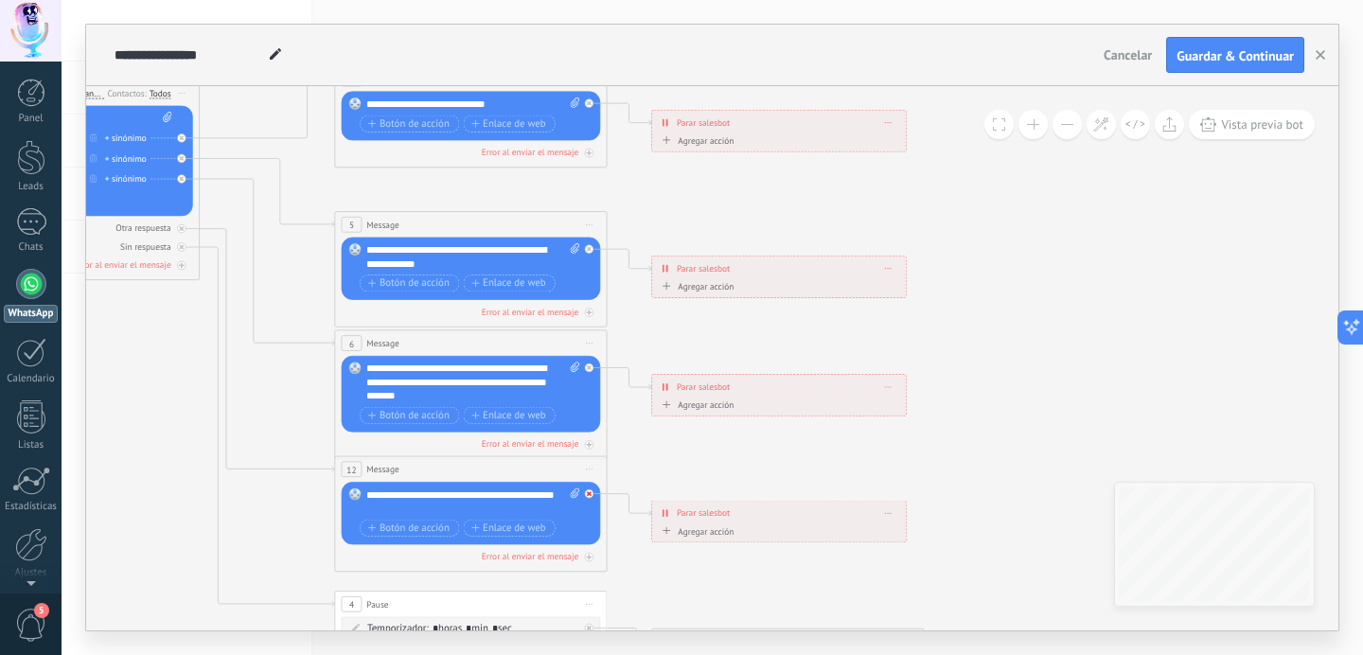
click at [592, 490] on div at bounding box center [589, 493] width 9 height 9
click at [592, 471] on span "Iniciar vista previa aquí Cambiar nombre Duplicar [GEOGRAPHIC_DATA]" at bounding box center [589, 469] width 22 height 20
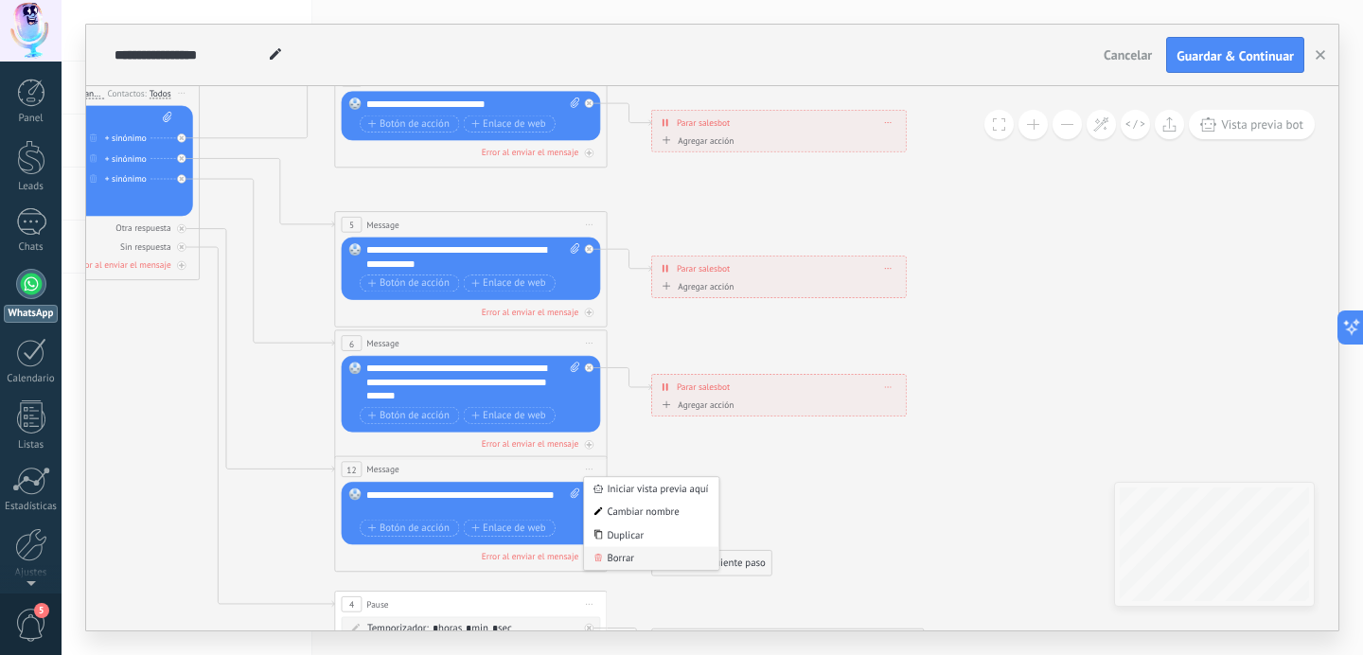
click at [612, 554] on div "Borrar" at bounding box center [651, 557] width 134 height 23
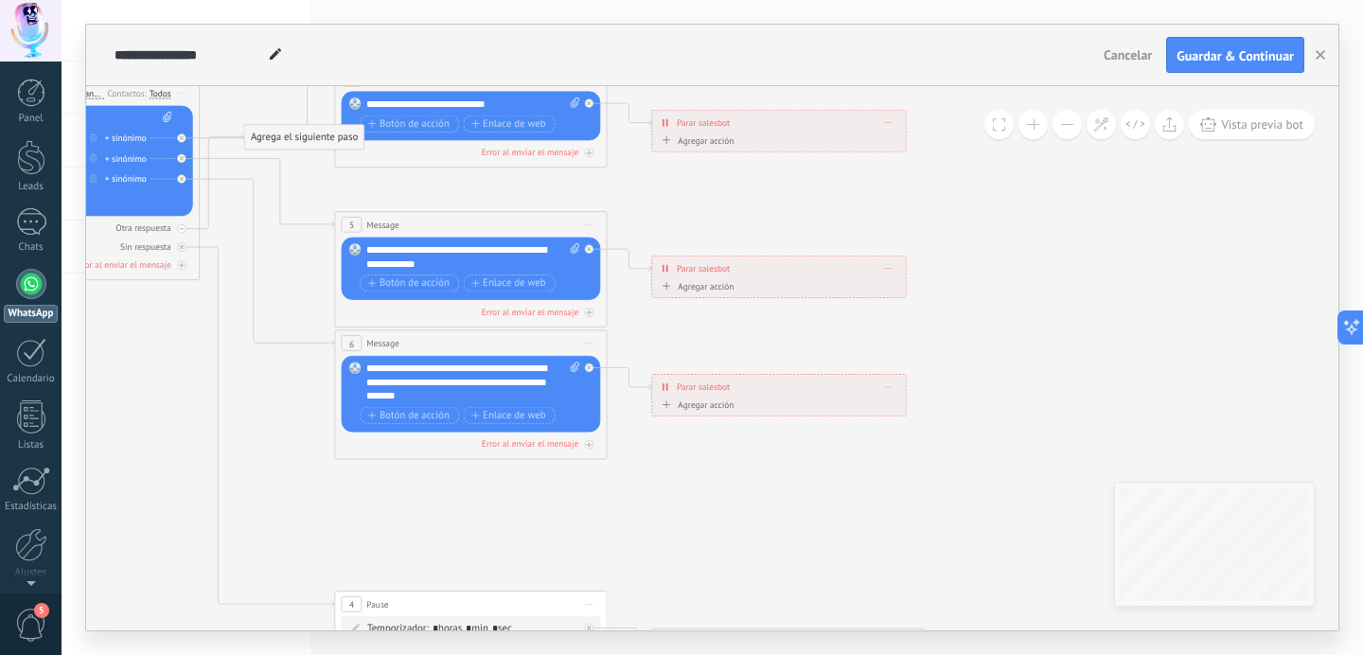
click at [595, 342] on span "Iniciar vista previa aquí Cambiar nombre Duplicar [GEOGRAPHIC_DATA]" at bounding box center [589, 343] width 22 height 20
click at [615, 435] on div "Borrar" at bounding box center [651, 431] width 134 height 23
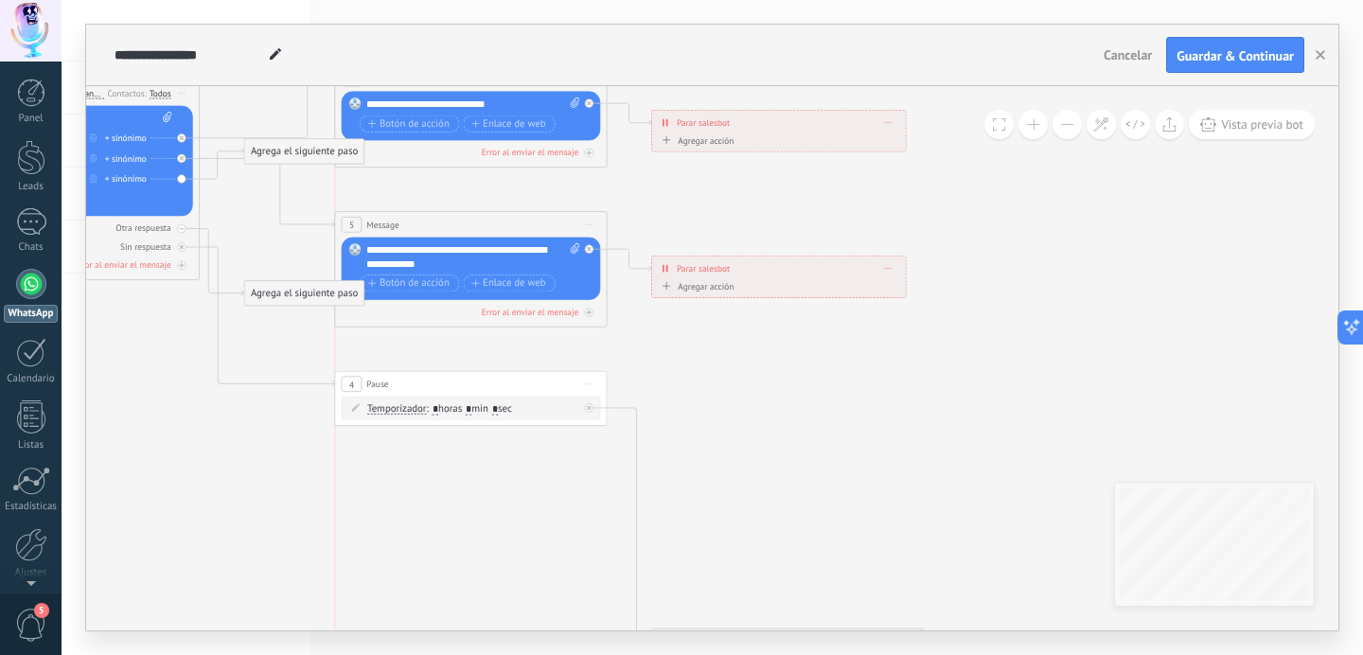
drag, startPoint x: 500, startPoint y: 600, endPoint x: 503, endPoint y: 375, distance: 225.3
click at [503, 375] on div "4 Pause ***** Iniciar vista previa aquí Cambiar nombre Duplicar [GEOGRAPHIC_DAT…" at bounding box center [471, 384] width 272 height 26
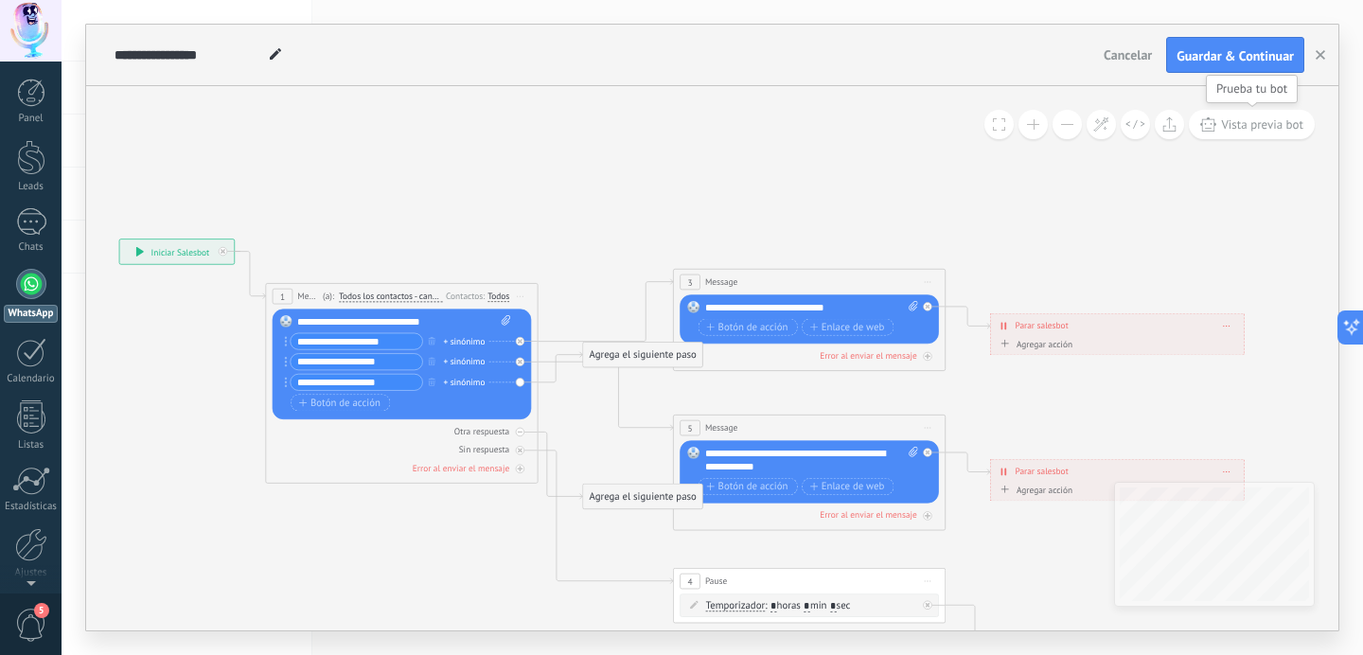
click at [1237, 122] on span "Vista previa bot" at bounding box center [1262, 124] width 82 height 16
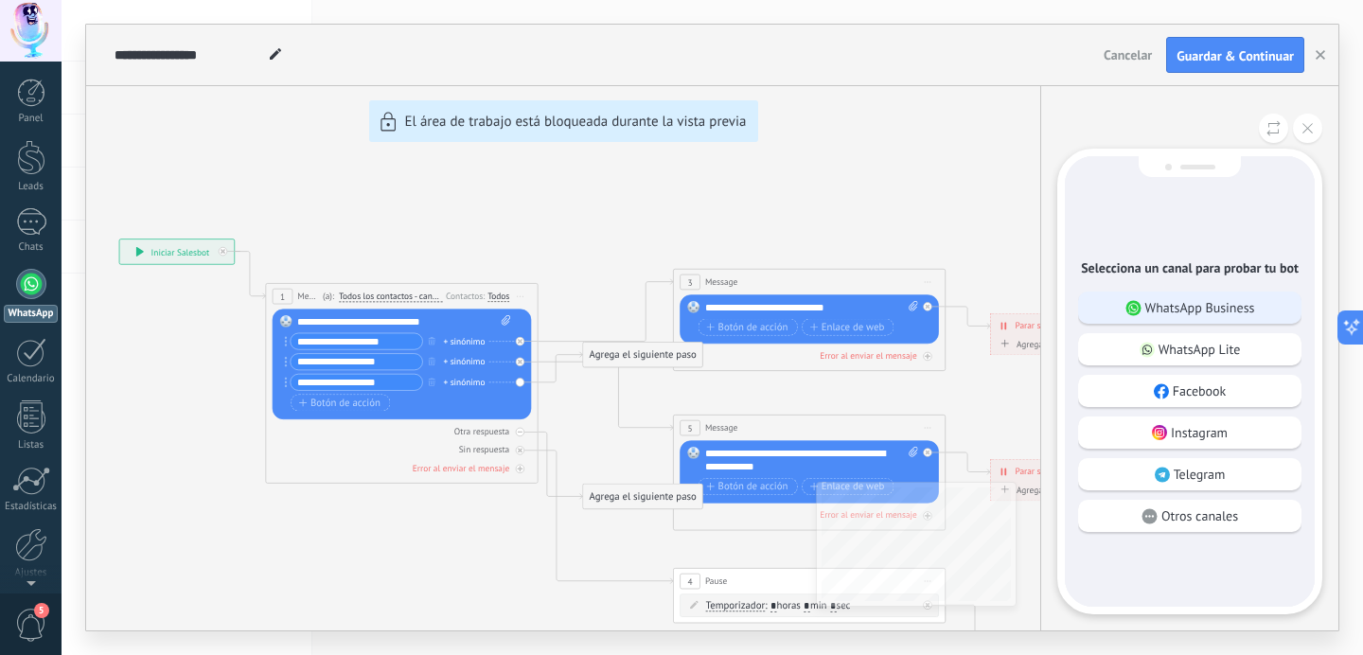
click at [1148, 299] on p "WhatsApp Business" at bounding box center [1200, 307] width 110 height 17
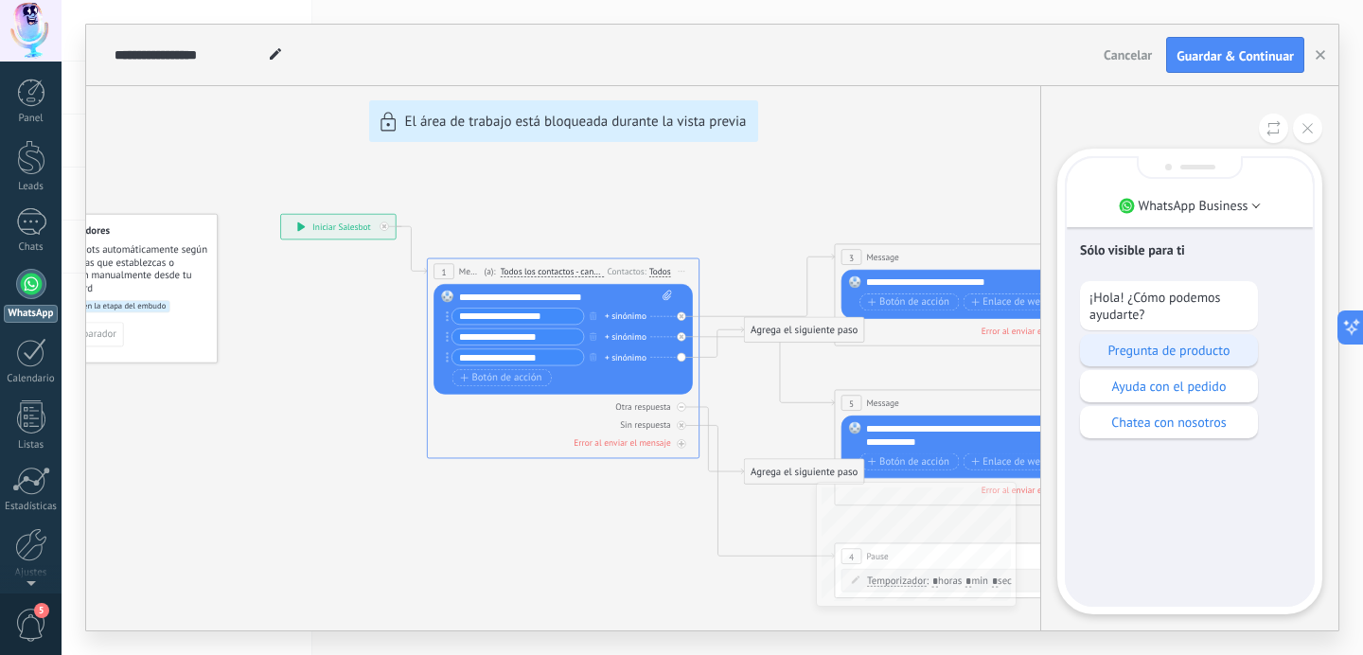
click at [1196, 362] on div "Pregunta de producto" at bounding box center [1169, 350] width 178 height 32
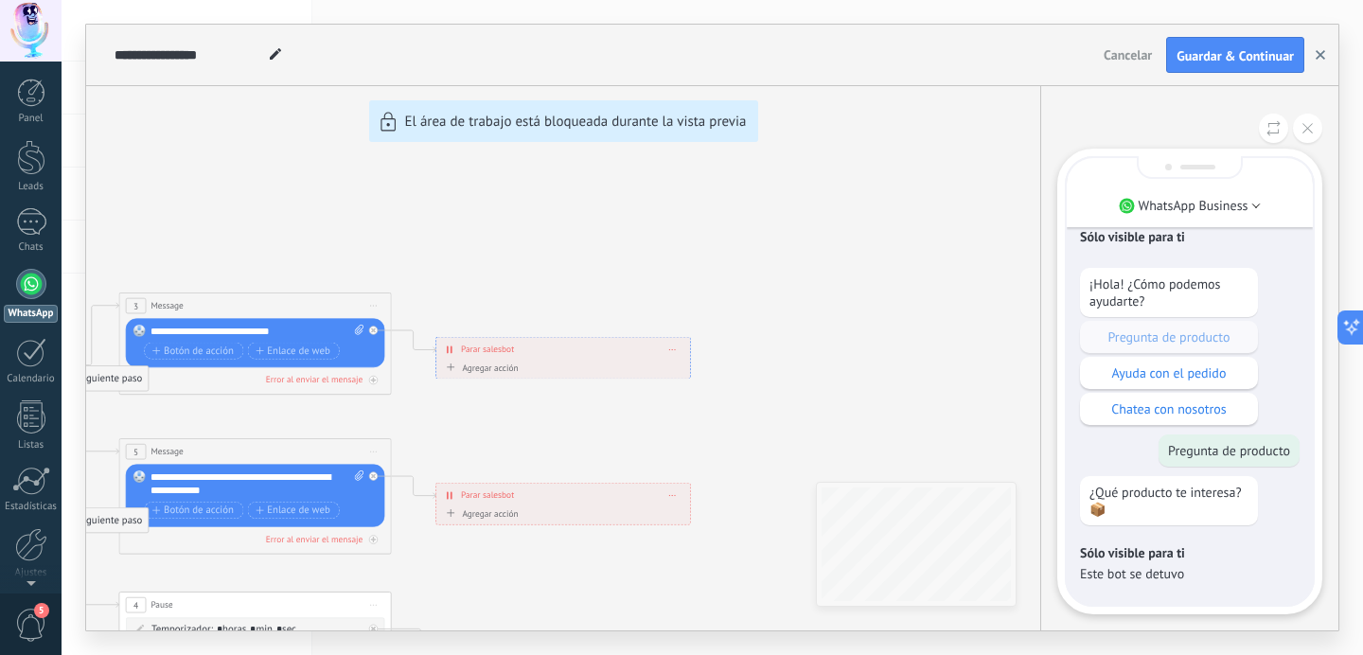
click at [1317, 57] on use "button" at bounding box center [1320, 54] width 9 height 9
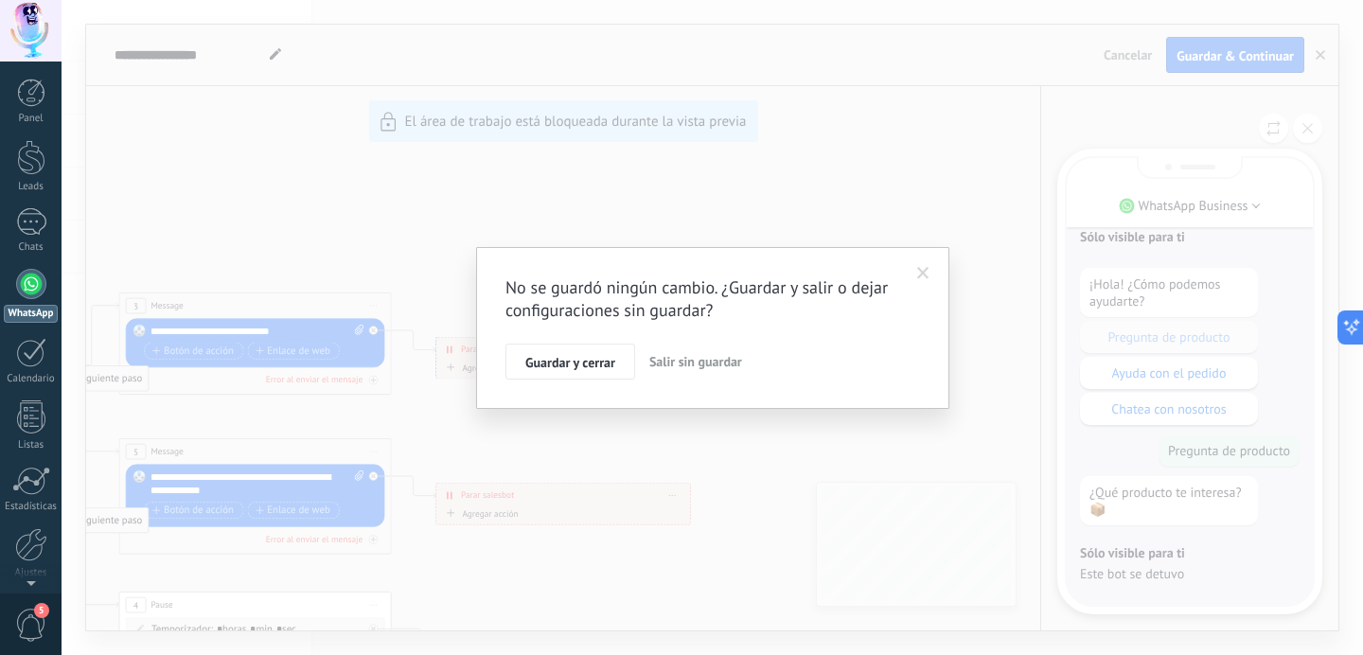
click at [922, 270] on span at bounding box center [923, 273] width 12 height 13
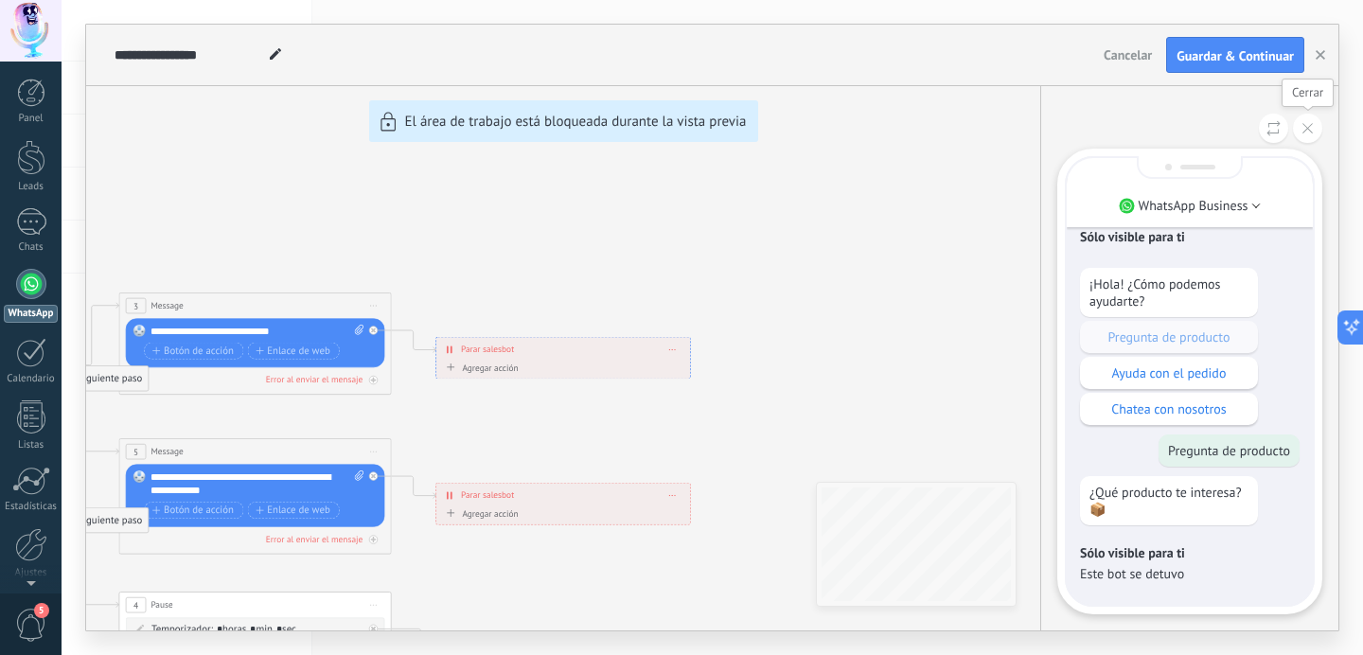
click at [1303, 128] on icon at bounding box center [1308, 128] width 10 height 10
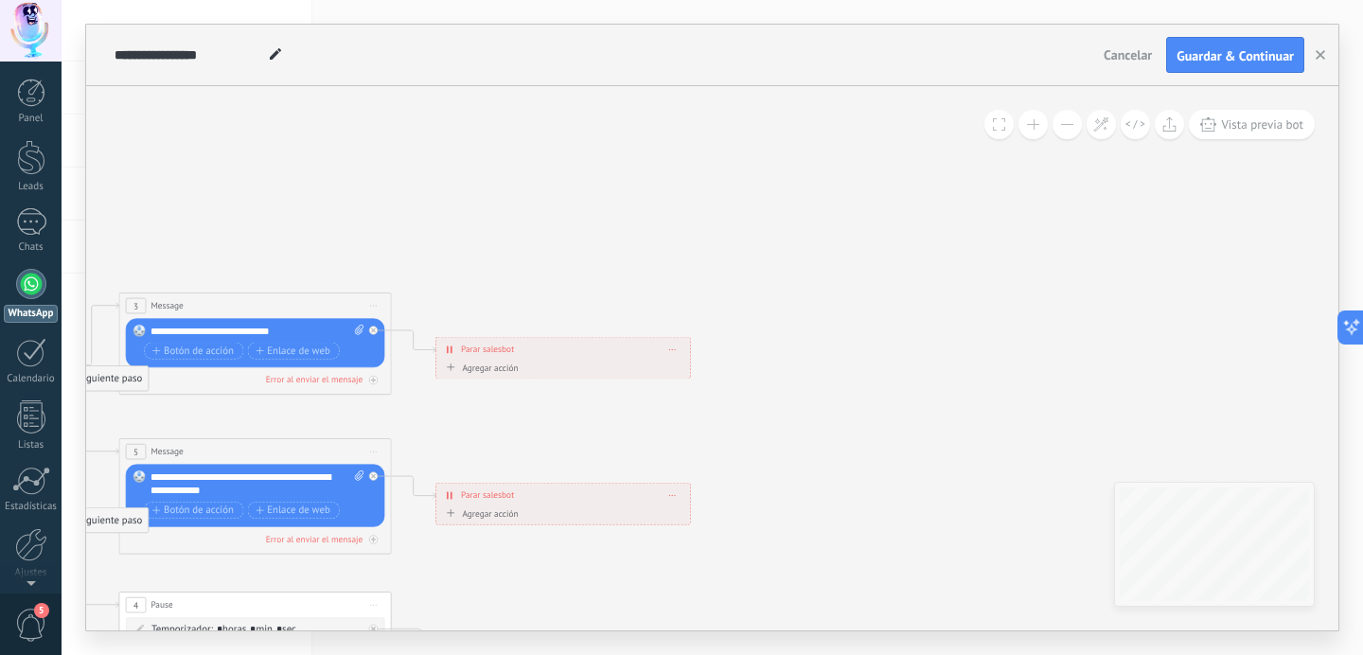
click at [681, 346] on div "**********" at bounding box center [563, 350] width 254 height 24
click at [676, 352] on div "**********" at bounding box center [563, 350] width 254 height 24
click at [676, 349] on icon at bounding box center [672, 348] width 7 height 1
click at [612, 411] on icon at bounding box center [286, 609] width 2124 height 1376
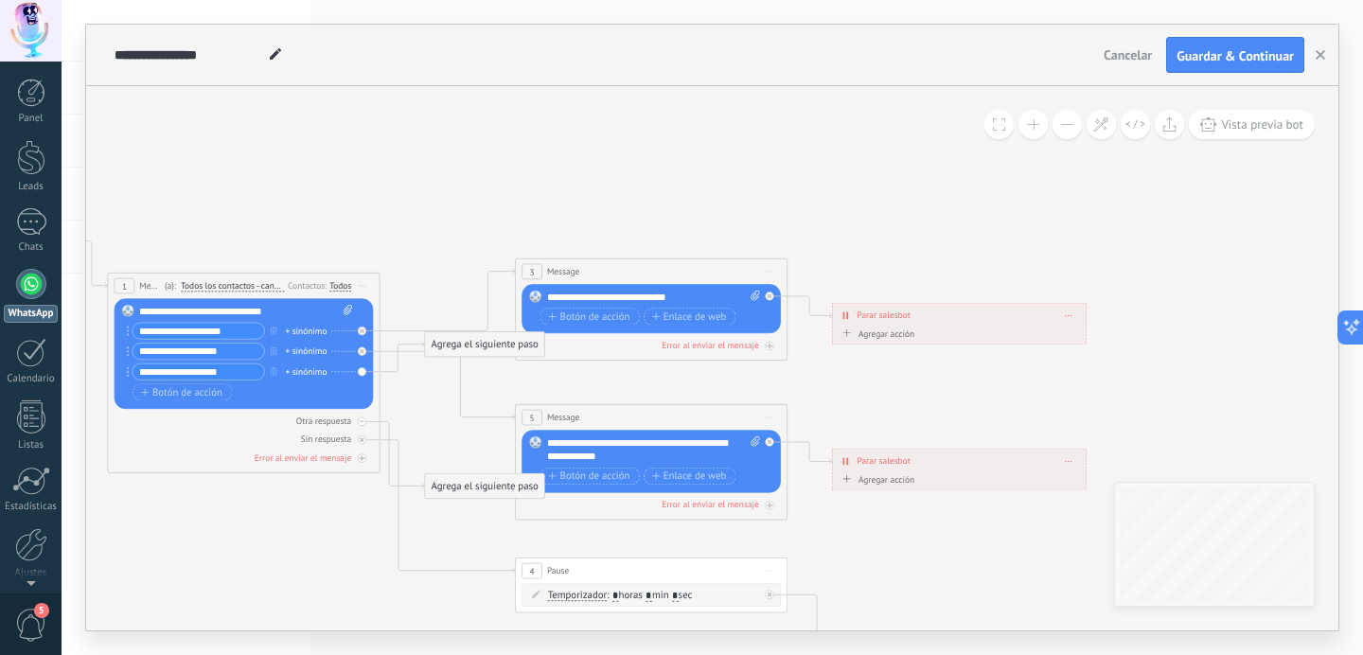
drag, startPoint x: 595, startPoint y: 372, endPoint x: 706, endPoint y: 376, distance: 110.8
click at [706, 376] on icon at bounding box center [682, 575] width 2124 height 1376
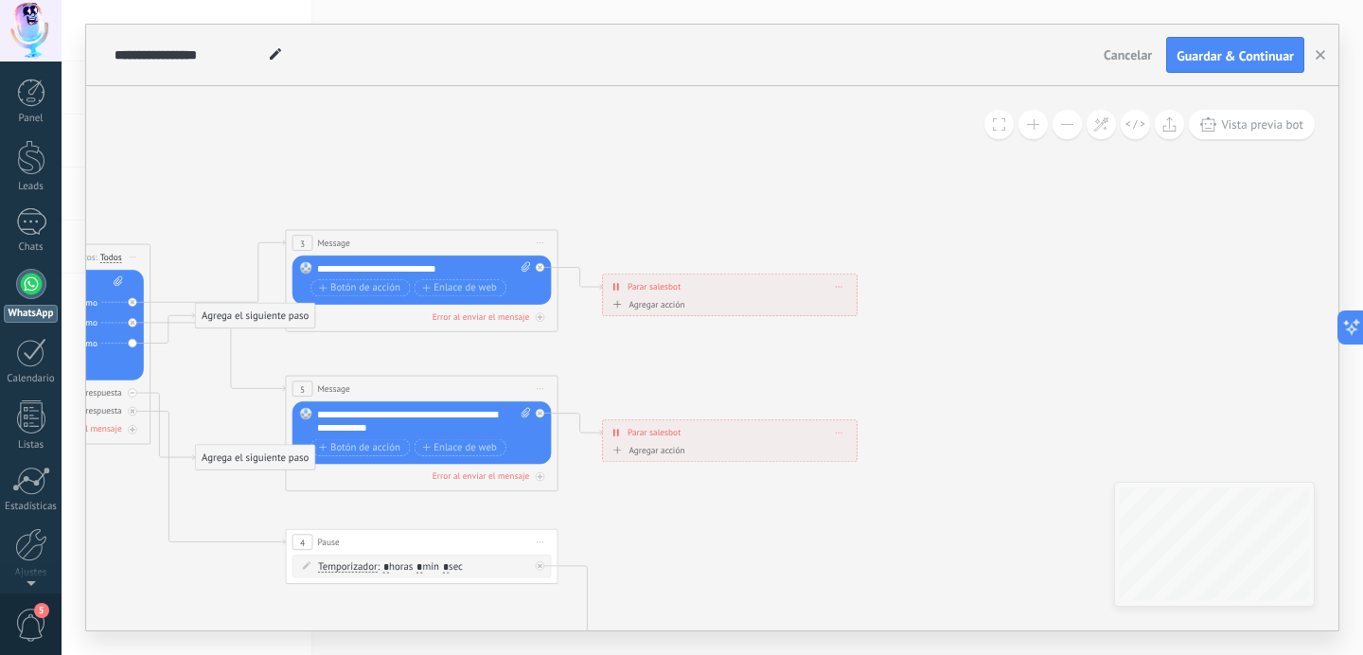
drag, startPoint x: 780, startPoint y: 186, endPoint x: 550, endPoint y: 156, distance: 231.9
click at [550, 156] on icon at bounding box center [452, 547] width 2124 height 1376
click at [1029, 119] on button at bounding box center [1033, 124] width 29 height 29
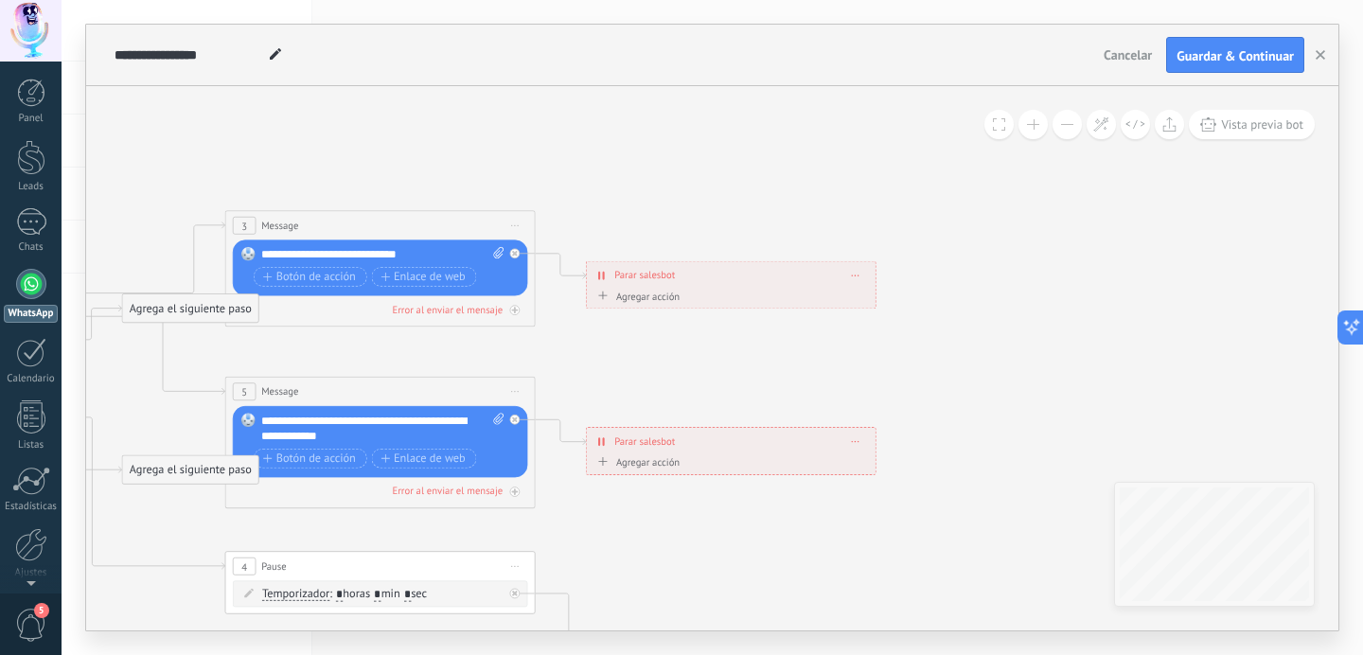
click at [1066, 121] on button at bounding box center [1067, 124] width 29 height 29
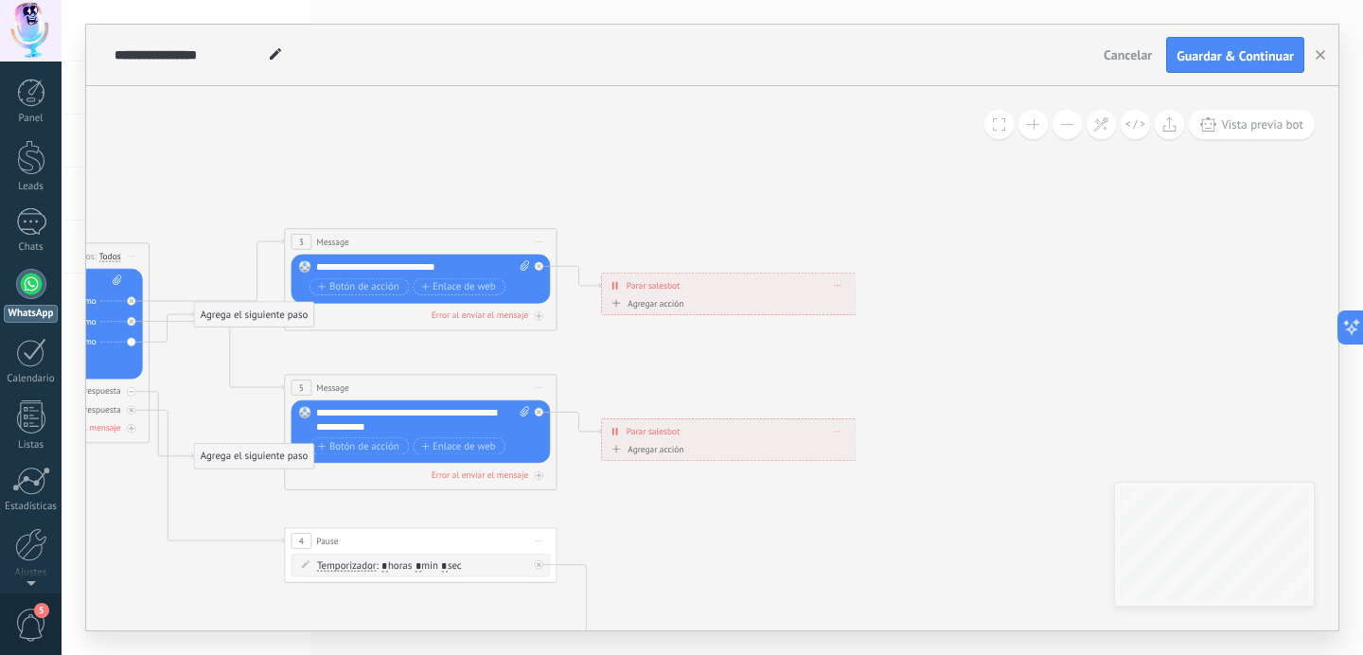
click at [840, 285] on icon at bounding box center [838, 285] width 7 height 1
click at [845, 308] on div "Borrar" at bounding box center [863, 304] width 61 height 23
click at [655, 283] on div "Agrega el siguiente paso" at bounding box center [661, 286] width 119 height 23
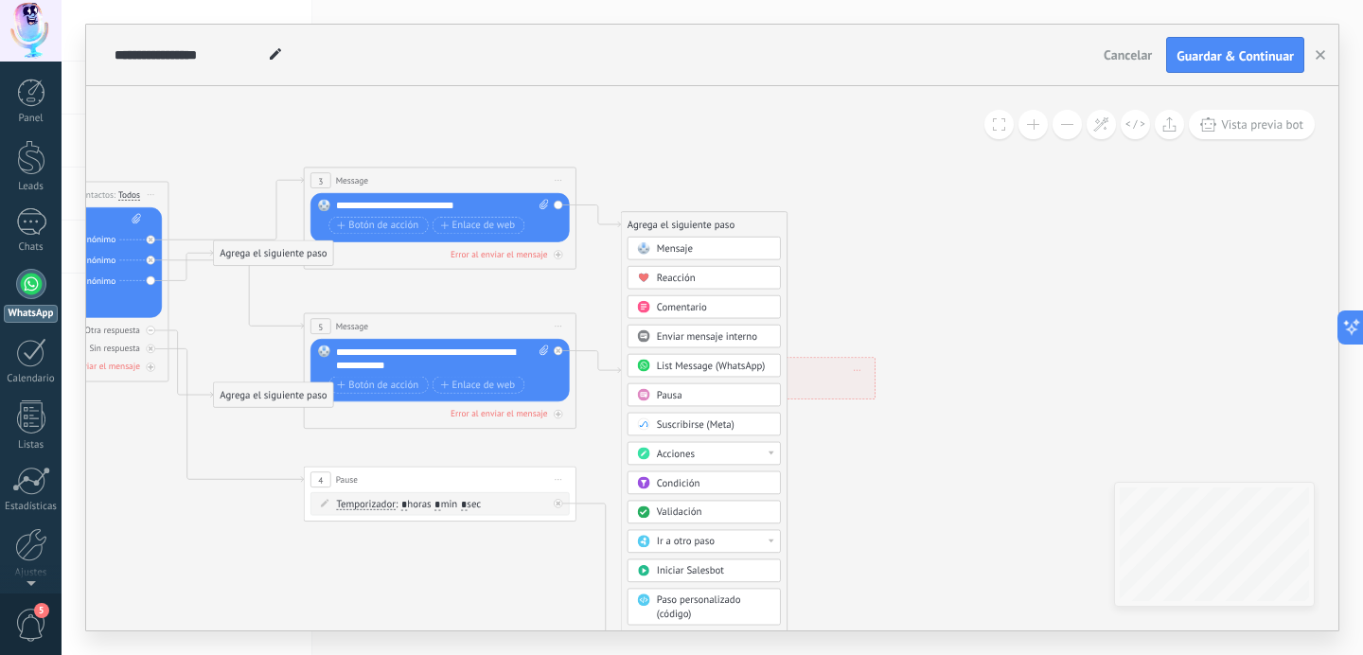
click at [690, 275] on span "Reacción" at bounding box center [676, 278] width 39 height 13
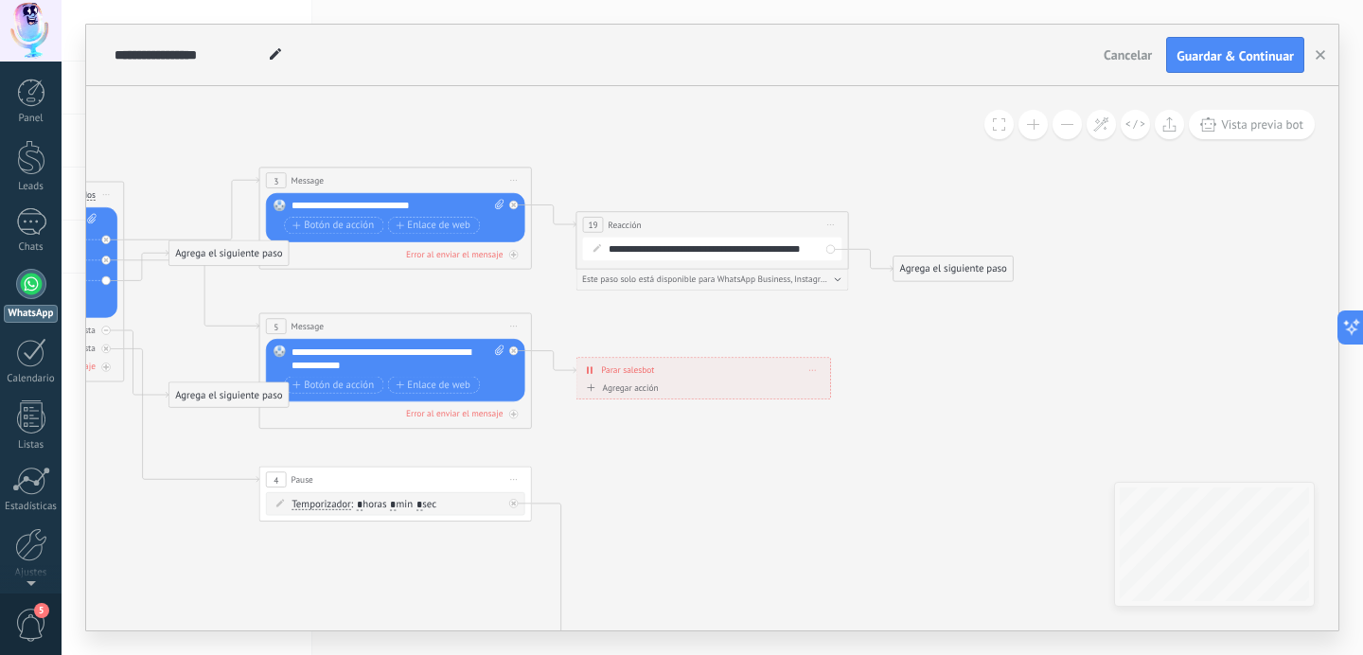
click at [832, 230] on span "Iniciar vista previa aquí Cambiar nombre Duplicar [GEOGRAPHIC_DATA]" at bounding box center [831, 225] width 22 height 20
click at [845, 311] on div "Borrar" at bounding box center [892, 313] width 134 height 23
click at [646, 229] on div "Agrega el siguiente paso" at bounding box center [636, 225] width 119 height 23
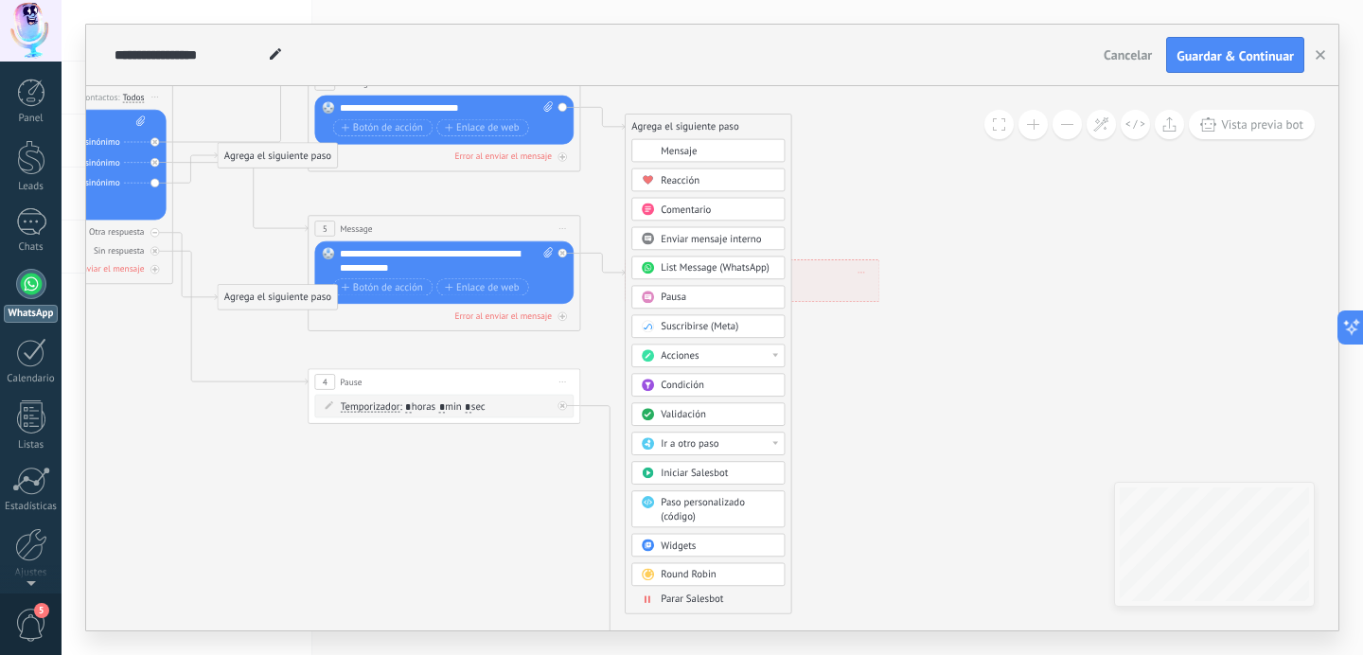
click at [669, 414] on span "Validación" at bounding box center [683, 414] width 45 height 13
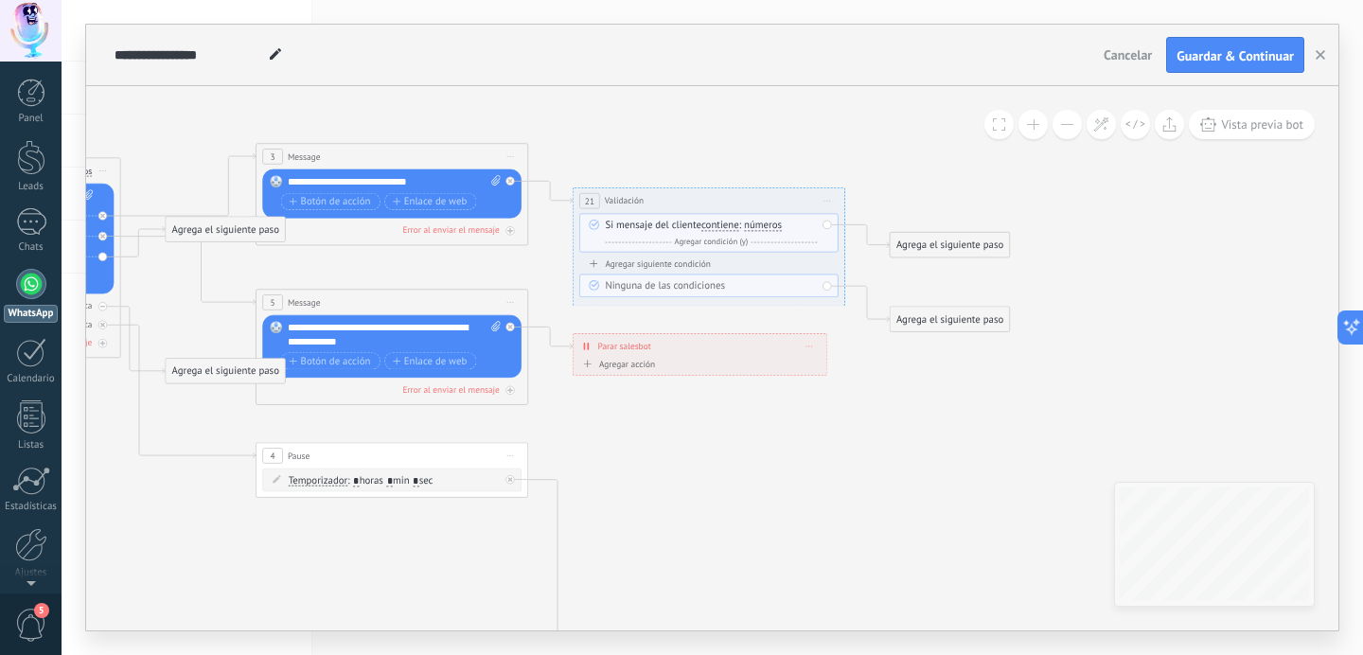
click at [828, 197] on span "Iniciar vista previa aquí Cambiar nombre Duplicar [GEOGRAPHIC_DATA]" at bounding box center [828, 201] width 22 height 20
click at [839, 284] on div "Borrar" at bounding box center [889, 289] width 134 height 23
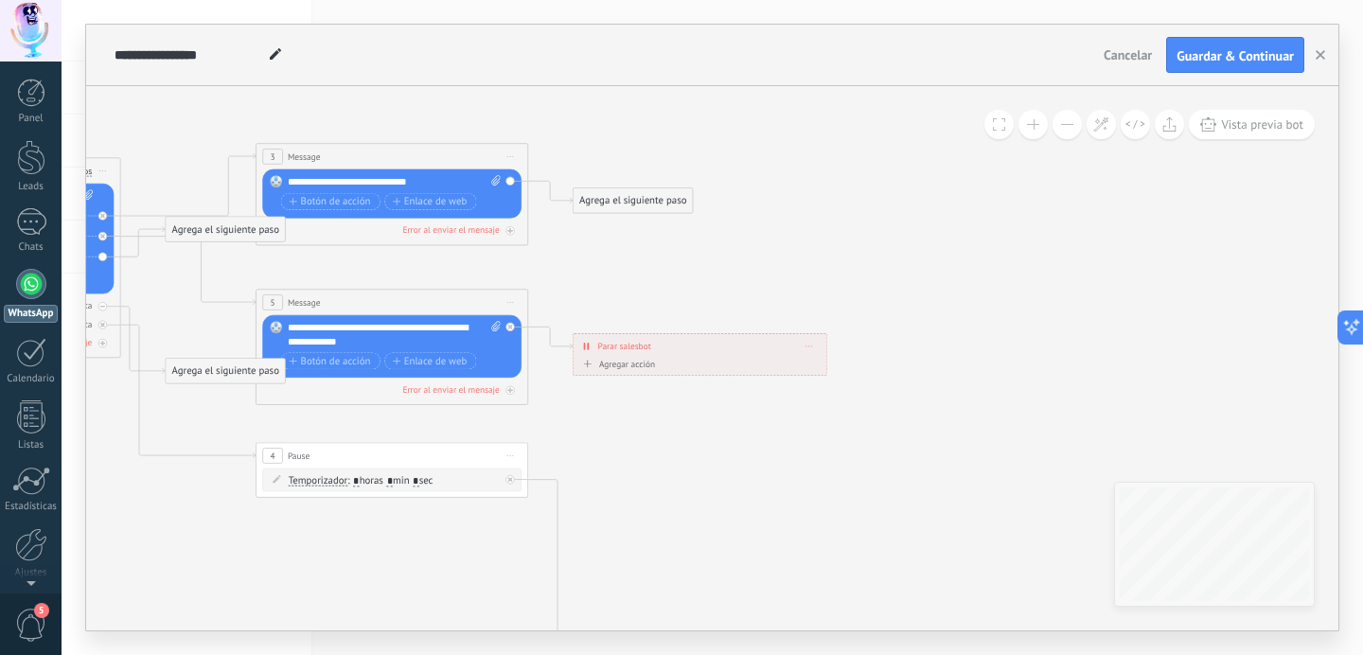
click at [647, 203] on div "Agrega el siguiente paso" at bounding box center [633, 200] width 119 height 23
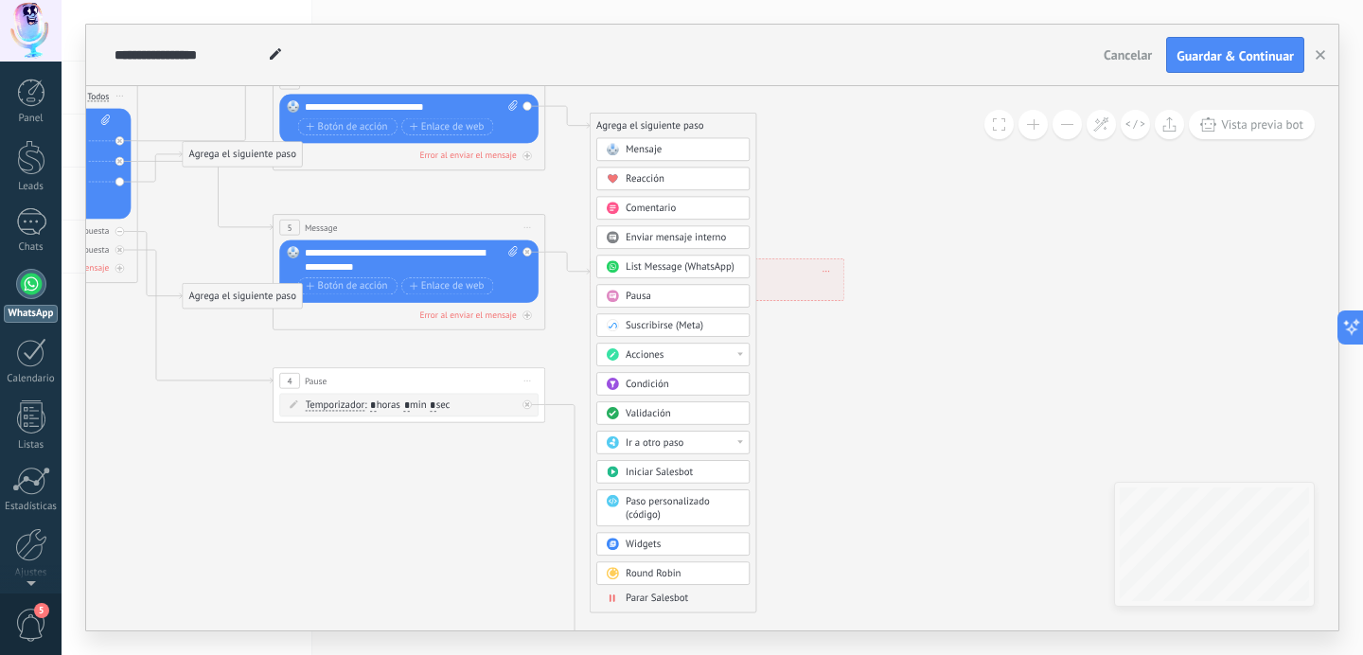
click at [738, 444] on div "Ir a otro paso" at bounding box center [683, 442] width 115 height 13
click at [753, 430] on div "Agrega el siguiente paso Mensaje Mensaje Mensaje Reacción Comentario Enviar men…" at bounding box center [673, 363] width 167 height 500
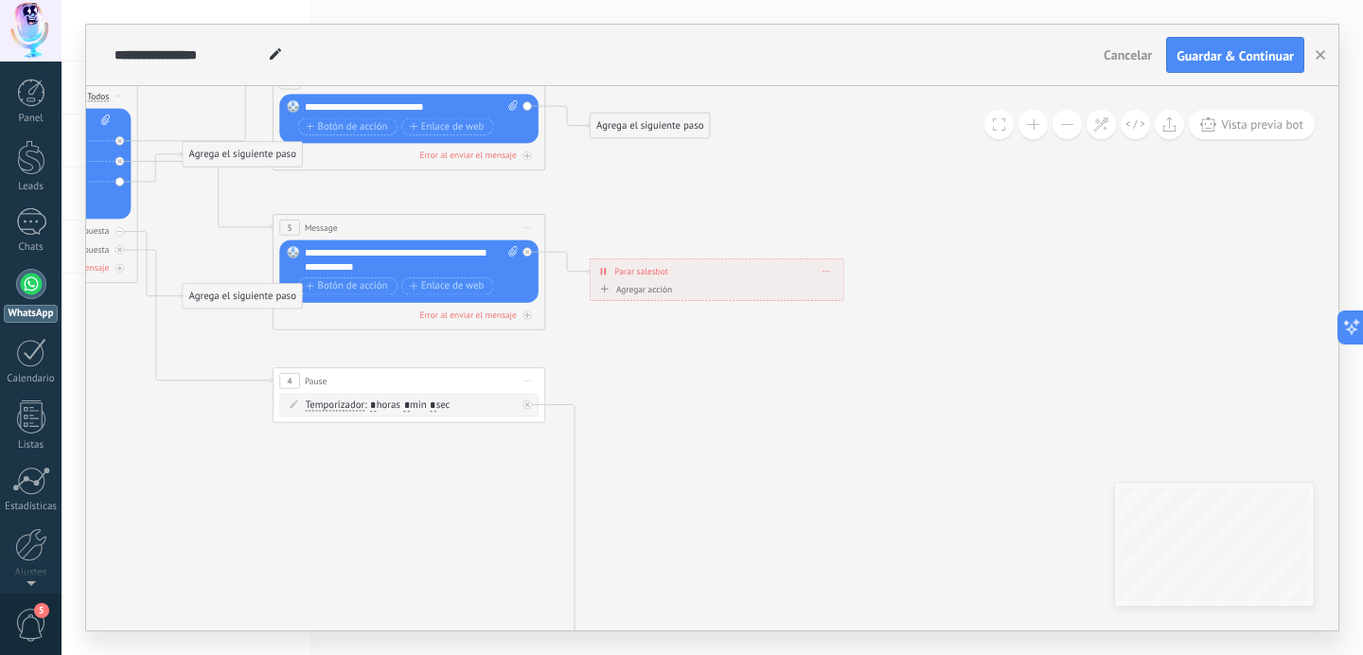
click at [622, 124] on div "Agrega el siguiente paso" at bounding box center [650, 126] width 119 height 23
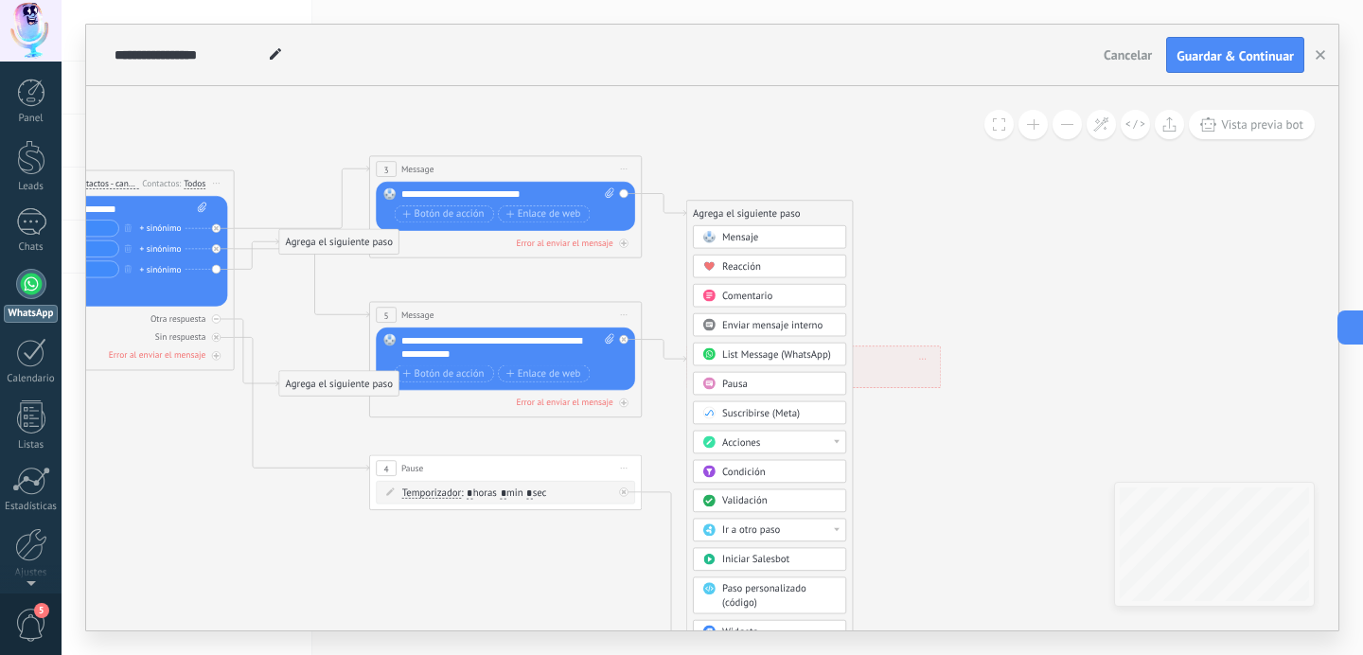
click at [735, 565] on span "Iniciar Salesbot" at bounding box center [755, 559] width 67 height 13
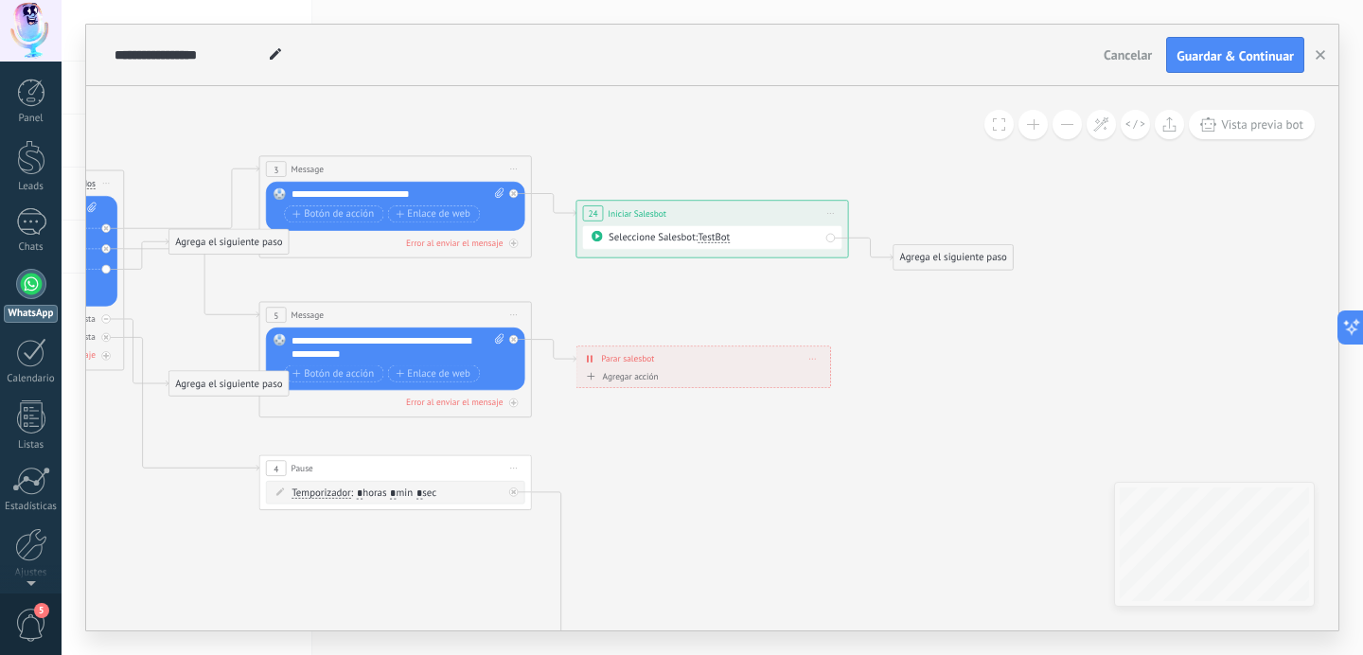
click at [717, 246] on div "Seleccione Salesbot: TestBot" at bounding box center [712, 237] width 259 height 23
click at [715, 238] on span "TestBot" at bounding box center [714, 237] width 32 height 13
click at [717, 293] on icon at bounding box center [426, 473] width 2124 height 1376
click at [833, 213] on icon at bounding box center [830, 213] width 7 height 1
click at [860, 303] on div "Borrar" at bounding box center [892, 302] width 134 height 23
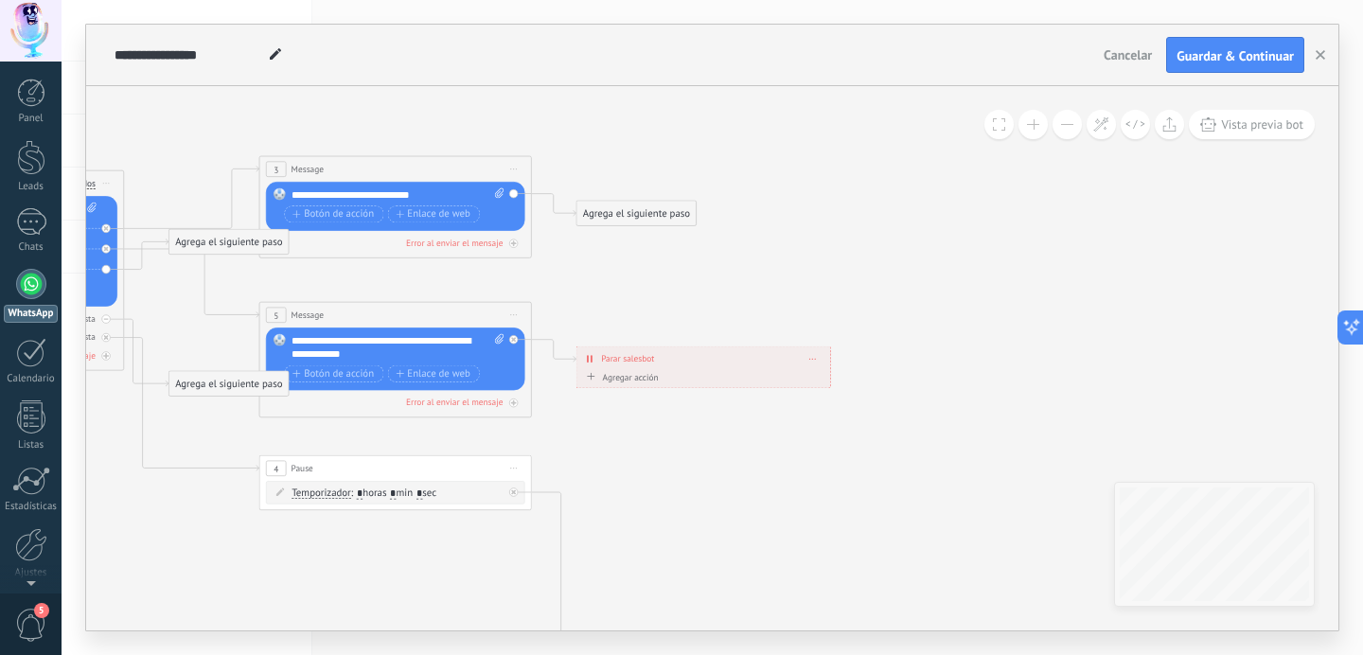
click at [612, 211] on div "Agrega el siguiente paso" at bounding box center [636, 214] width 119 height 23
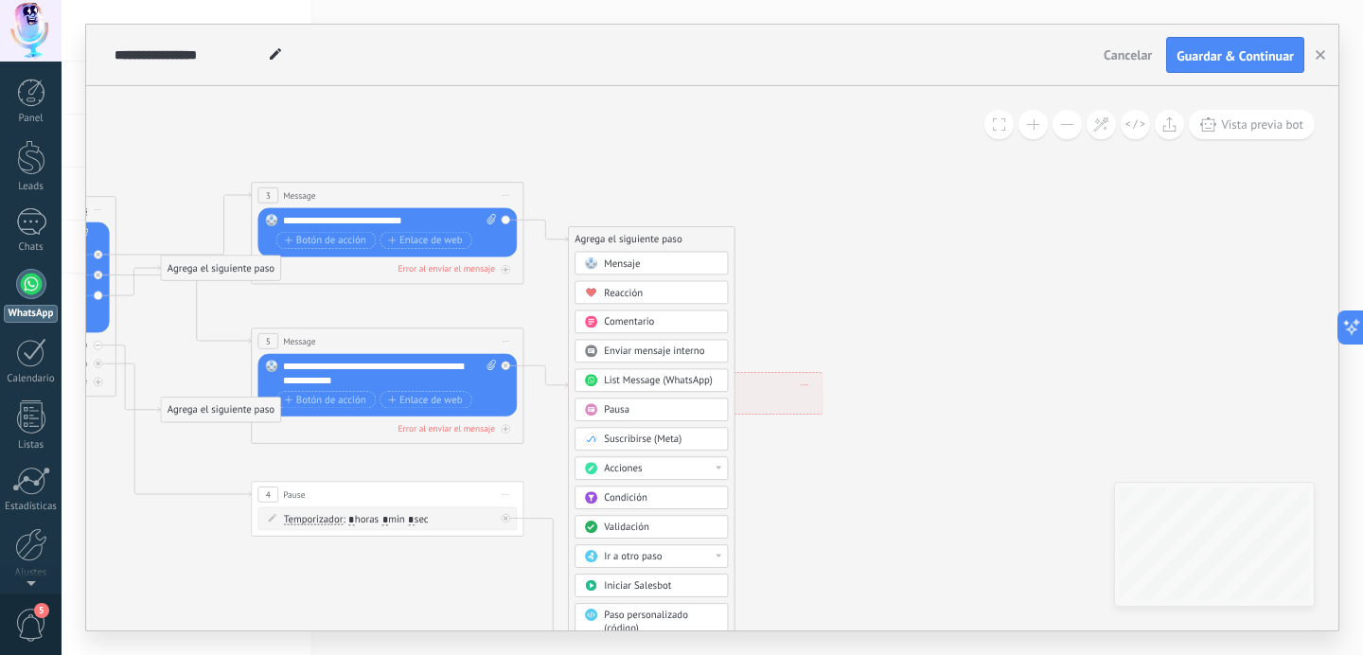
click at [638, 380] on span "List Message (WhatsApp)" at bounding box center [658, 380] width 109 height 13
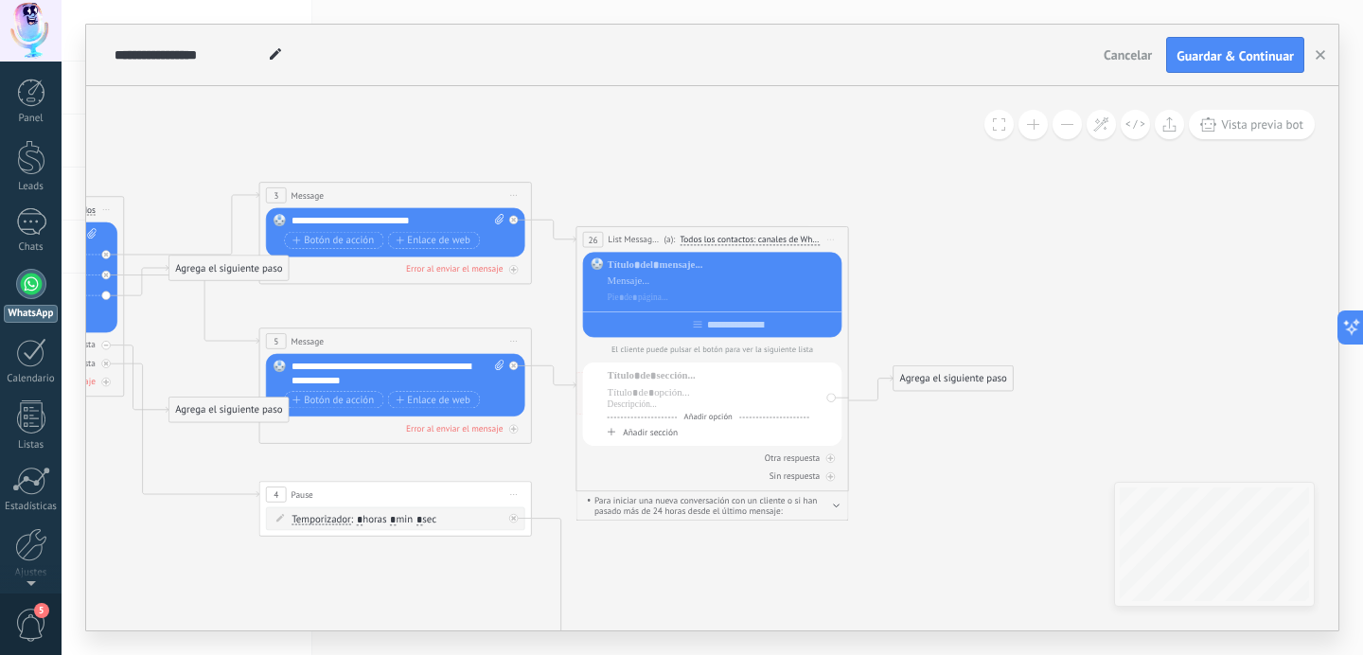
click at [823, 246] on span "Iniciar vista previa aquí Cambiar nombre Duplicar [GEOGRAPHIC_DATA]" at bounding box center [831, 240] width 22 height 20
click at [849, 334] on div "Borrar" at bounding box center [892, 328] width 134 height 23
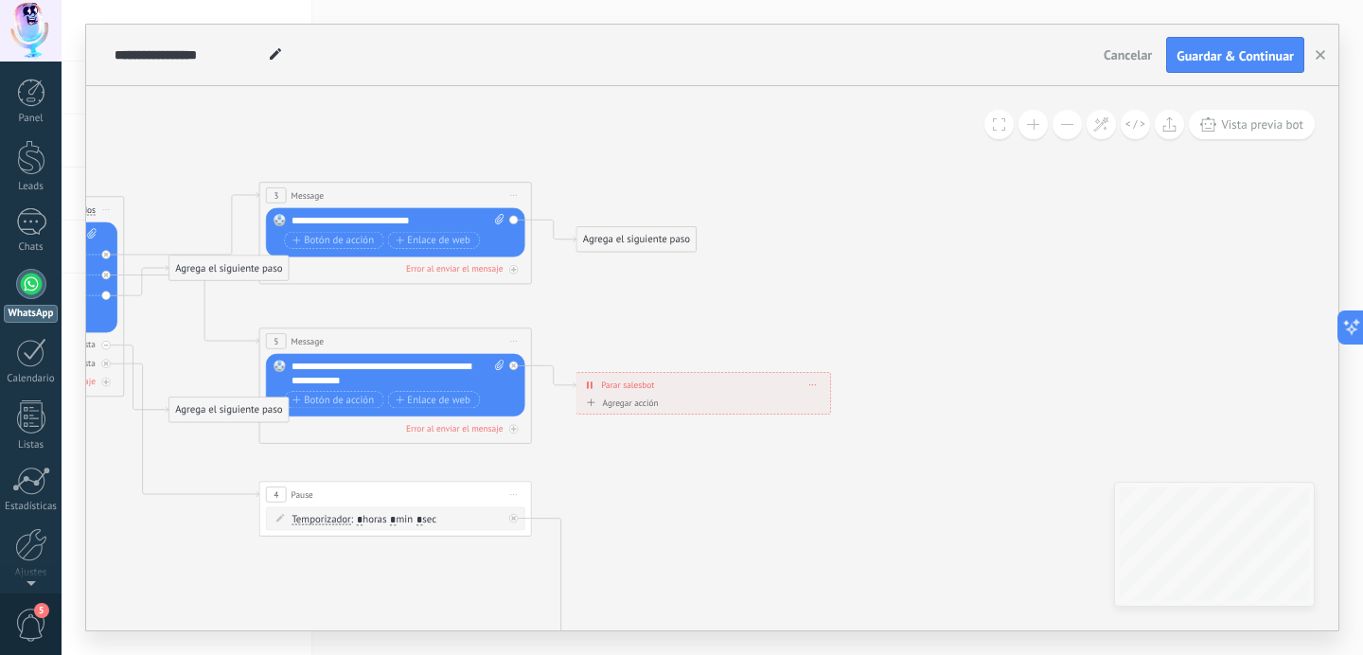
click at [640, 237] on div "Agrega el siguiente paso" at bounding box center [636, 239] width 119 height 23
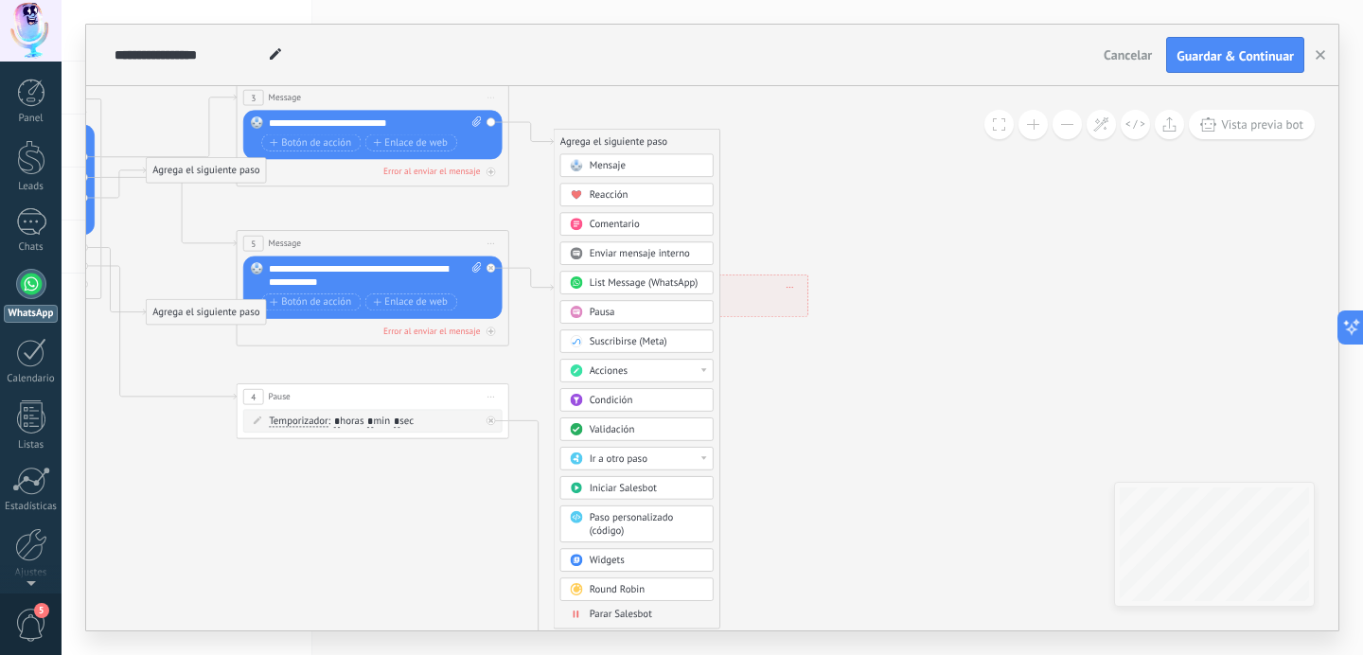
click at [611, 368] on span "Acciones" at bounding box center [609, 370] width 38 height 13
click at [715, 347] on div "Agrega el siguiente paso Mensaje Mensaje Mensaje Reacción Comentario Enviar men…" at bounding box center [637, 379] width 167 height 500
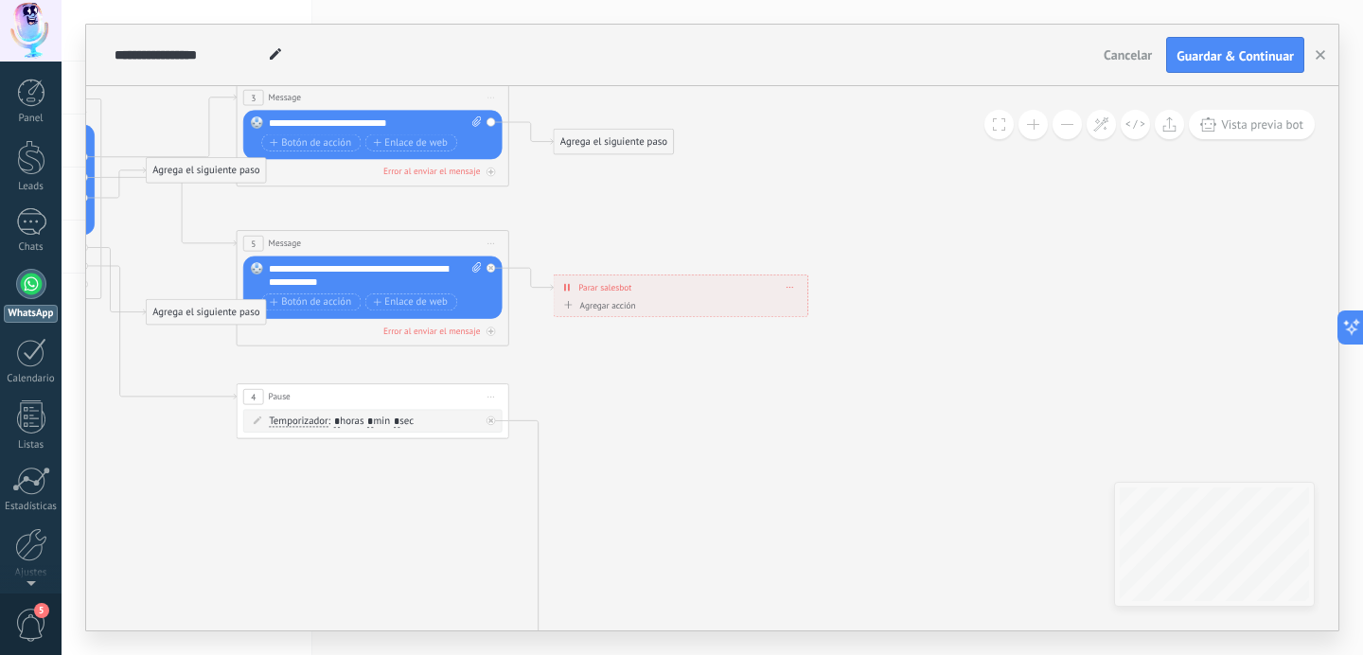
click at [610, 140] on div "Agrega el siguiente paso" at bounding box center [613, 142] width 119 height 23
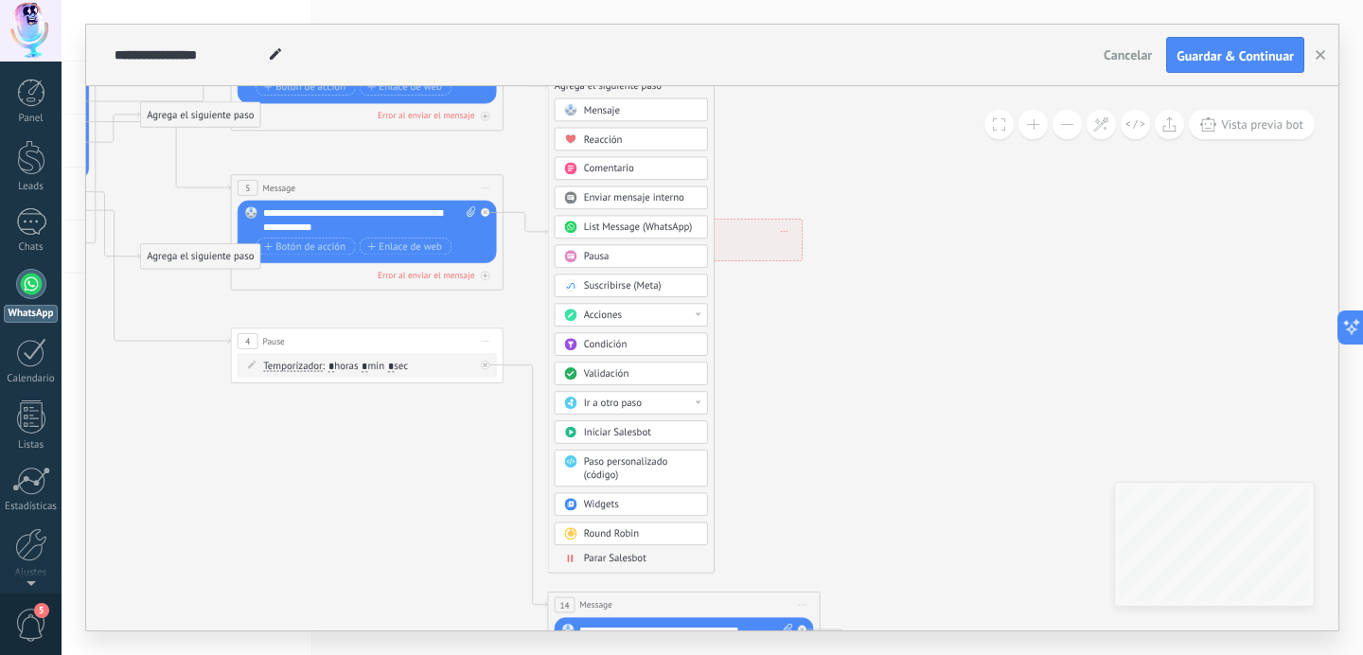
click at [595, 537] on span "Round Robin" at bounding box center [611, 533] width 55 height 13
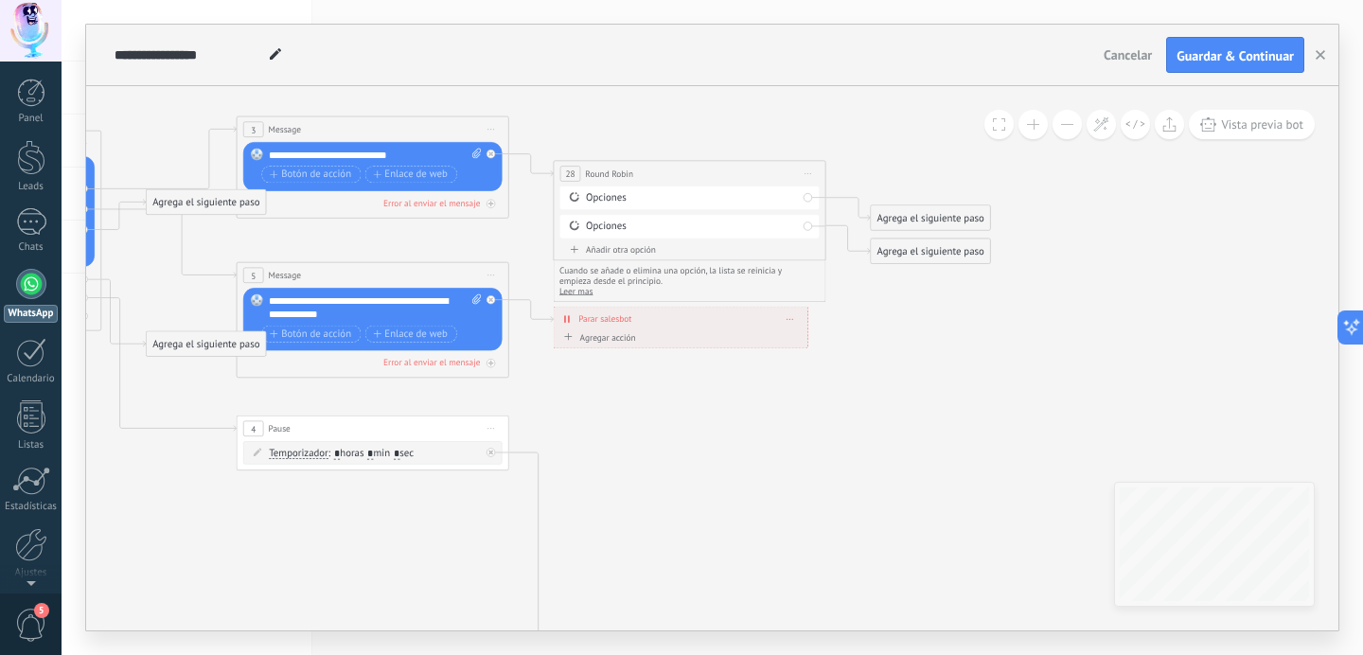
click at [812, 178] on span "Iniciar vista previa aquí Cambiar nombre Duplicar [GEOGRAPHIC_DATA]" at bounding box center [808, 174] width 22 height 20
click at [820, 252] on div "Borrar" at bounding box center [870, 262] width 134 height 23
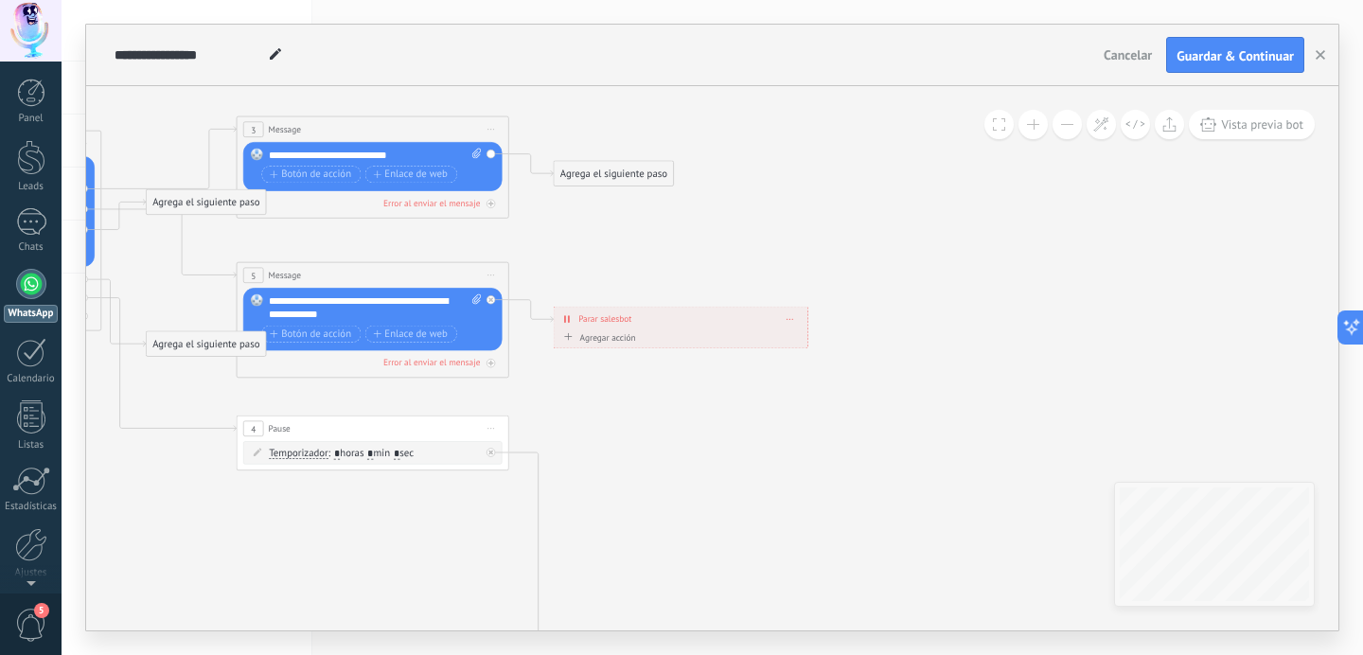
click at [615, 180] on div "Agrega el siguiente paso" at bounding box center [613, 174] width 119 height 23
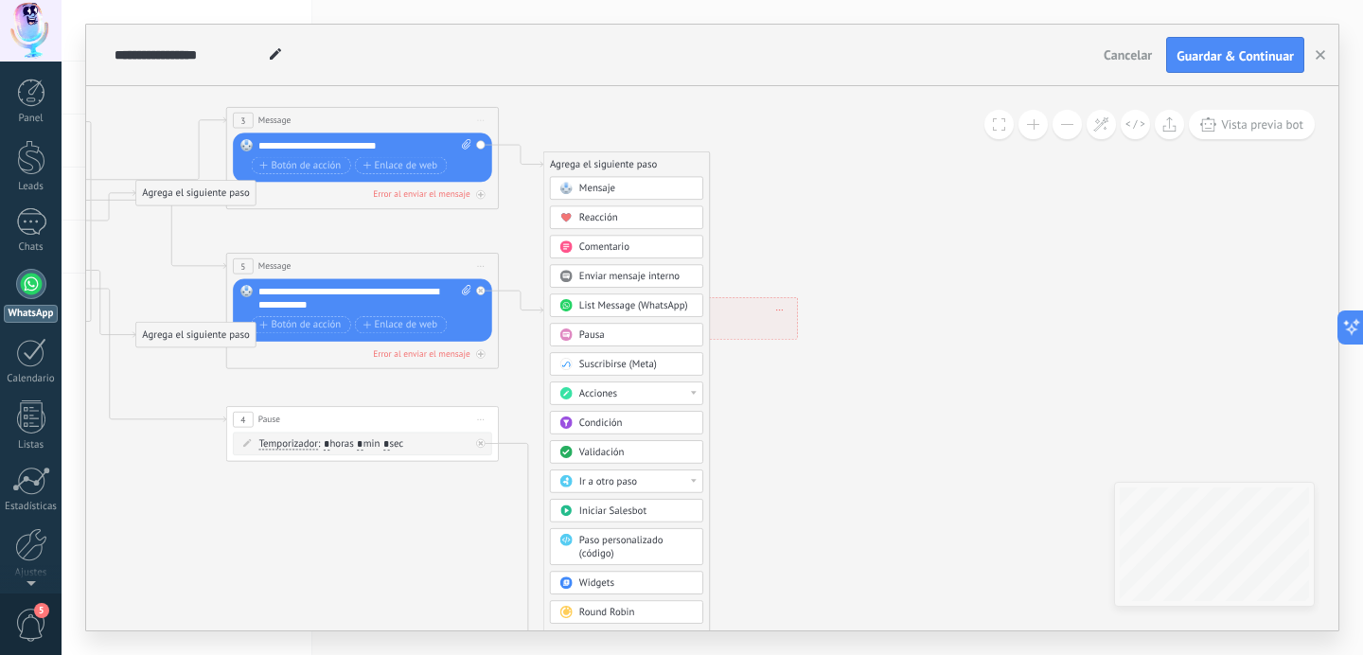
click at [630, 488] on span "Ir a otro paso" at bounding box center [608, 481] width 58 height 13
click at [612, 394] on span "Acciones" at bounding box center [598, 393] width 38 height 13
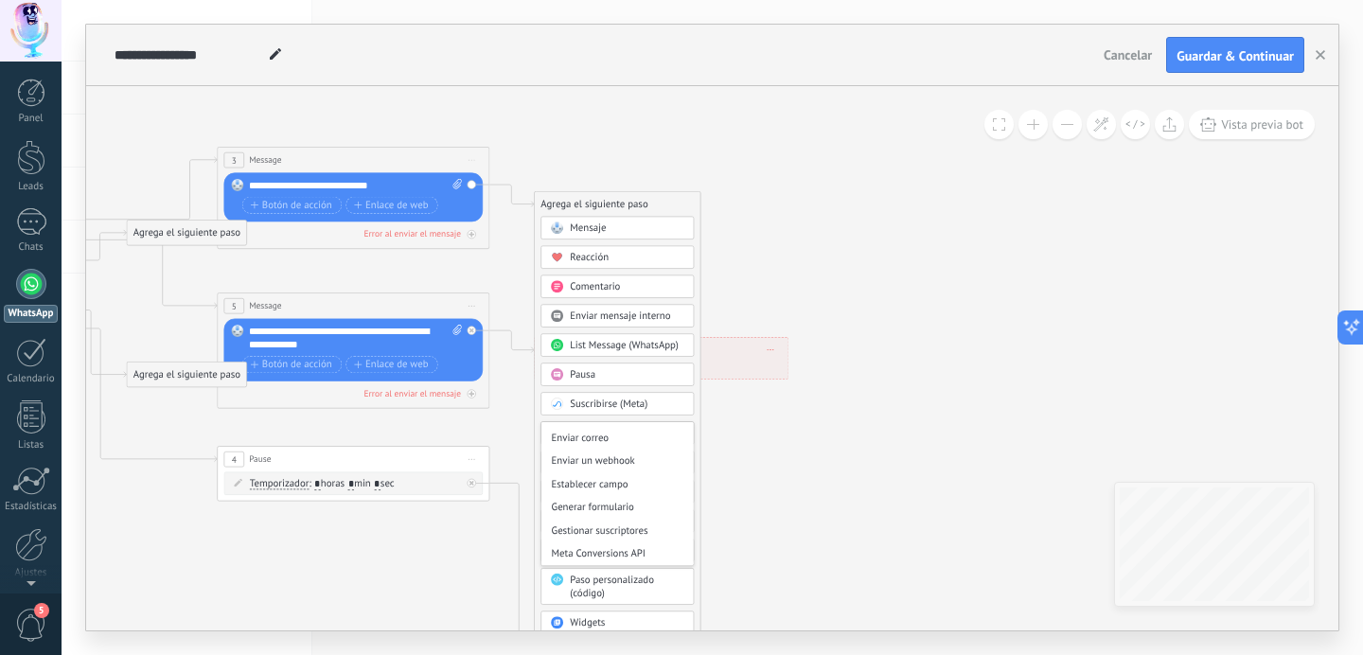
click at [577, 230] on span "Mensaje" at bounding box center [588, 228] width 36 height 13
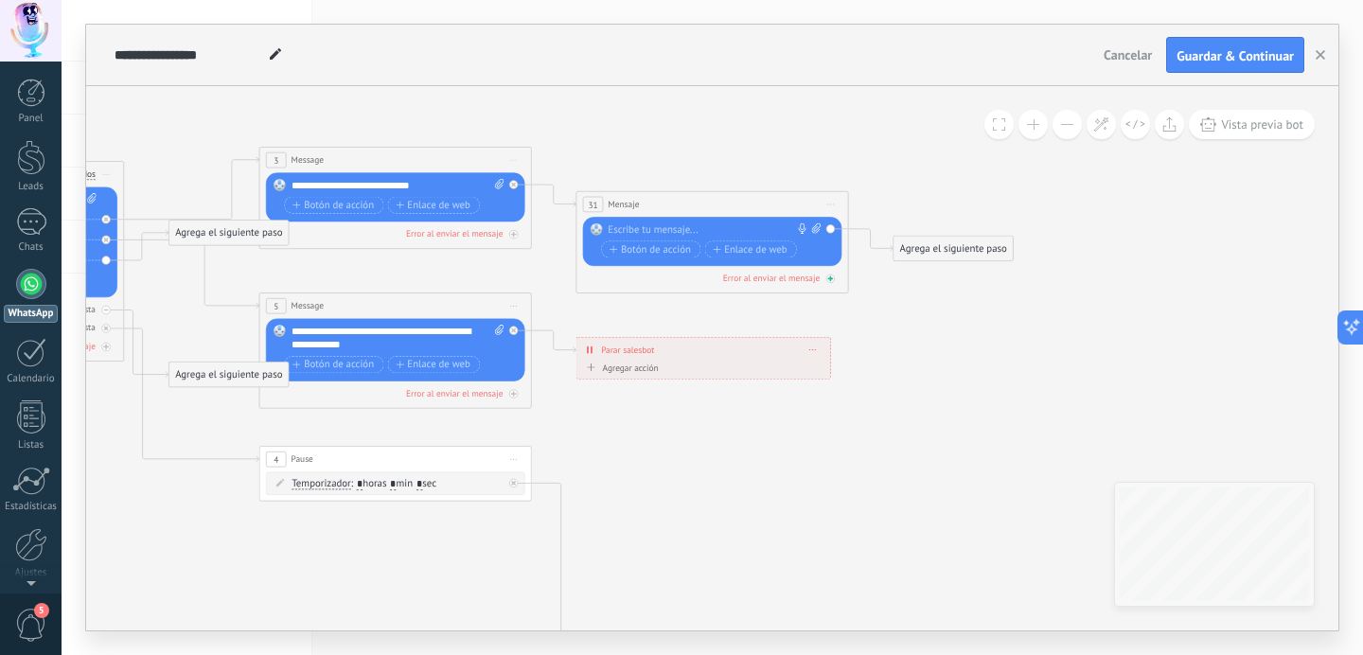
click at [784, 276] on div "Error al enviar el mensaje" at bounding box center [771, 278] width 97 height 11
click at [834, 205] on span "Iniciar vista previa aquí Cambiar nombre Duplicar [GEOGRAPHIC_DATA]" at bounding box center [831, 204] width 22 height 20
click at [840, 300] on div "Borrar" at bounding box center [892, 293] width 134 height 23
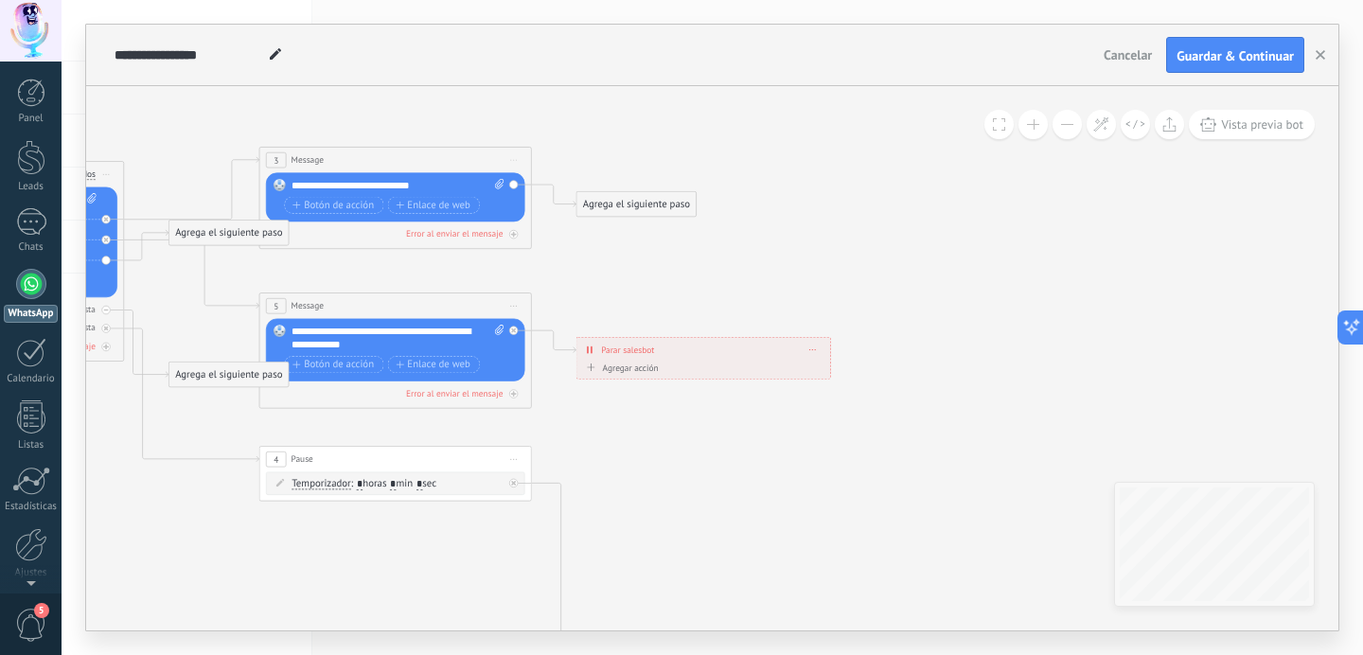
click at [639, 213] on div "Agrega el siguiente paso" at bounding box center [636, 204] width 119 height 23
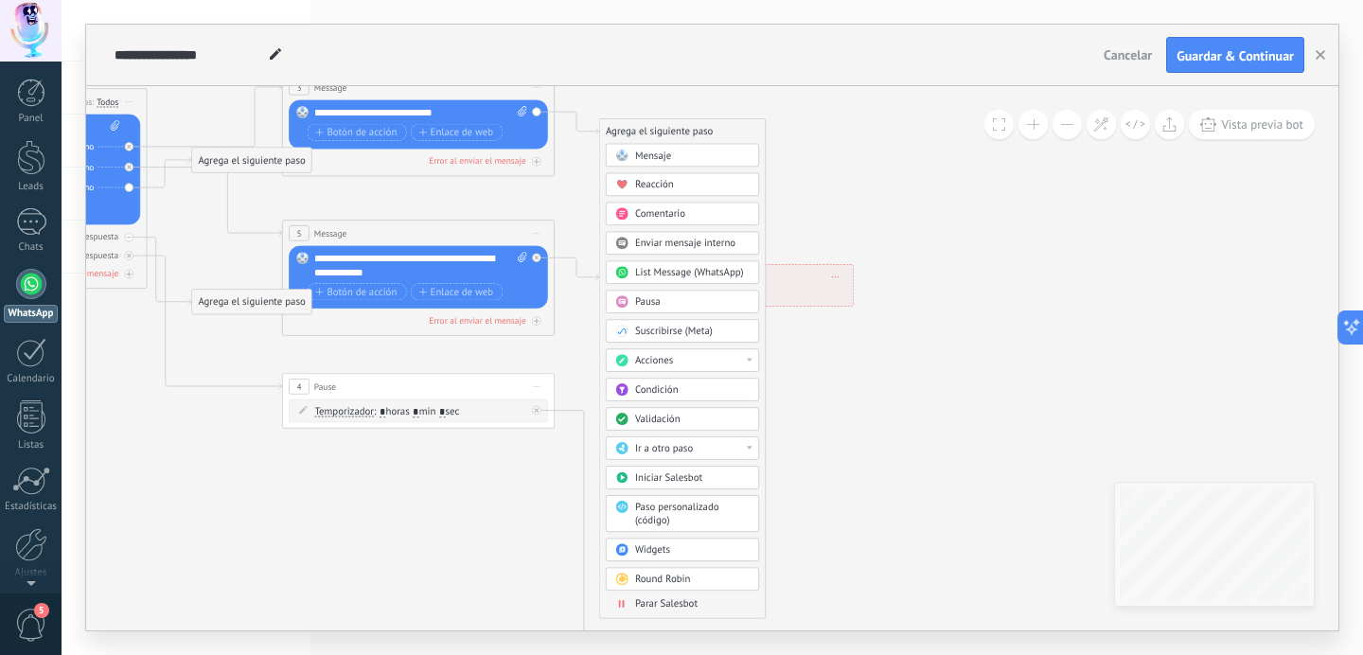
drag, startPoint x: 549, startPoint y: 267, endPoint x: 572, endPoint y: 194, distance: 76.4
click at [572, 194] on icon at bounding box center [450, 392] width 2124 height 1376
click at [25, 549] on div at bounding box center [31, 544] width 32 height 33
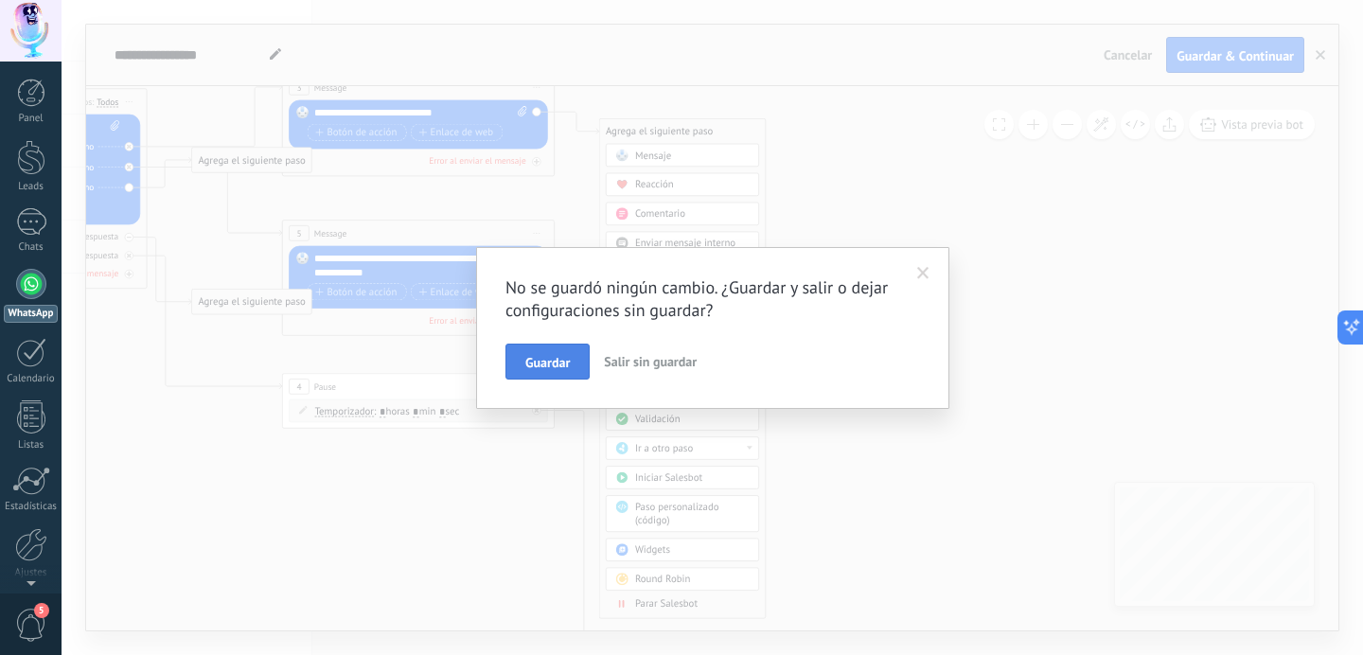
click at [542, 369] on span "Guardar" at bounding box center [547, 362] width 44 height 13
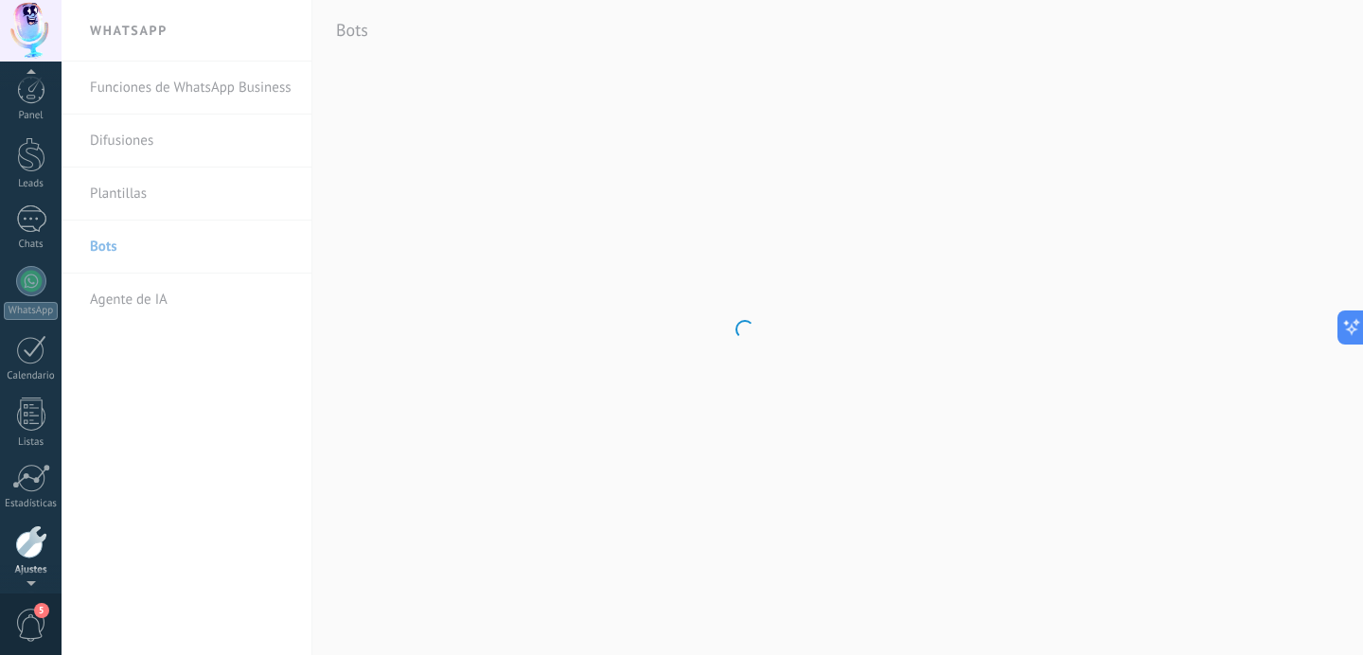
scroll to position [71, 0]
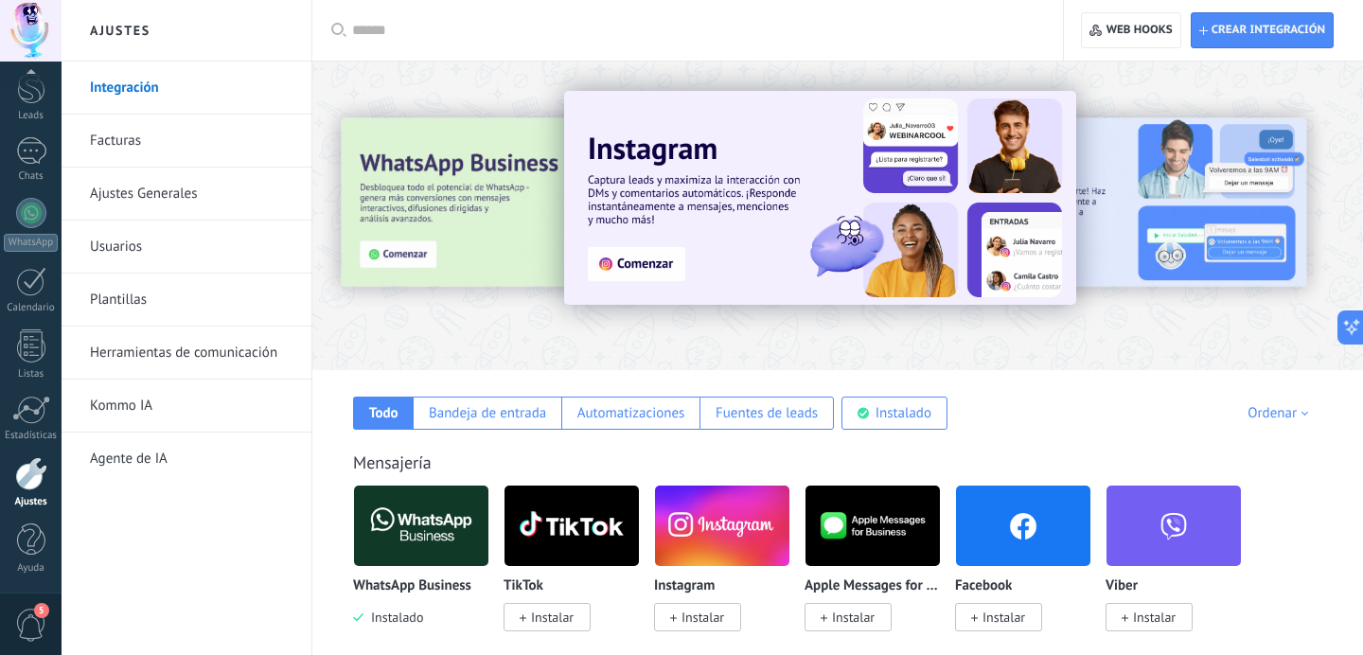
click at [126, 453] on link "Agente de IA" at bounding box center [191, 459] width 203 height 53
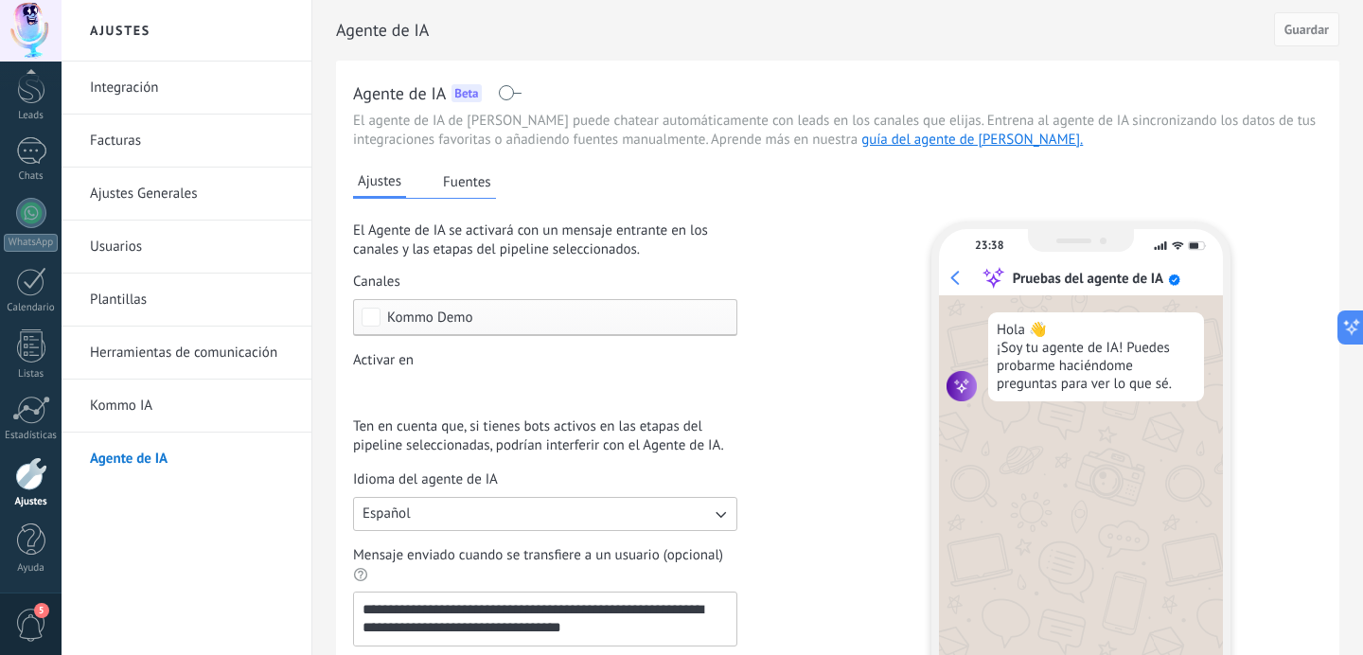
click at [470, 189] on button "Fuentes" at bounding box center [467, 182] width 58 height 28
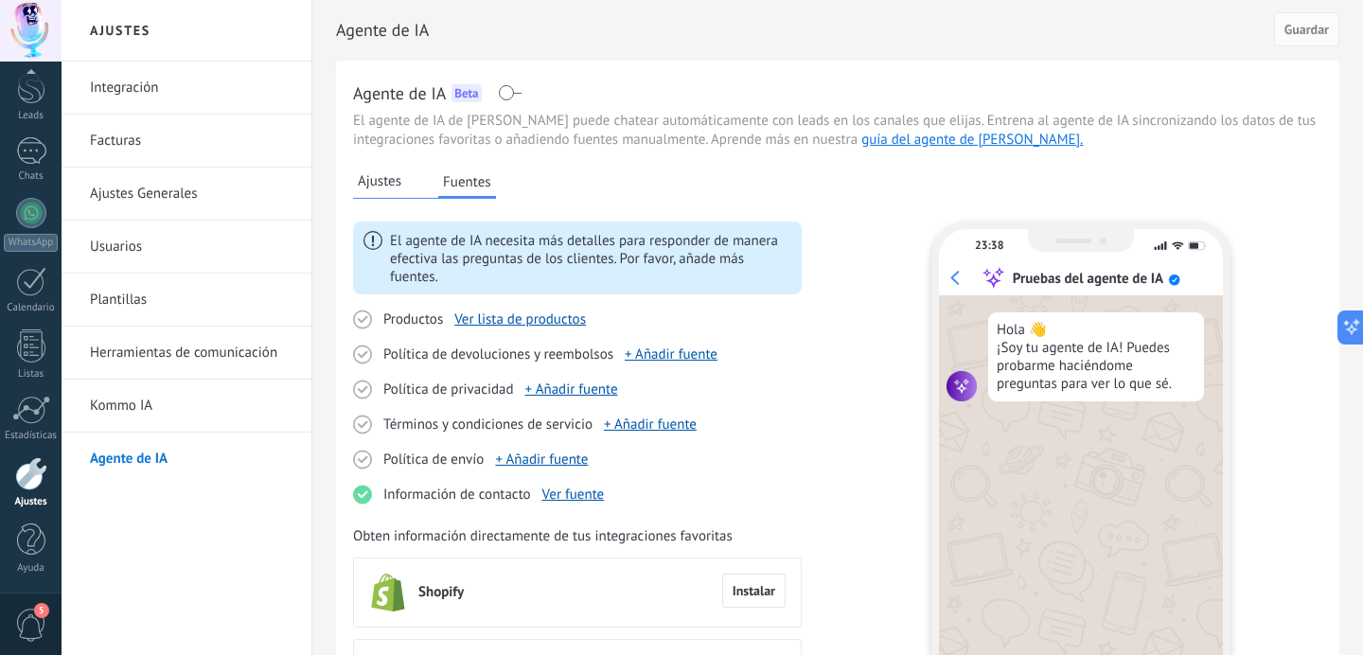
click at [390, 185] on span "Ajustes" at bounding box center [380, 181] width 44 height 19
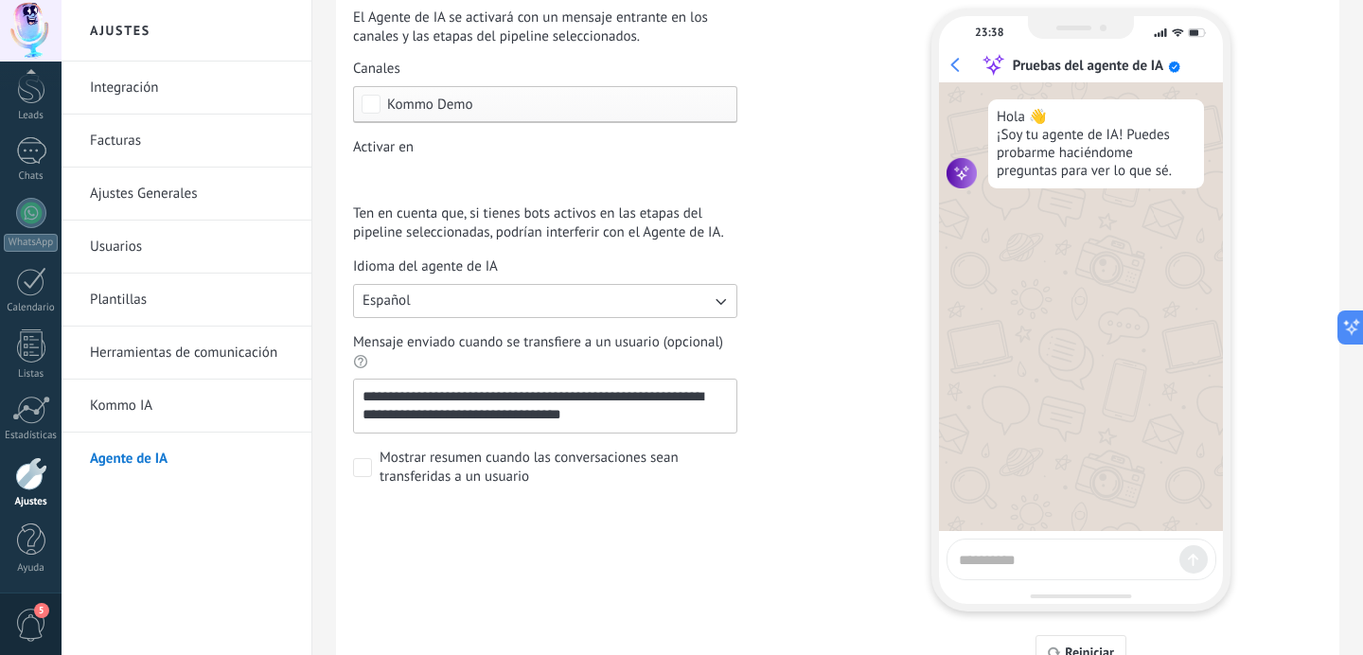
scroll to position [215, 0]
click at [120, 420] on link "Kommo IA" at bounding box center [191, 406] width 203 height 53
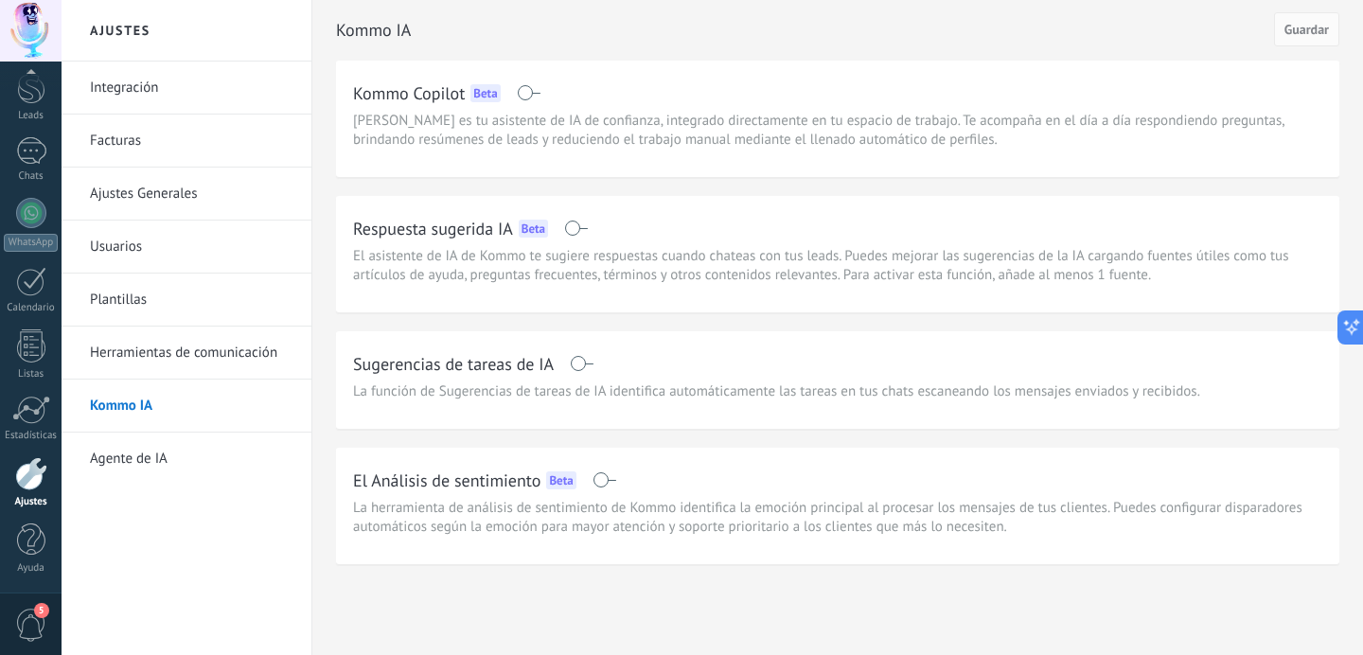
click at [119, 348] on link "Herramientas de comunicación" at bounding box center [191, 353] width 203 height 53
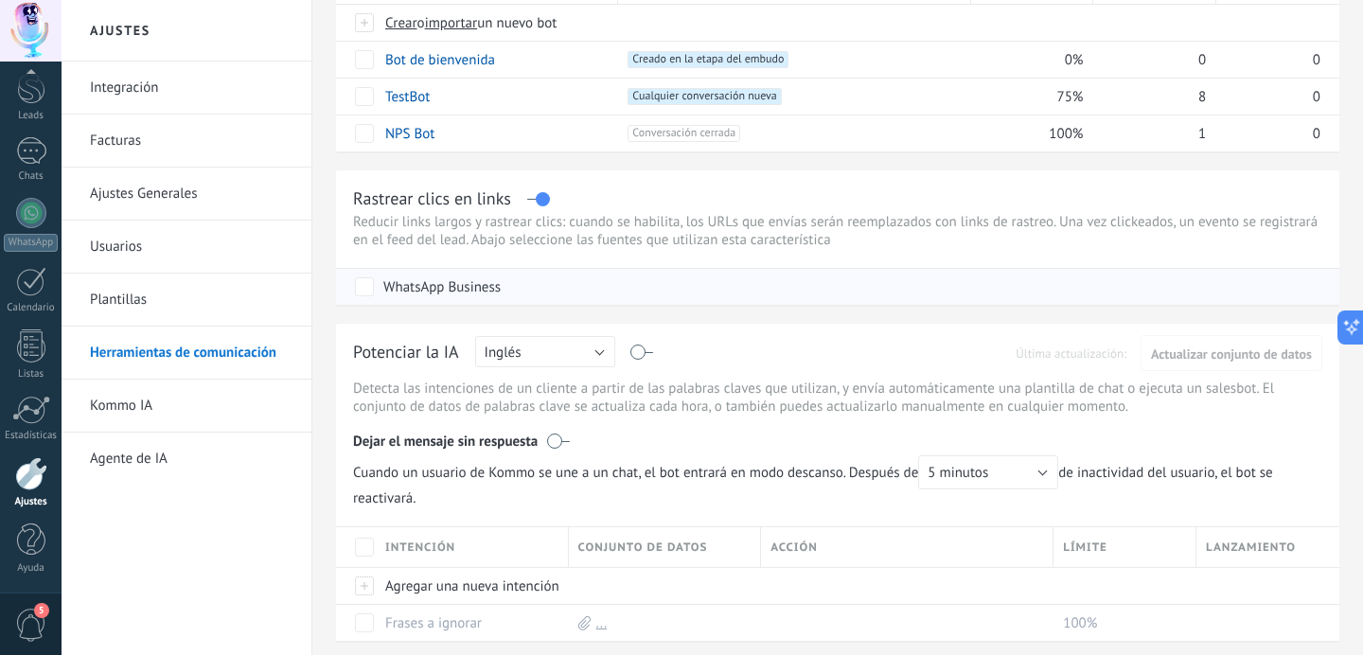
scroll to position [240, 0]
click at [597, 352] on button "Inglés" at bounding box center [545, 350] width 140 height 31
click at [612, 410] on li "Español" at bounding box center [539, 416] width 151 height 32
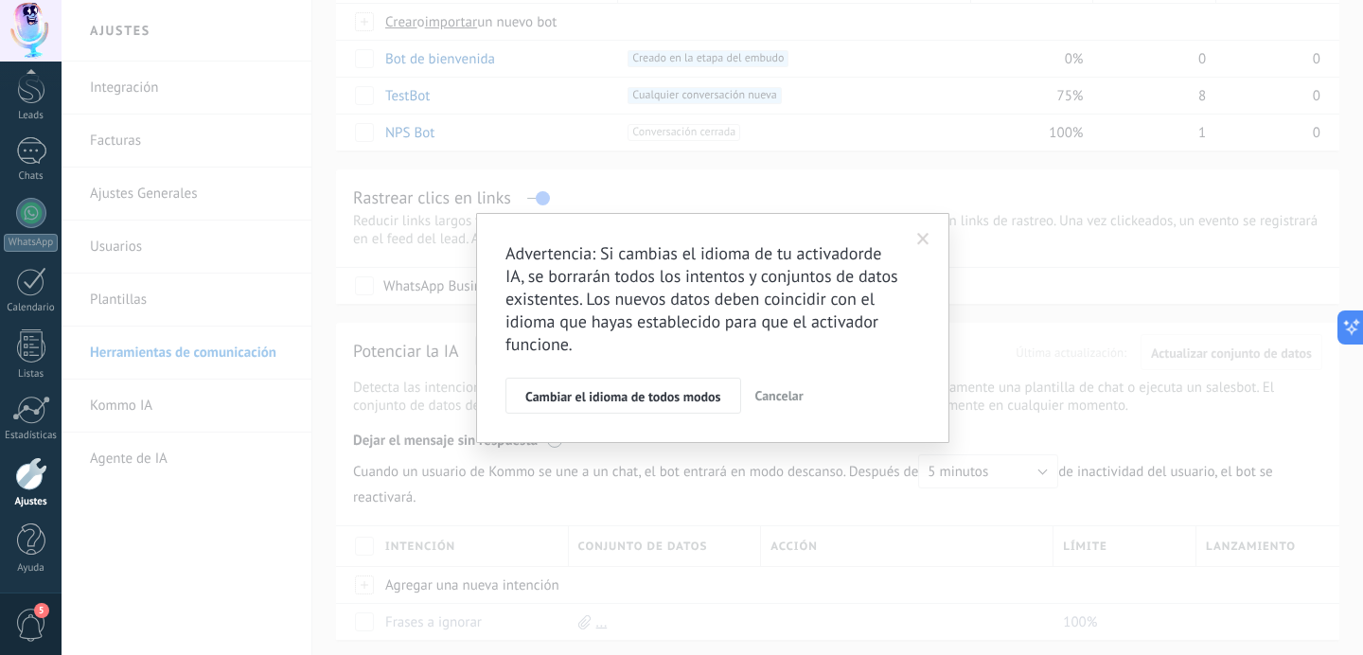
click at [924, 240] on span at bounding box center [923, 239] width 12 height 13
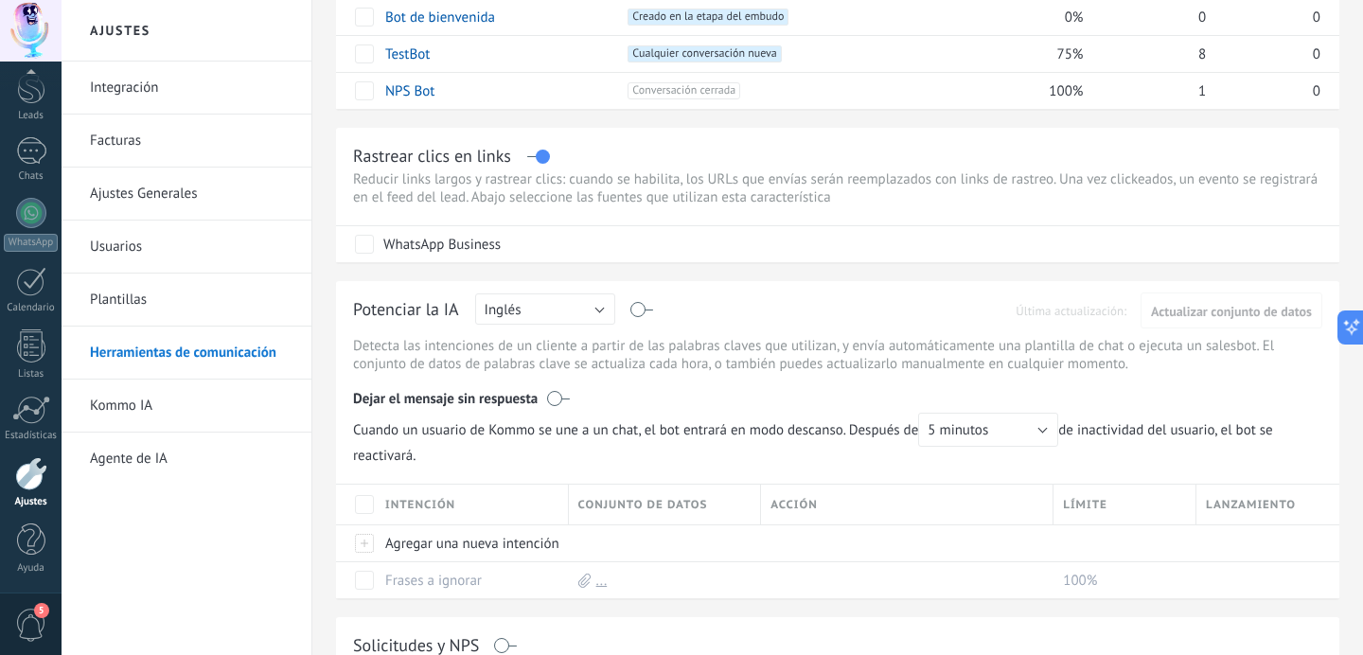
scroll to position [286, 0]
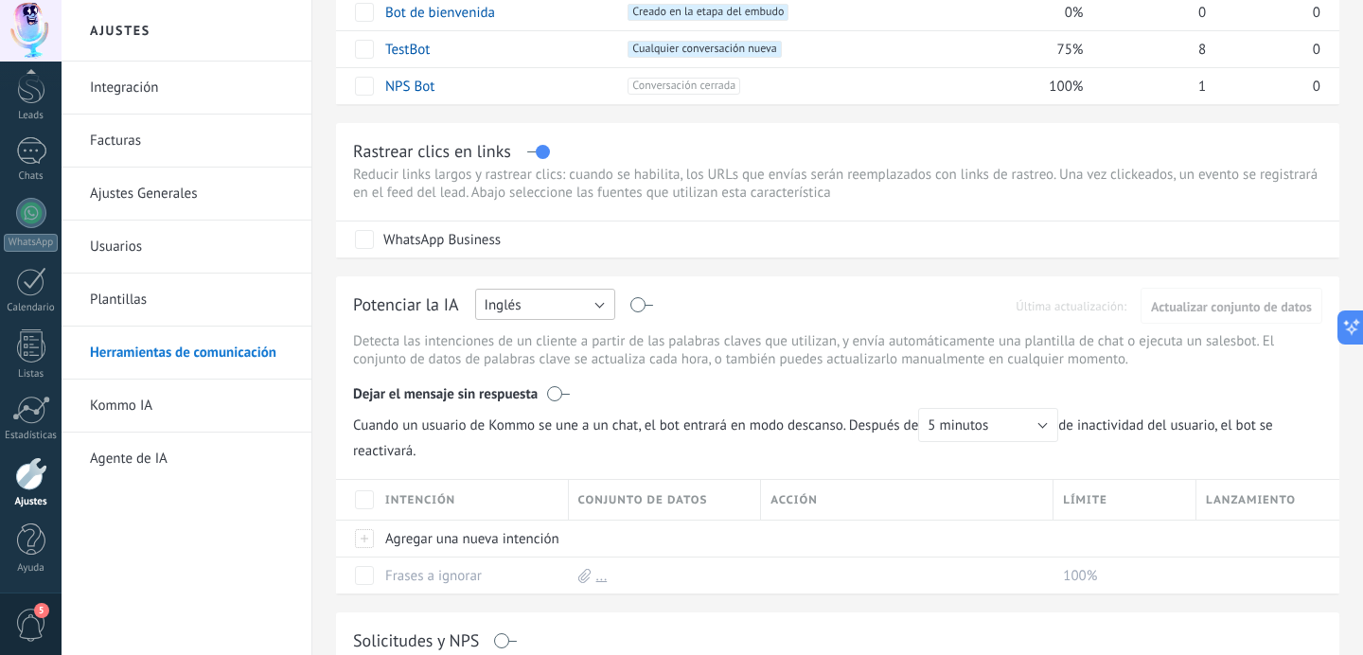
click at [588, 317] on button "Inglés" at bounding box center [545, 304] width 140 height 31
click at [533, 375] on span "Español" at bounding box center [536, 371] width 145 height 18
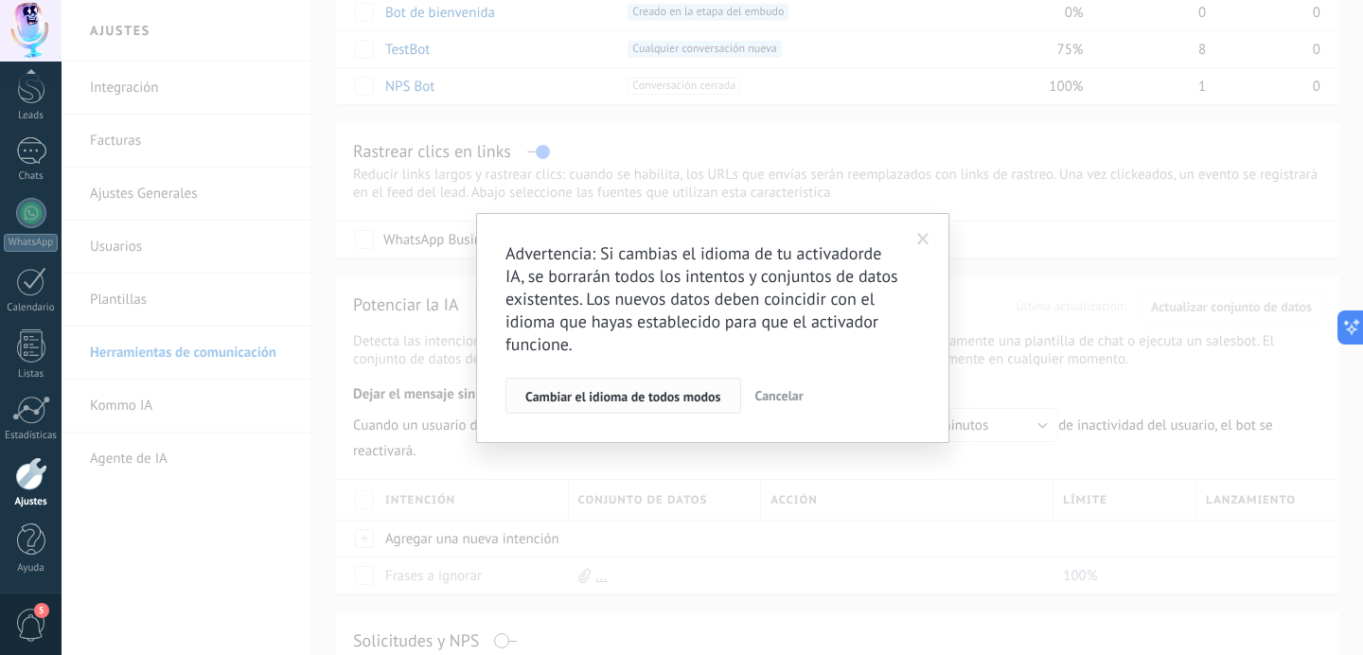
click at [655, 394] on span "Cambiar el idioma de todos modos" at bounding box center [623, 396] width 196 height 13
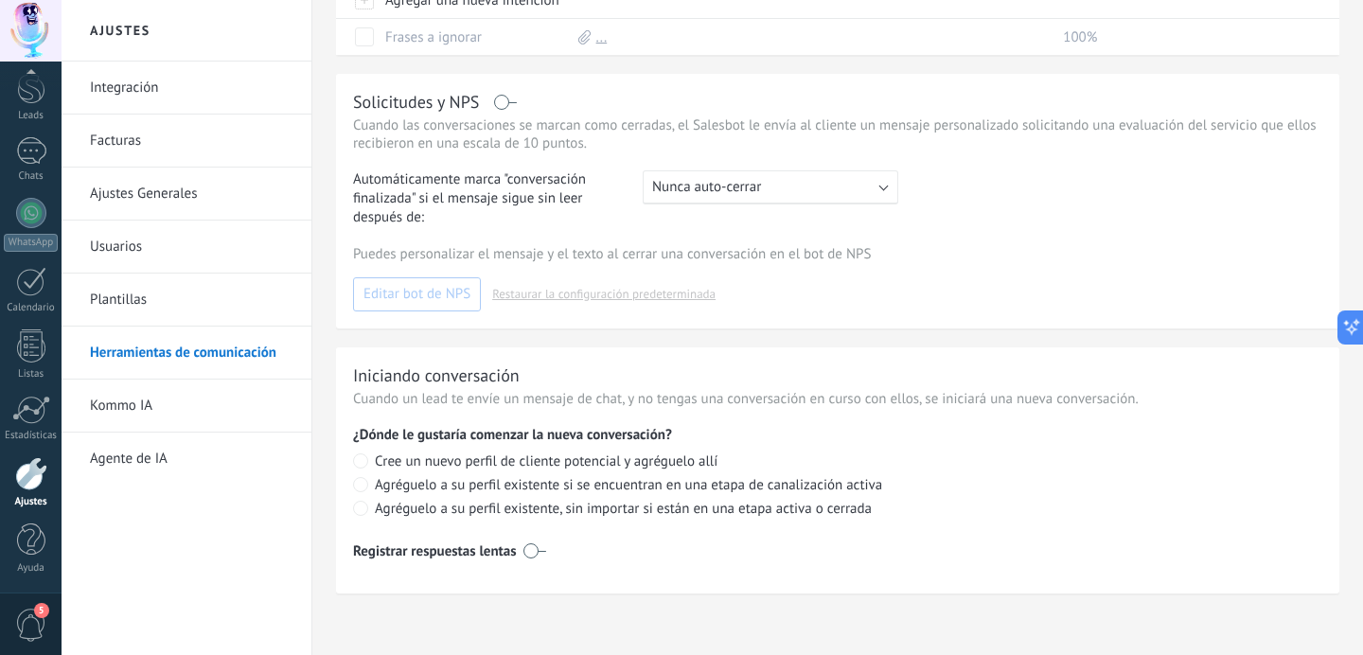
scroll to position [835, 0]
click at [135, 195] on link "Ajustes Generales" at bounding box center [191, 194] width 203 height 53
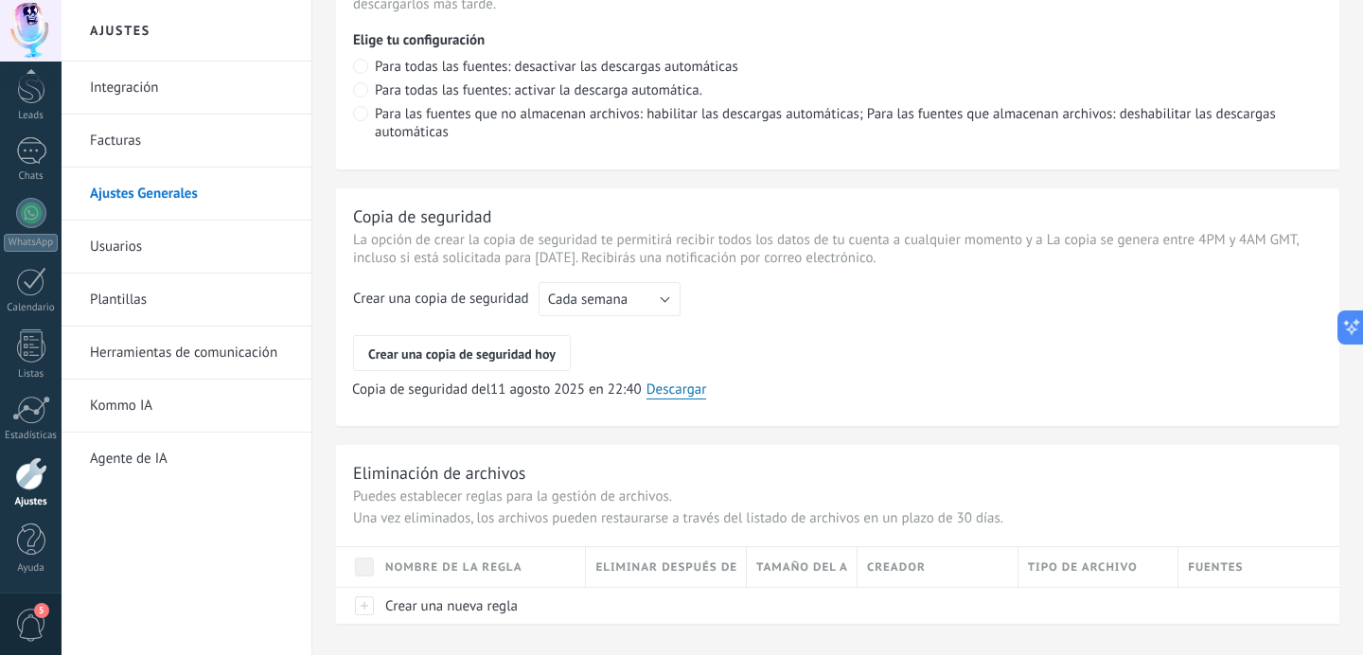
scroll to position [1508, 0]
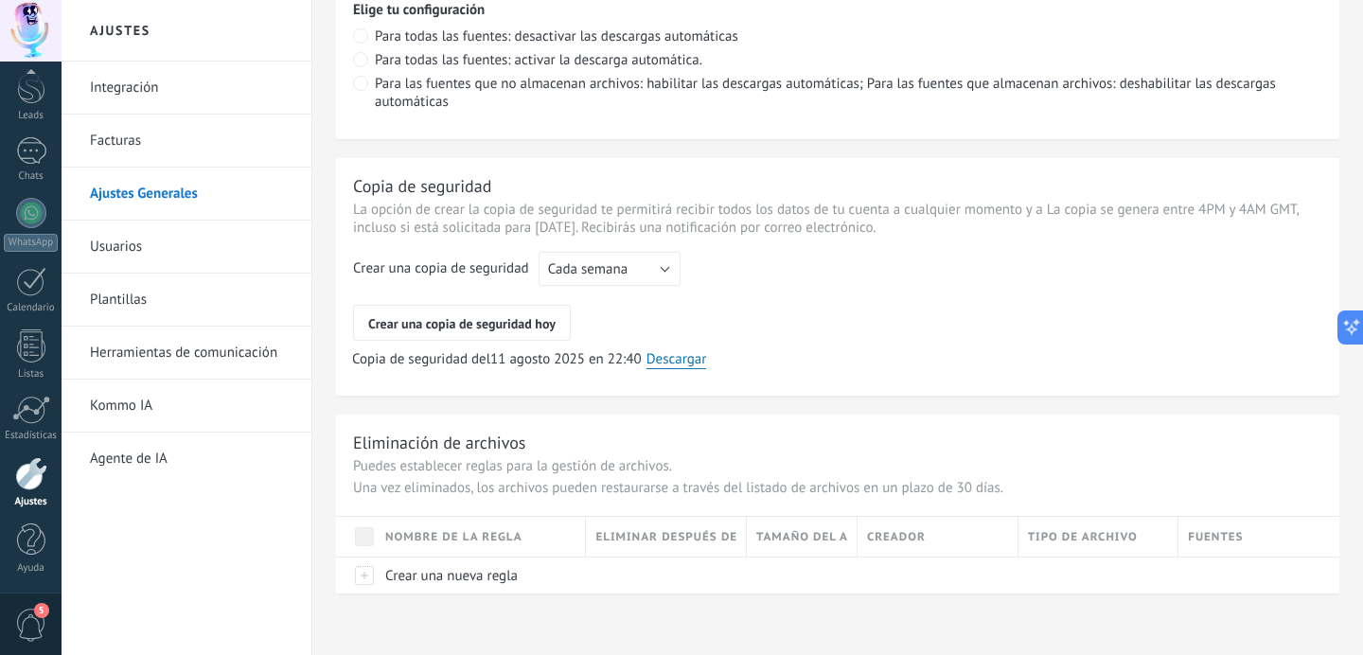
click at [136, 360] on link "Herramientas de comunicación" at bounding box center [191, 353] width 203 height 53
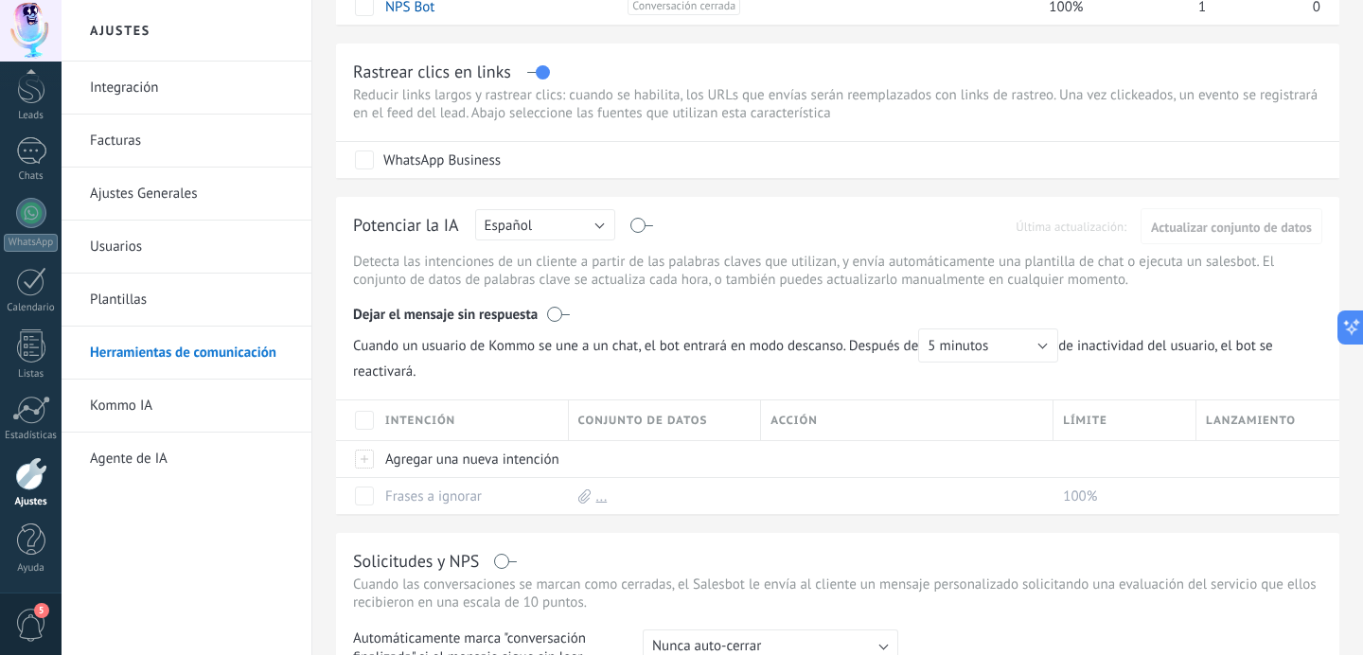
scroll to position [368, 0]
click at [560, 313] on label at bounding box center [558, 311] width 23 height 19
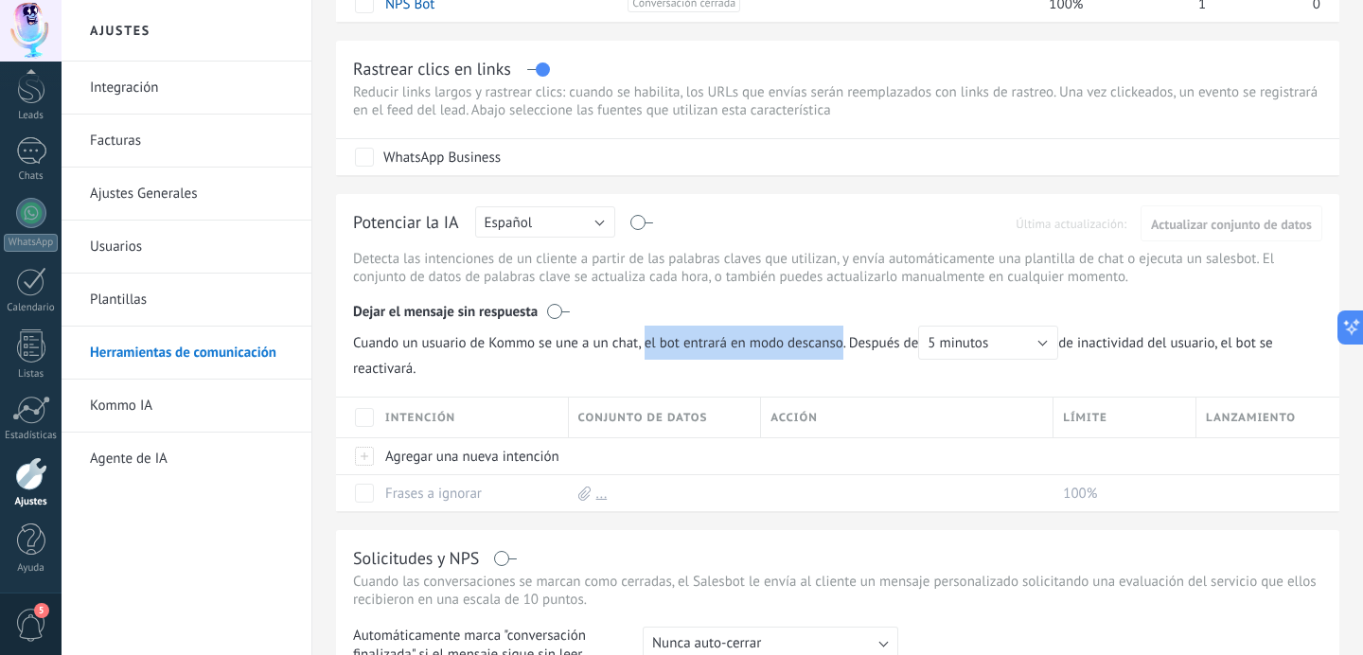
drag, startPoint x: 643, startPoint y: 346, endPoint x: 843, endPoint y: 339, distance: 200.8
click at [843, 339] on span "Cuando un usuario de Kommo se une a un chat, el bot entrará en modo descanso. D…" at bounding box center [705, 343] width 705 height 34
click at [659, 349] on span "Cuando un usuario de Kommo se une a un chat, el bot entrará en modo descanso. D…" at bounding box center [705, 343] width 705 height 34
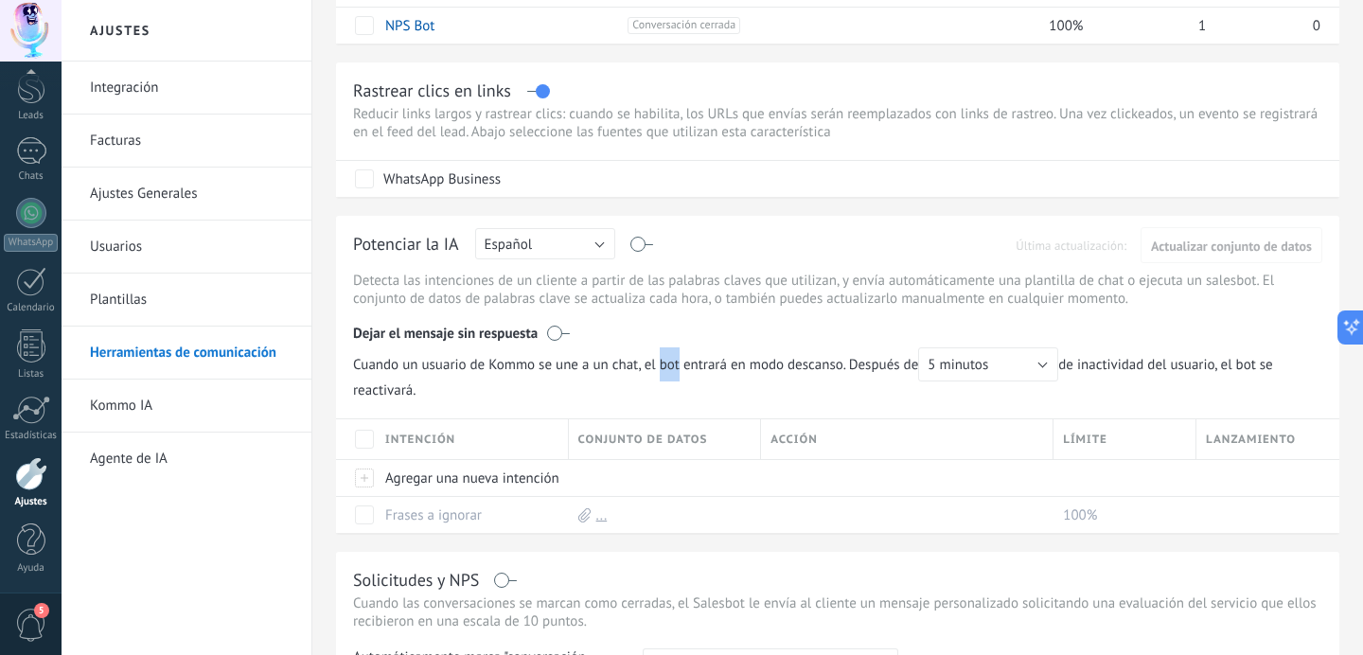
scroll to position [344, 0]
drag, startPoint x: 854, startPoint y: 367, endPoint x: 992, endPoint y: 368, distance: 138.2
click at [992, 368] on span "Cuando un usuario de Kommo se une a un chat, el bot entrará en modo descanso. D…" at bounding box center [705, 367] width 705 height 34
click at [850, 371] on span "Cuando un usuario de Kommo se une a un chat, el bot entrará en modo descanso. D…" at bounding box center [705, 367] width 705 height 34
click at [1027, 372] on button "5 minutos" at bounding box center [988, 367] width 140 height 34
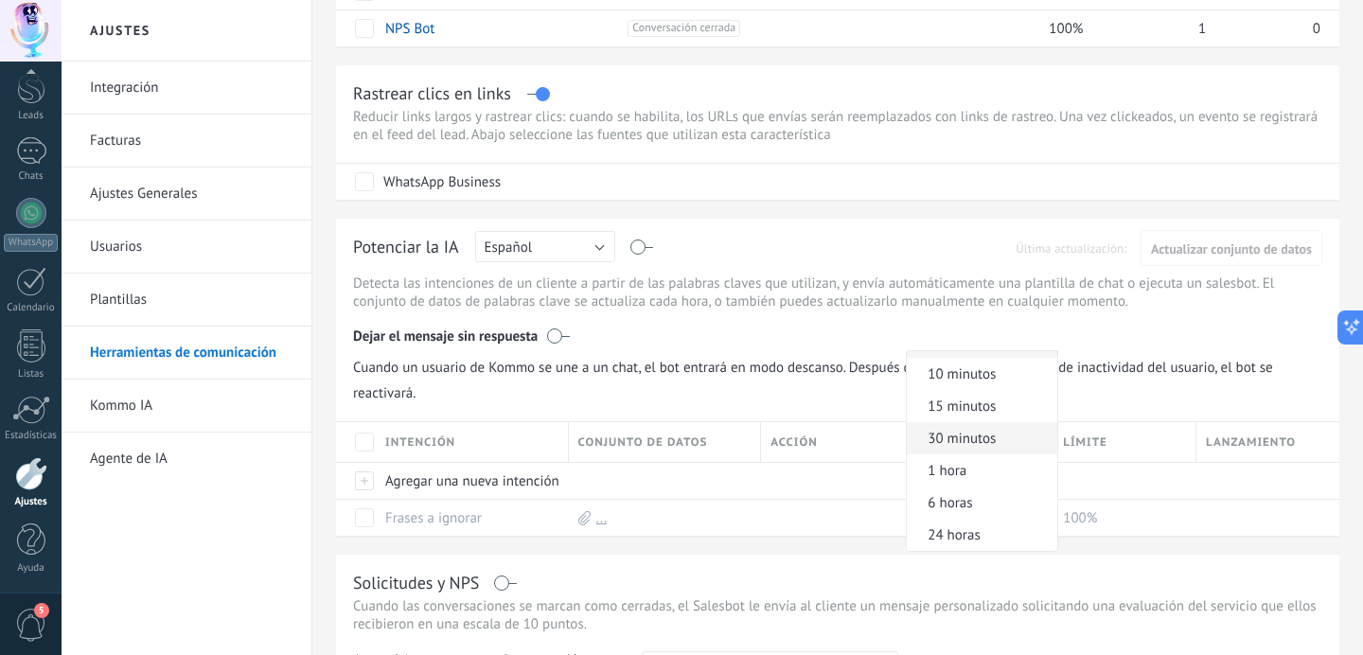
scroll to position [0, 0]
click at [869, 369] on span "Cuando un usuario de Kommo se une a un chat, el bot entrará en modo descanso. D…" at bounding box center [705, 367] width 705 height 34
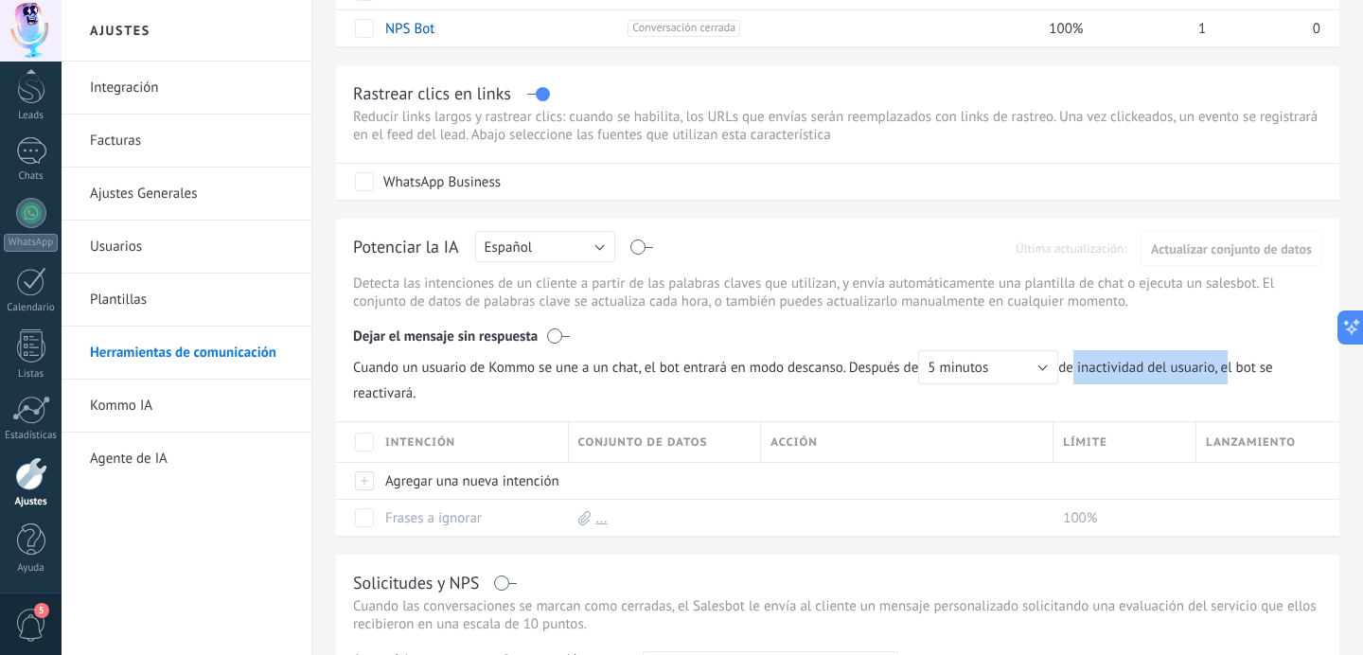
drag, startPoint x: 1072, startPoint y: 366, endPoint x: 1228, endPoint y: 368, distance: 156.2
click at [1228, 368] on span "Cuando un usuario de Kommo se une a un chat, el bot entrará en modo descanso. D…" at bounding box center [837, 376] width 969 height 52
click at [1208, 372] on span "Cuando un usuario de Kommo se une a un chat, el bot entrará en modo descanso. D…" at bounding box center [837, 376] width 969 height 52
click at [418, 493] on div "Agregar una nueva intención" at bounding box center [468, 481] width 184 height 36
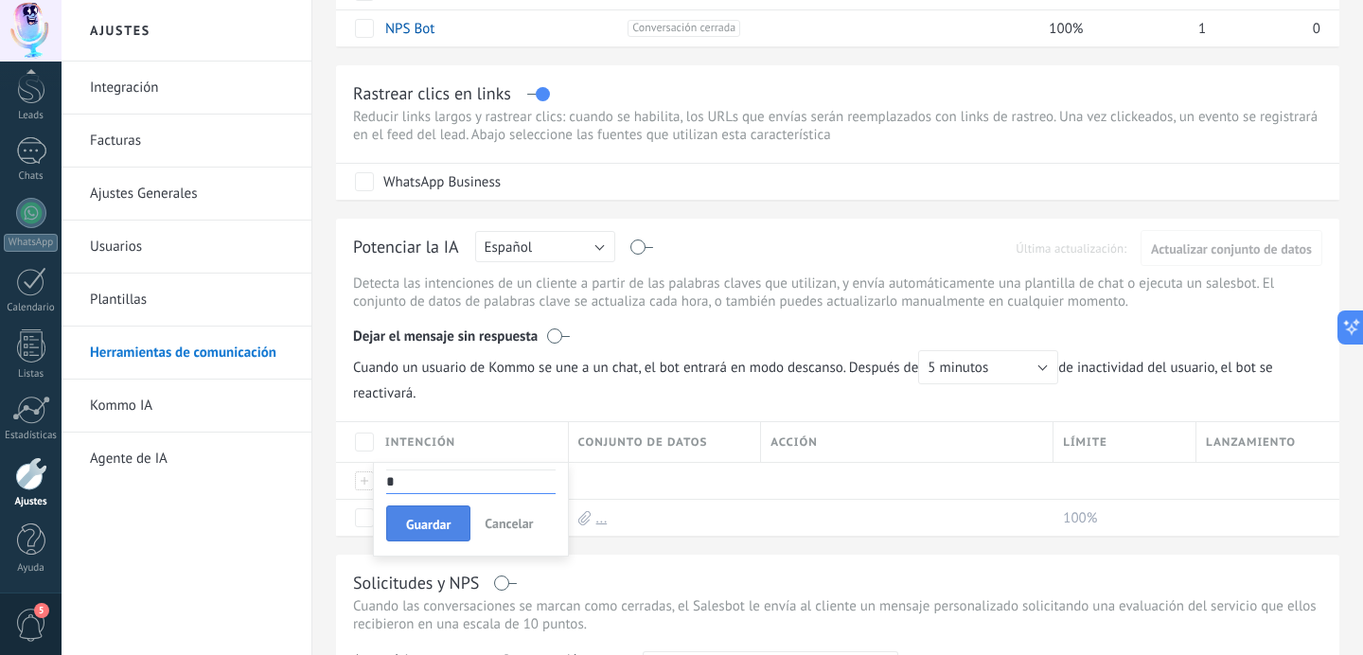
type input "*"
click at [412, 531] on span "Guardar" at bounding box center [428, 524] width 44 height 13
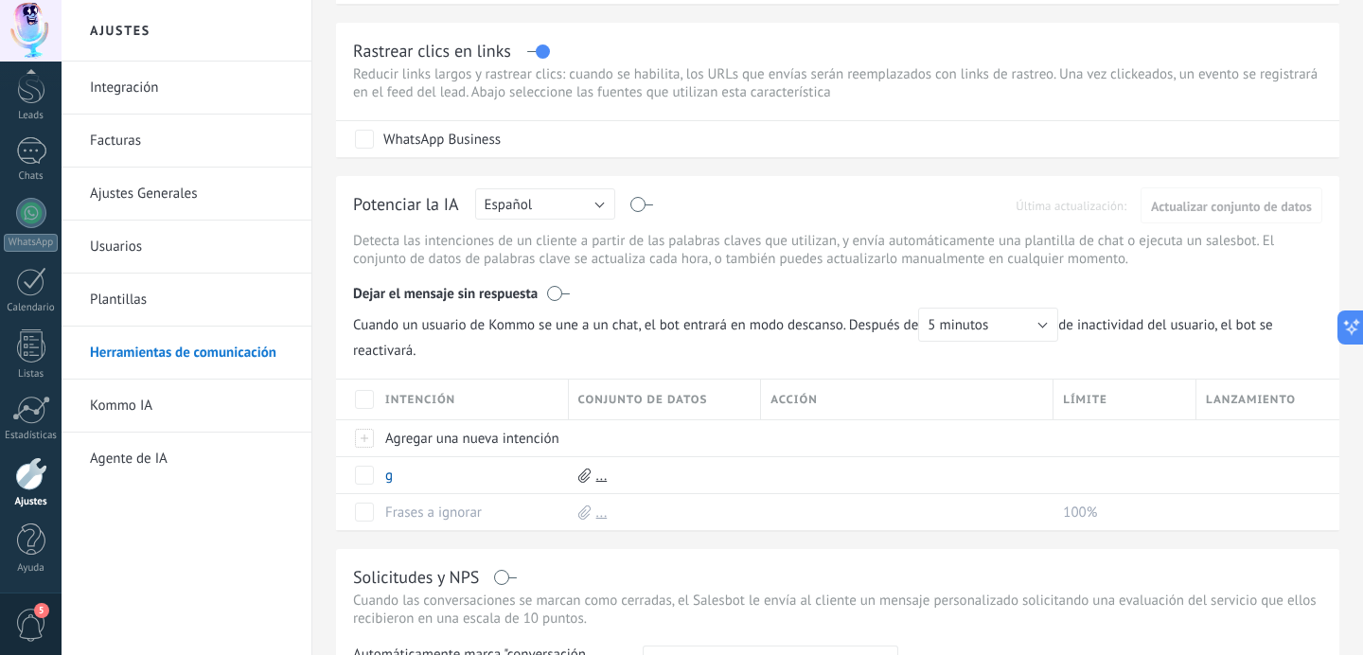
scroll to position [403, 0]
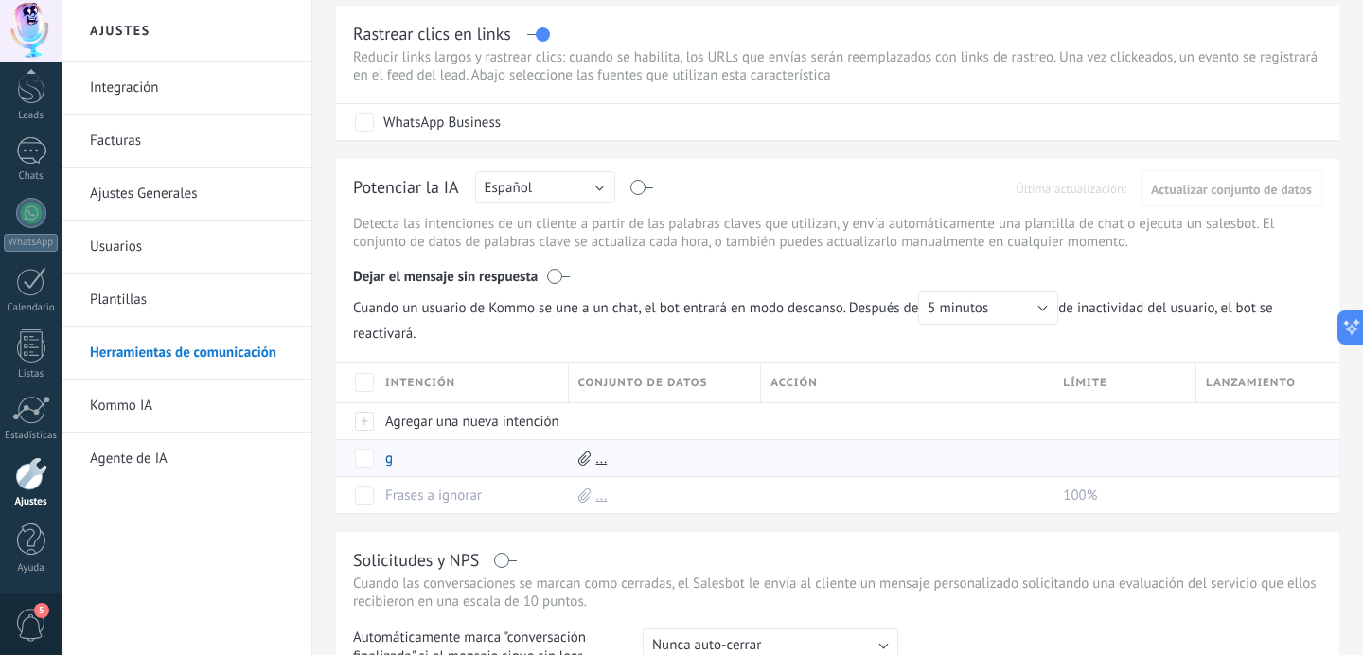
click at [584, 464] on use at bounding box center [584, 458] width 12 height 14
click at [596, 467] on link "..." at bounding box center [601, 459] width 11 height 18
click at [705, 378] on span "Conjunto de datos" at bounding box center [643, 383] width 130 height 18
click at [459, 495] on link "Frases a ignorar" at bounding box center [433, 496] width 97 height 18
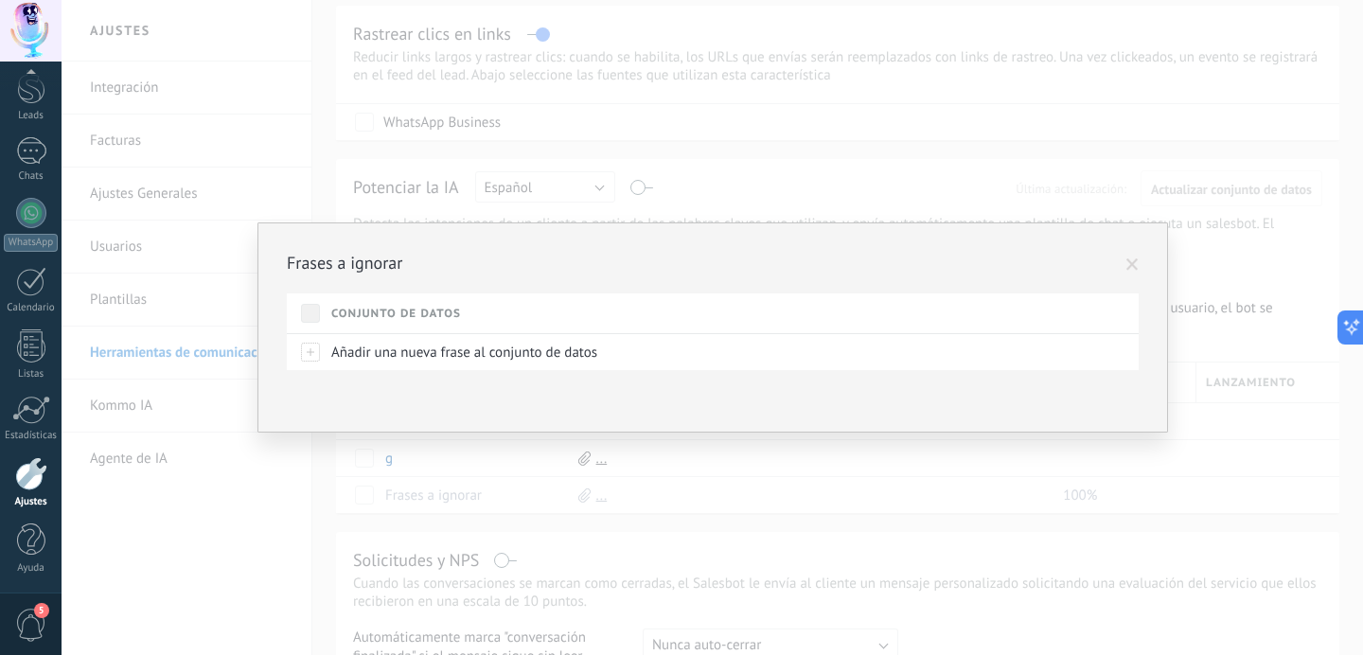
click at [1129, 265] on span at bounding box center [1133, 264] width 12 height 13
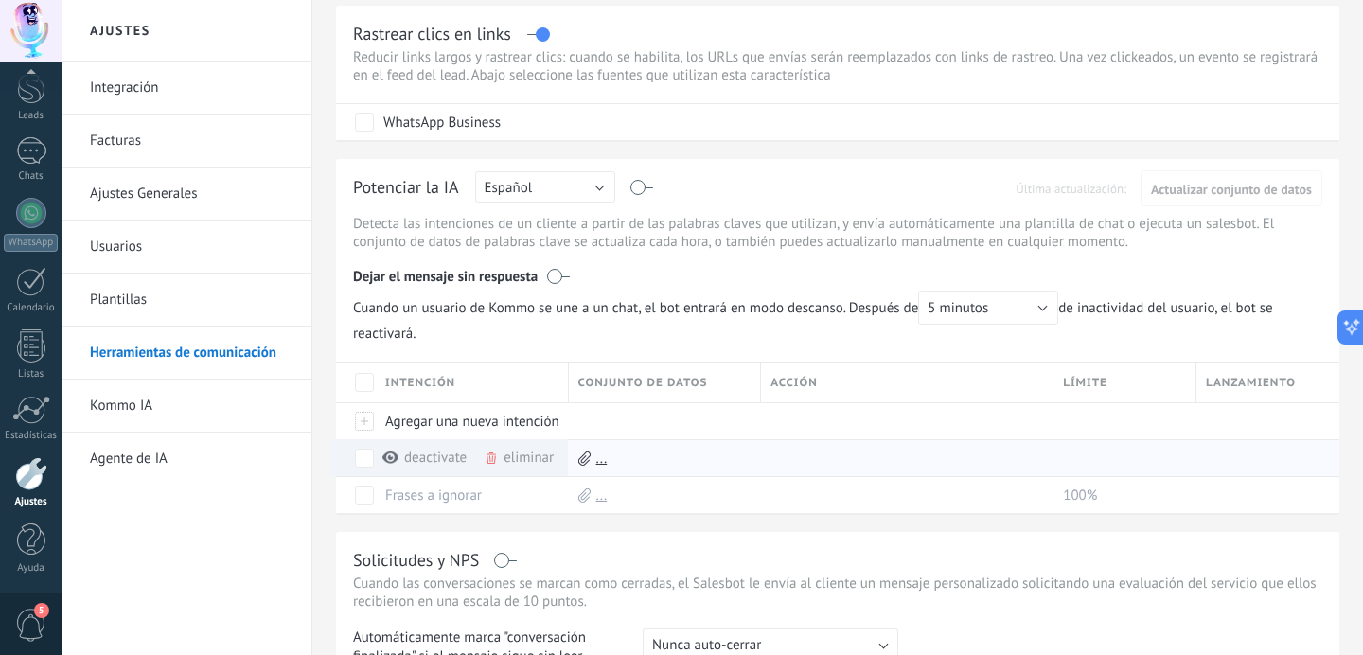
click at [492, 464] on icon at bounding box center [491, 458] width 9 height 11
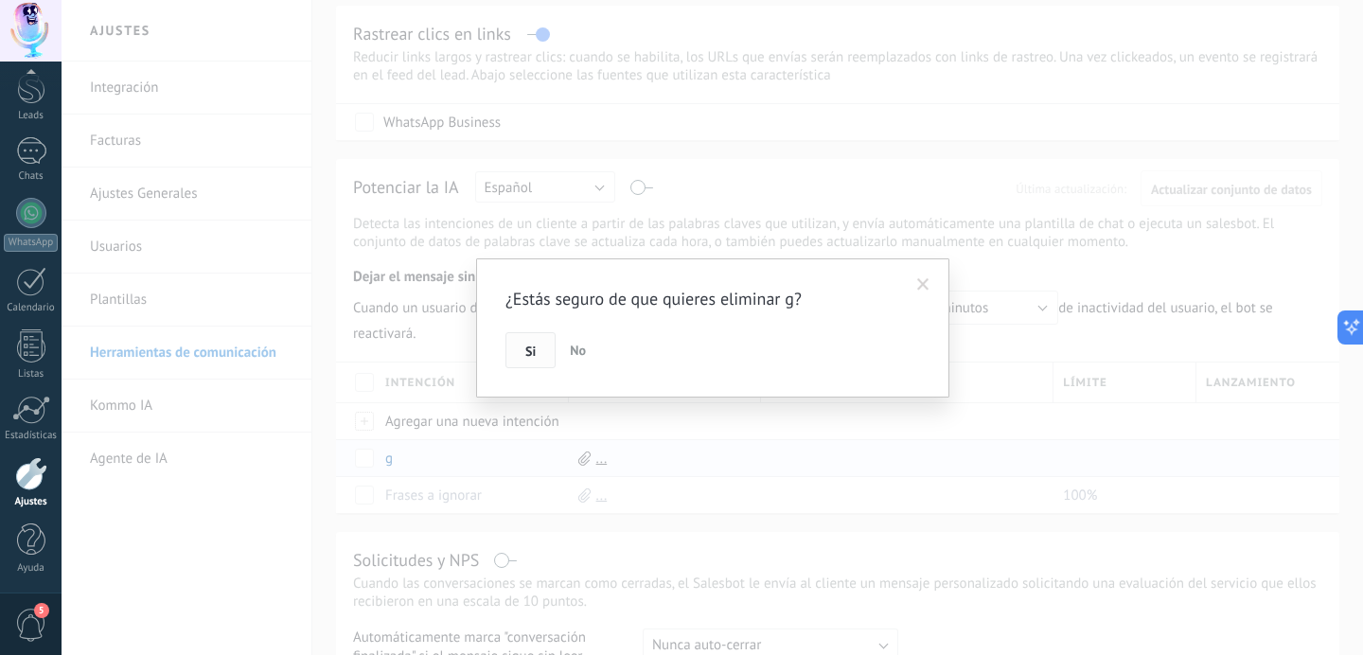
click at [527, 350] on span "Si" at bounding box center [530, 351] width 10 height 13
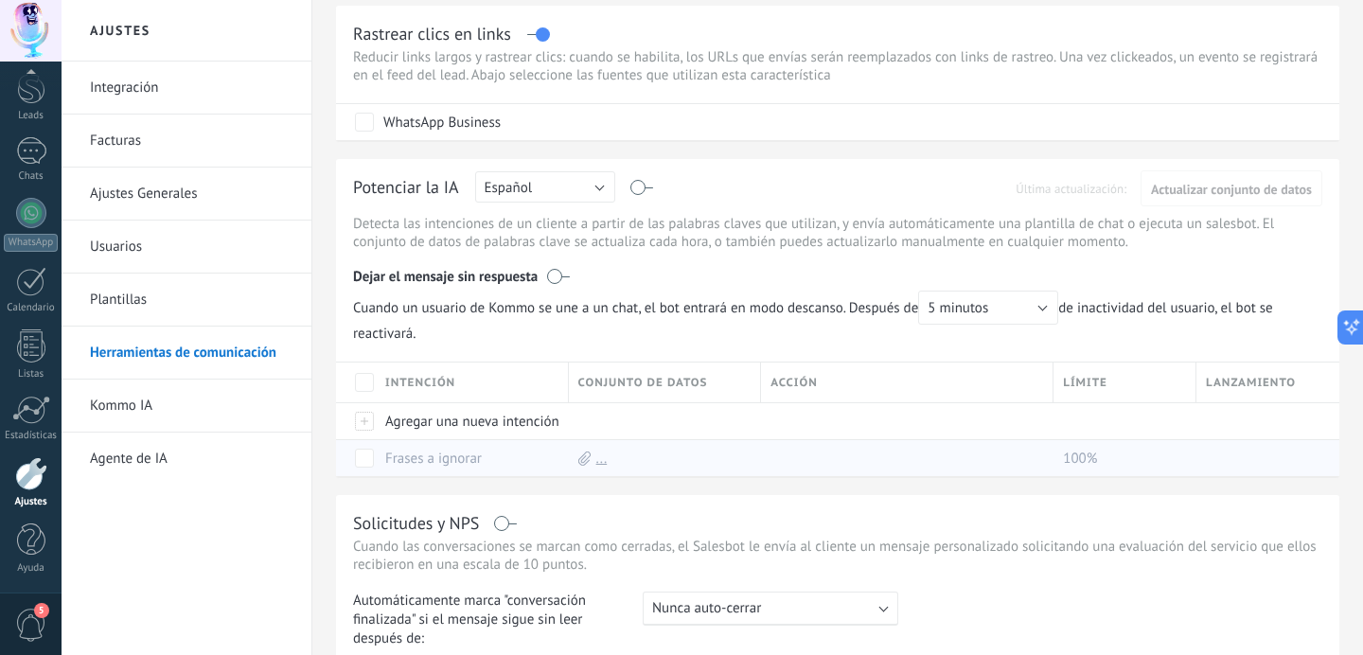
click at [1075, 463] on span "100%" at bounding box center [1080, 459] width 34 height 18
click at [605, 465] on link "..." at bounding box center [601, 459] width 11 height 18
click at [439, 475] on div "Frases a ignorar" at bounding box center [468, 458] width 184 height 36
click at [428, 468] on link "Frases a ignorar" at bounding box center [433, 459] width 97 height 18
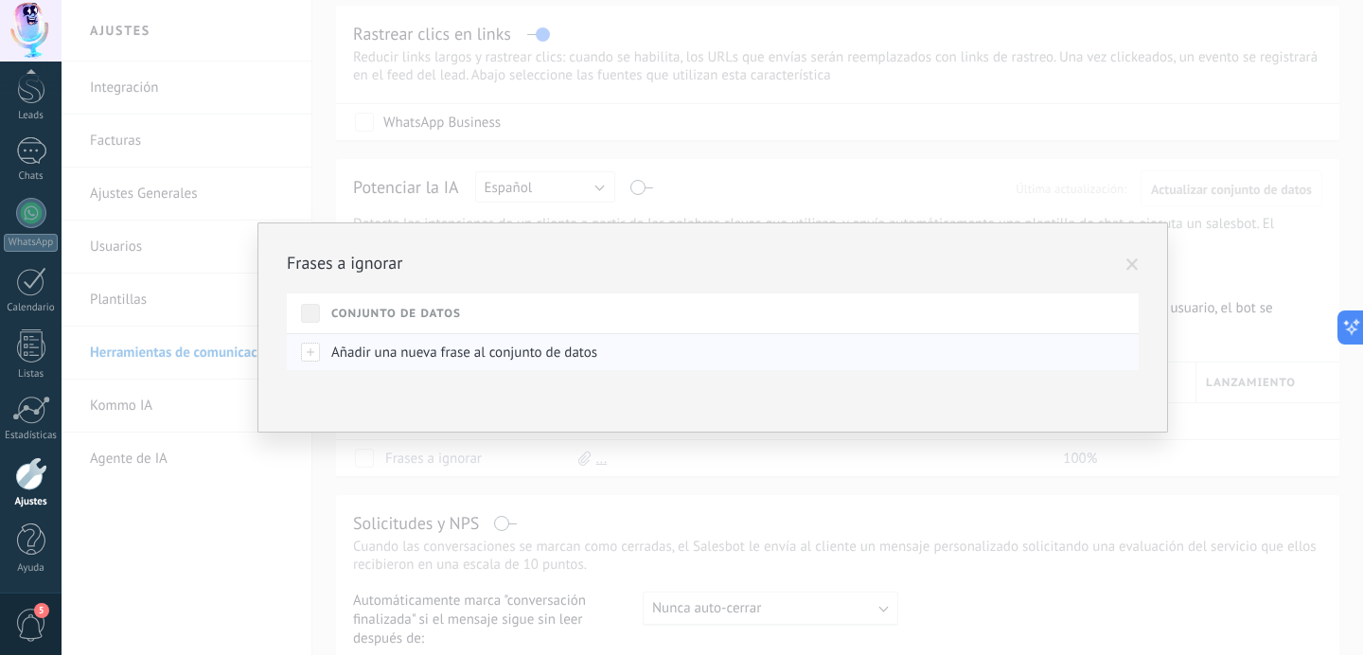
click at [308, 353] on div at bounding box center [311, 352] width 21 height 17
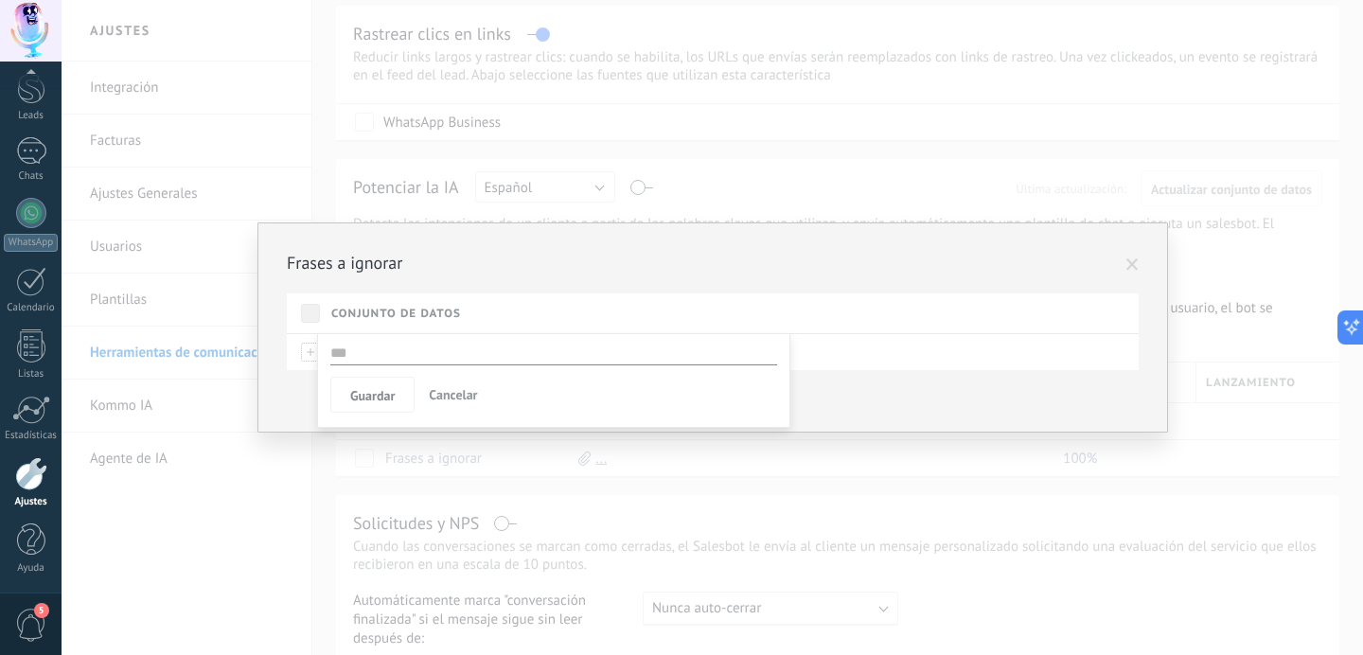
click at [458, 392] on span "Cancelar" at bounding box center [453, 394] width 48 height 17
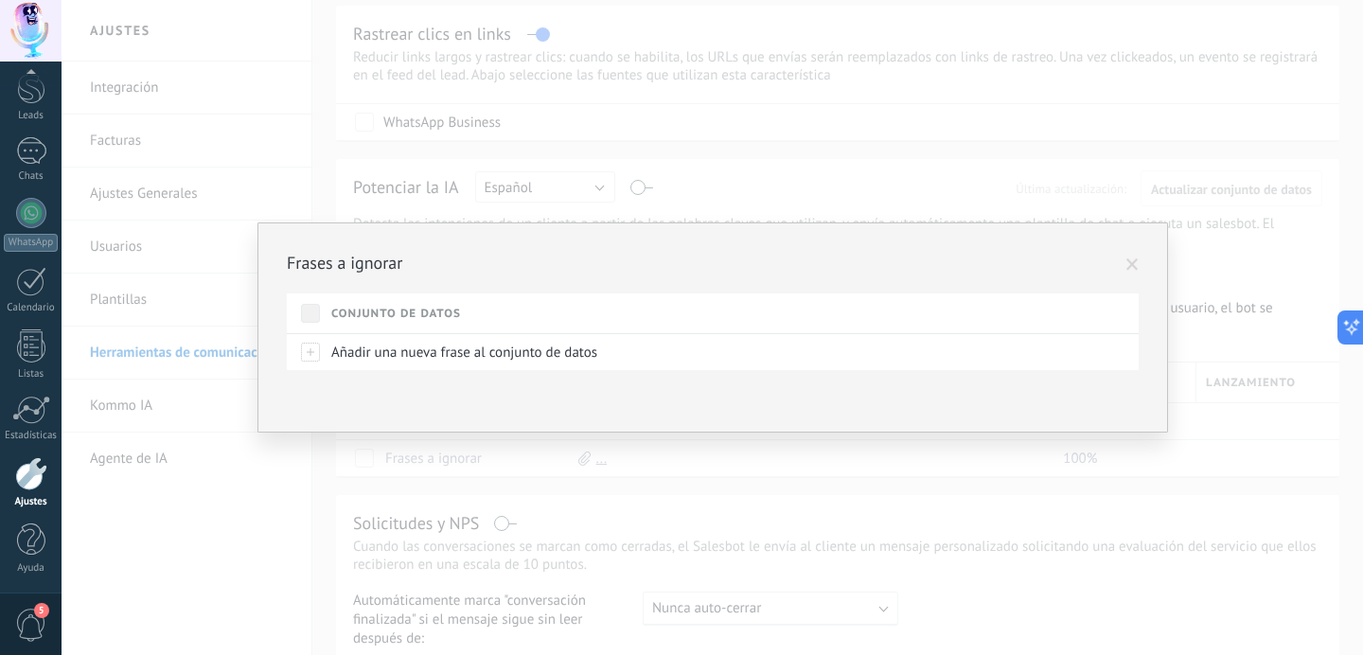
click at [1138, 262] on span at bounding box center [1133, 264] width 12 height 13
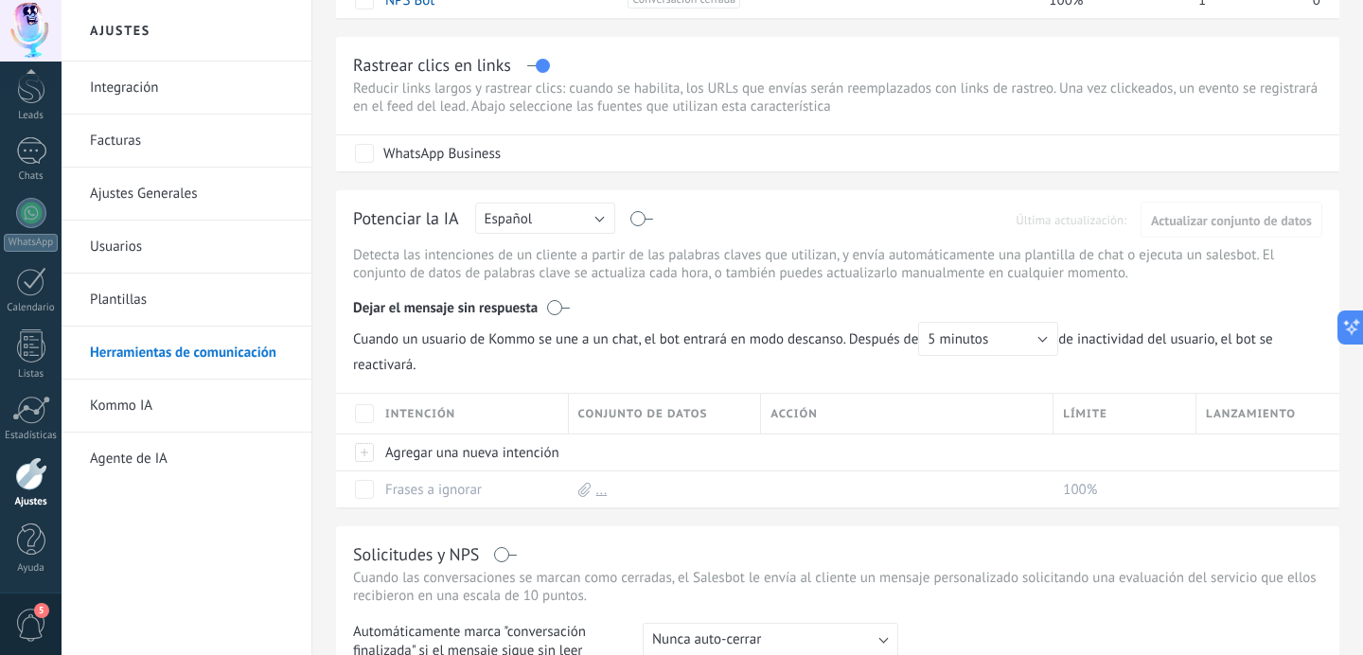
scroll to position [373, 0]
click at [29, 157] on div at bounding box center [31, 150] width 30 height 27
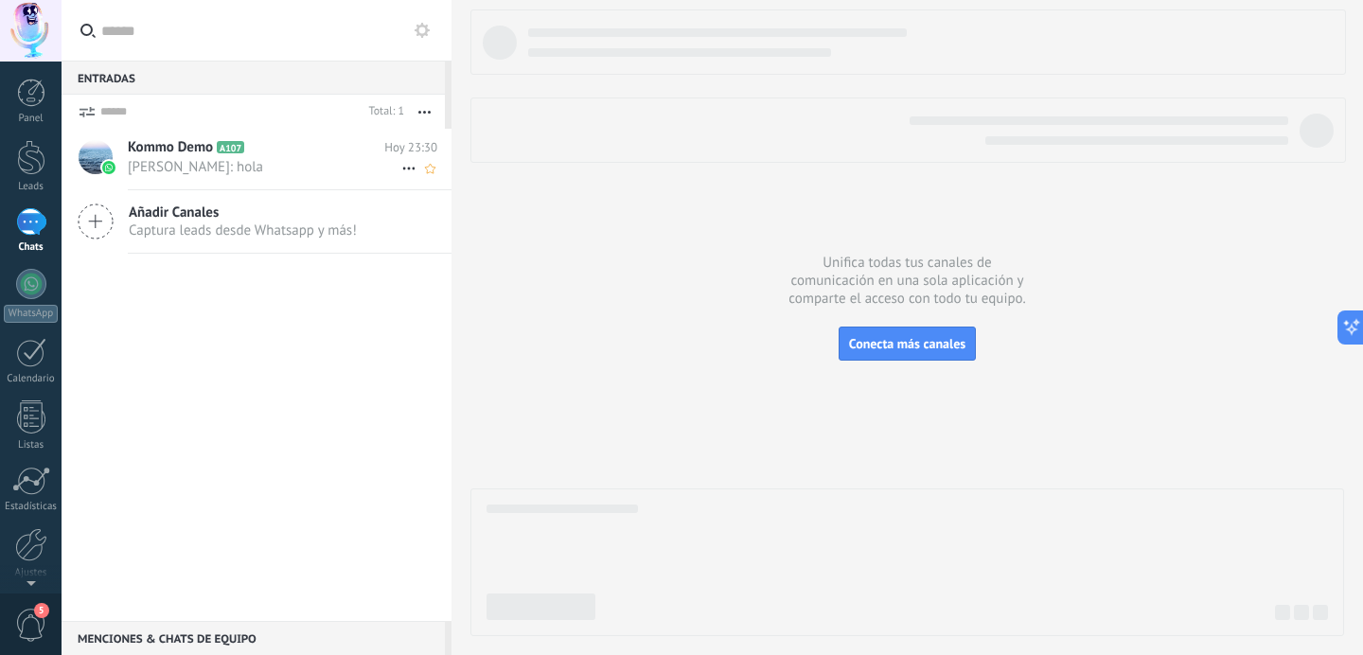
click at [317, 154] on h2 "Kommo Demo A107" at bounding box center [256, 147] width 257 height 19
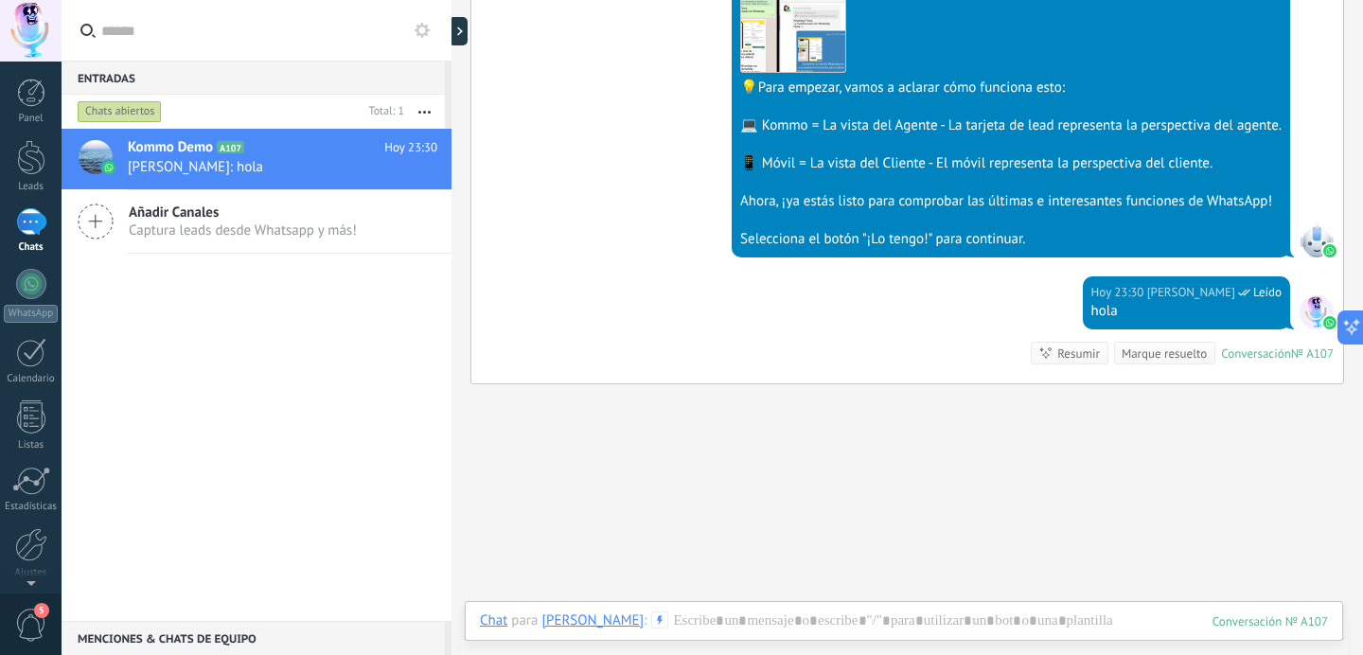
scroll to position [6405, 0]
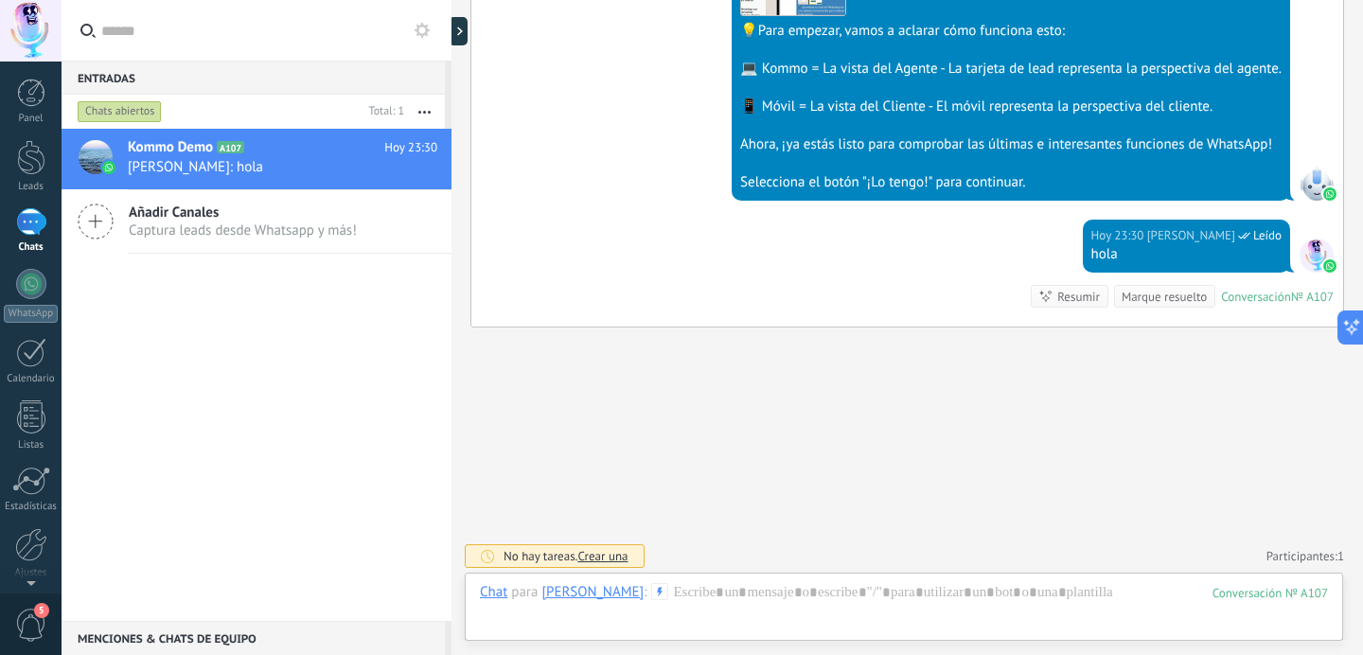
click at [1271, 550] on link "Participantes: 1" at bounding box center [1306, 556] width 78 height 16
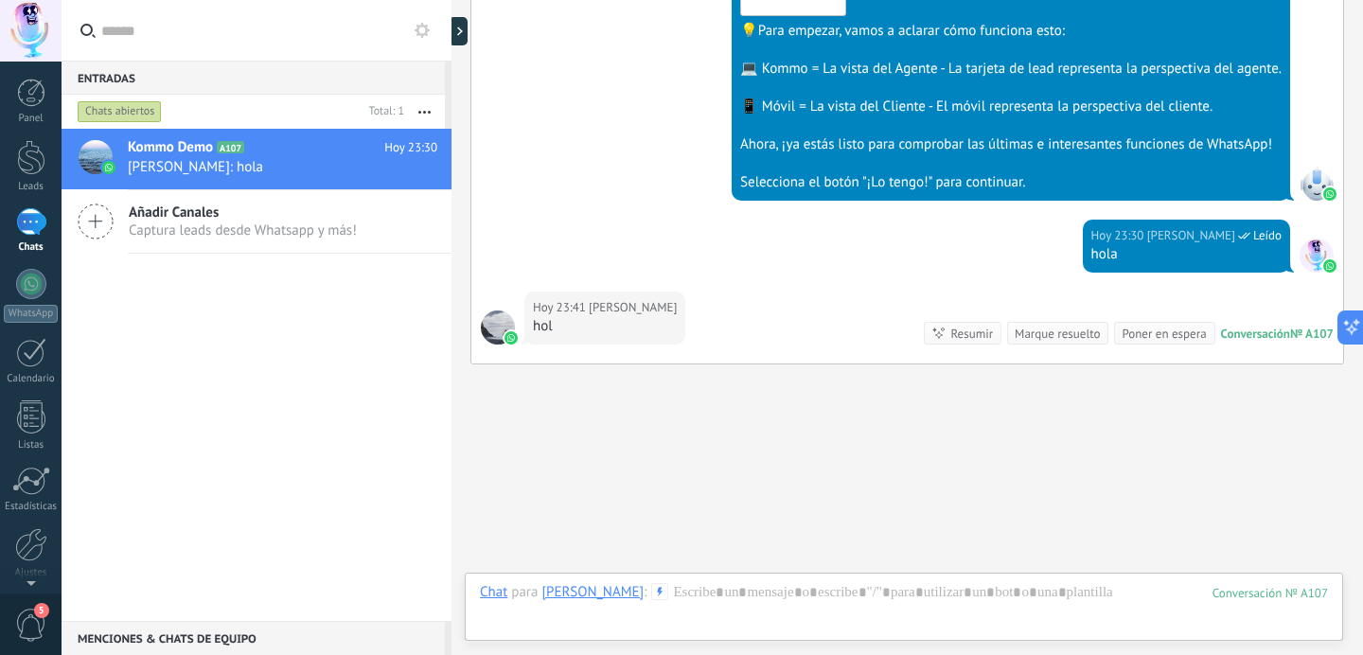
scroll to position [6442, 0]
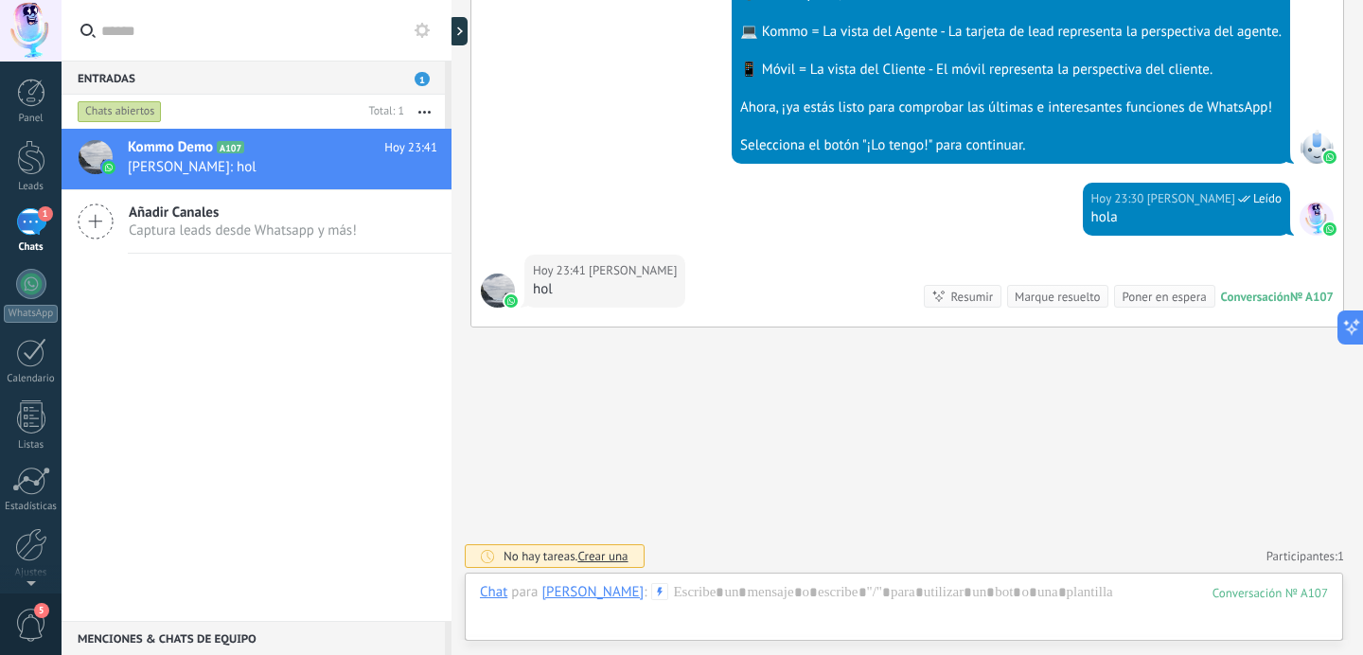
click at [1136, 290] on div "Poner en espera" at bounding box center [1164, 297] width 84 height 18
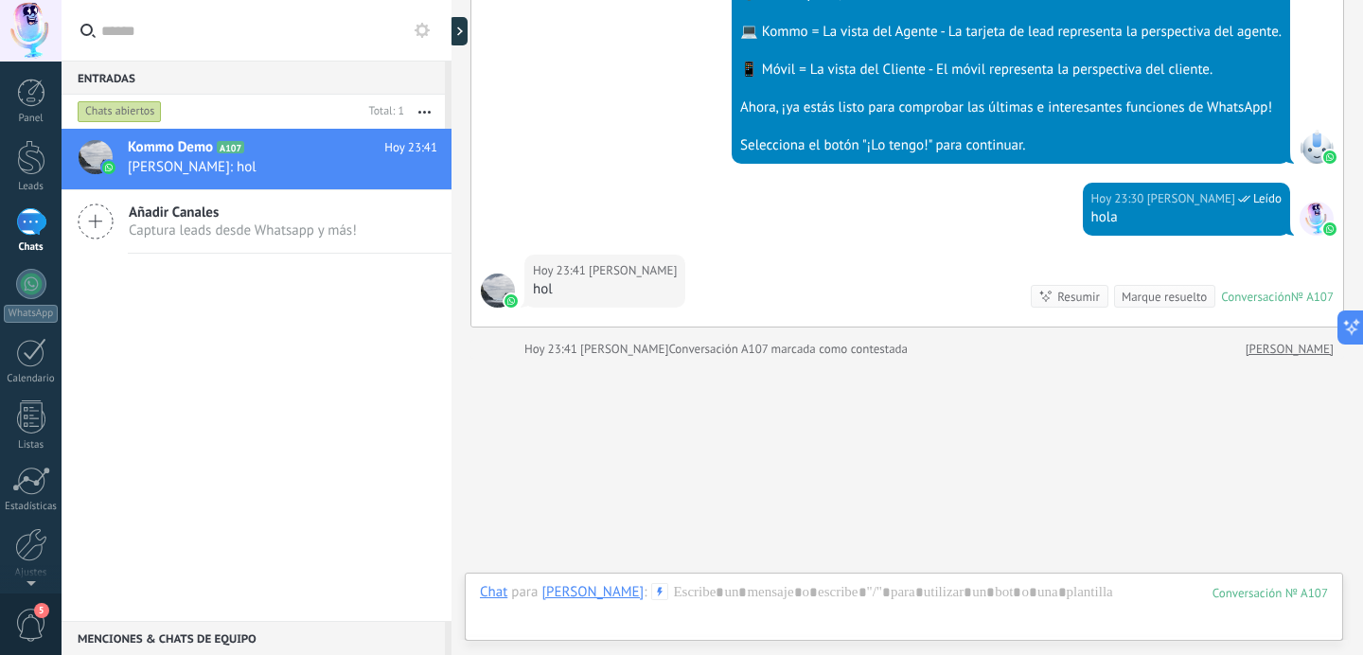
scroll to position [6473, 0]
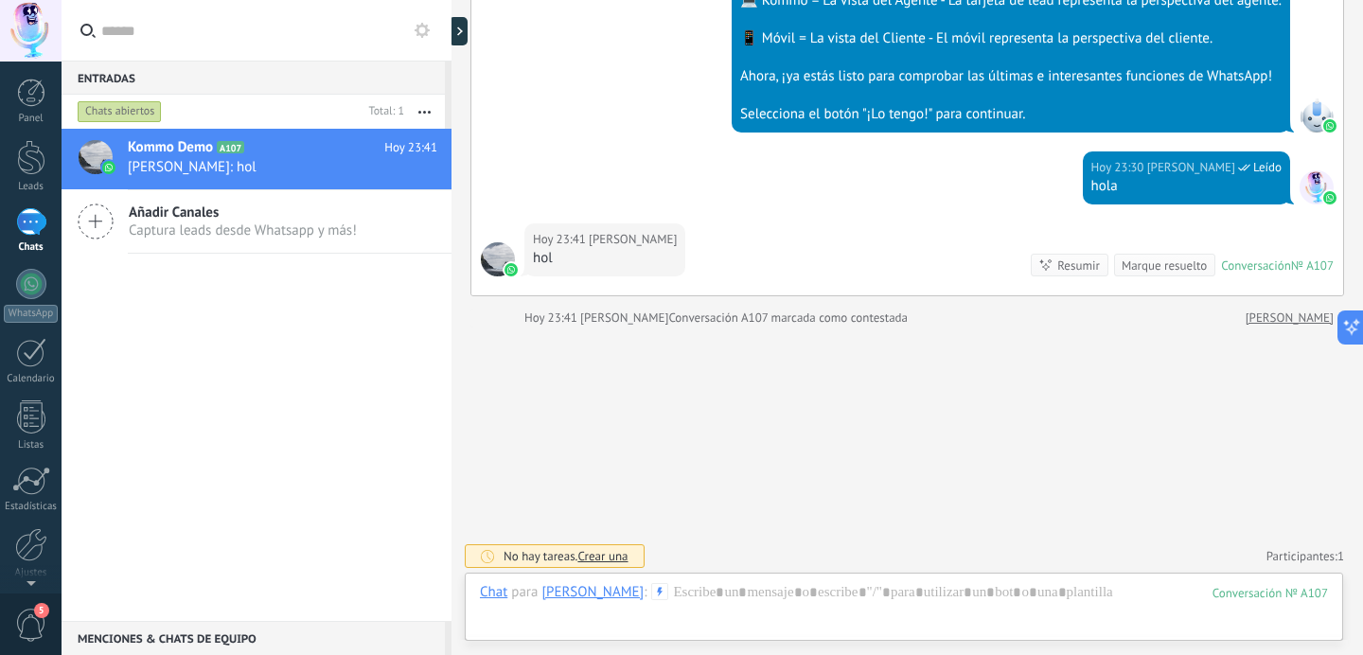
click at [1149, 262] on div "Marque resuelto" at bounding box center [1164, 266] width 85 height 18
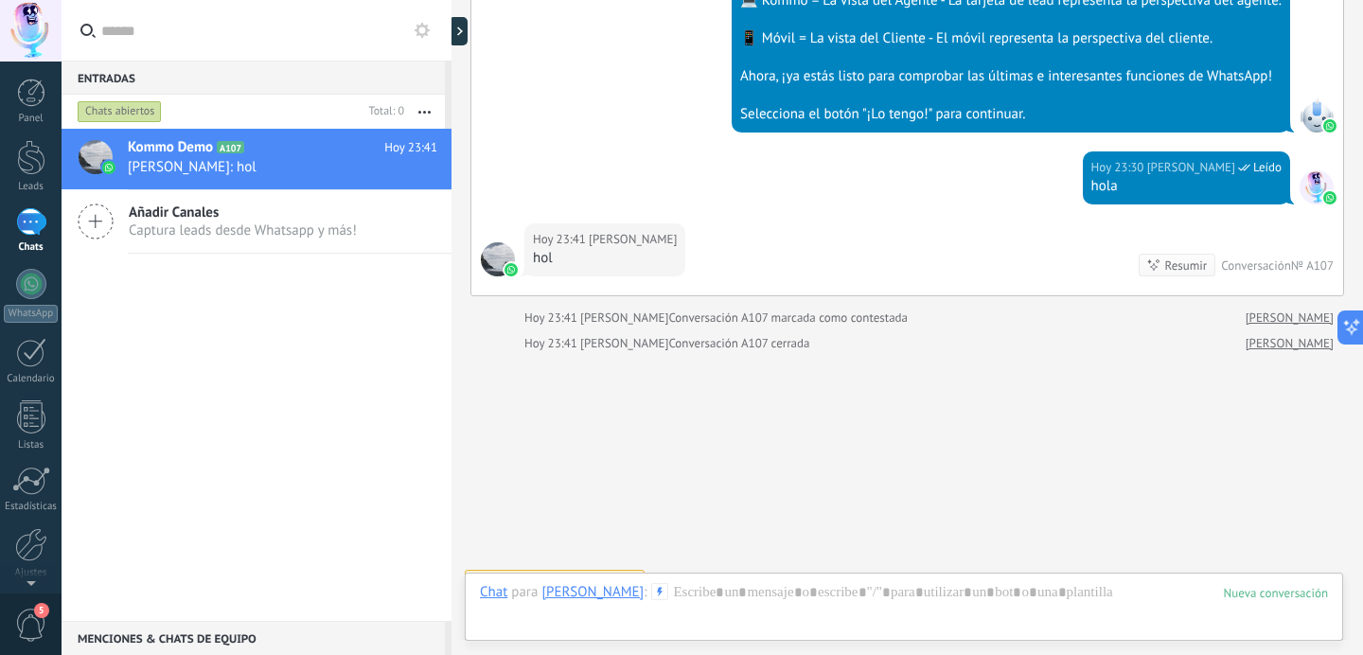
scroll to position [6499, 0]
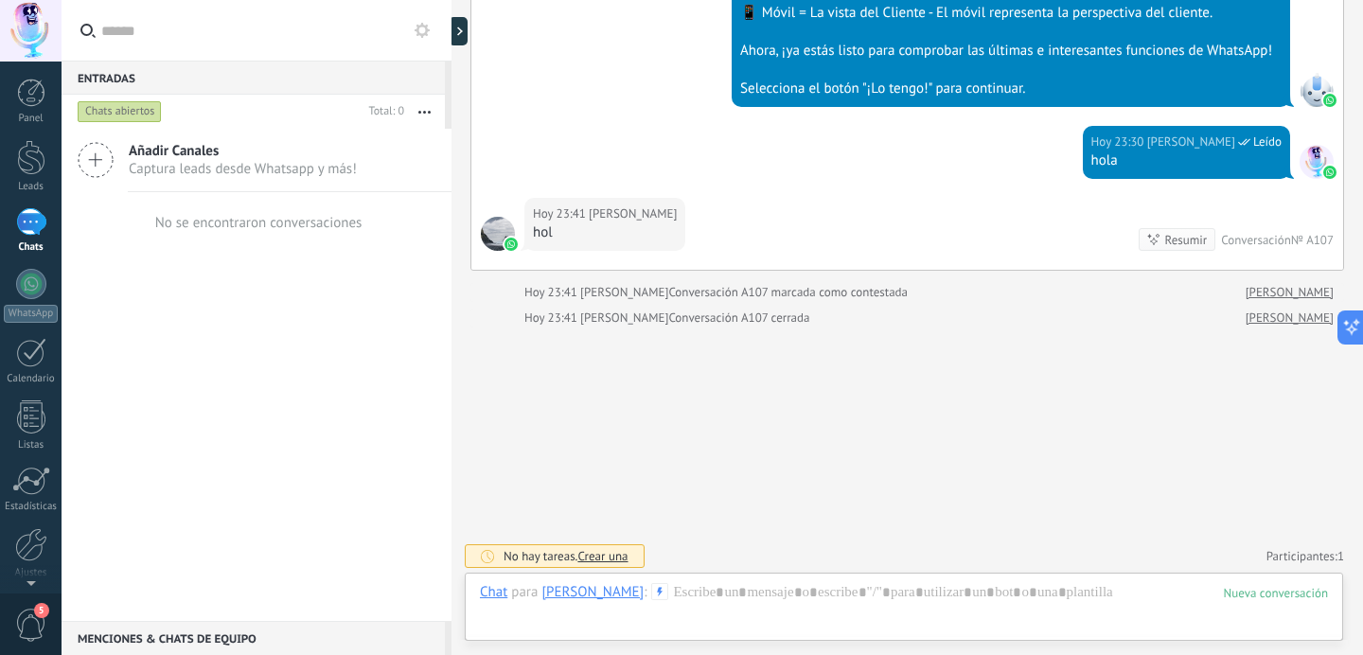
click at [1269, 541] on div "No hay tareas. Crear una Participantes: 1 Usted se encuentra suscrito Darse de …" at bounding box center [907, 556] width 874 height 31
click at [1267, 550] on link "Participantes: 1" at bounding box center [1306, 556] width 78 height 16
click at [1281, 469] on link "Darse de baja" at bounding box center [1291, 475] width 49 height 29
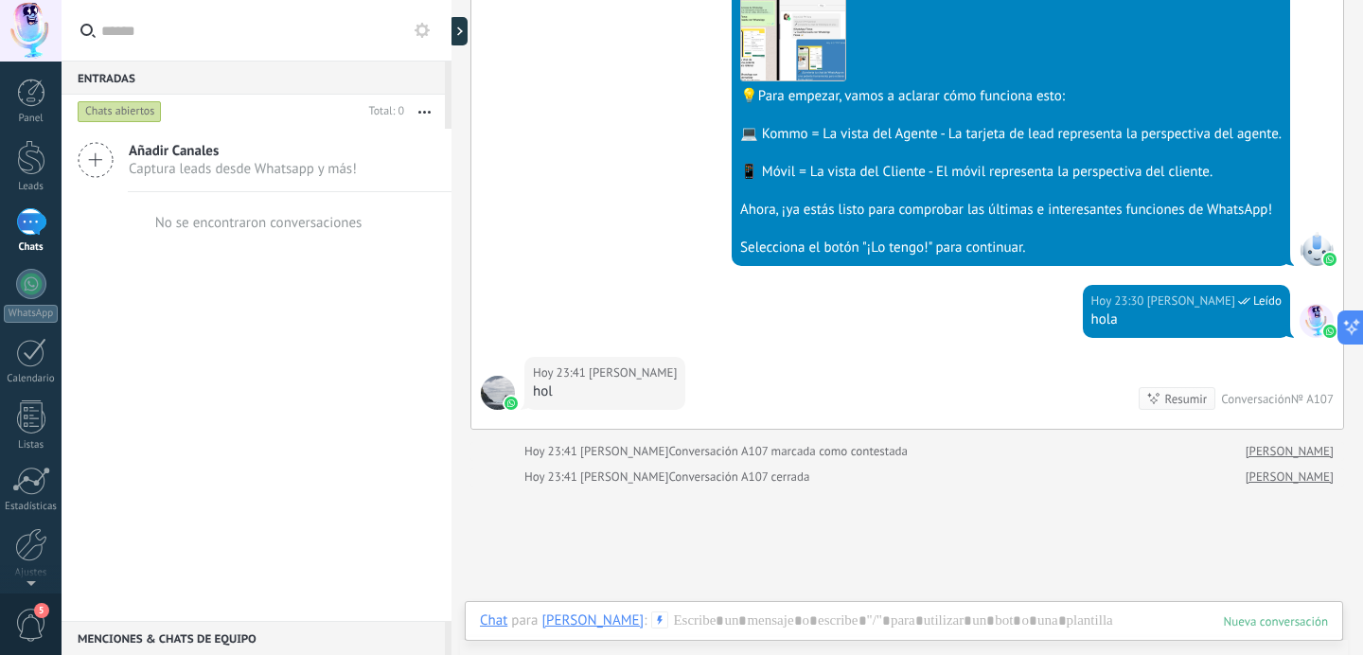
scroll to position [6499, 0]
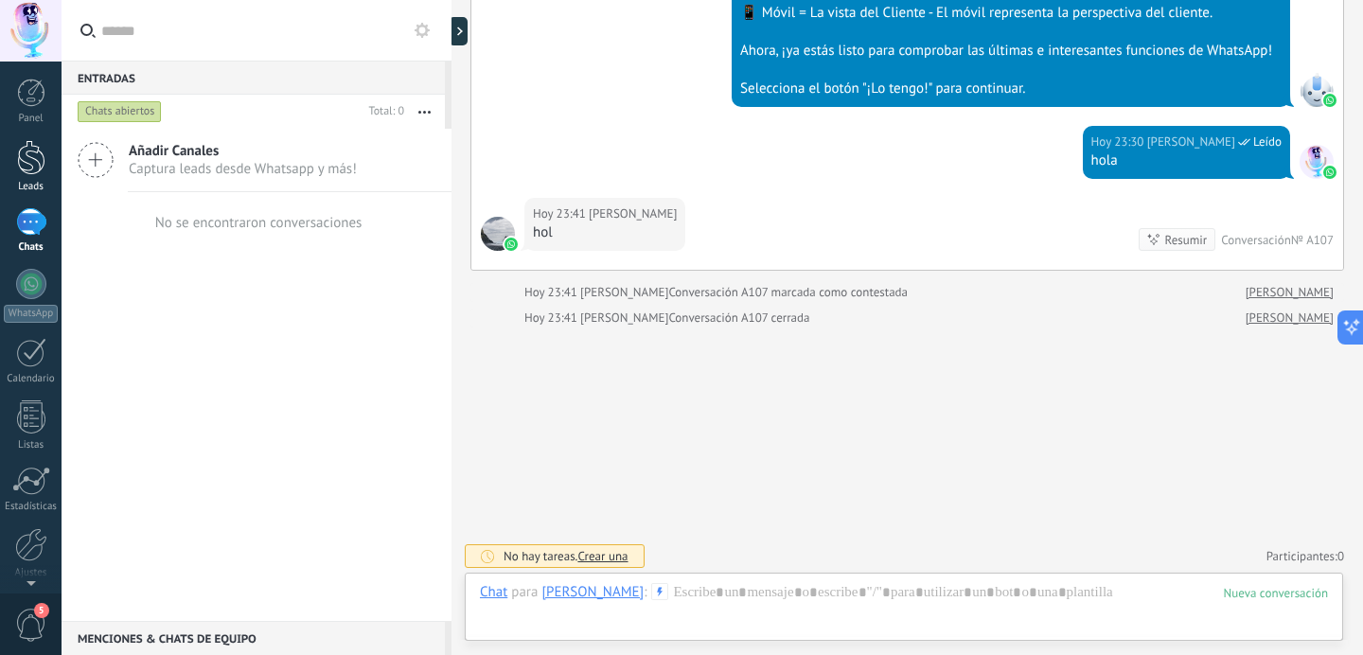
click at [34, 178] on link "Leads" at bounding box center [31, 166] width 62 height 53
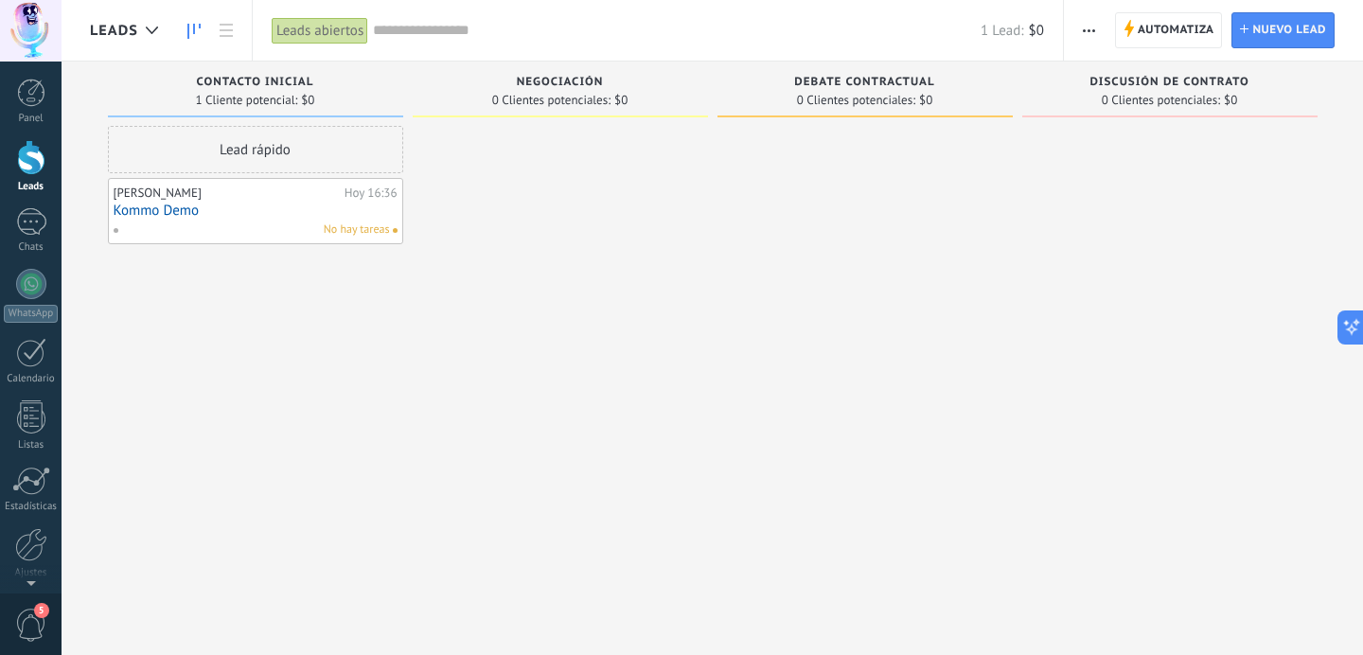
click at [261, 220] on div "[PERSON_NAME][DATE] 16:36 Kommo Demo No hay tareas" at bounding box center [256, 211] width 284 height 55
click at [192, 206] on link "Kommo Demo" at bounding box center [256, 211] width 284 height 16
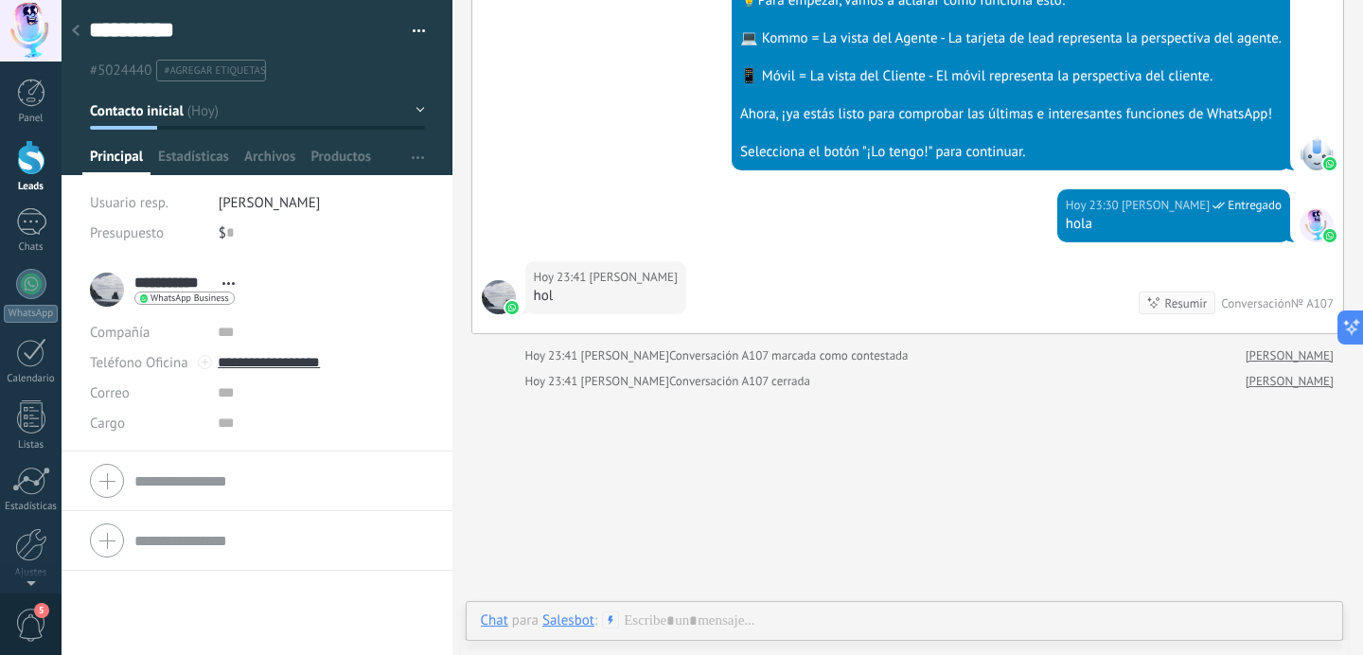
scroll to position [11276, 0]
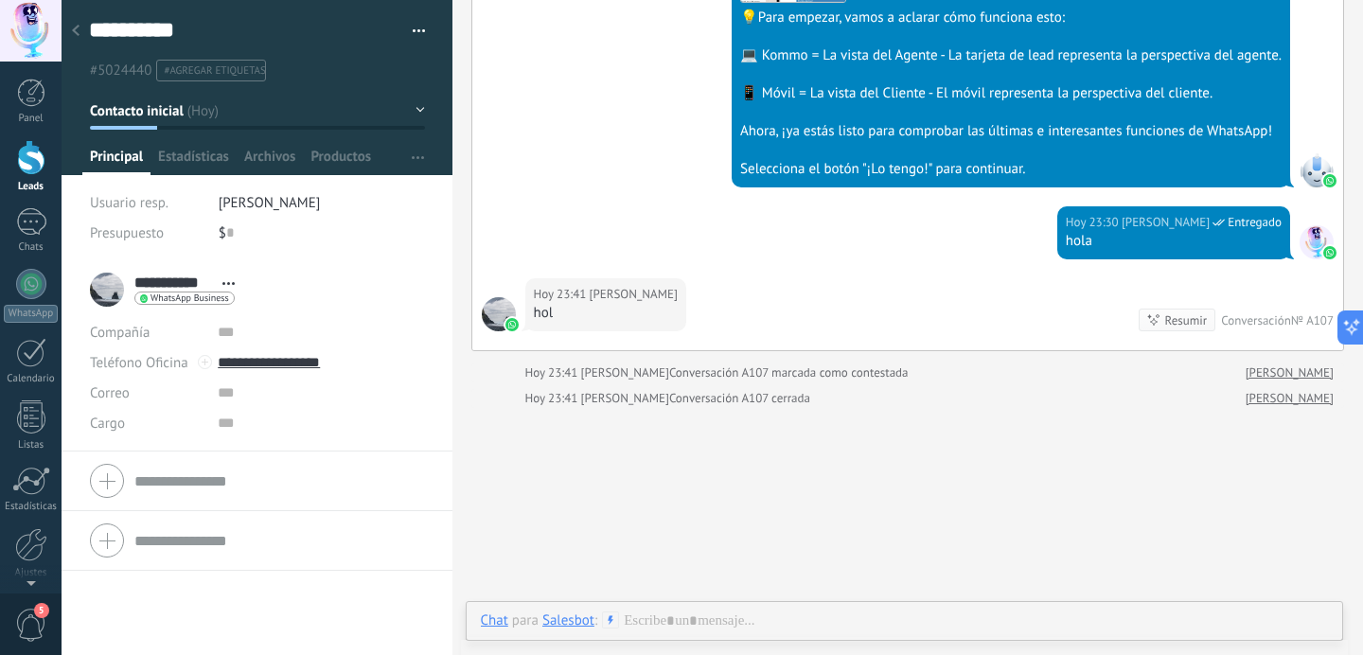
click at [31, 170] on div at bounding box center [31, 157] width 28 height 35
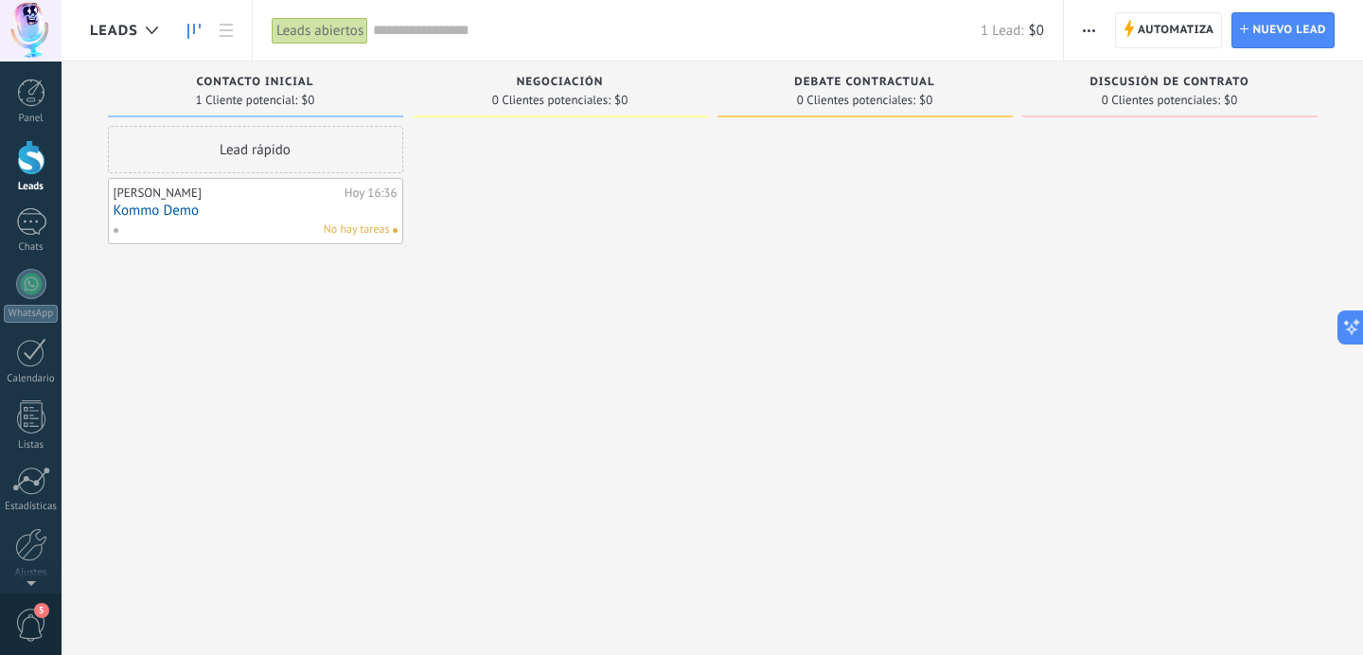
click at [361, 188] on div "Hoy 16:36" at bounding box center [371, 193] width 53 height 15
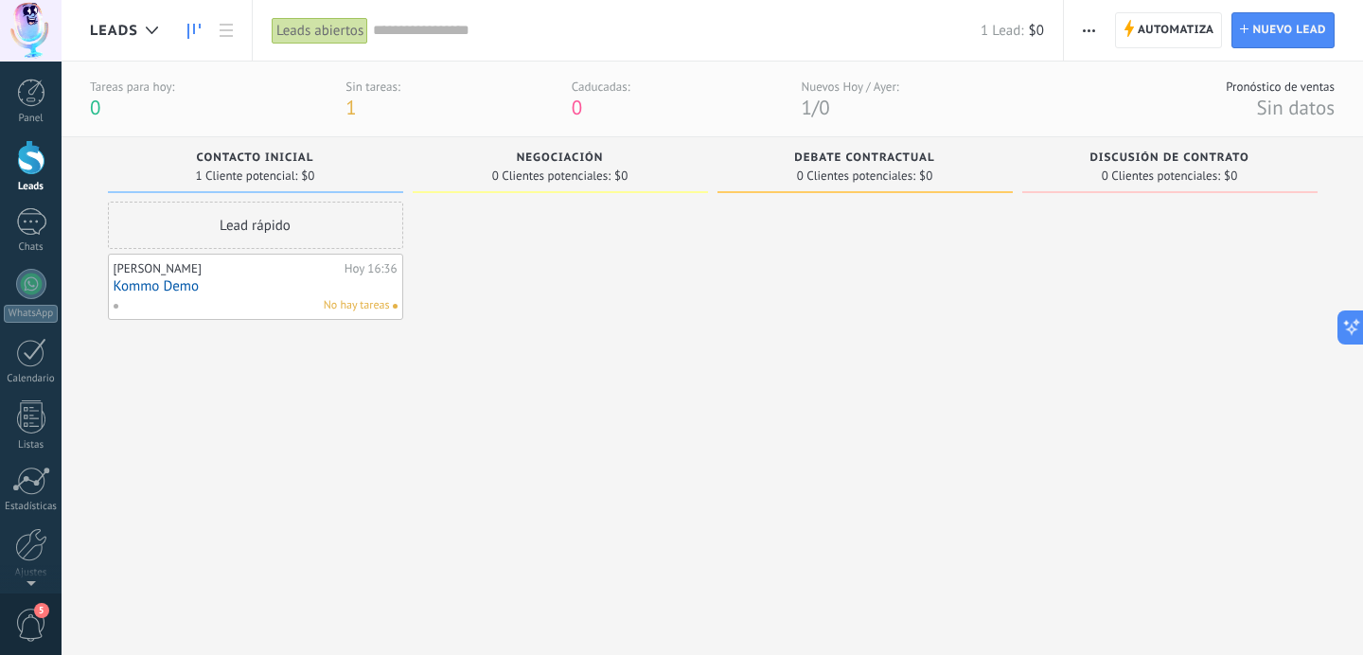
click at [177, 287] on link "Kommo Demo" at bounding box center [256, 286] width 284 height 16
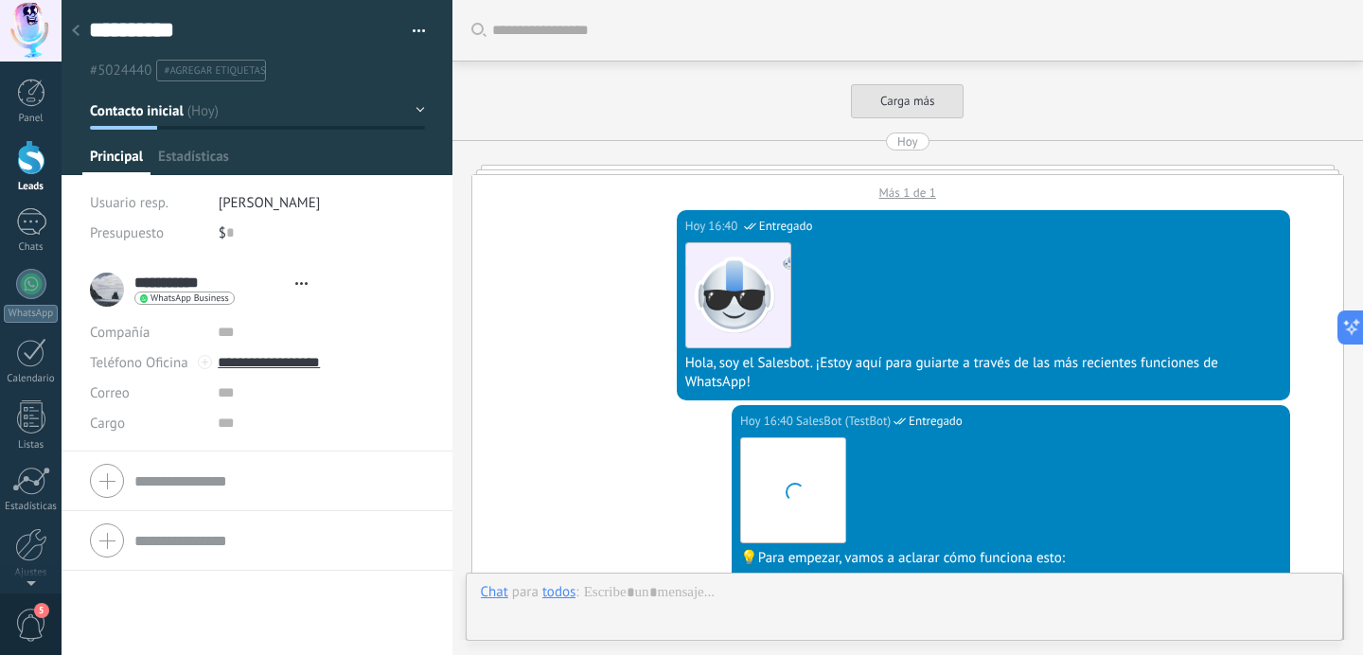
type textarea "**********"
